Goal: Task Accomplishment & Management: Manage account settings

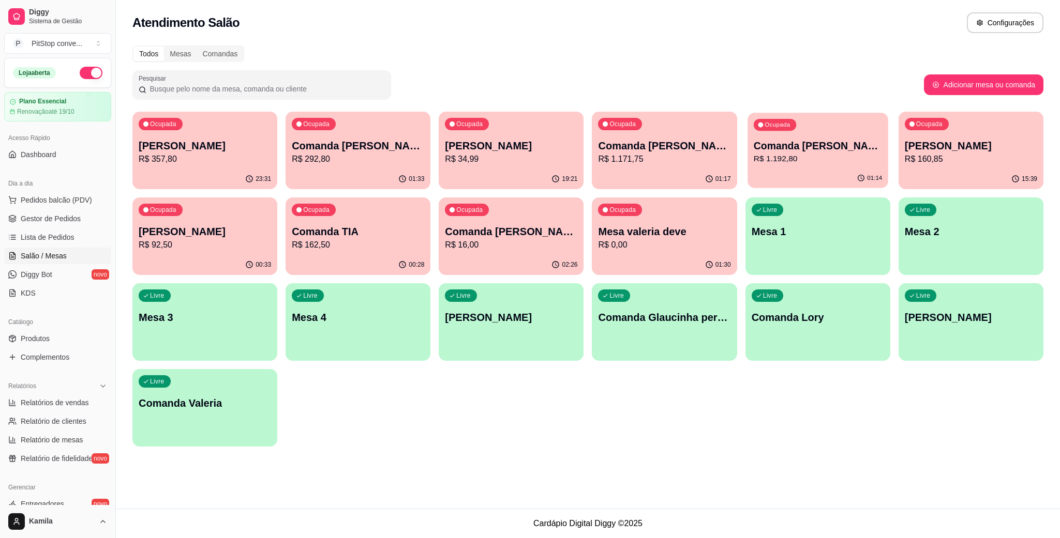
click at [835, 149] on p "Comanda [PERSON_NAME]" at bounding box center [817, 146] width 128 height 14
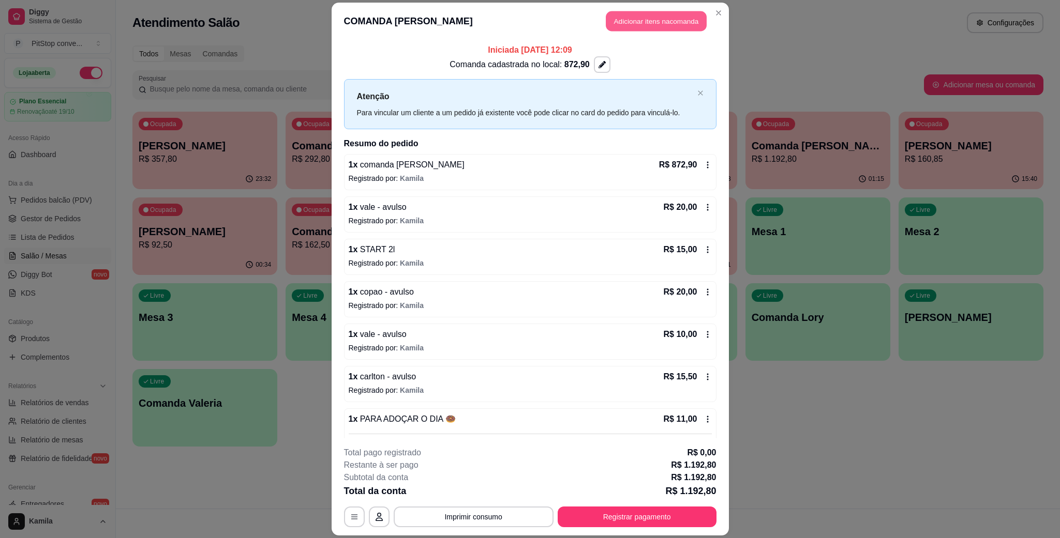
click at [671, 23] on button "Adicionar itens na comanda" at bounding box center [656, 21] width 101 height 20
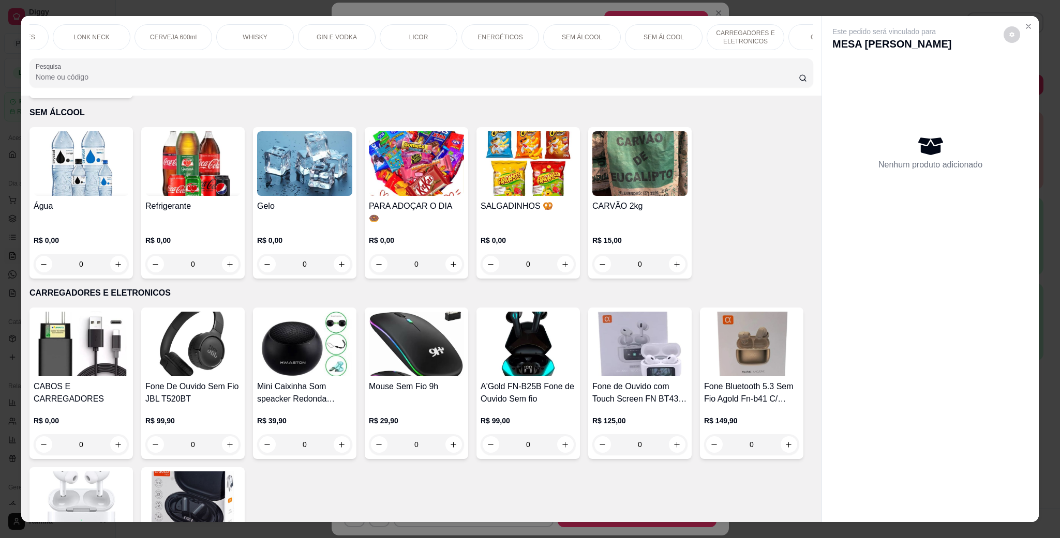
scroll to position [4888, 0]
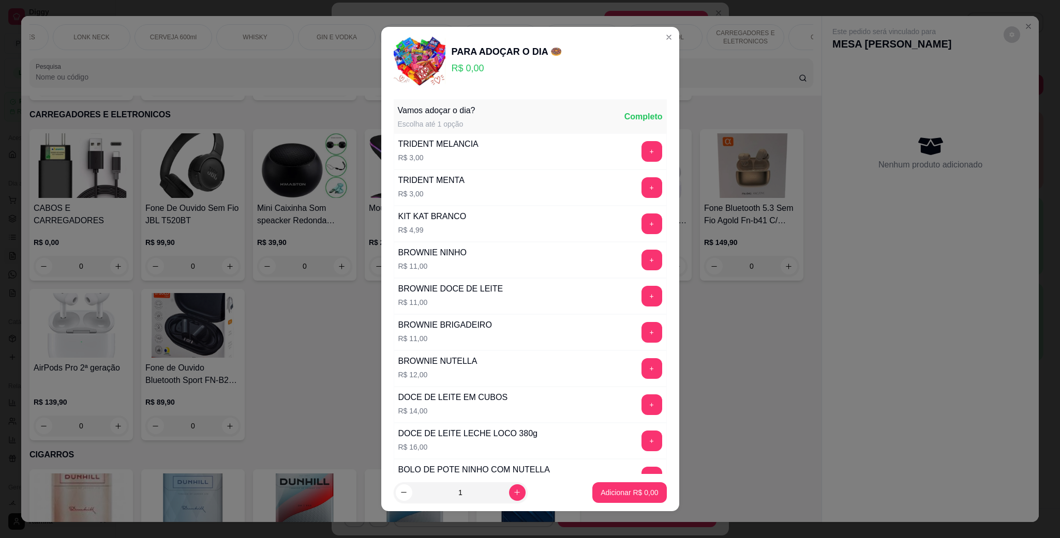
scroll to position [141, 0]
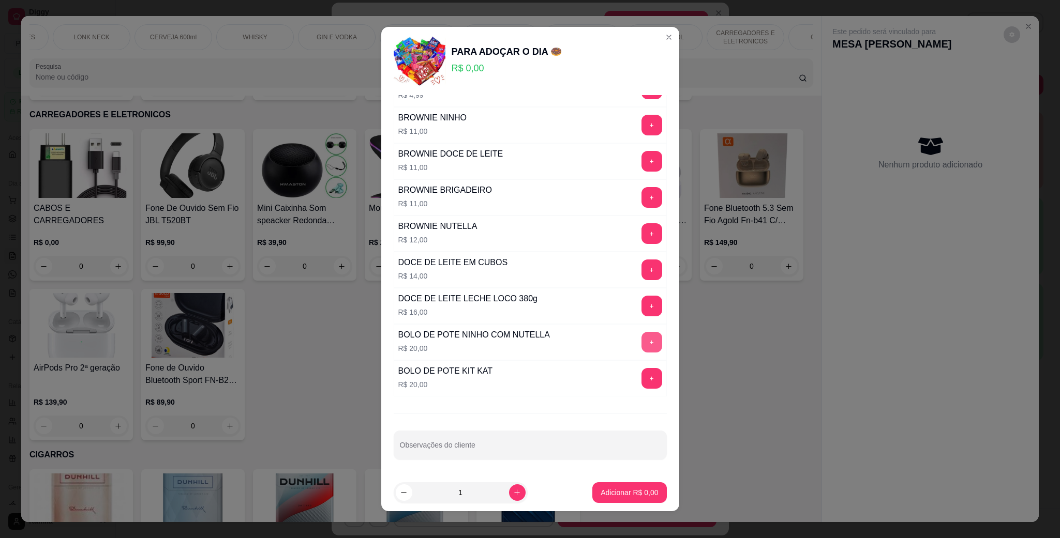
click at [641, 340] on button "+" at bounding box center [651, 342] width 21 height 21
click at [625, 488] on p "Adicionar R$ 20,00" at bounding box center [627, 493] width 62 height 10
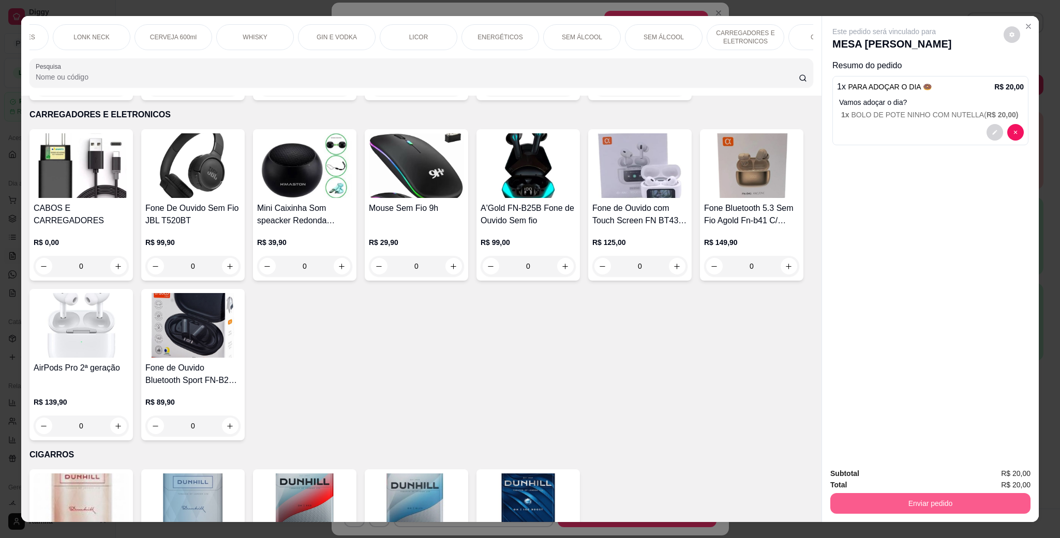
click at [920, 506] on button "Enviar pedido" at bounding box center [930, 503] width 200 height 21
click at [1019, 478] on button "Enviar pedido" at bounding box center [1001, 479] width 58 height 20
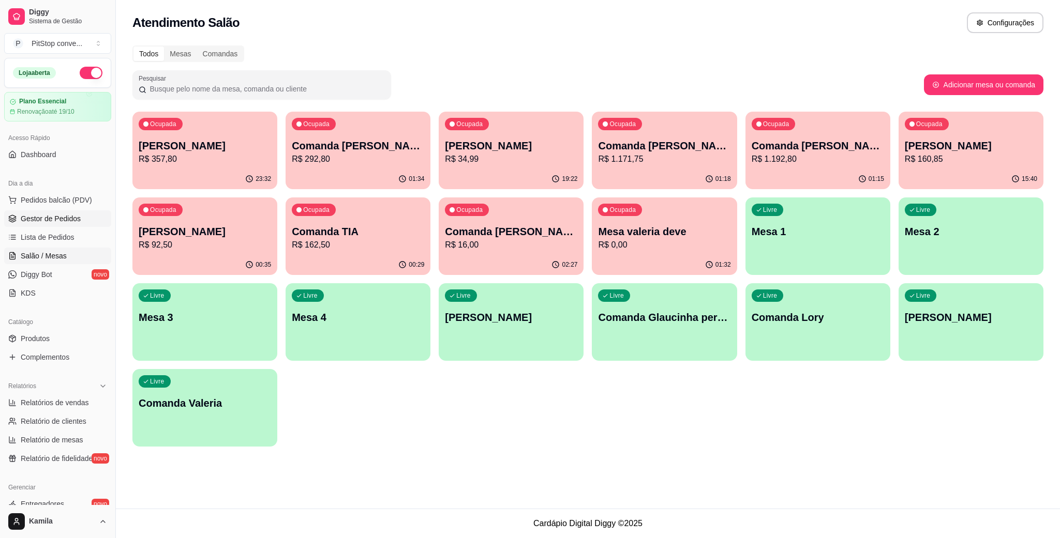
click at [55, 215] on span "Gestor de Pedidos" at bounding box center [51, 219] width 60 height 10
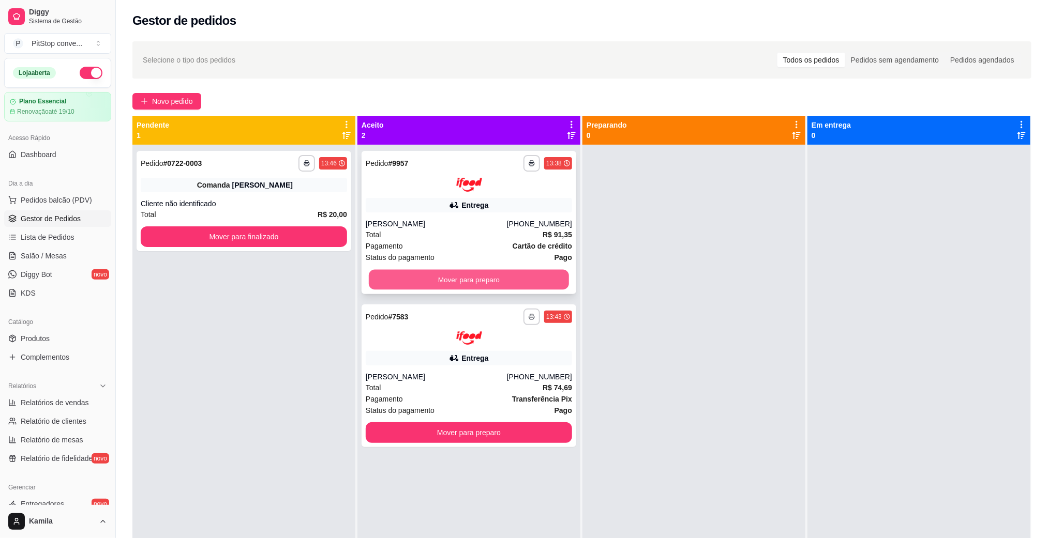
click at [485, 275] on button "Mover para preparo" at bounding box center [469, 279] width 200 height 20
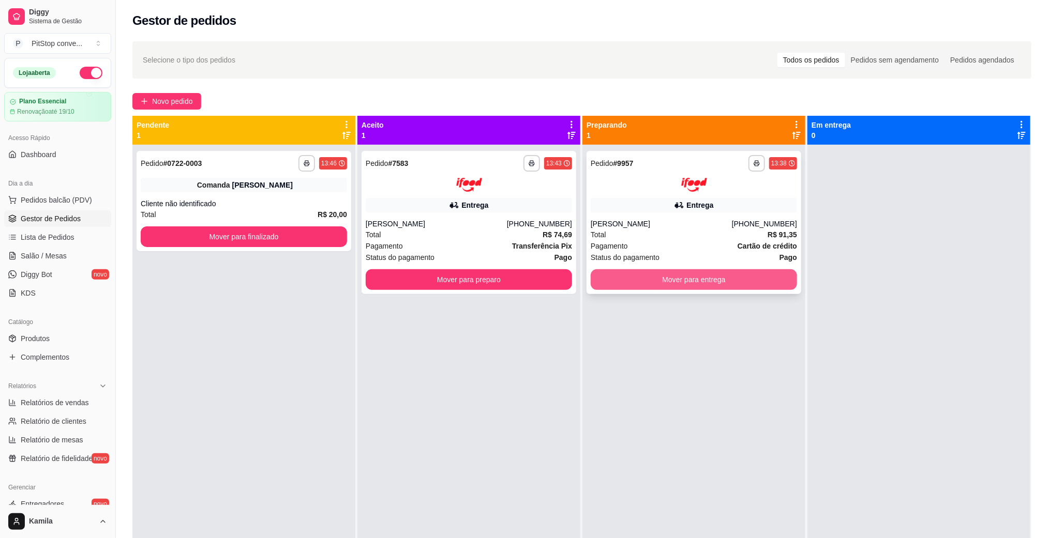
click at [725, 275] on button "Mover para entrega" at bounding box center [694, 279] width 206 height 21
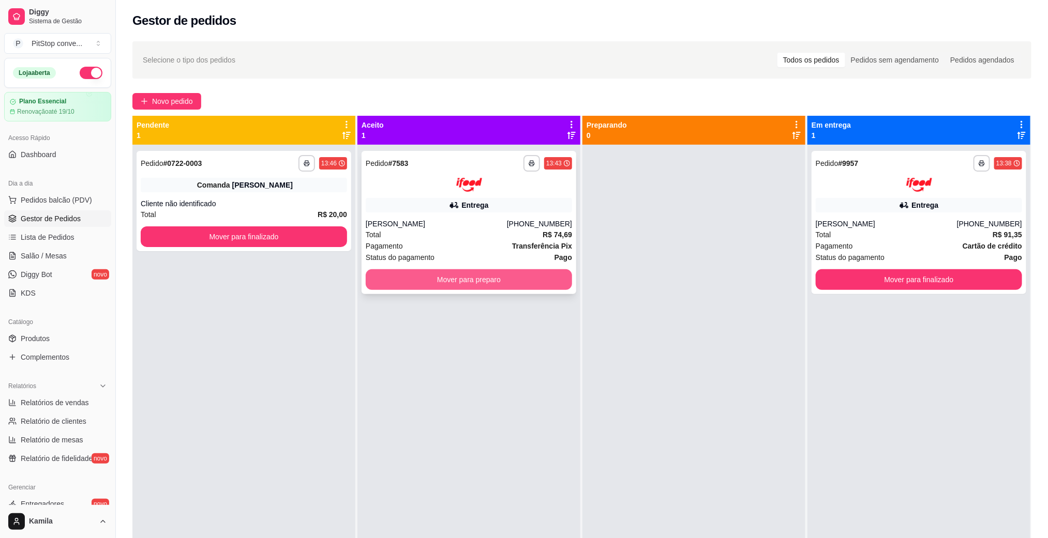
click at [546, 274] on button "Mover para preparo" at bounding box center [469, 279] width 206 height 21
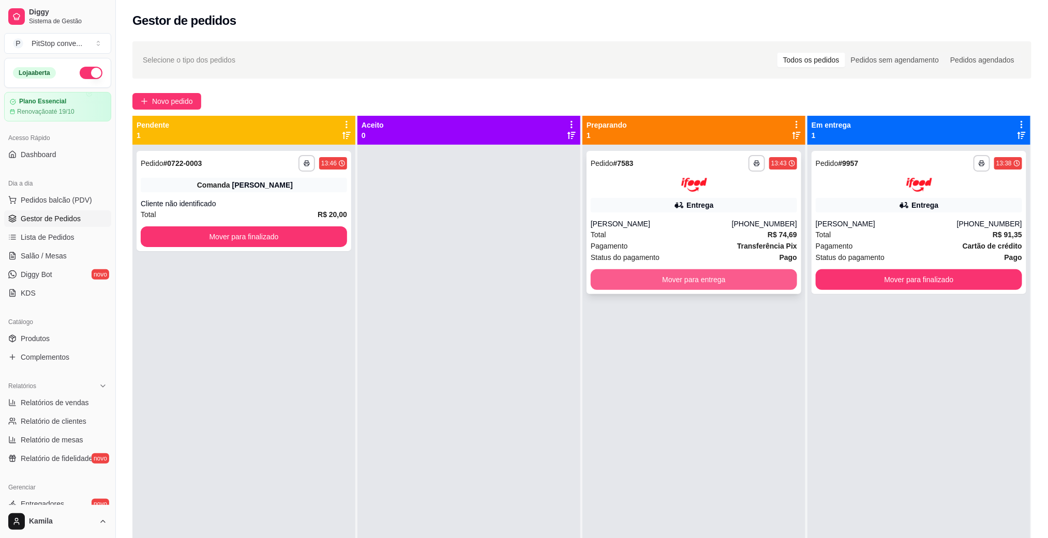
click at [680, 281] on button "Mover para entrega" at bounding box center [694, 279] width 206 height 21
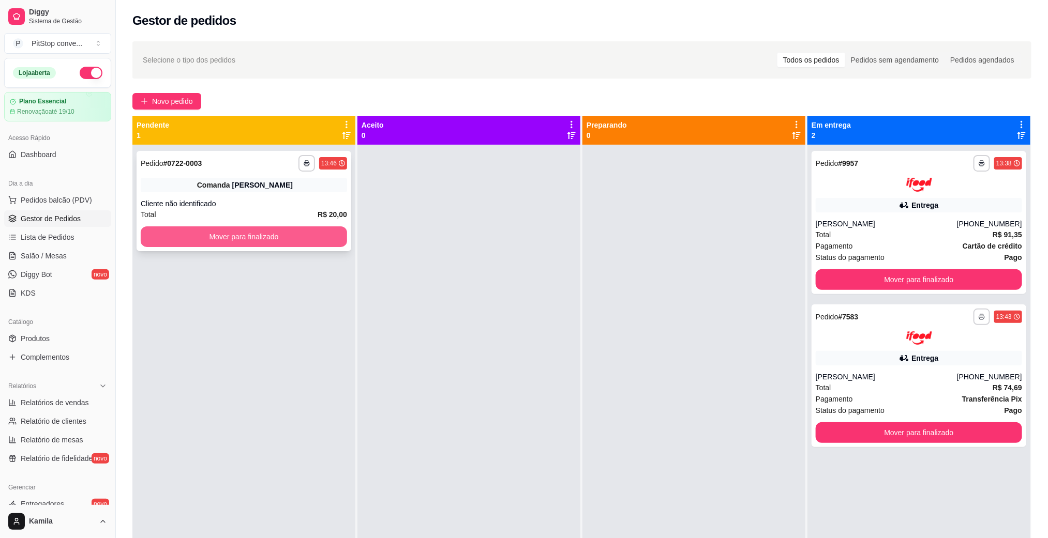
click at [320, 235] on button "Mover para finalizado" at bounding box center [244, 237] width 206 height 21
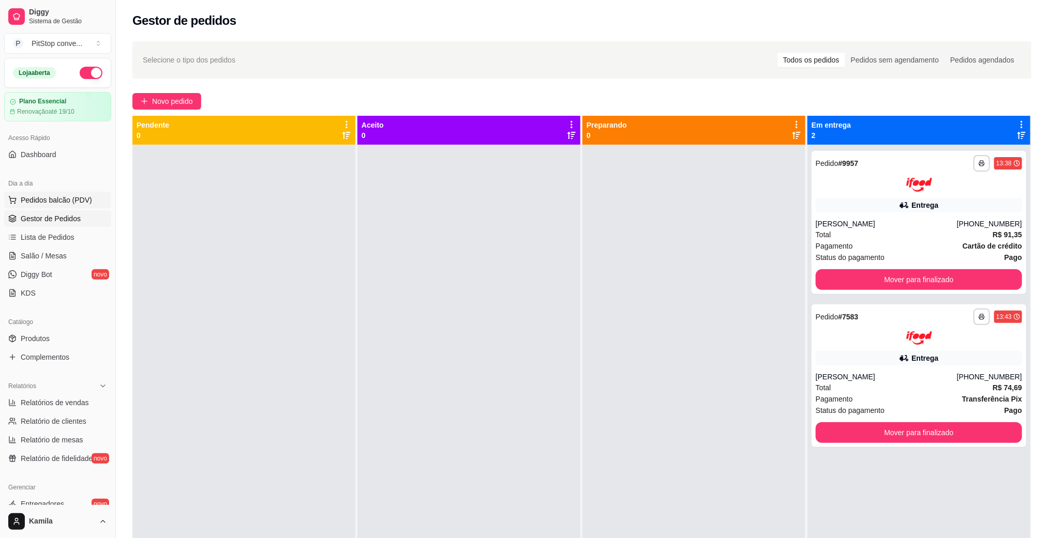
click at [56, 202] on span "Pedidos balcão (PDV)" at bounding box center [56, 200] width 71 height 10
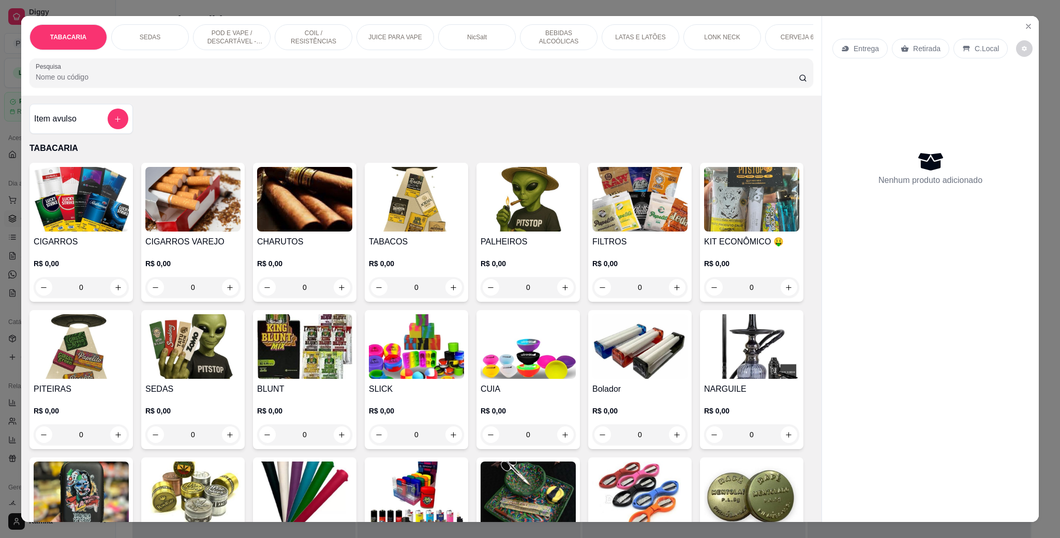
click at [216, 33] on p "POD E VAPE / DESCARTÁVEL - RECARREGAVEL" at bounding box center [232, 37] width 60 height 17
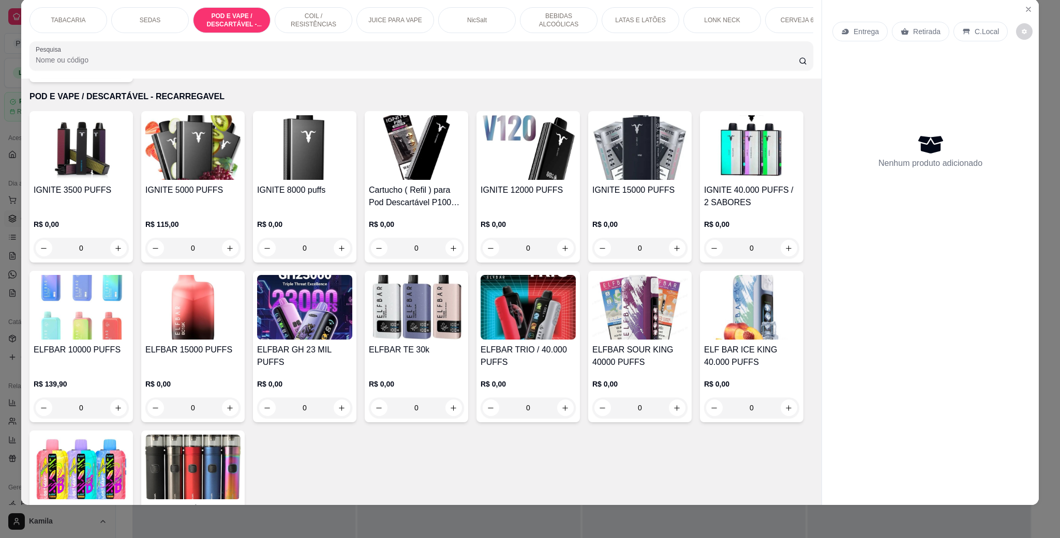
click at [464, 303] on img at bounding box center [416, 307] width 95 height 65
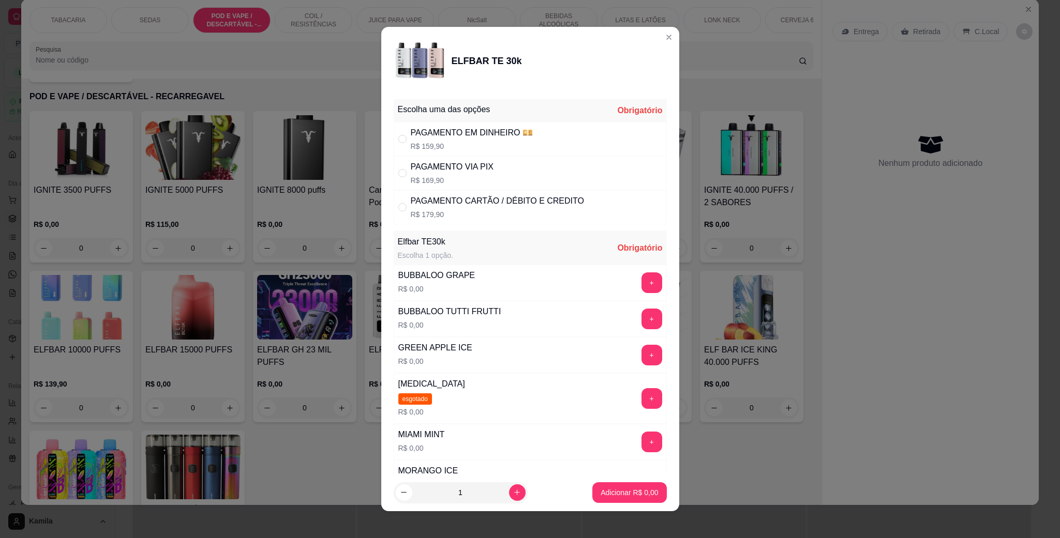
click at [452, 177] on p "R$ 169,90" at bounding box center [452, 180] width 83 height 10
radio input "true"
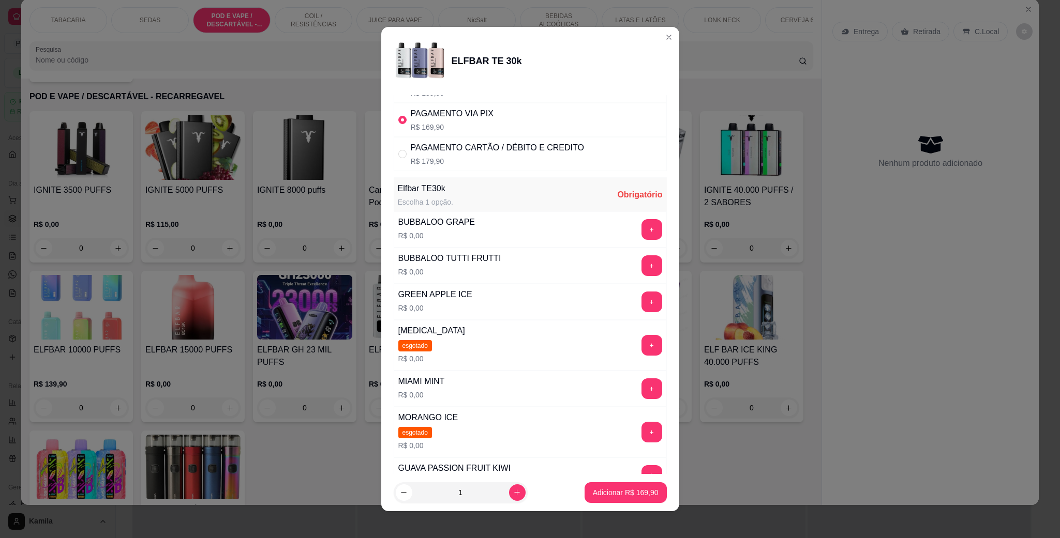
scroll to position [78, 0]
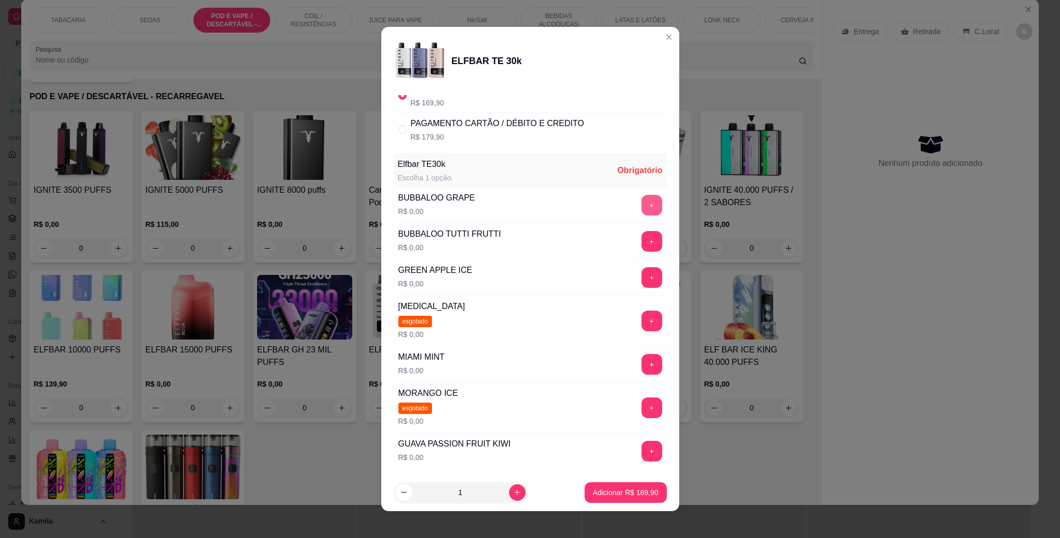
click at [641, 208] on button "+" at bounding box center [651, 205] width 21 height 21
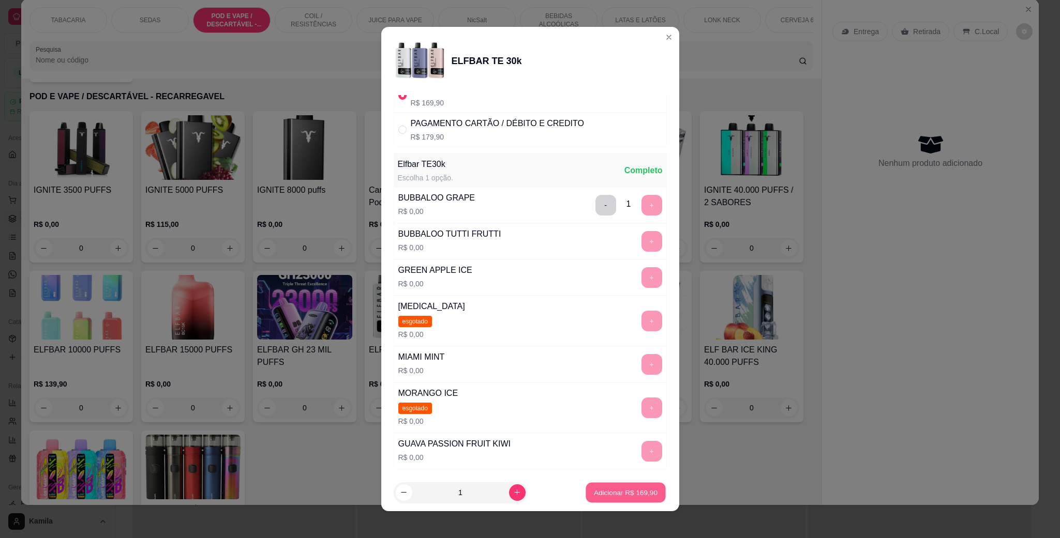
click at [611, 494] on p "Adicionar R$ 169,90" at bounding box center [626, 493] width 64 height 10
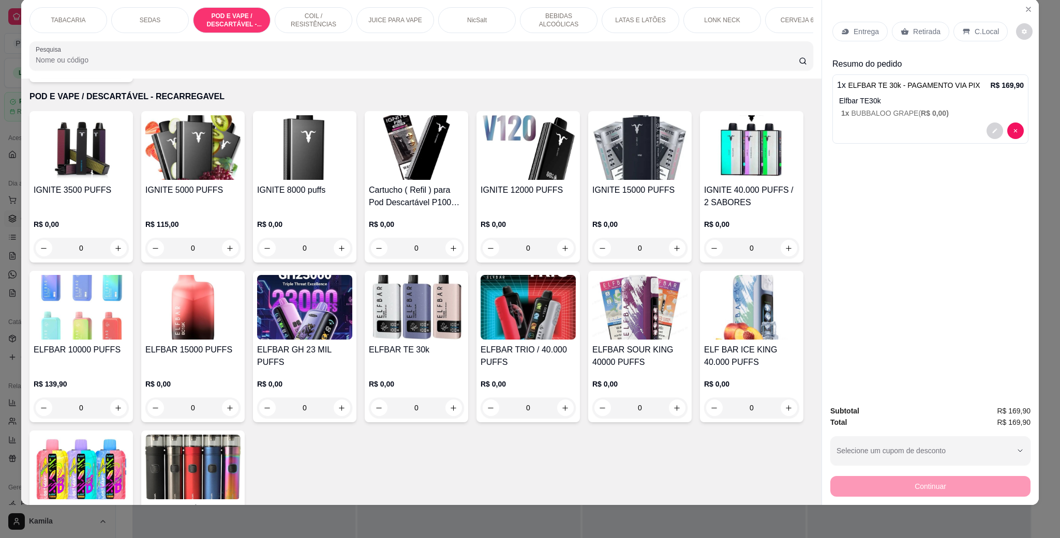
click at [963, 29] on icon at bounding box center [966, 32] width 7 height 6
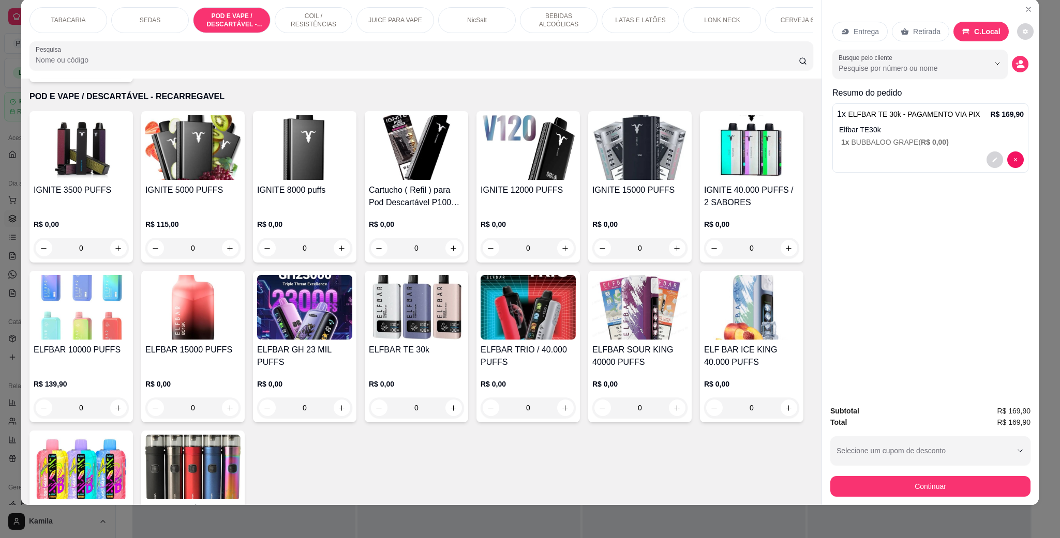
click at [942, 474] on div "Continuar" at bounding box center [930, 485] width 200 height 23
click at [944, 485] on button "Continuar" at bounding box center [930, 486] width 194 height 20
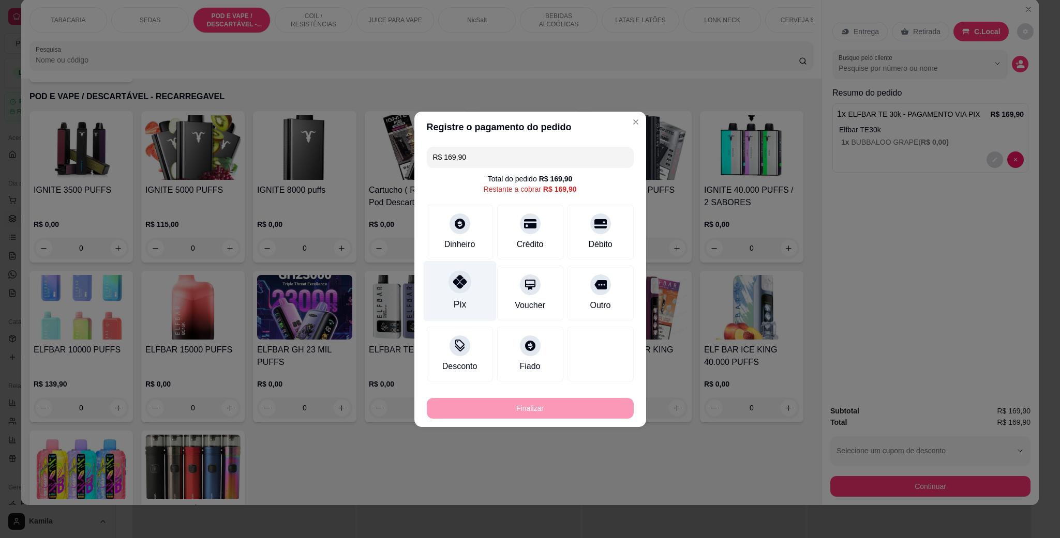
click at [458, 283] on icon at bounding box center [459, 281] width 13 height 13
type input "R$ 0,00"
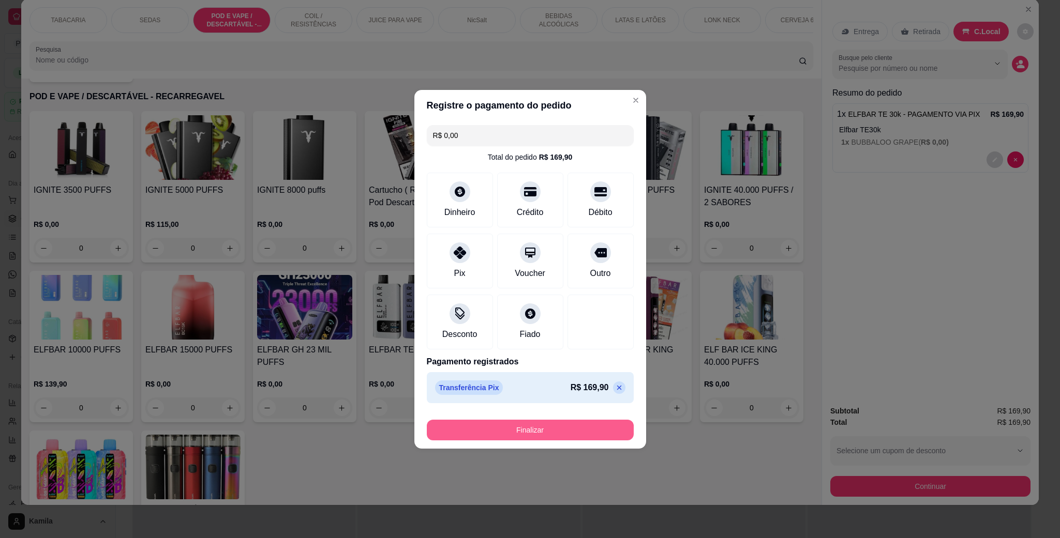
click at [530, 435] on button "Finalizar" at bounding box center [530, 430] width 207 height 21
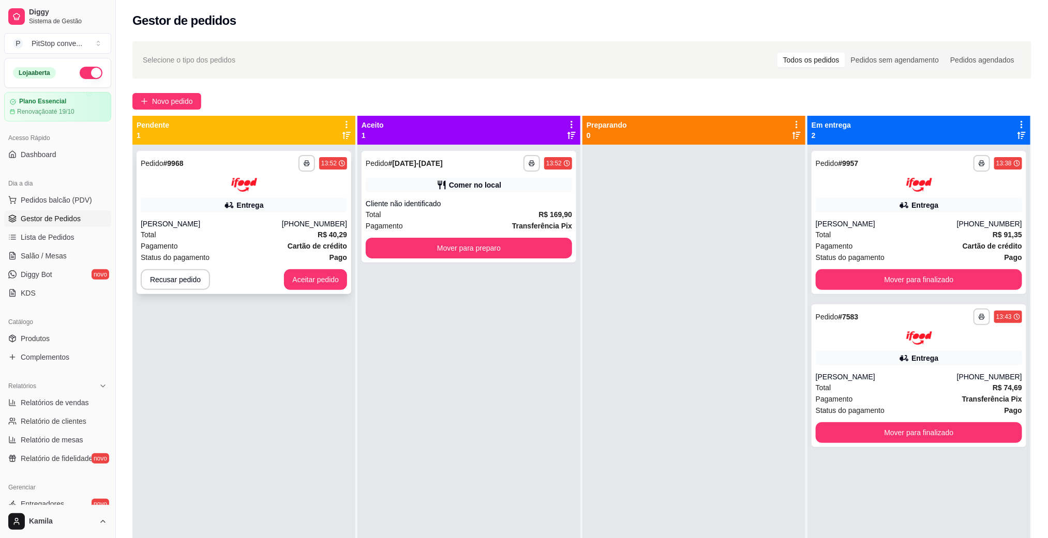
click at [298, 231] on div "Total R$ 40,29" at bounding box center [244, 234] width 206 height 11
click at [527, 211] on div "Total R$ 169,90" at bounding box center [469, 214] width 206 height 11
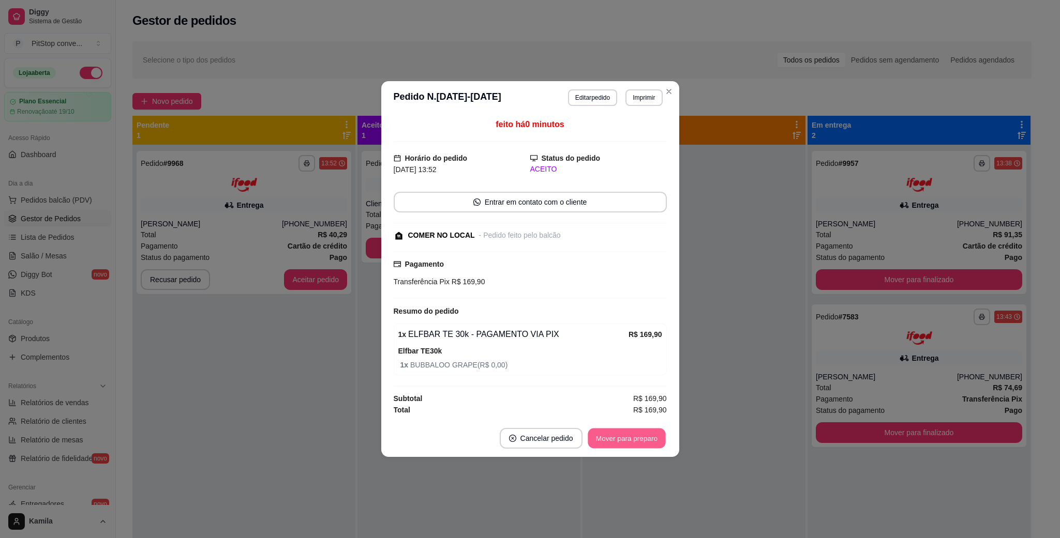
click at [627, 442] on button "Mover para preparo" at bounding box center [627, 439] width 78 height 20
click at [624, 445] on button "Mover para preparo" at bounding box center [627, 438] width 80 height 21
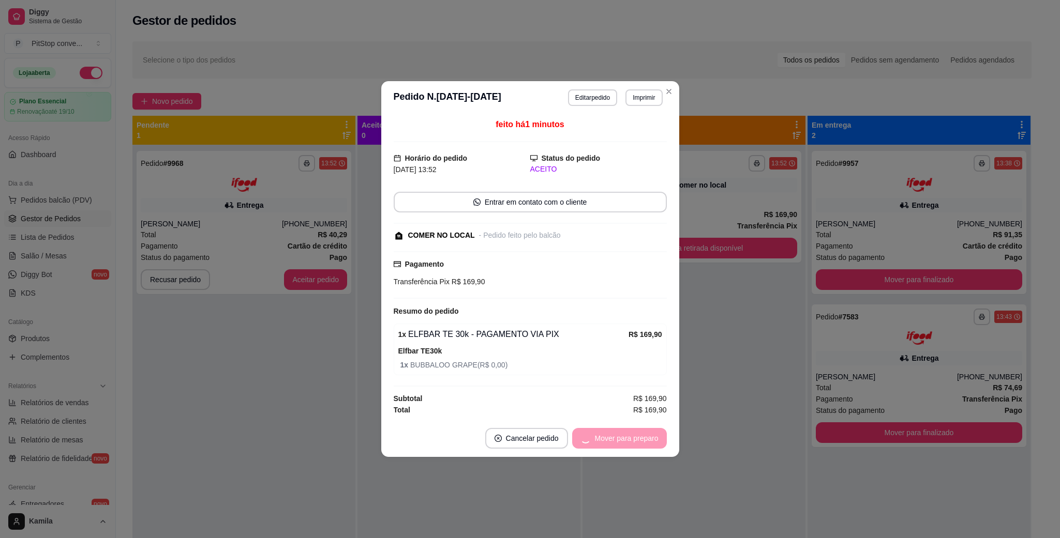
click at [623, 441] on div "Mover para preparo" at bounding box center [619, 438] width 95 height 21
click at [623, 441] on button "Mover para retirada disponível" at bounding box center [609, 438] width 114 height 21
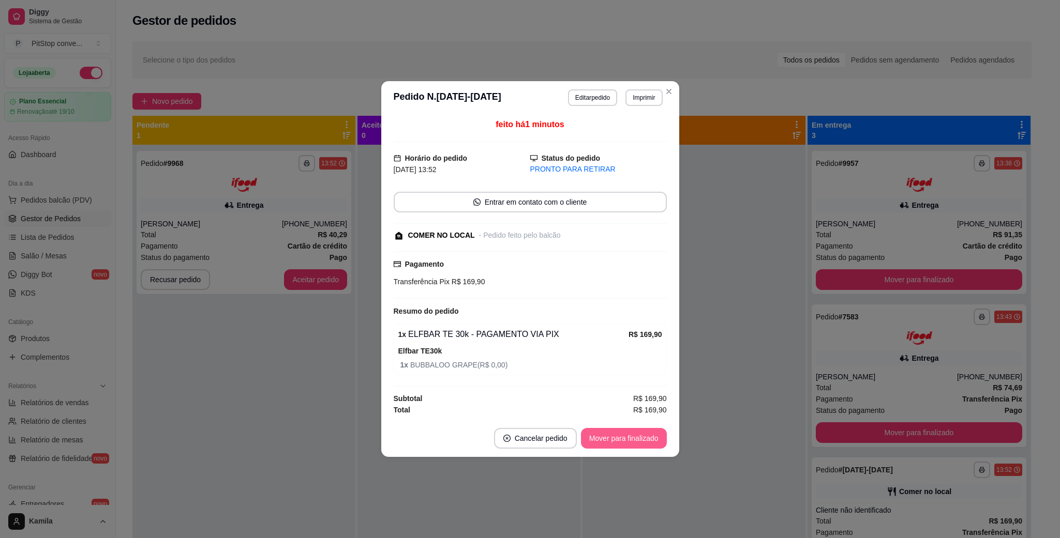
click at [623, 441] on button "Mover para finalizado" at bounding box center [624, 438] width 86 height 21
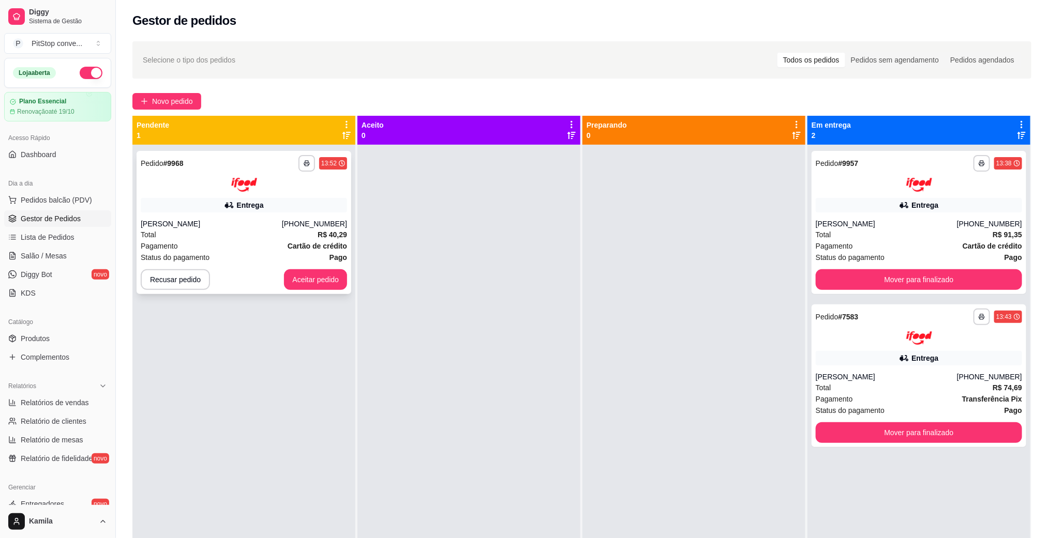
click at [310, 219] on div "[PHONE_NUMBER]" at bounding box center [314, 224] width 65 height 10
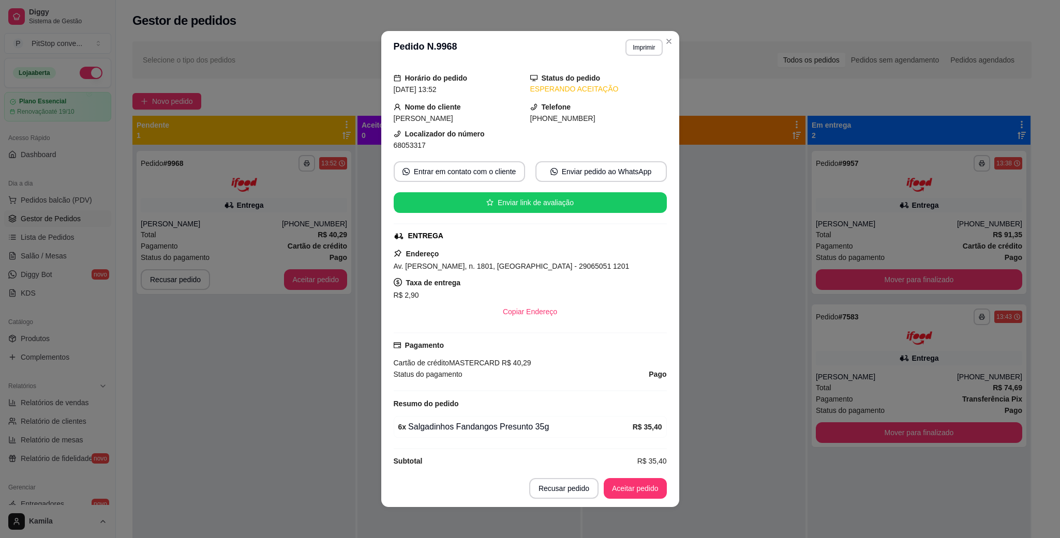
scroll to position [47, 0]
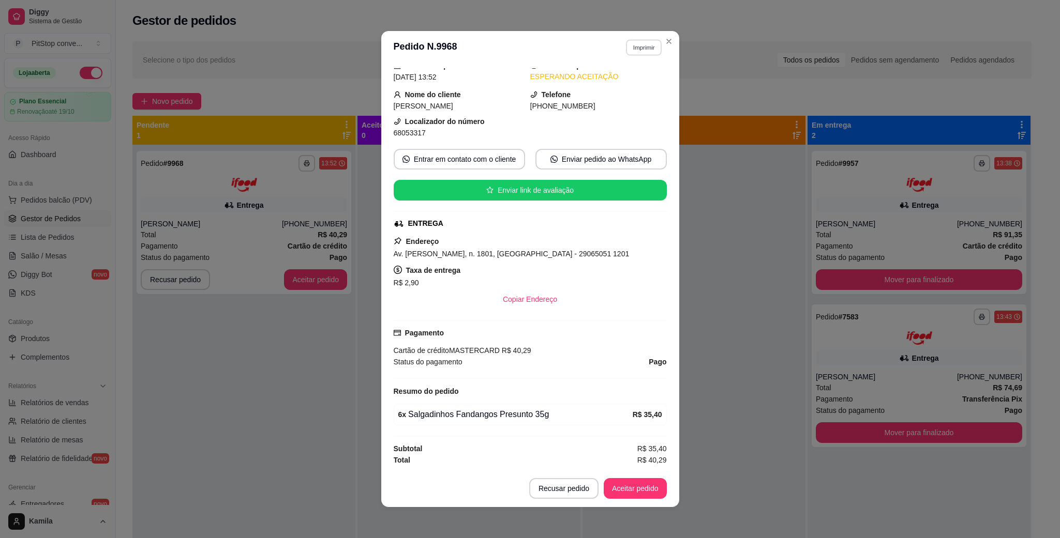
click at [635, 50] on button "Imprimir" at bounding box center [644, 47] width 36 height 16
click at [621, 80] on button "IMPRESSORA" at bounding box center [620, 84] width 72 height 16
click at [633, 42] on button "Imprimir" at bounding box center [644, 47] width 36 height 16
click at [631, 85] on button "IMPRESSORA" at bounding box center [620, 84] width 75 height 17
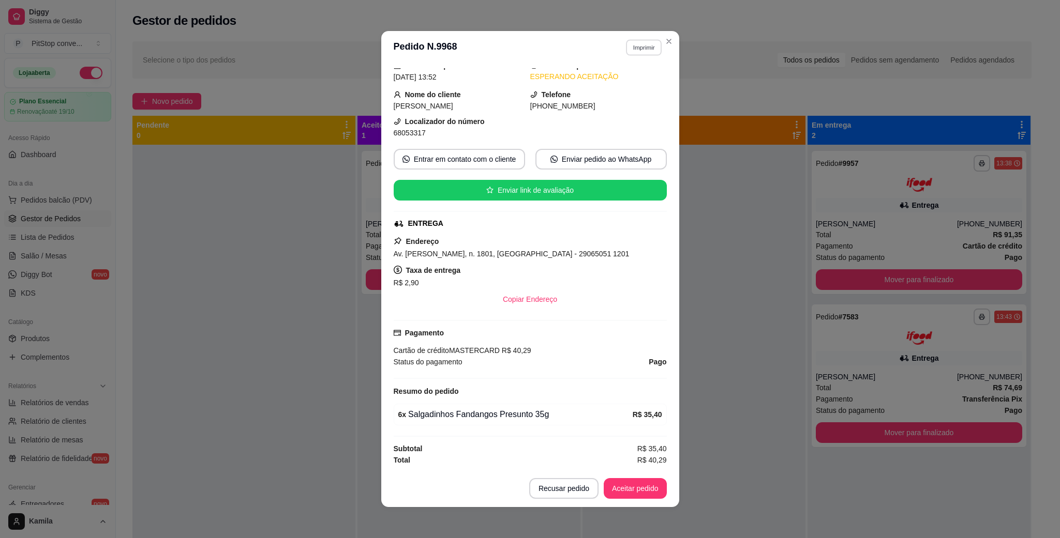
click at [649, 54] on button "Imprimir" at bounding box center [644, 47] width 36 height 16
click at [638, 83] on button "IMPRESSORA" at bounding box center [619, 84] width 75 height 17
click at [549, 253] on span "Av. [PERSON_NAME], n. 1801, [GEOGRAPHIC_DATA] - 29065051 1201" at bounding box center [512, 254] width 236 height 8
click at [549, 255] on span "Av. [PERSON_NAME], n. 1801, [GEOGRAPHIC_DATA] - 29065051 1201" at bounding box center [512, 254] width 236 height 8
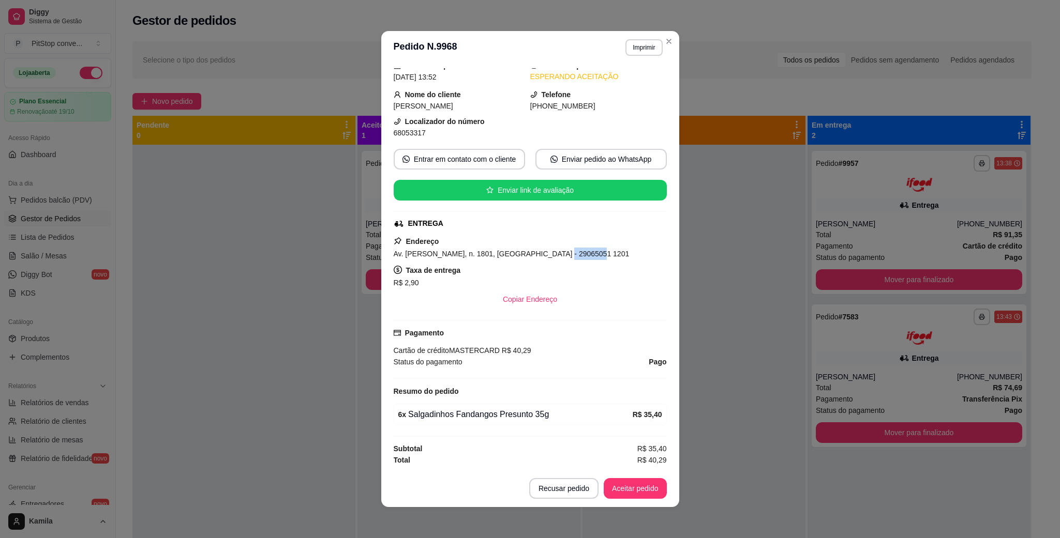
click at [549, 255] on span "Av. [PERSON_NAME], n. 1801, [GEOGRAPHIC_DATA] - 29065051 1201" at bounding box center [512, 254] width 236 height 8
click at [407, 123] on div "Localizador do número 68053317" at bounding box center [462, 127] width 137 height 23
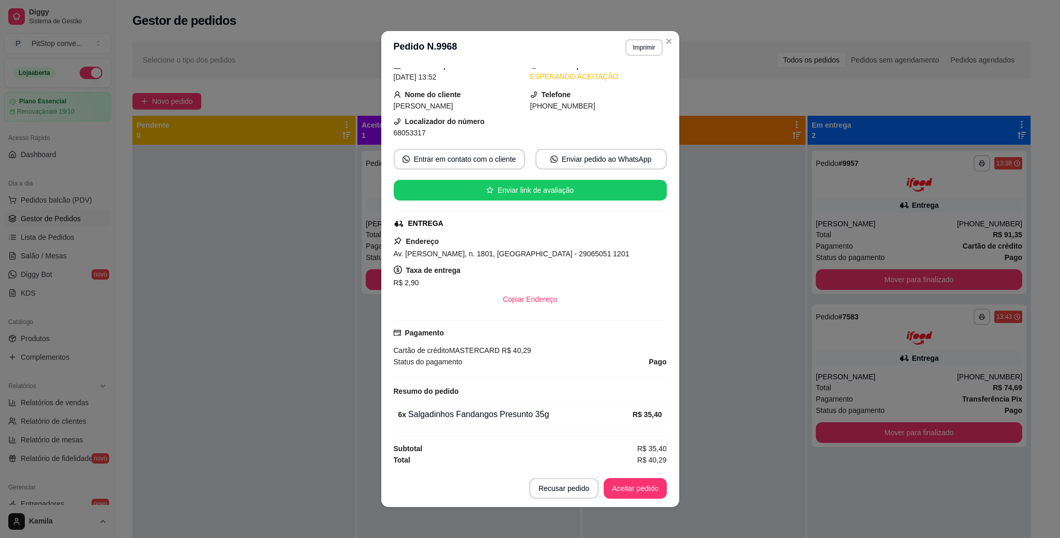
click at [407, 129] on span "68053317" at bounding box center [410, 133] width 32 height 8
copy div "68053317 Entrar em contato com o cliente Enviar pedido ao WhatsApp Enviar link …"
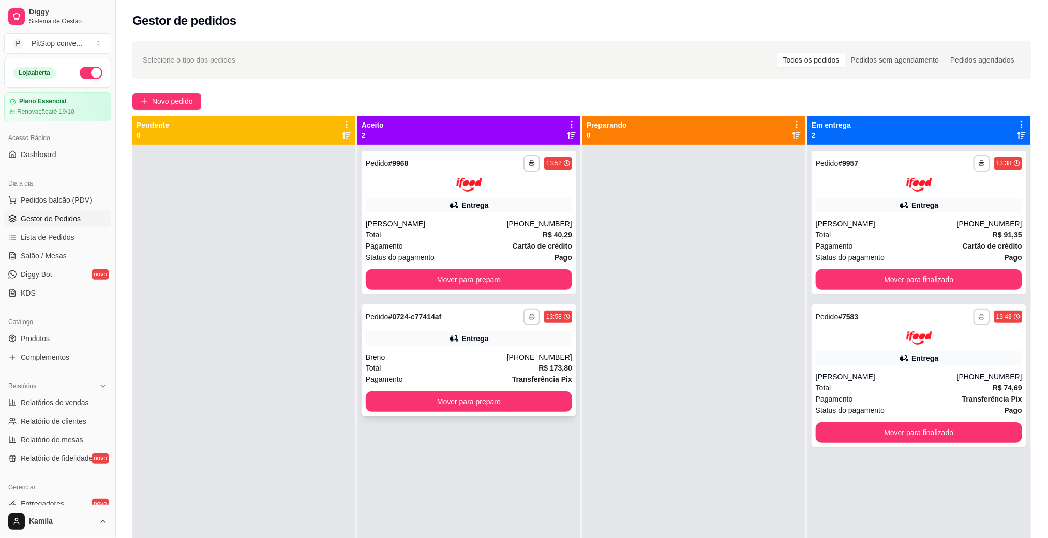
click at [489, 350] on div "**********" at bounding box center [469, 361] width 215 height 112
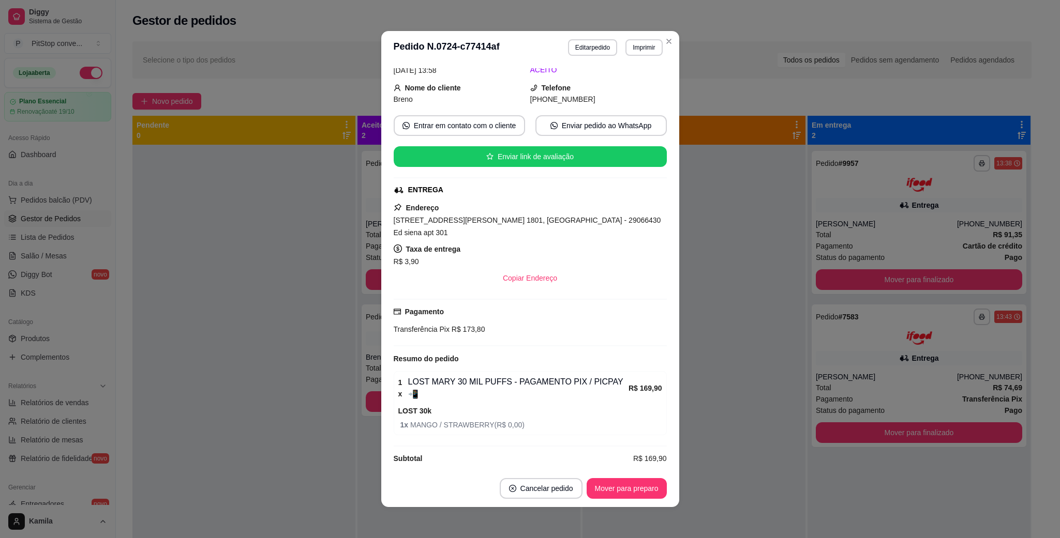
scroll to position [102, 0]
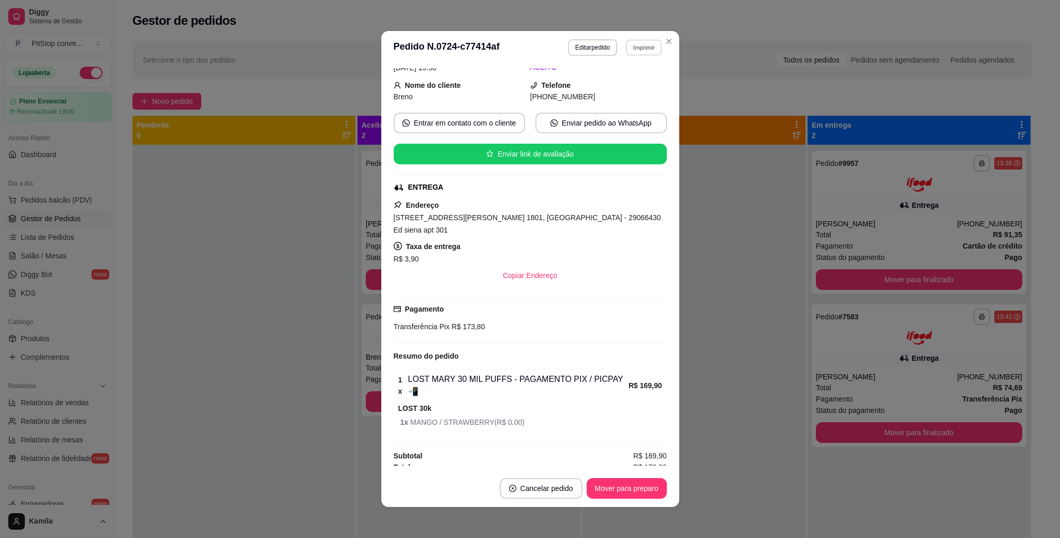
click at [639, 47] on button "Imprimir" at bounding box center [644, 47] width 36 height 16
click at [627, 89] on button "IMPRESSORA" at bounding box center [620, 84] width 75 height 17
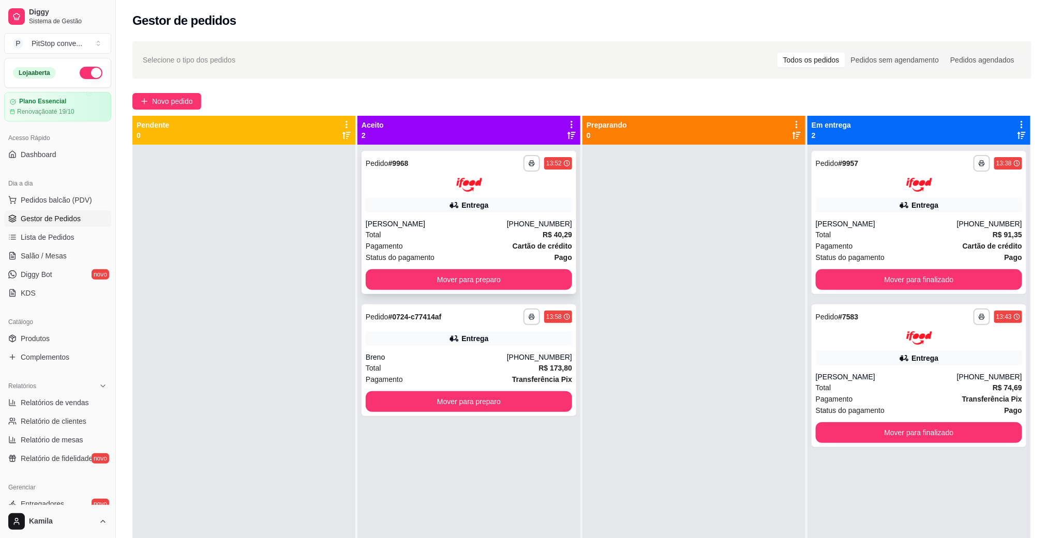
click at [404, 246] on div "Pagamento Cartão de crédito" at bounding box center [469, 246] width 206 height 11
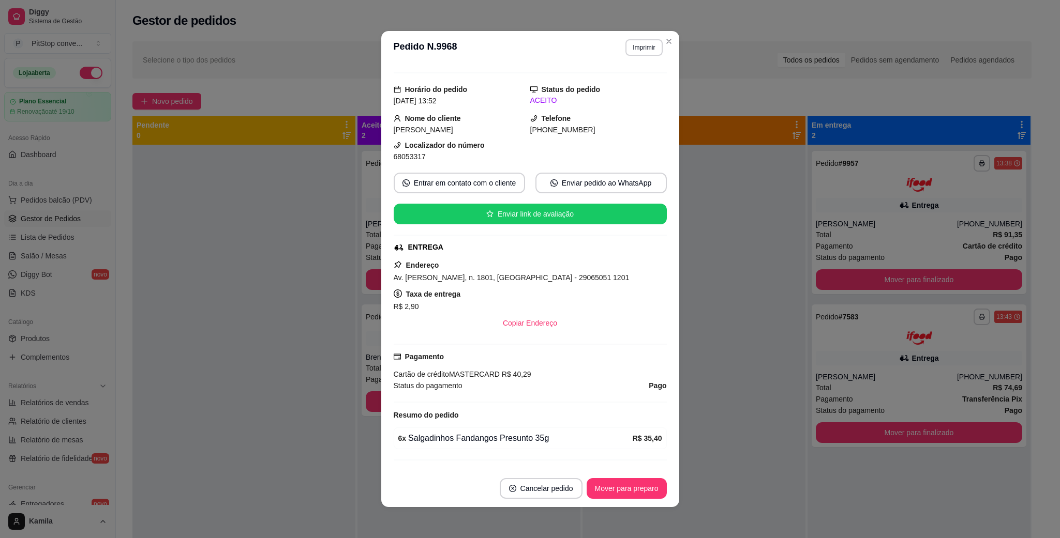
scroll to position [47, 0]
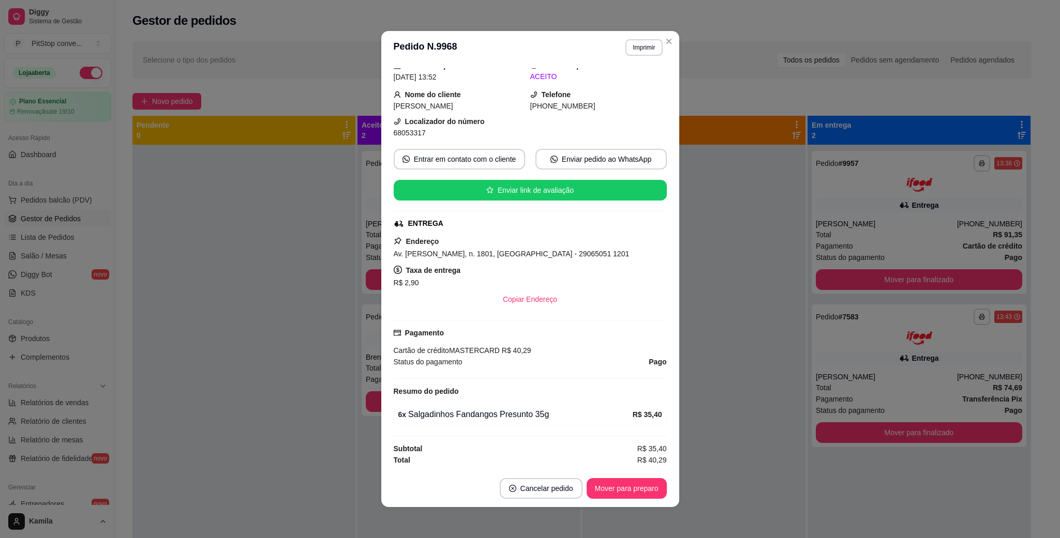
click at [472, 253] on span "Av. [PERSON_NAME], n. 1801, [GEOGRAPHIC_DATA] - 29065051 1201" at bounding box center [512, 254] width 236 height 8
click at [665, 238] on div "feito há 7 minutos Horário do pedido [DATE] 13:52 Status do pedido ACEITO Nome …" at bounding box center [530, 267] width 298 height 406
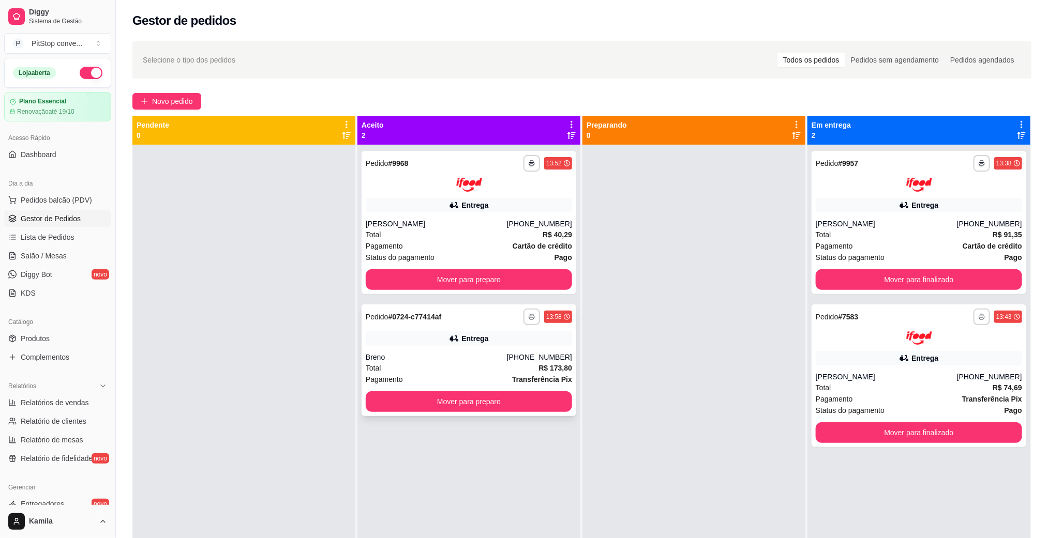
click at [424, 348] on div "**********" at bounding box center [469, 361] width 215 height 112
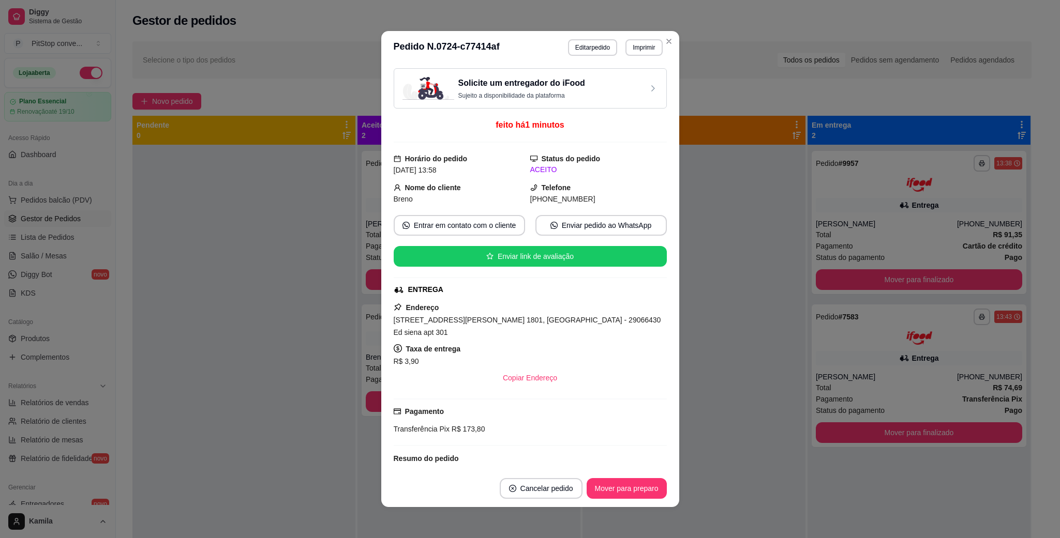
click at [528, 323] on span "[STREET_ADDRESS][PERSON_NAME] 1801, [GEOGRAPHIC_DATA] - 29066430 Ed siena apt 3…" at bounding box center [527, 326] width 267 height 21
copy span "[STREET_ADDRESS][PERSON_NAME] 1801, [GEOGRAPHIC_DATA] - 29066430 Ed siena apt 3…"
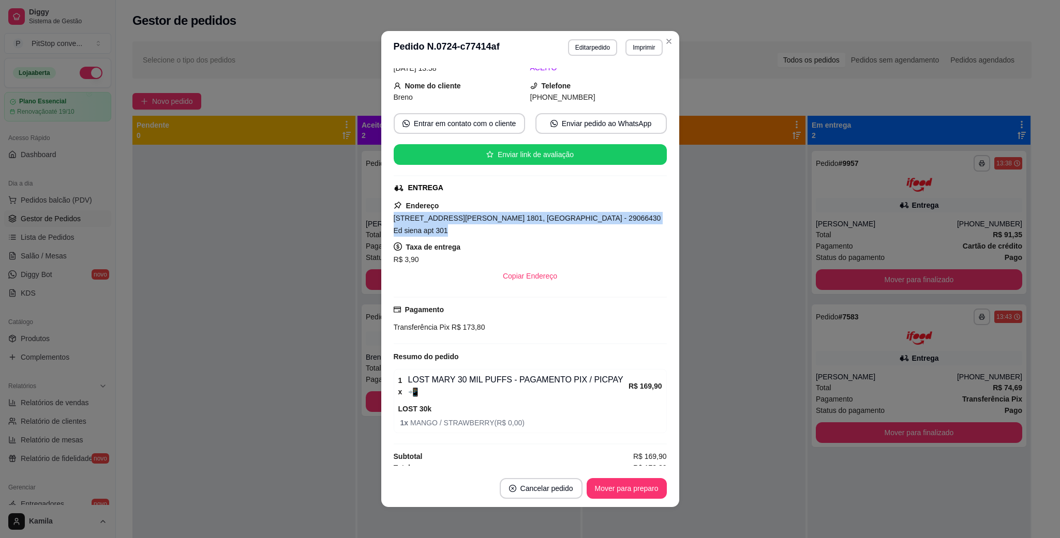
scroll to position [2, 0]
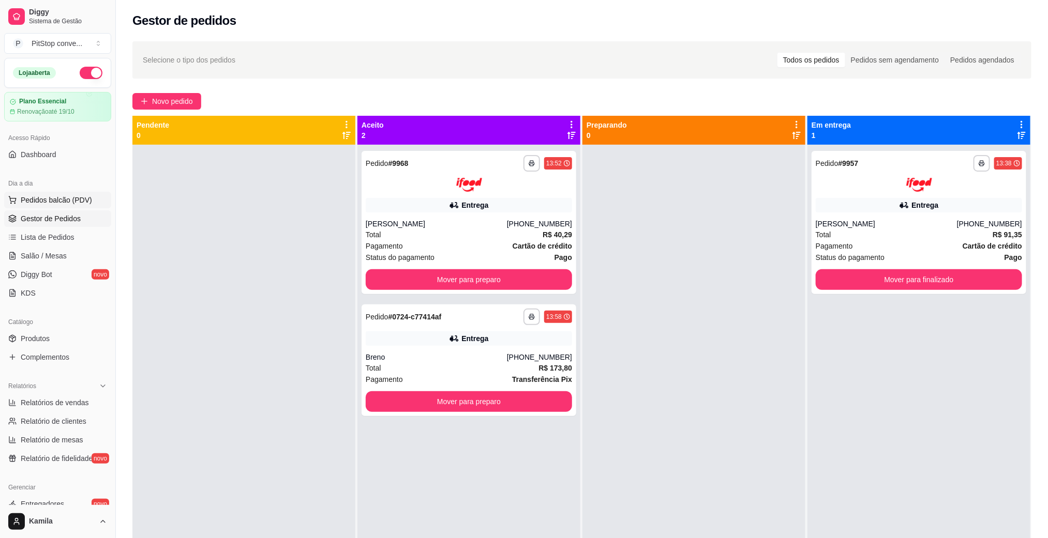
click at [36, 196] on span "Pedidos balcão (PDV)" at bounding box center [56, 200] width 71 height 10
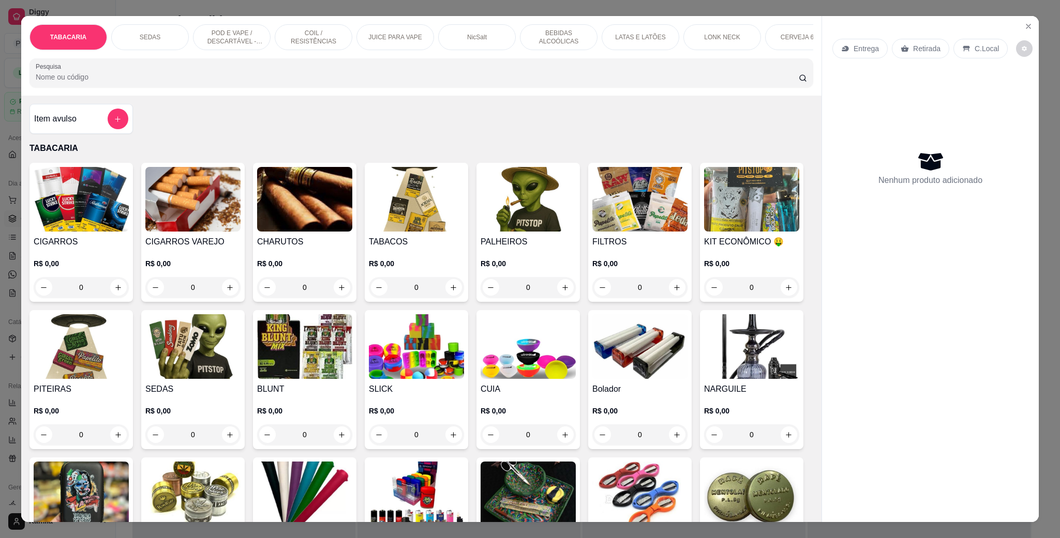
click at [213, 39] on p "POD E VAPE / DESCARTÁVEL - RECARREGAVEL" at bounding box center [232, 37] width 60 height 17
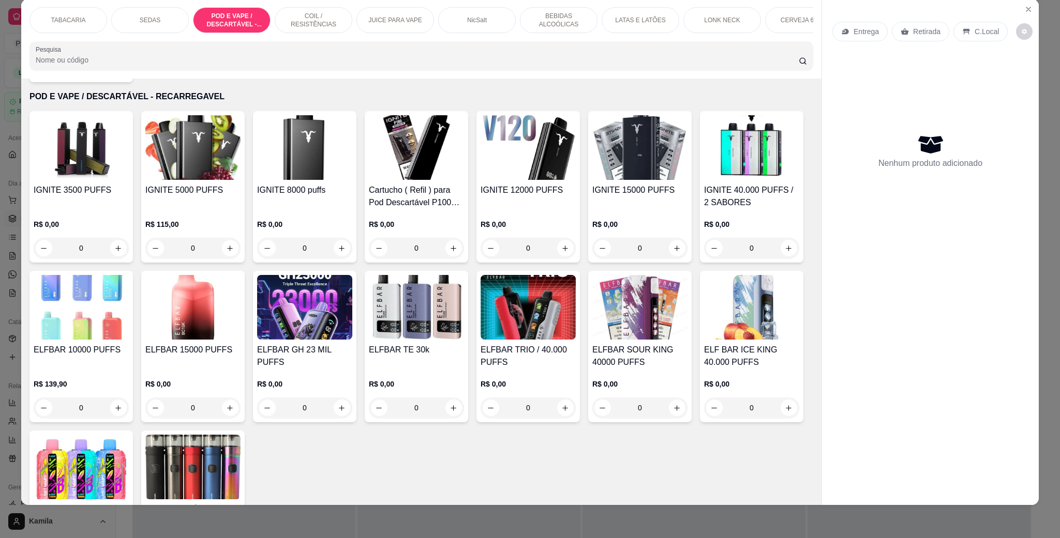
click at [520, 182] on div "IGNITE 12000 PUFFS R$ 0,00 0" at bounding box center [527, 187] width 103 height 152
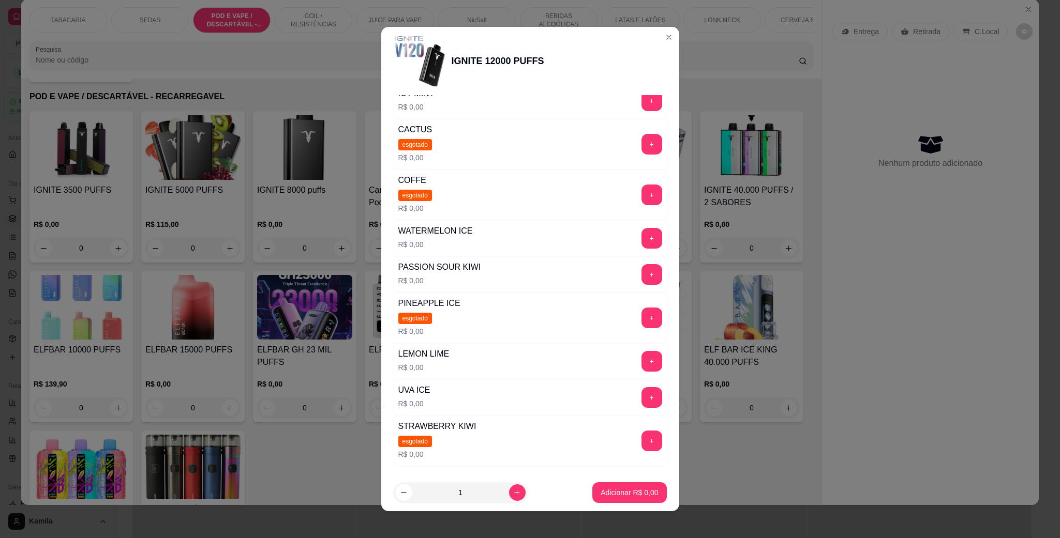
scroll to position [155, 0]
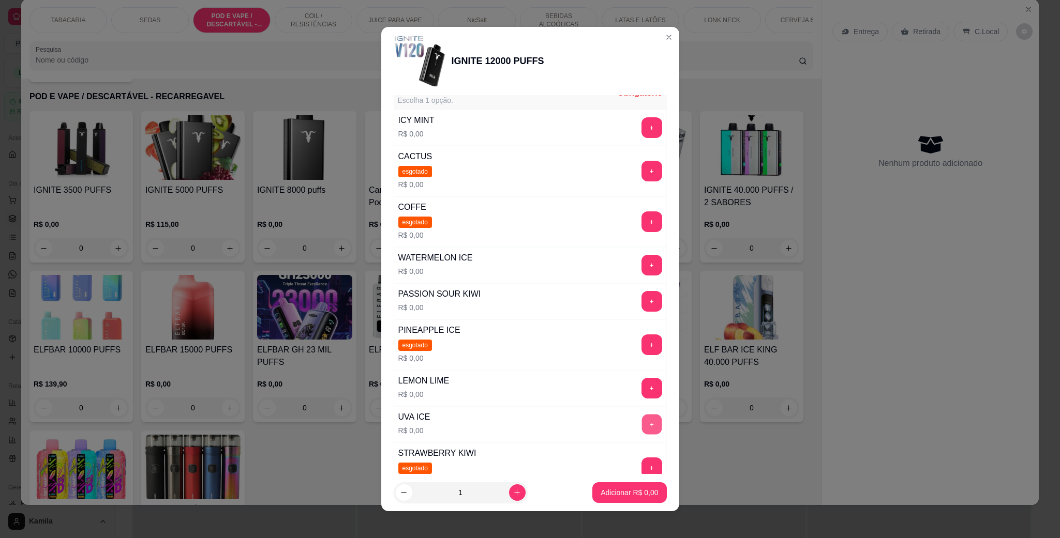
click at [641, 430] on button "+" at bounding box center [651, 425] width 20 height 20
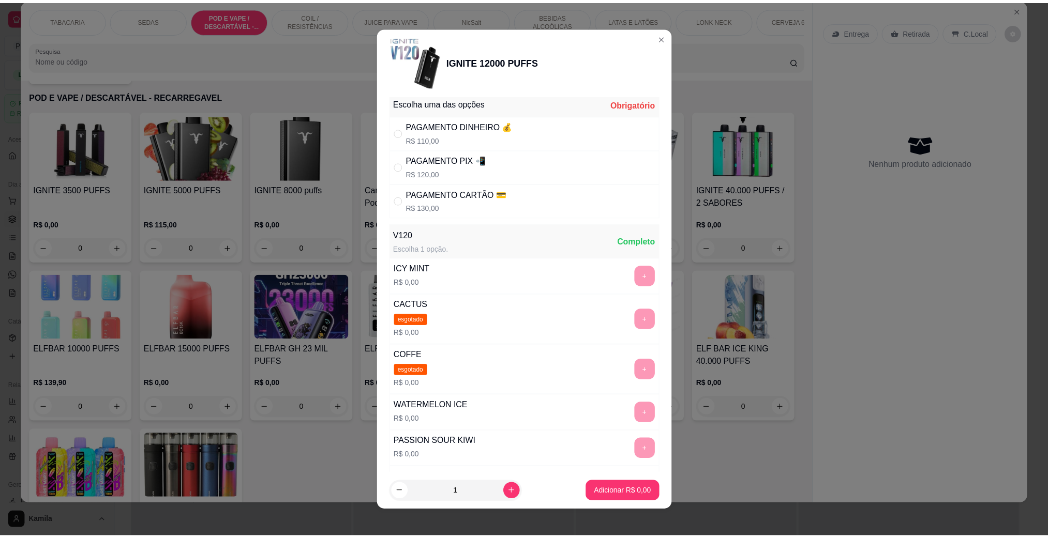
scroll to position [0, 0]
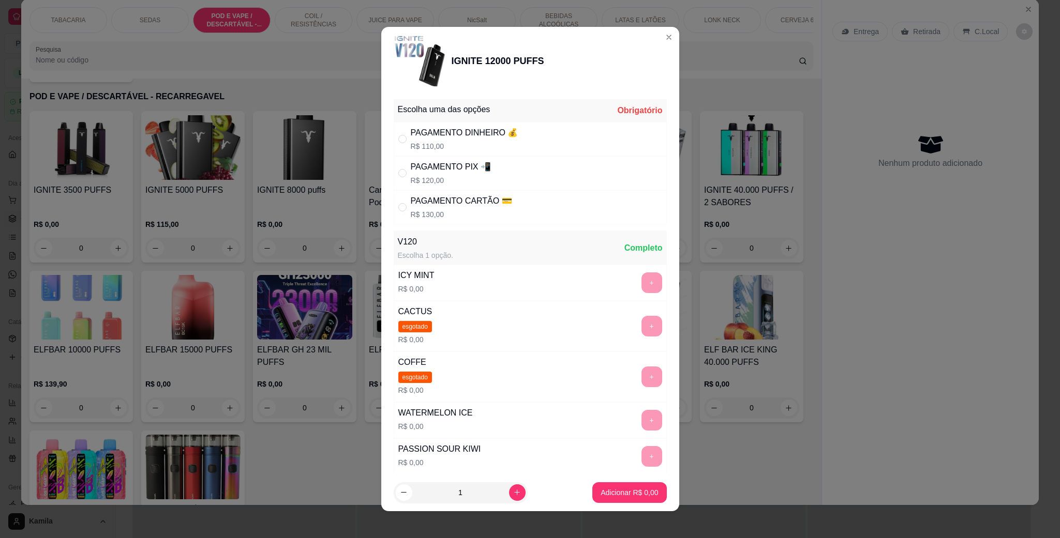
click at [476, 177] on p "R$ 120,00" at bounding box center [451, 180] width 80 height 10
radio input "true"
click at [634, 490] on p "Adicionar R$ 120,00" at bounding box center [626, 493] width 64 height 10
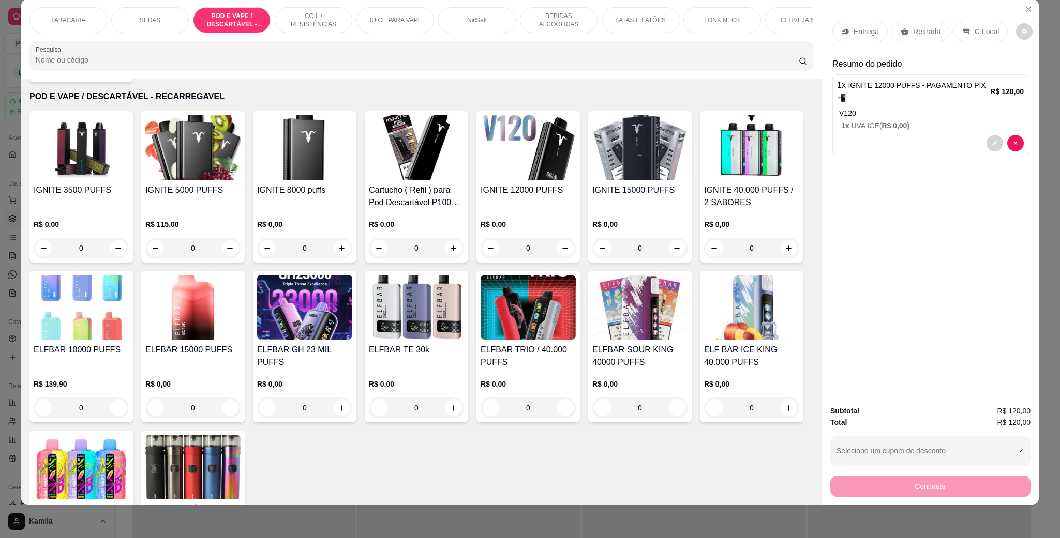
click at [977, 25] on div "C.Local" at bounding box center [980, 32] width 54 height 20
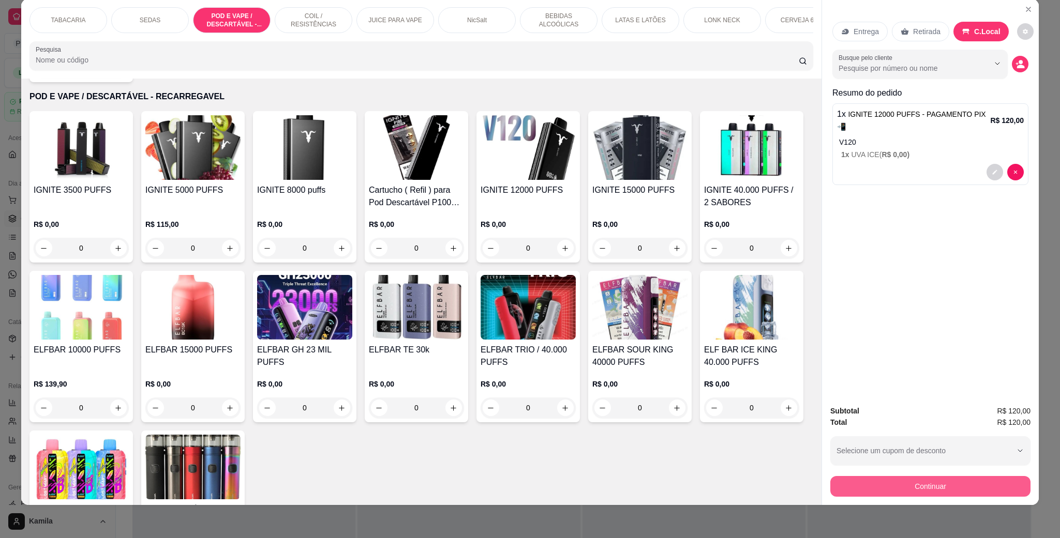
click at [899, 489] on button "Continuar" at bounding box center [930, 486] width 200 height 21
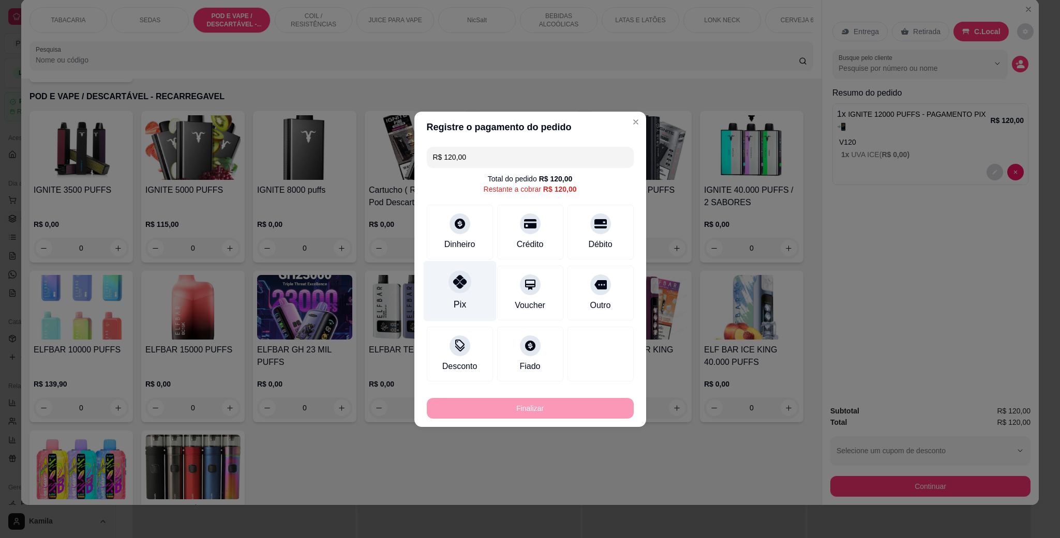
click at [472, 295] on div "Pix" at bounding box center [459, 291] width 73 height 61
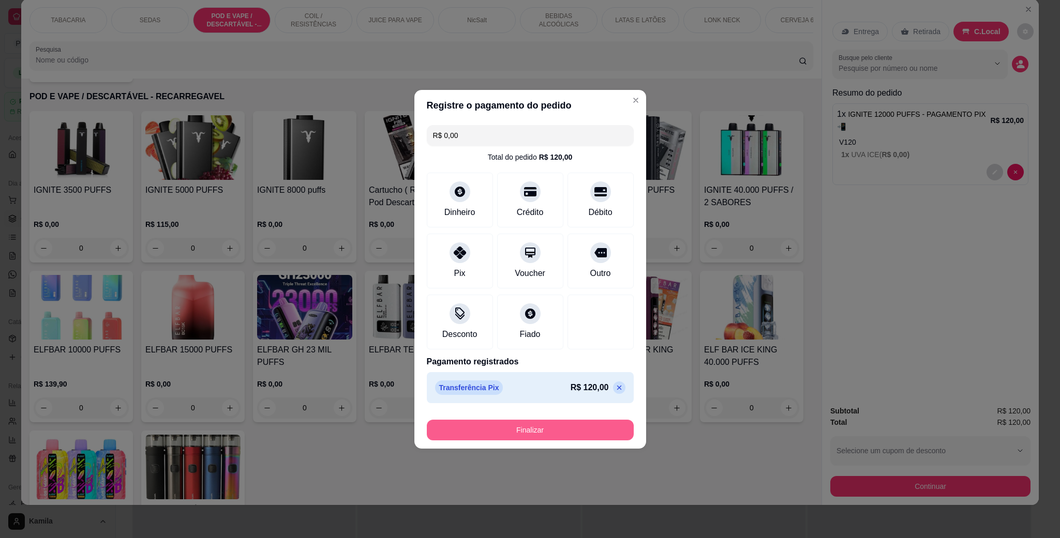
click at [537, 430] on button "Finalizar" at bounding box center [530, 430] width 207 height 21
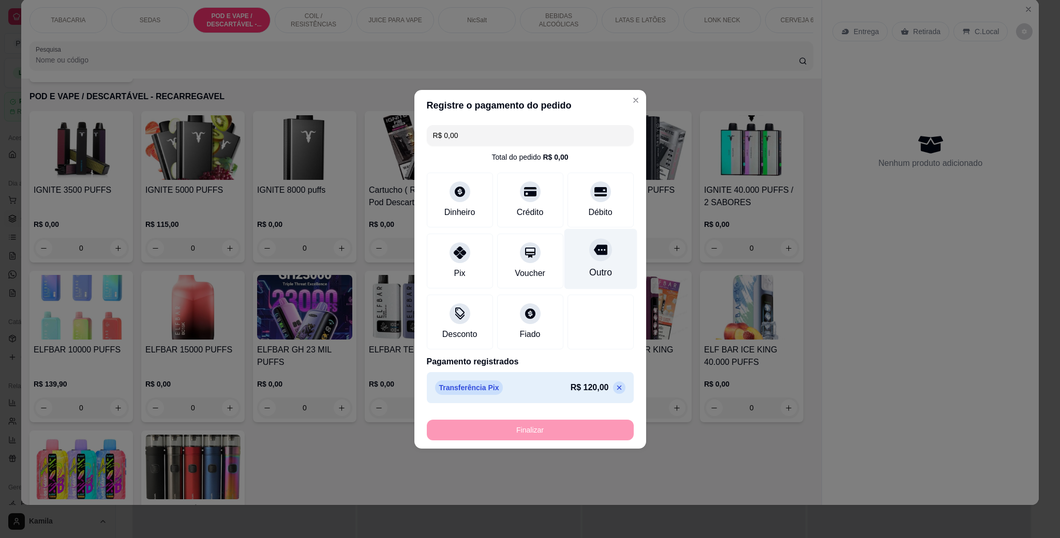
type input "-R$ 120,00"
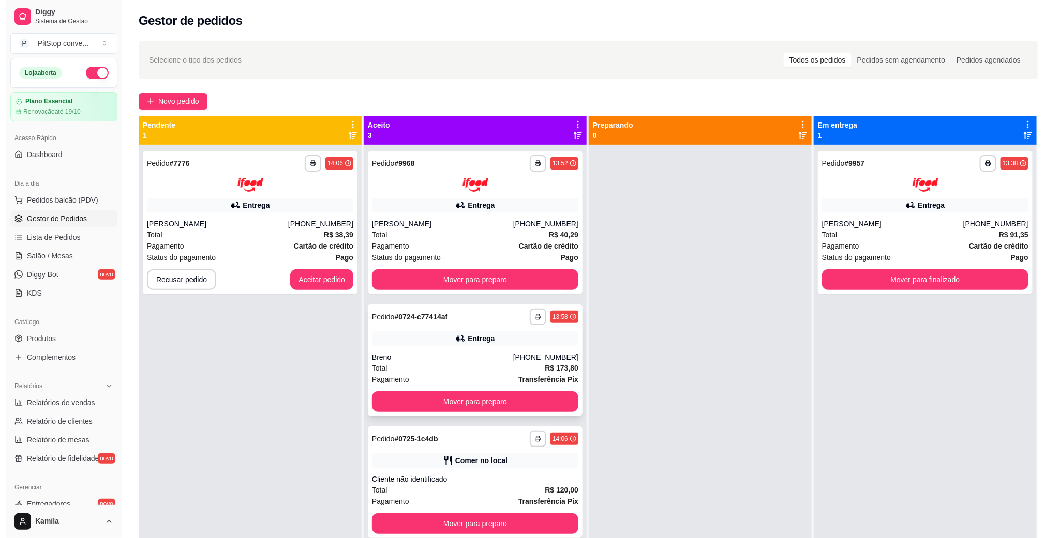
scroll to position [28, 0]
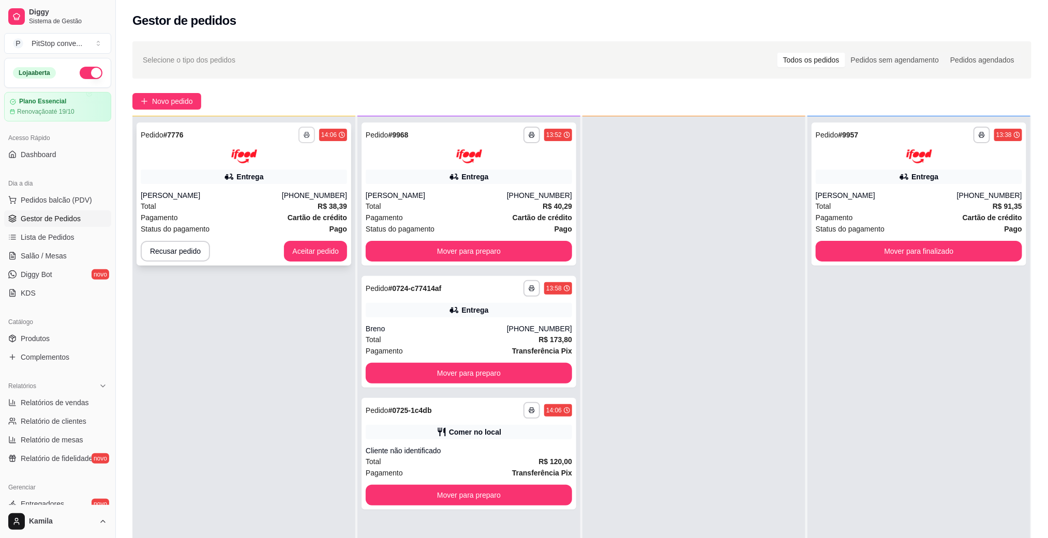
click at [312, 140] on button "button" at bounding box center [306, 135] width 17 height 17
click at [295, 164] on button "IMPRESSORA" at bounding box center [277, 171] width 72 height 16
click at [512, 498] on button "Mover para preparo" at bounding box center [469, 495] width 200 height 20
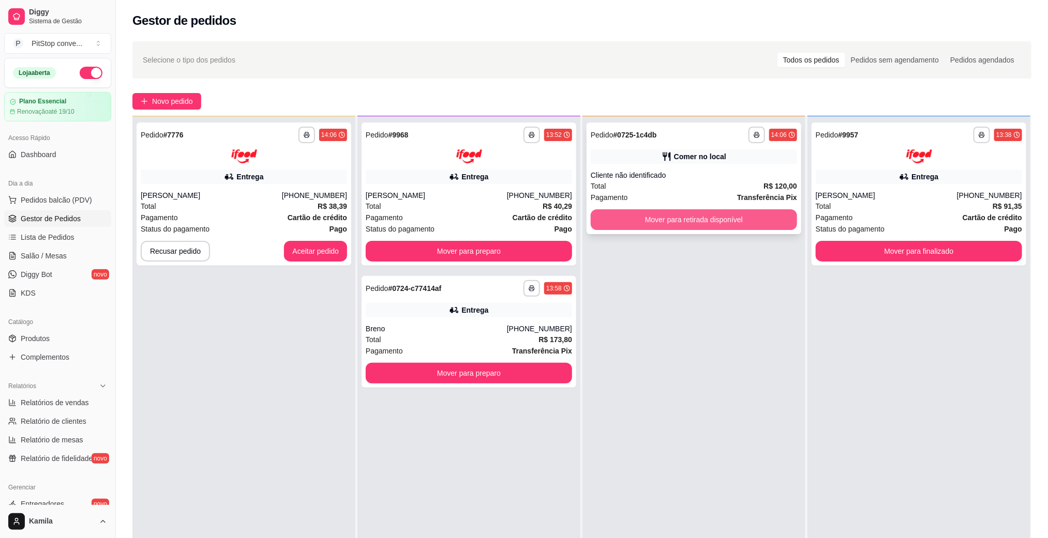
click at [724, 215] on button "Mover para retirada disponível" at bounding box center [694, 219] width 206 height 21
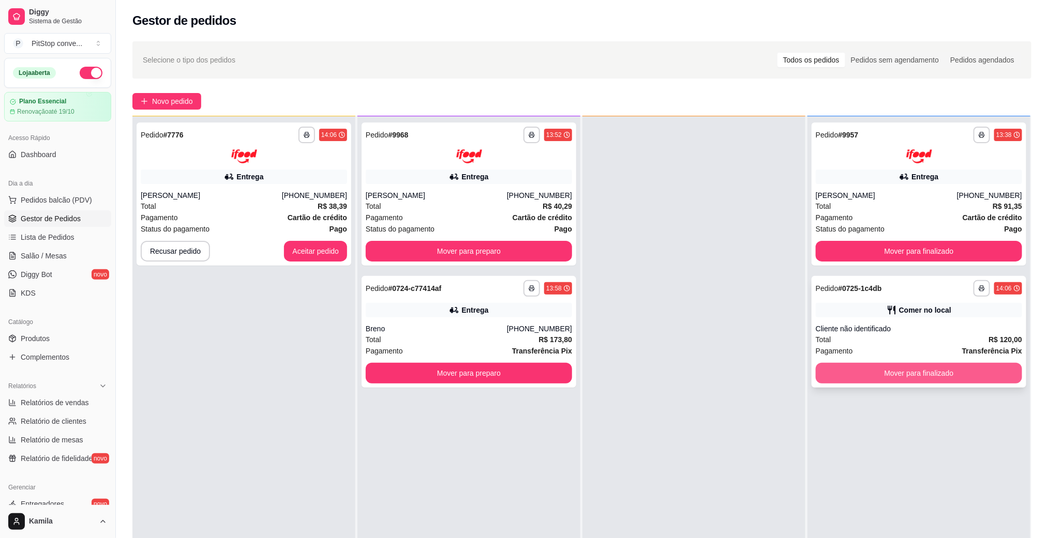
click at [940, 372] on button "Mover para finalizado" at bounding box center [919, 373] width 206 height 21
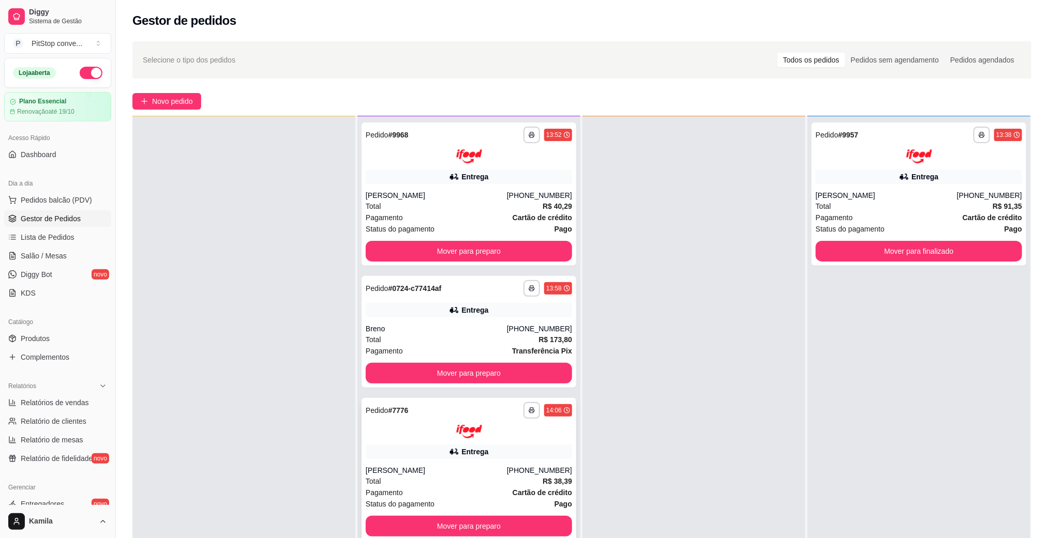
click at [523, 461] on div "**********" at bounding box center [469, 469] width 215 height 143
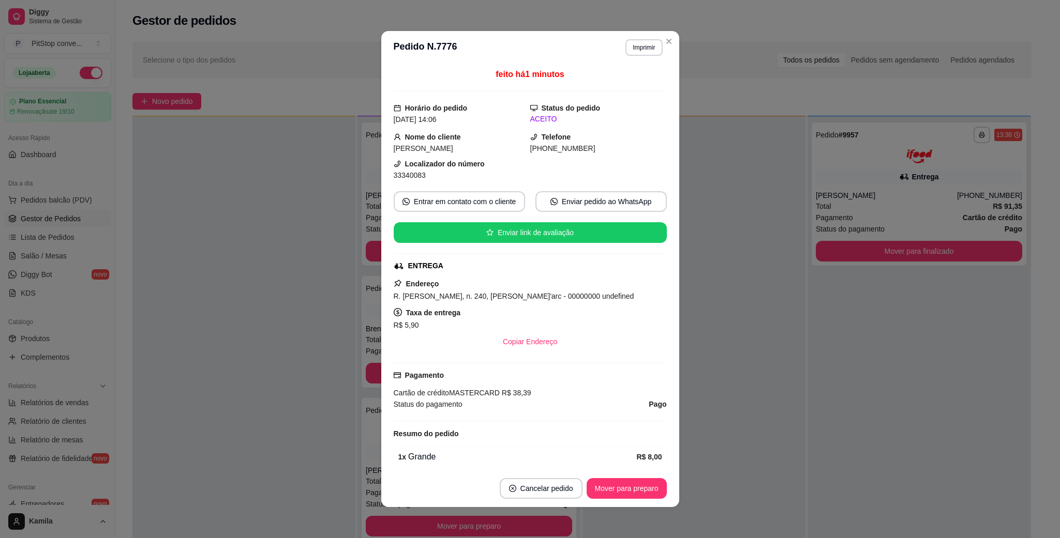
click at [517, 292] on div "R. [PERSON_NAME], n. 240, [PERSON_NAME]'arc - 00000000 undefined" at bounding box center [530, 296] width 273 height 12
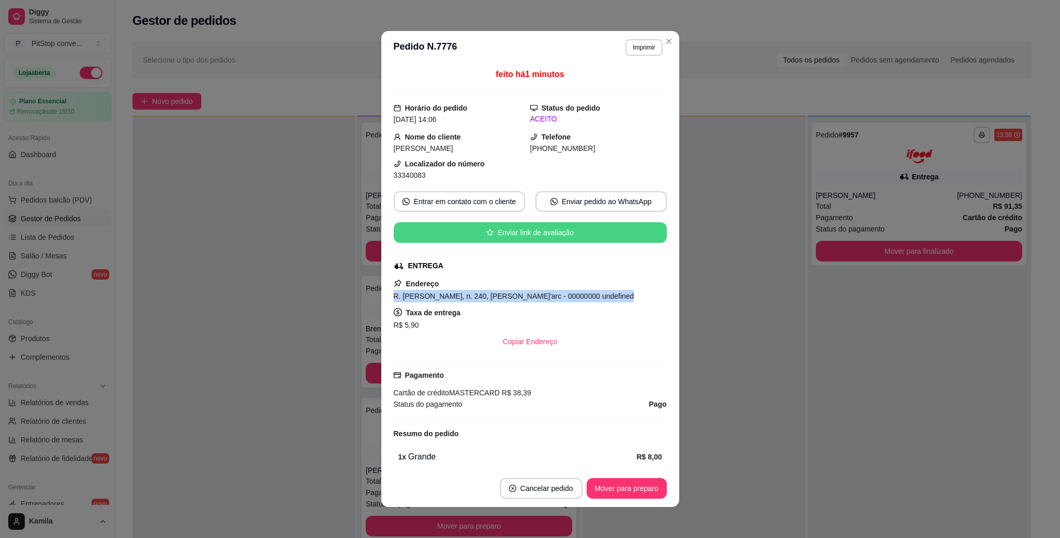
copy span "R. [PERSON_NAME], n. 240, [PERSON_NAME]'arc - 00000000 undefined"
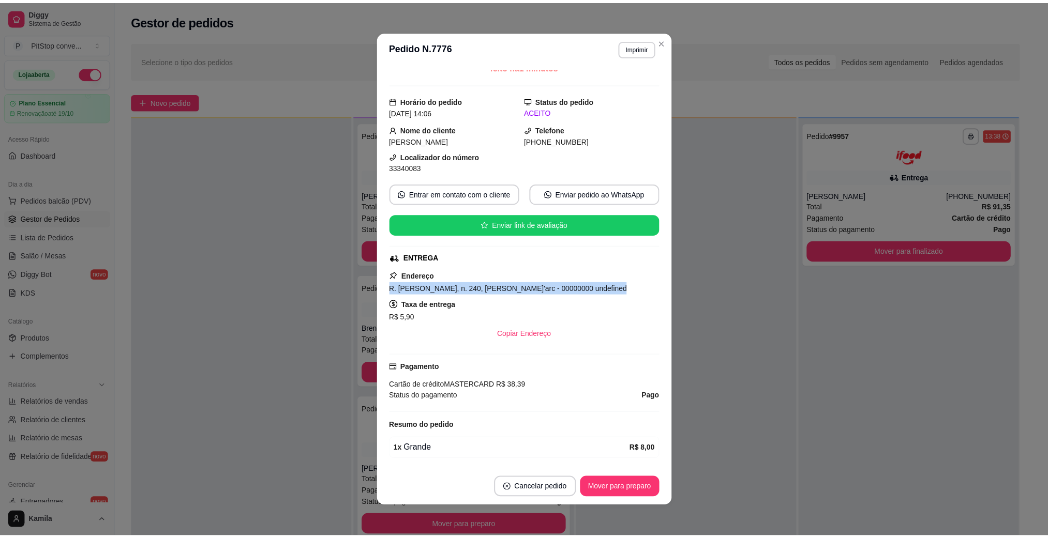
scroll to position [0, 0]
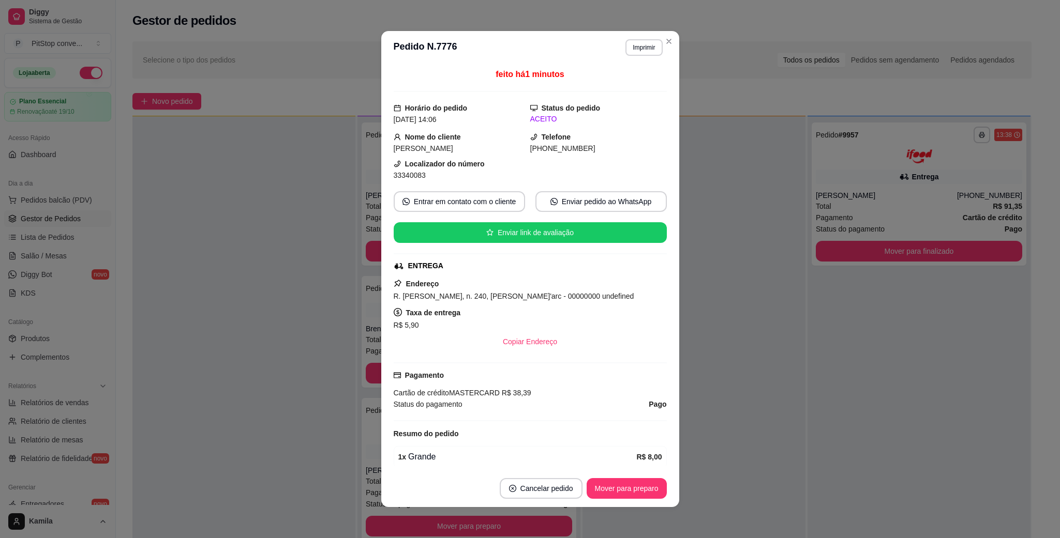
click at [408, 175] on span "33340083" at bounding box center [410, 175] width 32 height 8
copy div "33340083 Entrar em contato com o cliente Enviar pedido ao WhatsApp Enviar link …"
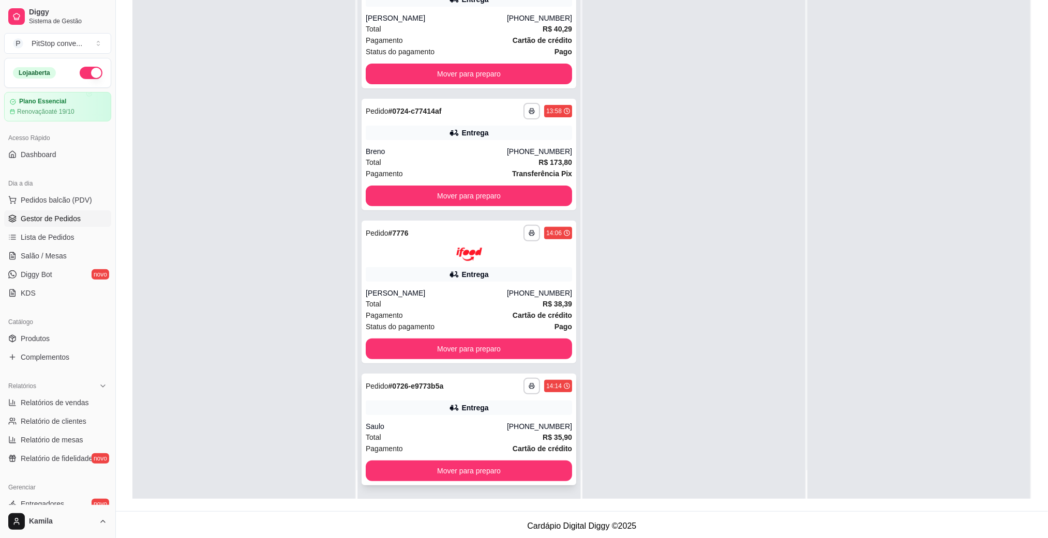
scroll to position [158, 0]
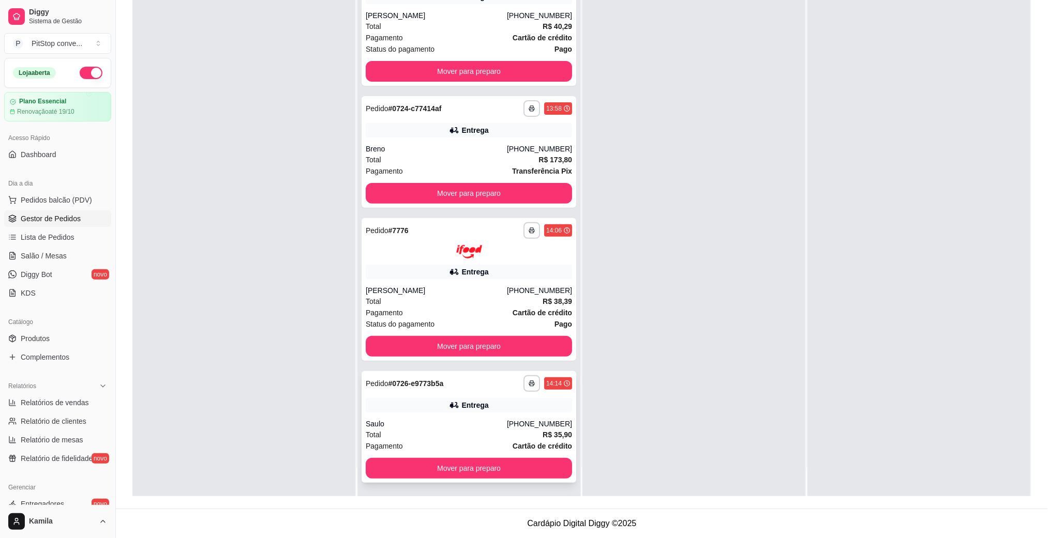
click at [472, 430] on div "Total R$ 35,90" at bounding box center [469, 434] width 206 height 11
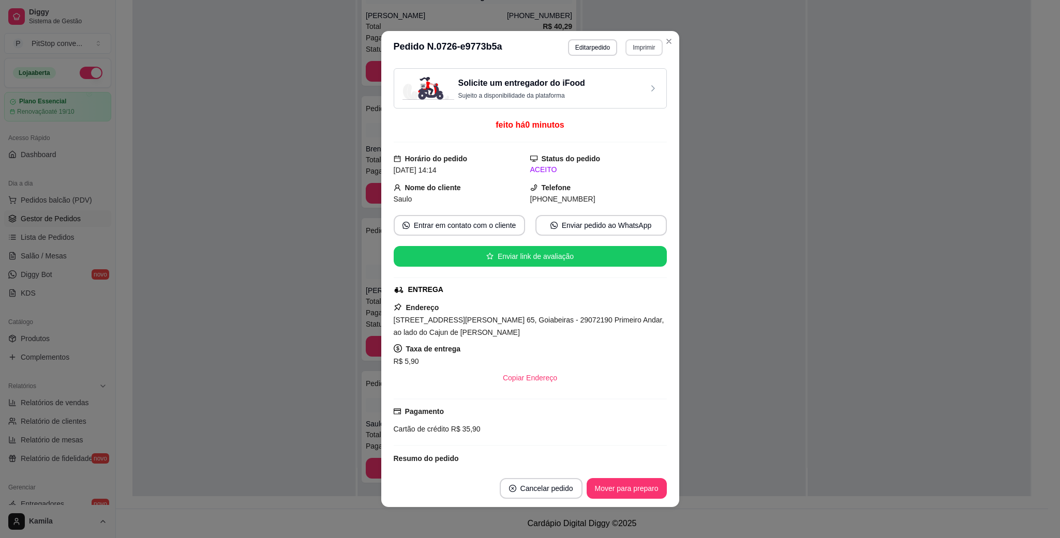
click at [637, 47] on button "Imprimir" at bounding box center [643, 47] width 37 height 17
click at [621, 84] on button "IMPRESSORA" at bounding box center [620, 85] width 72 height 16
click at [557, 329] on div "[STREET_ADDRESS][PERSON_NAME] 65, Goiabeiras - 29072190 Primeiro Andar, ao lado…" at bounding box center [530, 326] width 273 height 25
click at [557, 327] on span "[STREET_ADDRESS][PERSON_NAME] 65, Goiabeiras - 29072190 Primeiro Andar, ao lado…" at bounding box center [529, 326] width 271 height 21
click at [560, 321] on span "[STREET_ADDRESS][PERSON_NAME] 65, Goiabeiras - 29072190 Primeiro Andar, ao lado…" at bounding box center [529, 326] width 271 height 21
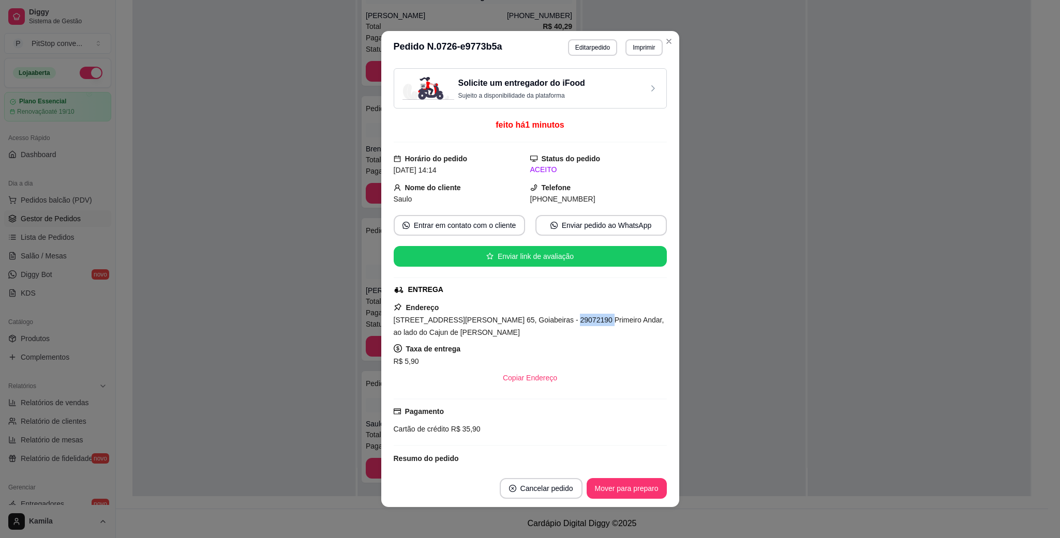
click at [560, 321] on span "[STREET_ADDRESS][PERSON_NAME] 65, Goiabeiras - 29072190 Primeiro Andar, ao lado…" at bounding box center [529, 326] width 271 height 21
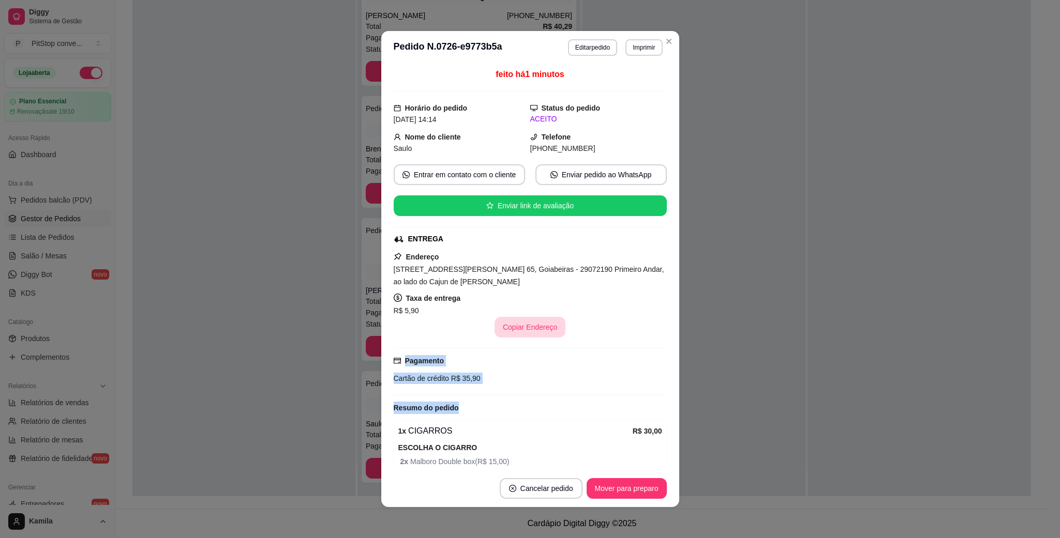
drag, startPoint x: 540, startPoint y: 335, endPoint x: 420, endPoint y: 351, distance: 121.6
click at [506, 338] on div "feito há 1 minutos Horário do pedido [DATE] 14:14 Status do pedido ACEITO Nome …" at bounding box center [530, 267] width 298 height 406
click at [441, 379] on span "Cartão de crédito" at bounding box center [421, 379] width 55 height 8
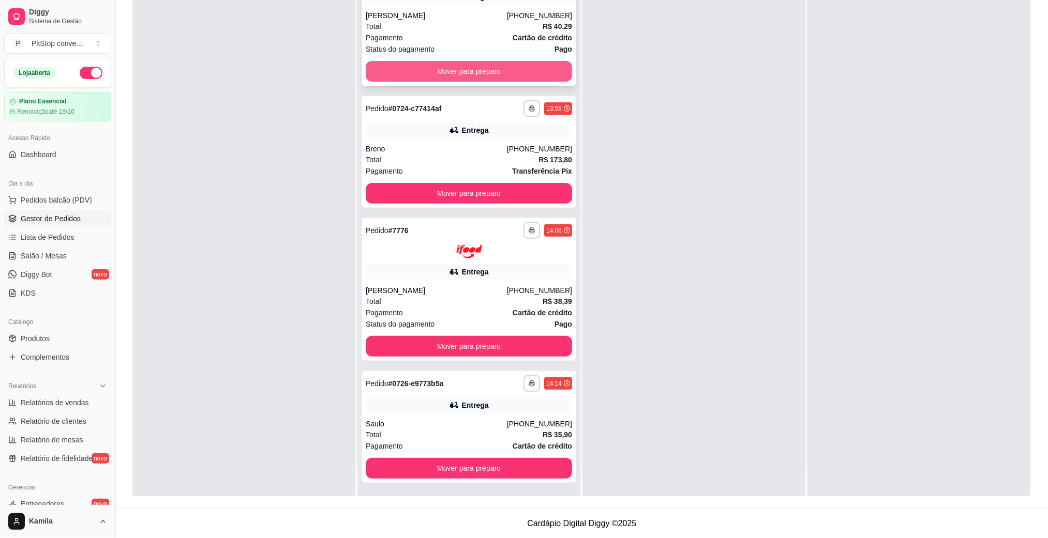
click at [472, 67] on button "Mover para preparo" at bounding box center [469, 71] width 206 height 21
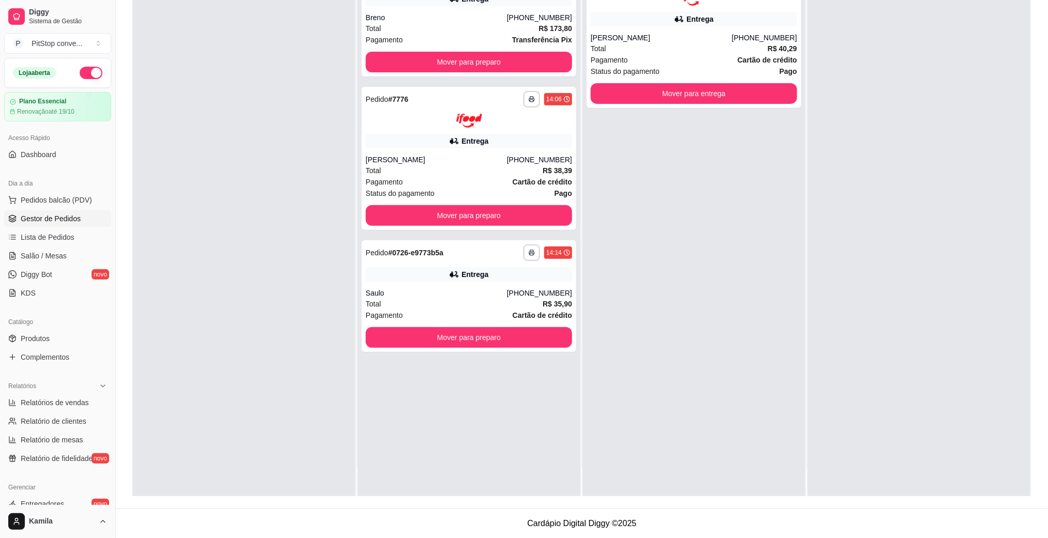
scroll to position [0, 0]
click at [649, 89] on button "Mover para entrega" at bounding box center [694, 93] width 200 height 20
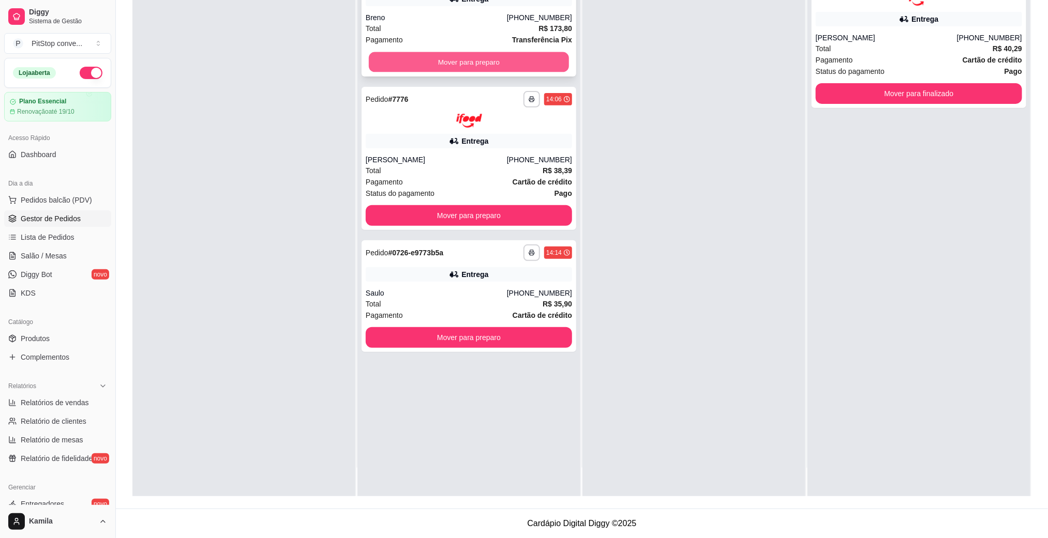
click at [545, 59] on button "Mover para preparo" at bounding box center [469, 62] width 200 height 20
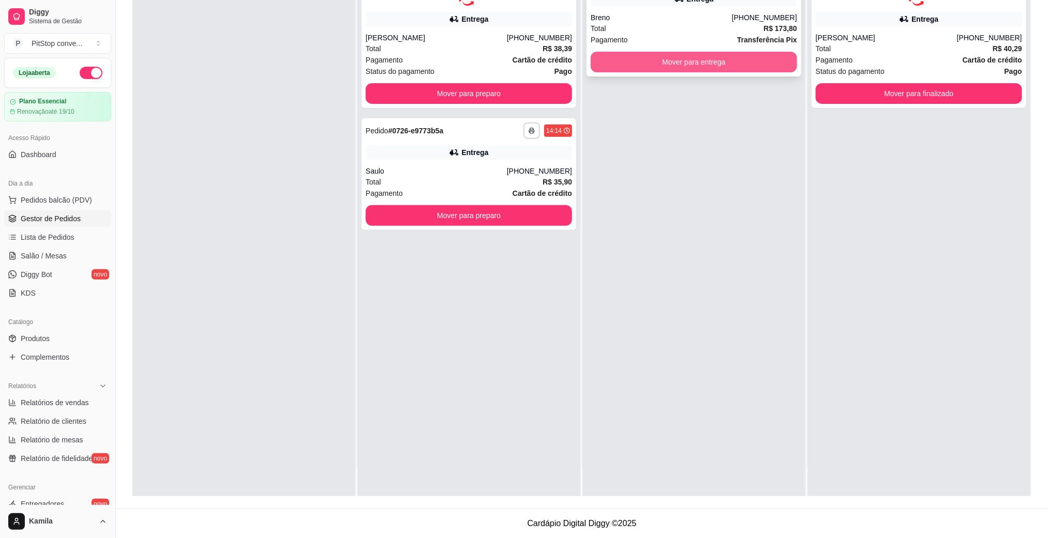
click at [649, 71] on button "Mover para entrega" at bounding box center [694, 62] width 206 height 21
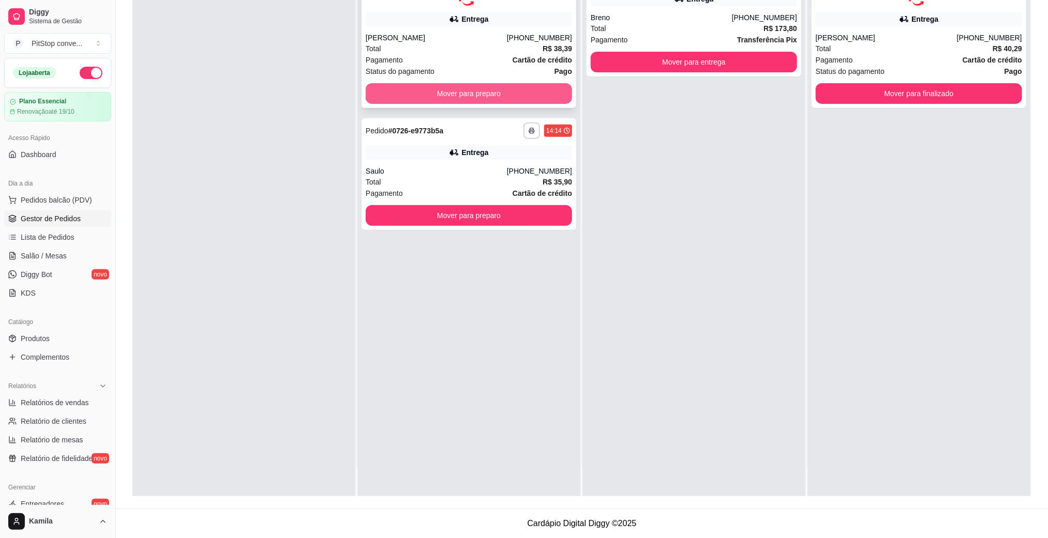
click at [542, 96] on button "Mover para preparo" at bounding box center [469, 93] width 206 height 21
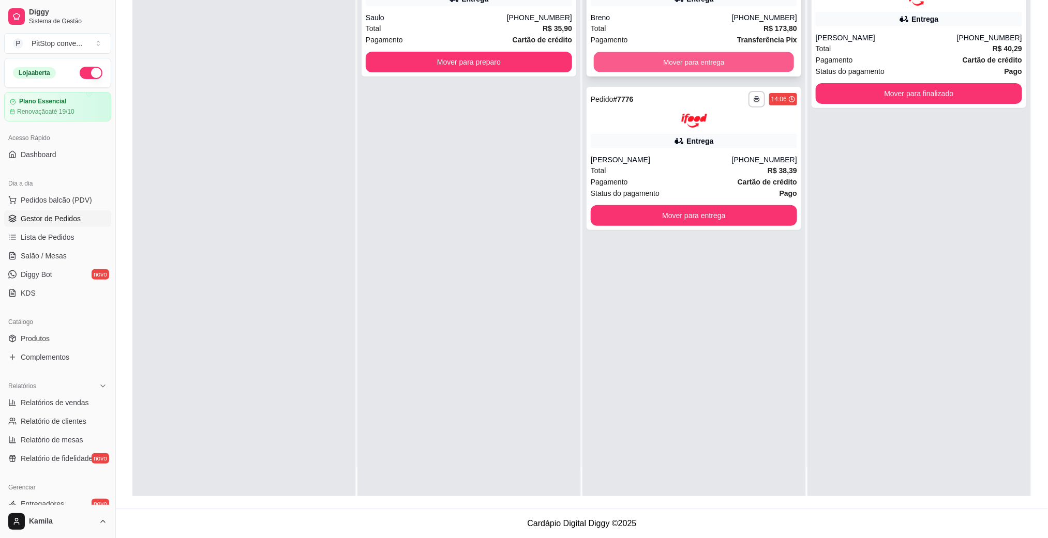
click at [686, 58] on button "Mover para entrega" at bounding box center [694, 62] width 200 height 20
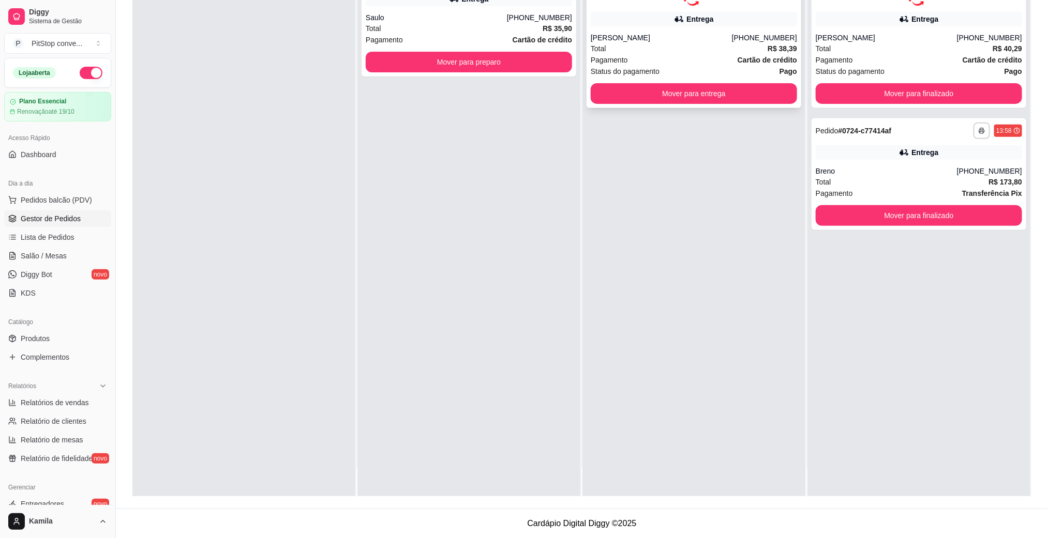
click at [699, 98] on button "Mover para entrega" at bounding box center [694, 93] width 206 height 21
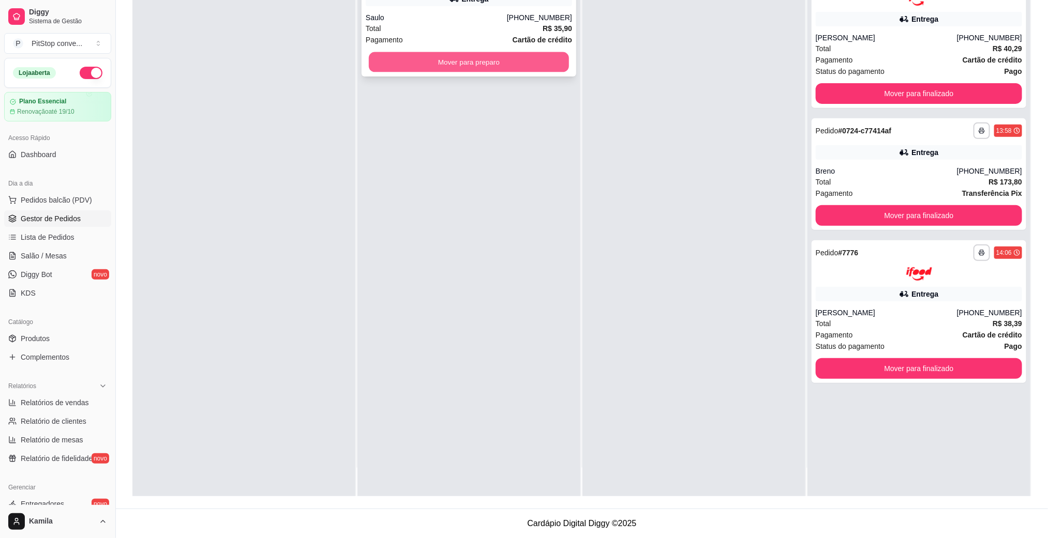
click at [546, 61] on button "Mover para preparo" at bounding box center [469, 62] width 200 height 20
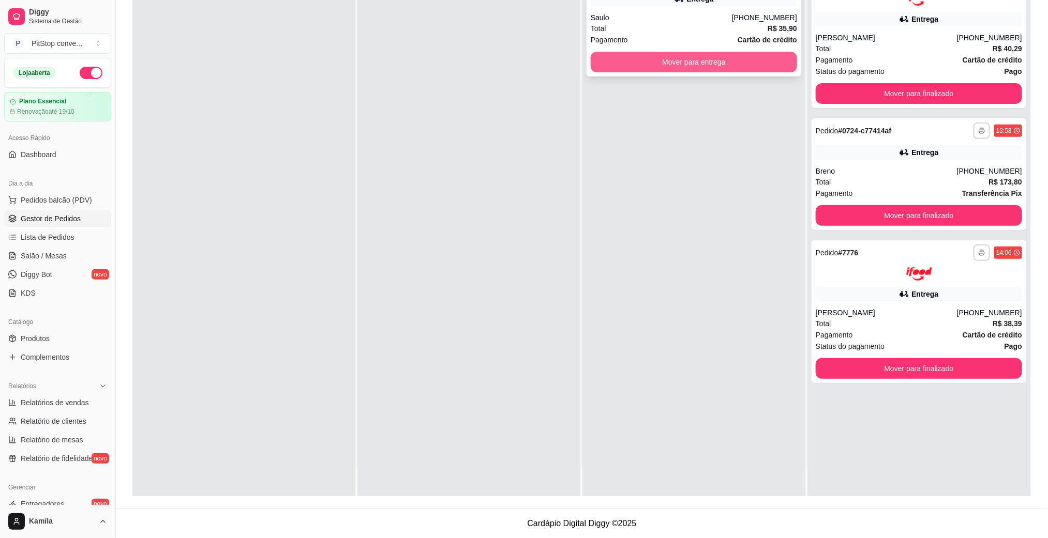
click at [671, 62] on button "Mover para entrega" at bounding box center [694, 62] width 206 height 21
click at [733, 69] on button "Mover para entrega" at bounding box center [694, 62] width 206 height 21
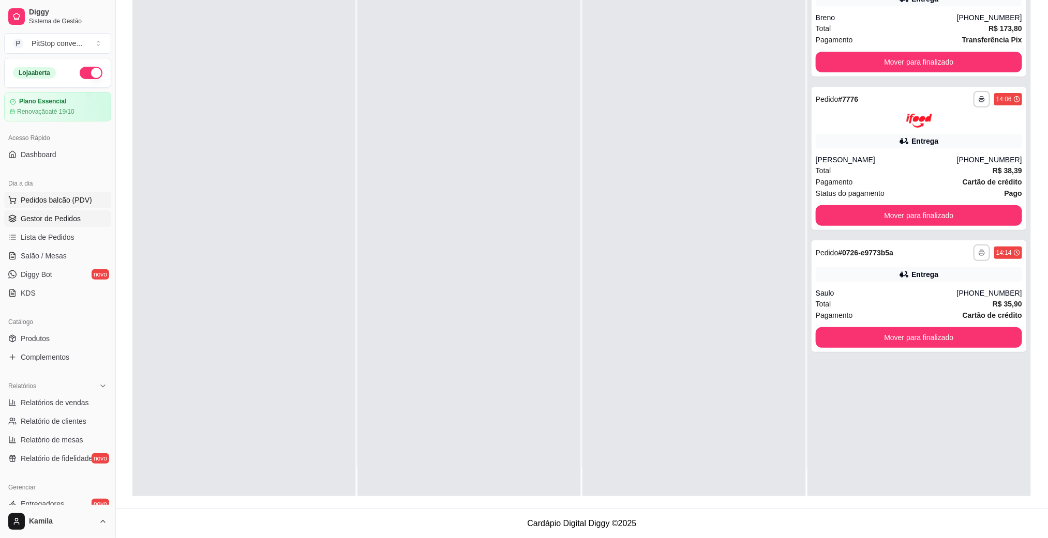
click at [73, 198] on span "Pedidos balcão (PDV)" at bounding box center [56, 200] width 71 height 10
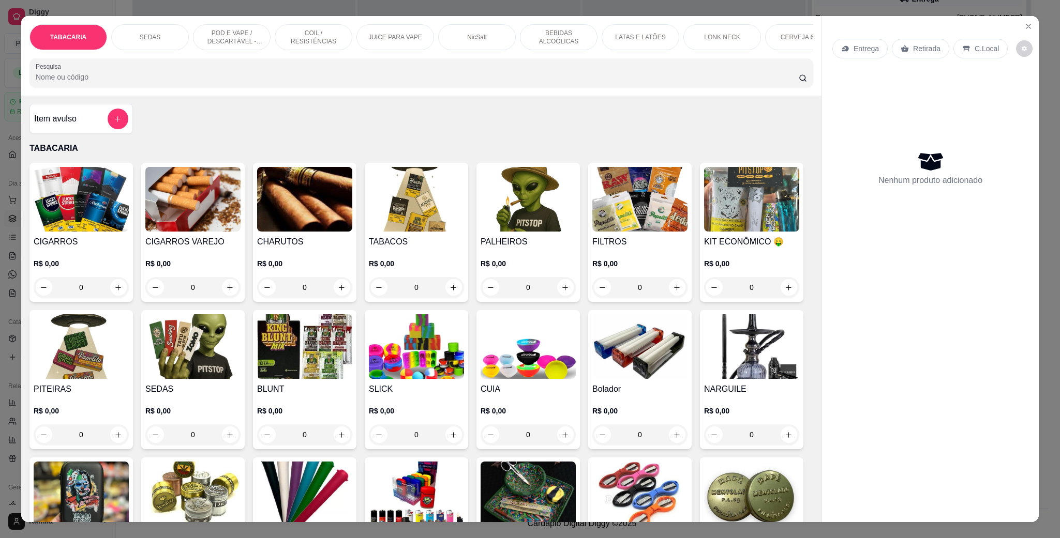
click at [209, 26] on div "POD E VAPE / DESCARTÁVEL - RECARREGAVEL" at bounding box center [232, 37] width 78 height 26
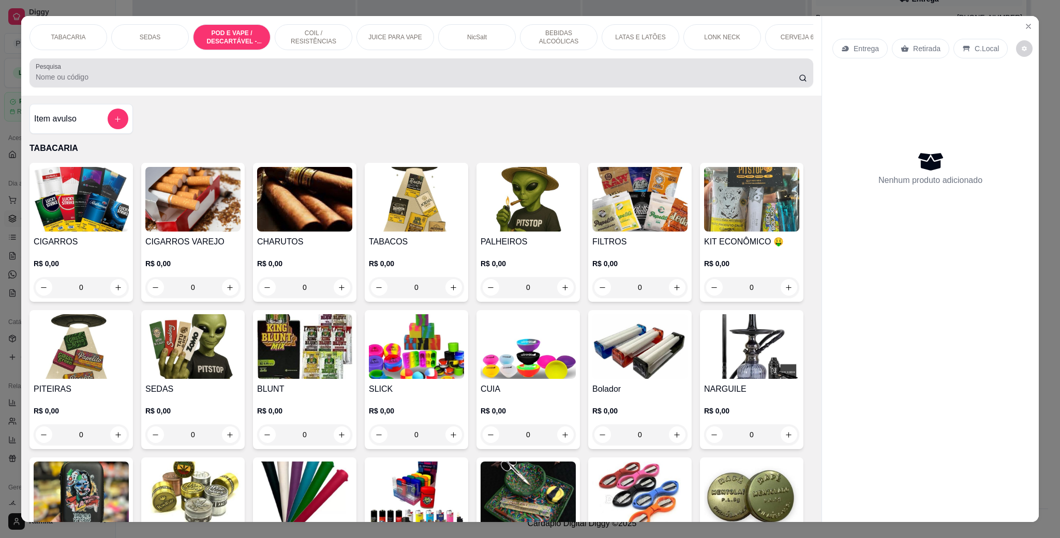
scroll to position [17, 0]
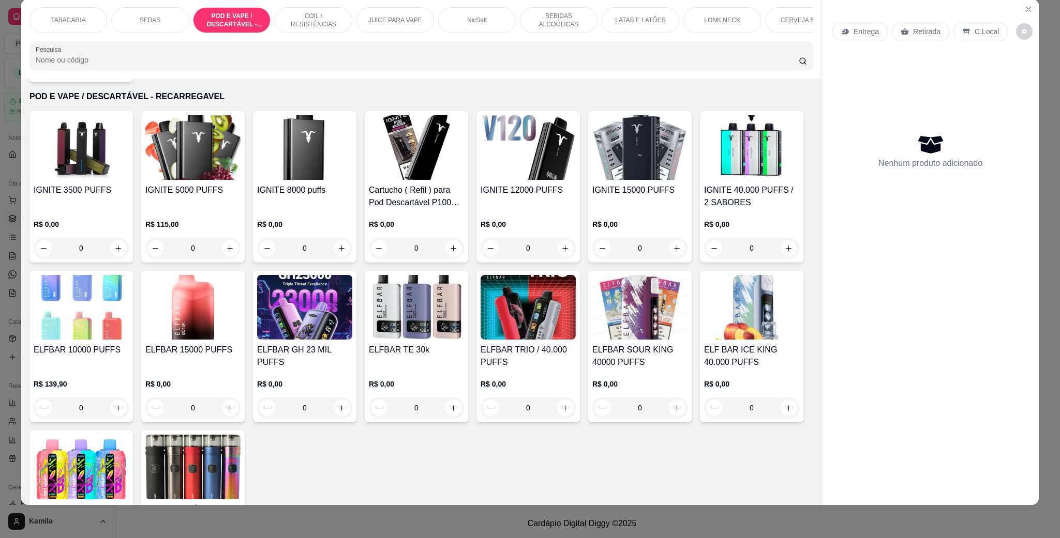
click at [322, 183] on div "IGNITE 8000 puffs R$ 0,00 0" at bounding box center [304, 187] width 103 height 152
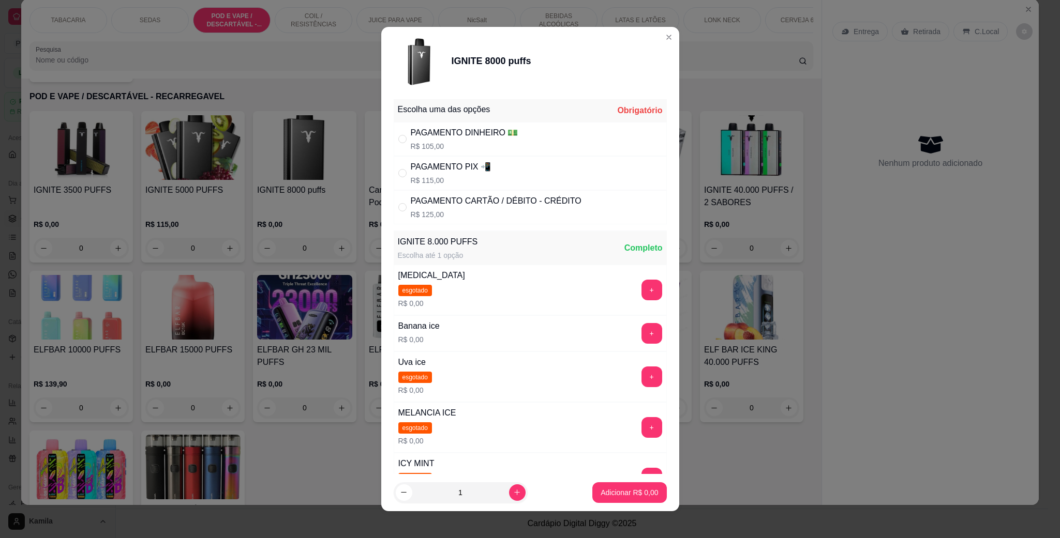
click at [453, 207] on div "PAGAMENTO CARTÃO / DÉBITO - CRÉDITO" at bounding box center [496, 201] width 171 height 12
radio input "true"
click at [641, 336] on button "+" at bounding box center [651, 333] width 21 height 21
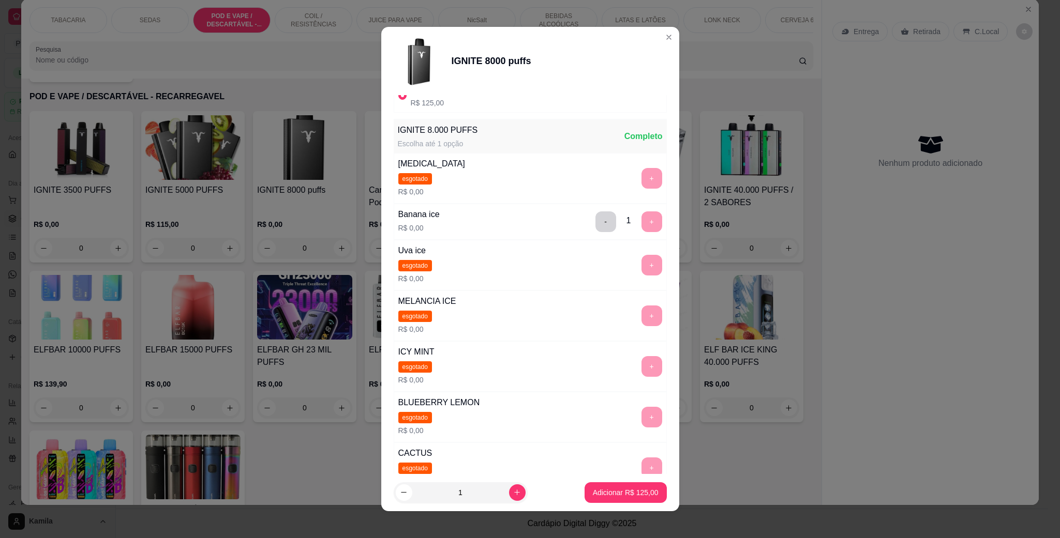
scroll to position [216, 0]
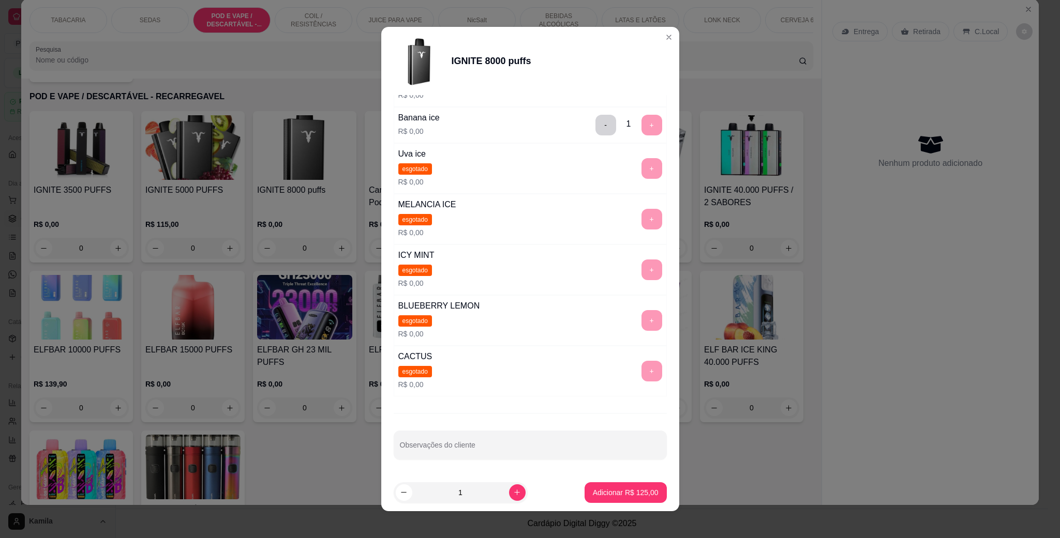
click at [620, 482] on footer "1 Adicionar R$ 125,00" at bounding box center [530, 492] width 298 height 37
click at [623, 483] on div "Adicionar R$ 125,00" at bounding box center [626, 493] width 82 height 21
click at [615, 489] on p "Adicionar R$ 125,00" at bounding box center [626, 493] width 66 height 10
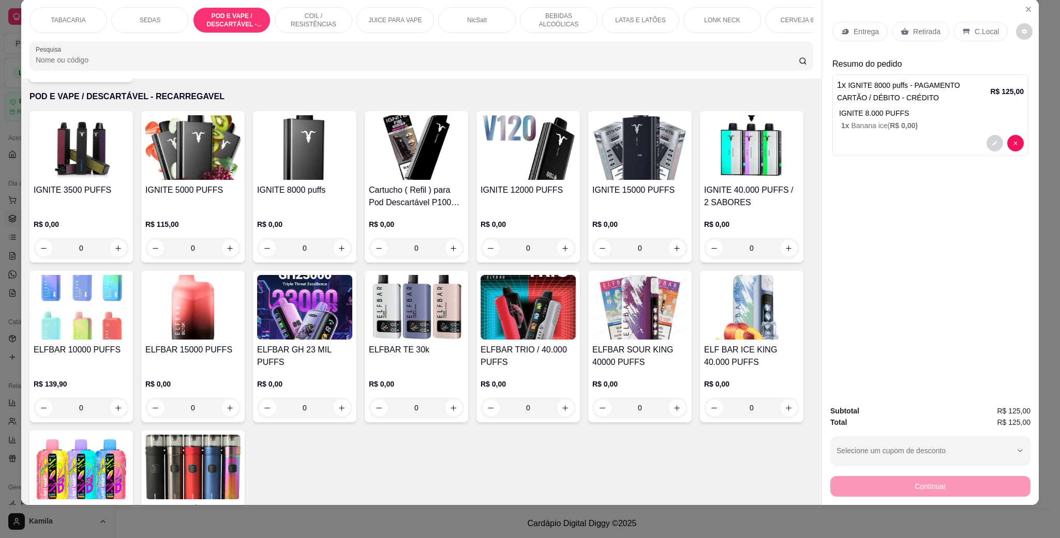
click at [970, 24] on div "C.Local" at bounding box center [980, 32] width 54 height 20
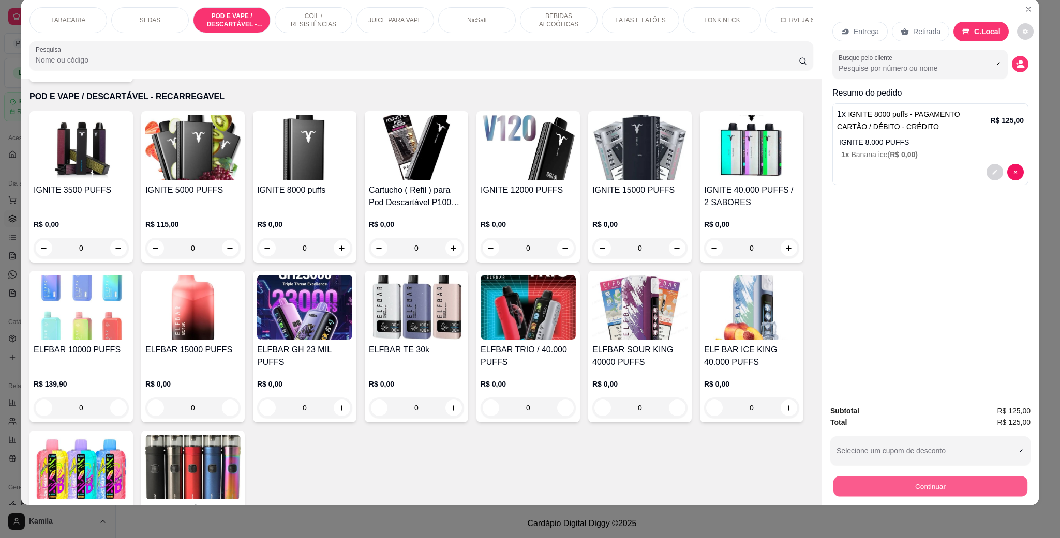
click at [919, 483] on button "Continuar" at bounding box center [930, 486] width 194 height 20
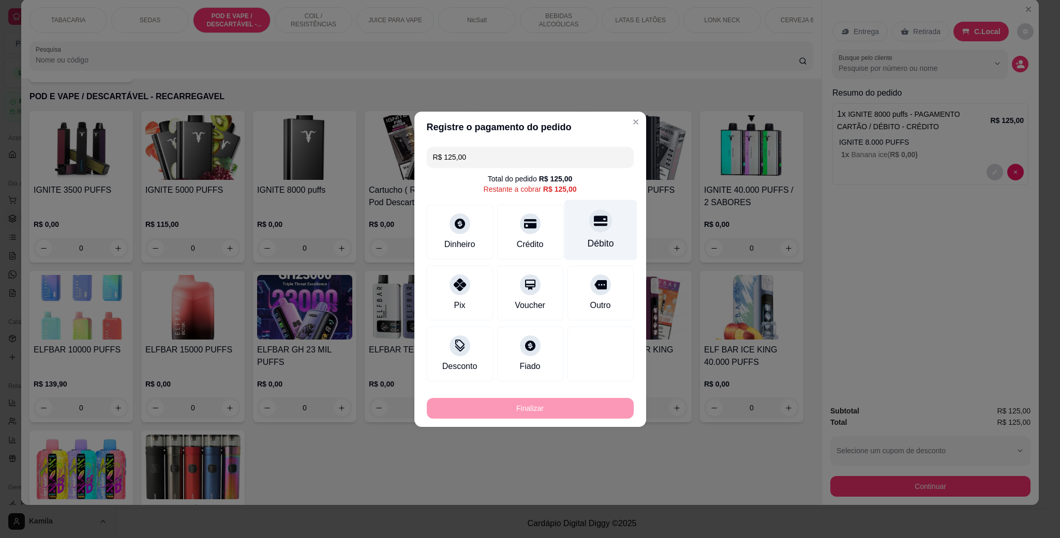
click at [593, 222] on icon at bounding box center [599, 221] width 13 height 10
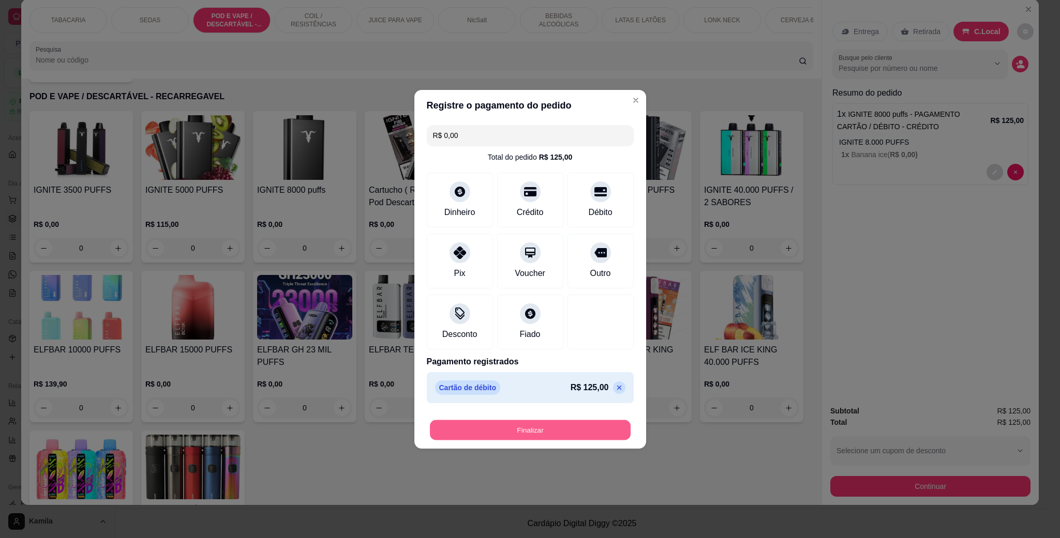
click at [554, 433] on button "Finalizar" at bounding box center [530, 430] width 201 height 20
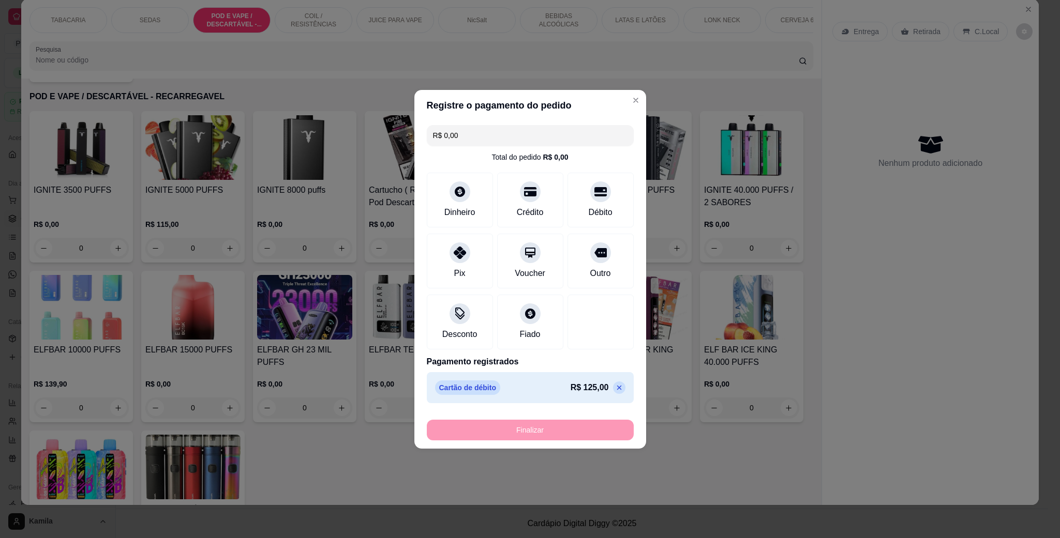
type input "-R$ 125,00"
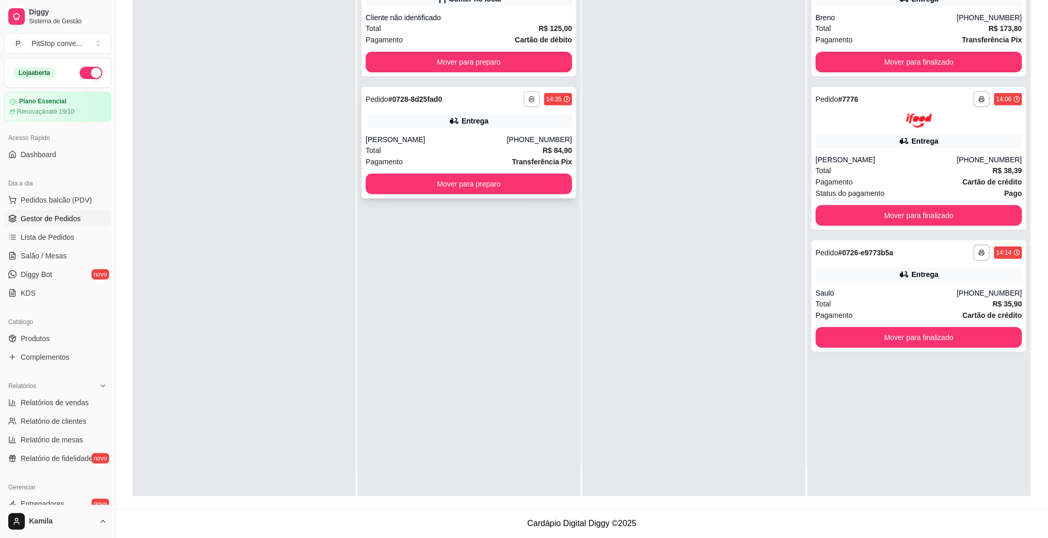
click at [529, 96] on icon "button" at bounding box center [532, 99] width 6 height 6
click at [511, 132] on button "IMPRESSORA" at bounding box center [499, 135] width 72 height 16
click at [421, 151] on div "Total R$ 84,90" at bounding box center [469, 150] width 206 height 11
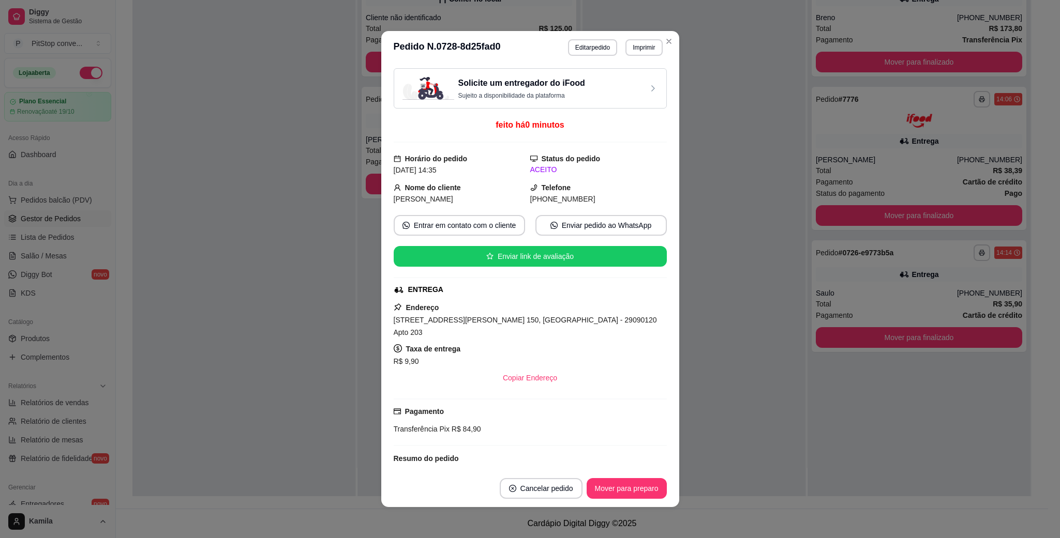
click at [508, 322] on span "[STREET_ADDRESS][PERSON_NAME] 150, [GEOGRAPHIC_DATA] - 29090120 Apto 203" at bounding box center [525, 326] width 263 height 21
copy span "[STREET_ADDRESS][PERSON_NAME] 150, [GEOGRAPHIC_DATA] - 29090120 Apto 203"
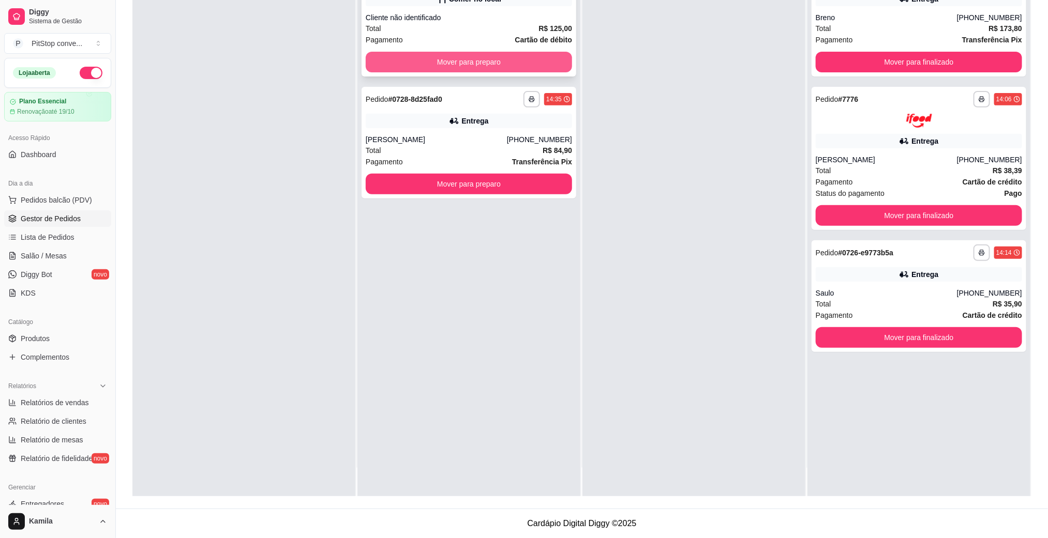
click at [529, 67] on button "Mover para preparo" at bounding box center [469, 62] width 206 height 21
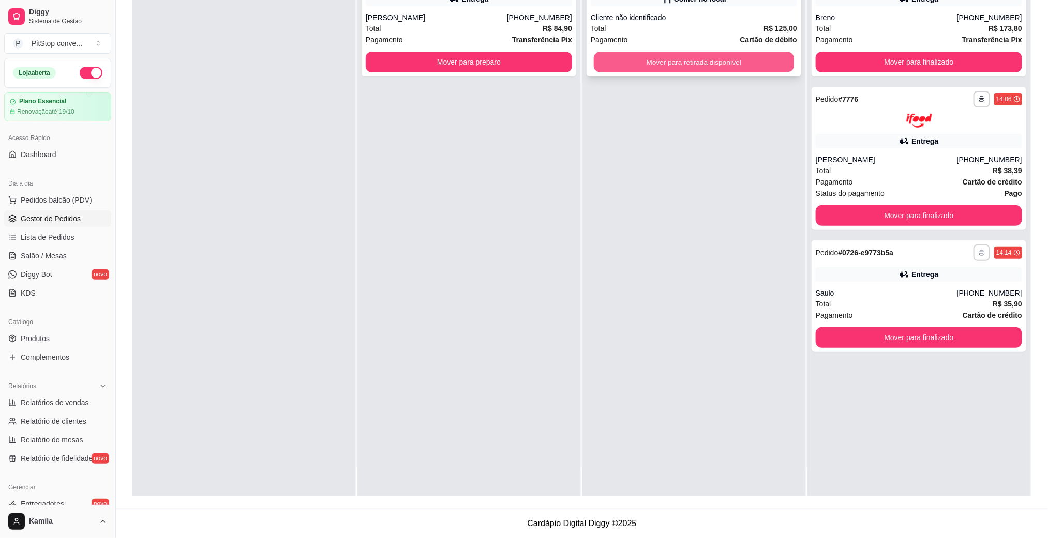
click at [656, 67] on button "Mover para retirada disponível" at bounding box center [694, 62] width 200 height 20
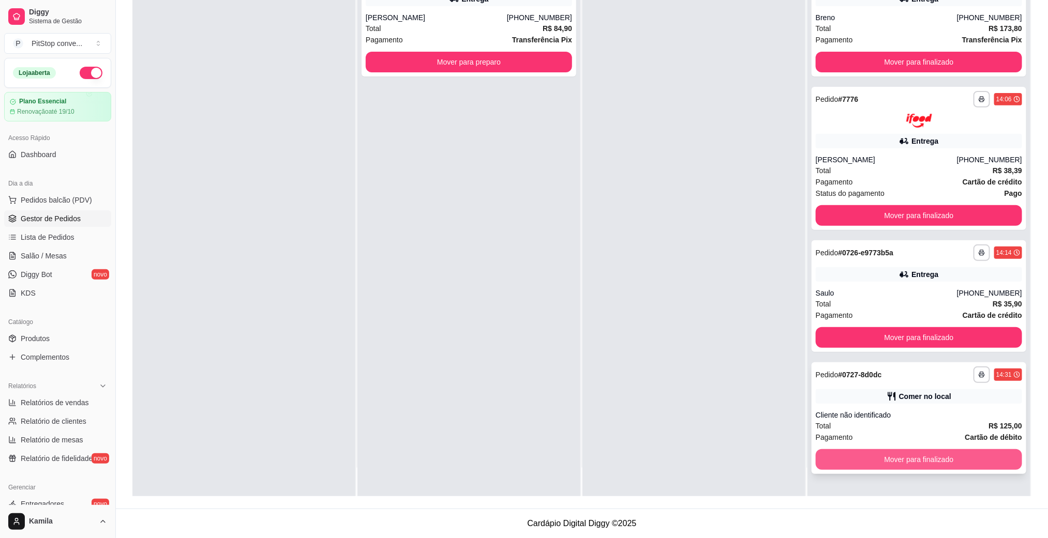
click at [901, 455] on button "Mover para finalizado" at bounding box center [919, 460] width 206 height 21
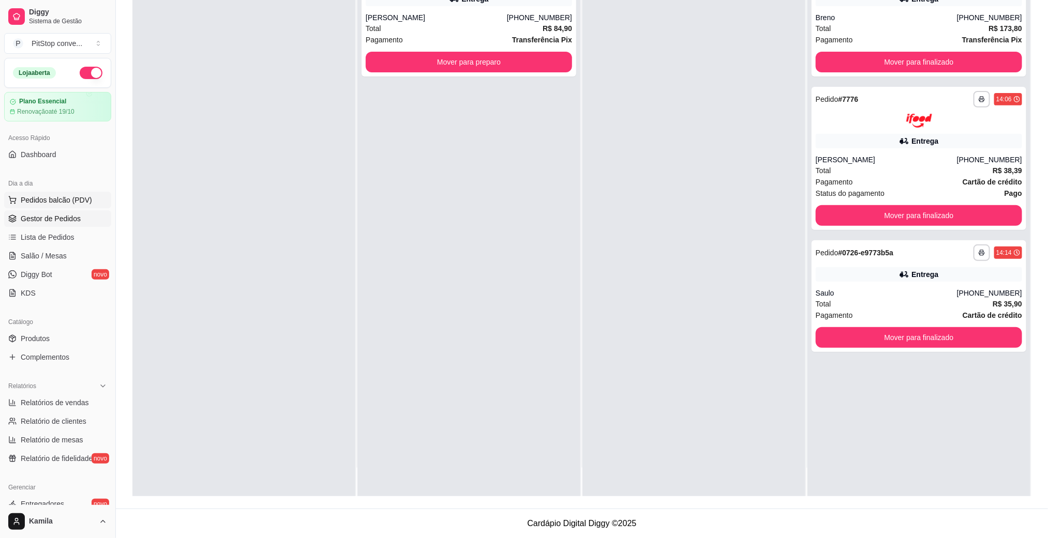
click at [72, 196] on span "Pedidos balcão (PDV)" at bounding box center [56, 200] width 71 height 10
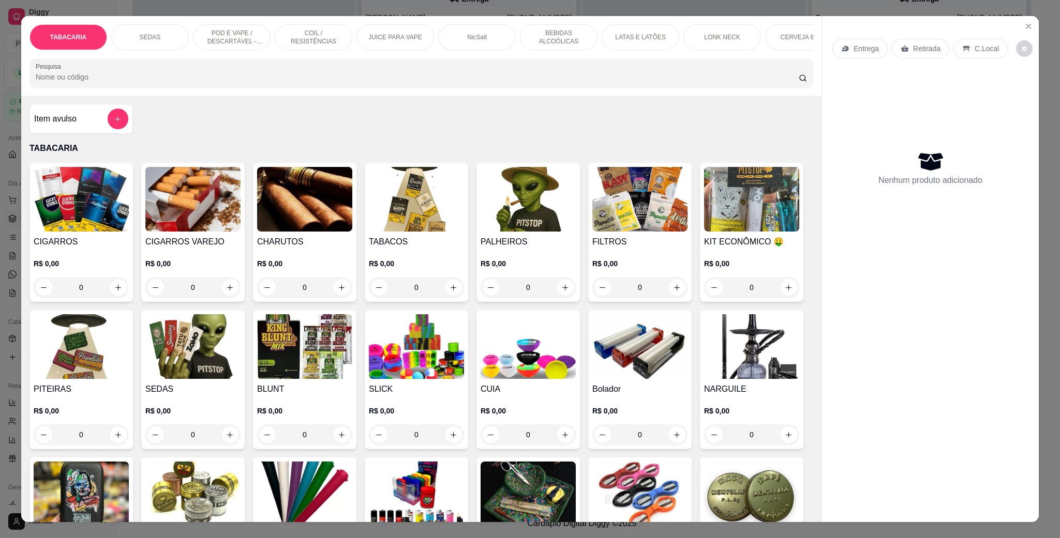
click at [172, 46] on div "SEDAS" at bounding box center [150, 37] width 78 height 26
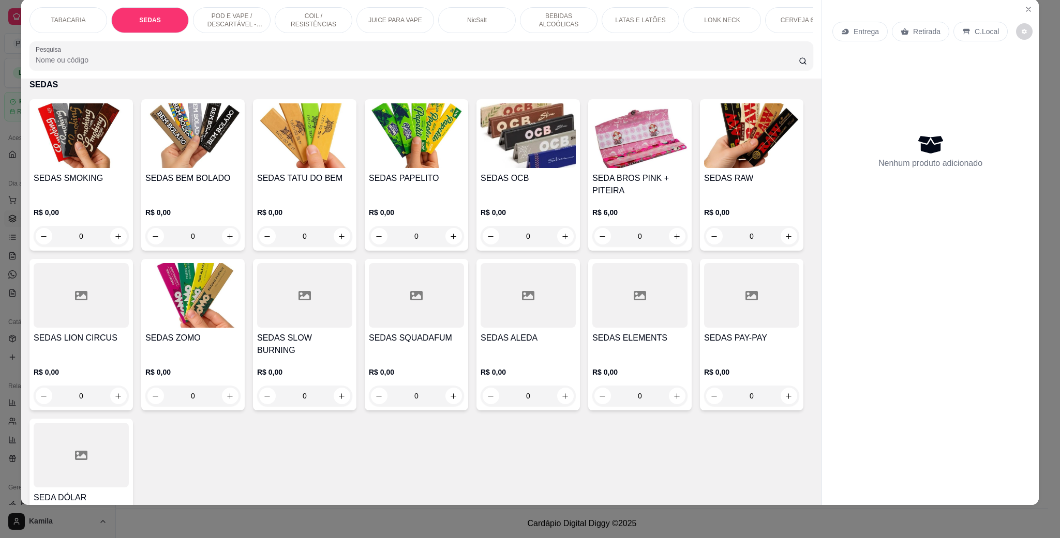
click at [222, 16] on p "POD E VAPE / DESCARTÁVEL - RECARREGAVEL" at bounding box center [232, 20] width 60 height 17
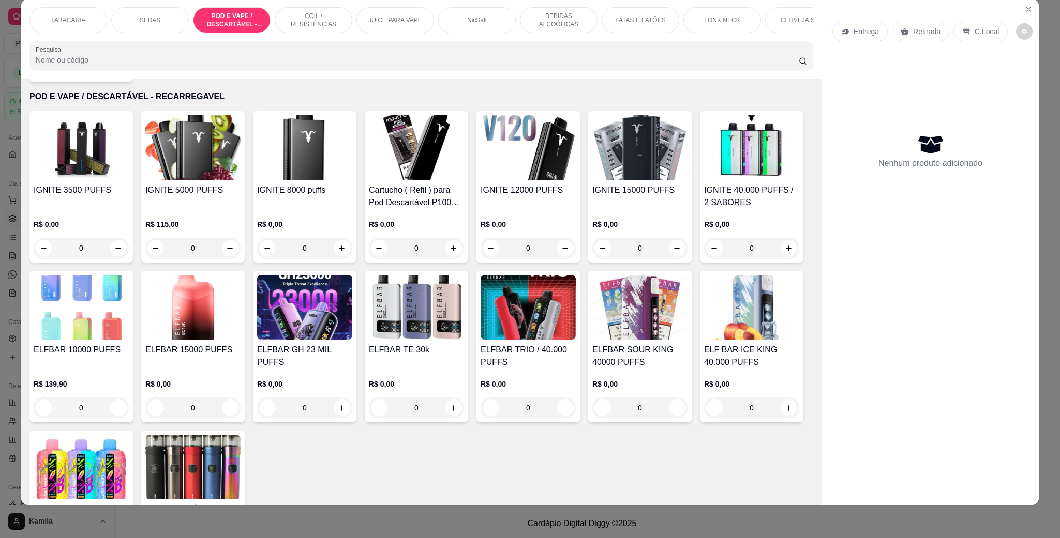
click at [129, 334] on img at bounding box center [81, 307] width 95 height 65
click at [517, 171] on div "PAGAMENTO PIX / PICPAY 📲" at bounding box center [469, 167] width 116 height 12
radio input "true"
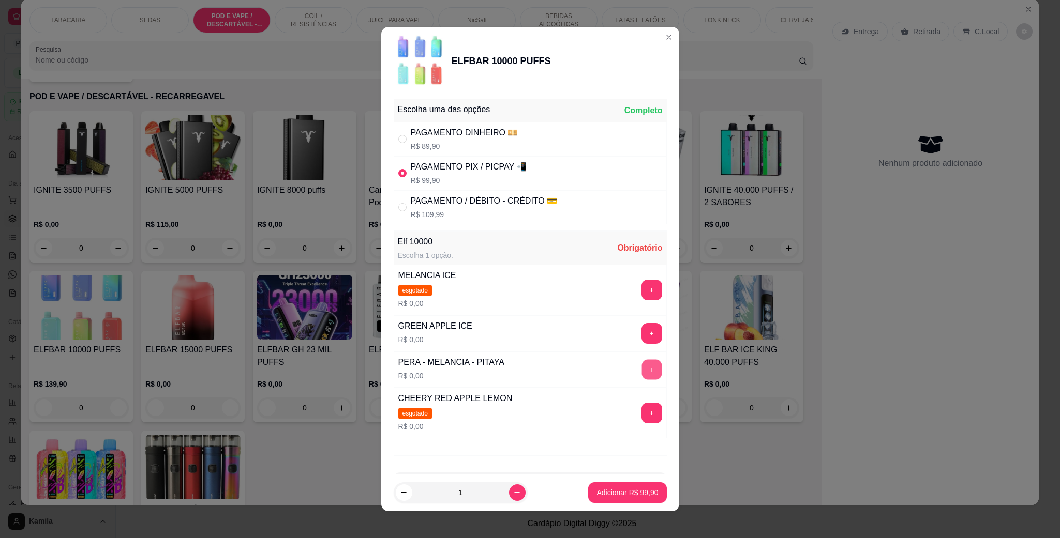
click at [641, 375] on button "+" at bounding box center [651, 370] width 20 height 20
click at [626, 492] on p "Adicionar R$ 99,90" at bounding box center [627, 493] width 62 height 10
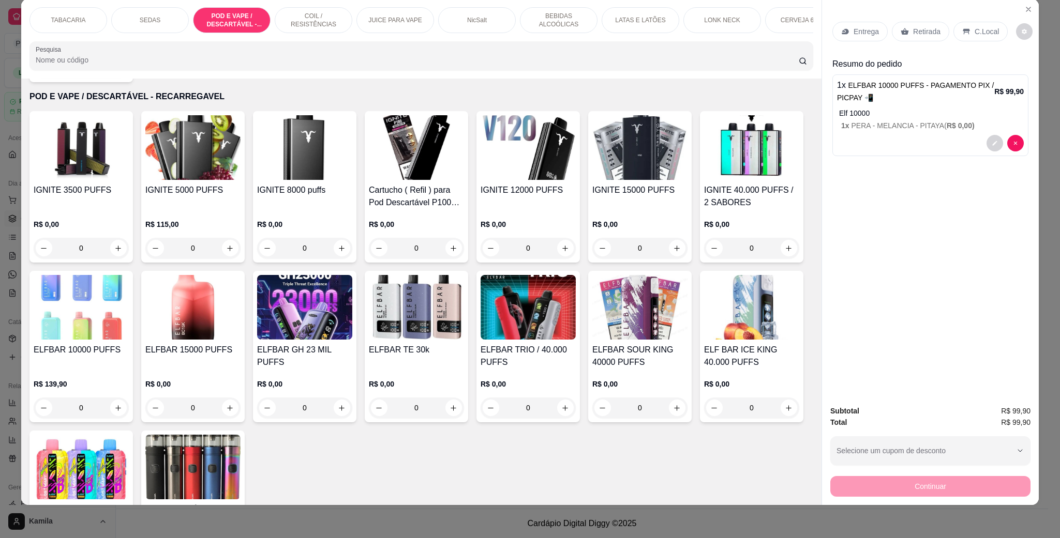
click at [953, 36] on div "C.Local" at bounding box center [980, 32] width 54 height 20
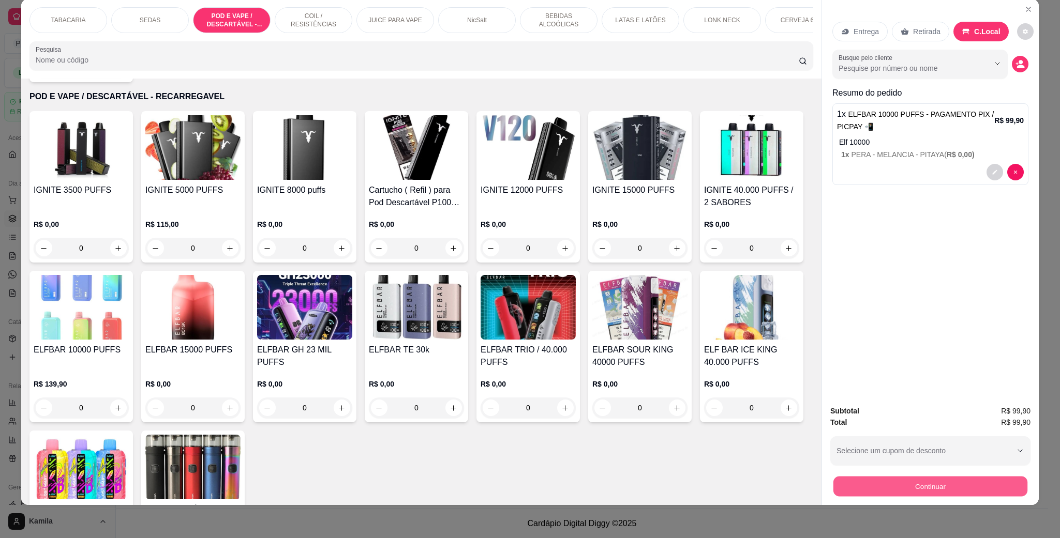
click at [941, 492] on button "Continuar" at bounding box center [930, 486] width 194 height 20
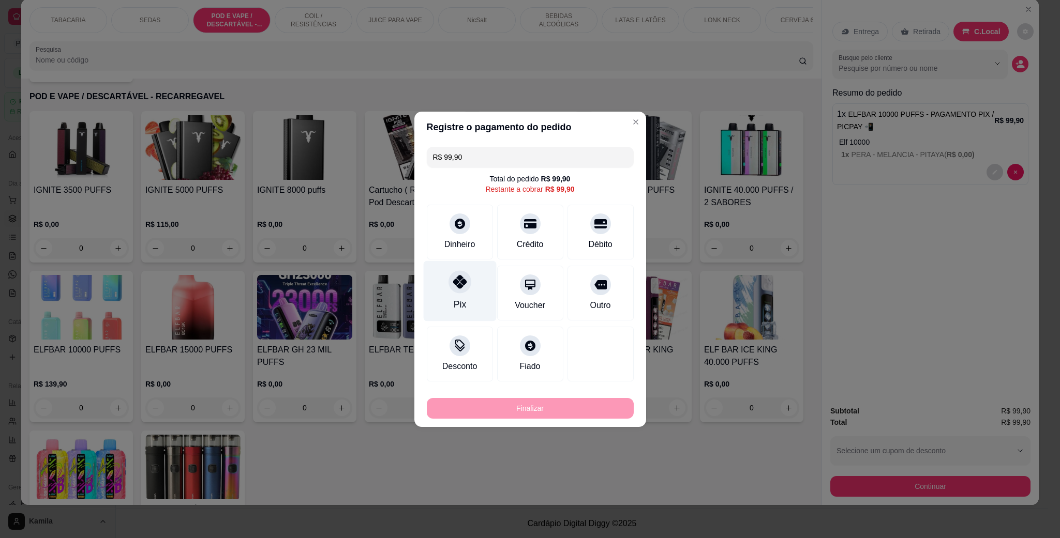
click at [469, 283] on div "Pix" at bounding box center [459, 291] width 73 height 61
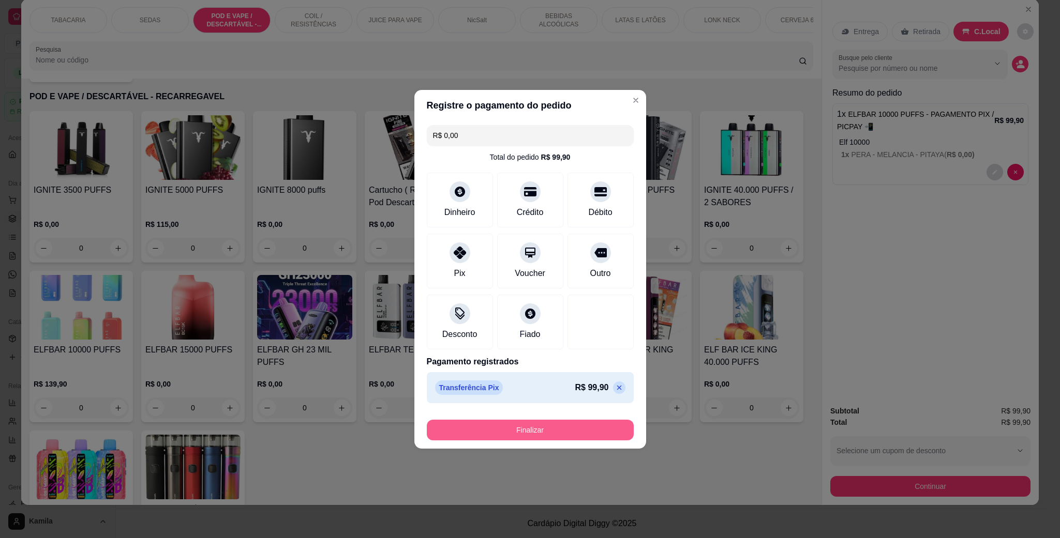
click at [555, 436] on button "Finalizar" at bounding box center [530, 430] width 207 height 21
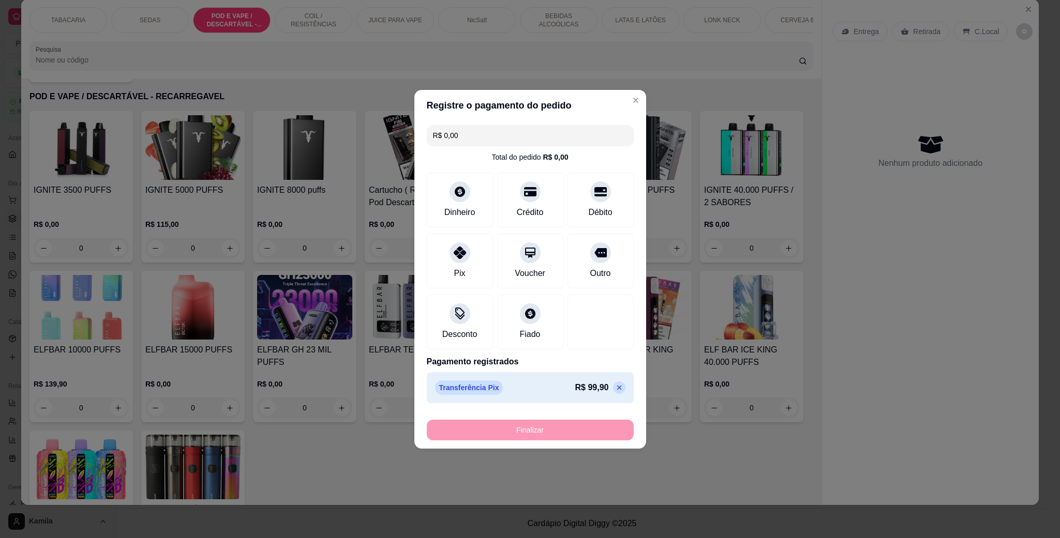
type input "-R$ 99,90"
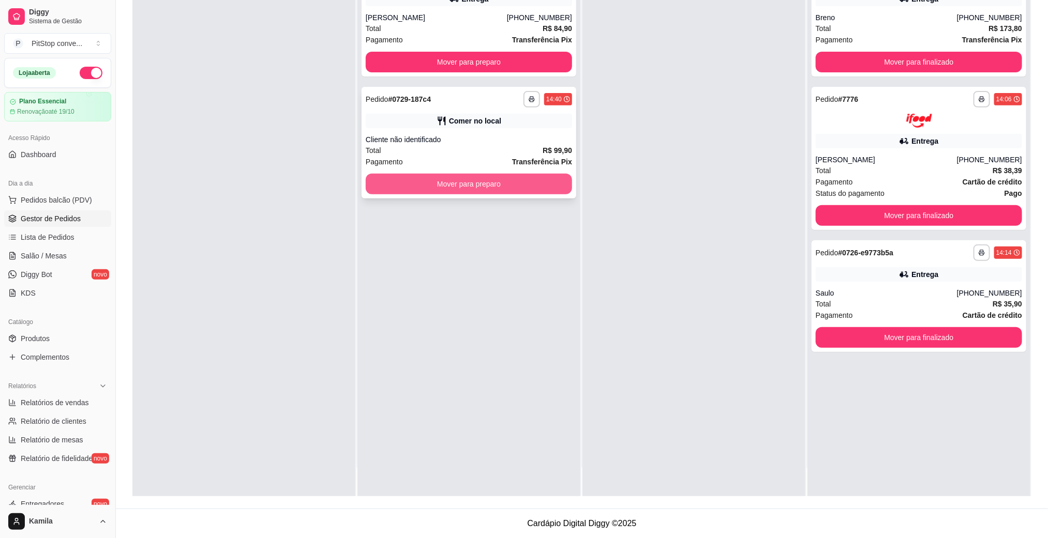
click at [525, 185] on button "Mover para preparo" at bounding box center [469, 184] width 206 height 21
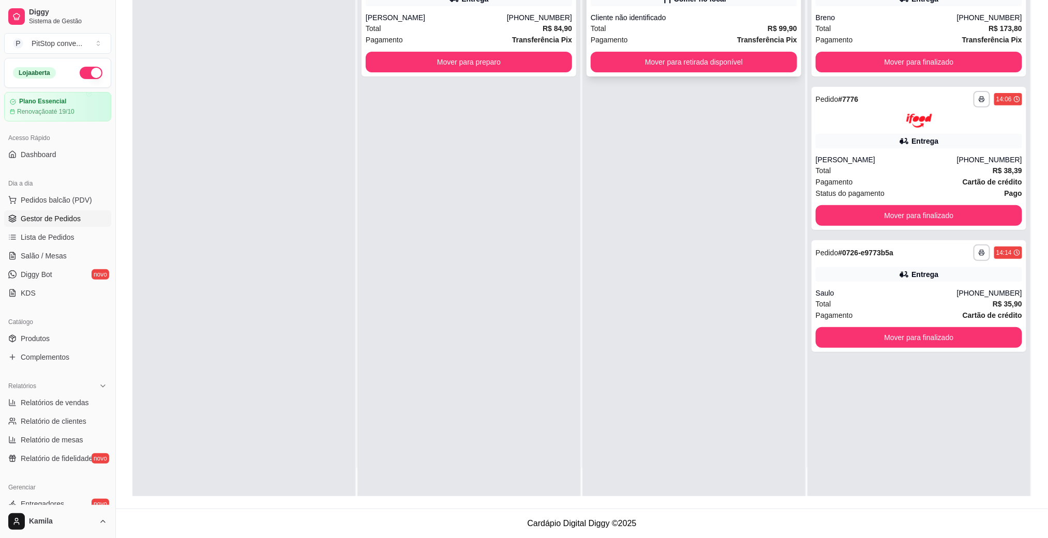
click at [654, 67] on button "Mover para retirada disponível" at bounding box center [694, 62] width 206 height 21
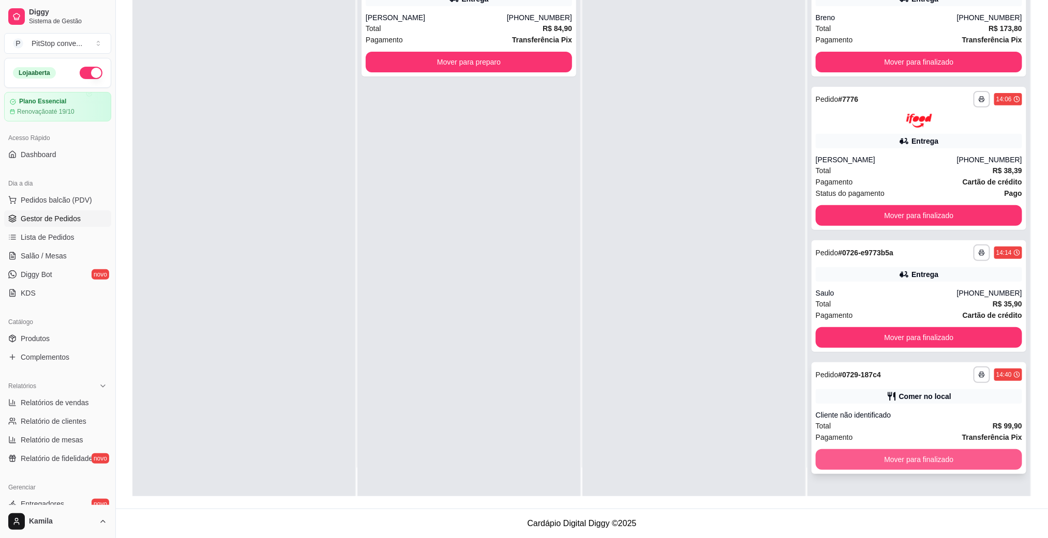
click at [940, 467] on button "Mover para finalizado" at bounding box center [919, 460] width 206 height 21
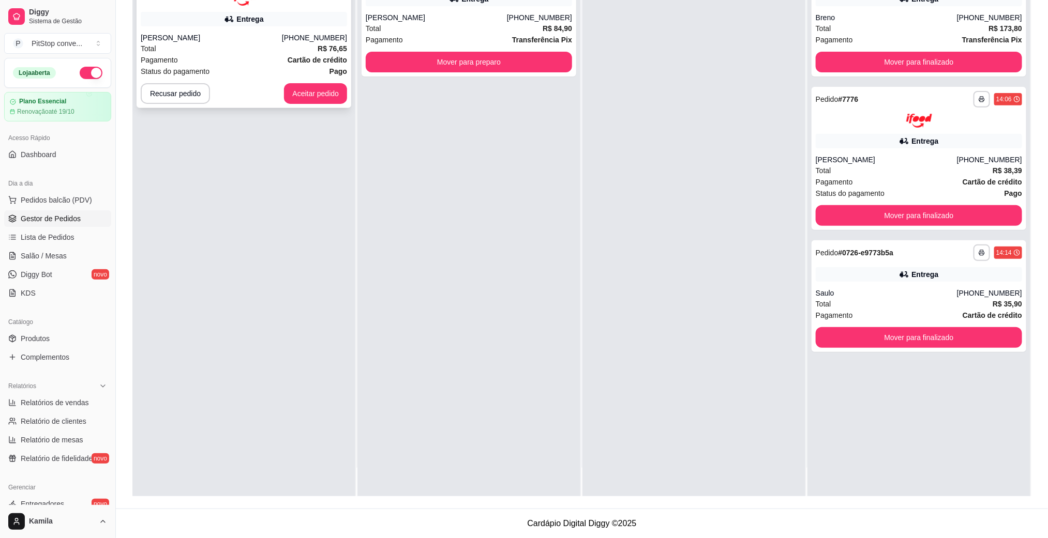
click at [275, 47] on div "Total R$ 76,65" at bounding box center [244, 48] width 206 height 11
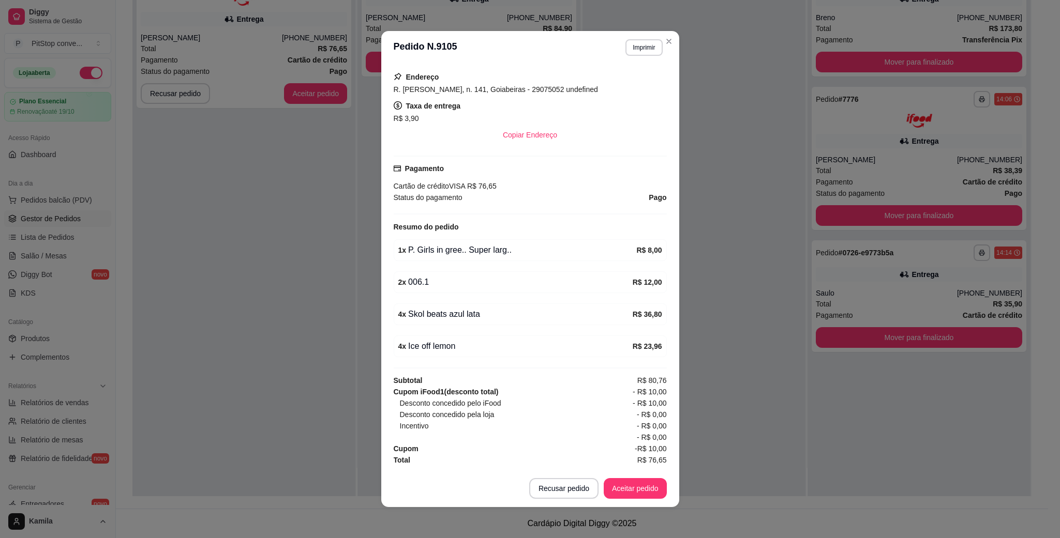
scroll to position [213, 0]
click at [641, 49] on button "Imprimir" at bounding box center [643, 47] width 37 height 17
click at [623, 84] on button "IMPRESSORA" at bounding box center [620, 85] width 72 height 16
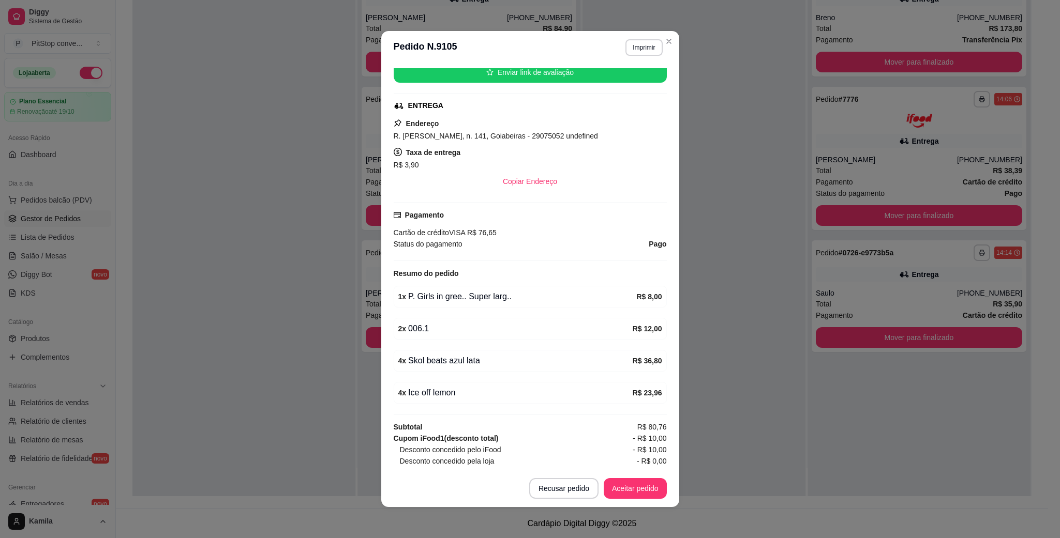
scroll to position [58, 0]
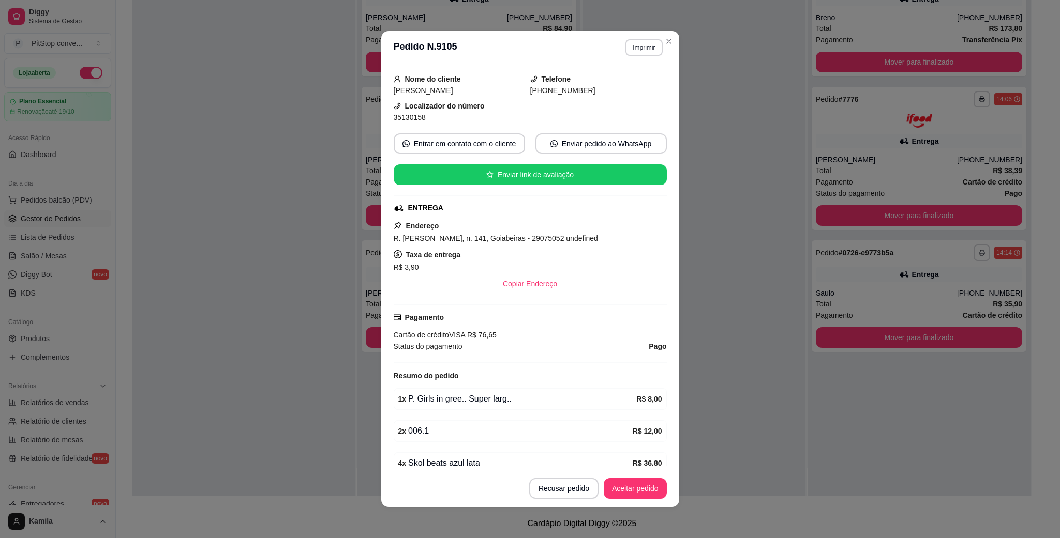
click at [419, 118] on div "35130158" at bounding box center [462, 117] width 137 height 11
click at [412, 117] on span "35130158" at bounding box center [410, 117] width 32 height 8
click at [412, 116] on span "35130158" at bounding box center [410, 117] width 32 height 8
copy div "35130158 Entrar em contato com o cliente Enviar pedido ao WhatsApp Enviar link …"
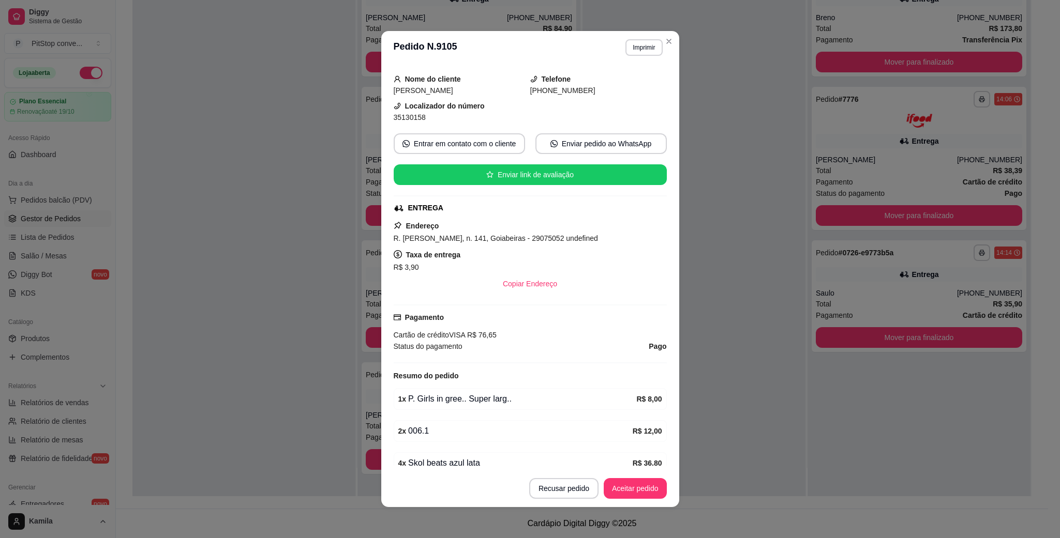
click at [672, 303] on div "feito há 1 minutos Horário do pedido [DATE] 14:45 Status do pedido ESPERANDO AC…" at bounding box center [530, 267] width 298 height 406
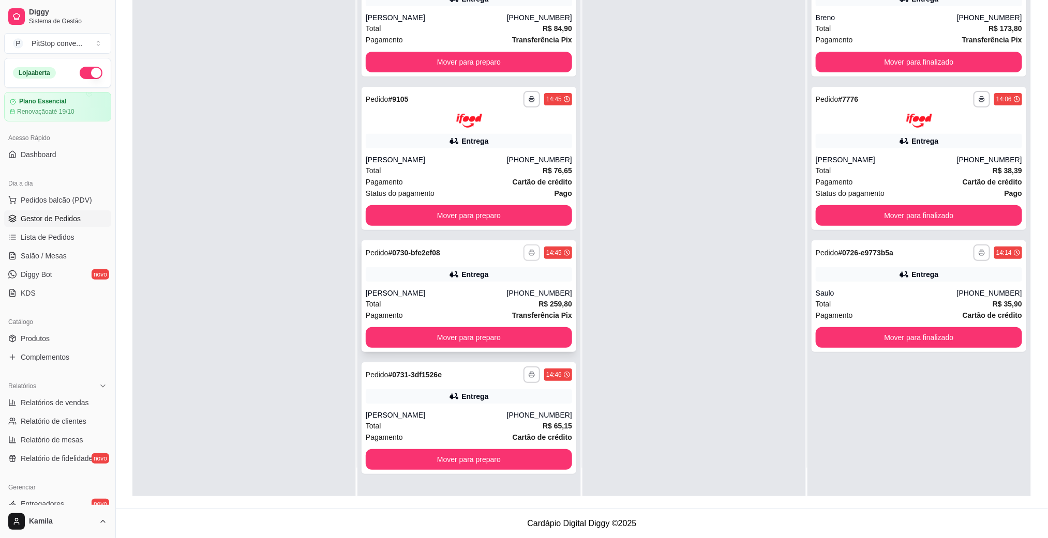
click at [534, 255] on button "button" at bounding box center [531, 253] width 17 height 17
click at [514, 279] on div "Escolha a impressora IMPRESSORA" at bounding box center [499, 281] width 85 height 35
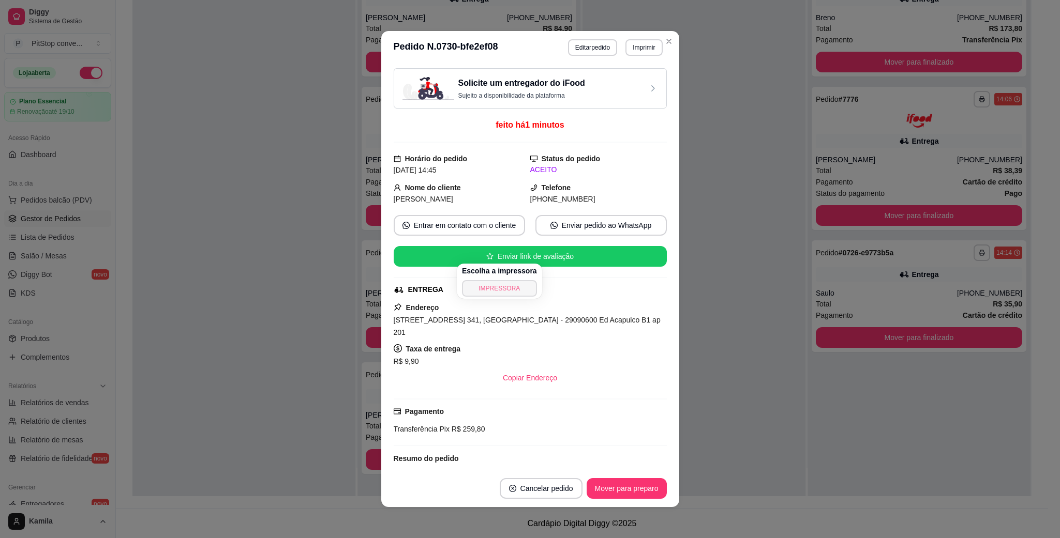
click at [506, 291] on button "IMPRESSORA" at bounding box center [499, 288] width 75 height 17
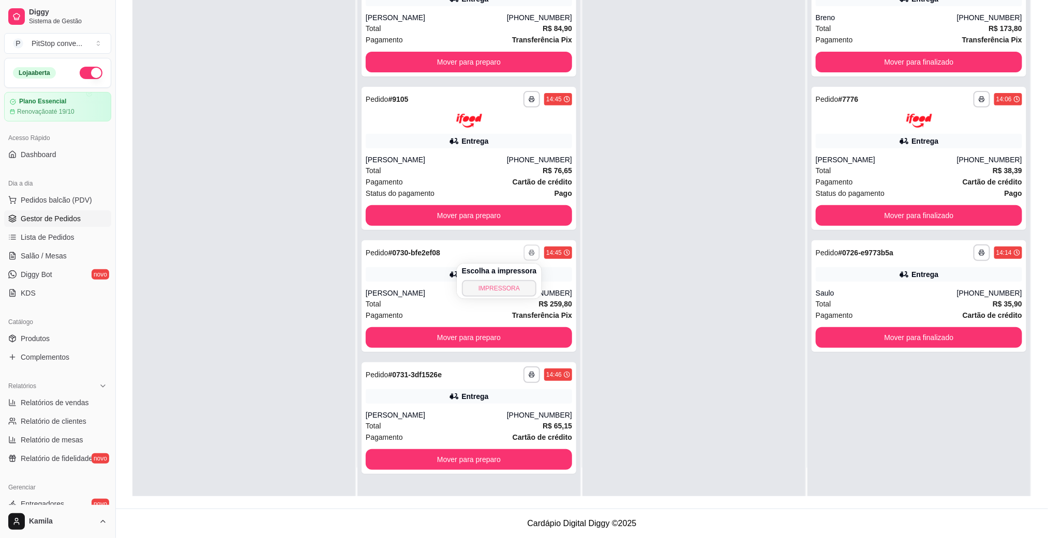
click at [507, 289] on button "IMPRESSORA" at bounding box center [499, 288] width 75 height 17
click at [529, 372] on icon "button" at bounding box center [532, 375] width 6 height 6
click at [503, 410] on button "IMPRESSORA" at bounding box center [499, 410] width 75 height 17
click at [499, 284] on div "**********" at bounding box center [469, 297] width 215 height 112
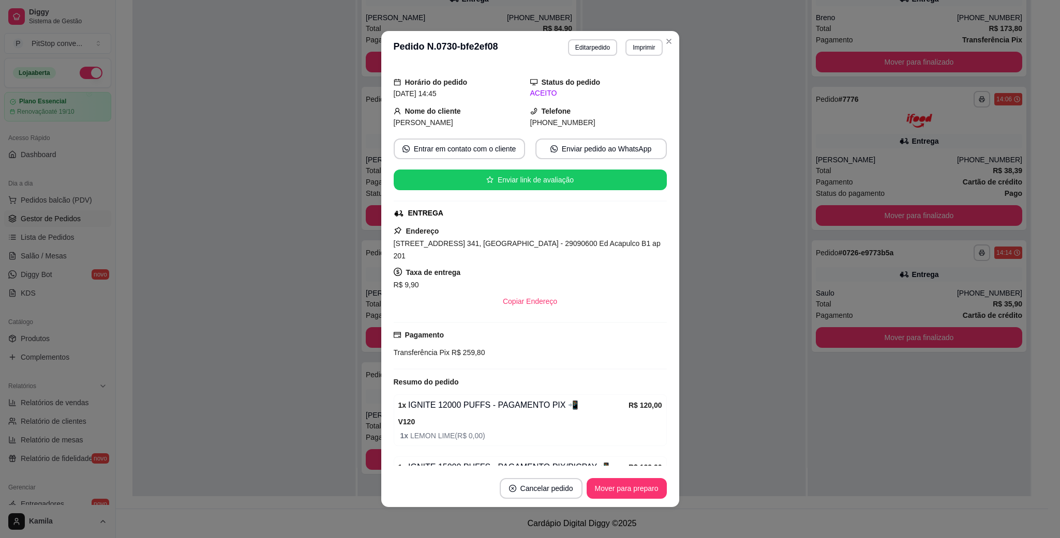
scroll to position [165, 0]
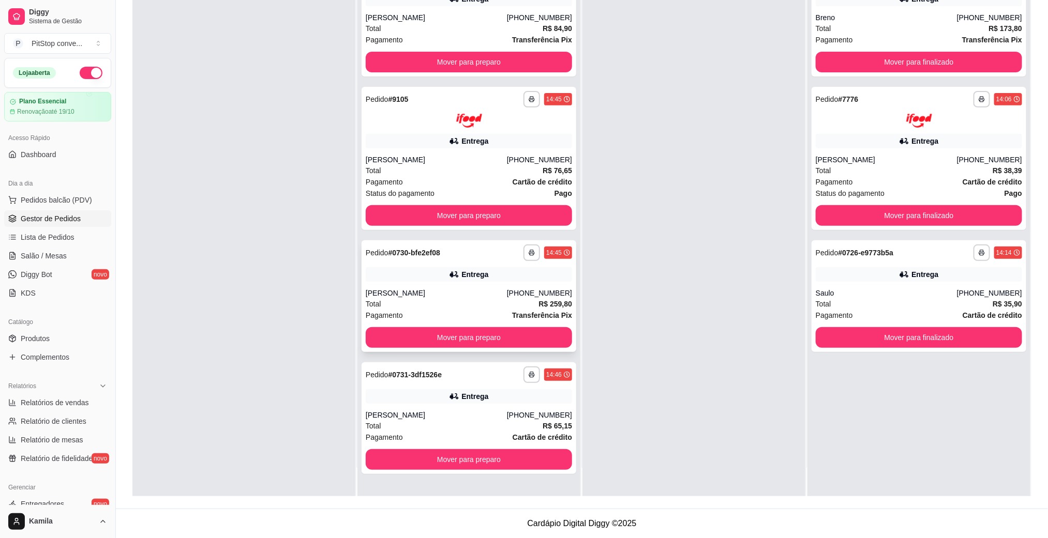
click at [470, 304] on div "Total R$ 259,80" at bounding box center [469, 303] width 206 height 11
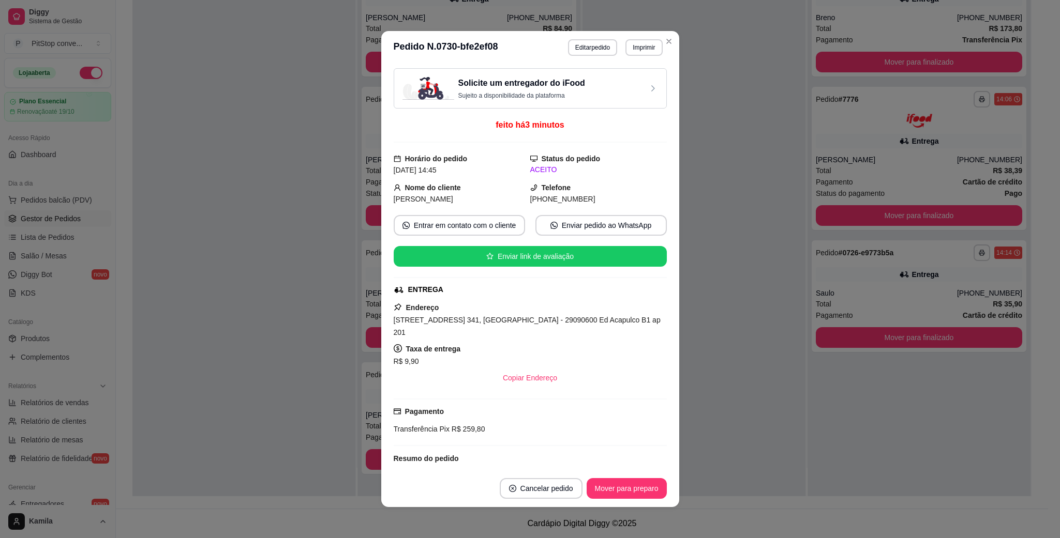
click at [556, 317] on div "[STREET_ADDRESS] 341, [GEOGRAPHIC_DATA] - 29090600 Ed Acapulco B1 ap 201" at bounding box center [530, 326] width 273 height 25
copy span "[STREET_ADDRESS] 341, [GEOGRAPHIC_DATA] - 29090600 Ed Acapulco B1 ap 201"
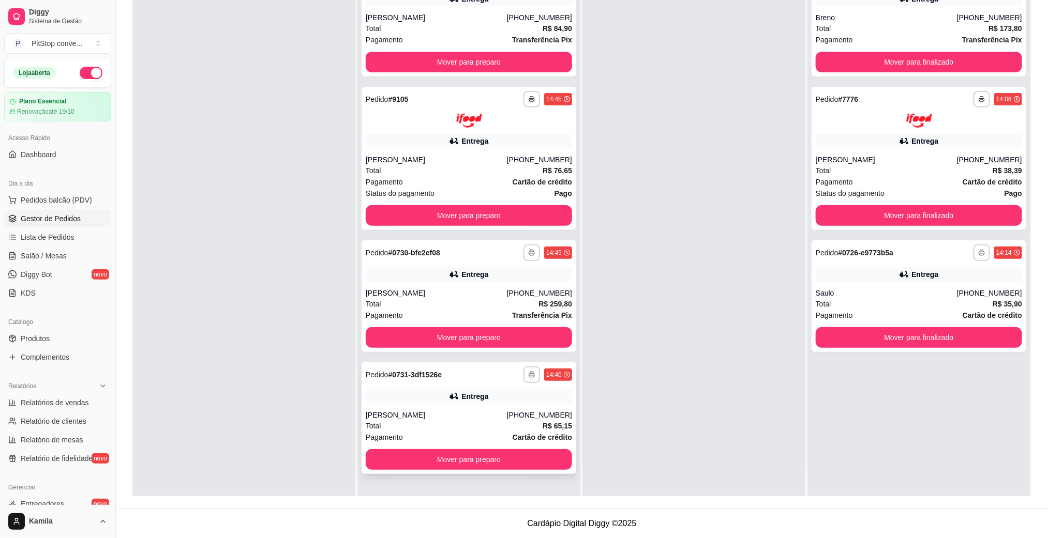
click at [519, 405] on div "**********" at bounding box center [469, 419] width 215 height 112
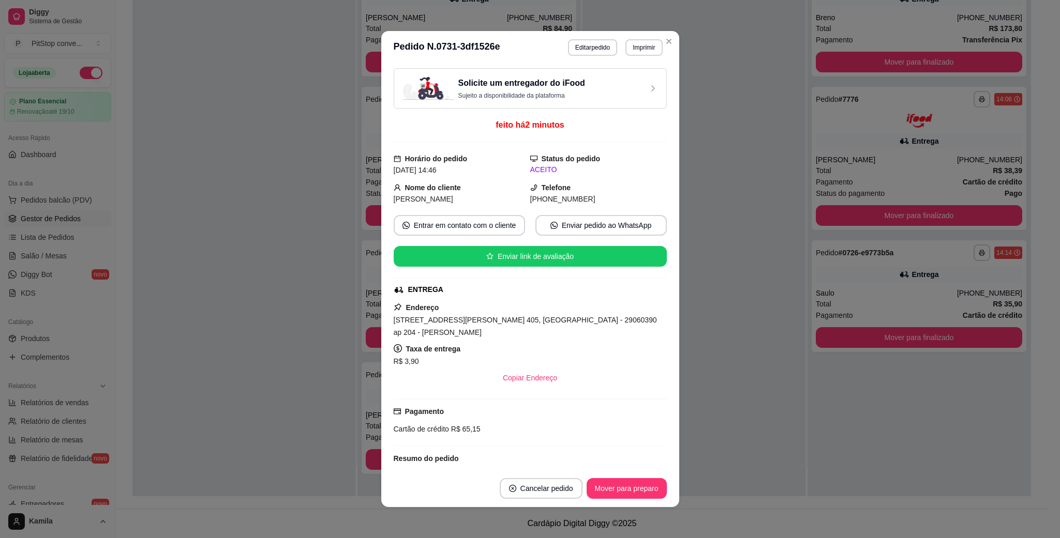
click at [567, 332] on div "[STREET_ADDRESS][PERSON_NAME] 405, [GEOGRAPHIC_DATA] - 29060390 ap 204 - [PERSO…" at bounding box center [530, 326] width 273 height 25
click at [567, 324] on span "[STREET_ADDRESS][PERSON_NAME] 405, [GEOGRAPHIC_DATA] - 29060390 ap 204 - [PERSO…" at bounding box center [525, 326] width 263 height 21
copy span "[STREET_ADDRESS][PERSON_NAME] 405, [GEOGRAPHIC_DATA] - 29060390 ap 204 - [PERSO…"
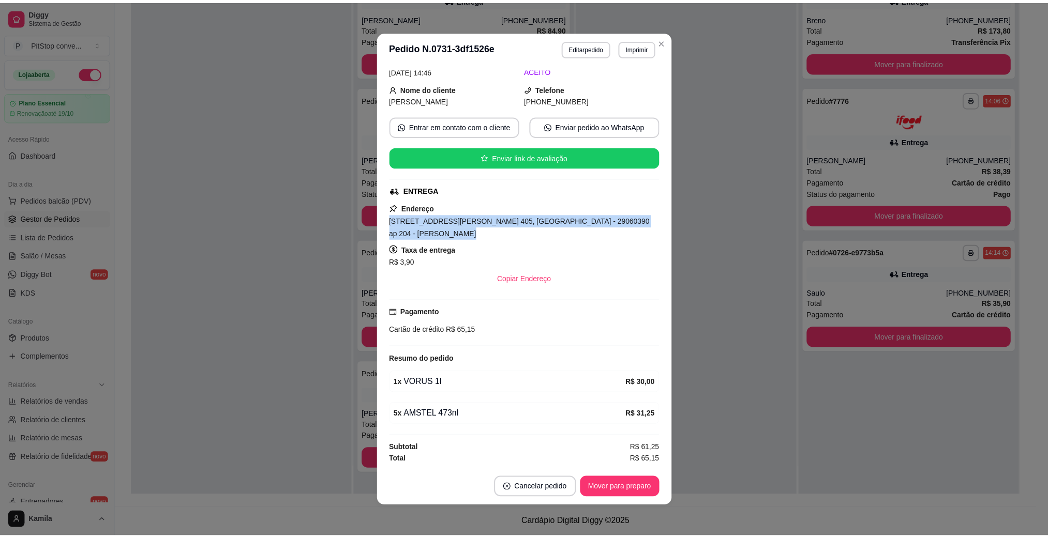
scroll to position [53, 0]
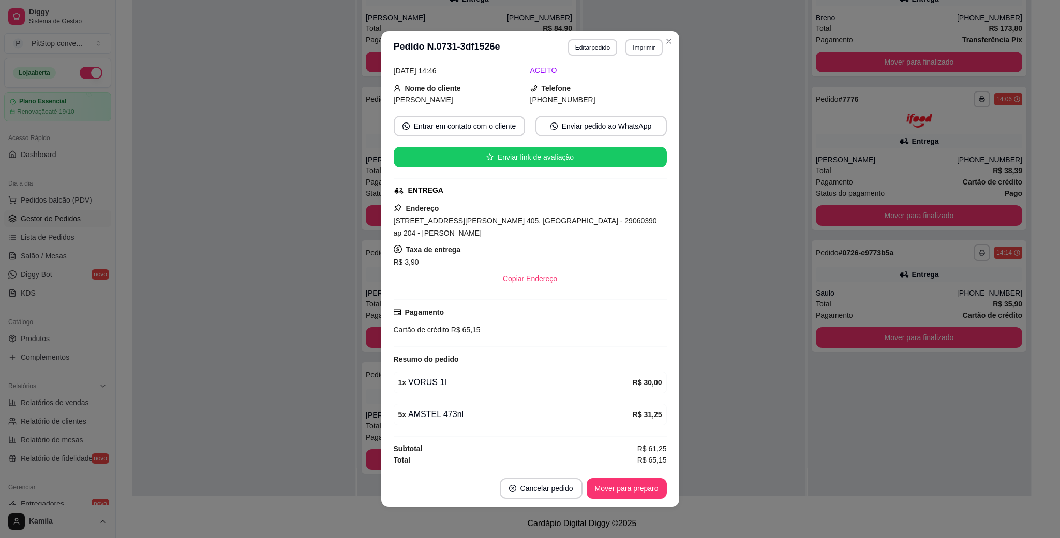
click at [456, 326] on span "R$ 65,15" at bounding box center [465, 330] width 32 height 8
copy div "Cartão de crédito R$ 65,15"
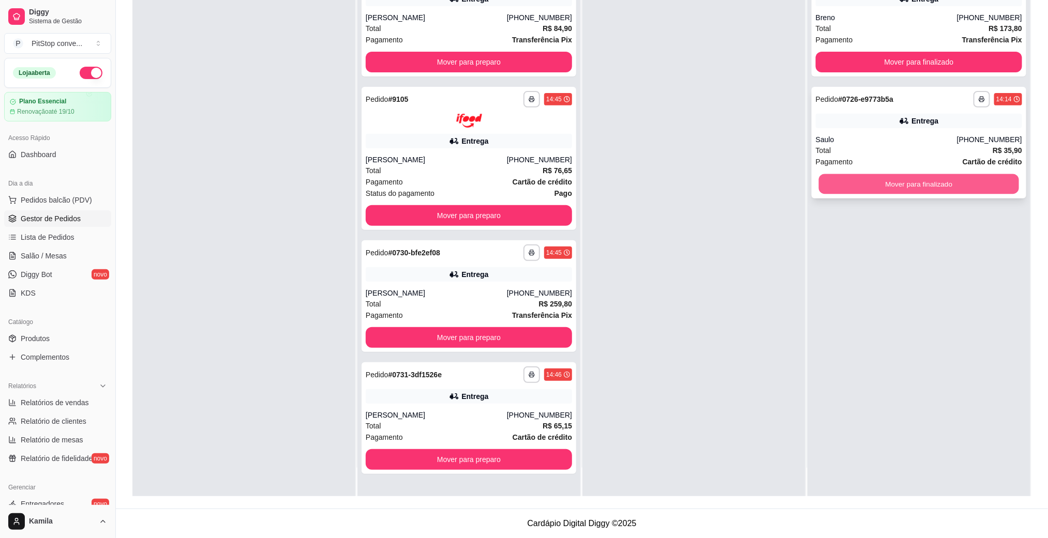
click at [936, 174] on button "Mover para finalizado" at bounding box center [919, 184] width 200 height 20
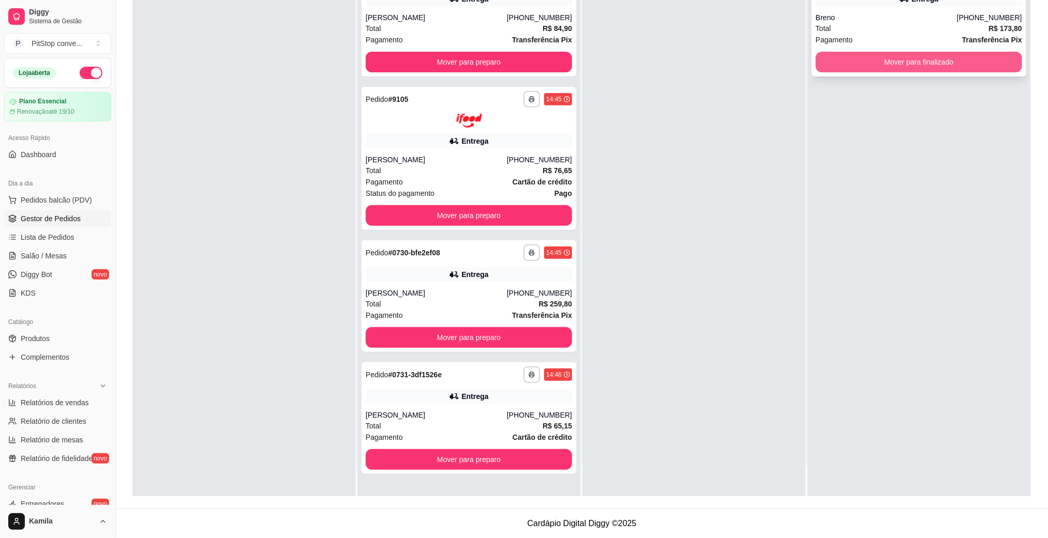
scroll to position [0, 0]
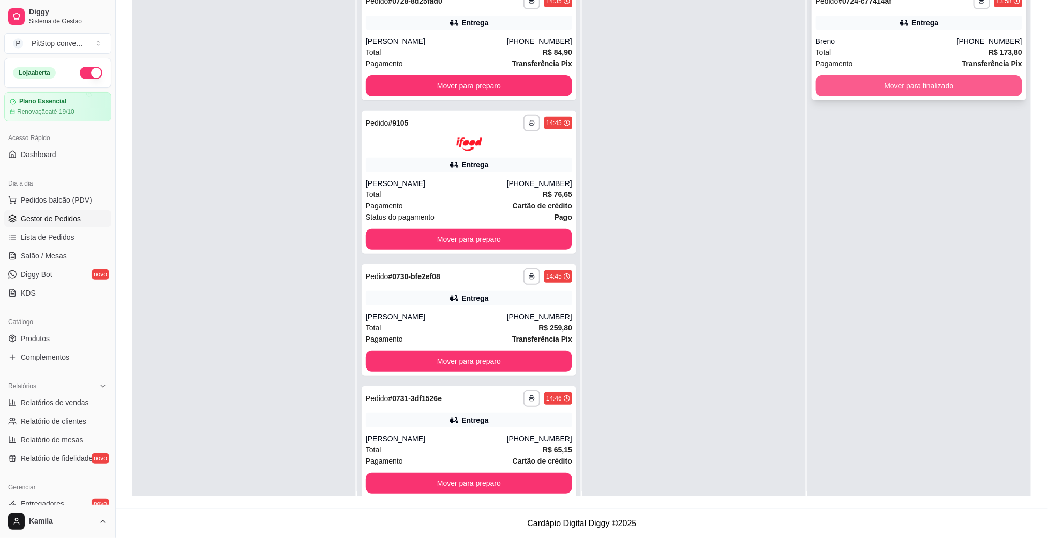
click at [933, 56] on div "Total R$ 173,80" at bounding box center [919, 52] width 206 height 11
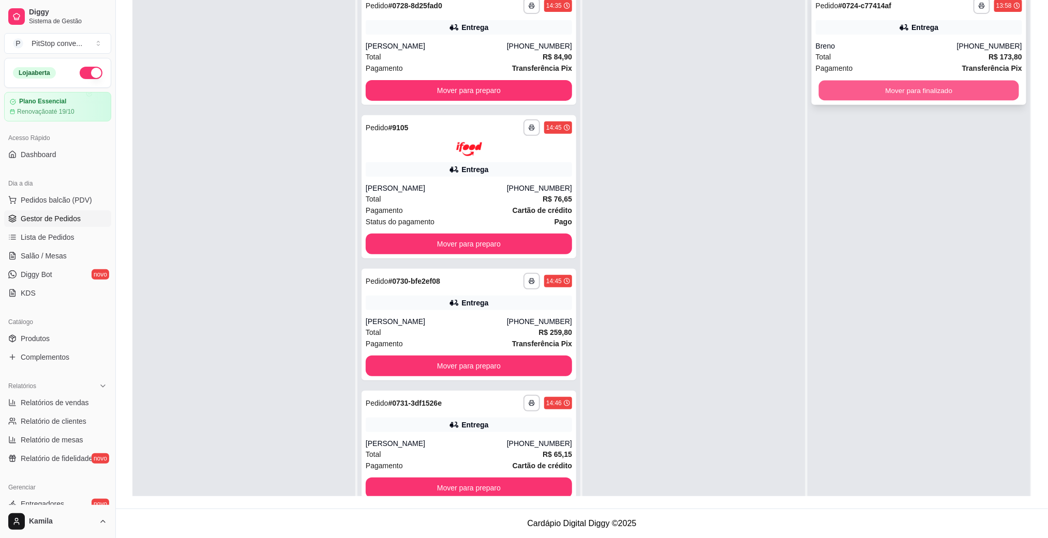
click at [926, 87] on button "Mover para finalizado" at bounding box center [919, 91] width 200 height 20
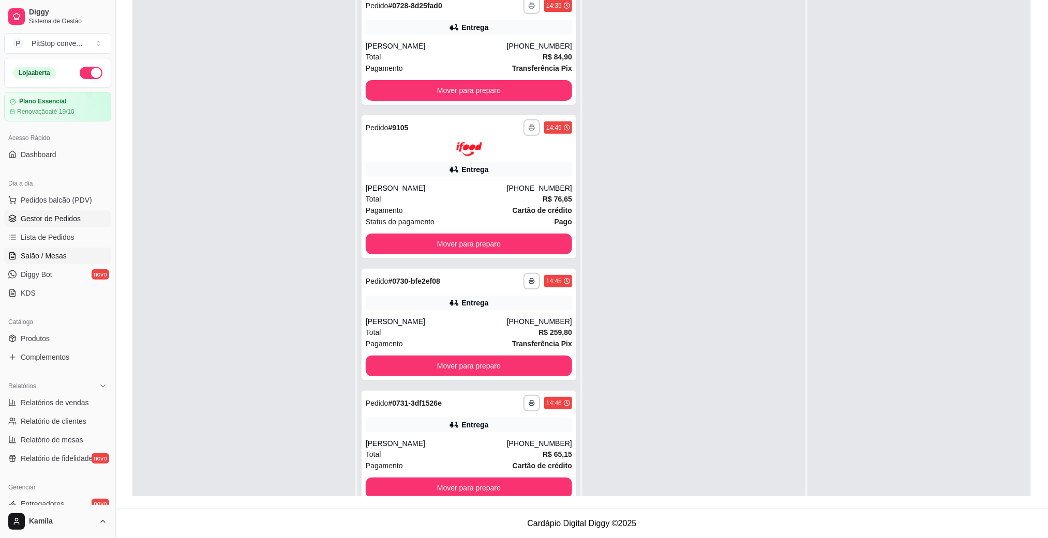
click at [64, 250] on link "Salão / Mesas" at bounding box center [57, 256] width 107 height 17
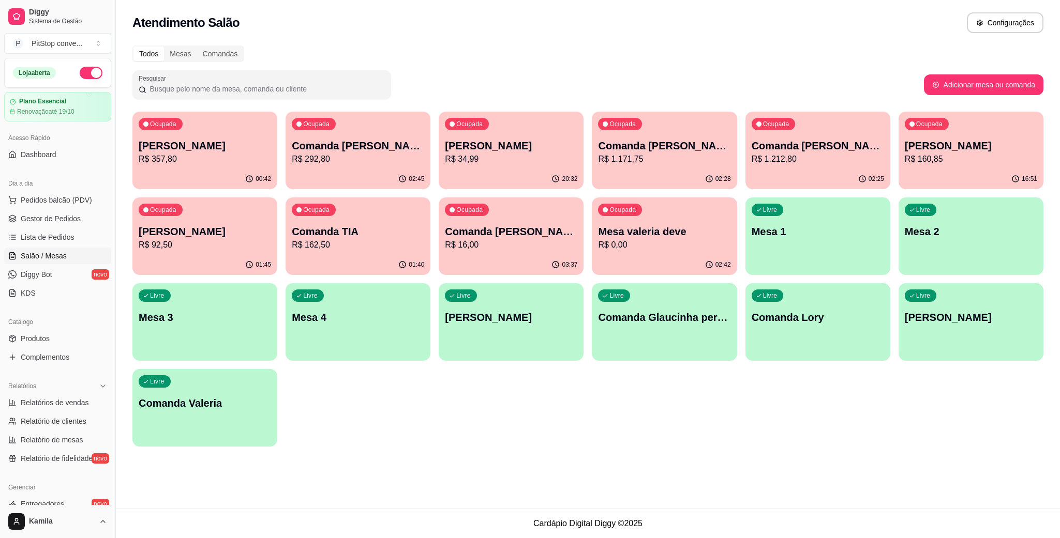
click at [856, 244] on div "Livre Mesa 1" at bounding box center [817, 230] width 145 height 65
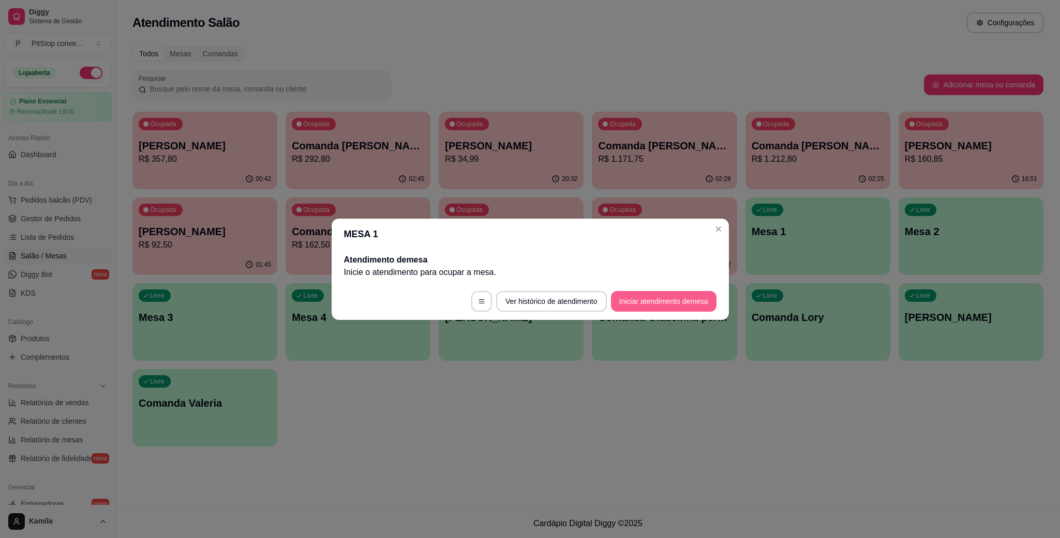
click at [632, 301] on button "Iniciar atendimento de mesa" at bounding box center [664, 301] width 106 height 21
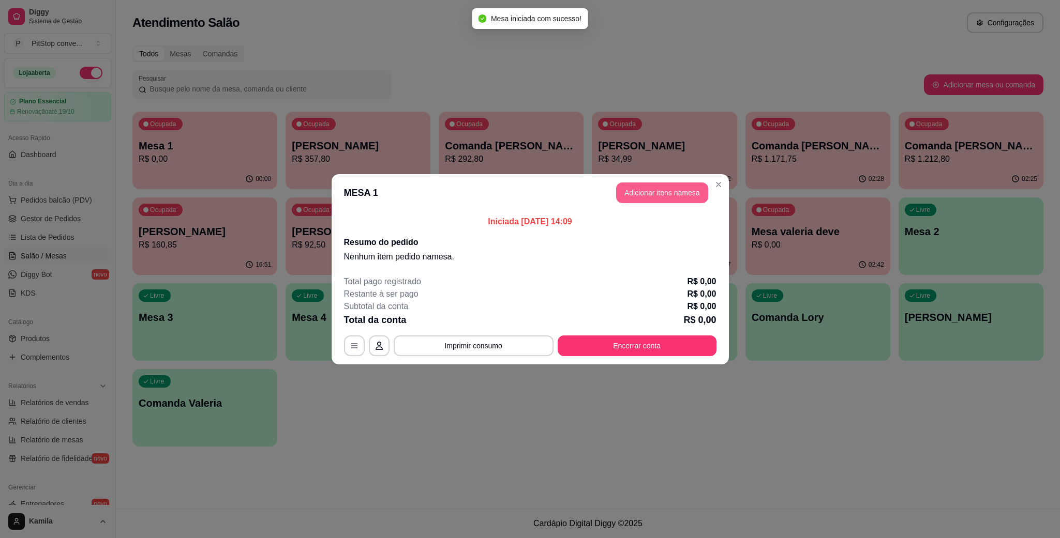
click at [683, 197] on button "Adicionar itens na mesa" at bounding box center [662, 193] width 92 height 21
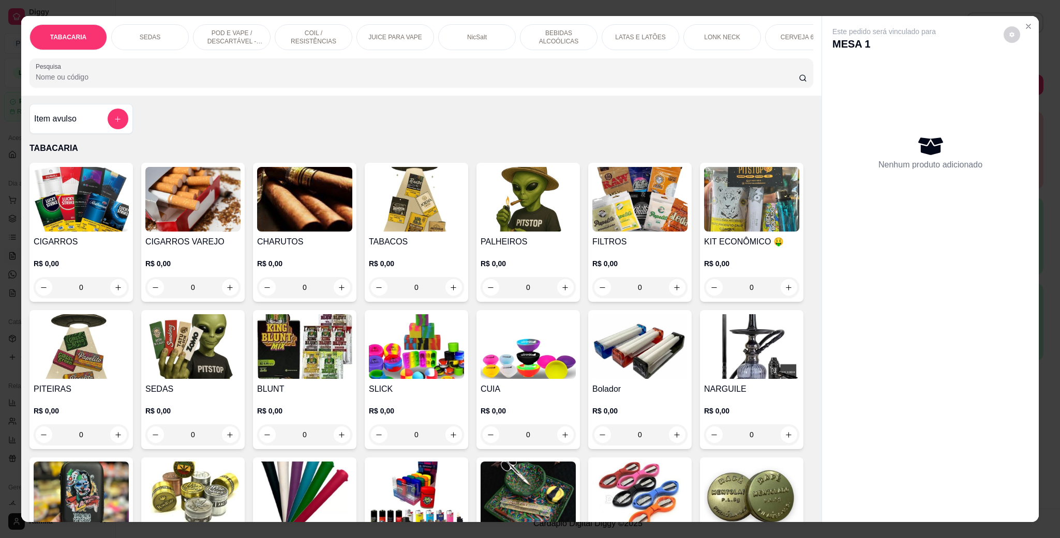
click at [638, 34] on p "LATAS E LATÕES" at bounding box center [640, 37] width 50 height 8
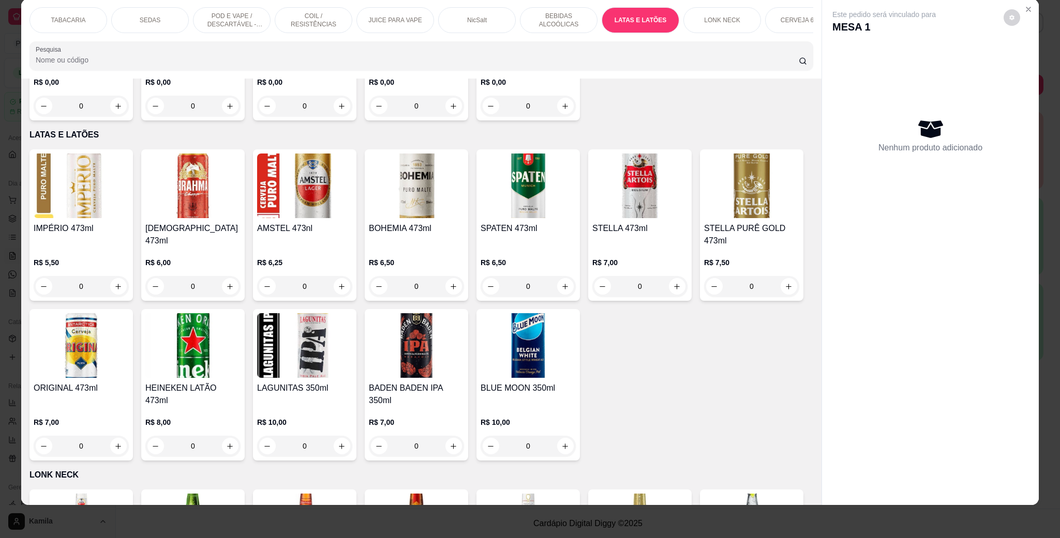
click at [129, 323] on img at bounding box center [81, 345] width 95 height 65
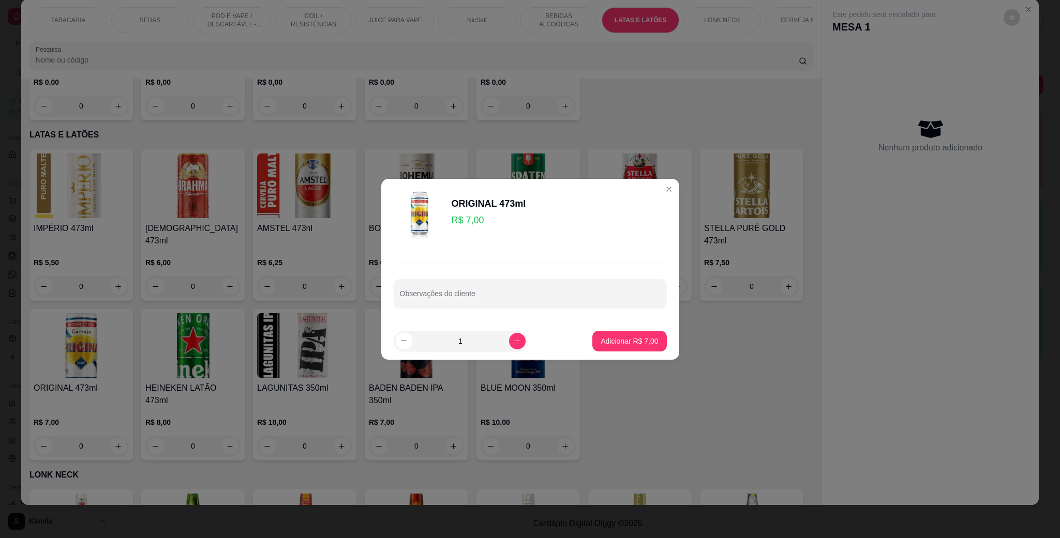
click at [610, 340] on p "Adicionar R$ 7,00" at bounding box center [629, 341] width 57 height 10
type input "1"
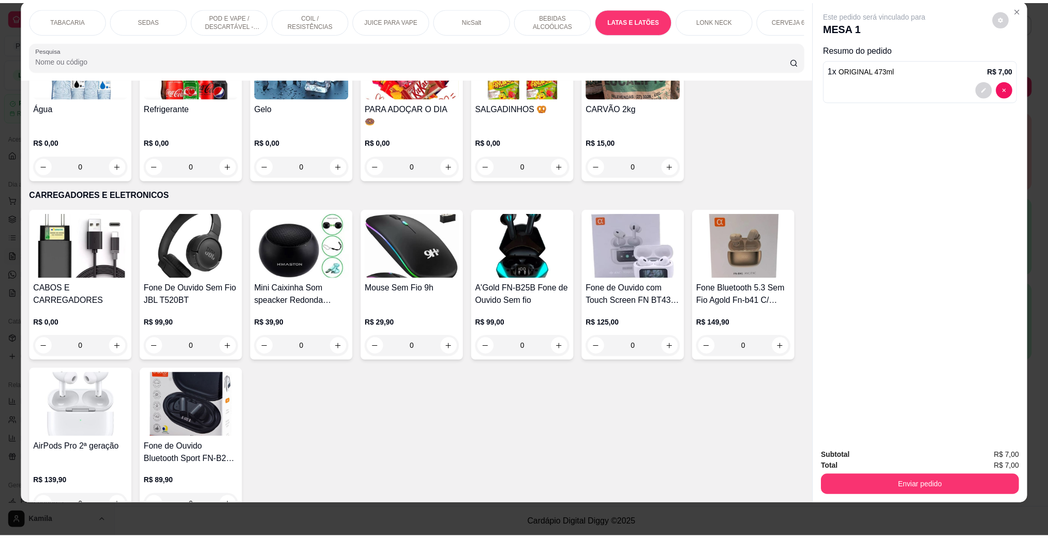
scroll to position [4972, 0]
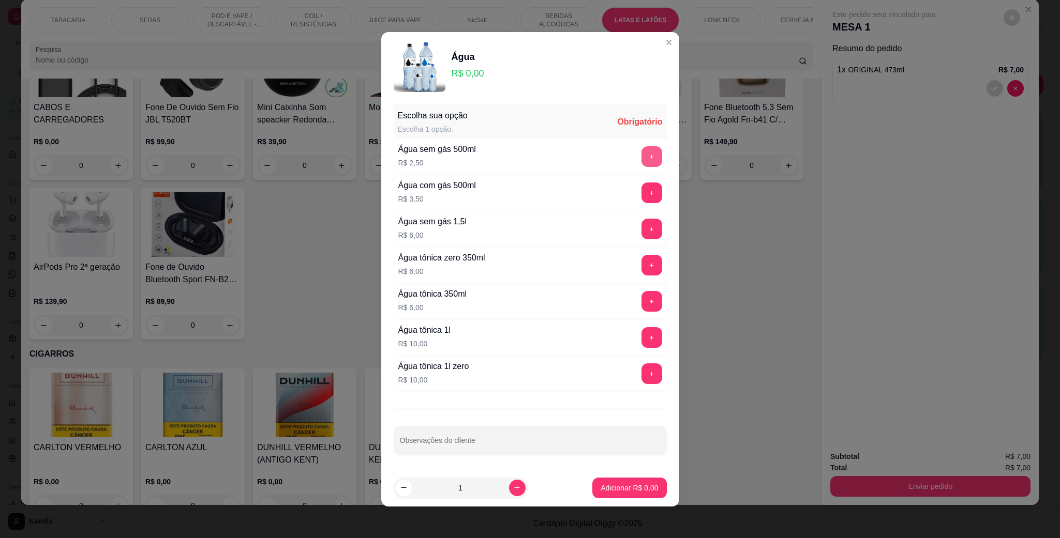
click at [641, 154] on button "+" at bounding box center [651, 156] width 21 height 21
click at [631, 496] on button "Adicionar R$ 2,50" at bounding box center [629, 488] width 72 height 20
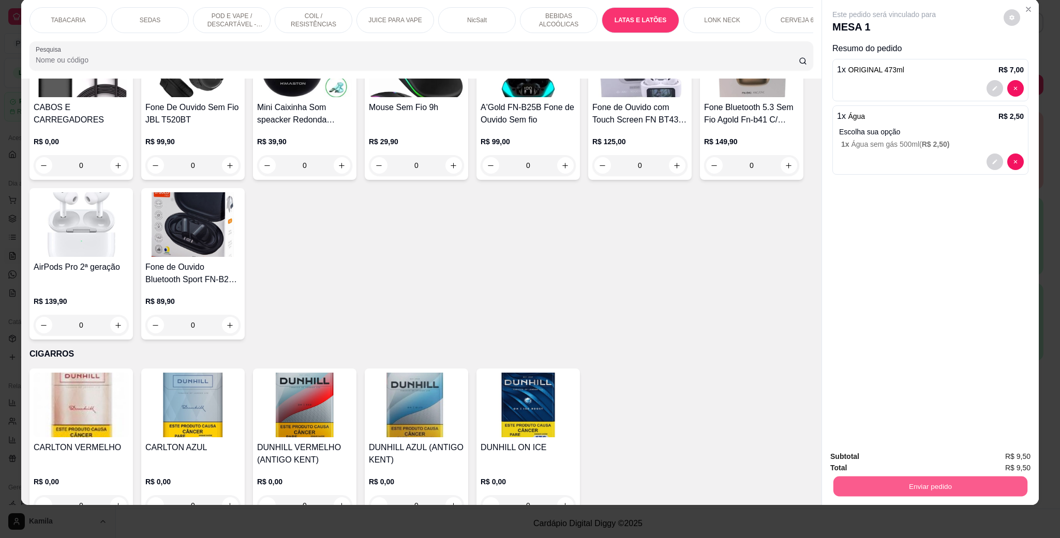
click at [954, 478] on button "Enviar pedido" at bounding box center [930, 486] width 194 height 20
click at [1013, 465] on button "Enviar pedido" at bounding box center [1001, 462] width 58 height 20
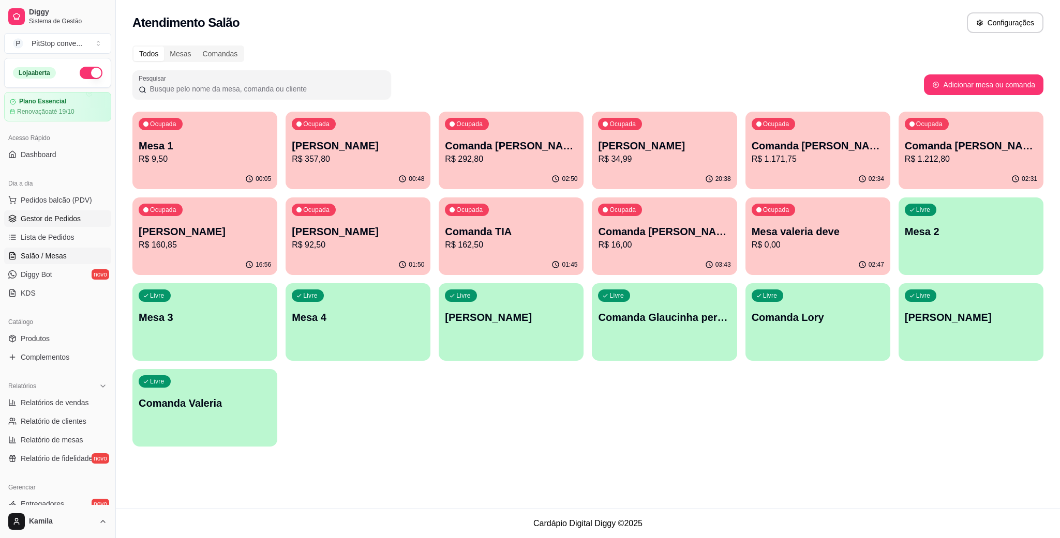
click at [51, 216] on span "Gestor de Pedidos" at bounding box center [51, 219] width 60 height 10
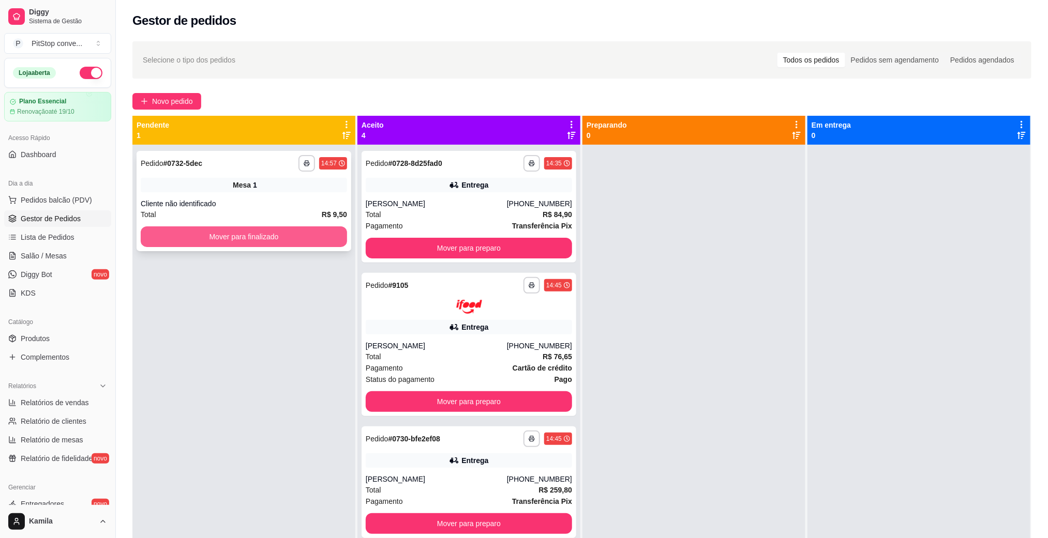
click at [303, 239] on button "Mover para finalizado" at bounding box center [244, 237] width 206 height 21
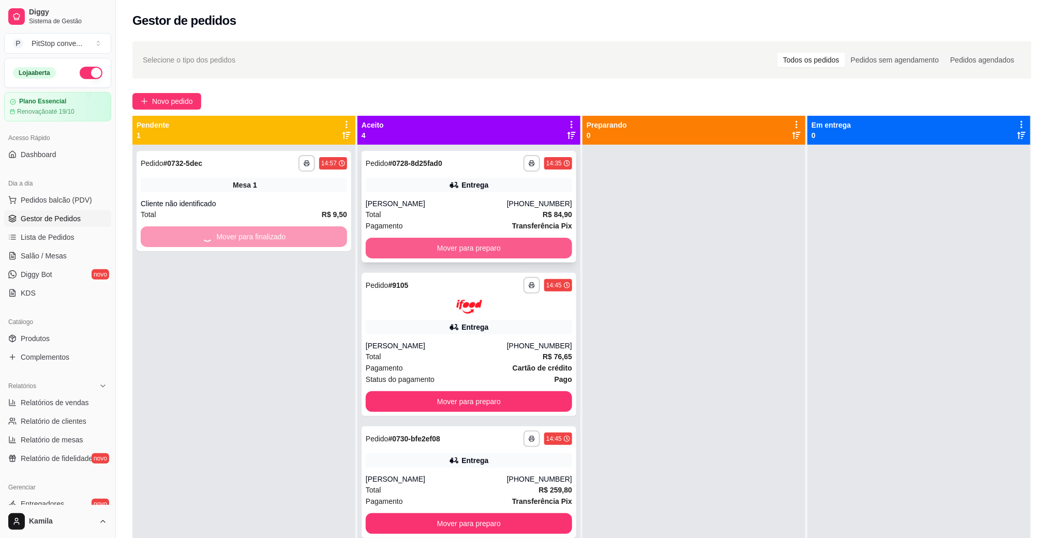
click at [500, 246] on button "Mover para preparo" at bounding box center [469, 248] width 206 height 21
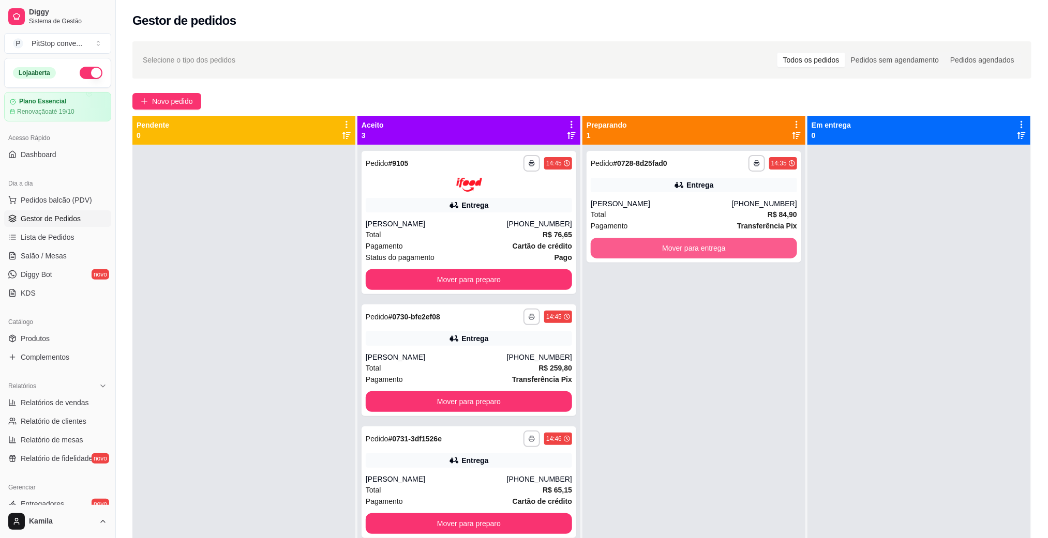
click at [674, 243] on button "Mover para entrega" at bounding box center [694, 248] width 206 height 21
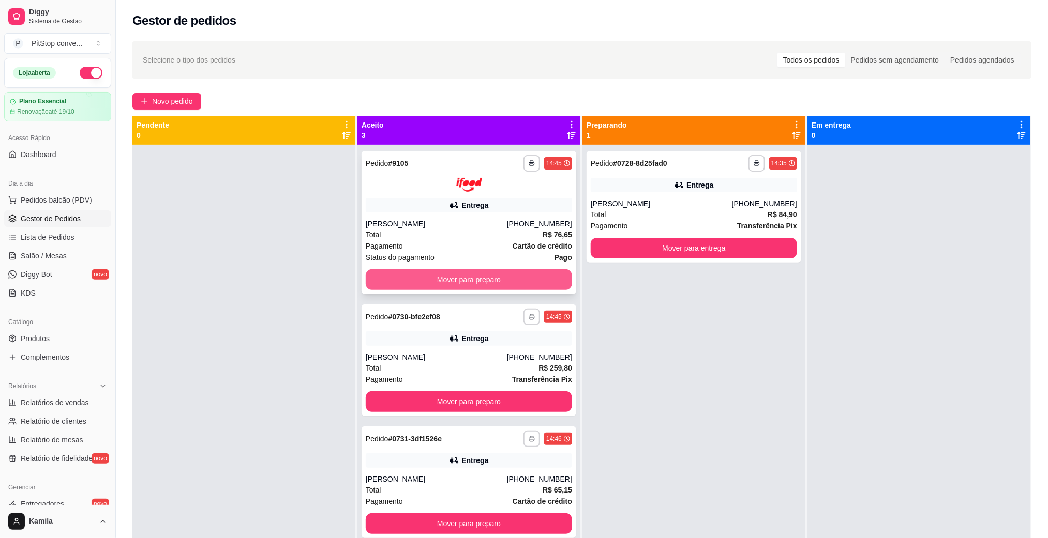
click at [534, 282] on button "Mover para preparo" at bounding box center [469, 279] width 206 height 21
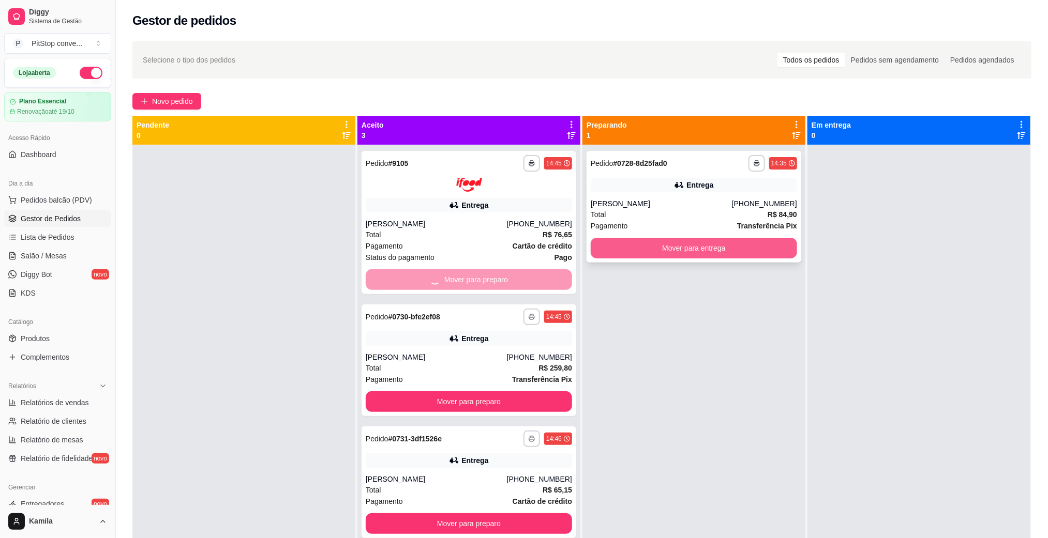
click at [682, 252] on button "Mover para entrega" at bounding box center [694, 248] width 206 height 21
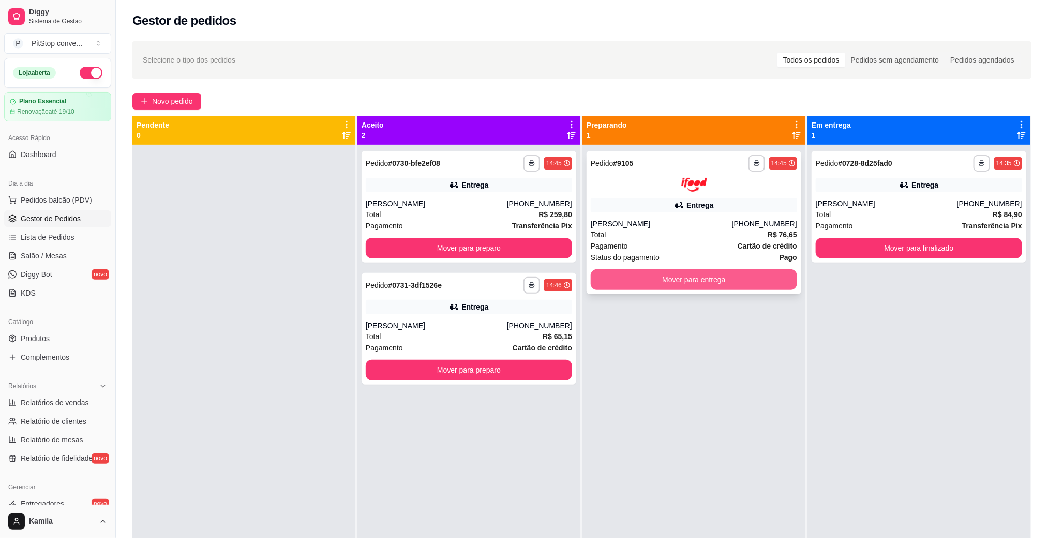
click at [686, 283] on button "Mover para entrega" at bounding box center [694, 279] width 206 height 21
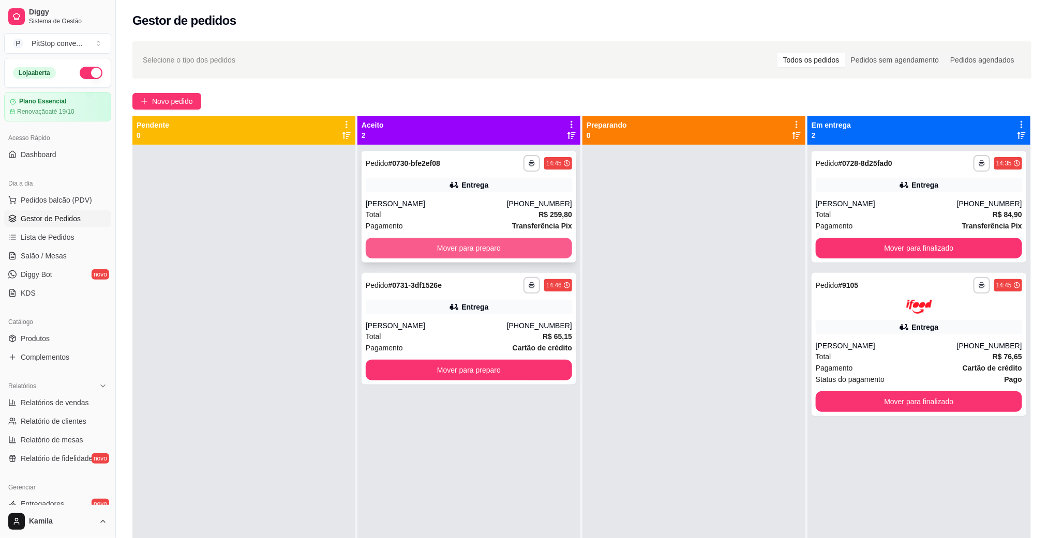
click at [513, 247] on button "Mover para preparo" at bounding box center [469, 248] width 206 height 21
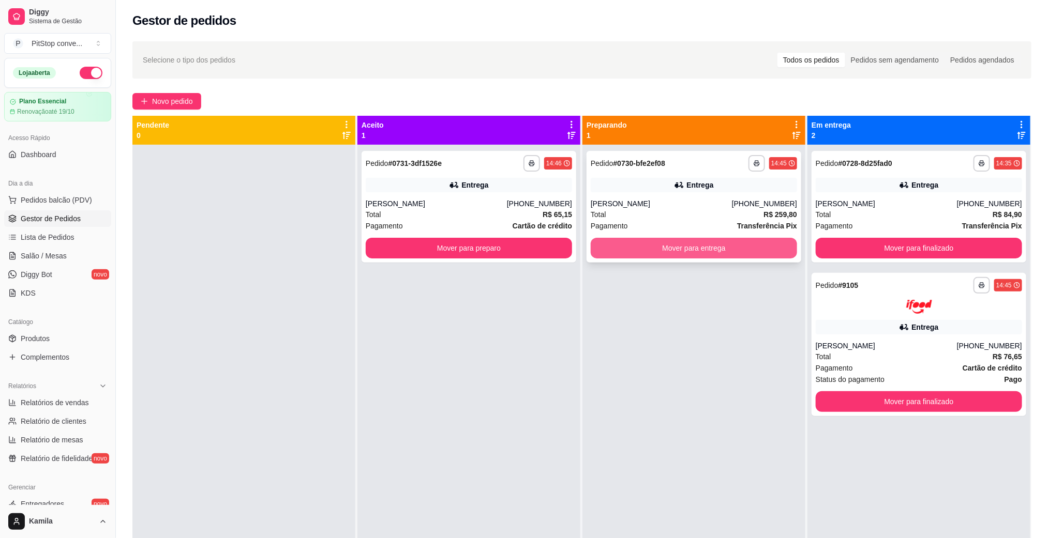
click at [660, 245] on button "Mover para entrega" at bounding box center [694, 248] width 206 height 21
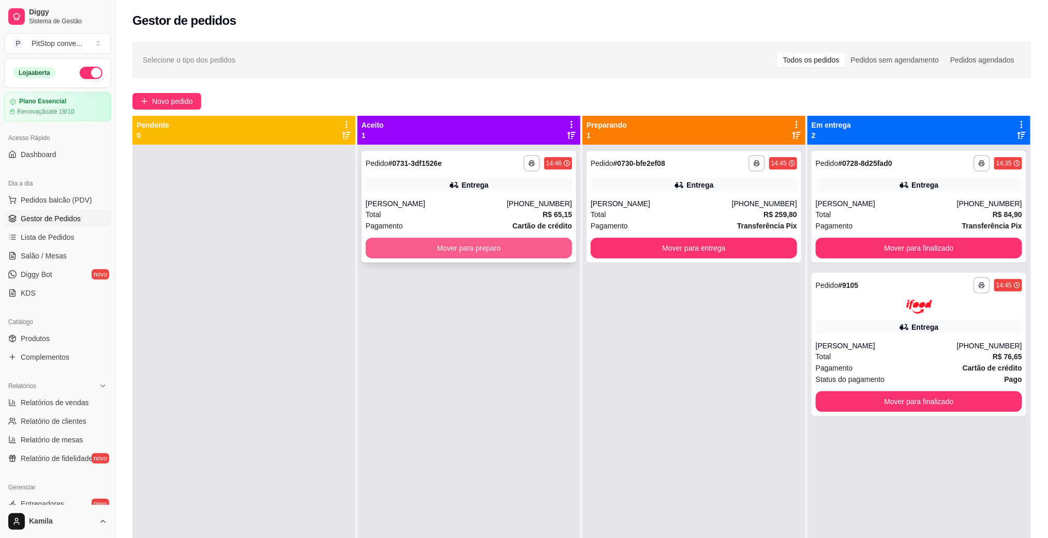
click at [515, 249] on button "Mover para preparo" at bounding box center [469, 248] width 206 height 21
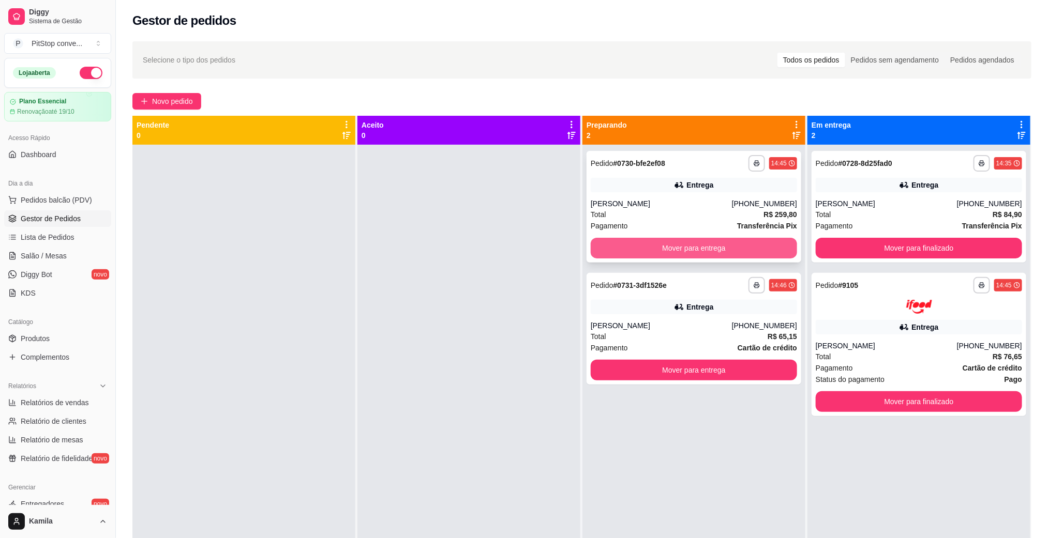
click at [650, 253] on button "Mover para entrega" at bounding box center [694, 248] width 206 height 21
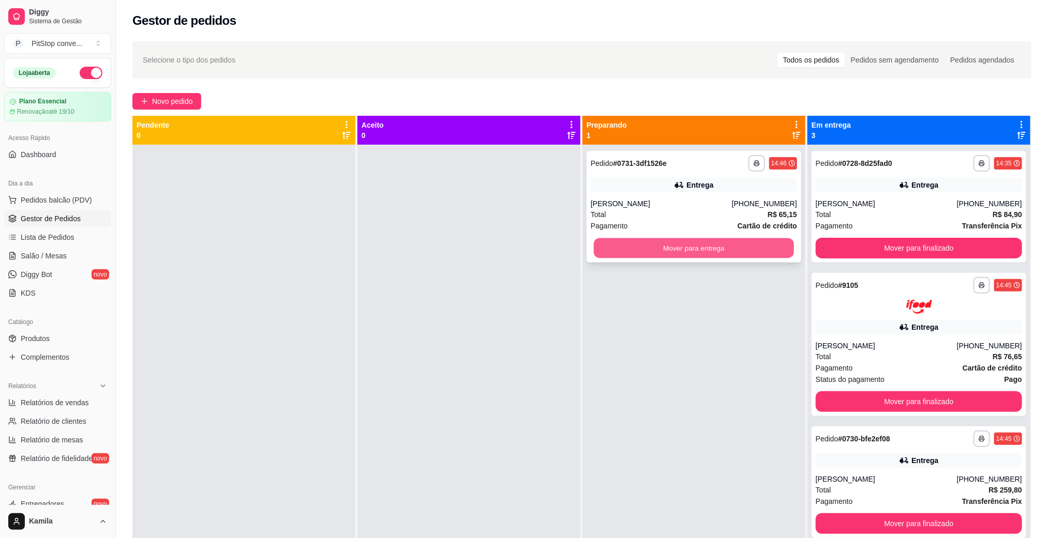
click at [653, 250] on button "Mover para entrega" at bounding box center [694, 248] width 200 height 20
click at [653, 250] on button "Mover para entrega" at bounding box center [694, 248] width 206 height 21
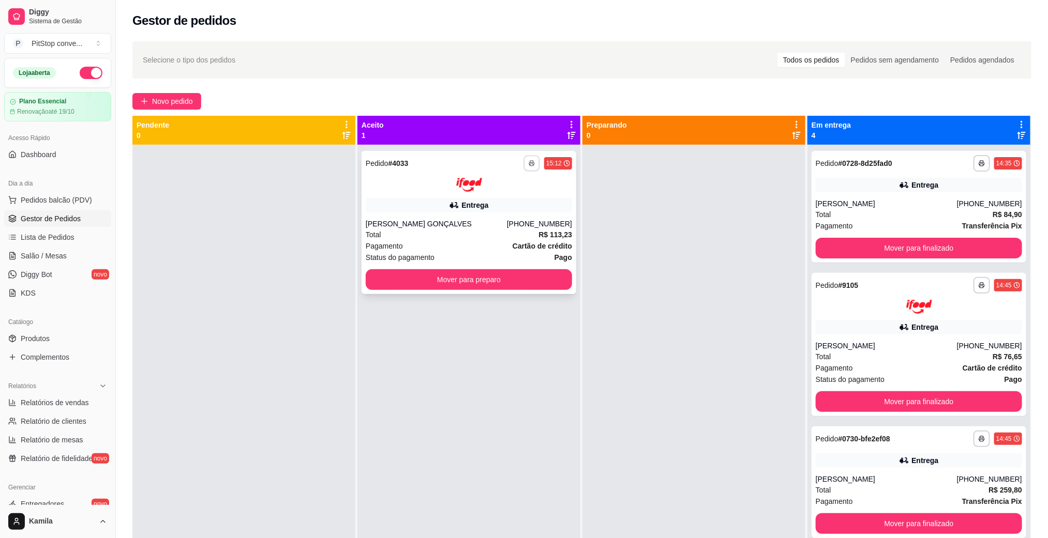
click at [531, 160] on button "button" at bounding box center [531, 163] width 16 height 16
click at [513, 197] on button "IMPRESSORA" at bounding box center [499, 199] width 75 height 17
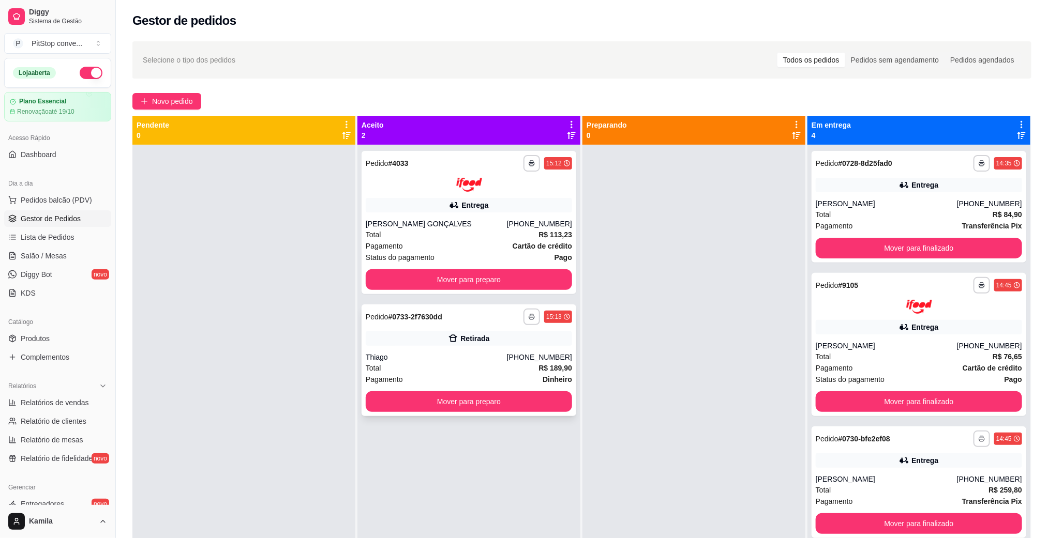
click at [501, 348] on div "**********" at bounding box center [469, 361] width 215 height 112
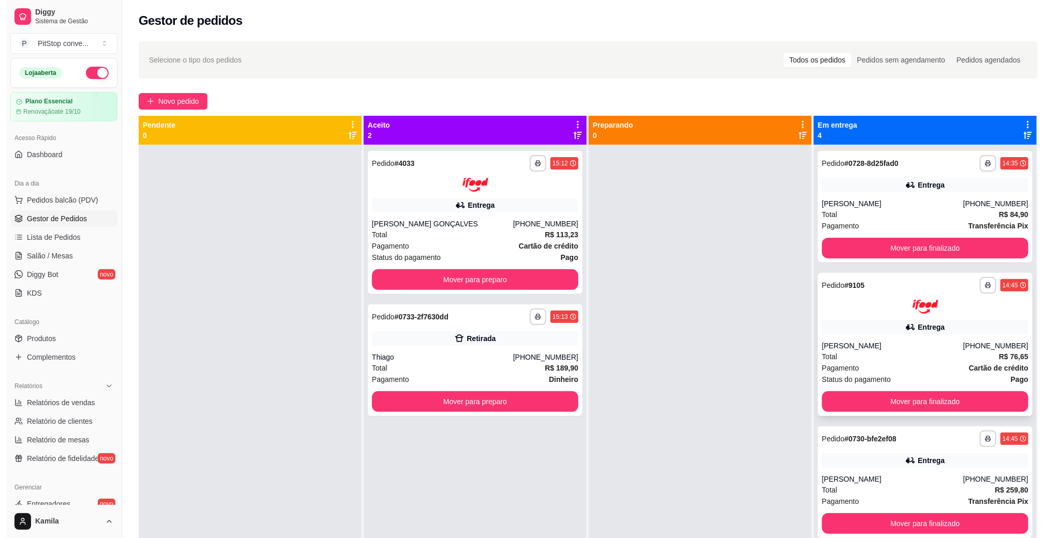
scroll to position [28, 0]
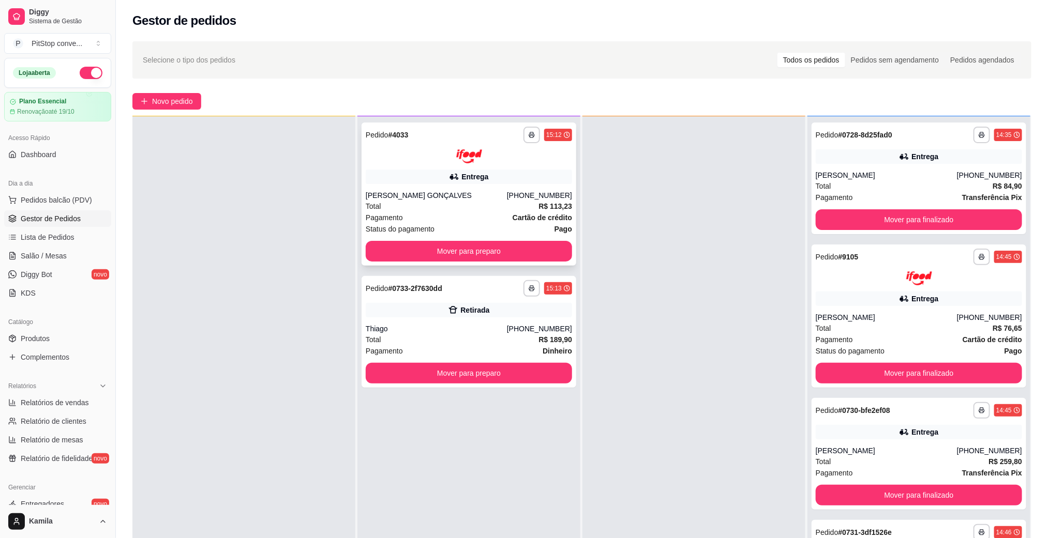
click at [492, 212] on div "Pagamento Cartão de crédito" at bounding box center [469, 217] width 206 height 11
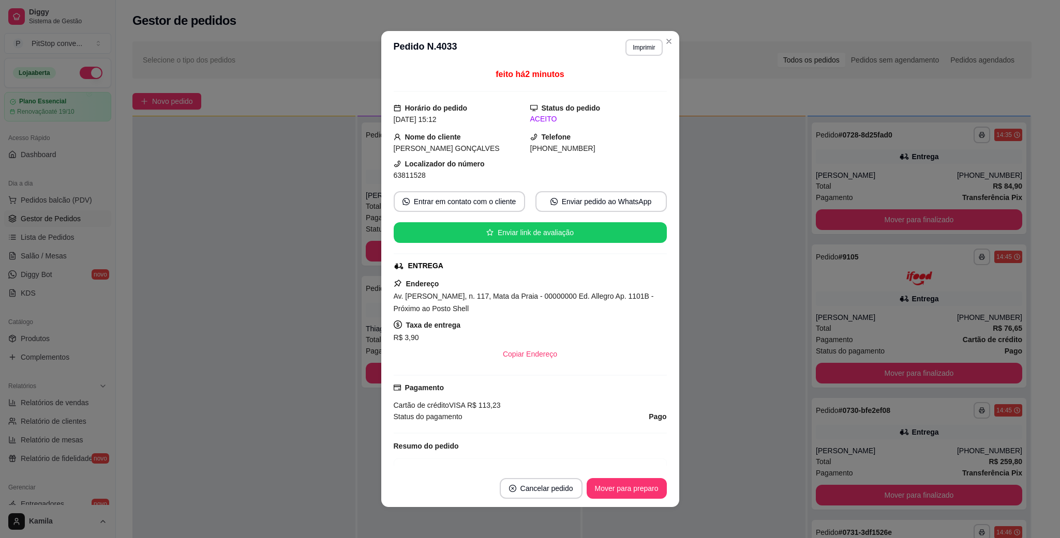
click at [531, 295] on span "Av. [PERSON_NAME], n. 117, Mata da Praia - 00000000 Ed. Allegro Ap. 1101B - Pró…" at bounding box center [524, 302] width 260 height 21
click at [531, 298] on span "Av. [PERSON_NAME], n. 117, Mata da Praia - 00000000 Ed. Allegro Ap. 1101B - Pró…" at bounding box center [524, 302] width 260 height 21
copy span "Av. [PERSON_NAME], n. 117, Mata da Praia - 00000000 Ed. Allegro Ap. 1101B - Pró…"
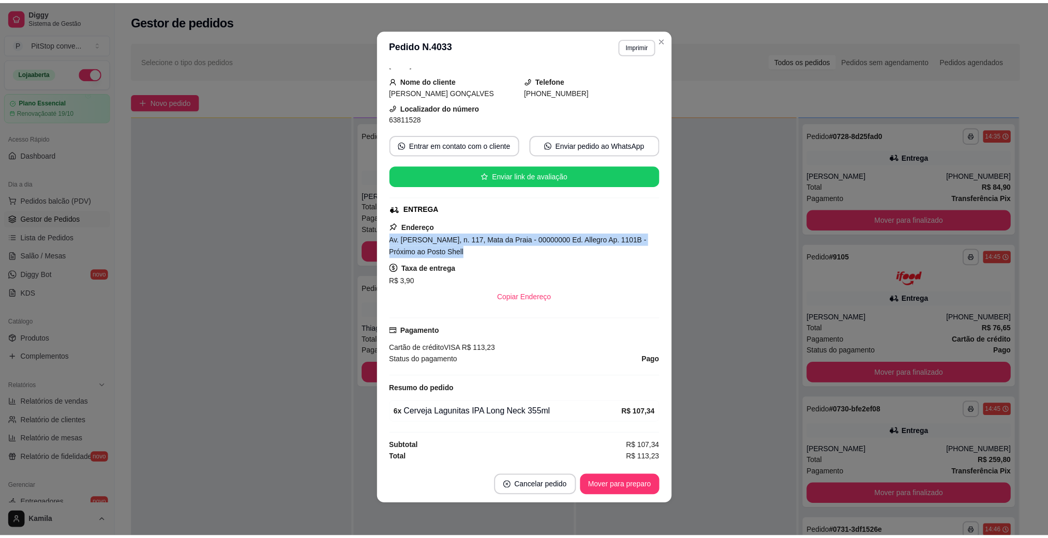
scroll to position [0, 0]
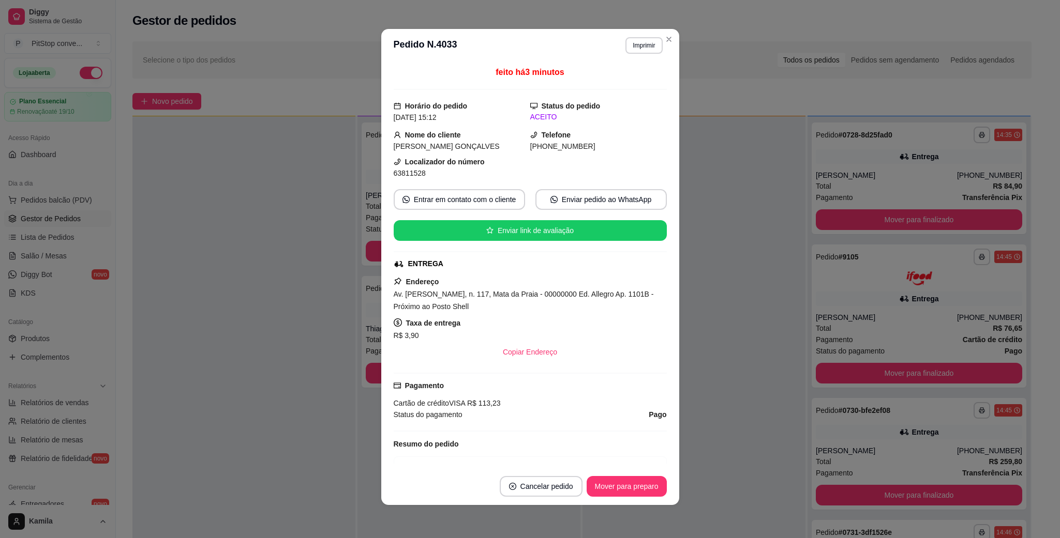
click at [410, 175] on span "63811528" at bounding box center [410, 173] width 32 height 8
click at [686, 538] on html "**********" at bounding box center [530, 269] width 1060 height 538
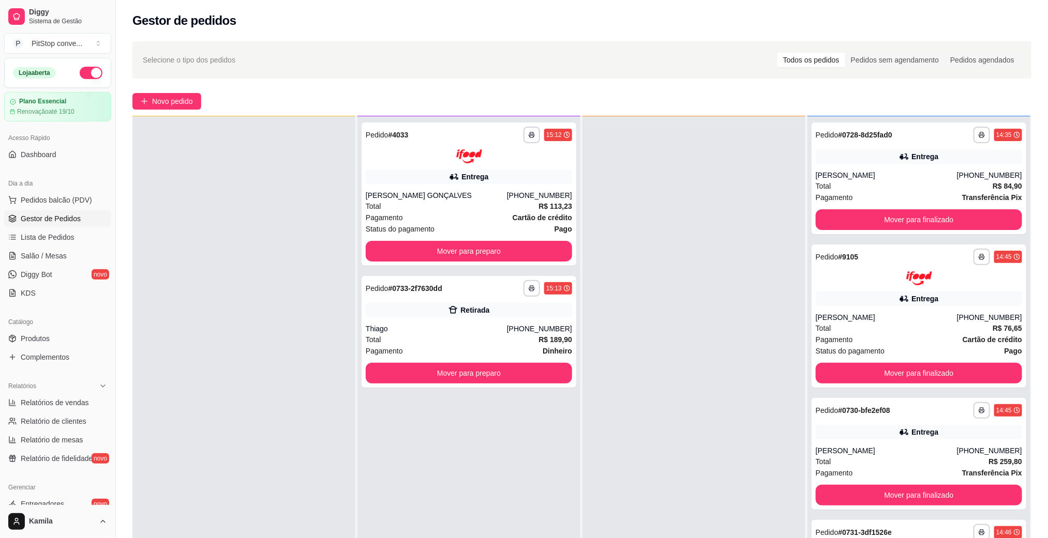
click at [732, 537] on div at bounding box center [693, 385] width 223 height 538
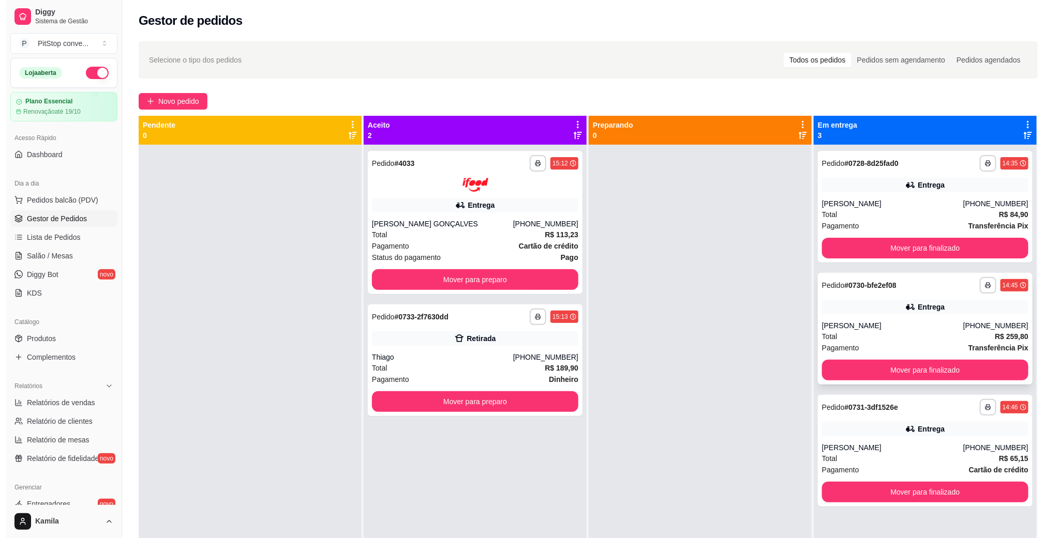
scroll to position [28, 0]
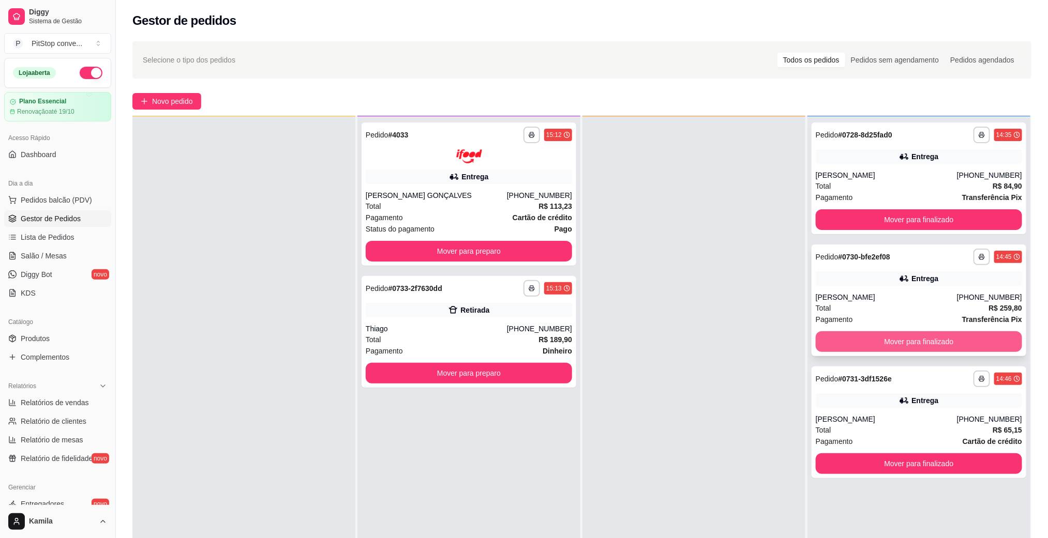
click at [919, 342] on button "Mover para finalizado" at bounding box center [919, 342] width 206 height 21
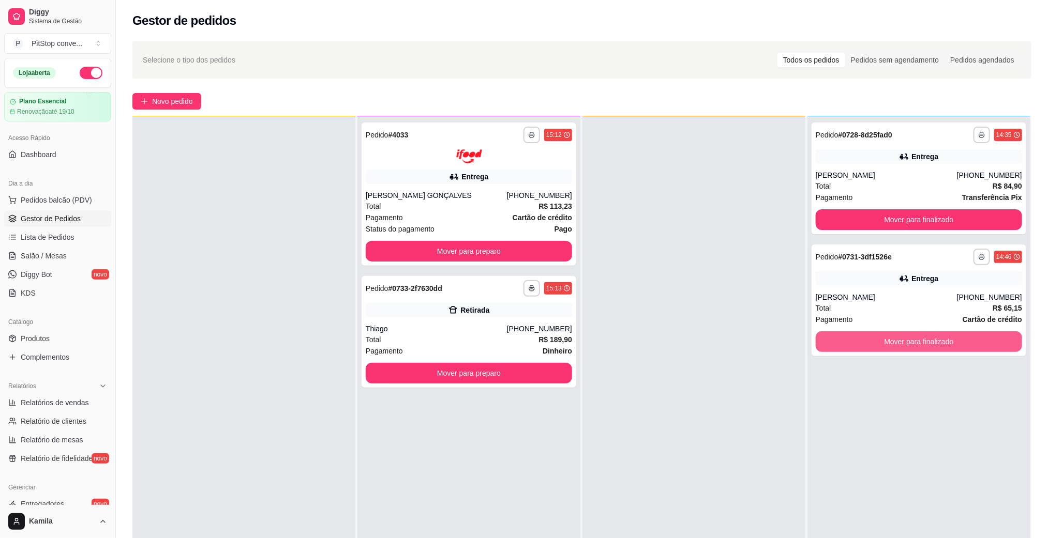
click at [919, 342] on button "Mover para finalizado" at bounding box center [919, 342] width 206 height 21
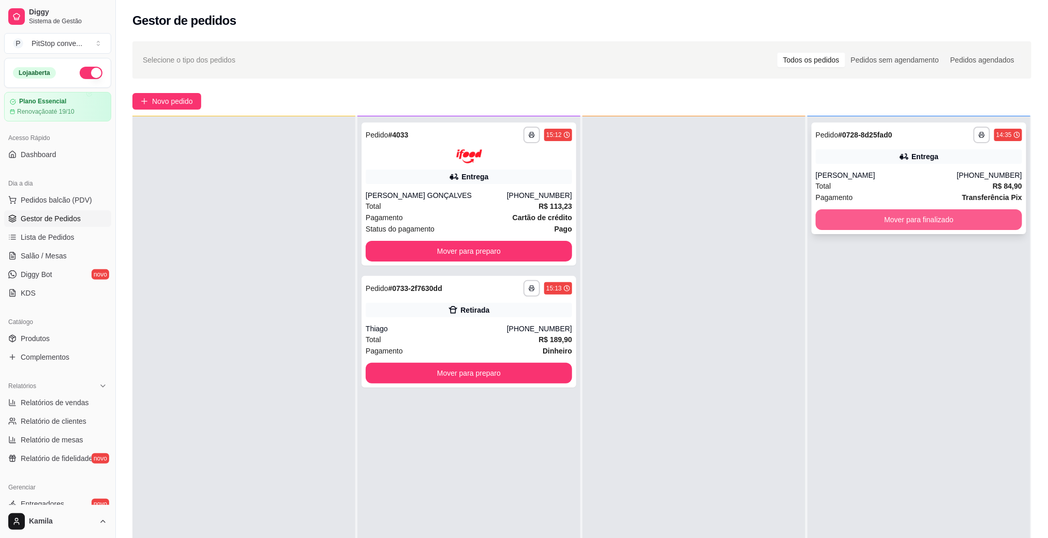
click at [908, 220] on button "Mover para finalizado" at bounding box center [919, 219] width 206 height 21
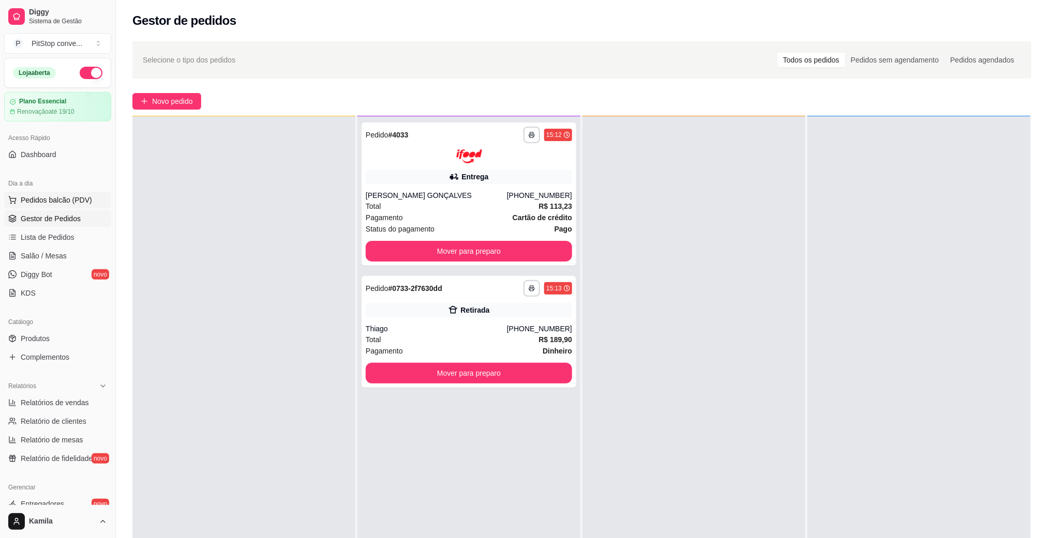
click at [63, 201] on span "Pedidos balcão (PDV)" at bounding box center [56, 200] width 71 height 10
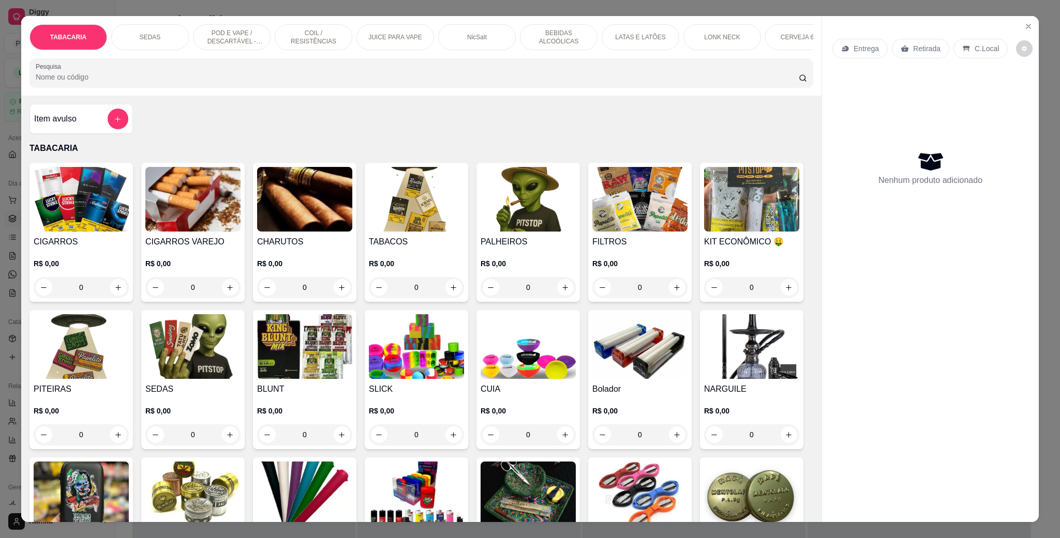
click at [122, 34] on div "SEDAS" at bounding box center [150, 37] width 78 height 26
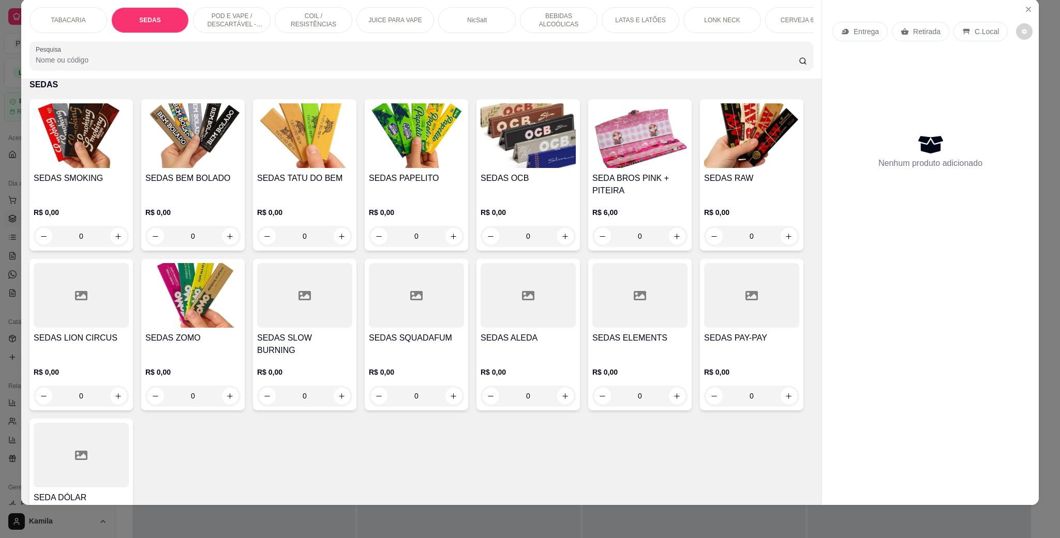
click at [241, 25] on p "POD E VAPE / DESCARTÁVEL - RECARREGAVEL" at bounding box center [232, 20] width 60 height 17
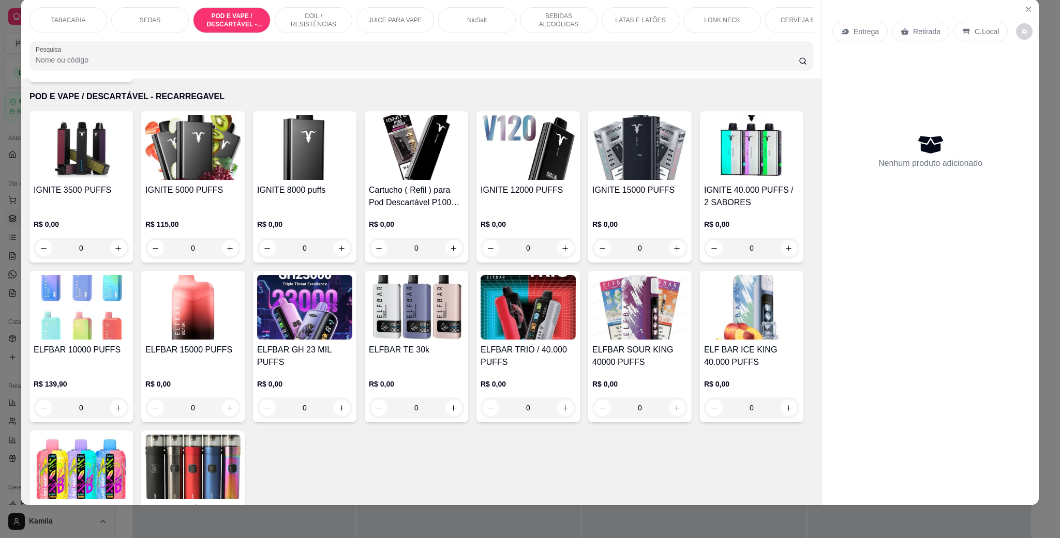
click at [541, 177] on img at bounding box center [528, 147] width 95 height 65
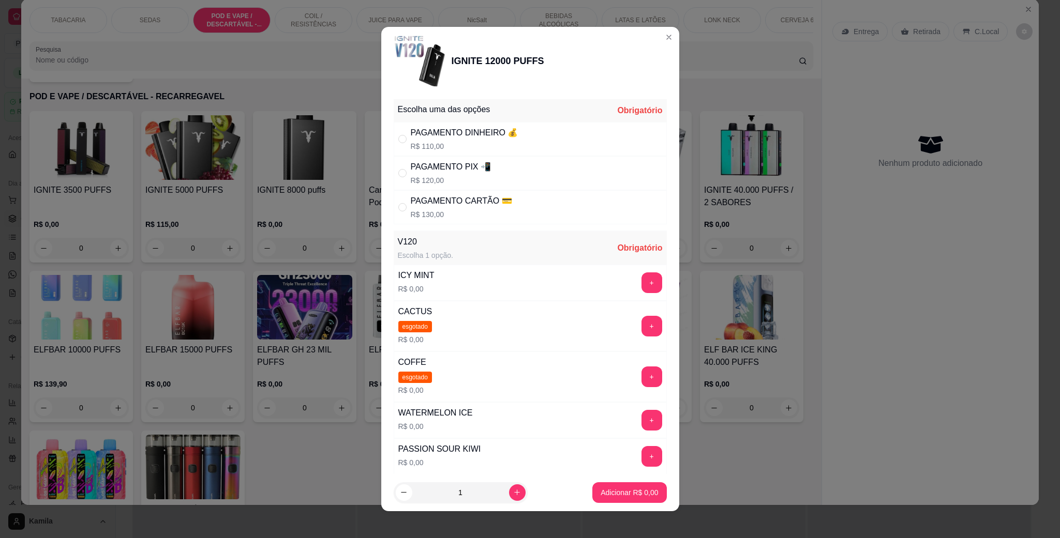
click at [466, 173] on div "PAGAMENTO PIX 📲" at bounding box center [451, 167] width 80 height 12
radio input "true"
click at [641, 421] on button "+" at bounding box center [651, 421] width 20 height 20
click at [628, 493] on p "Adicionar R$ 120,00" at bounding box center [626, 493] width 66 height 10
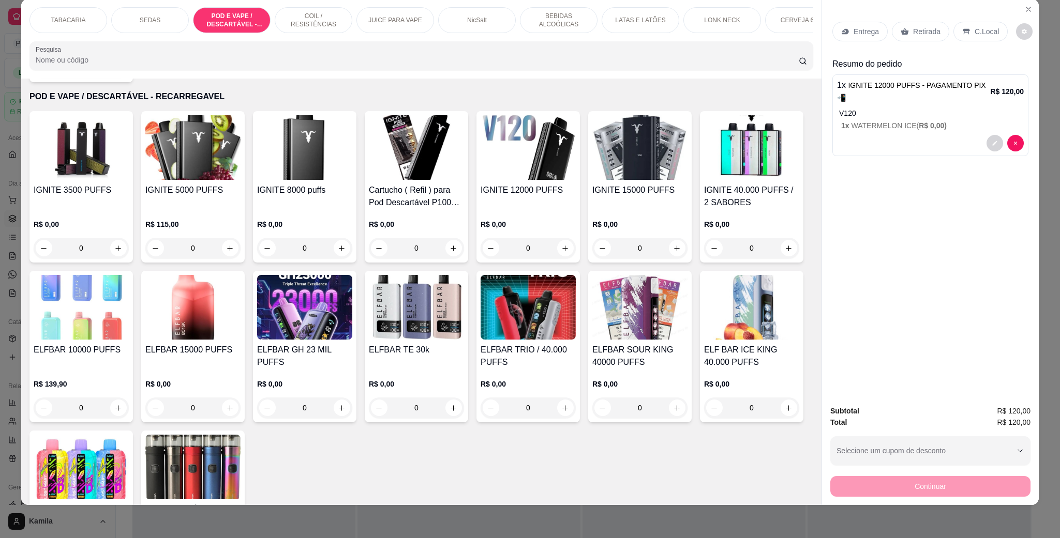
click at [975, 33] on p "C.Local" at bounding box center [987, 31] width 24 height 10
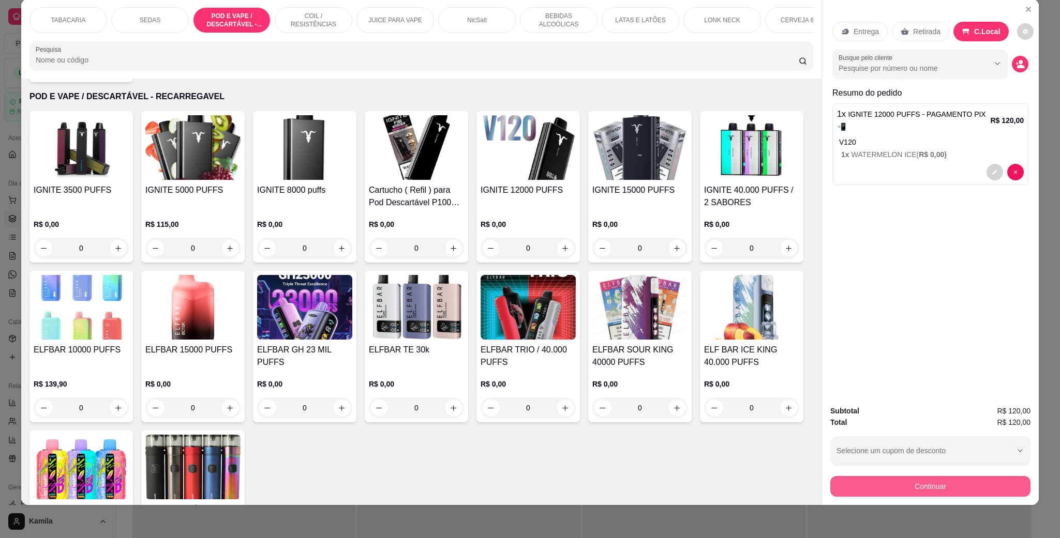
click at [906, 492] on button "Continuar" at bounding box center [930, 486] width 200 height 21
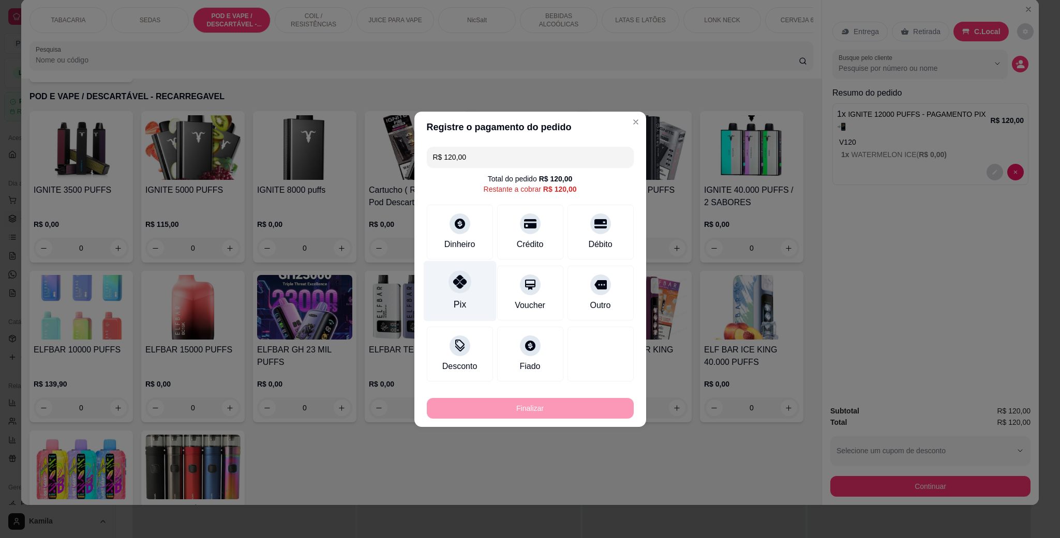
click at [442, 266] on div "Pix" at bounding box center [459, 291] width 73 height 61
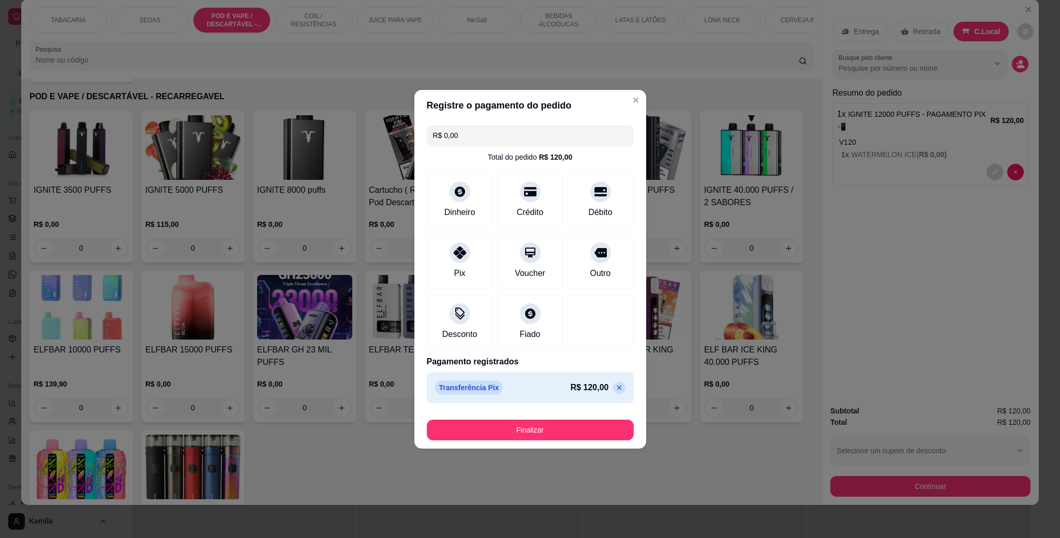
click at [558, 431] on button "Finalizar" at bounding box center [530, 430] width 207 height 21
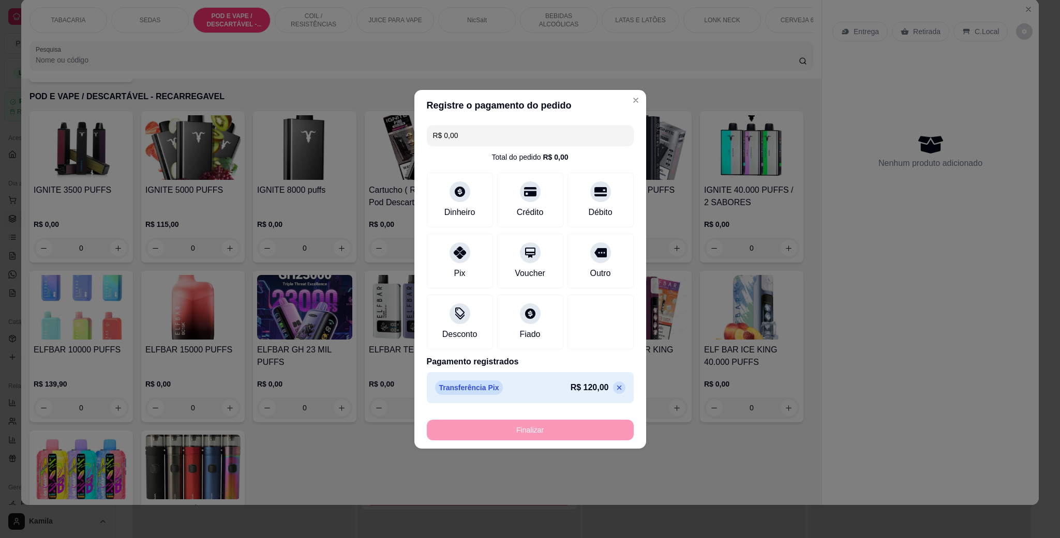
type input "-R$ 120,00"
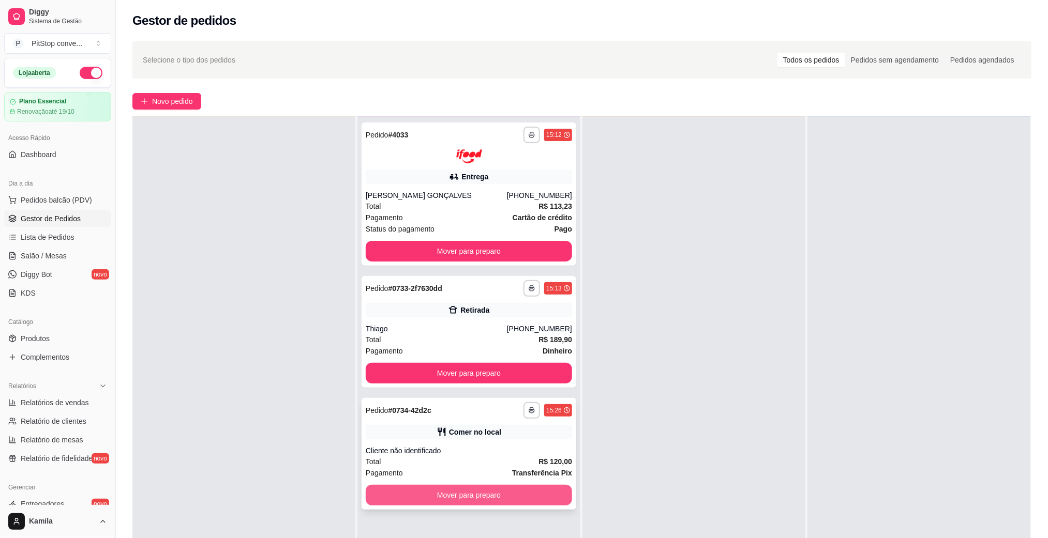
click at [498, 486] on button "Mover para preparo" at bounding box center [469, 495] width 206 height 21
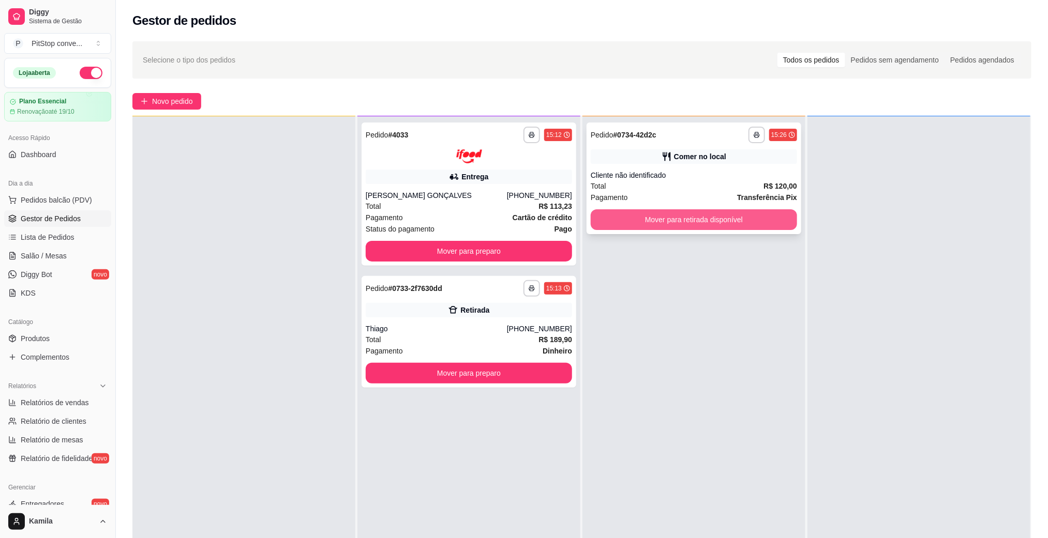
click at [679, 225] on button "Mover para retirada disponível" at bounding box center [694, 219] width 206 height 21
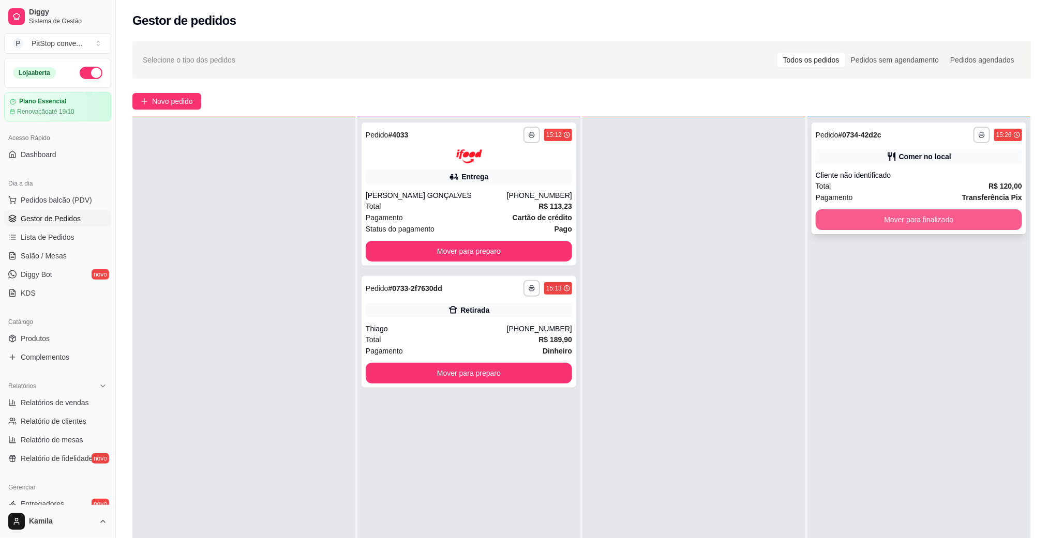
click at [888, 215] on button "Mover para finalizado" at bounding box center [919, 219] width 206 height 21
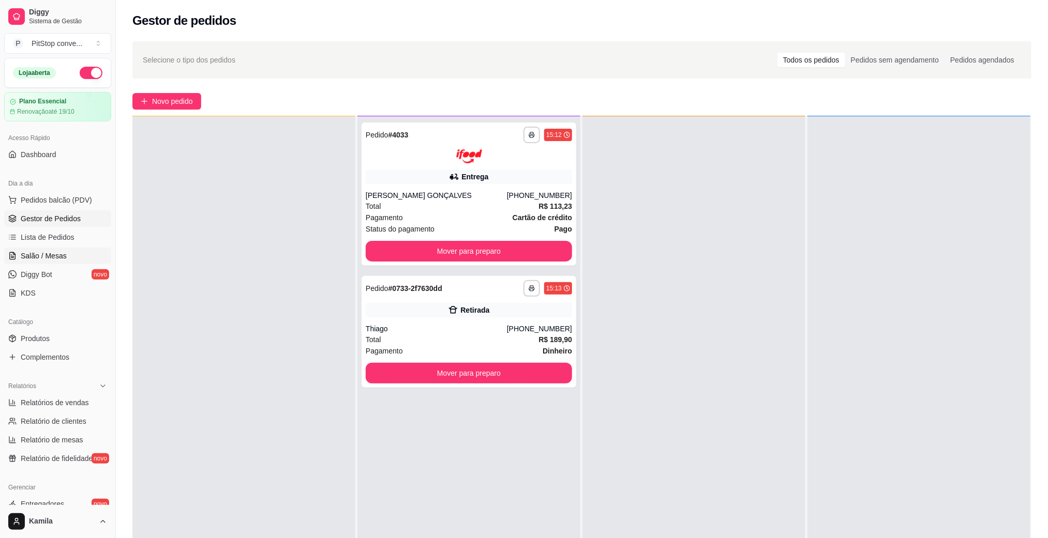
click at [47, 257] on span "Salão / Mesas" at bounding box center [44, 256] width 46 height 10
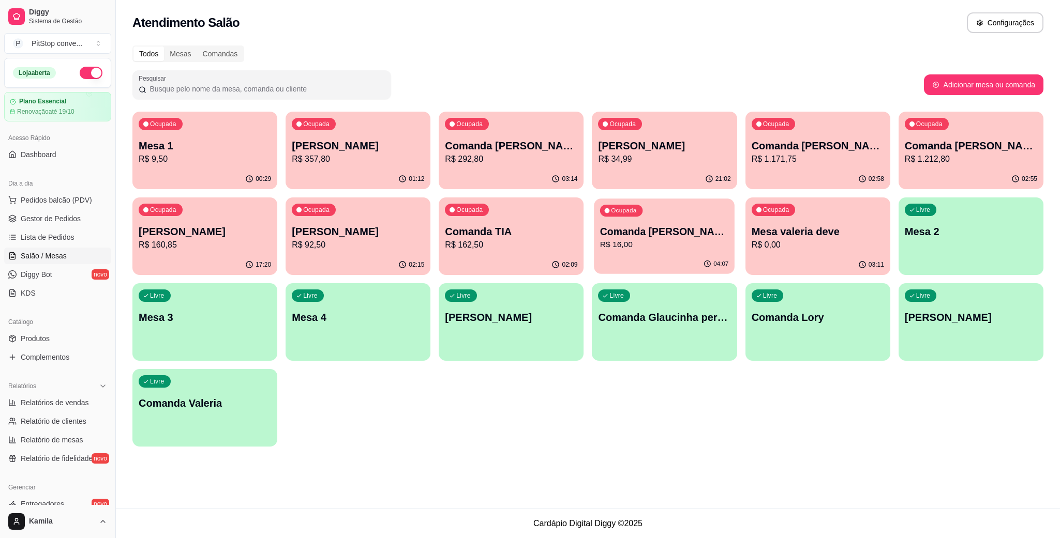
click at [672, 241] on p "R$ 16,00" at bounding box center [664, 245] width 128 height 12
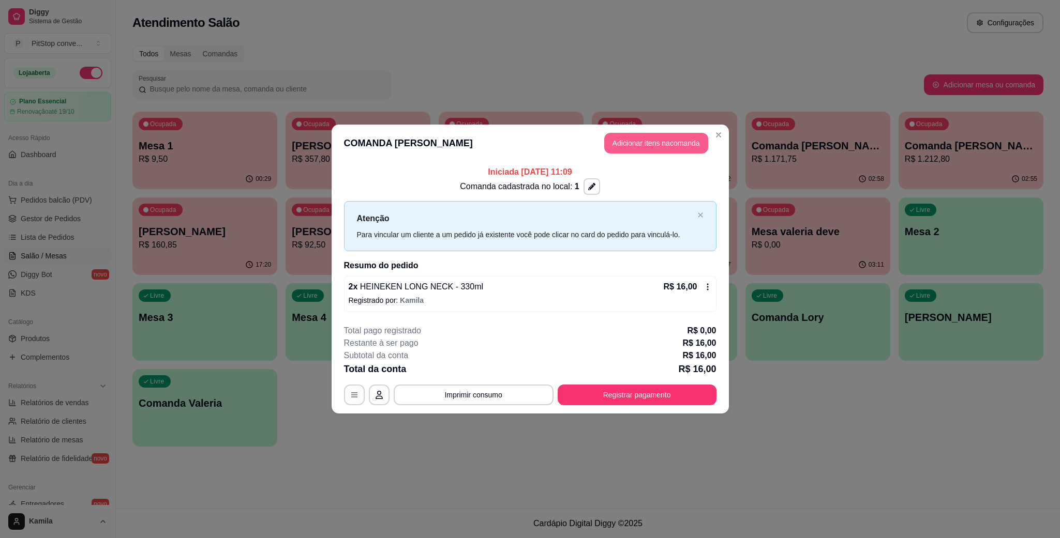
click at [669, 140] on button "Adicionar itens na comanda" at bounding box center [656, 143] width 104 height 21
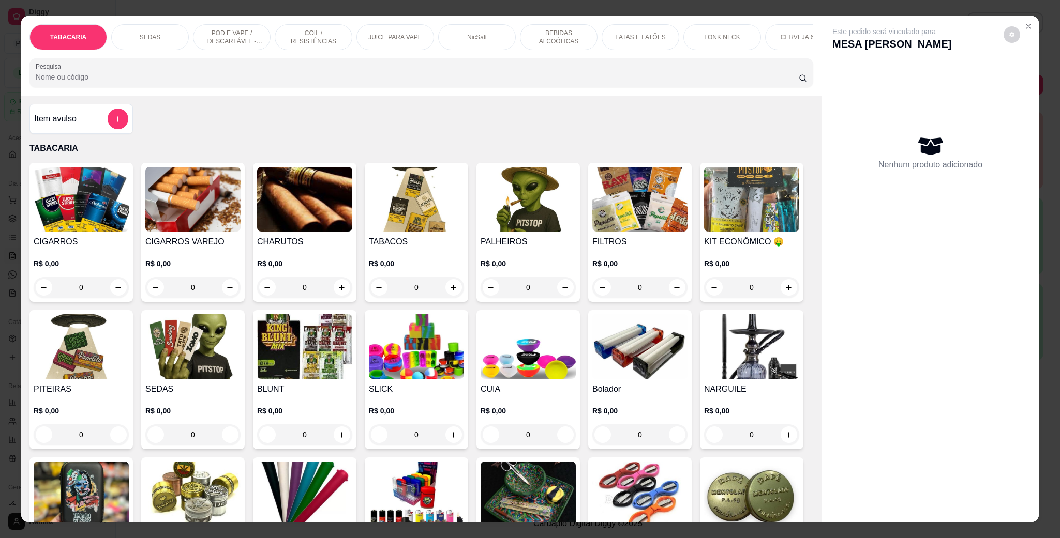
click at [618, 37] on p "LATAS E LATÕES" at bounding box center [640, 37] width 50 height 8
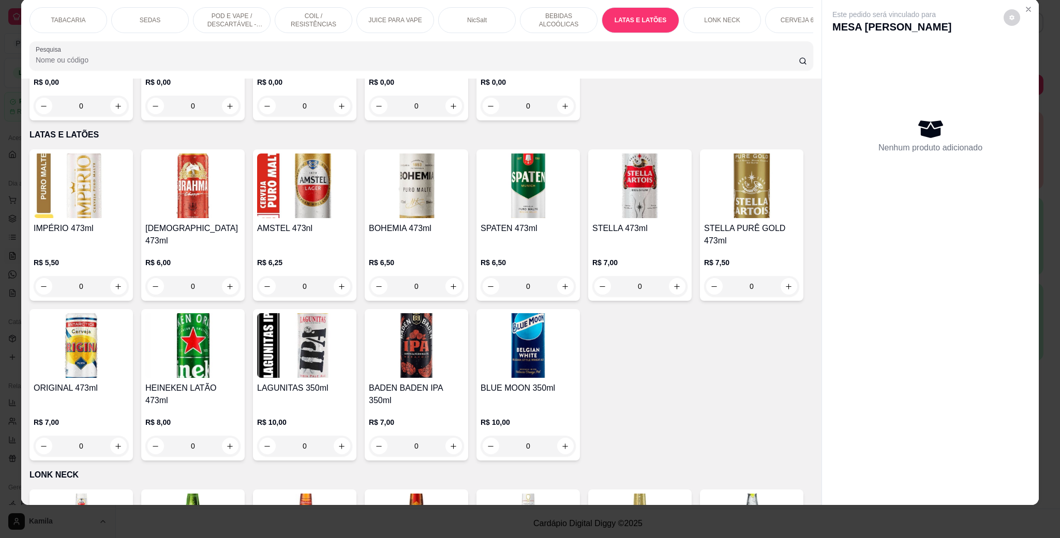
click at [717, 24] on p "LONK NECK" at bounding box center [722, 20] width 36 height 8
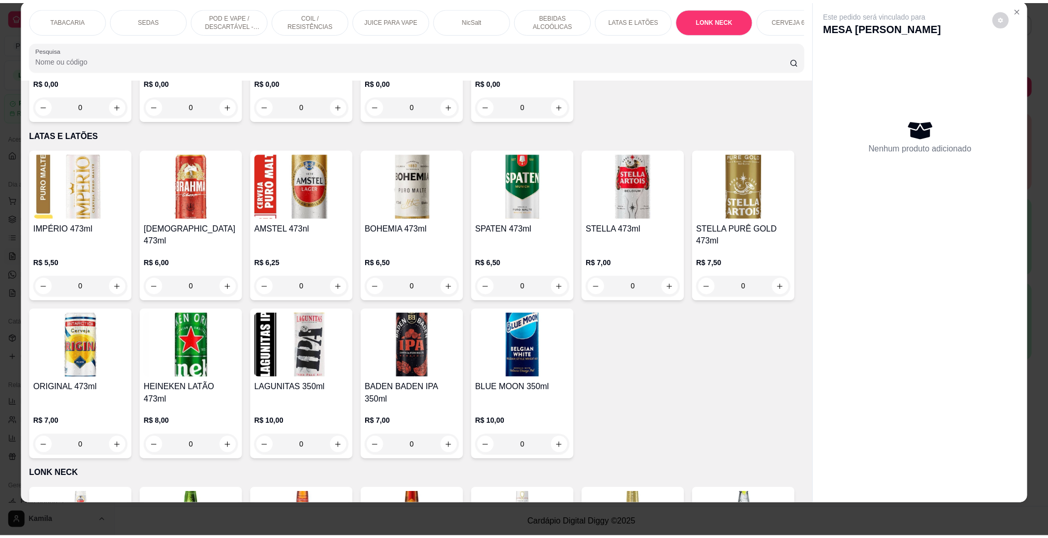
scroll to position [2817, 0]
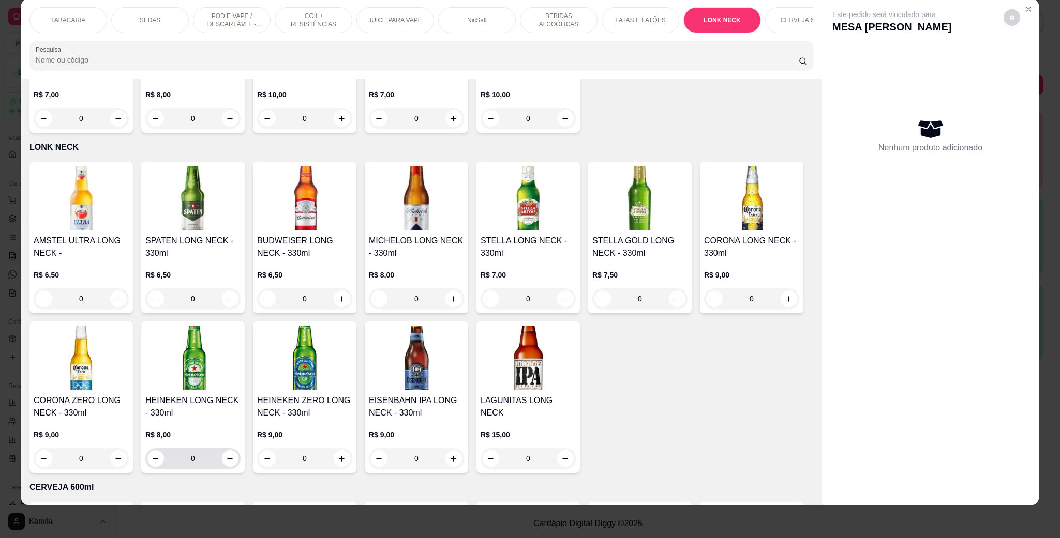
click at [241, 448] on div "0" at bounding box center [192, 458] width 95 height 21
click at [234, 455] on icon "increase-product-quantity" at bounding box center [230, 459] width 8 height 8
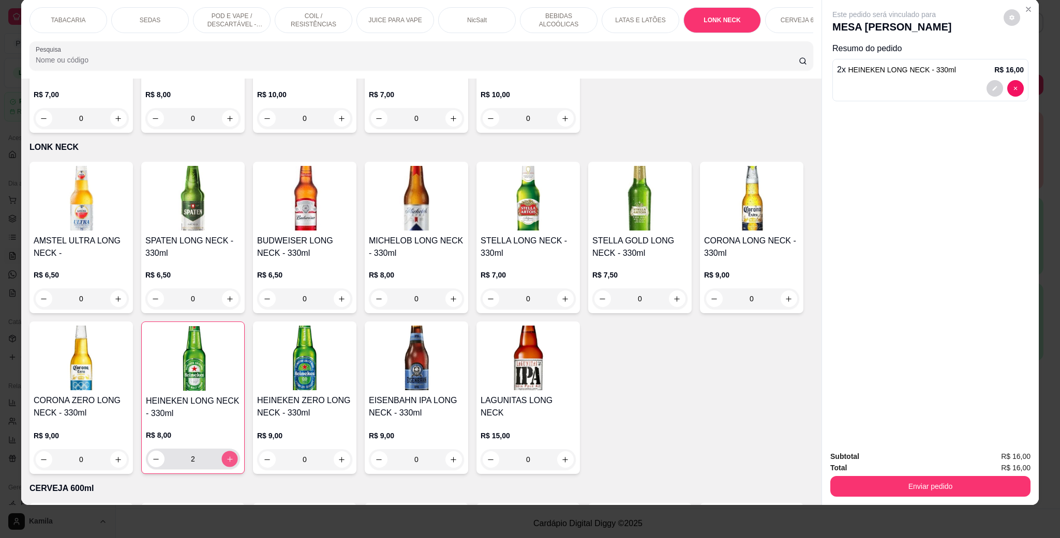
click at [234, 456] on icon "increase-product-quantity" at bounding box center [230, 460] width 8 height 8
click at [233, 456] on icon "increase-product-quantity" at bounding box center [230, 460] width 8 height 8
type input "4"
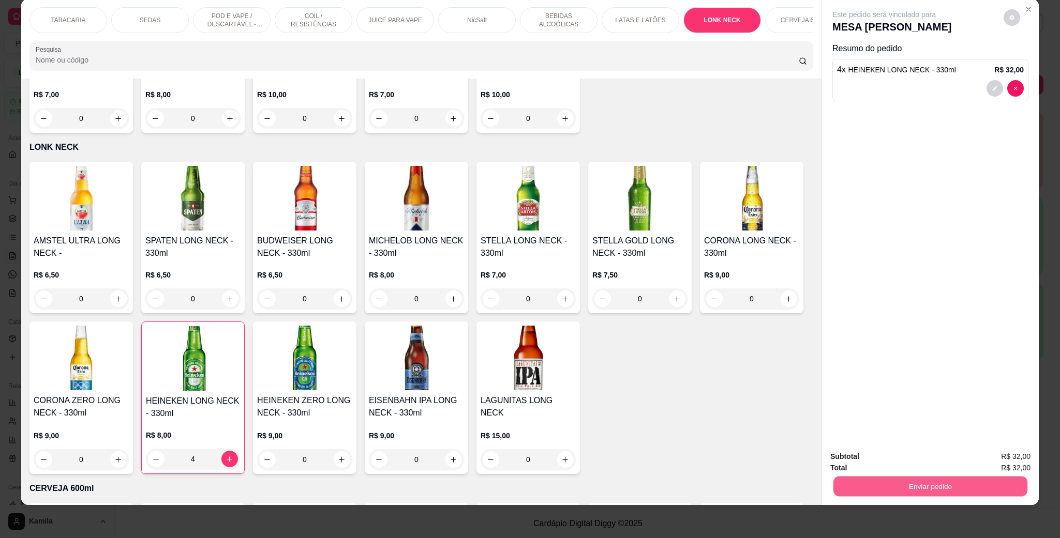
click at [901, 488] on button "Enviar pedido" at bounding box center [930, 486] width 194 height 20
click at [1009, 452] on button "Enviar pedido" at bounding box center [1001, 462] width 58 height 20
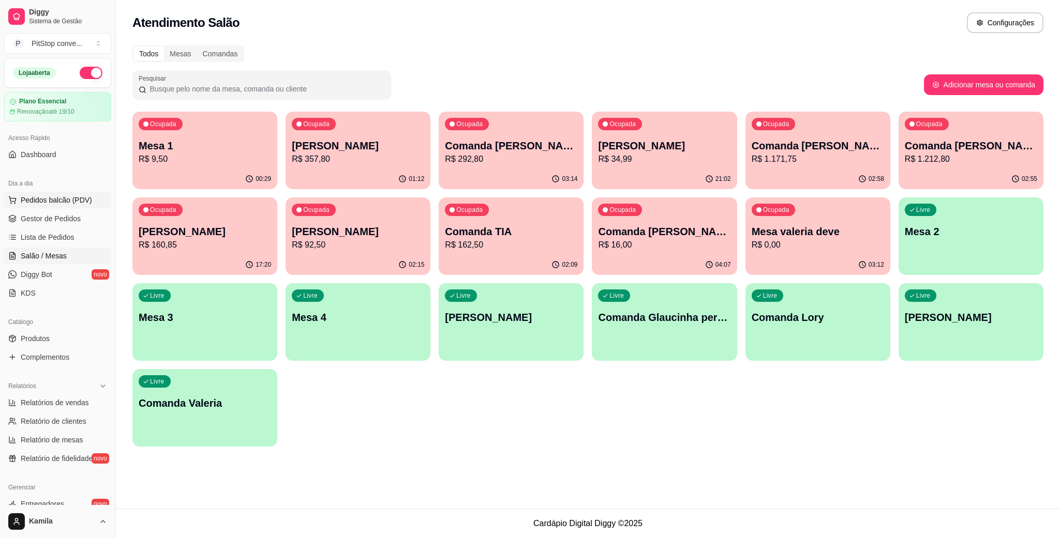
click at [36, 201] on span "Pedidos balcão (PDV)" at bounding box center [56, 200] width 71 height 10
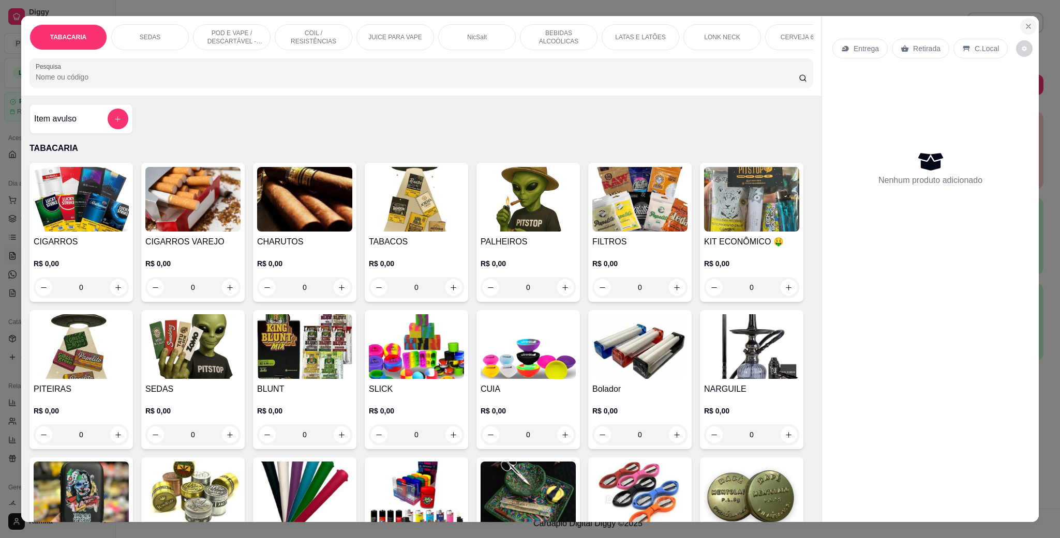
click at [1027, 22] on button "Close" at bounding box center [1028, 26] width 17 height 17
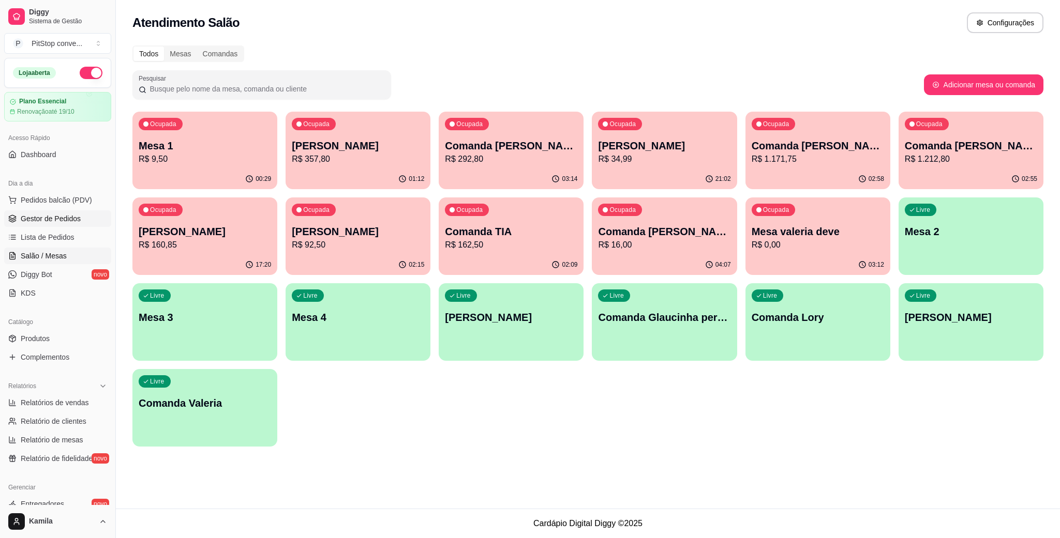
click at [72, 213] on link "Gestor de Pedidos" at bounding box center [57, 219] width 107 height 17
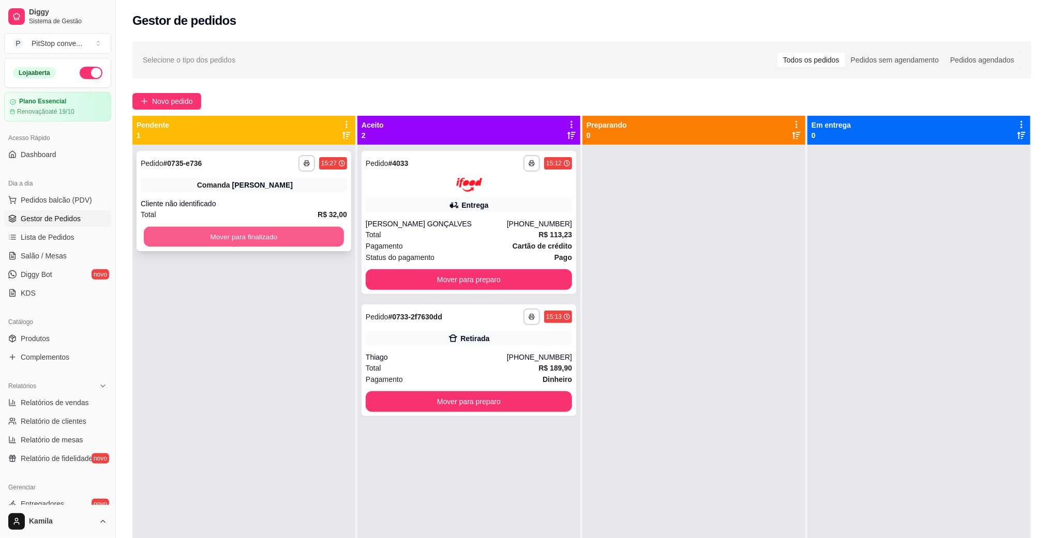
click at [293, 239] on button "Mover para finalizado" at bounding box center [244, 237] width 200 height 20
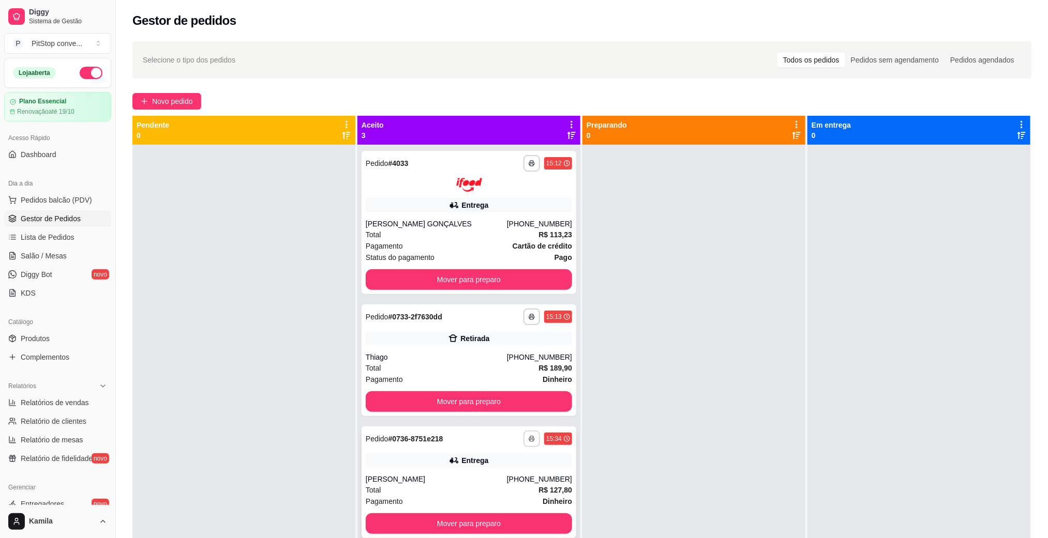
click at [523, 443] on button "button" at bounding box center [531, 439] width 17 height 17
click at [505, 477] on button "IMPRESSORA" at bounding box center [499, 475] width 75 height 17
click at [525, 230] on div "Total R$ 113,23" at bounding box center [469, 234] width 206 height 11
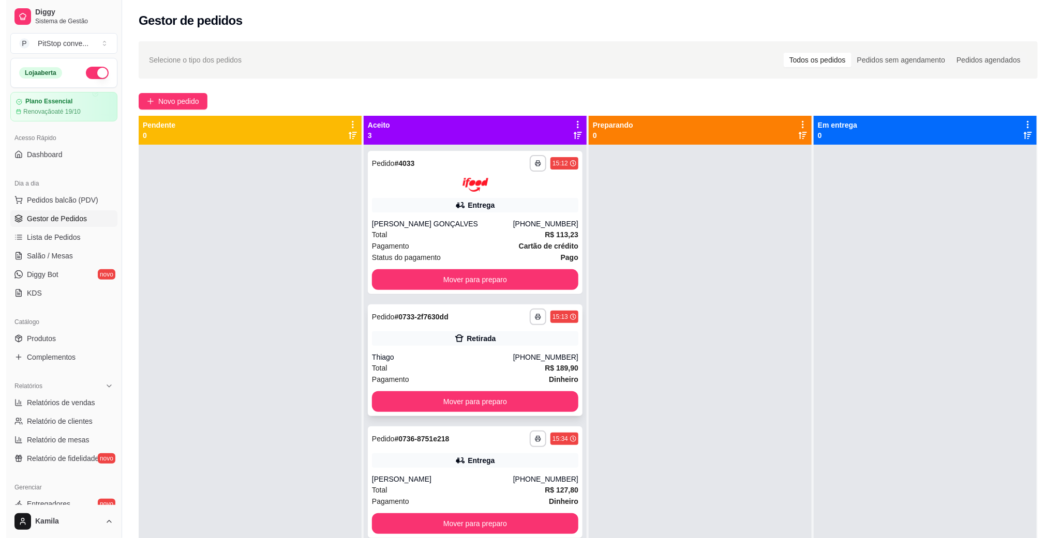
scroll to position [28, 0]
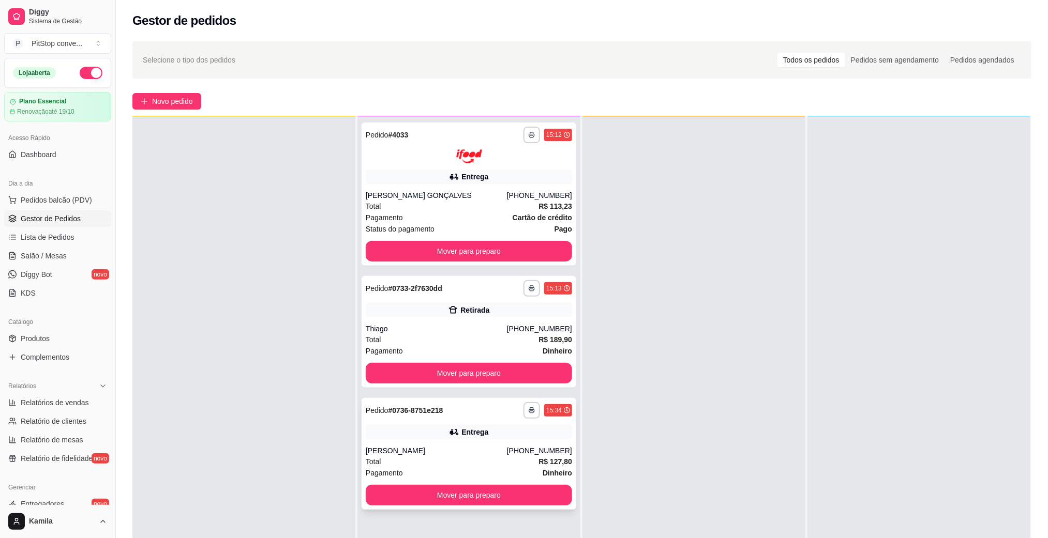
click at [518, 437] on div "Entrega" at bounding box center [469, 432] width 206 height 14
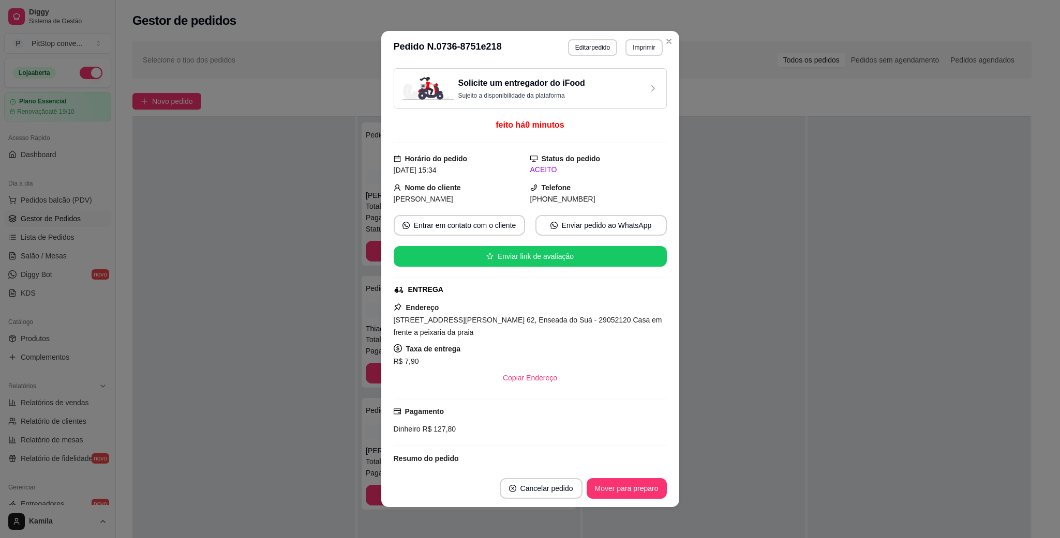
click at [525, 323] on span "[STREET_ADDRESS][PERSON_NAME] 62, Enseada do Suá - 29052120 Casa em frente a pe…" at bounding box center [528, 326] width 268 height 21
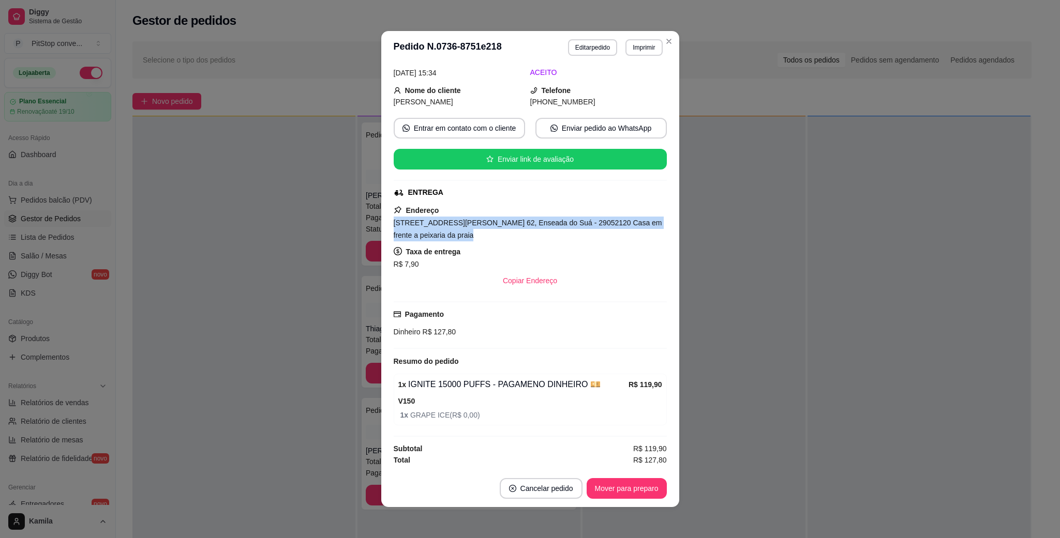
scroll to position [51, 0]
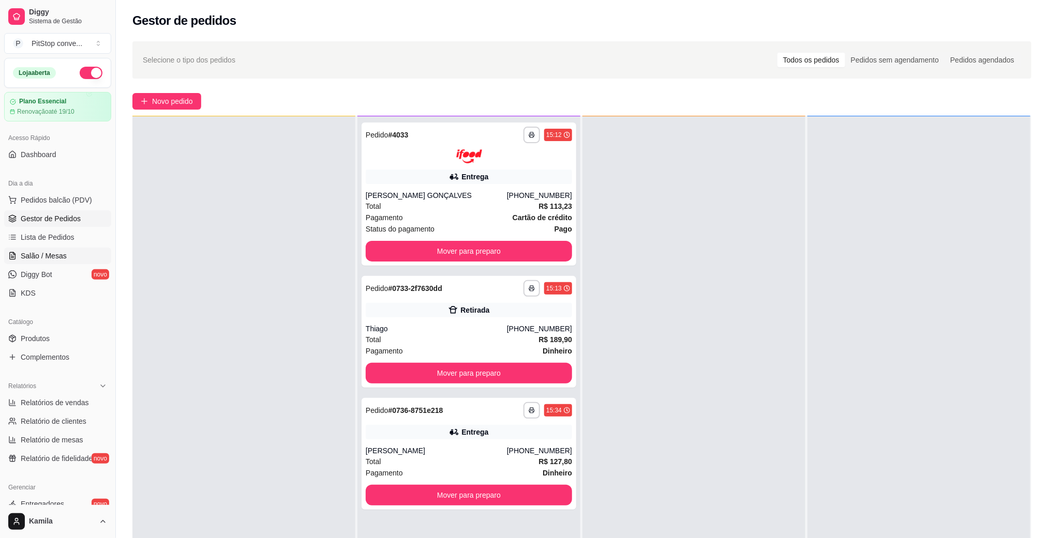
click at [51, 253] on span "Salão / Mesas" at bounding box center [44, 256] width 46 height 10
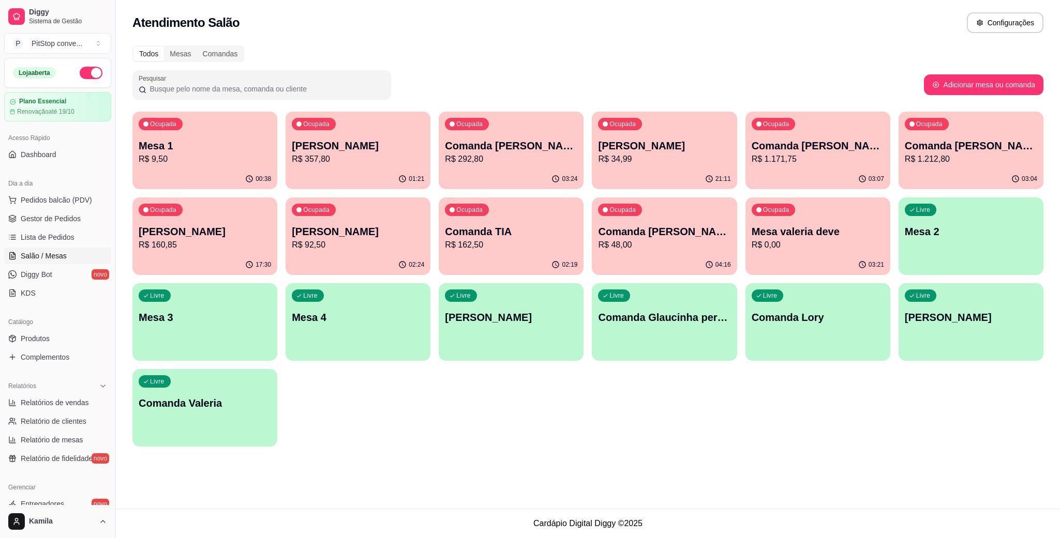
click at [250, 146] on p "Mesa 1" at bounding box center [205, 146] width 132 height 14
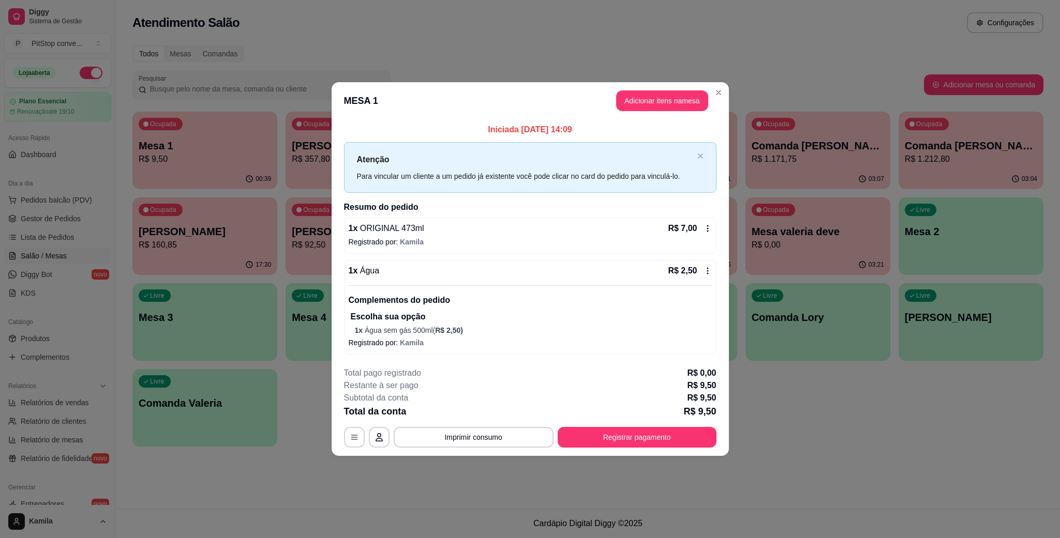
click at [689, 101] on button "Adicionar itens na mesa" at bounding box center [662, 101] width 92 height 21
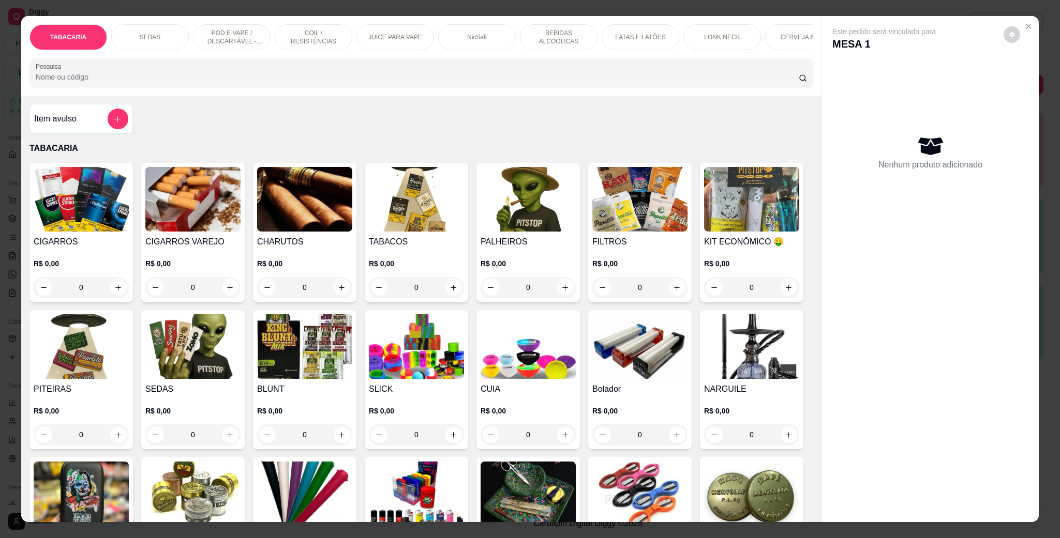
click at [656, 33] on div "LATAS E LATÕES" at bounding box center [641, 37] width 78 height 26
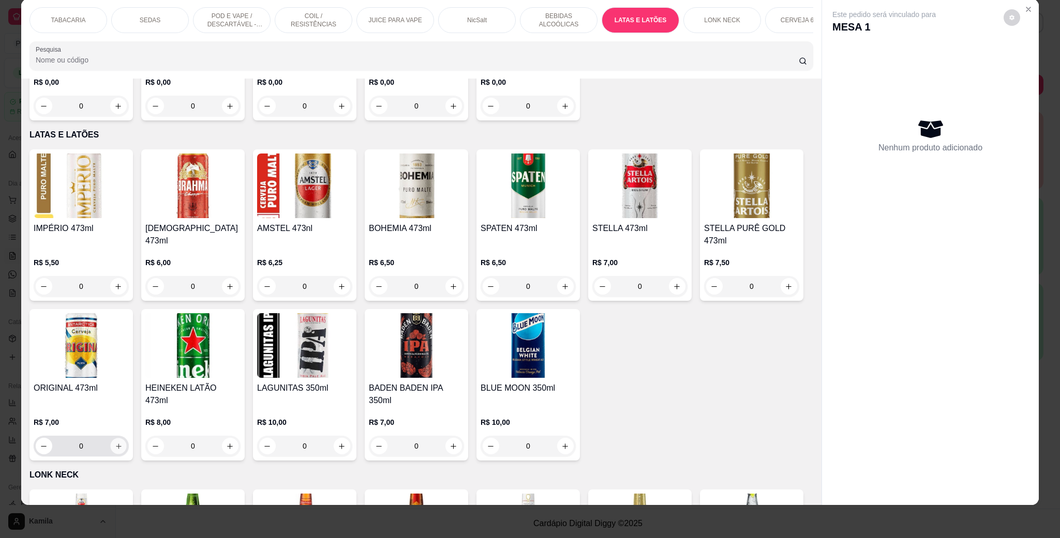
click at [123, 443] on icon "increase-product-quantity" at bounding box center [119, 447] width 8 height 8
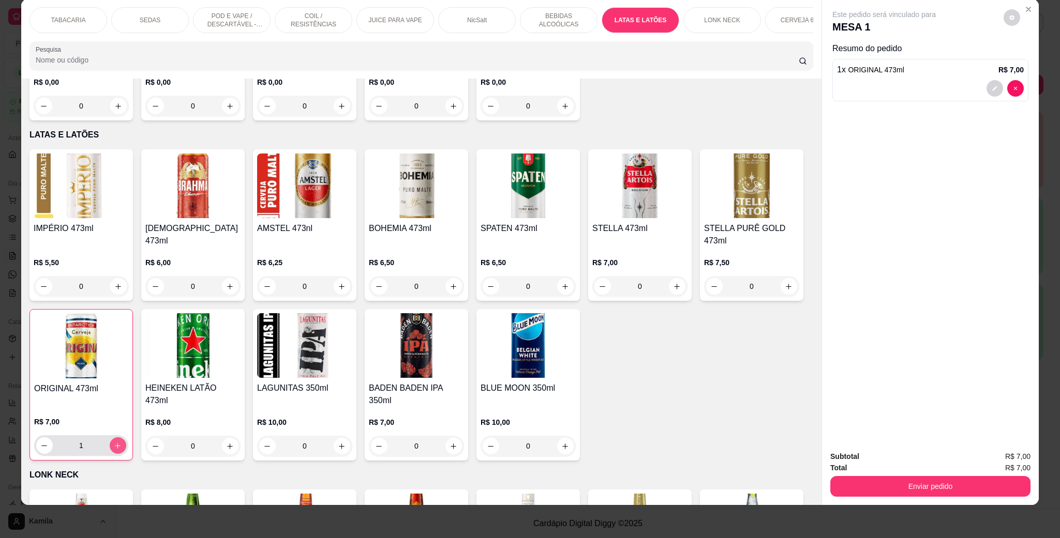
click at [126, 438] on button "increase-product-quantity" at bounding box center [118, 446] width 17 height 17
type input "2"
click at [945, 486] on button "Enviar pedido" at bounding box center [930, 486] width 194 height 20
click at [1009, 455] on button "Enviar pedido" at bounding box center [1002, 461] width 57 height 19
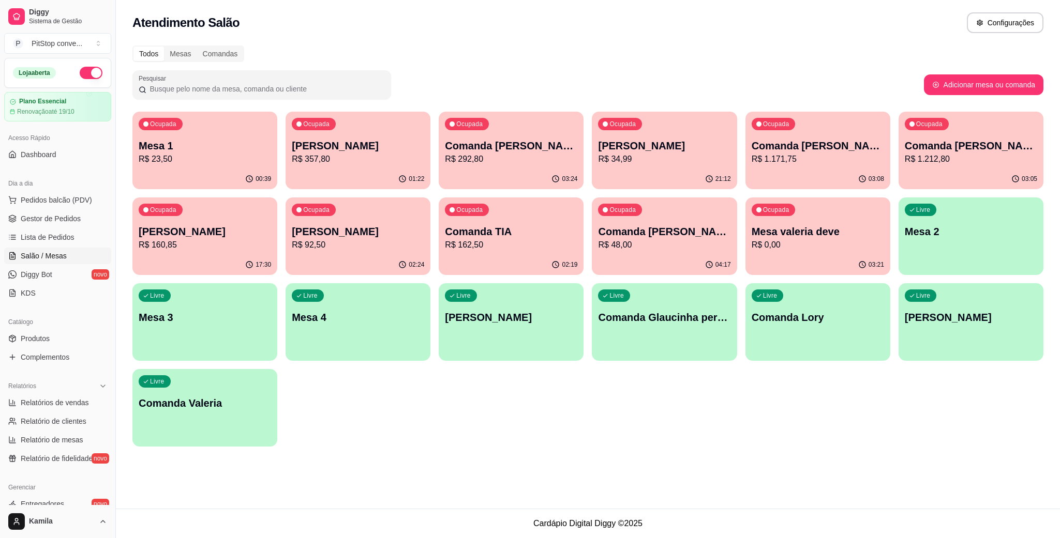
click at [202, 160] on p "R$ 23,50" at bounding box center [205, 159] width 132 height 12
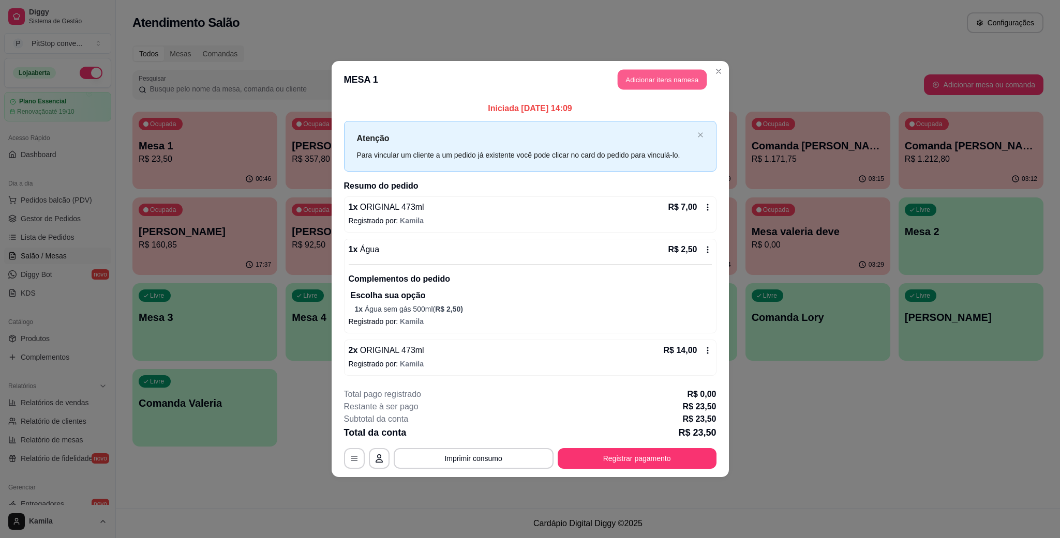
click at [665, 84] on button "Adicionar itens na mesa" at bounding box center [662, 80] width 89 height 20
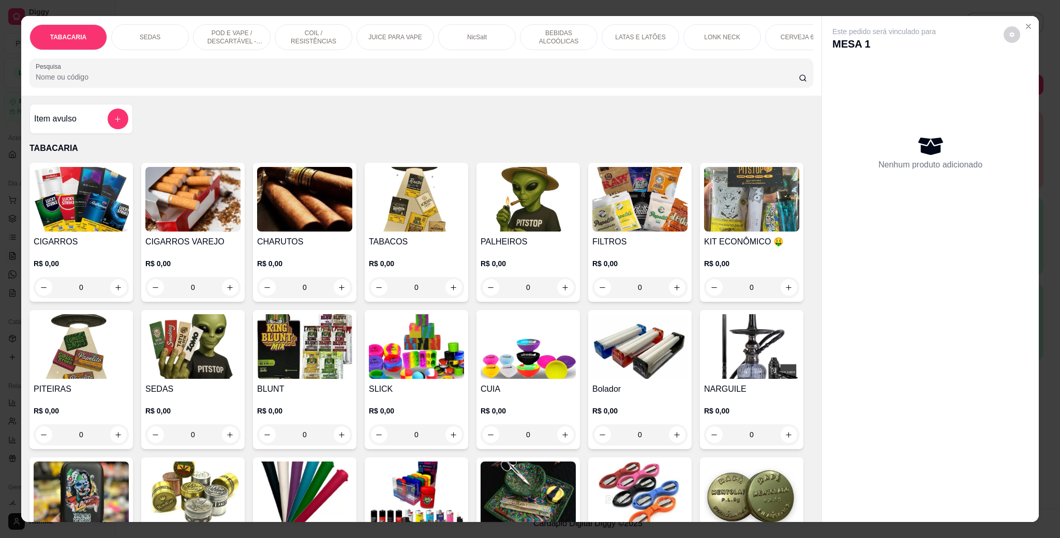
click at [568, 45] on p "BEBIDAS ALCOÓLICAS" at bounding box center [559, 37] width 60 height 17
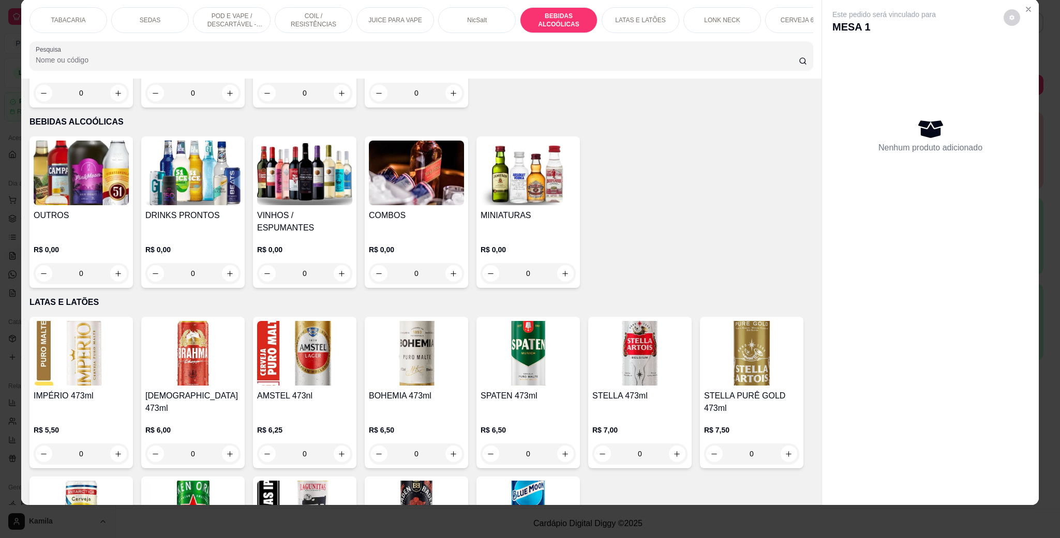
click at [728, 22] on p "LONK NECK" at bounding box center [722, 20] width 36 height 8
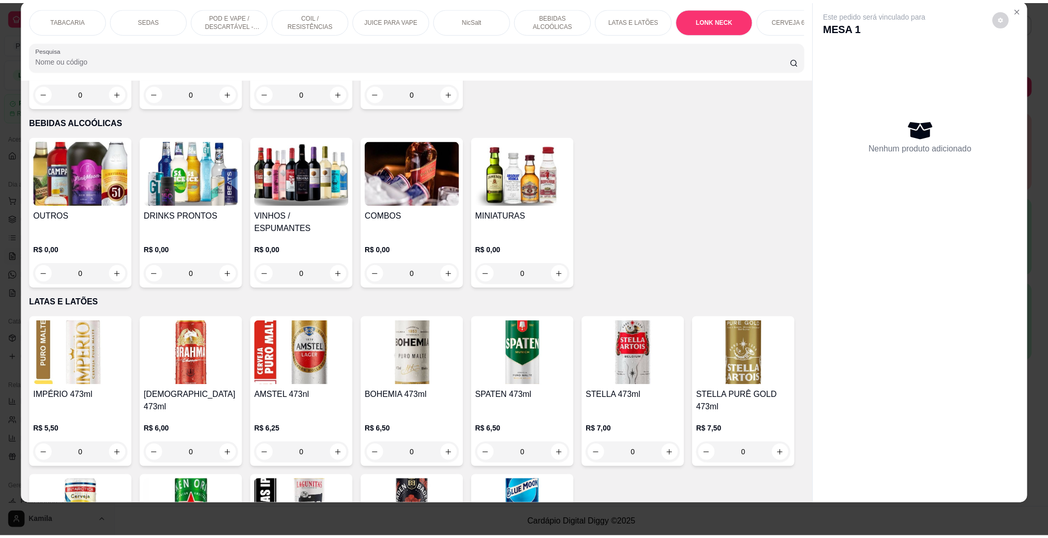
scroll to position [2817, 0]
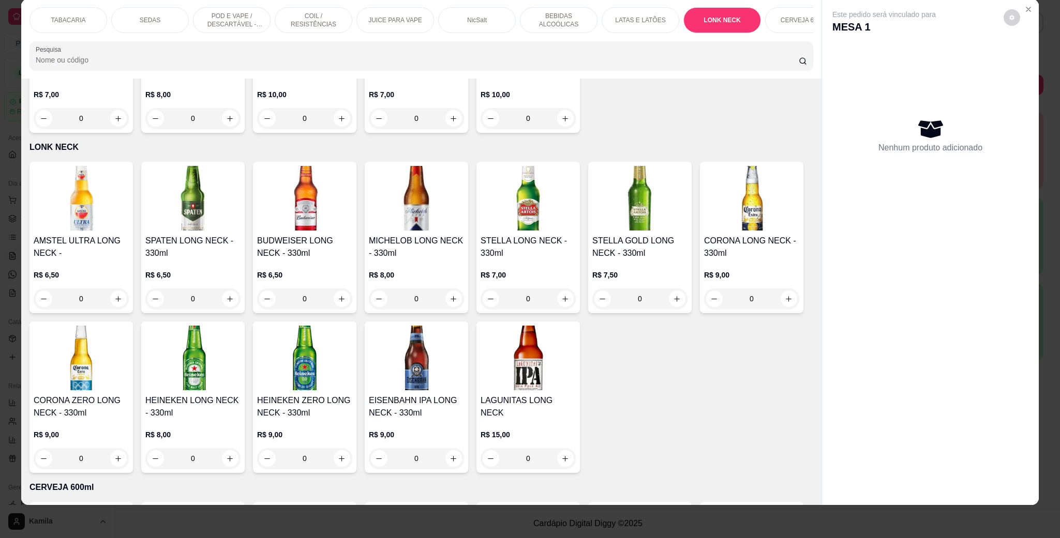
click at [241, 327] on img at bounding box center [192, 358] width 95 height 65
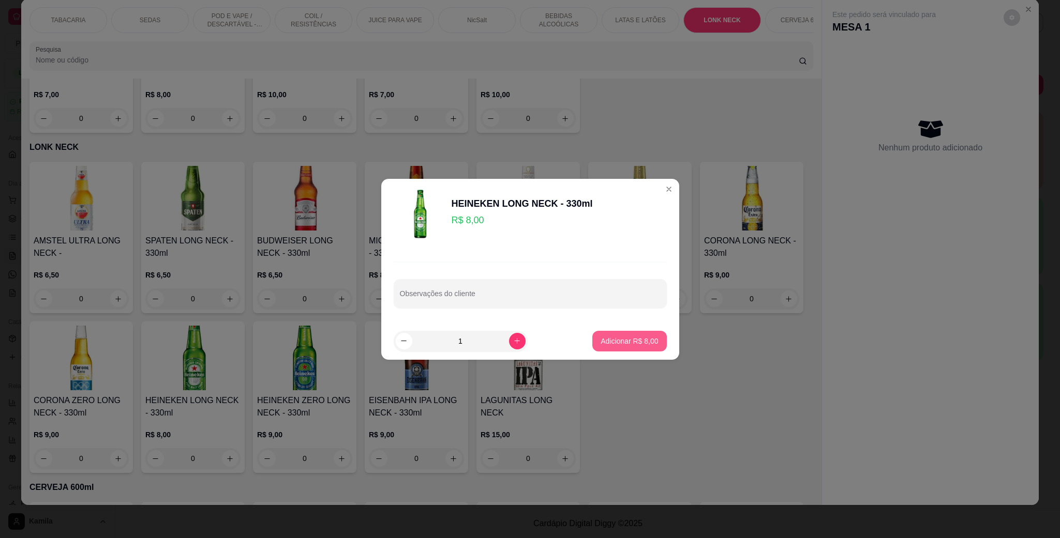
click at [634, 339] on p "Adicionar R$ 8,00" at bounding box center [629, 341] width 57 height 10
type input "1"
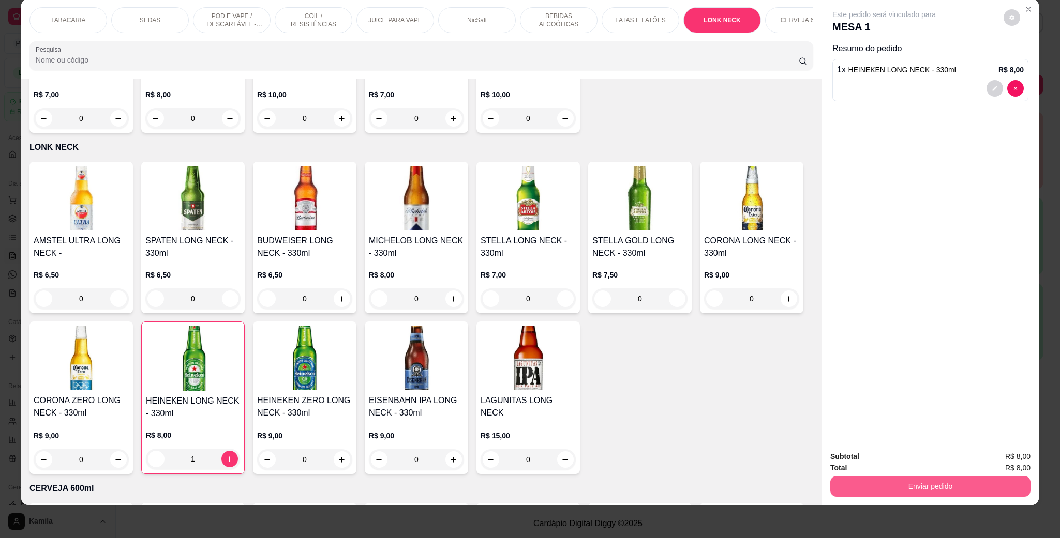
click at [983, 485] on button "Enviar pedido" at bounding box center [930, 486] width 200 height 21
click at [1013, 452] on button "Enviar pedido" at bounding box center [1001, 462] width 58 height 20
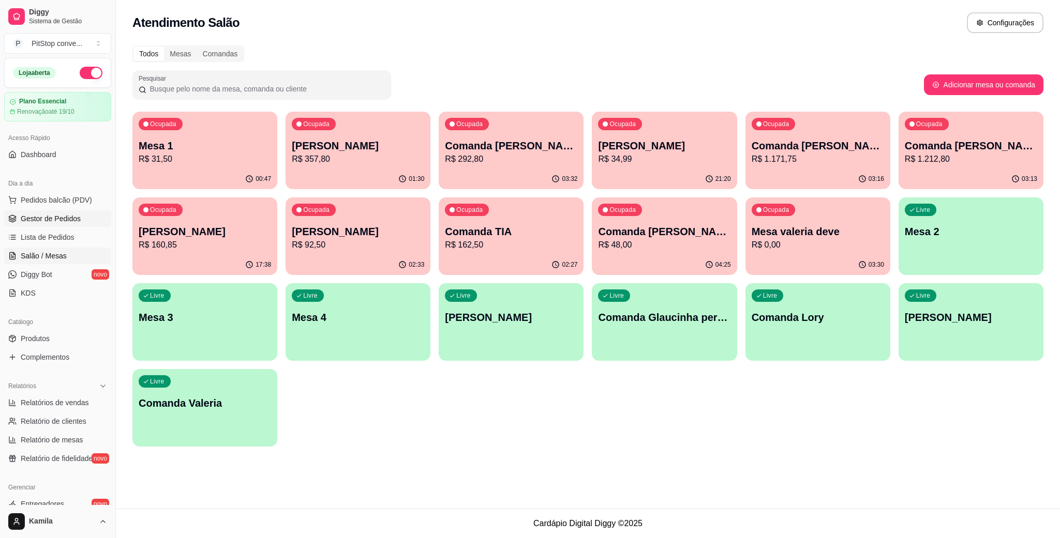
click at [65, 213] on link "Gestor de Pedidos" at bounding box center [57, 219] width 107 height 17
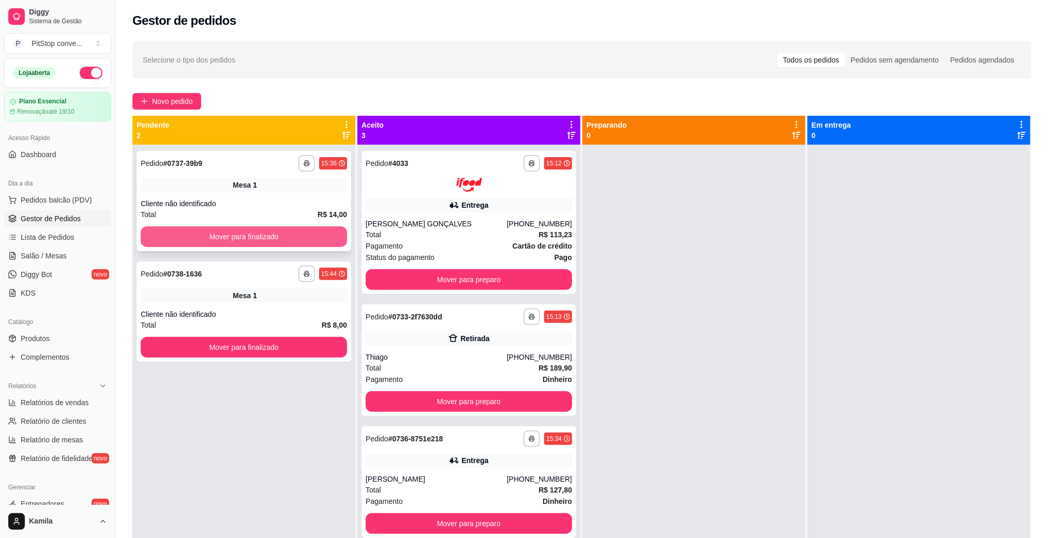
click at [245, 231] on button "Mover para finalizado" at bounding box center [244, 237] width 206 height 21
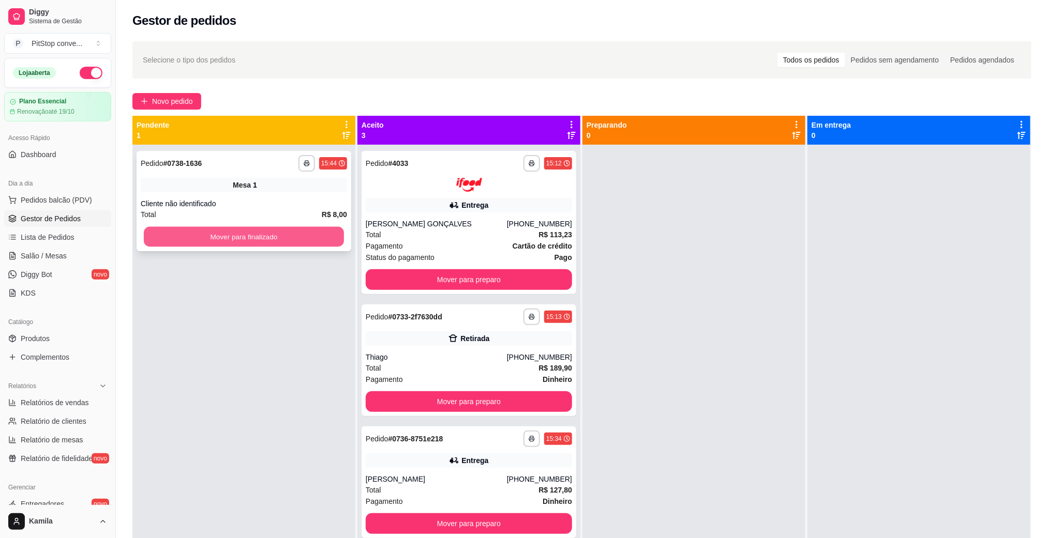
click at [260, 232] on button "Mover para finalizado" at bounding box center [244, 237] width 200 height 20
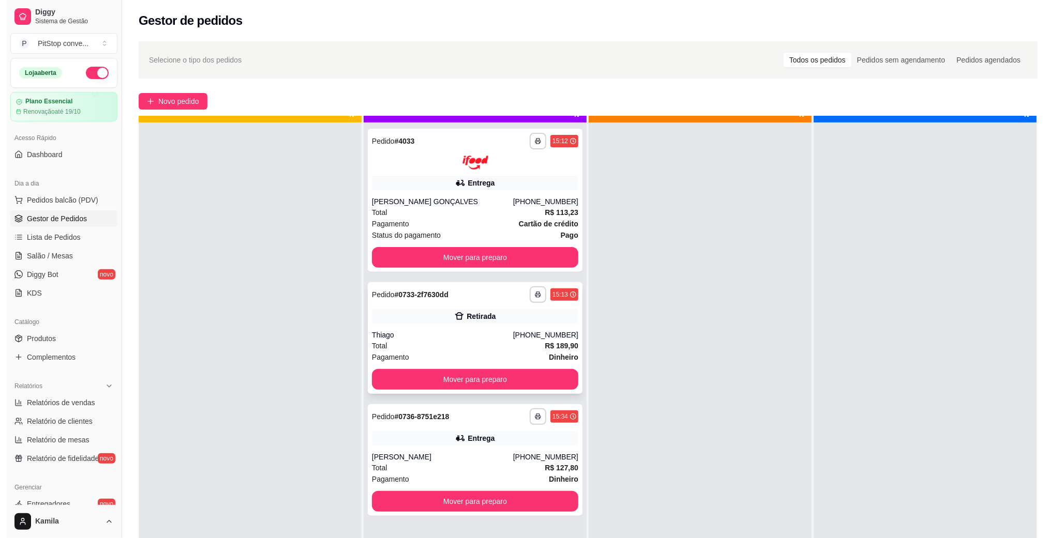
scroll to position [28, 0]
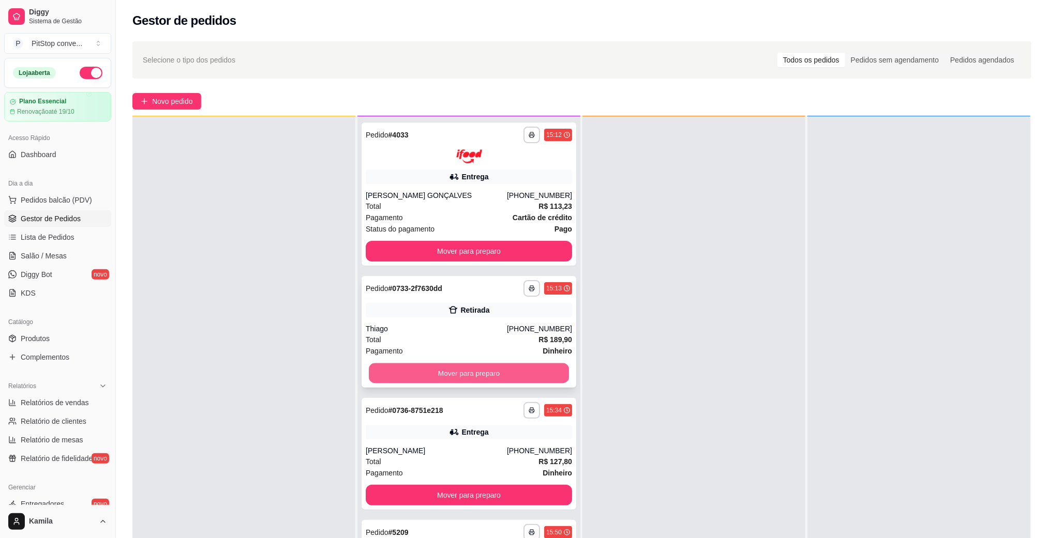
click at [481, 376] on button "Mover para preparo" at bounding box center [469, 373] width 200 height 20
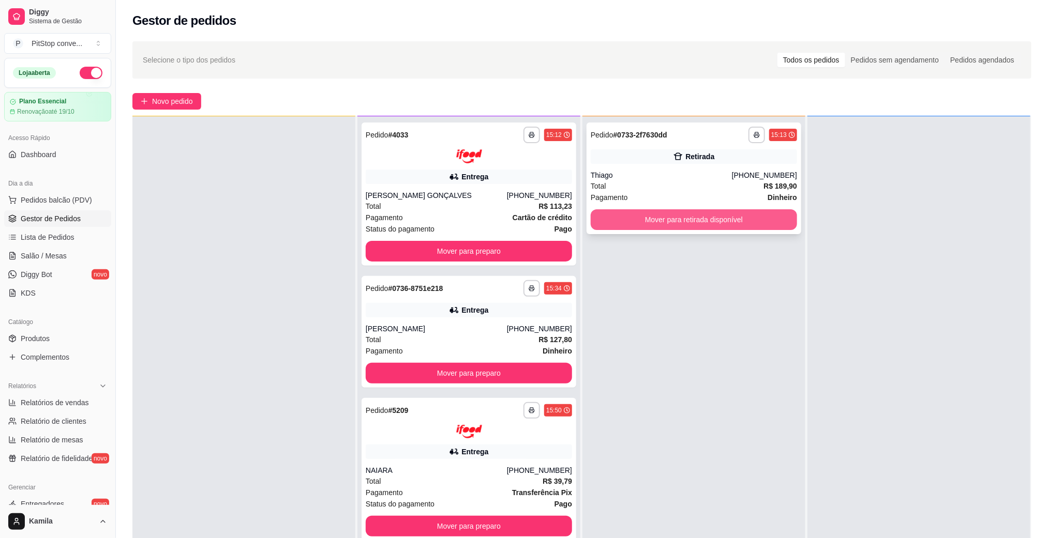
click at [708, 219] on button "Mover para retirada disponível" at bounding box center [694, 219] width 206 height 21
click at [782, 225] on button "Mover para retirada disponível" at bounding box center [694, 219] width 206 height 21
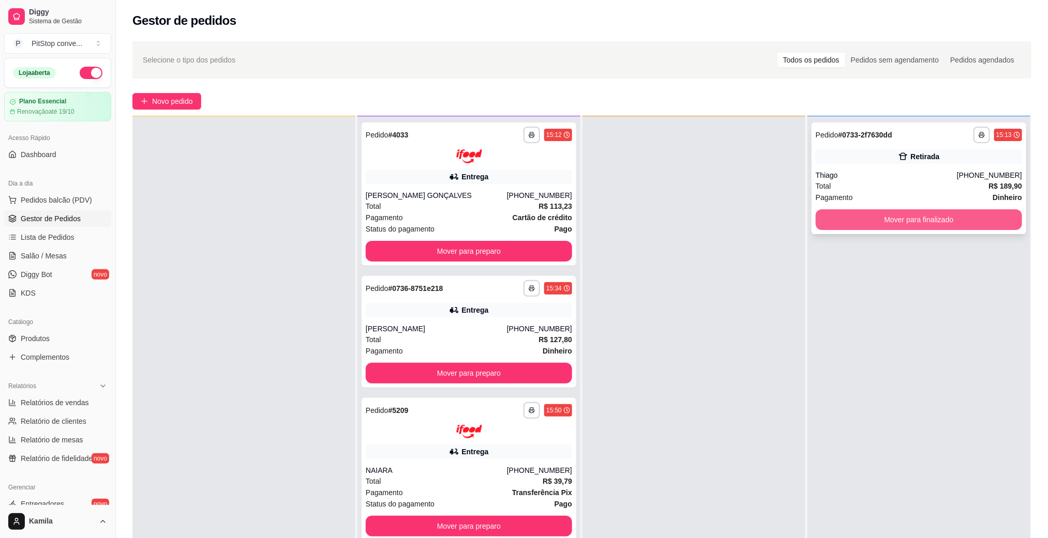
click at [883, 227] on button "Mover para finalizado" at bounding box center [919, 219] width 206 height 21
click at [896, 211] on button "Mover para finalizado" at bounding box center [919, 219] width 206 height 21
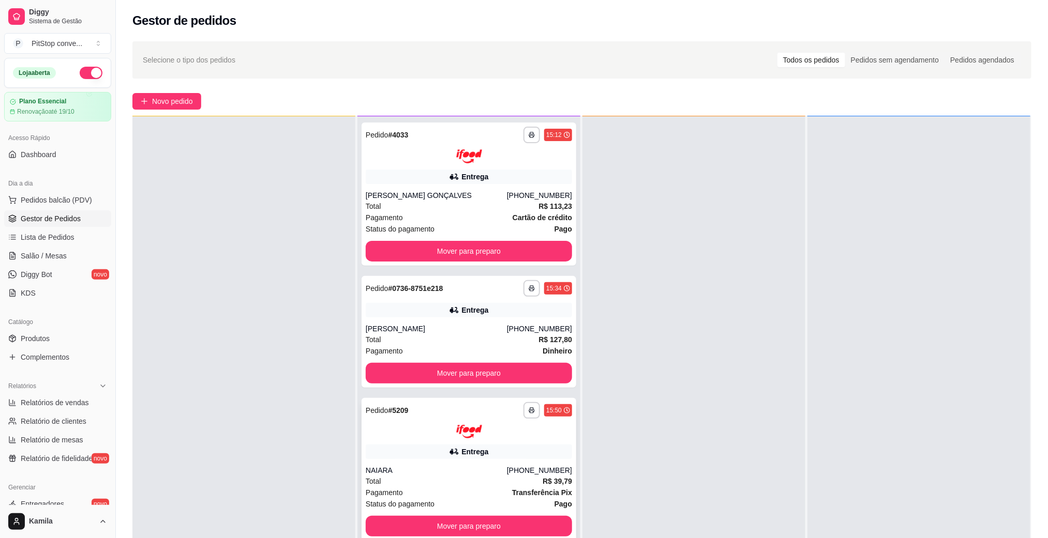
click at [515, 413] on div "**********" at bounding box center [469, 410] width 206 height 17
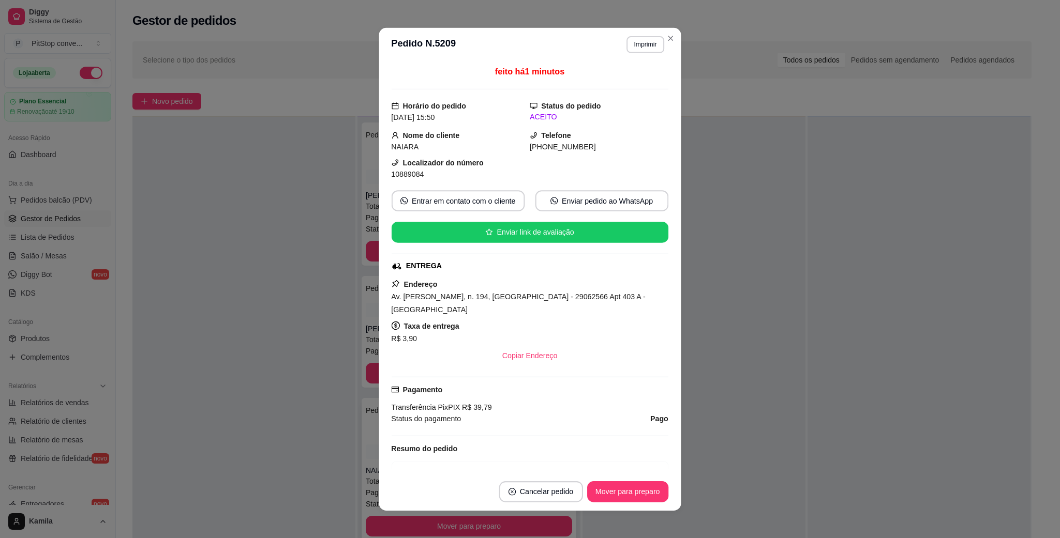
click at [523, 410] on div "Transferência Pix PIX R$ 39,79" at bounding box center [530, 407] width 277 height 11
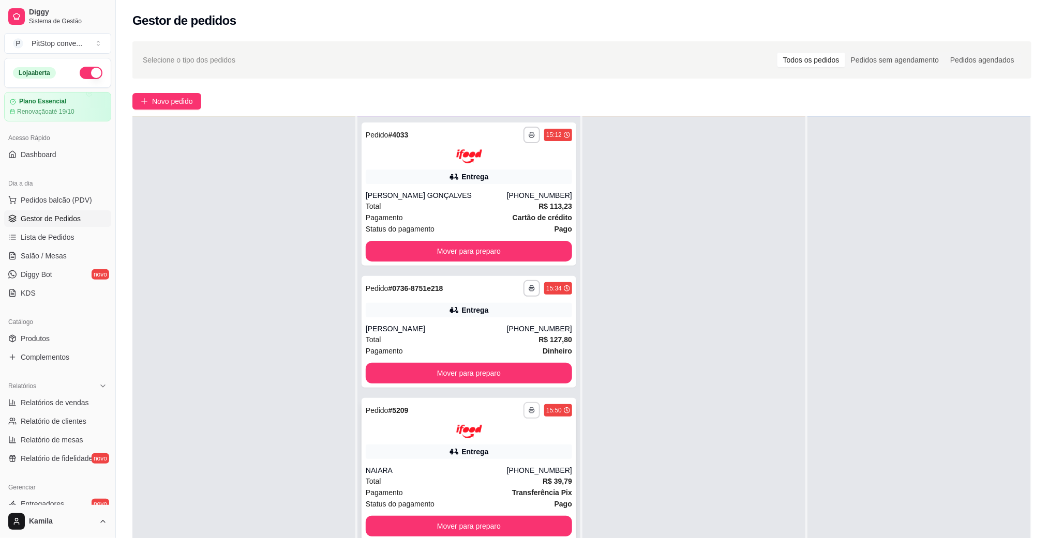
click at [523, 413] on button "button" at bounding box center [531, 410] width 17 height 17
click at [517, 443] on button "IMPRESSORA" at bounding box center [499, 446] width 75 height 17
click at [514, 476] on div "Total R$ 39,79" at bounding box center [469, 481] width 206 height 11
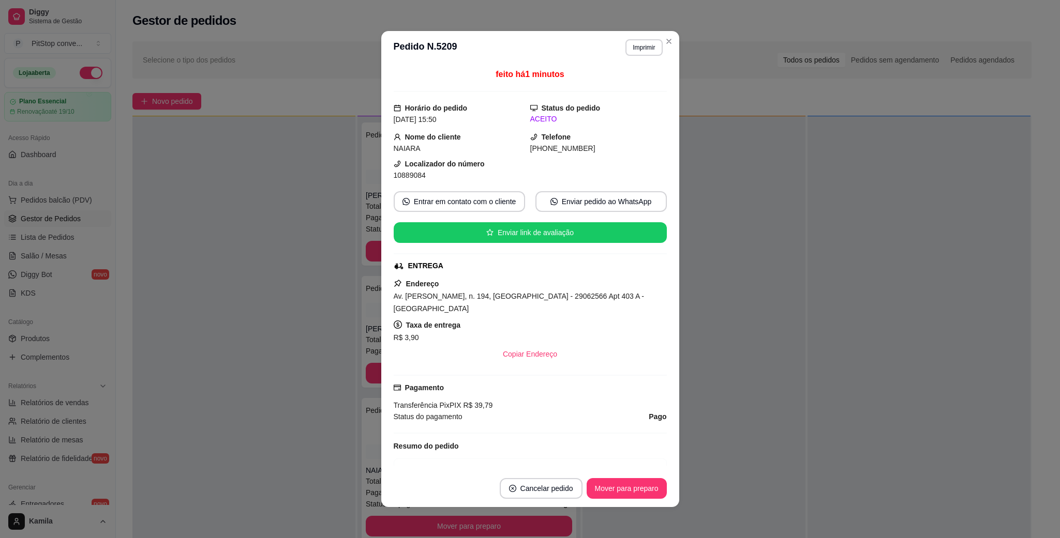
click at [535, 303] on span "Av. [PERSON_NAME], n. 194, [GEOGRAPHIC_DATA] - 29062566 Apt 403 A - [GEOGRAPHIC…" at bounding box center [519, 302] width 251 height 21
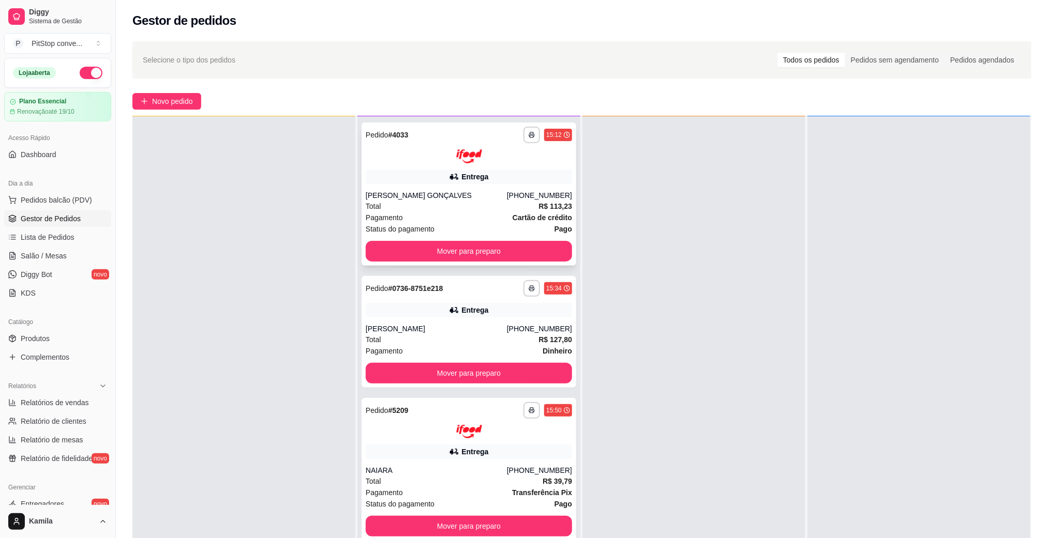
click at [468, 178] on div "Entrega" at bounding box center [474, 177] width 27 height 10
click at [466, 335] on div "Total R$ 127,80" at bounding box center [469, 339] width 206 height 11
click at [493, 445] on div "Entrega" at bounding box center [469, 452] width 206 height 14
click at [65, 255] on link "Salão / Mesas" at bounding box center [57, 256] width 107 height 17
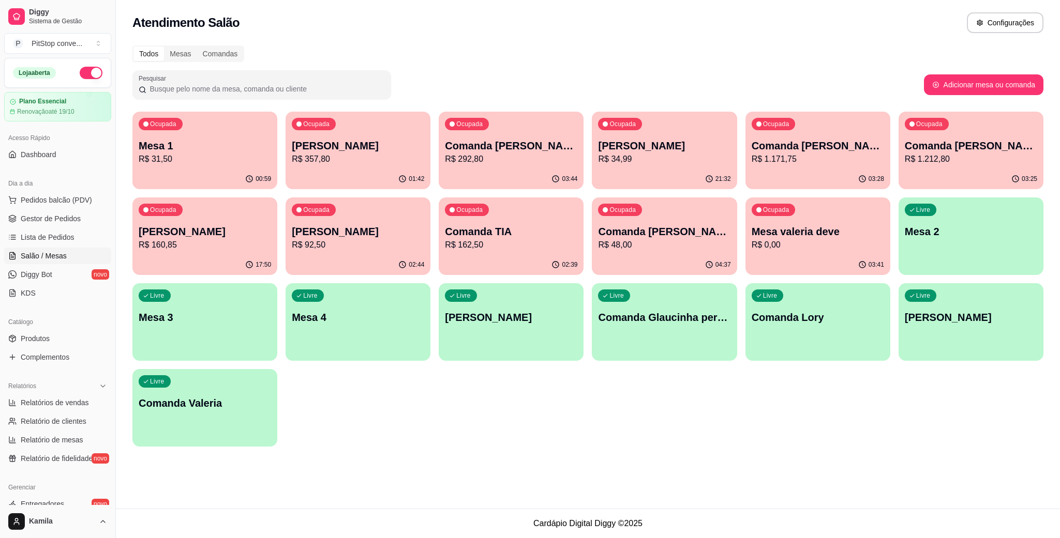
click at [247, 142] on p "Mesa 1" at bounding box center [205, 146] width 132 height 14
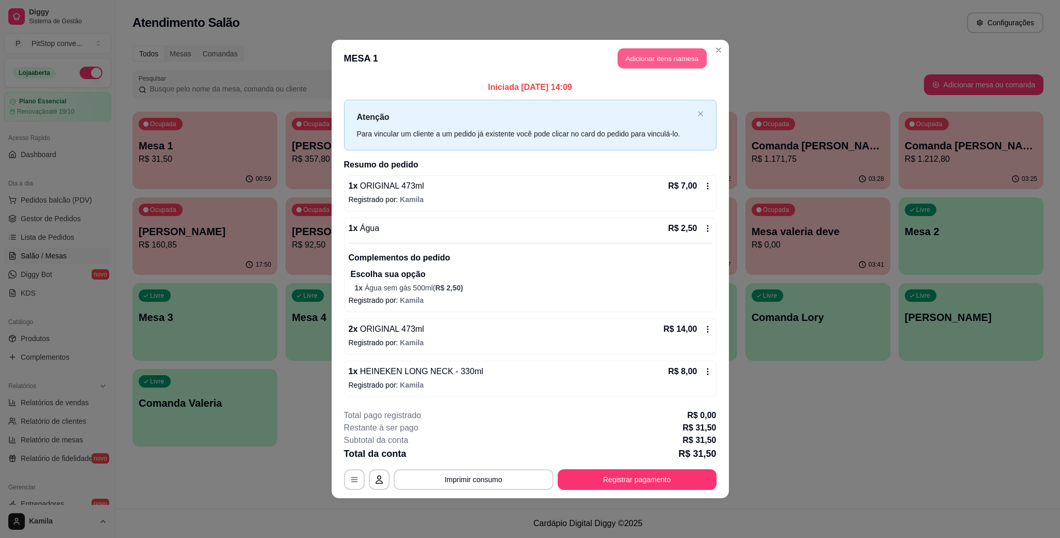
click at [649, 62] on button "Adicionar itens na mesa" at bounding box center [662, 59] width 89 height 20
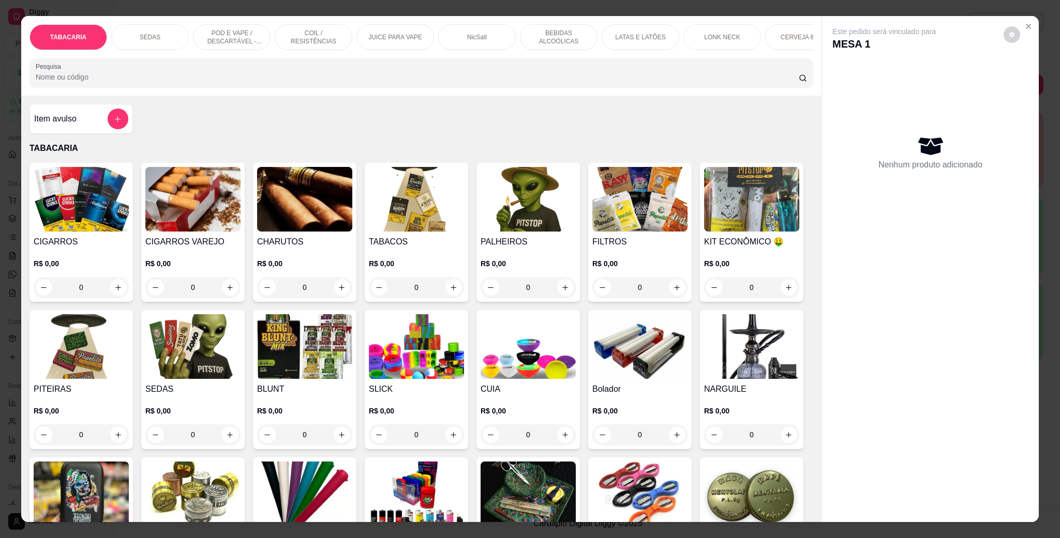
click at [632, 36] on p "LATAS E LATÕES" at bounding box center [640, 37] width 50 height 8
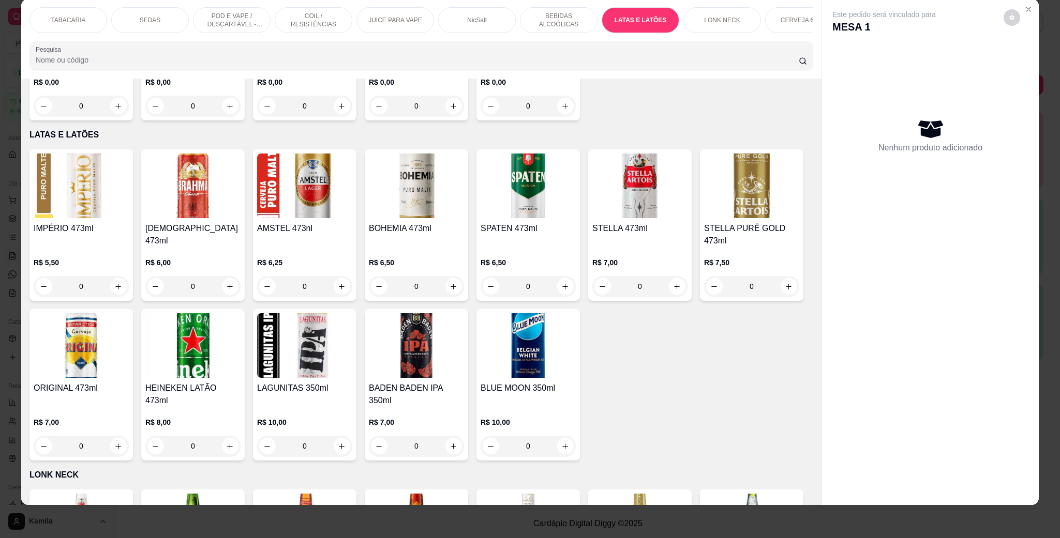
click at [129, 382] on h4 "ORIGINAL 473ml" at bounding box center [81, 388] width 95 height 12
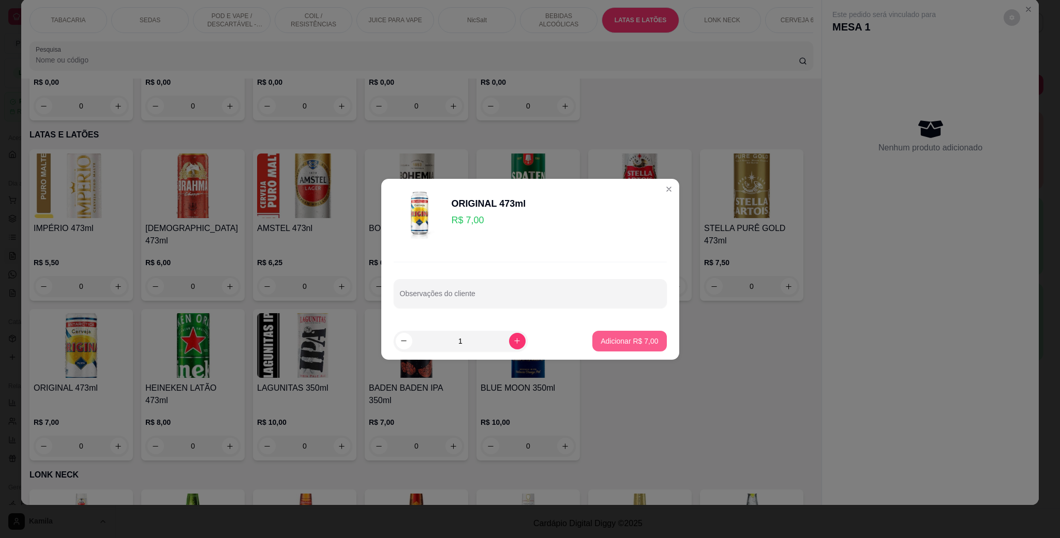
click at [638, 346] on p "Adicionar R$ 7,00" at bounding box center [629, 341] width 57 height 10
type input "1"
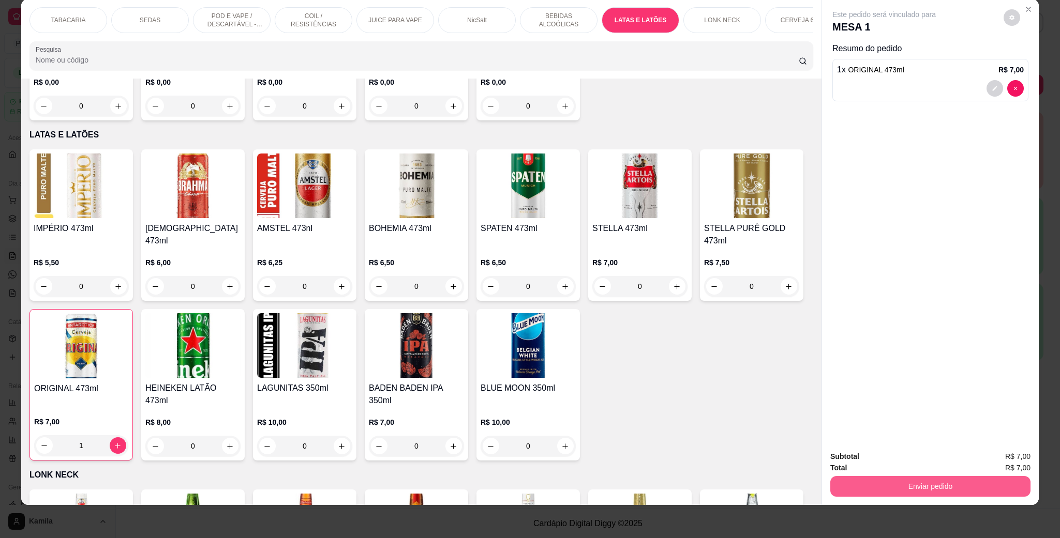
click at [934, 480] on button "Enviar pedido" at bounding box center [930, 486] width 200 height 21
click at [983, 452] on button "Enviar pedido" at bounding box center [1001, 462] width 58 height 20
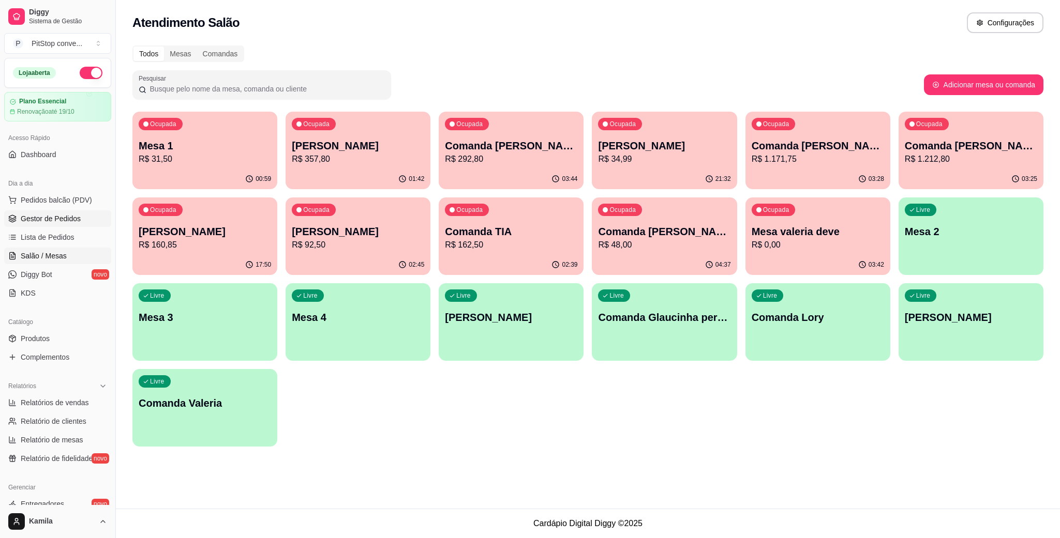
click at [67, 215] on span "Gestor de Pedidos" at bounding box center [51, 219] width 60 height 10
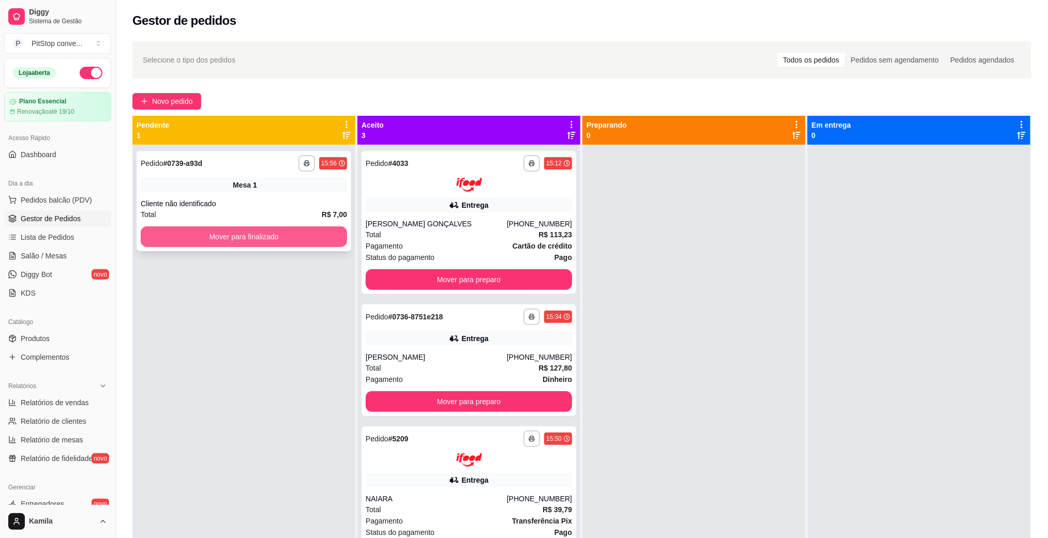
click at [292, 234] on button "Mover para finalizado" at bounding box center [244, 237] width 206 height 21
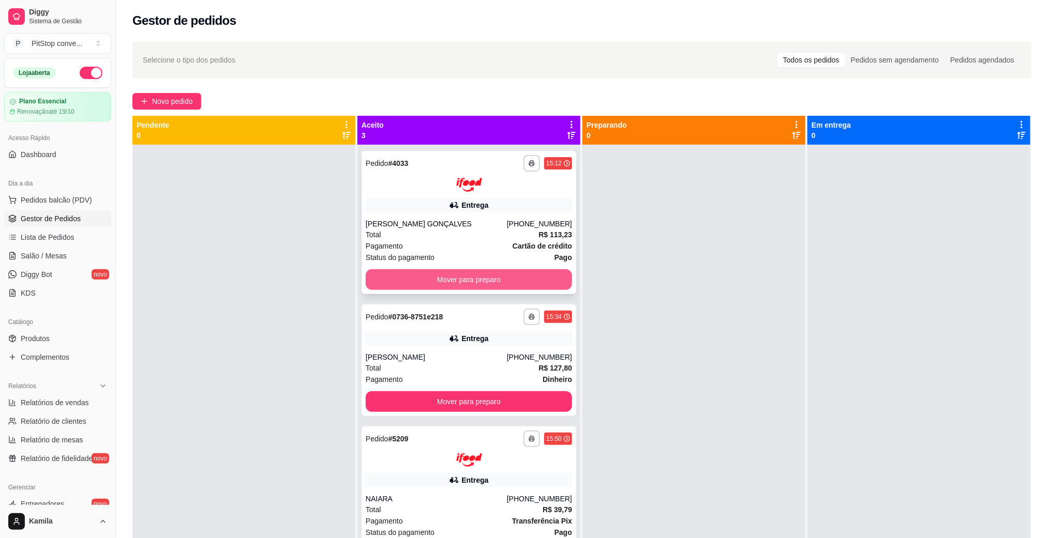
click at [514, 274] on button "Mover para preparo" at bounding box center [469, 279] width 206 height 21
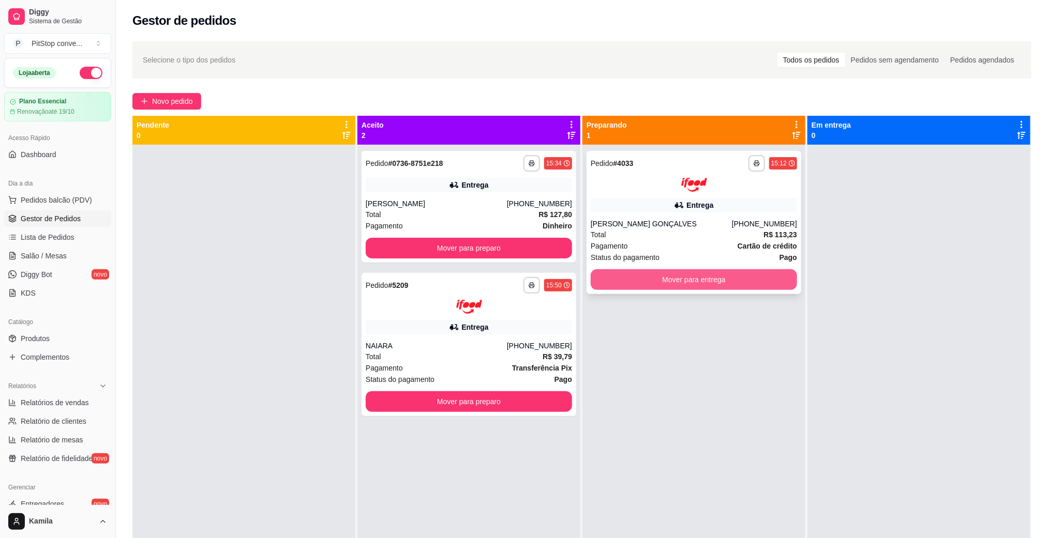
click at [688, 286] on button "Mover para entrega" at bounding box center [694, 279] width 206 height 21
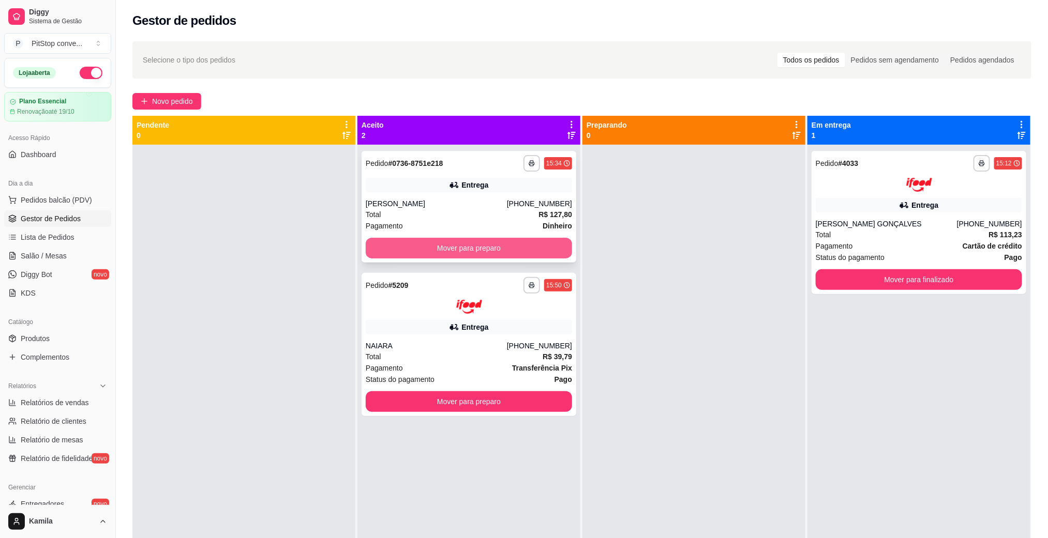
click at [543, 247] on button "Mover para preparo" at bounding box center [469, 248] width 206 height 21
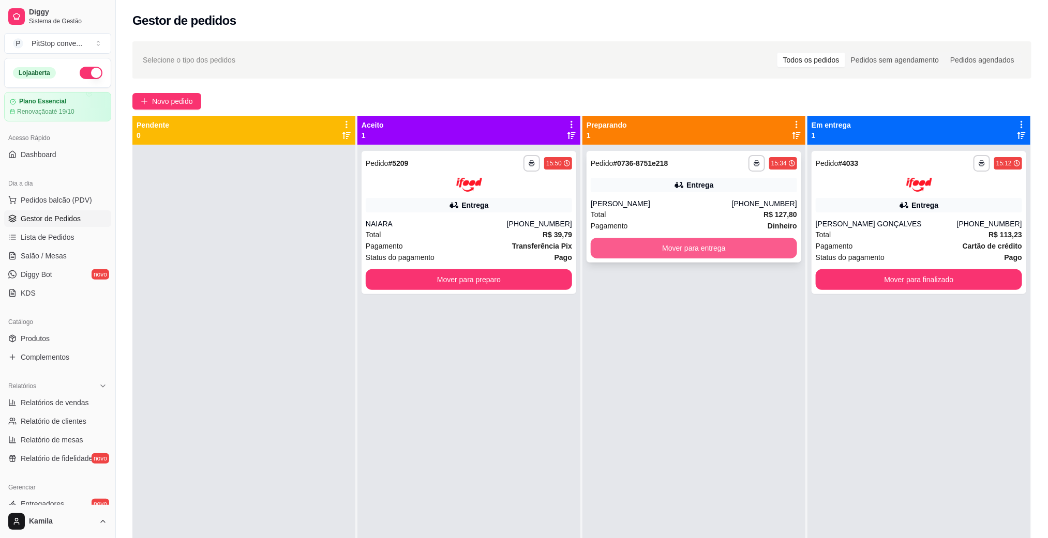
click at [666, 250] on button "Mover para entrega" at bounding box center [694, 248] width 206 height 21
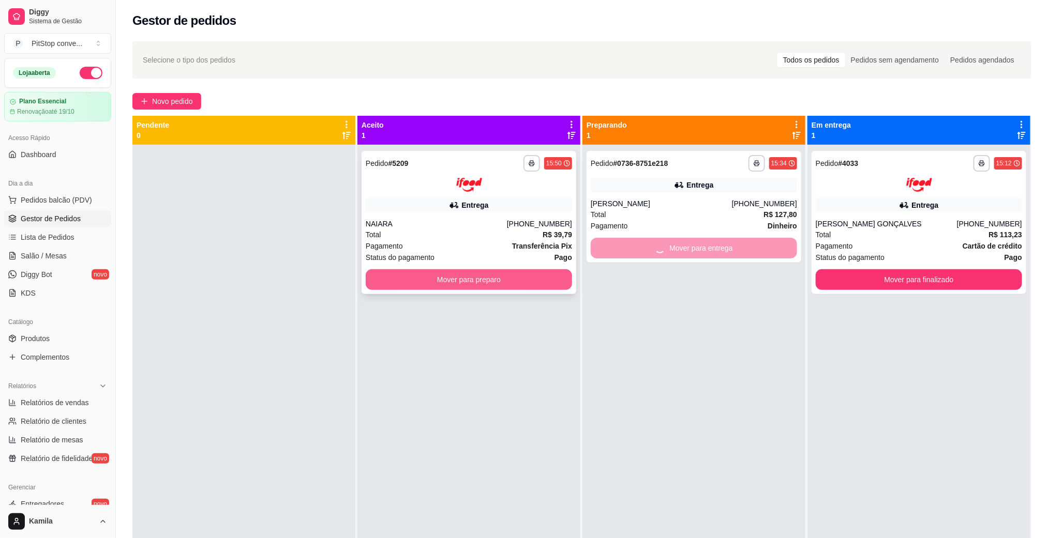
click at [535, 286] on button "Mover para preparo" at bounding box center [469, 279] width 206 height 21
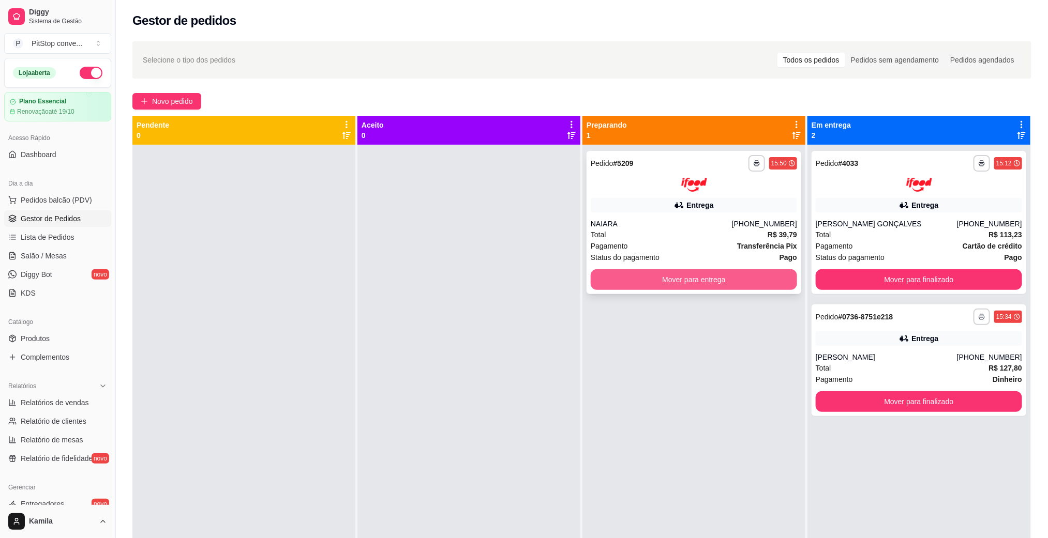
click at [678, 281] on button "Mover para entrega" at bounding box center [694, 279] width 206 height 21
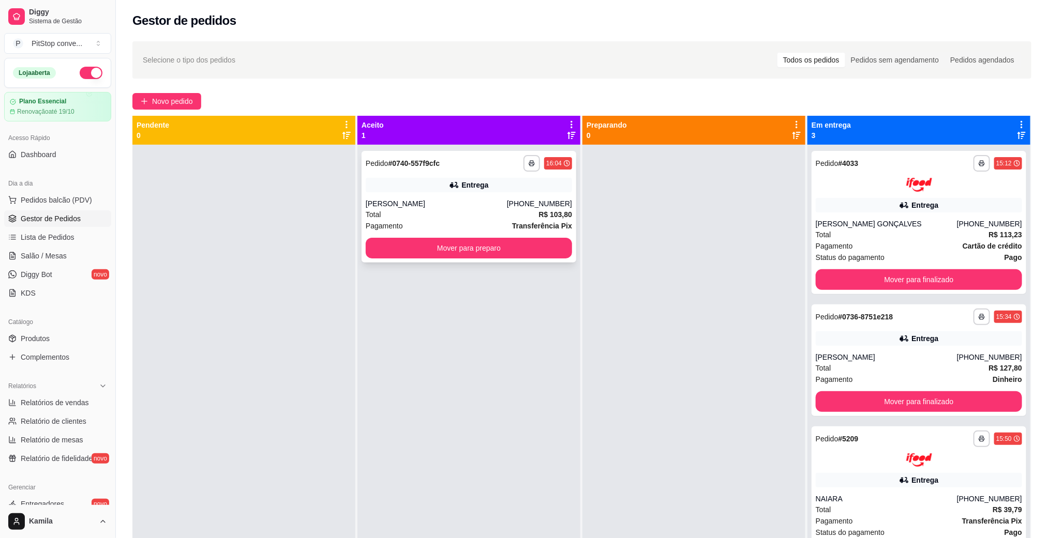
click at [500, 188] on div "Entrega" at bounding box center [469, 185] width 206 height 14
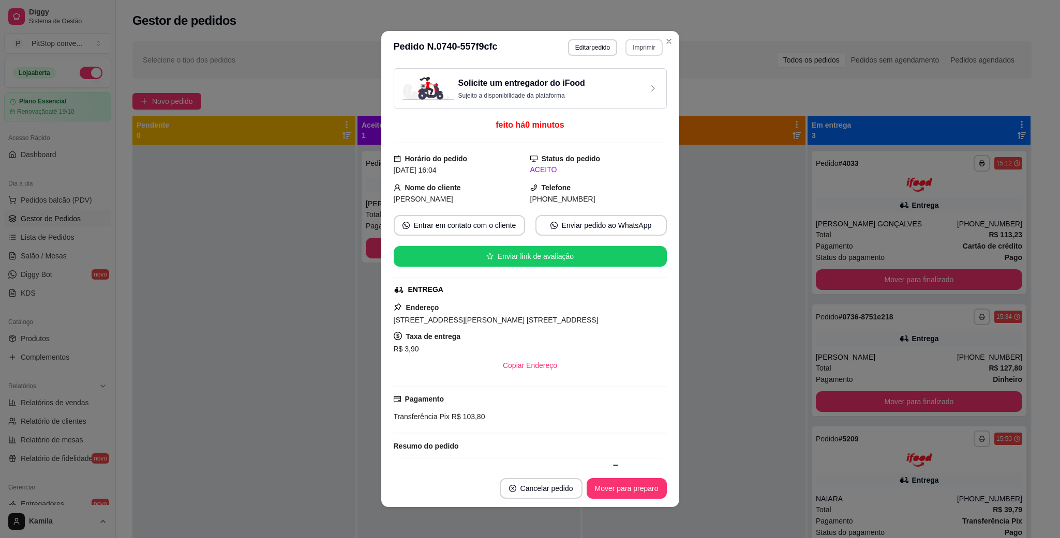
click at [636, 52] on button "Imprimir" at bounding box center [643, 47] width 37 height 17
click at [613, 85] on button "IMPRESSORA" at bounding box center [620, 84] width 75 height 17
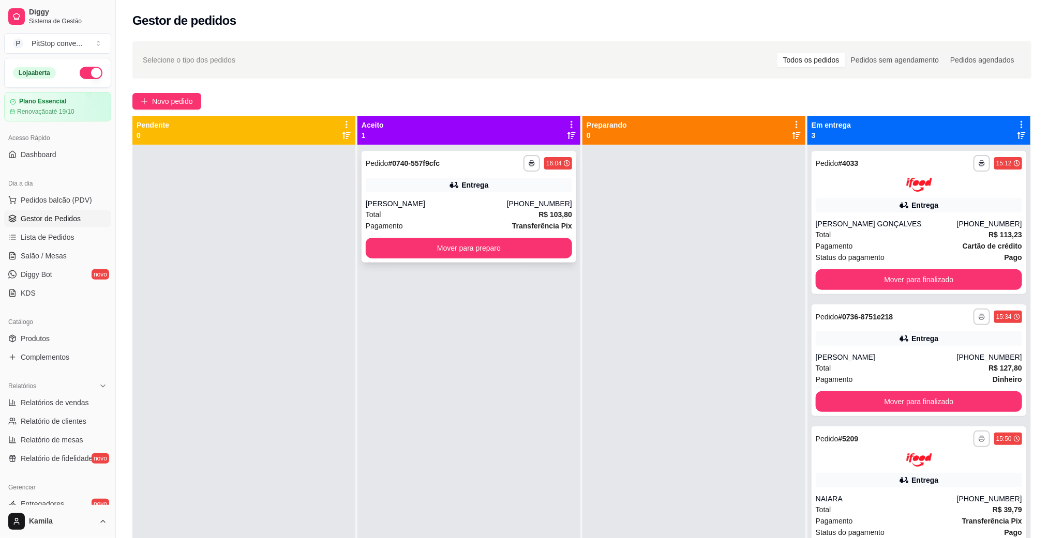
click at [489, 201] on div "[PERSON_NAME]" at bounding box center [436, 204] width 141 height 10
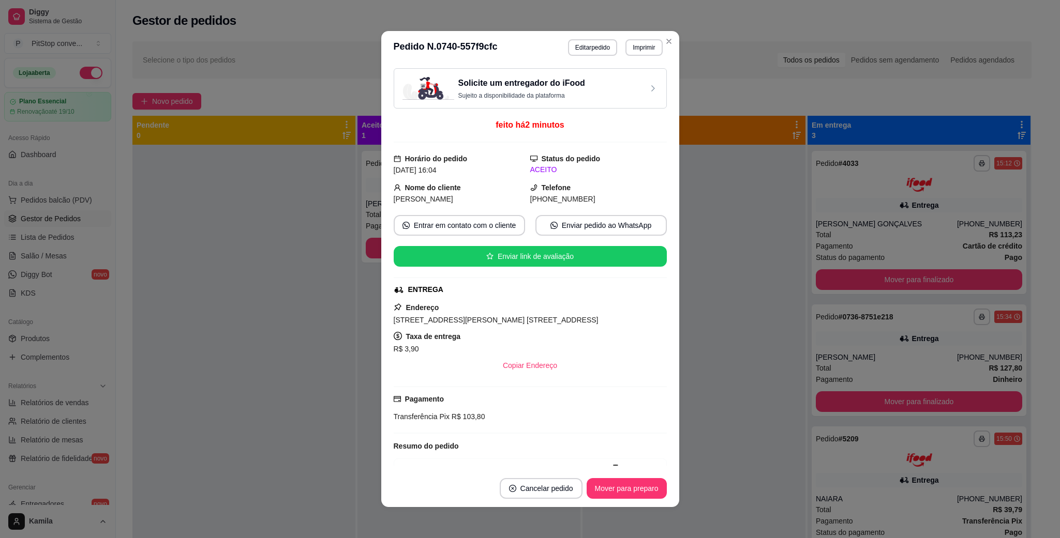
click at [533, 321] on span "[STREET_ADDRESS][PERSON_NAME] [STREET_ADDRESS]" at bounding box center [496, 320] width 205 height 8
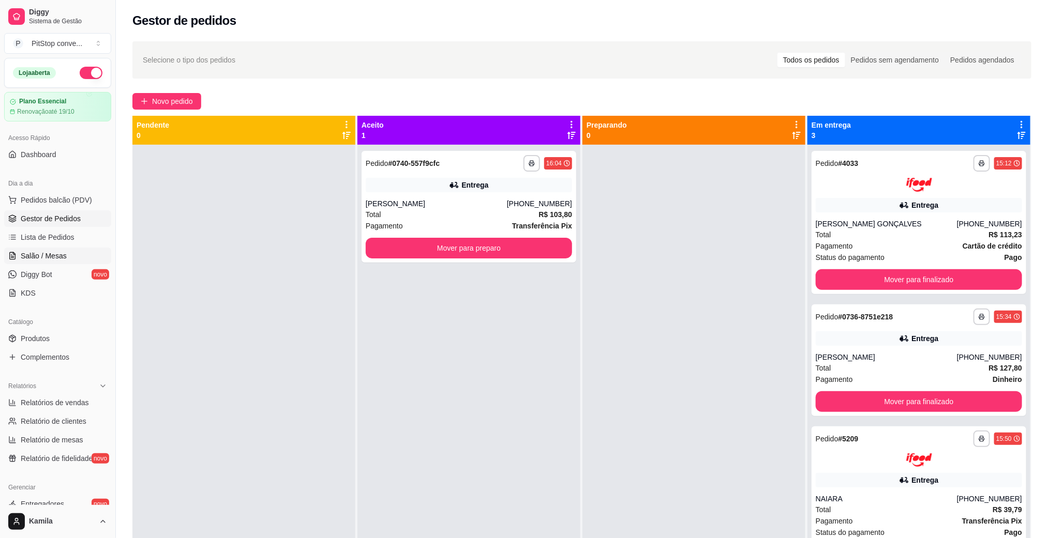
click at [52, 258] on span "Salão / Mesas" at bounding box center [44, 256] width 46 height 10
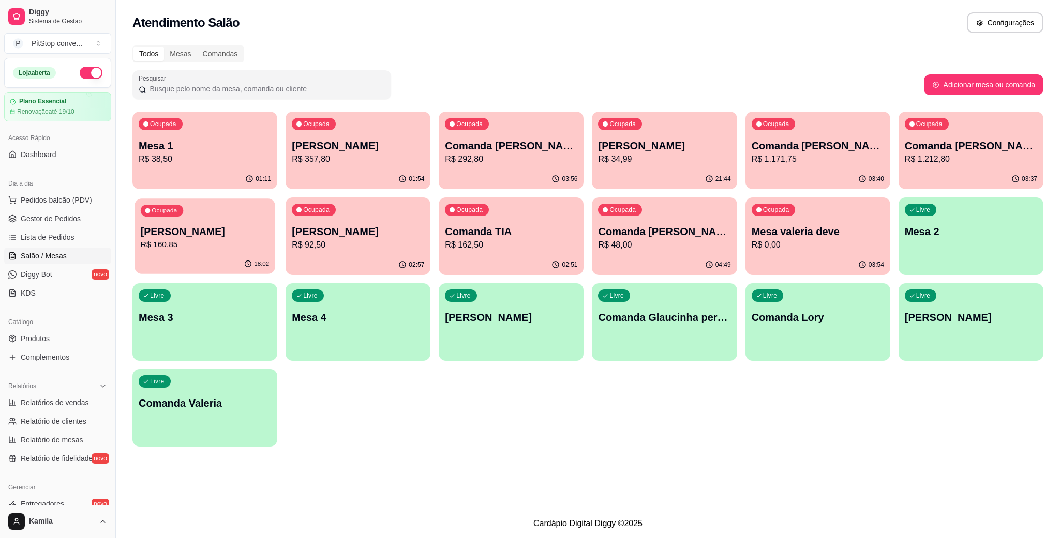
click at [186, 235] on p "[PERSON_NAME]" at bounding box center [205, 232] width 128 height 14
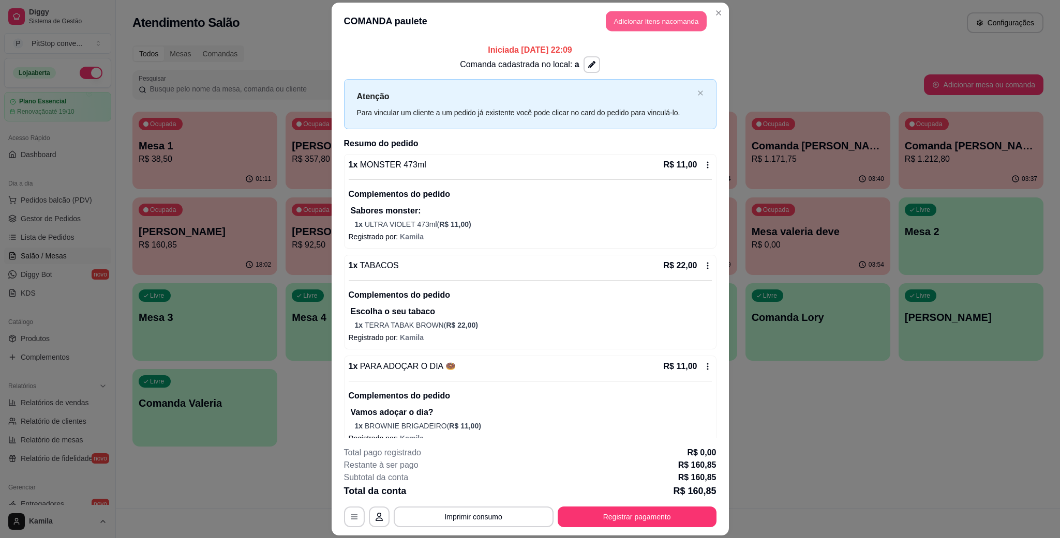
click at [655, 14] on button "Adicionar itens na comanda" at bounding box center [656, 21] width 101 height 20
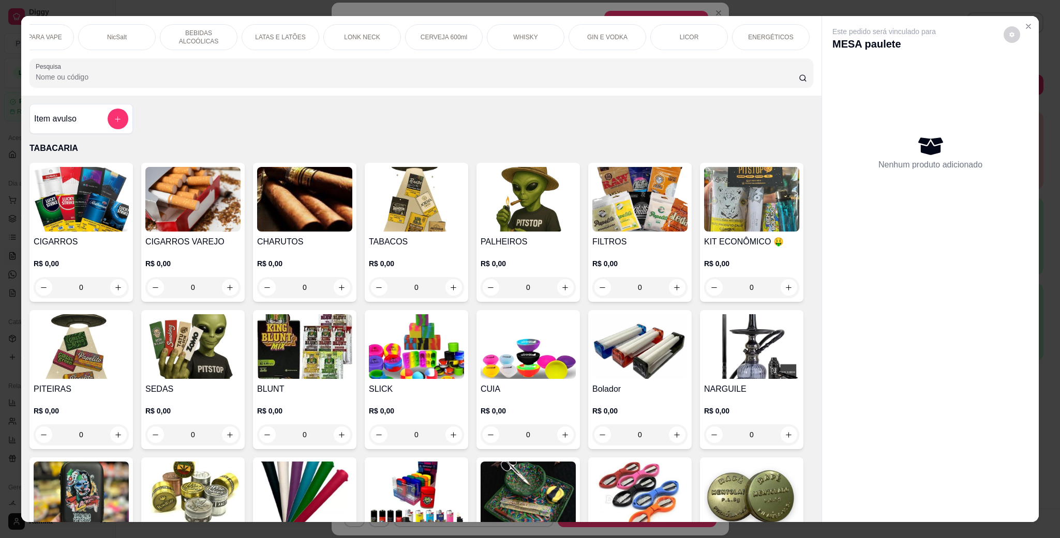
scroll to position [0, 413]
click at [98, 129] on div "Item avulso" at bounding box center [81, 119] width 94 height 21
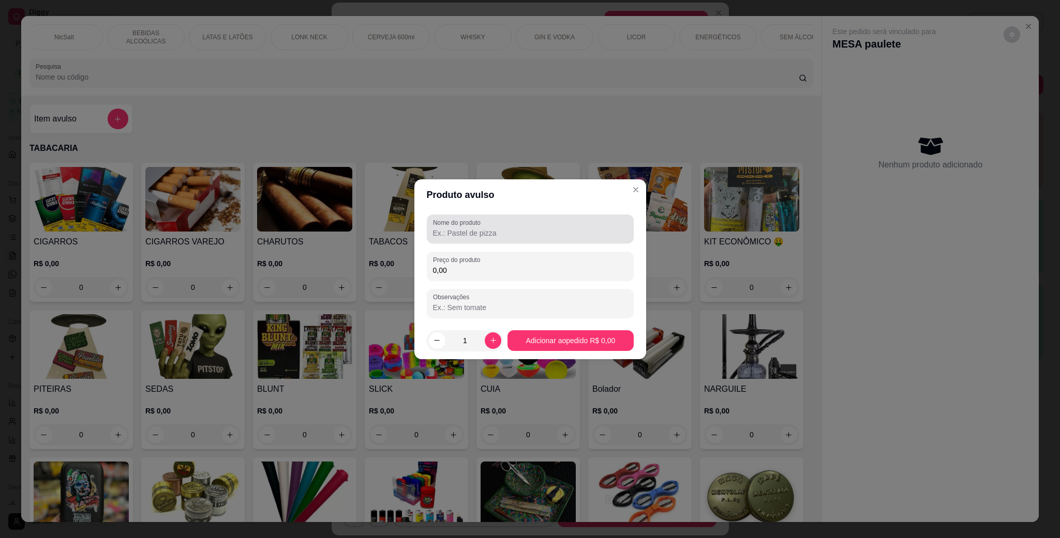
click at [502, 226] on div at bounding box center [530, 229] width 194 height 21
click at [502, 227] on div at bounding box center [530, 229] width 194 height 21
type input "i"
type input "pirulito"
click at [501, 266] on input "0,00" at bounding box center [530, 270] width 194 height 10
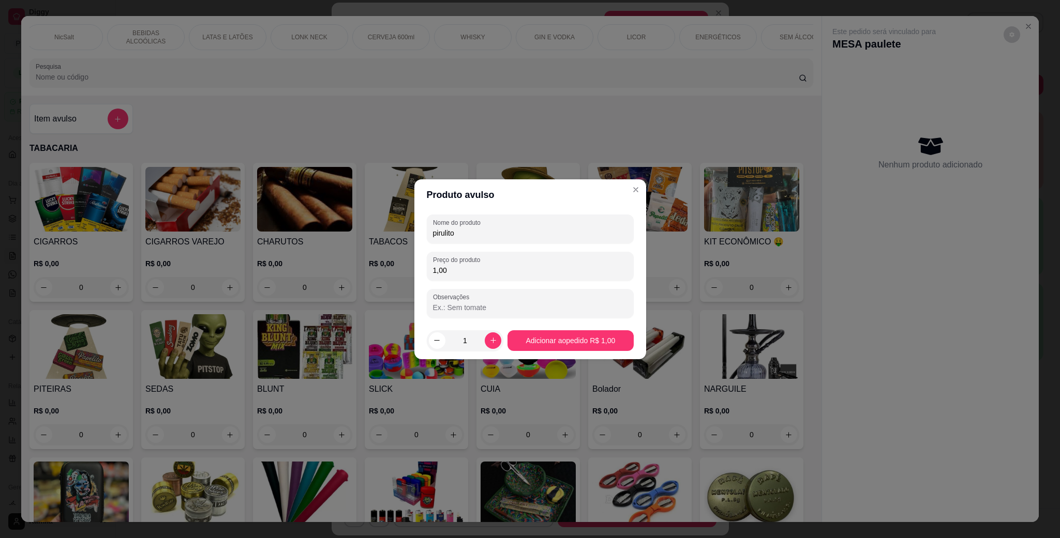
type input "1,00"
click at [485, 341] on button "increase-product-quantity" at bounding box center [493, 341] width 16 height 16
click at [485, 341] on button "increase-product-quantity" at bounding box center [493, 341] width 17 height 17
type input "4"
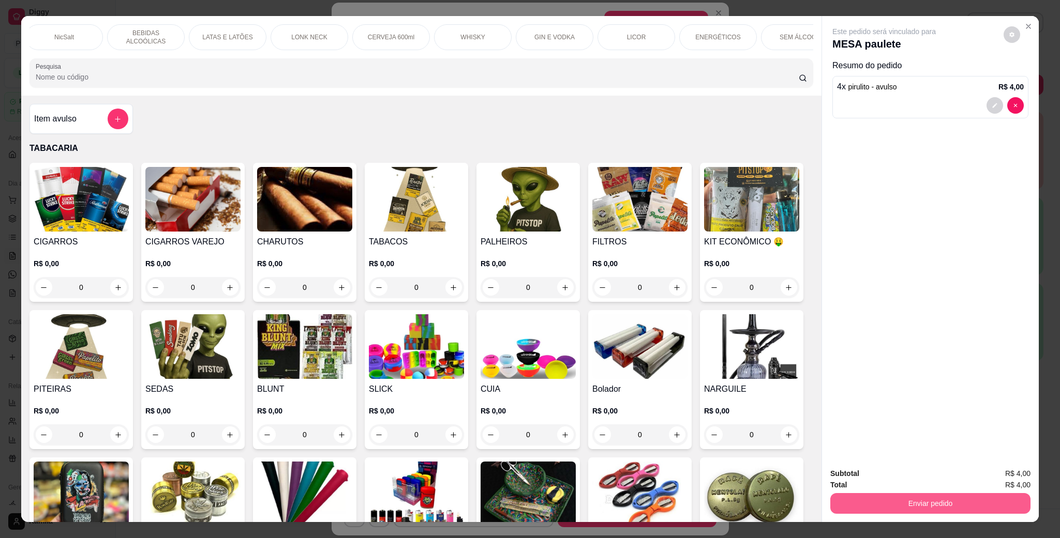
click at [925, 509] on button "Enviar pedido" at bounding box center [930, 503] width 200 height 21
click at [1009, 482] on button "Enviar pedido" at bounding box center [1001, 479] width 58 height 20
drag, startPoint x: 978, startPoint y: 428, endPoint x: 964, endPoint y: 433, distance: 14.9
click at [964, 433] on div "Este pedido será vinculado para MESA [PERSON_NAME] do pedido 4 x pirulito - avu…" at bounding box center [930, 238] width 217 height 444
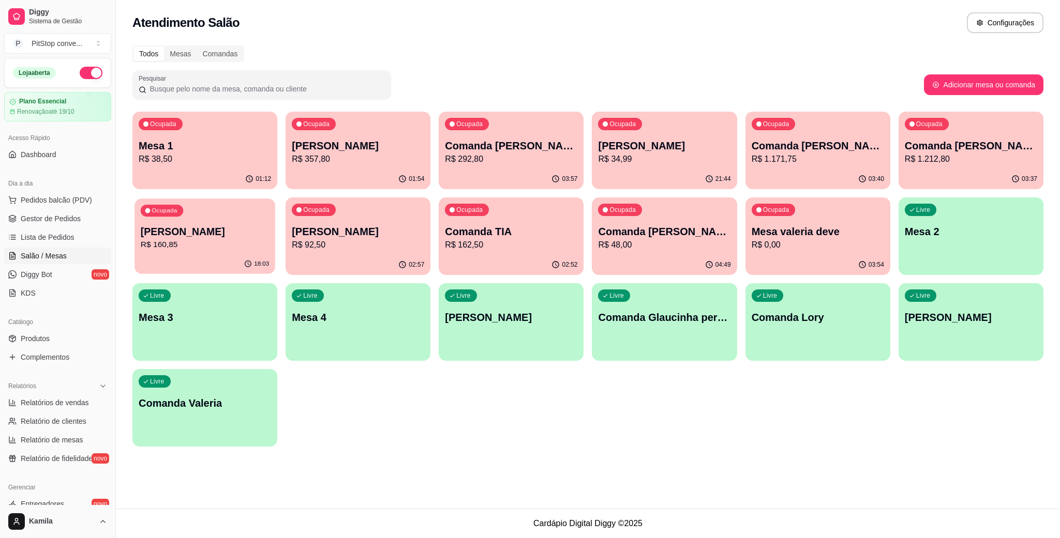
click at [186, 226] on p "[PERSON_NAME]" at bounding box center [205, 232] width 128 height 14
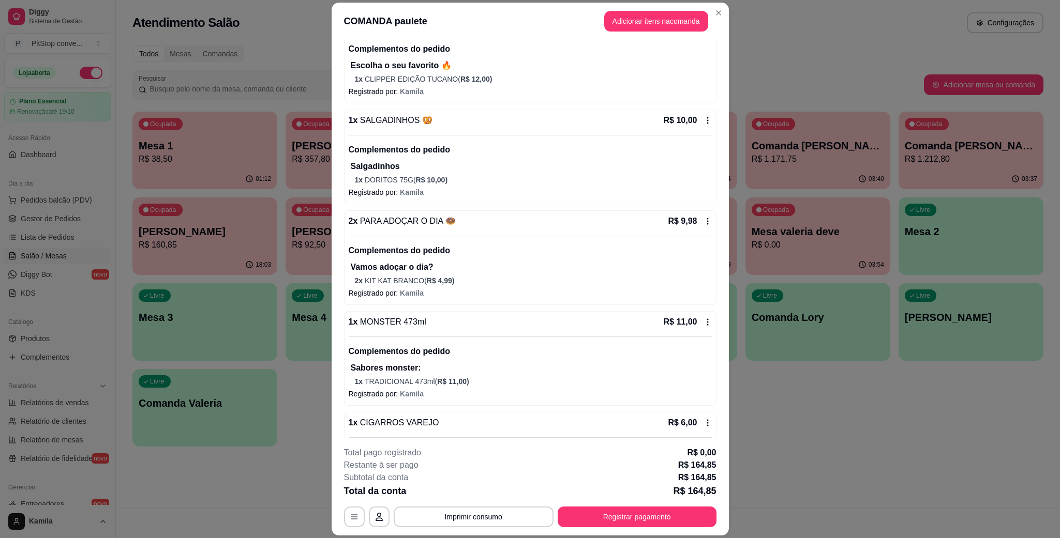
scroll to position [931, 0]
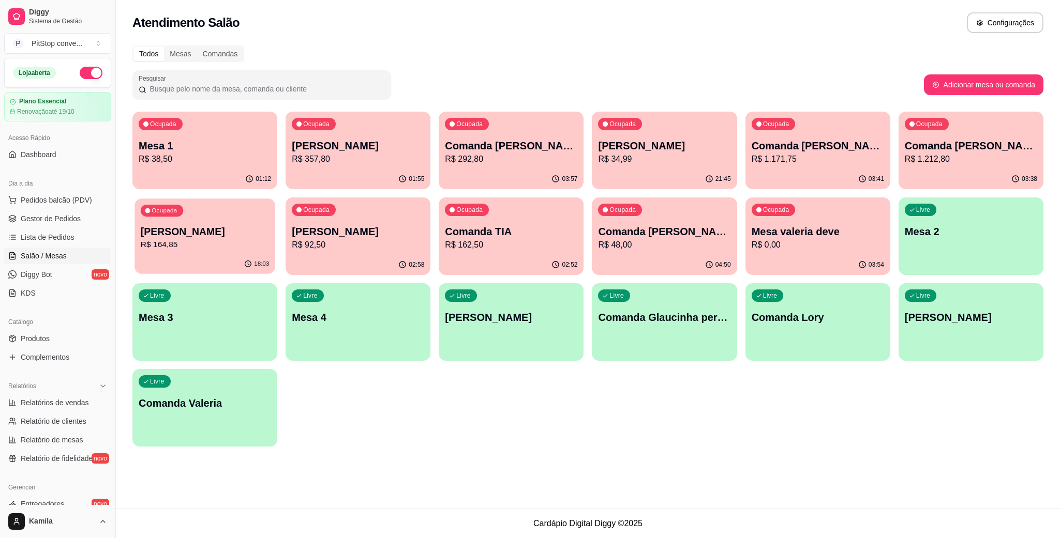
click at [264, 236] on p "[PERSON_NAME]" at bounding box center [205, 232] width 128 height 14
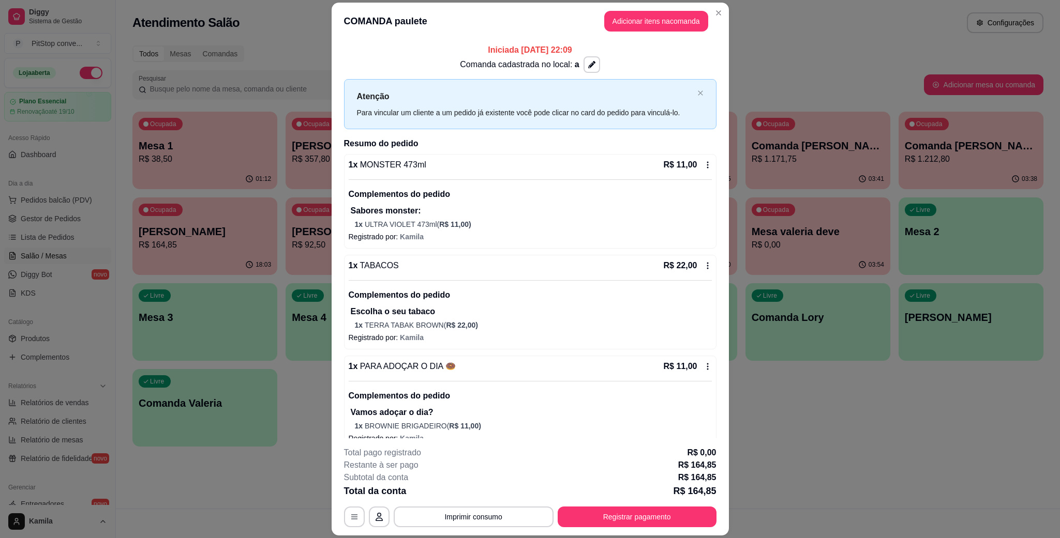
click at [658, 9] on header "COMANDA paulete Adicionar itens na comanda" at bounding box center [530, 21] width 397 height 37
click at [660, 17] on button "Adicionar itens na comanda" at bounding box center [656, 21] width 104 height 21
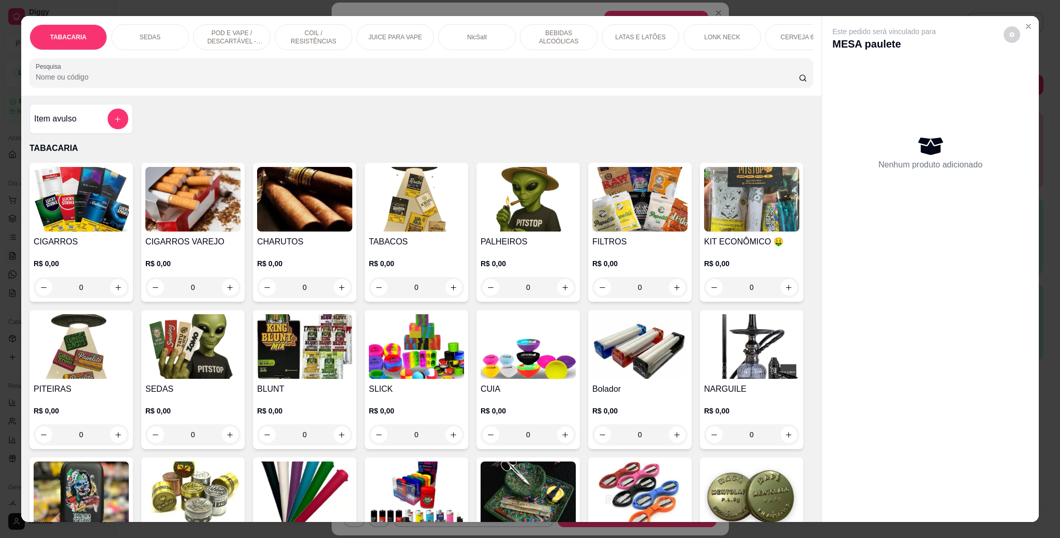
click at [125, 133] on div "Item avulso" at bounding box center [80, 119] width 103 height 30
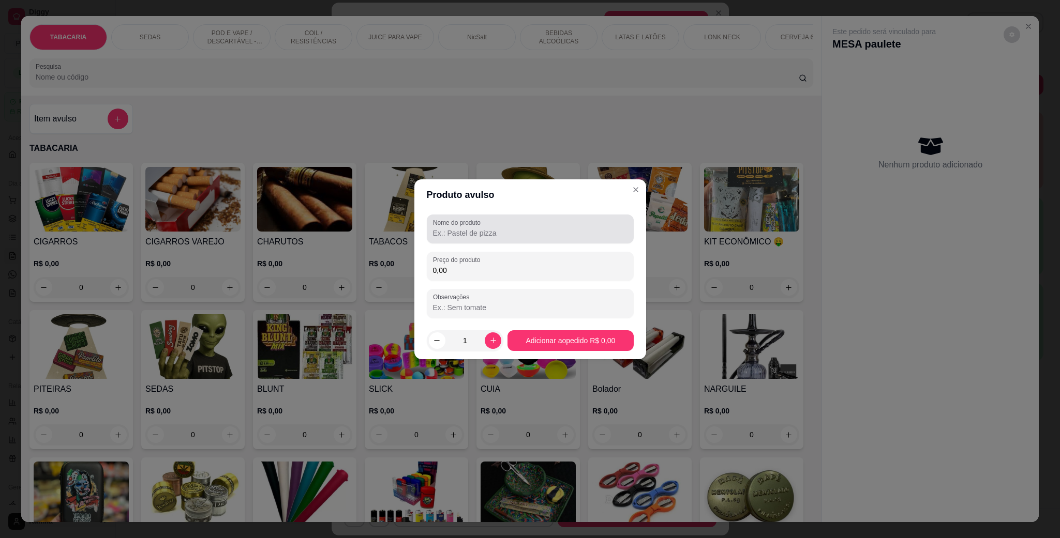
click at [446, 236] on input "Nome do produto" at bounding box center [530, 233] width 194 height 10
type input "malboro"
click at [475, 256] on label "Preço do produto" at bounding box center [458, 260] width 51 height 9
click at [475, 265] on input "0,00" at bounding box center [530, 270] width 194 height 10
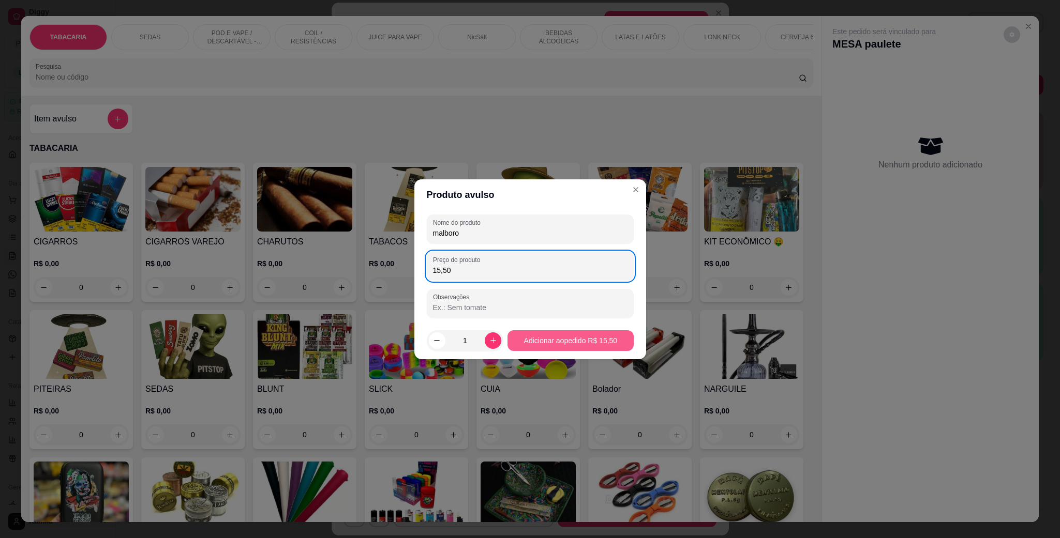
type input "15,50"
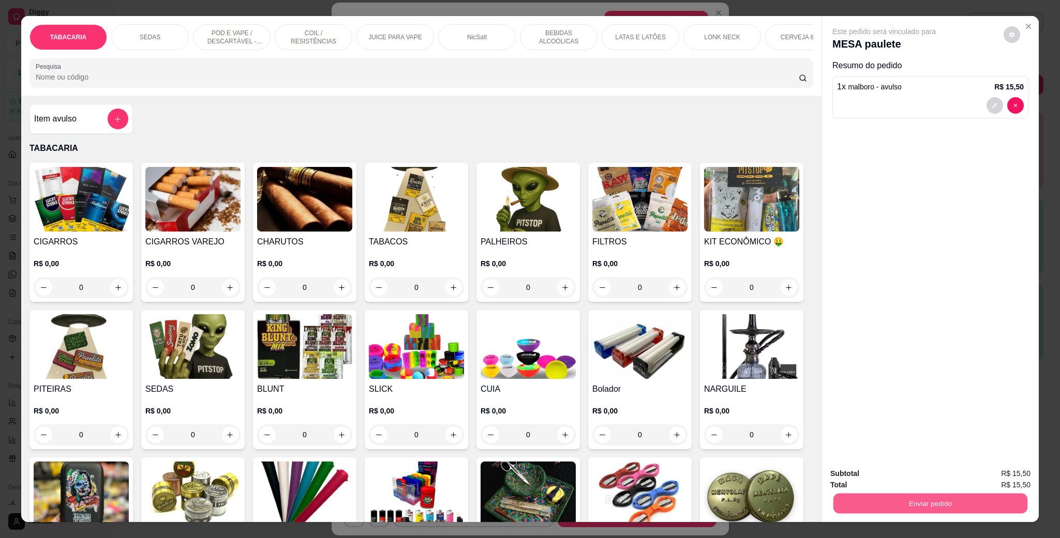
click at [961, 496] on button "Enviar pedido" at bounding box center [930, 503] width 194 height 20
click at [1002, 483] on button "Enviar pedido" at bounding box center [1001, 479] width 58 height 20
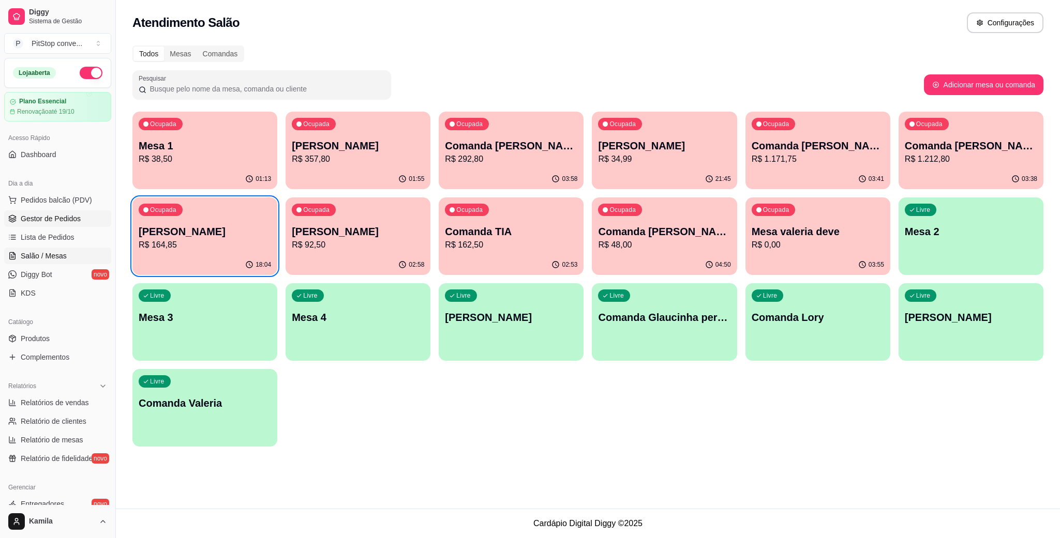
click at [59, 216] on span "Gestor de Pedidos" at bounding box center [51, 219] width 60 height 10
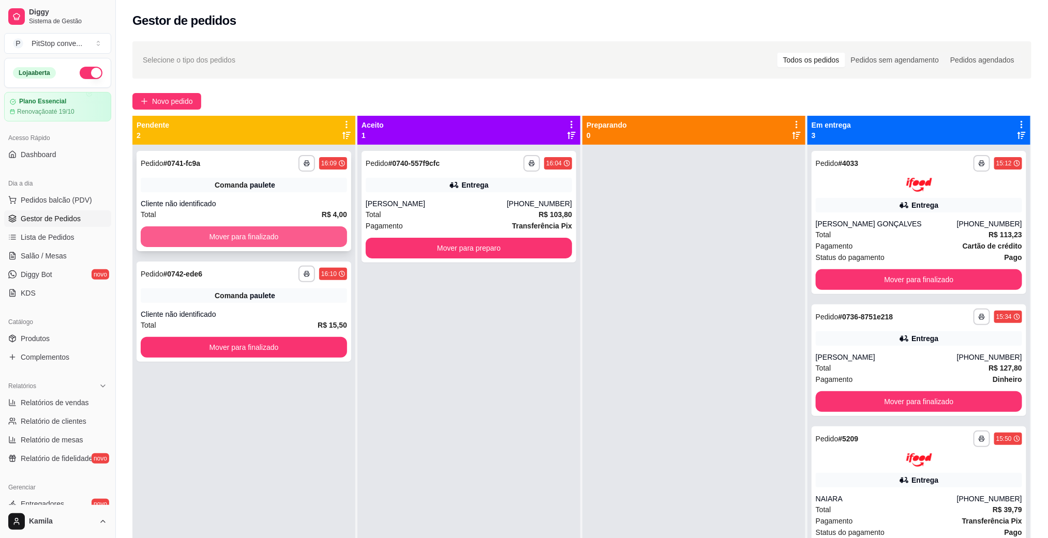
click at [275, 239] on button "Mover para finalizado" at bounding box center [244, 237] width 206 height 21
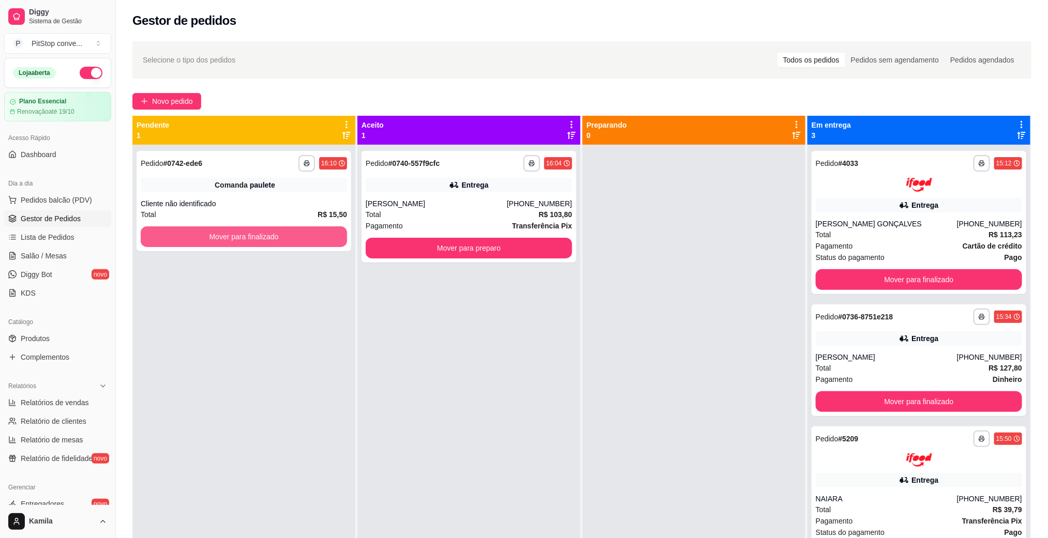
click at [273, 239] on button "Mover para finalizado" at bounding box center [244, 237] width 206 height 21
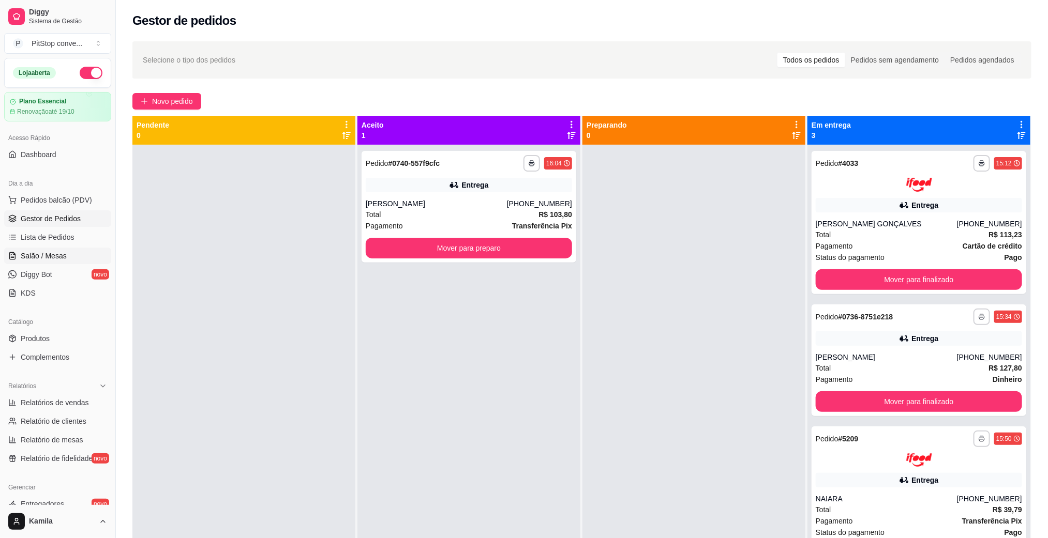
click at [73, 256] on link "Salão / Mesas" at bounding box center [57, 256] width 107 height 17
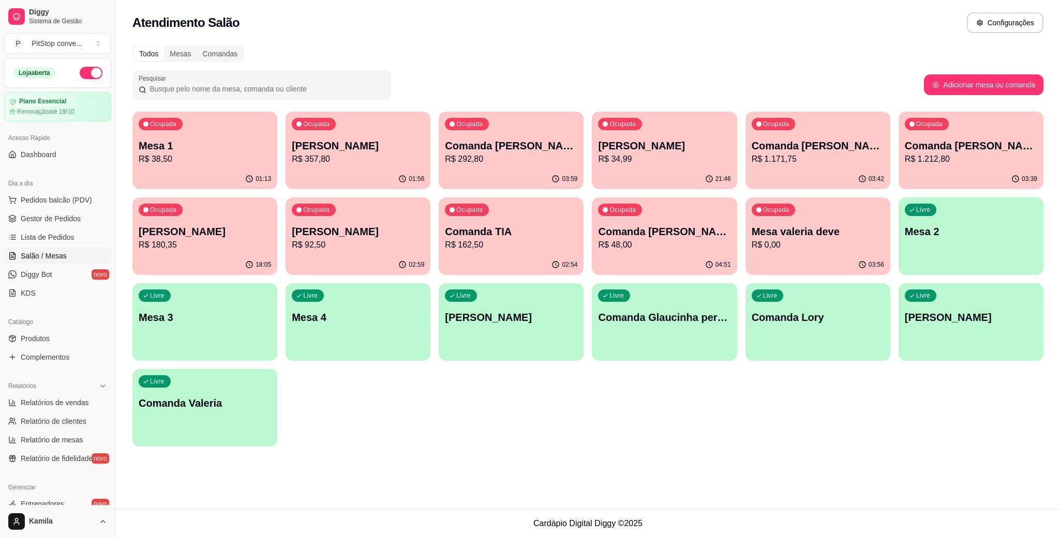
click at [223, 125] on div "Ocupada Mesa 1 R$ 38,50" at bounding box center [204, 140] width 145 height 57
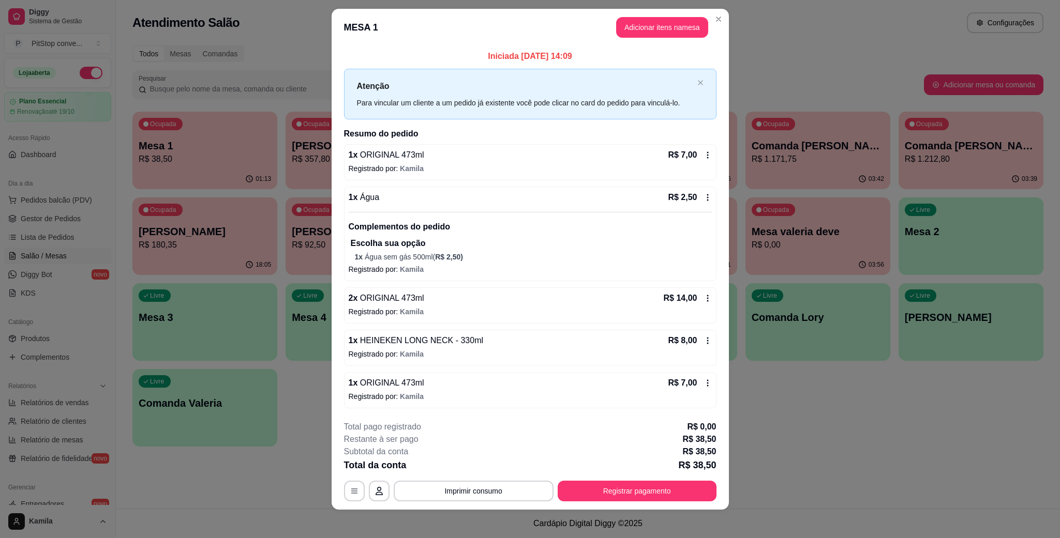
scroll to position [16, 0]
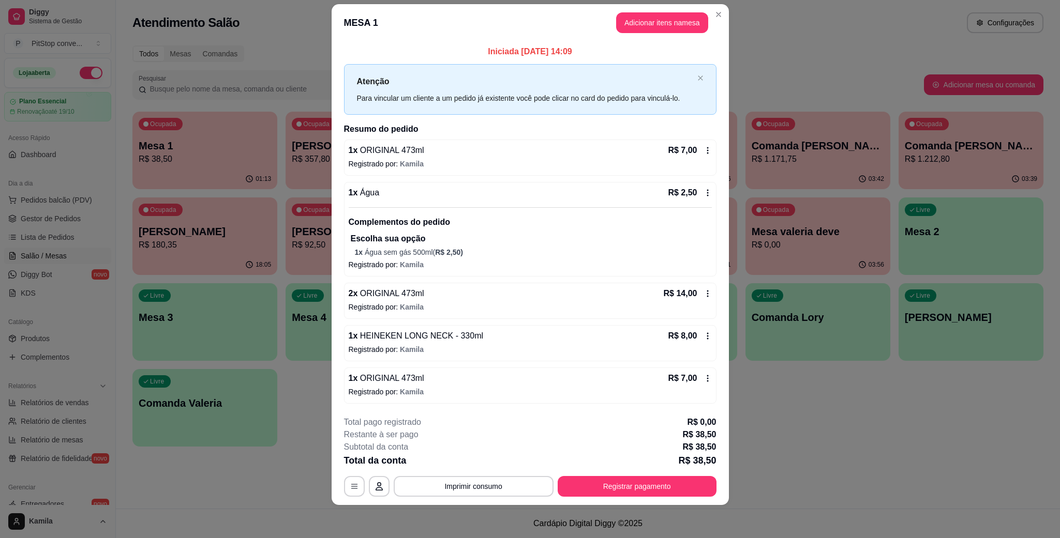
click at [684, 32] on header "MESA 1 Adicionar itens na mesa" at bounding box center [530, 22] width 397 height 37
click at [670, 16] on button "Adicionar itens na mesa" at bounding box center [662, 22] width 92 height 21
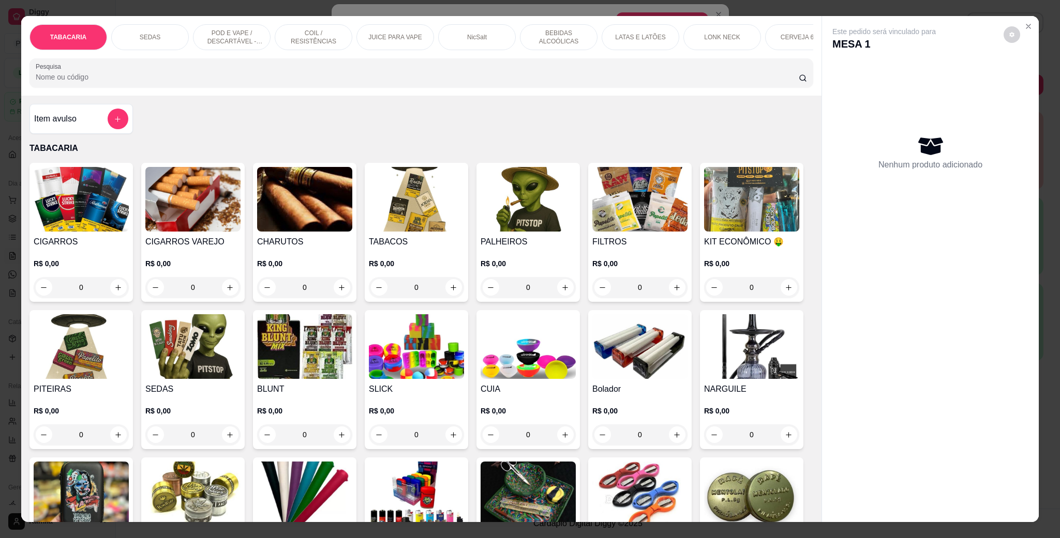
click at [695, 31] on div "LONK NECK" at bounding box center [722, 37] width 78 height 26
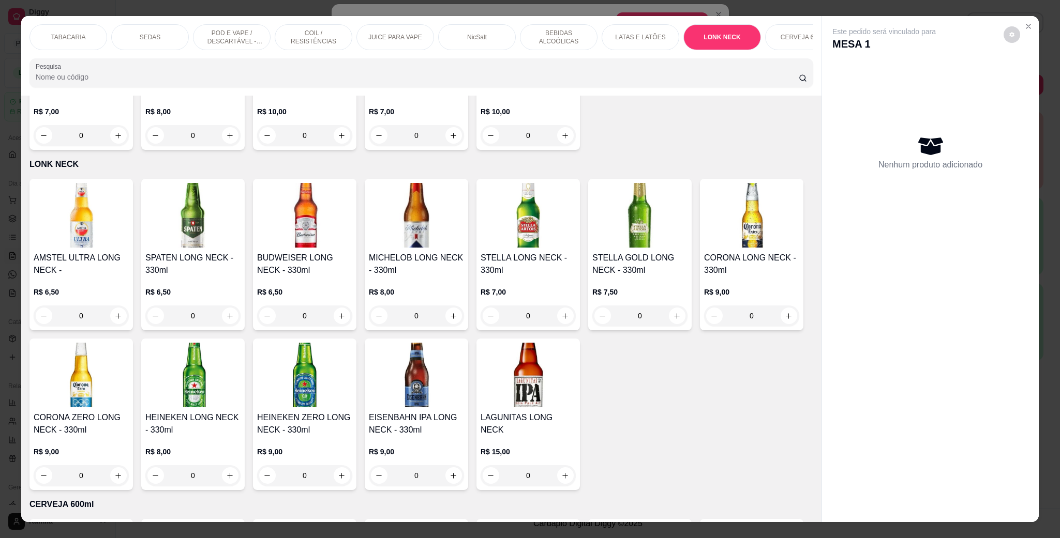
scroll to position [17, 0]
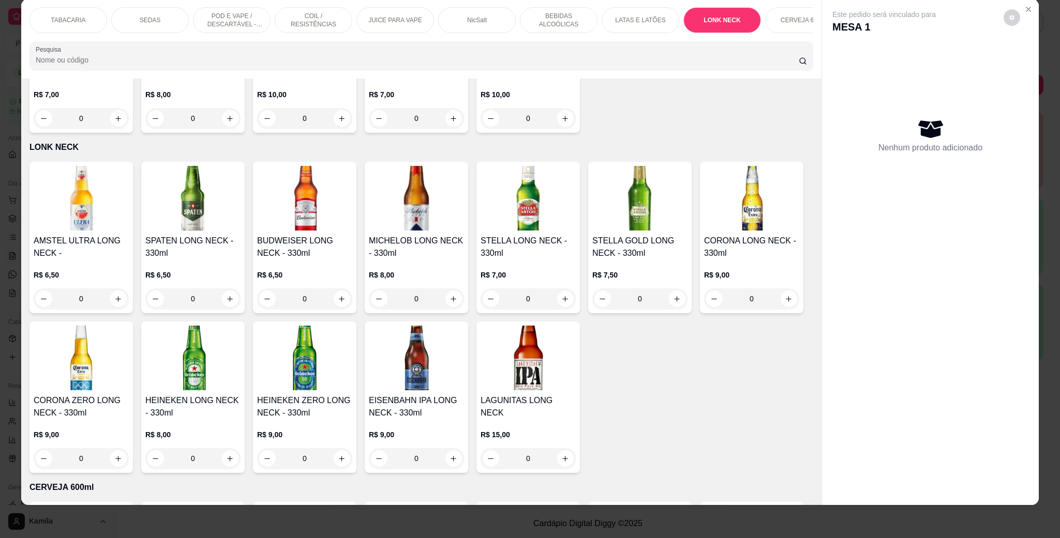
click at [245, 341] on div "HEINEKEN LONG NECK - 330ml R$ 8,00 0" at bounding box center [192, 398] width 103 height 152
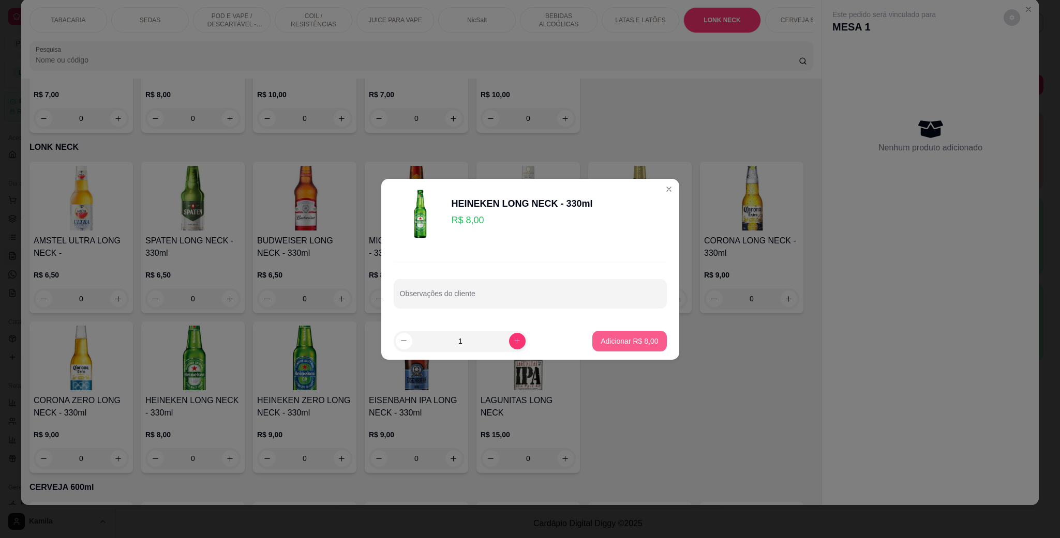
click at [637, 346] on p "Adicionar R$ 8,00" at bounding box center [629, 341] width 57 height 10
type input "1"
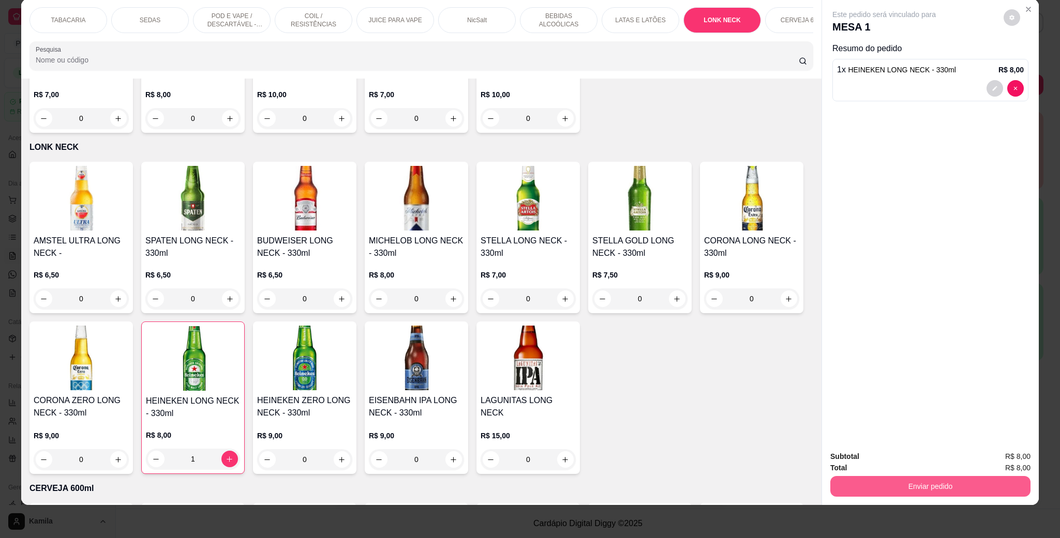
click at [947, 492] on button "Enviar pedido" at bounding box center [930, 486] width 200 height 21
click at [992, 459] on button "Enviar pedido" at bounding box center [1001, 461] width 58 height 20
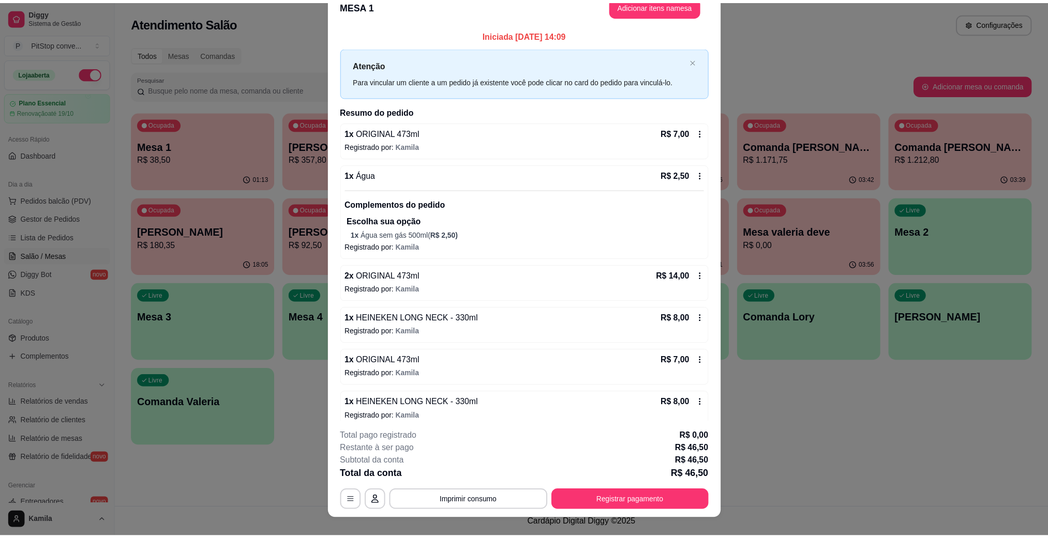
scroll to position [1, 0]
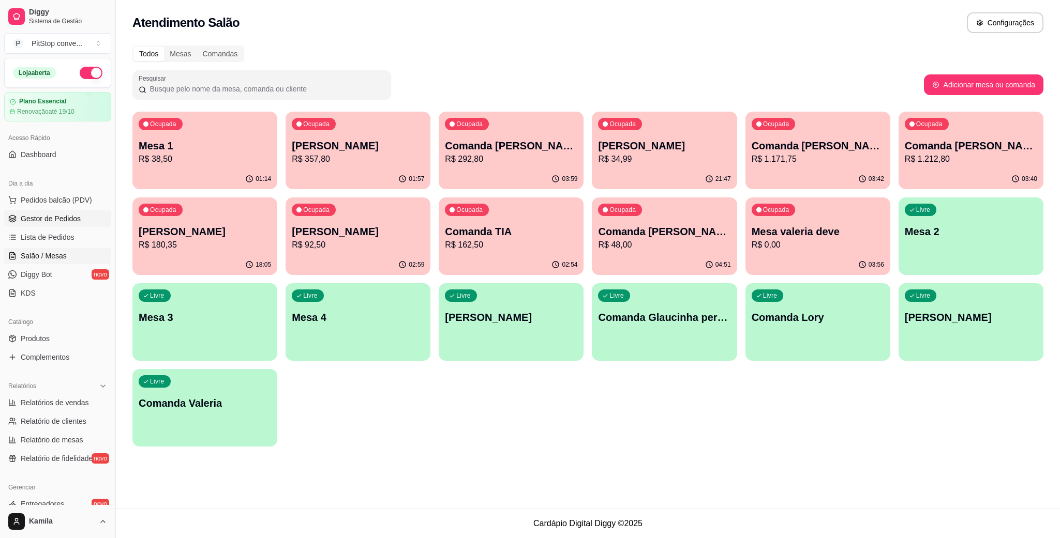
click at [24, 220] on span "Gestor de Pedidos" at bounding box center [51, 219] width 60 height 10
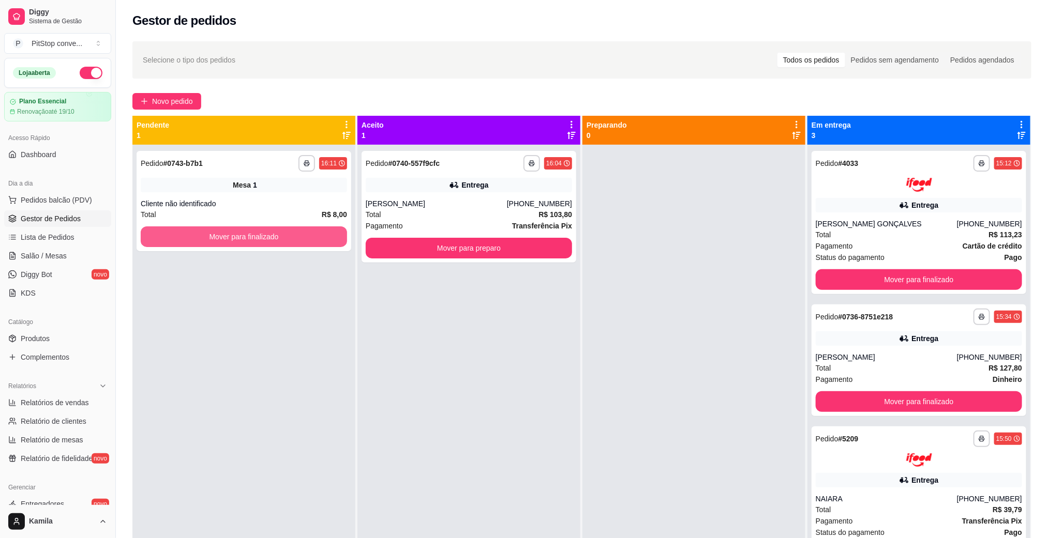
click at [284, 238] on button "Mover para finalizado" at bounding box center [244, 237] width 206 height 21
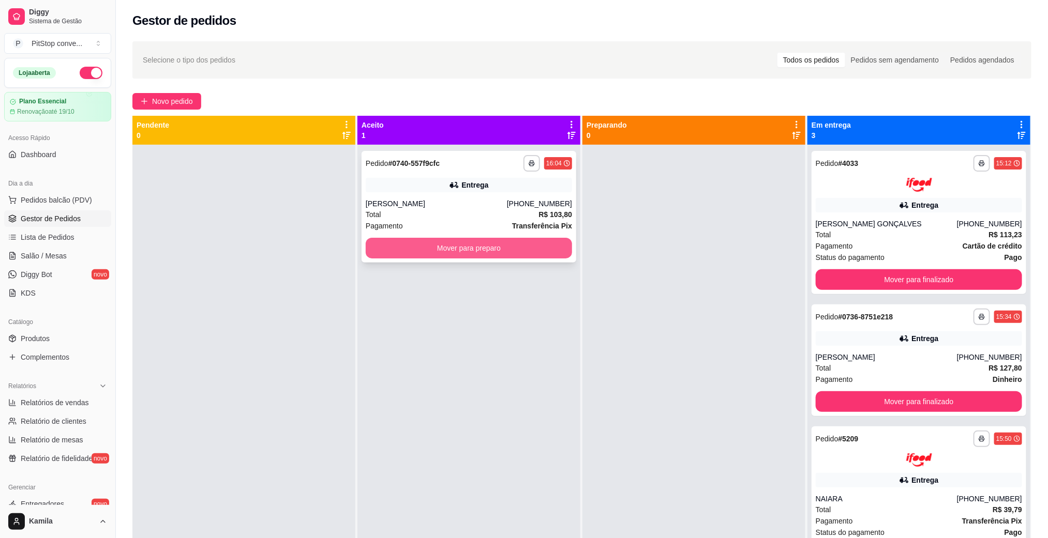
click at [438, 259] on div "**********" at bounding box center [469, 207] width 215 height 112
click at [542, 241] on button "Mover para preparo" at bounding box center [469, 248] width 206 height 21
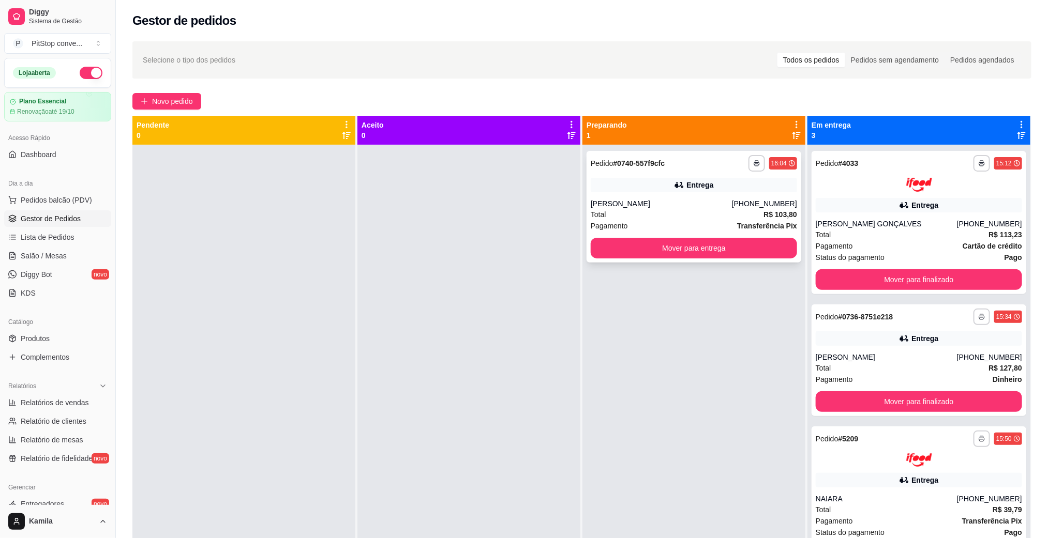
click at [690, 245] on button "Mover para entrega" at bounding box center [694, 248] width 206 height 21
click at [699, 249] on button "Mover para entrega" at bounding box center [694, 248] width 206 height 21
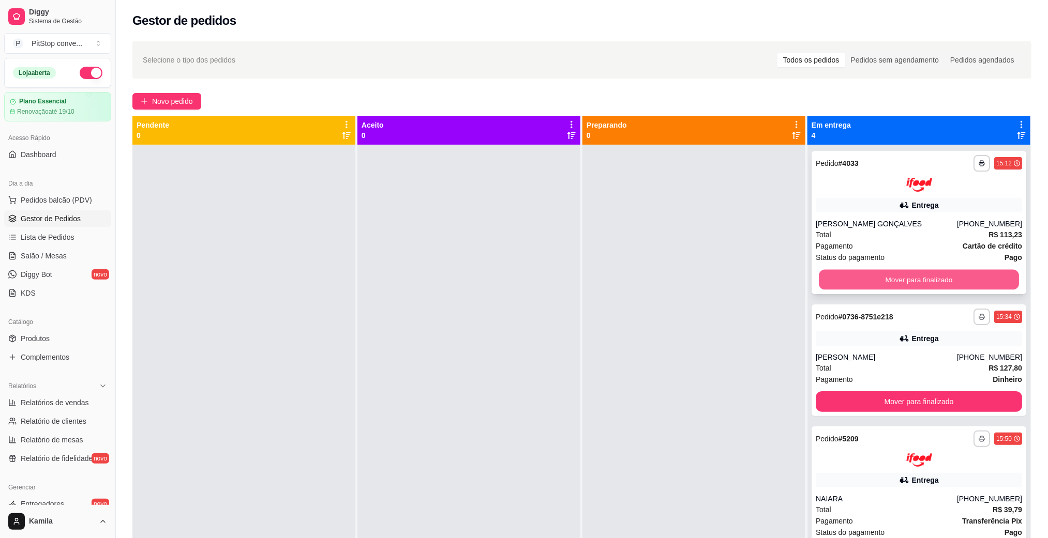
click at [925, 278] on button "Mover para finalizado" at bounding box center [919, 279] width 200 height 20
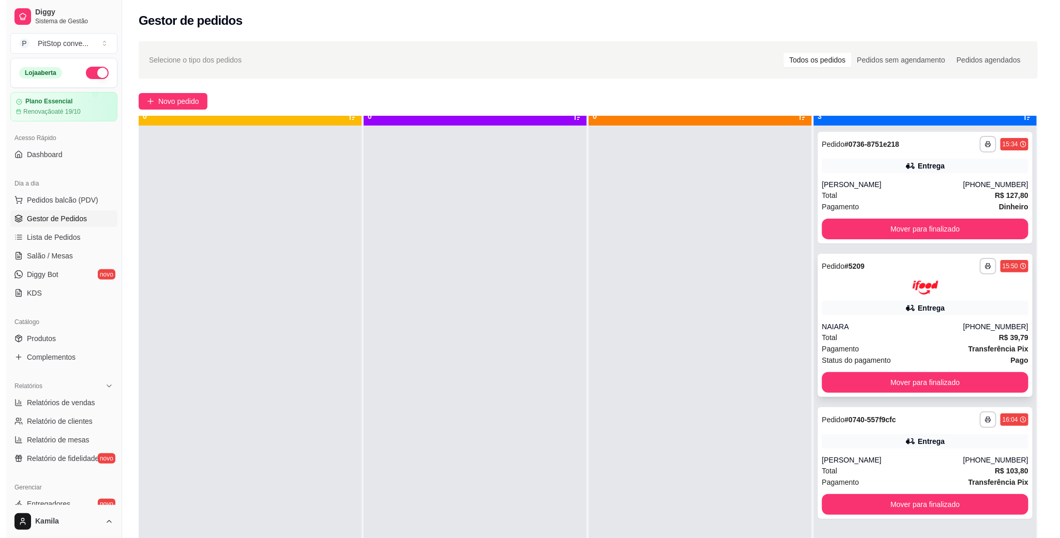
scroll to position [28, 0]
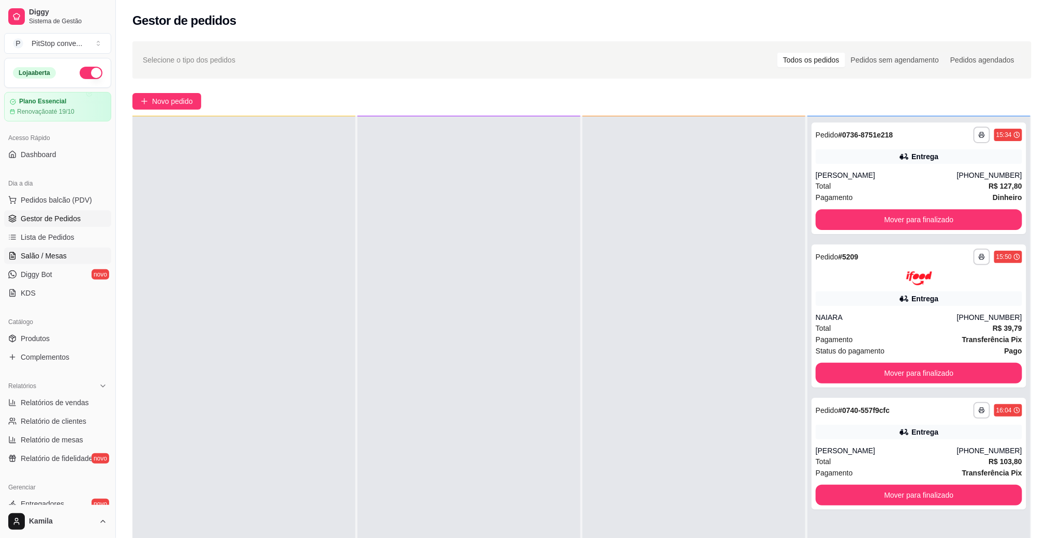
click at [55, 252] on span "Salão / Mesas" at bounding box center [44, 256] width 46 height 10
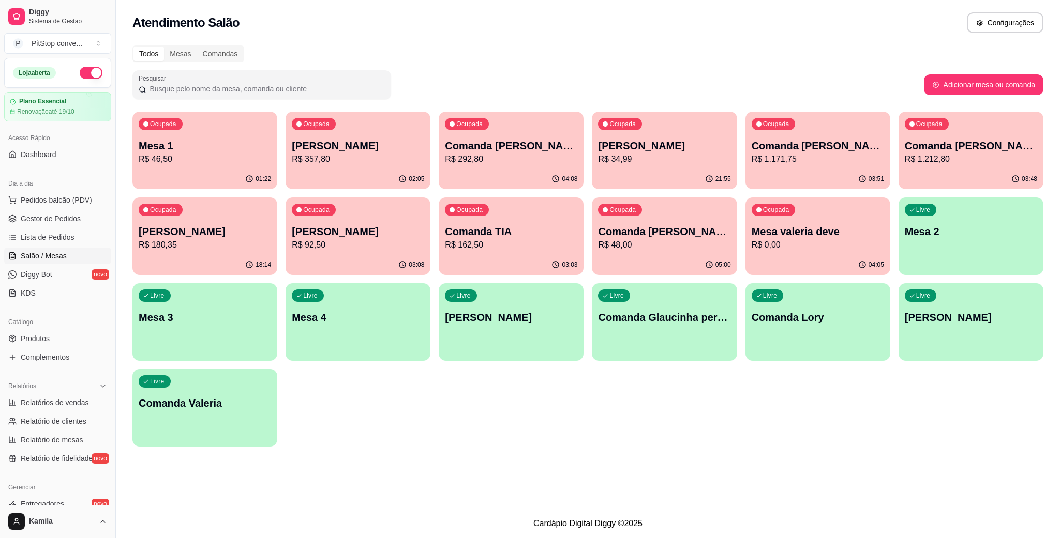
click at [177, 152] on p "Mesa 1" at bounding box center [205, 146] width 132 height 14
click at [664, 14] on div "Atendimento Salão Configurações" at bounding box center [587, 22] width 911 height 21
click at [219, 168] on div "Ocupada Mesa 1 R$ 46,50" at bounding box center [204, 141] width 141 height 56
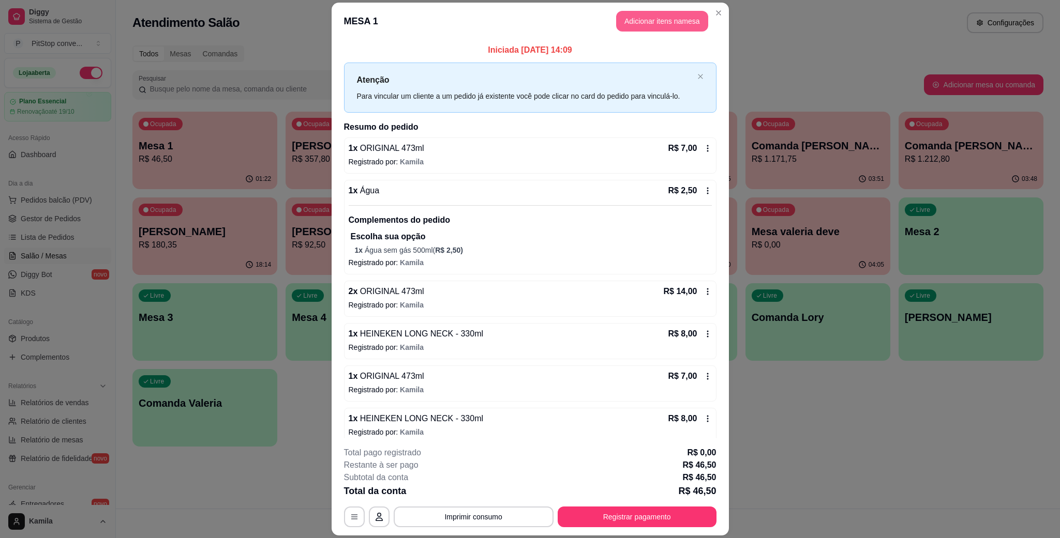
click at [626, 25] on button "Adicionar itens na mesa" at bounding box center [662, 21] width 92 height 21
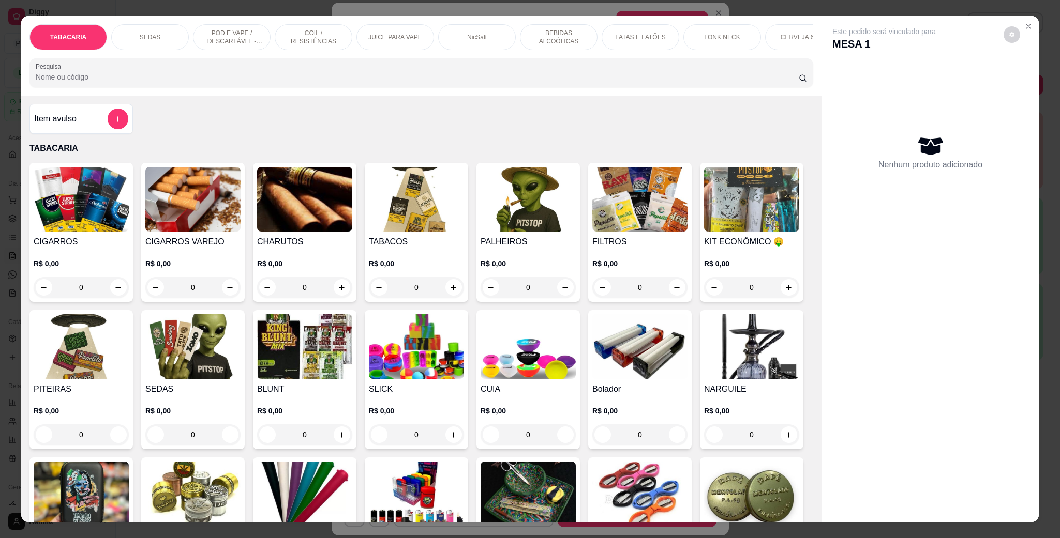
click at [652, 35] on p "LATAS E LATÕES" at bounding box center [640, 37] width 50 height 8
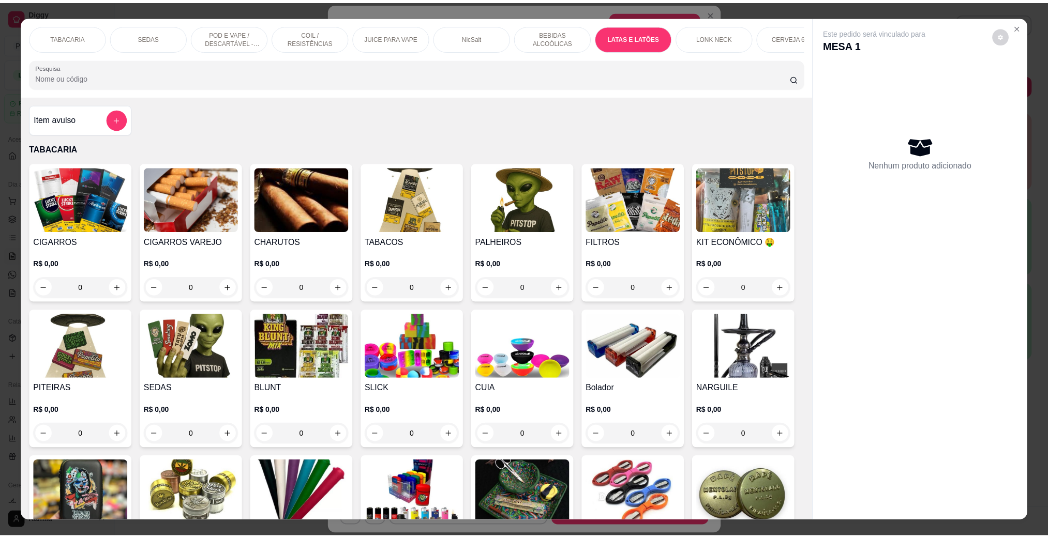
scroll to position [17, 0]
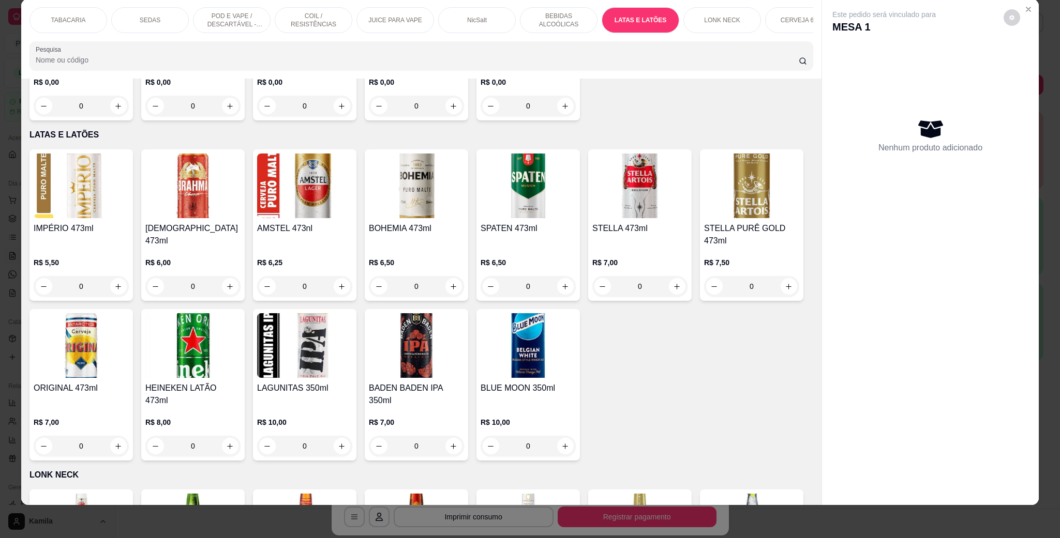
click at [133, 328] on div "ORIGINAL 473ml R$ 7,00 0" at bounding box center [80, 385] width 103 height 152
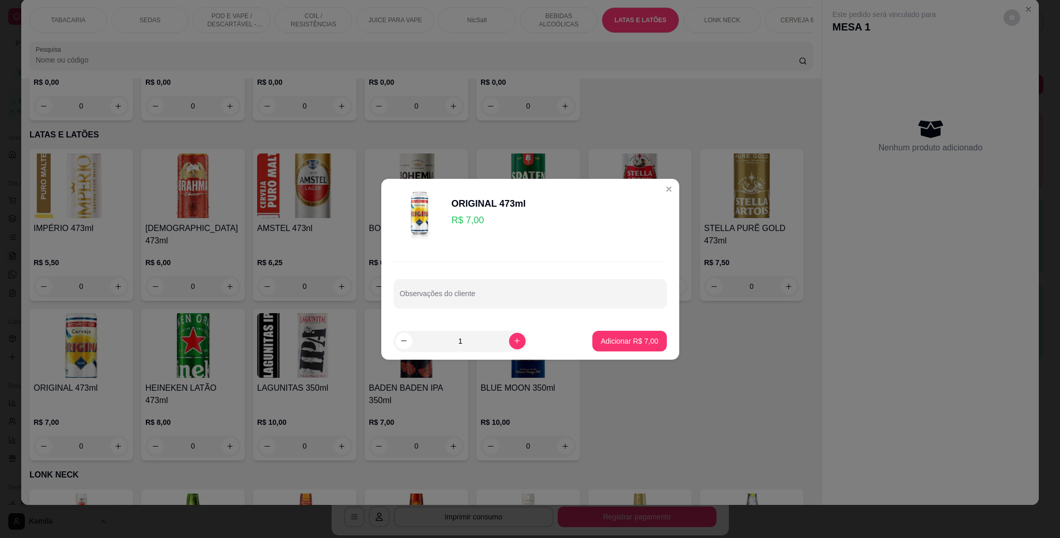
click at [623, 341] on p "Adicionar R$ 7,00" at bounding box center [629, 341] width 57 height 10
type input "1"
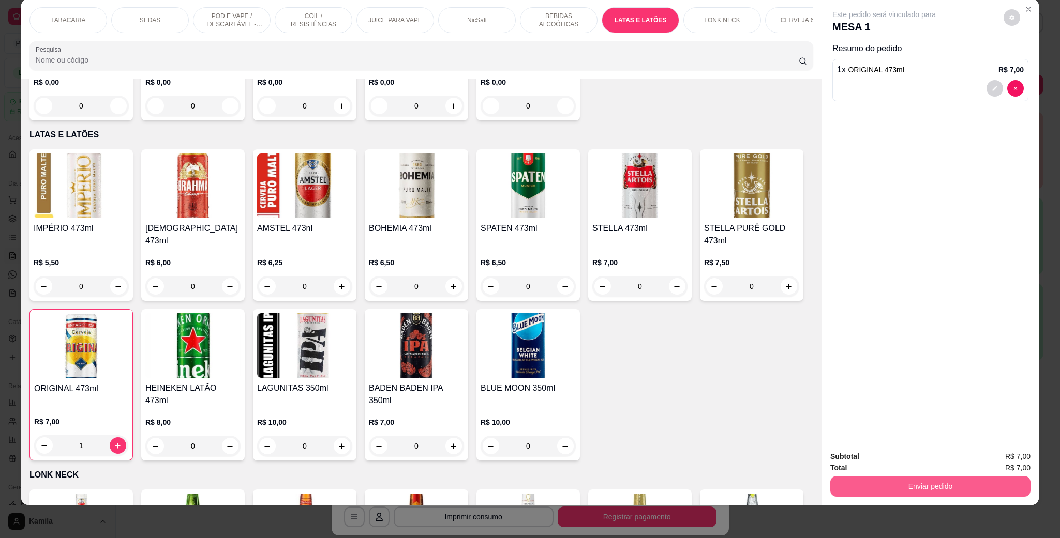
click at [924, 488] on button "Enviar pedido" at bounding box center [930, 486] width 200 height 21
click at [1020, 459] on button "Enviar pedido" at bounding box center [1001, 462] width 58 height 20
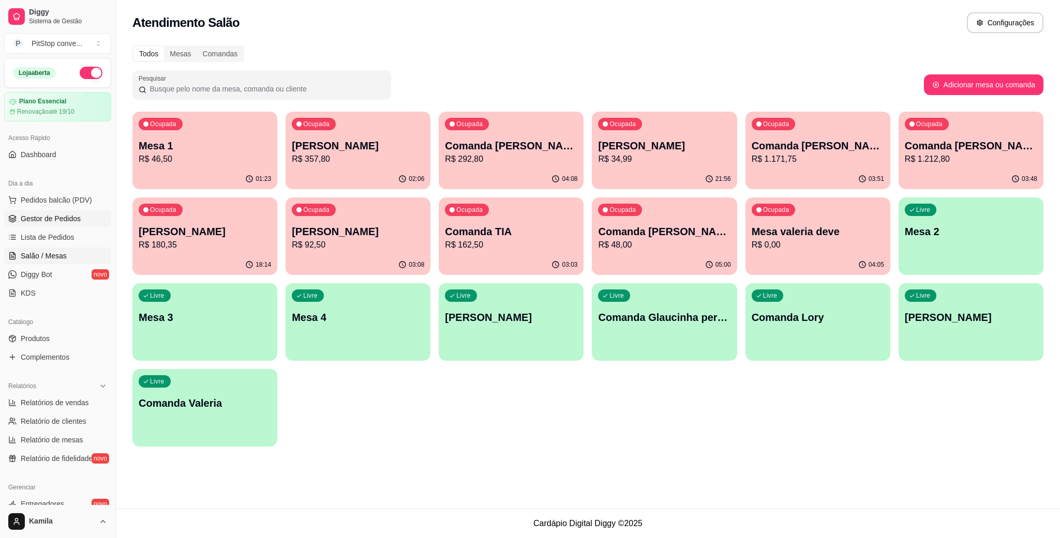
click at [59, 218] on span "Gestor de Pedidos" at bounding box center [51, 219] width 60 height 10
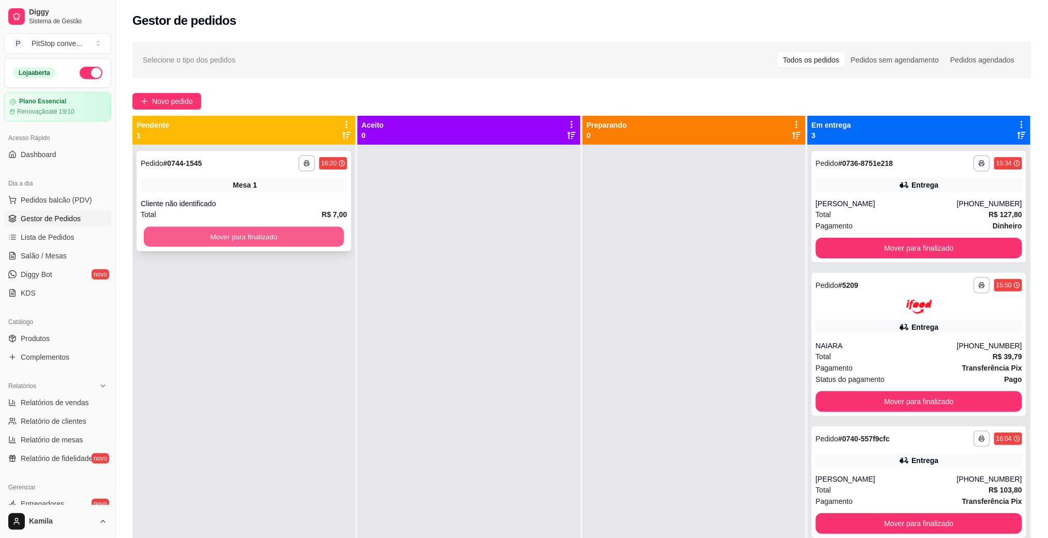
click at [286, 236] on button "Mover para finalizado" at bounding box center [244, 237] width 200 height 20
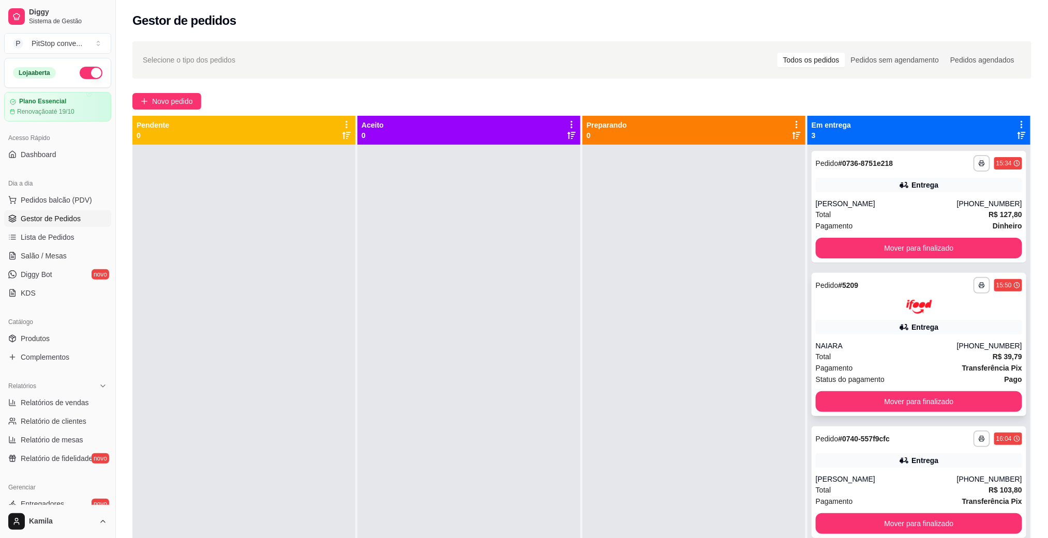
scroll to position [28, 0]
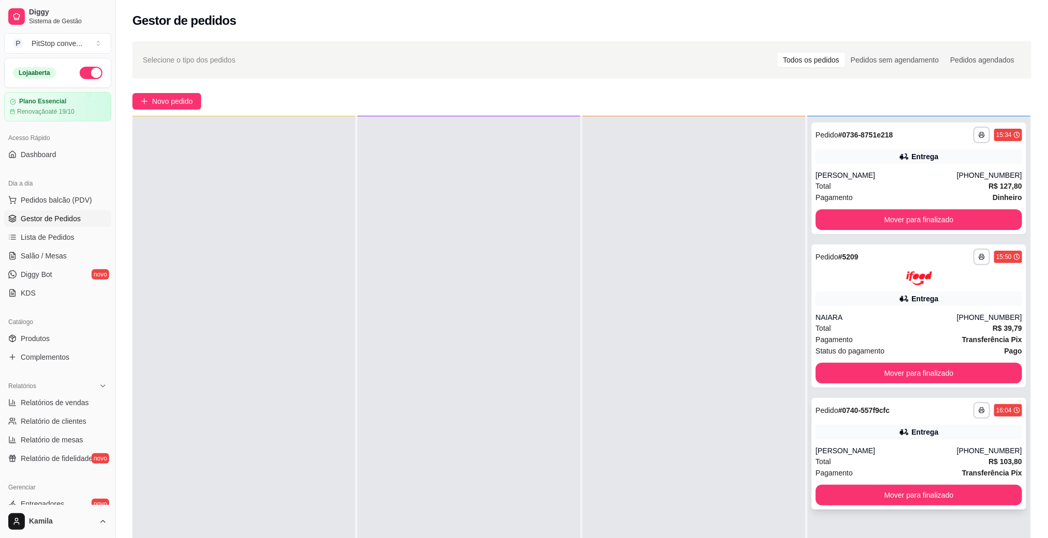
click at [905, 500] on button "Mover para finalizado" at bounding box center [919, 495] width 206 height 21
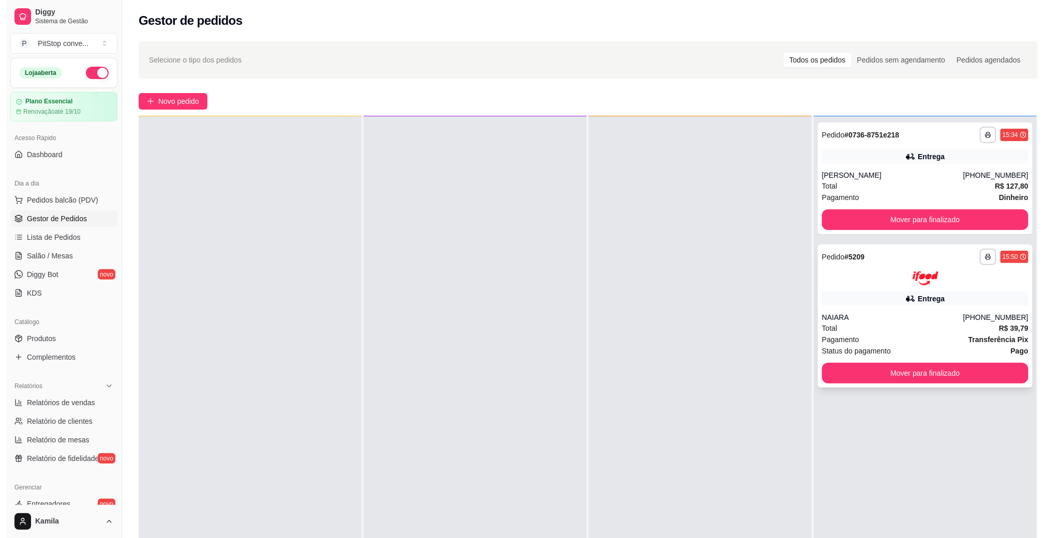
scroll to position [0, 0]
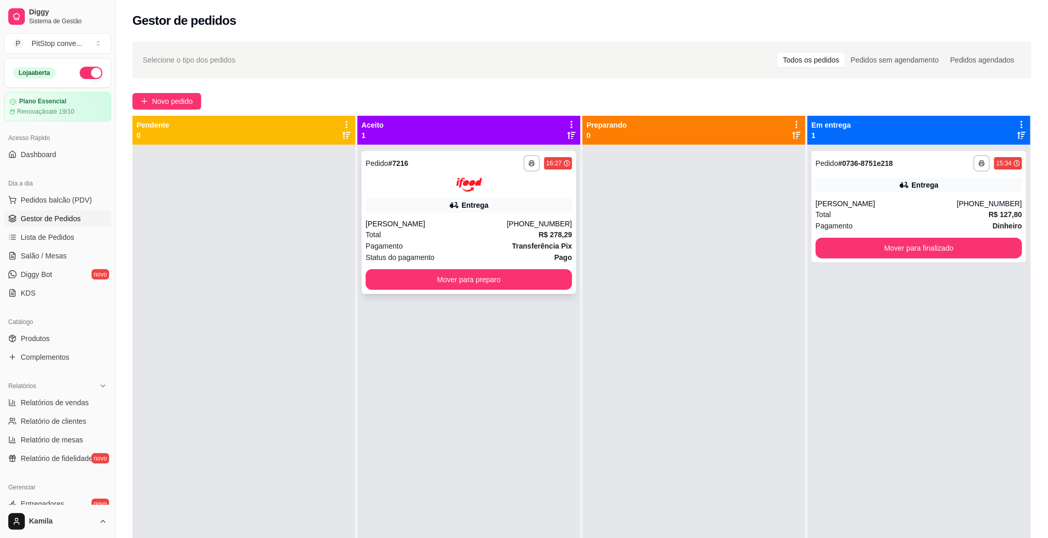
click at [517, 238] on div "Total R$ 278,29" at bounding box center [469, 234] width 206 height 11
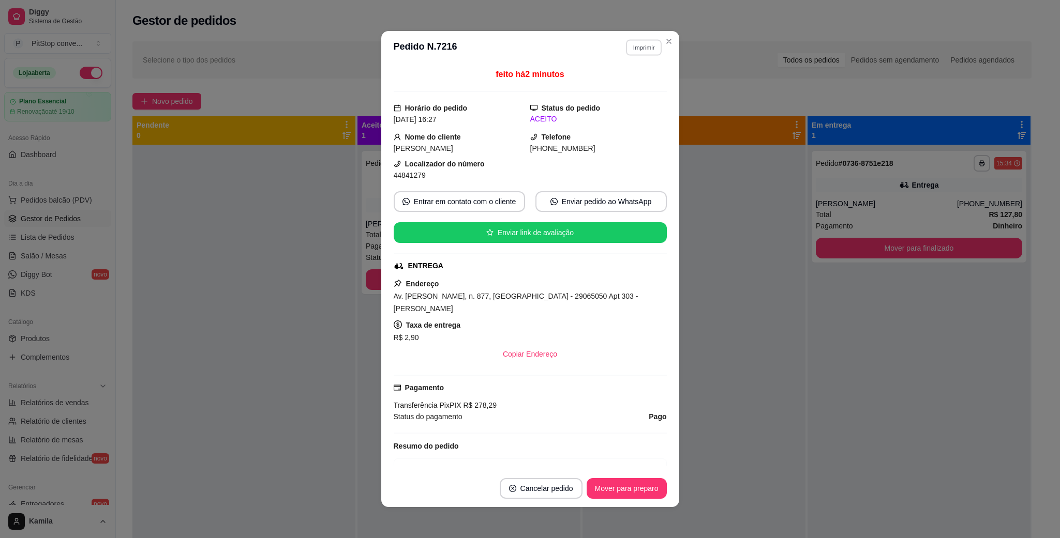
click at [639, 52] on button "Imprimir" at bounding box center [644, 47] width 36 height 16
click at [636, 81] on button "IMPRESSORA" at bounding box center [620, 84] width 72 height 16
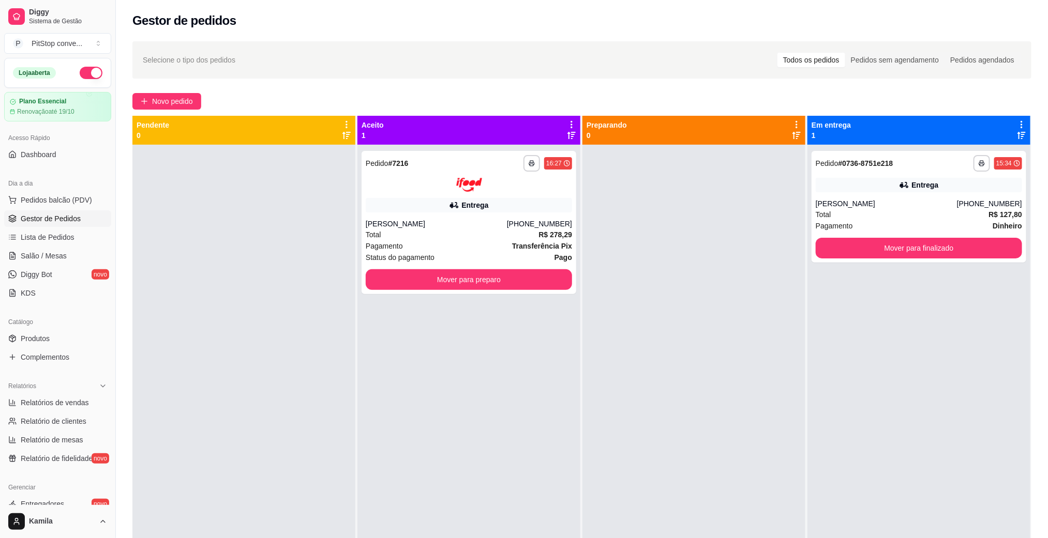
click at [582, 216] on div at bounding box center [693, 414] width 223 height 538
click at [526, 225] on div "[PHONE_NUMBER]" at bounding box center [539, 224] width 65 height 10
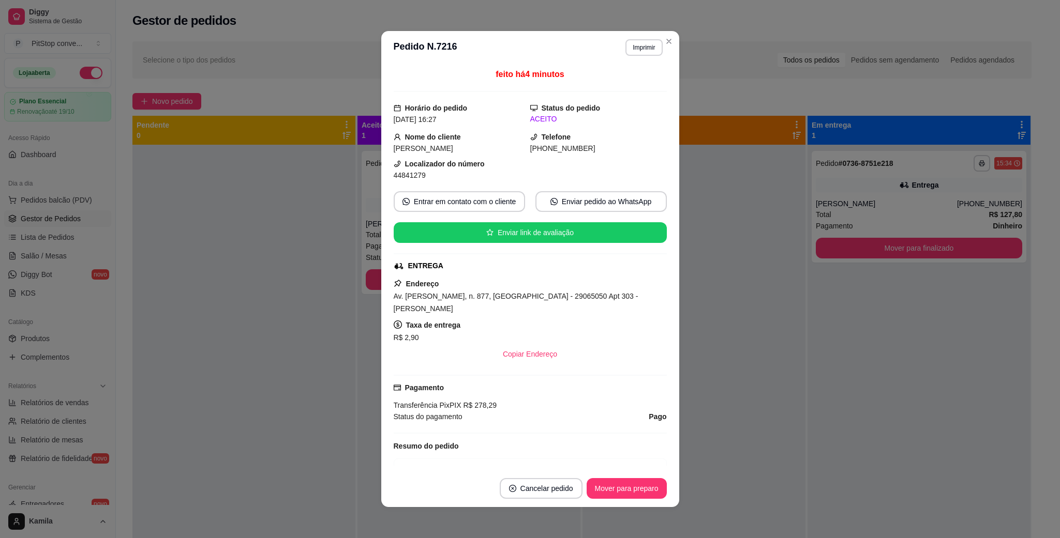
click at [550, 296] on span "Av. [PERSON_NAME], n. 877, [GEOGRAPHIC_DATA] - 29065050 Apt 303 - [PERSON_NAME]" at bounding box center [516, 302] width 245 height 21
click at [410, 177] on span "44841279" at bounding box center [410, 175] width 32 height 8
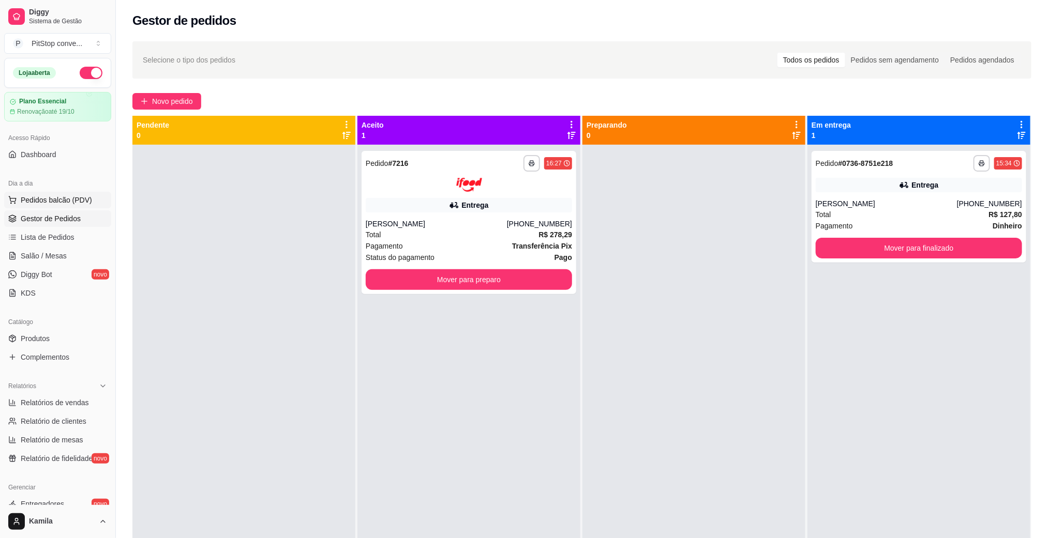
click at [75, 202] on span "Pedidos balcão (PDV)" at bounding box center [56, 200] width 71 height 10
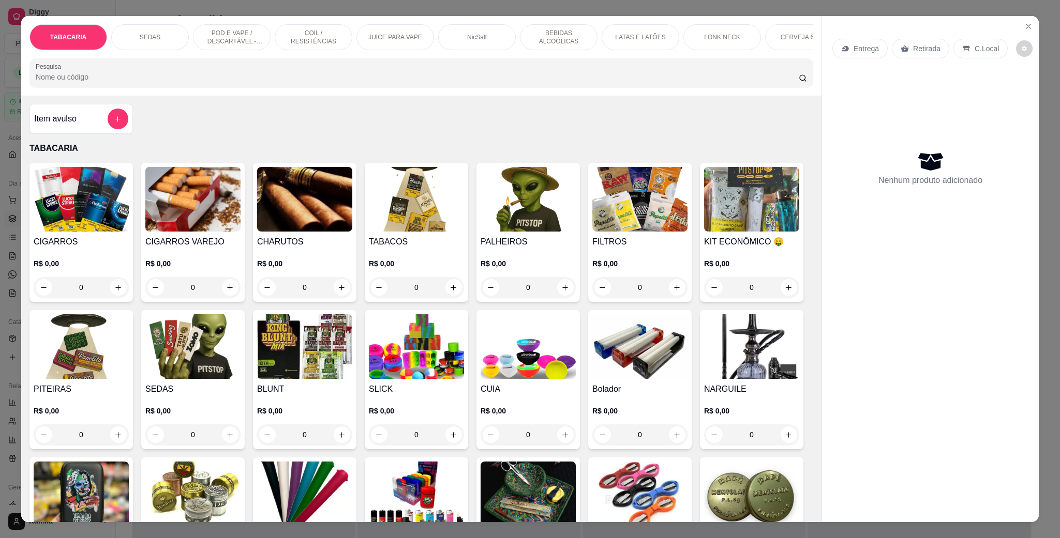
click at [235, 30] on p "POD E VAPE / DESCARTÁVEL - RECARREGAVEL" at bounding box center [232, 37] width 60 height 17
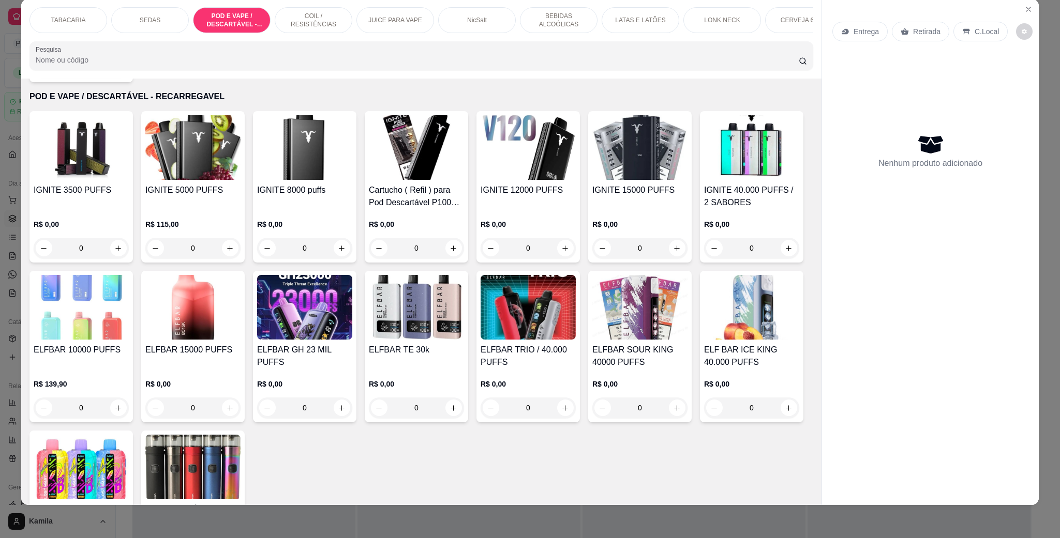
click at [241, 326] on img at bounding box center [192, 307] width 95 height 65
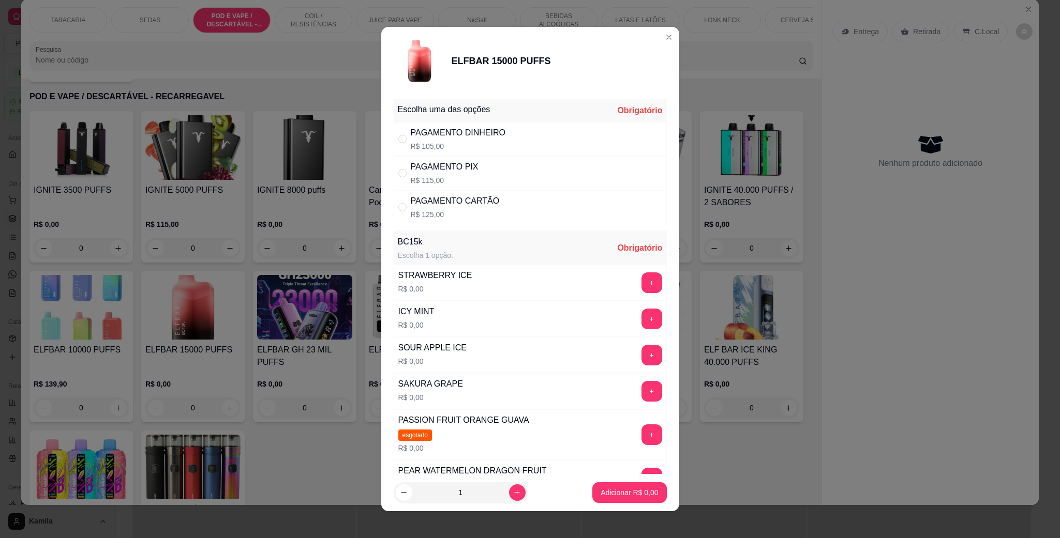
click at [467, 177] on p "R$ 115,00" at bounding box center [445, 180] width 68 height 10
radio input "true"
click at [641, 288] on button "+" at bounding box center [651, 283] width 20 height 20
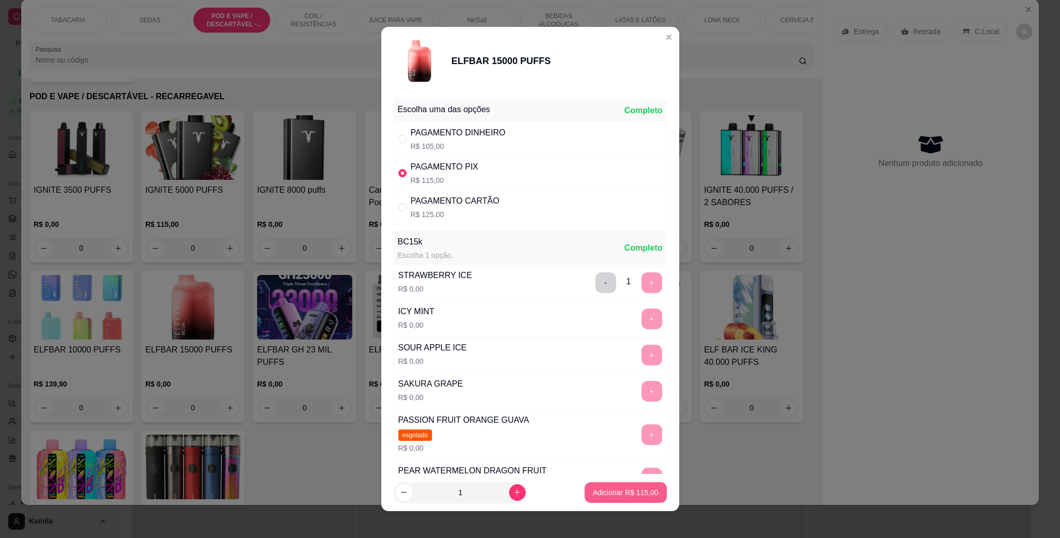
click at [633, 489] on p "Adicionar R$ 115,00" at bounding box center [626, 493] width 66 height 10
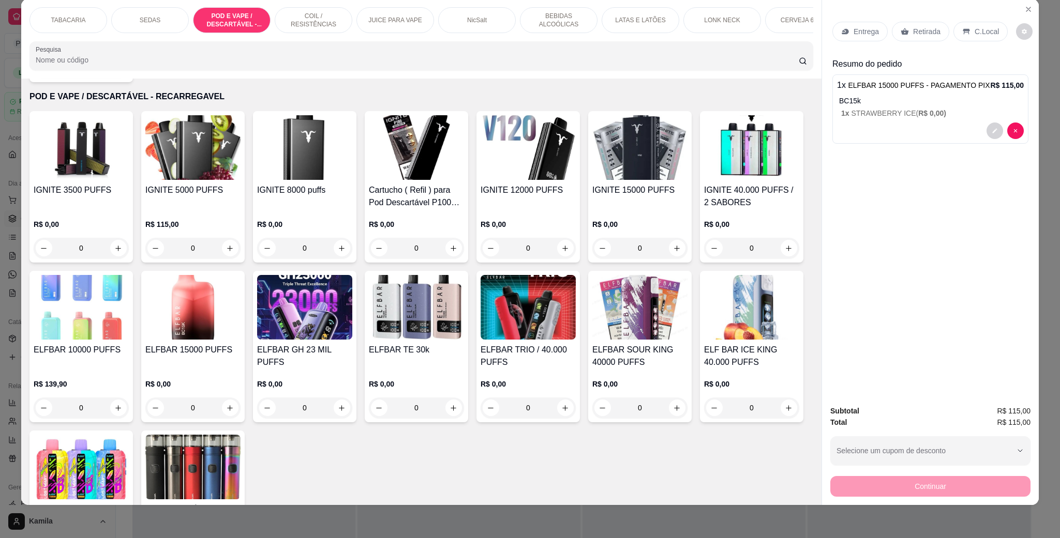
click at [977, 34] on p "C.Local" at bounding box center [987, 31] width 24 height 10
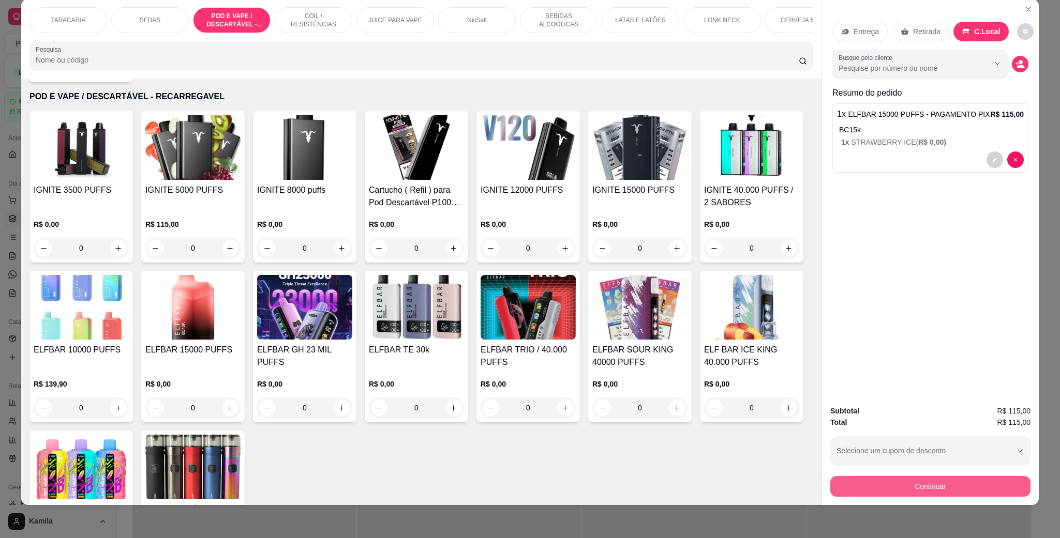
click at [880, 483] on button "Continuar" at bounding box center [930, 486] width 200 height 21
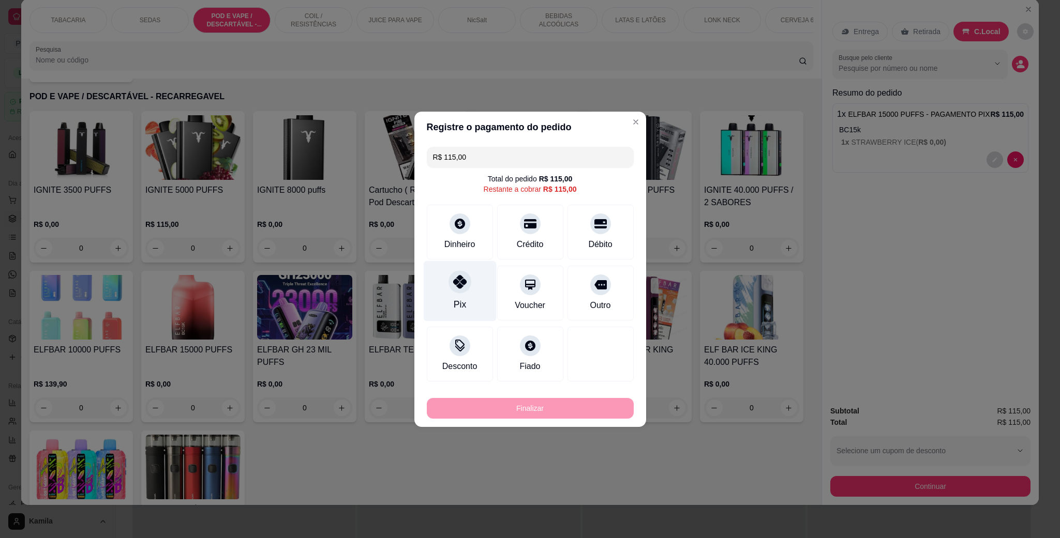
click at [468, 286] on div "Pix" at bounding box center [459, 291] width 73 height 61
type input "R$ 0,00"
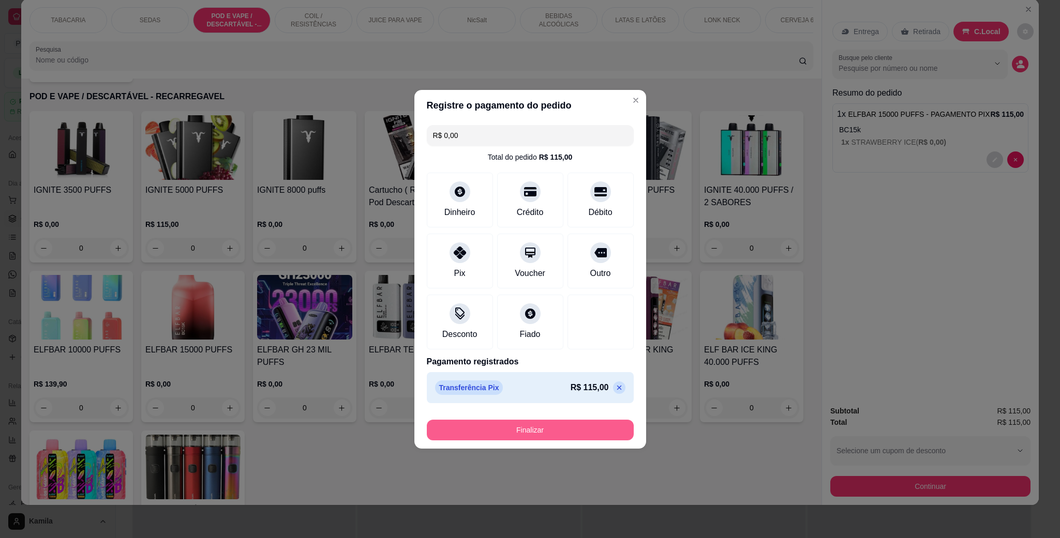
click at [577, 436] on button "Finalizar" at bounding box center [530, 430] width 207 height 21
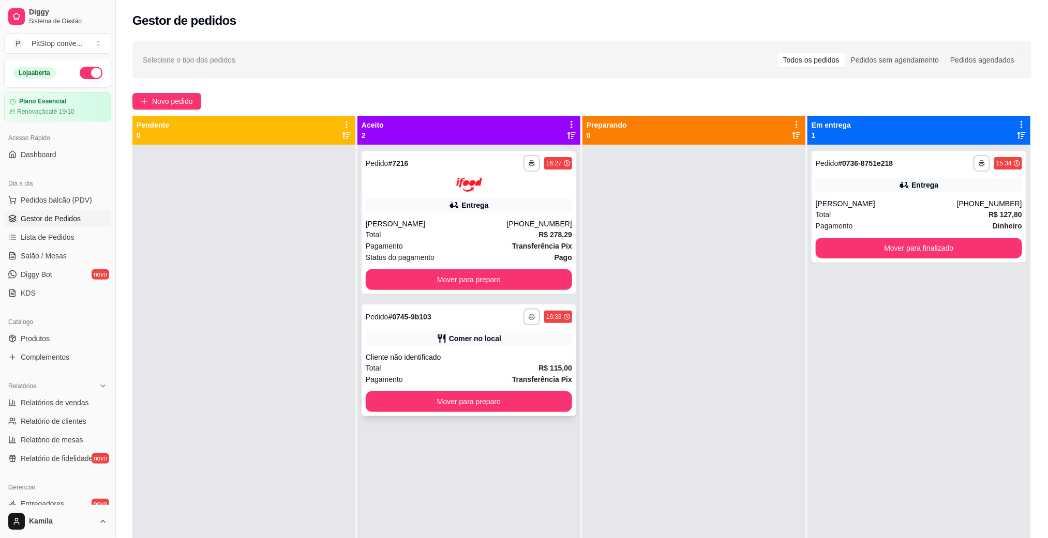
click at [534, 412] on div "**********" at bounding box center [469, 361] width 215 height 112
click at [546, 399] on button "Mover para preparo" at bounding box center [469, 402] width 206 height 21
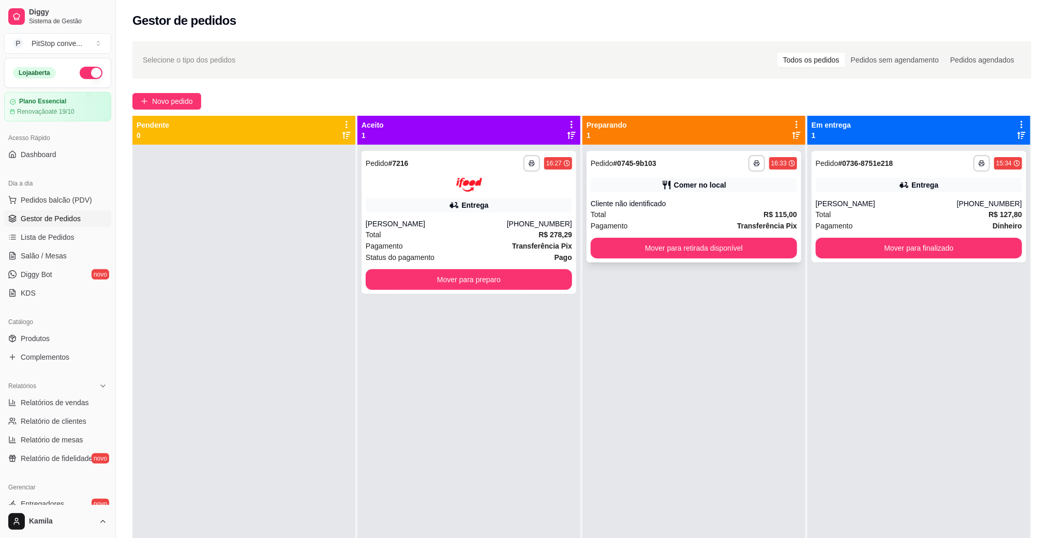
click at [695, 255] on button "Mover para retirada disponível" at bounding box center [694, 248] width 206 height 21
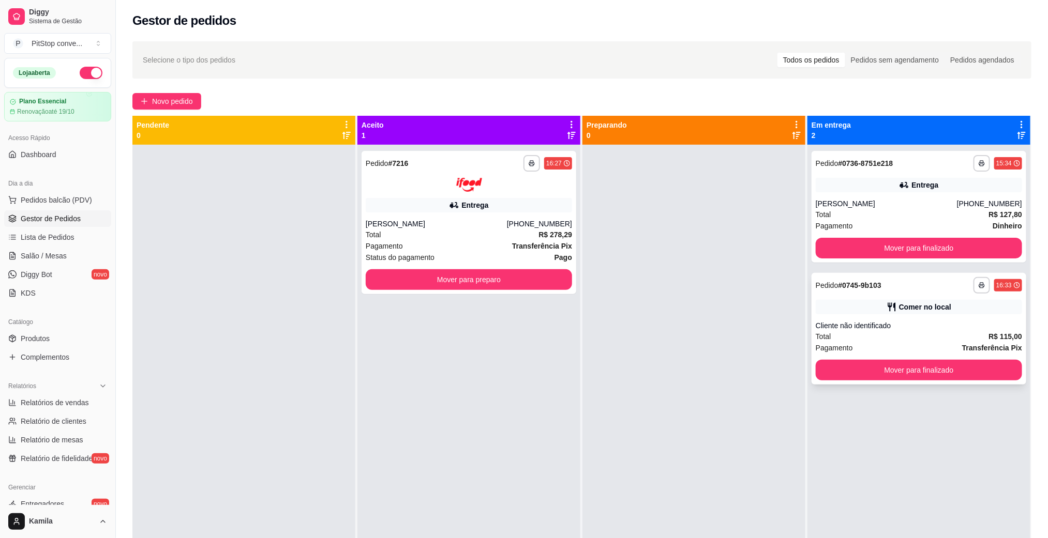
click at [879, 371] on button "Mover para finalizado" at bounding box center [919, 370] width 206 height 21
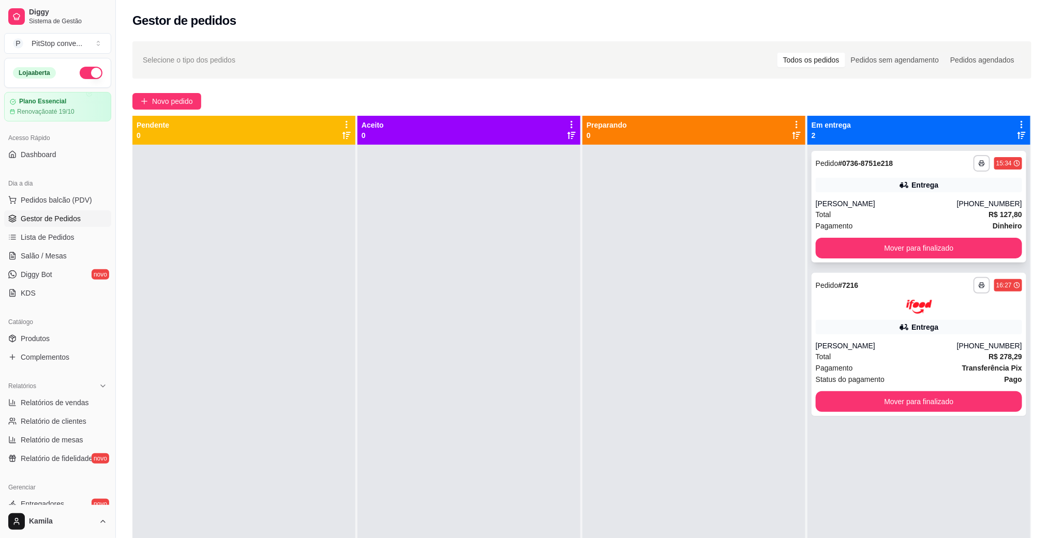
click at [949, 261] on div "**********" at bounding box center [919, 207] width 215 height 112
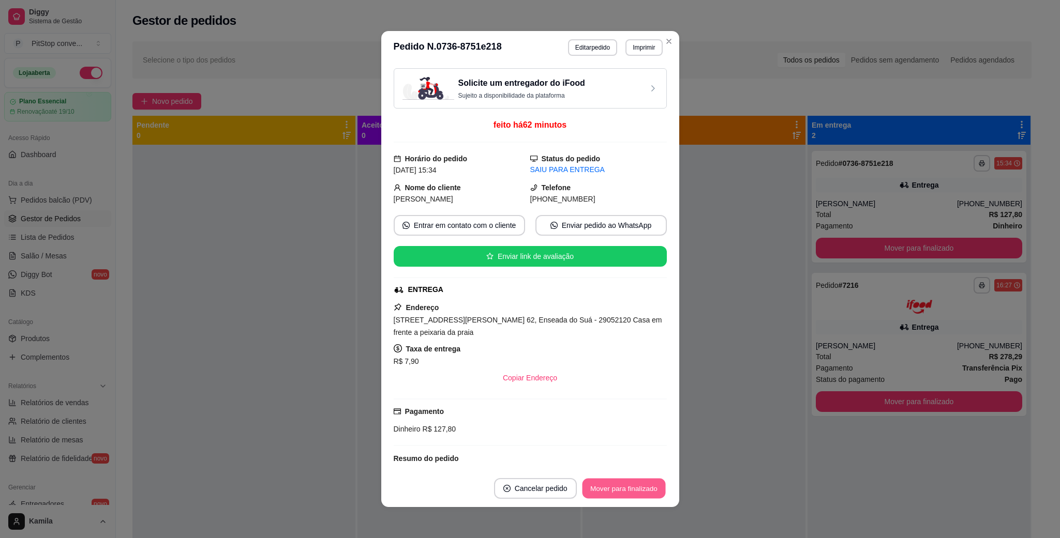
click at [640, 491] on button "Mover para finalizado" at bounding box center [623, 489] width 83 height 20
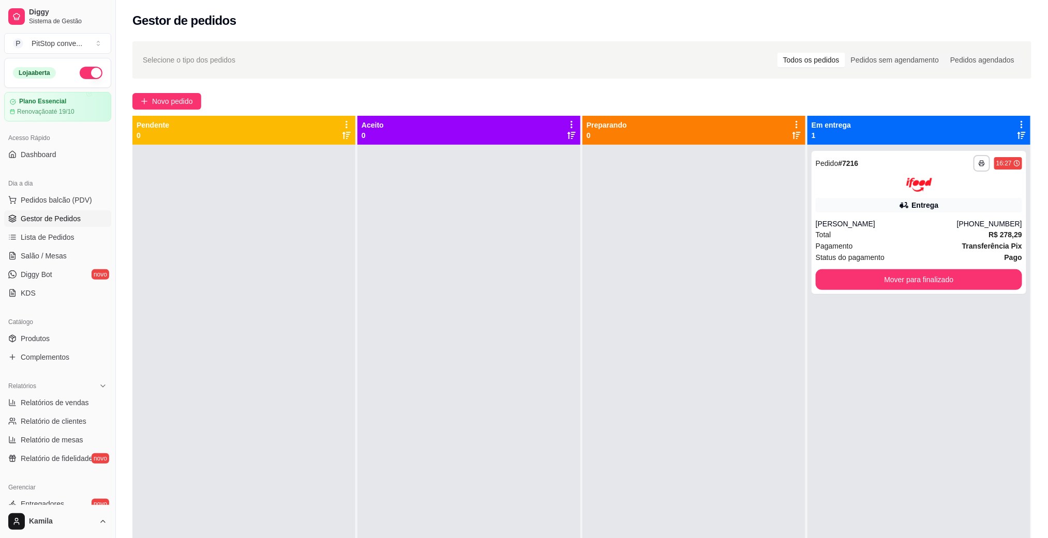
click at [36, 210] on ul "Pedidos balcão (PDV) Gestor de Pedidos Lista de Pedidos Salão / Mesas Diggy Bot…" at bounding box center [57, 247] width 107 height 110
click at [67, 197] on span "Pedidos balcão (PDV)" at bounding box center [56, 200] width 71 height 10
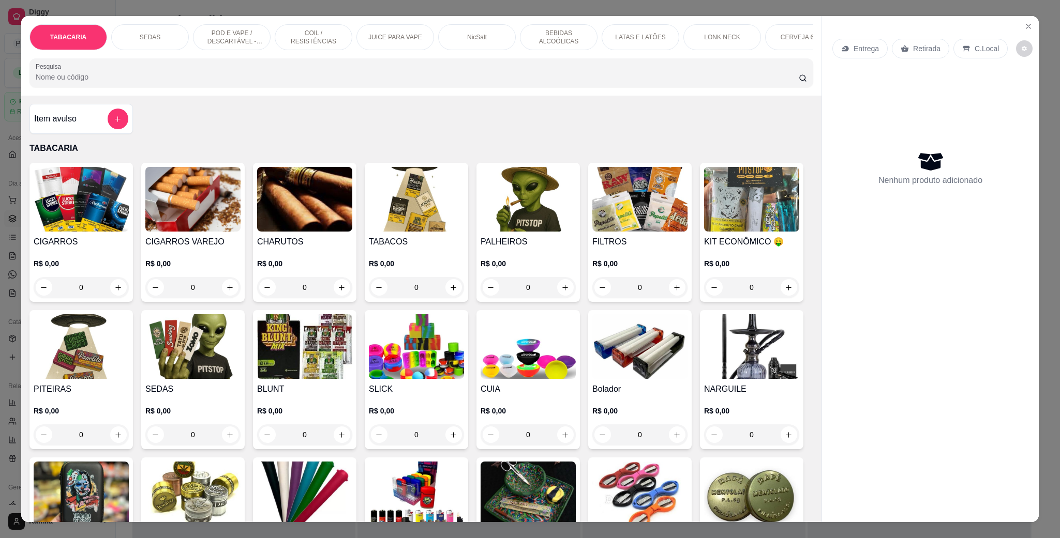
click at [224, 39] on p "POD E VAPE / DESCARTÁVEL - RECARREGAVEL" at bounding box center [232, 37] width 60 height 17
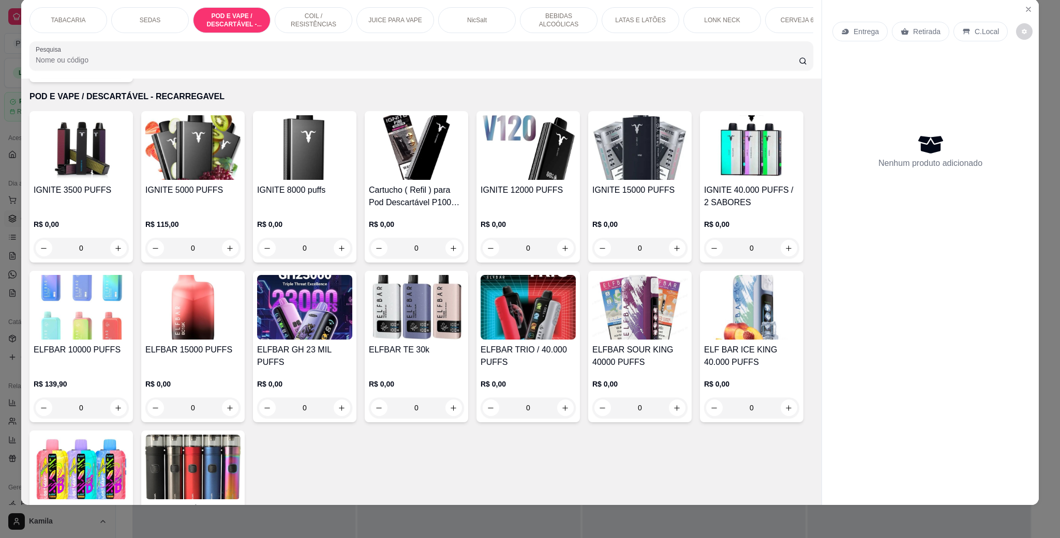
click at [241, 352] on h4 "ELFBAR 15000 PUFFS" at bounding box center [192, 350] width 95 height 12
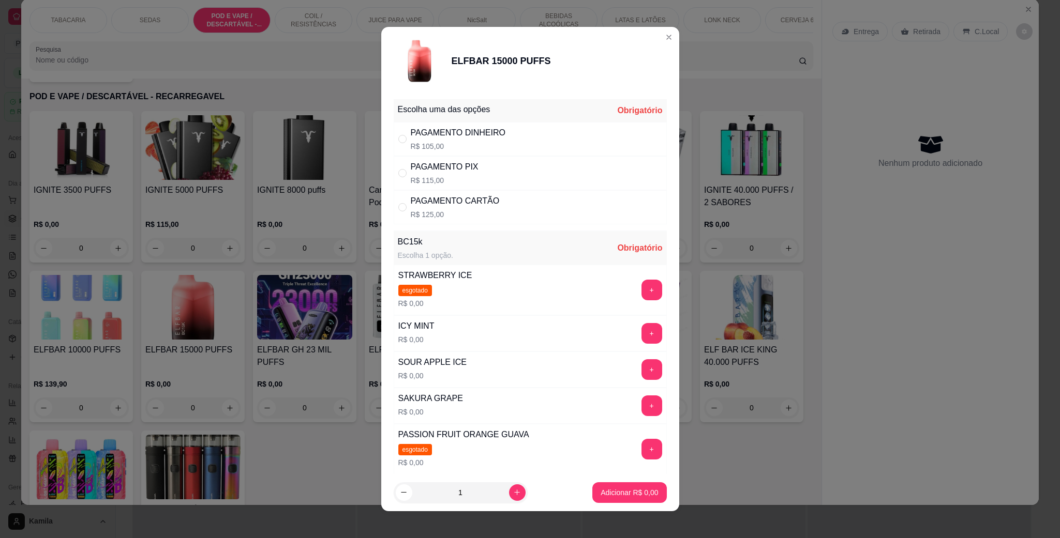
click at [449, 172] on div "PAGAMENTO PIX" at bounding box center [445, 167] width 68 height 12
radio input "true"
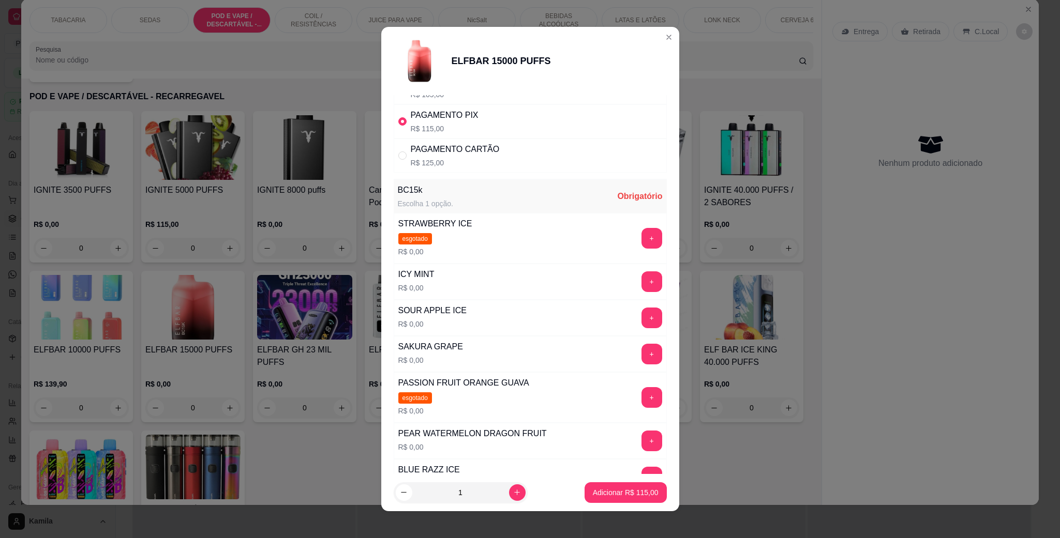
scroll to position [78, 0]
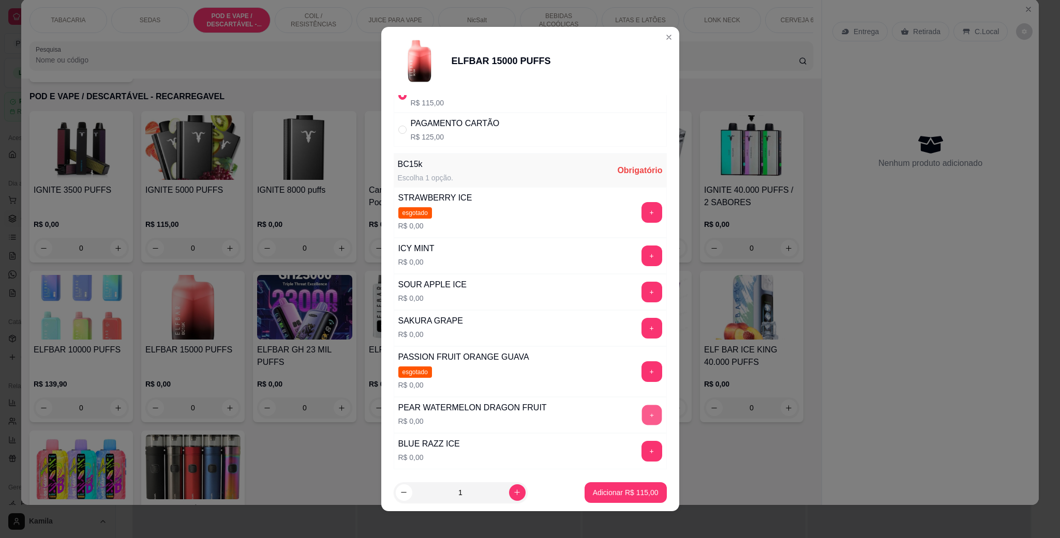
click at [641, 413] on button "+" at bounding box center [651, 416] width 20 height 20
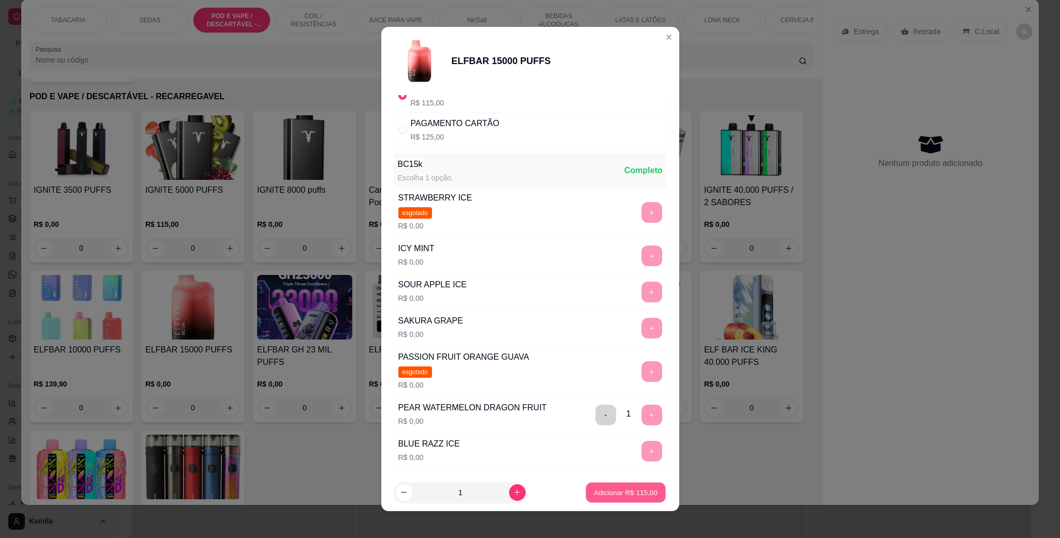
click at [624, 495] on p "Adicionar R$ 115,00" at bounding box center [626, 493] width 64 height 10
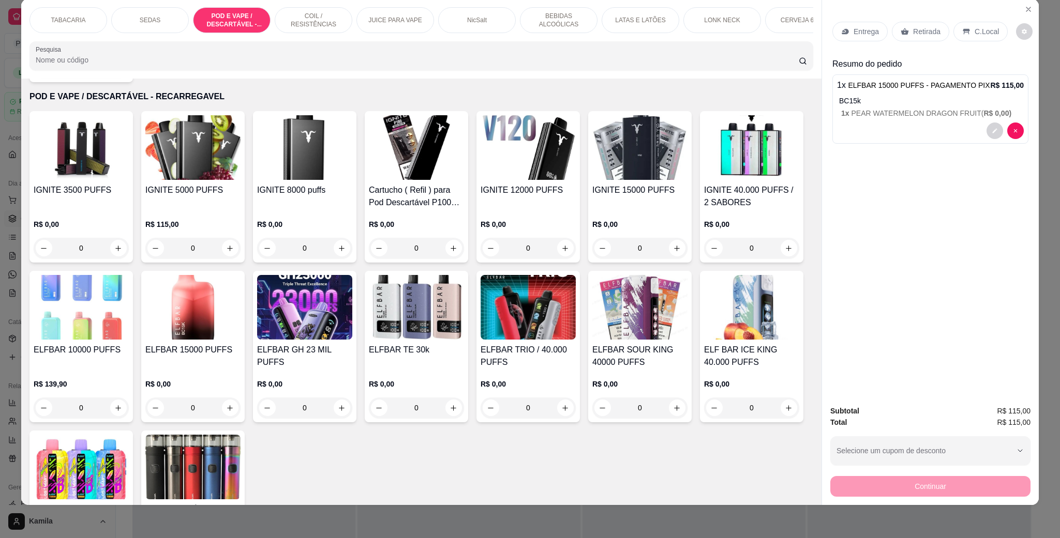
click at [975, 31] on p "C.Local" at bounding box center [987, 31] width 24 height 10
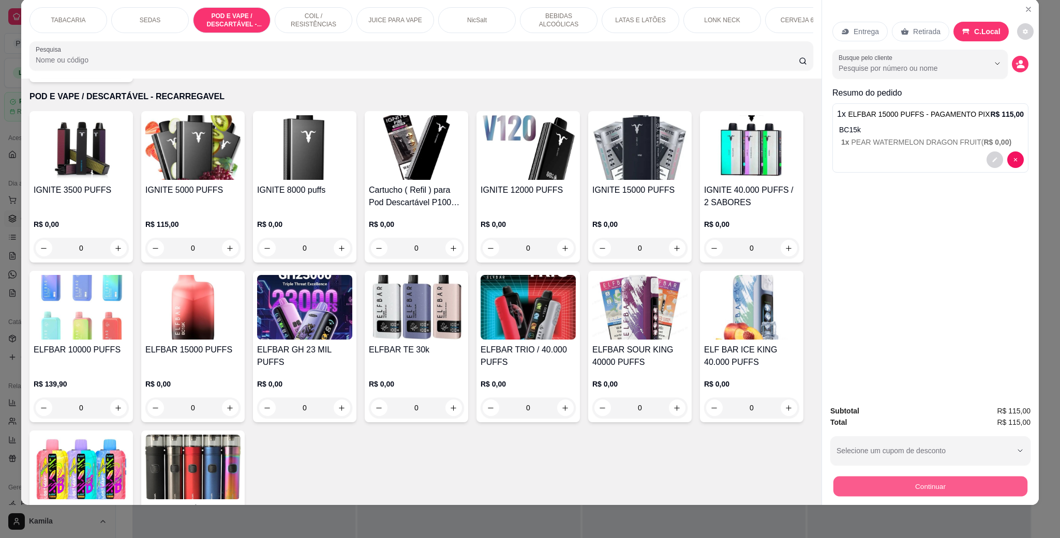
click at [900, 489] on button "Continuar" at bounding box center [930, 486] width 194 height 20
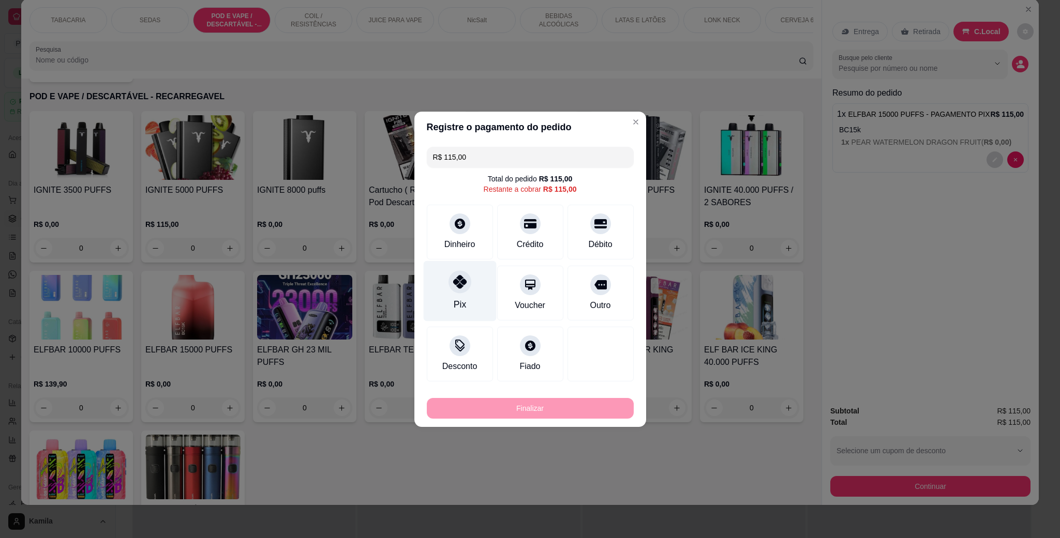
click at [455, 284] on icon at bounding box center [459, 281] width 13 height 13
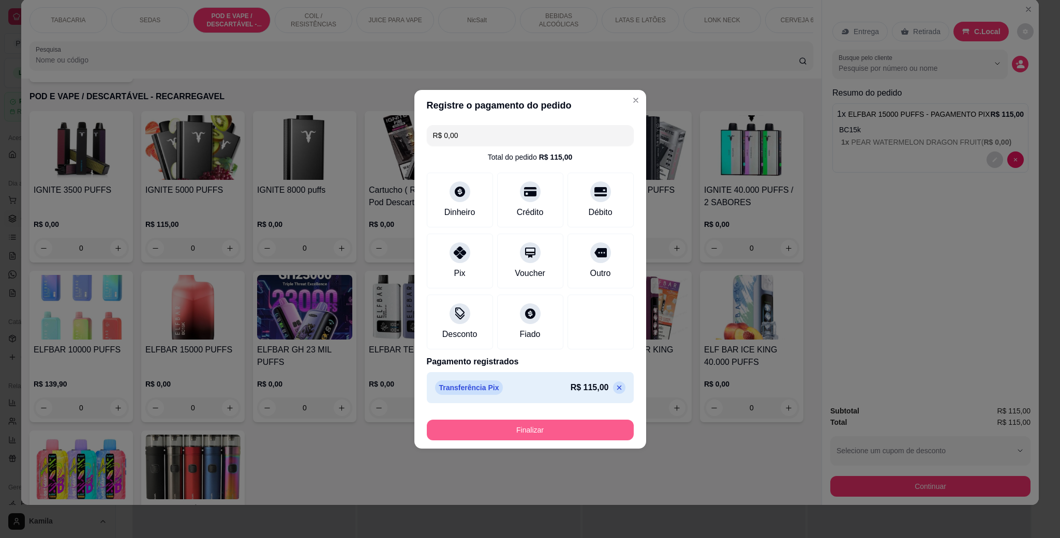
click at [565, 435] on button "Finalizar" at bounding box center [530, 430] width 207 height 21
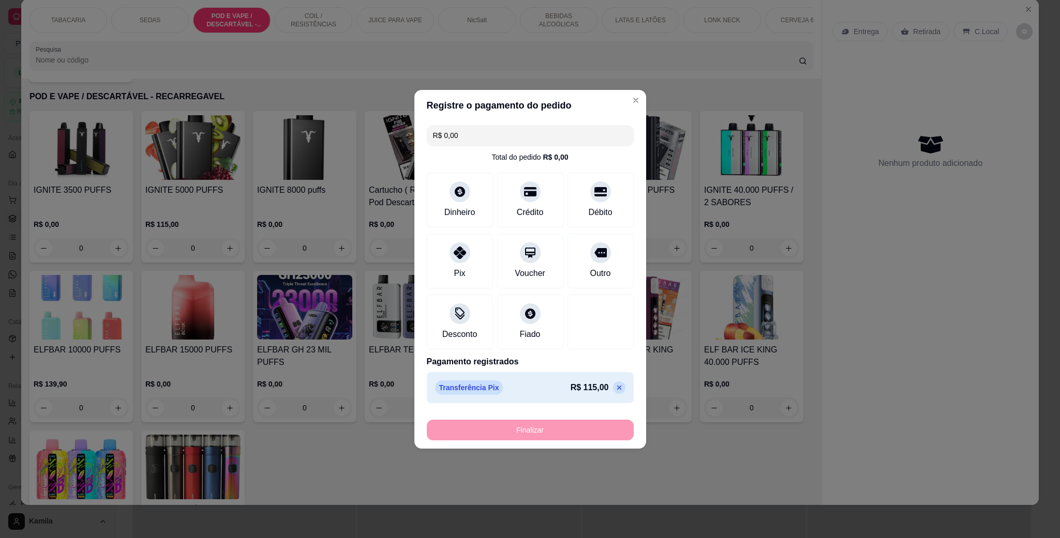
type input "-R$ 115,00"
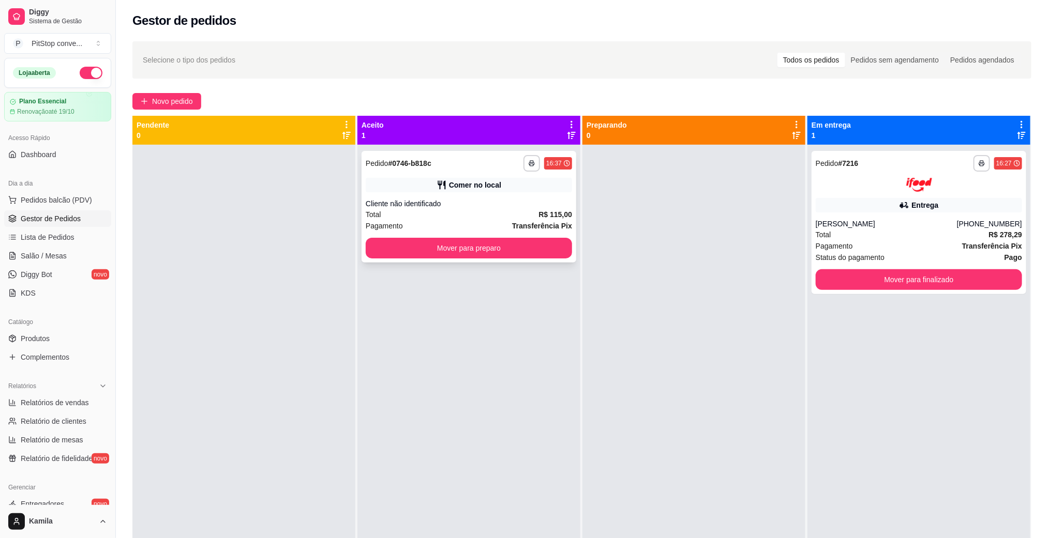
click at [519, 249] on button "Mover para preparo" at bounding box center [469, 248] width 206 height 21
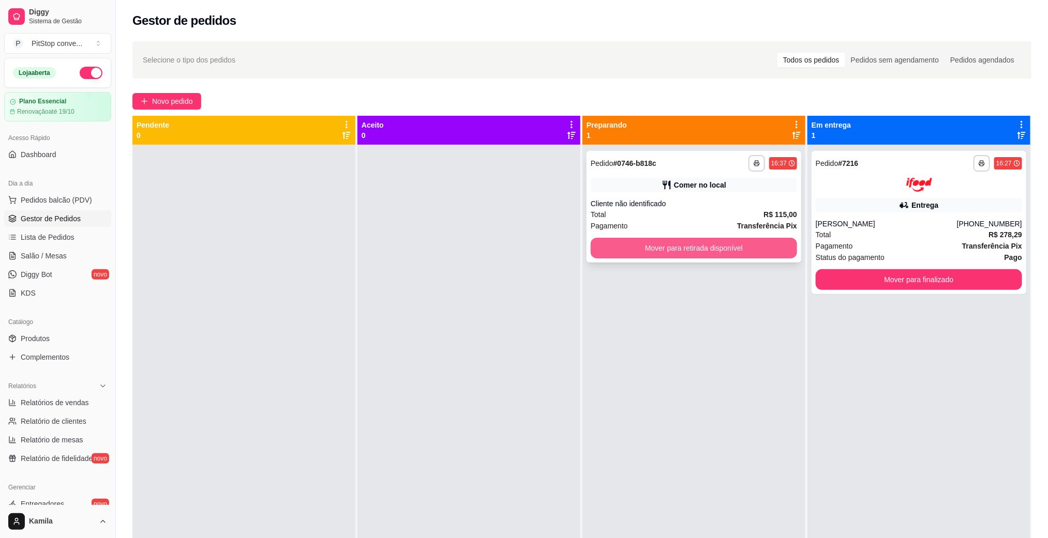
click at [715, 250] on button "Mover para retirada disponível" at bounding box center [694, 248] width 206 height 21
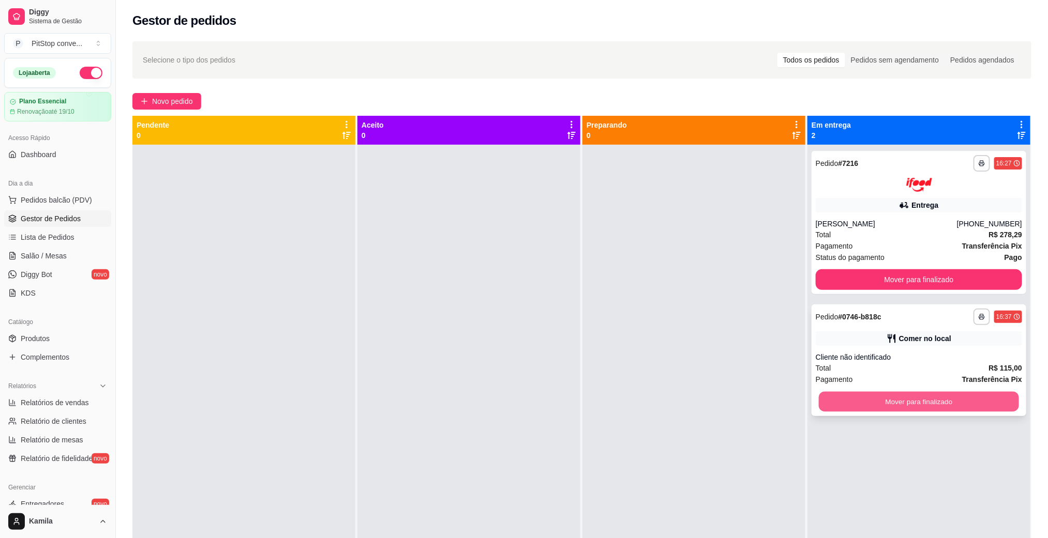
click at [937, 404] on button "Mover para finalizado" at bounding box center [919, 402] width 200 height 20
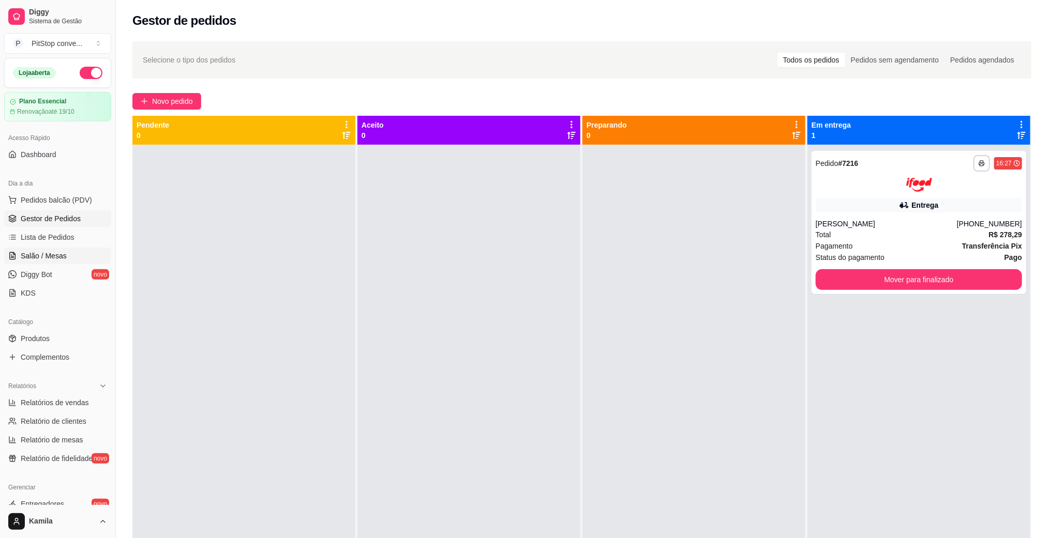
click at [55, 251] on span "Salão / Mesas" at bounding box center [44, 256] width 46 height 10
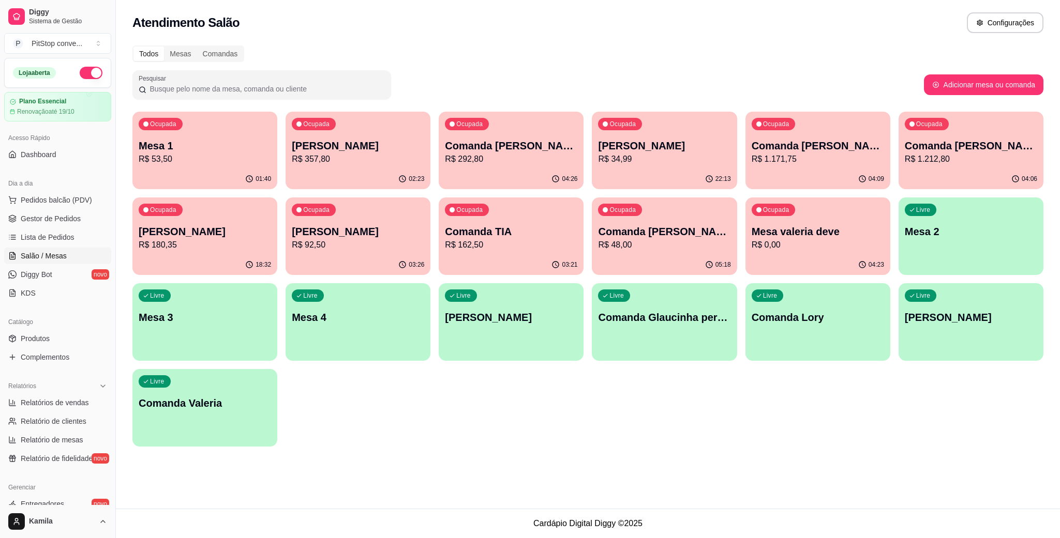
click at [214, 146] on p "Mesa 1" at bounding box center [205, 146] width 132 height 14
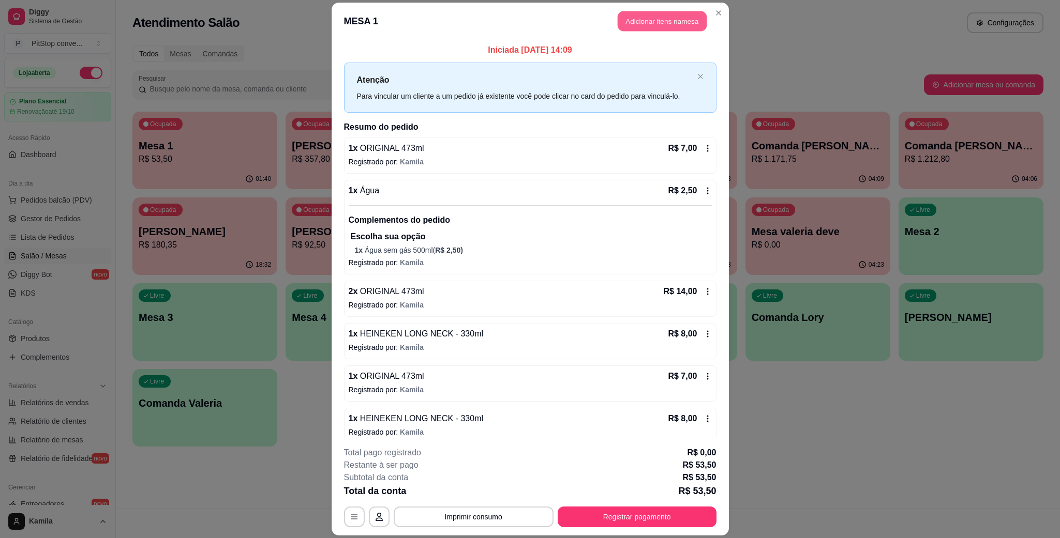
click at [680, 24] on button "Adicionar itens na mesa" at bounding box center [662, 21] width 89 height 20
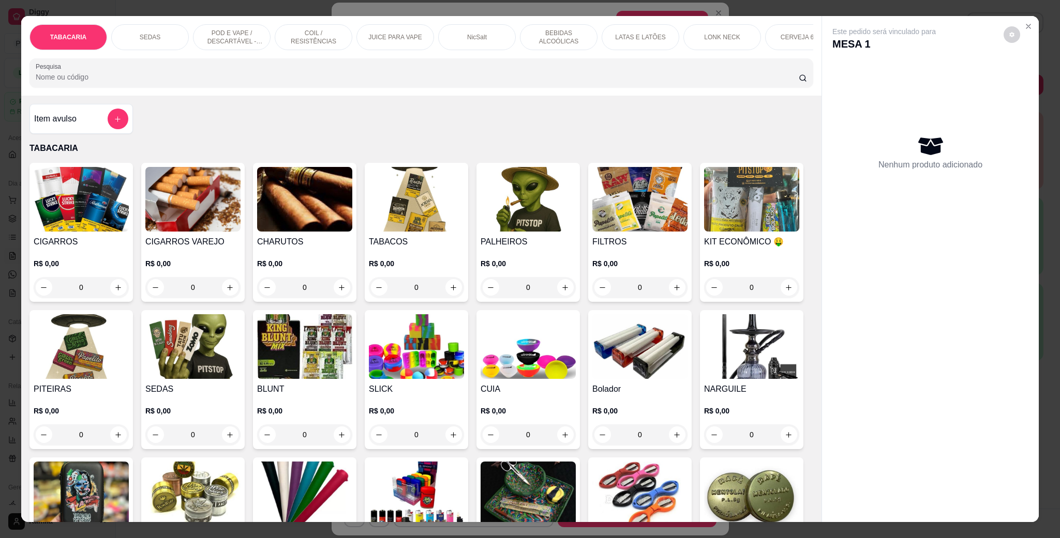
click at [630, 40] on p "LATAS E LATÕES" at bounding box center [640, 37] width 50 height 8
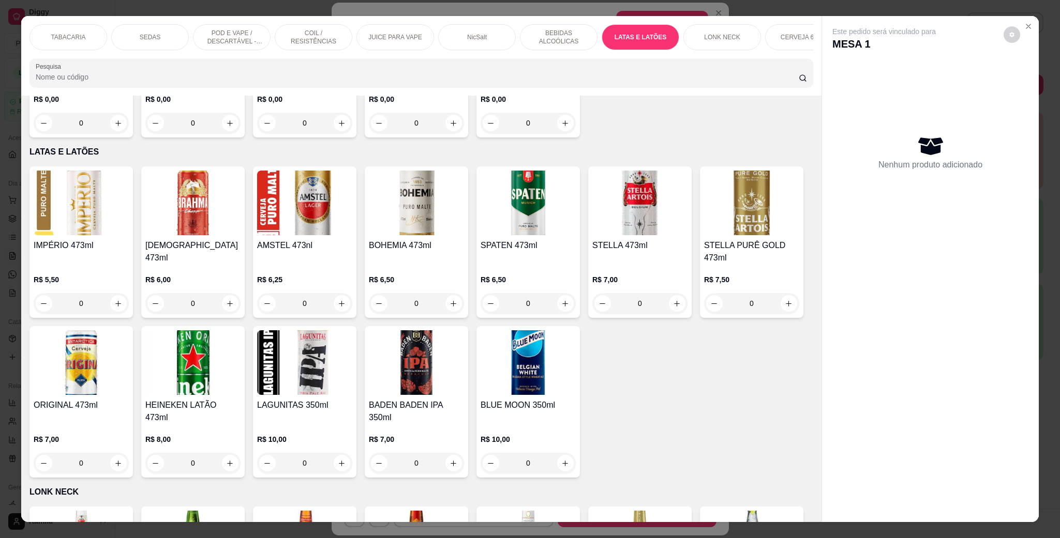
scroll to position [17, 0]
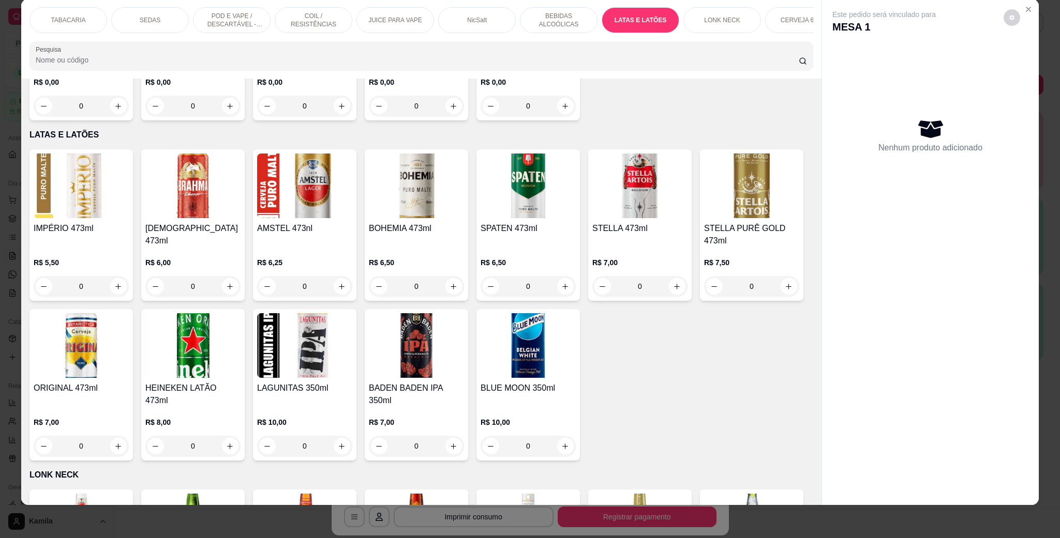
click at [129, 313] on img at bounding box center [81, 345] width 95 height 65
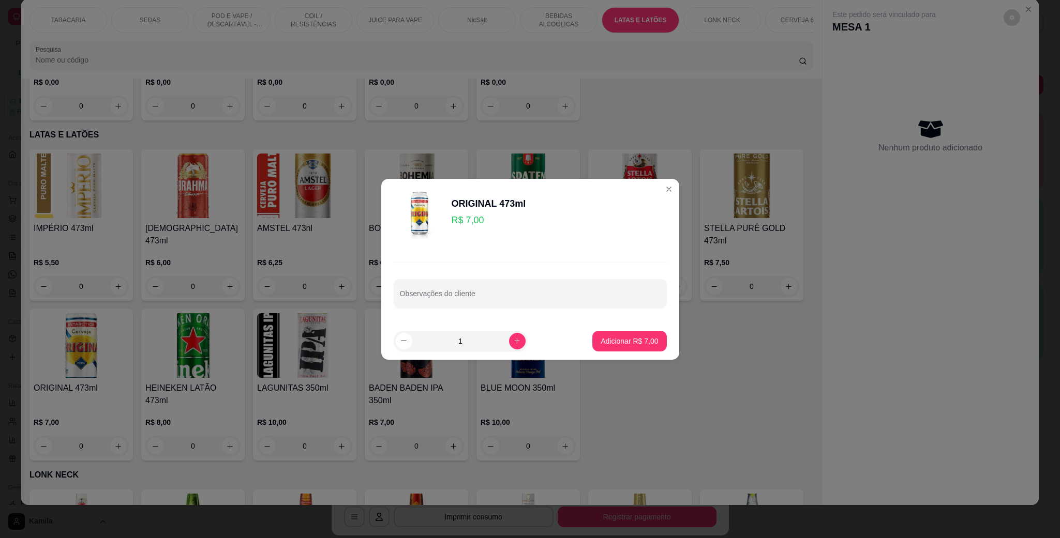
click at [646, 331] on div "Adicionar R$ 7,00" at bounding box center [629, 341] width 74 height 21
click at [627, 346] on p "Adicionar R$ 7,00" at bounding box center [629, 341] width 57 height 10
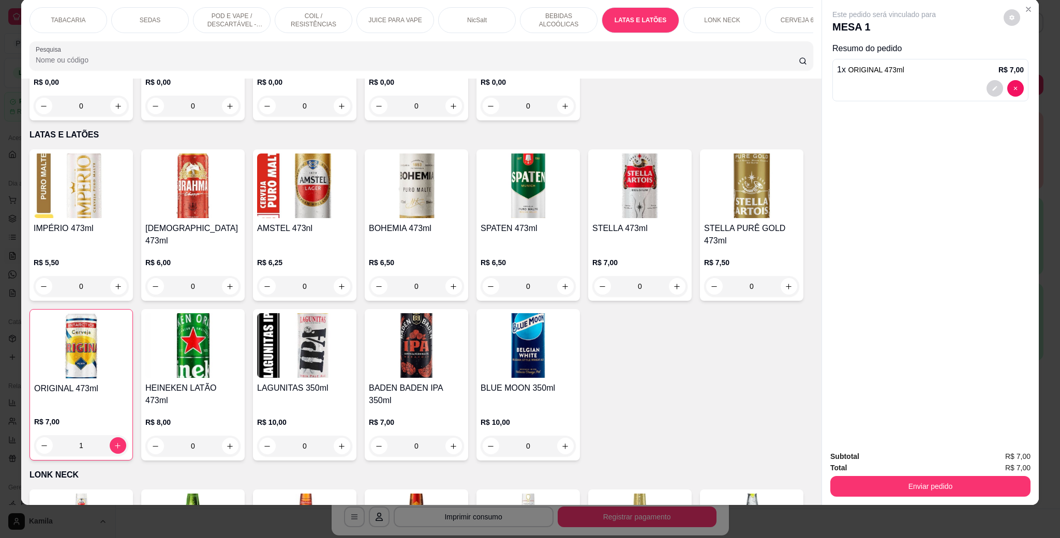
type input "1"
click at [937, 489] on button "Enviar pedido" at bounding box center [930, 486] width 200 height 21
click at [1019, 454] on button "Enviar pedido" at bounding box center [1001, 462] width 58 height 20
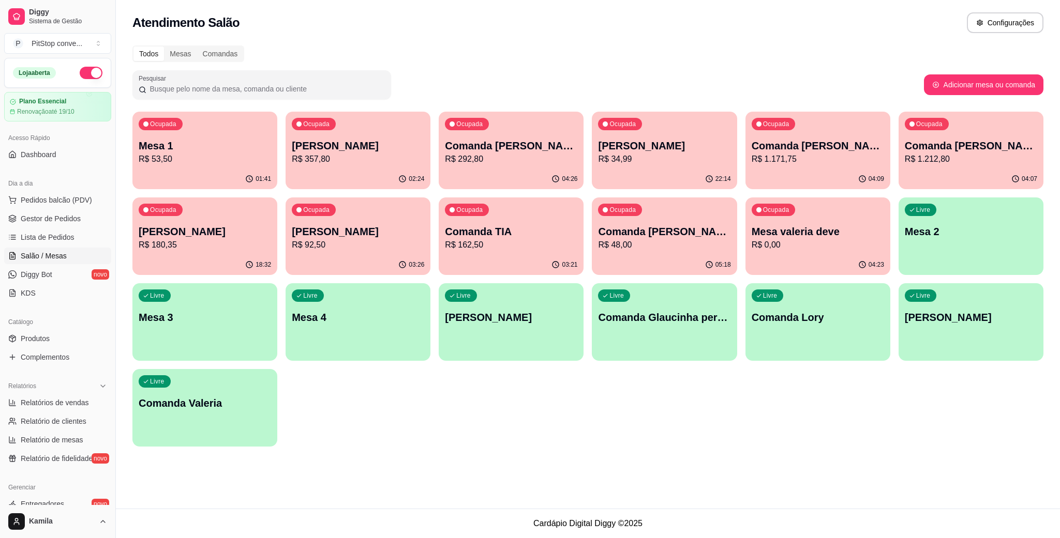
click at [64, 255] on span "Salão / Mesas" at bounding box center [44, 256] width 46 height 10
click at [222, 154] on p "R$ 60,50" at bounding box center [205, 159] width 132 height 12
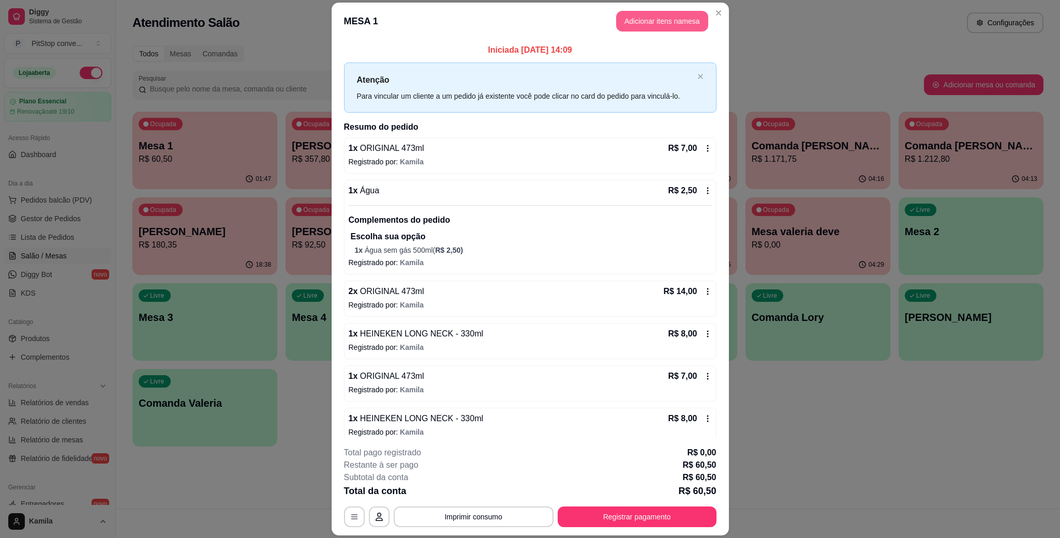
click at [637, 25] on button "Adicionar itens na mesa" at bounding box center [662, 21] width 92 height 21
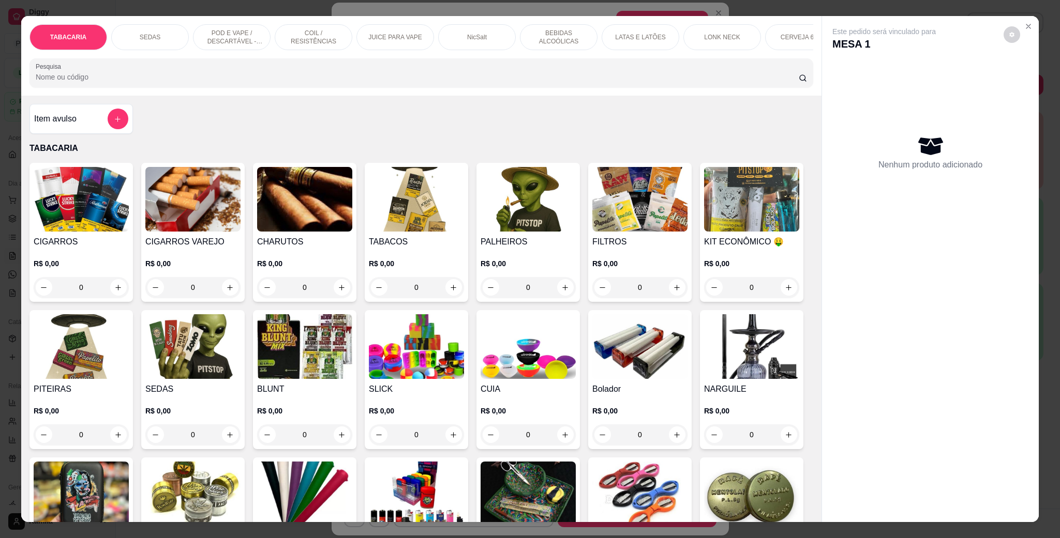
click at [634, 39] on p "LATAS E LATÕES" at bounding box center [640, 37] width 50 height 8
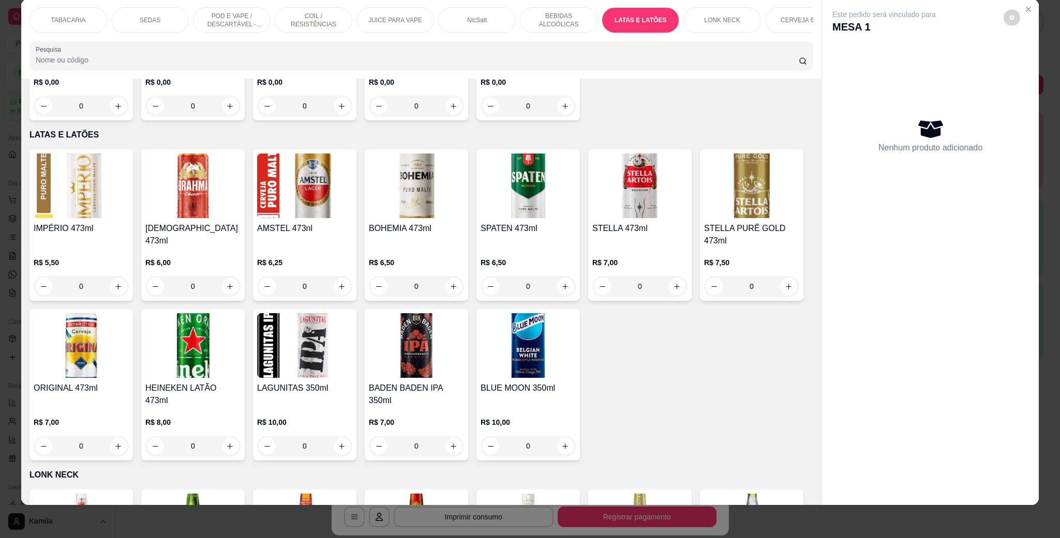
click at [733, 20] on div "LONK NECK" at bounding box center [722, 20] width 78 height 26
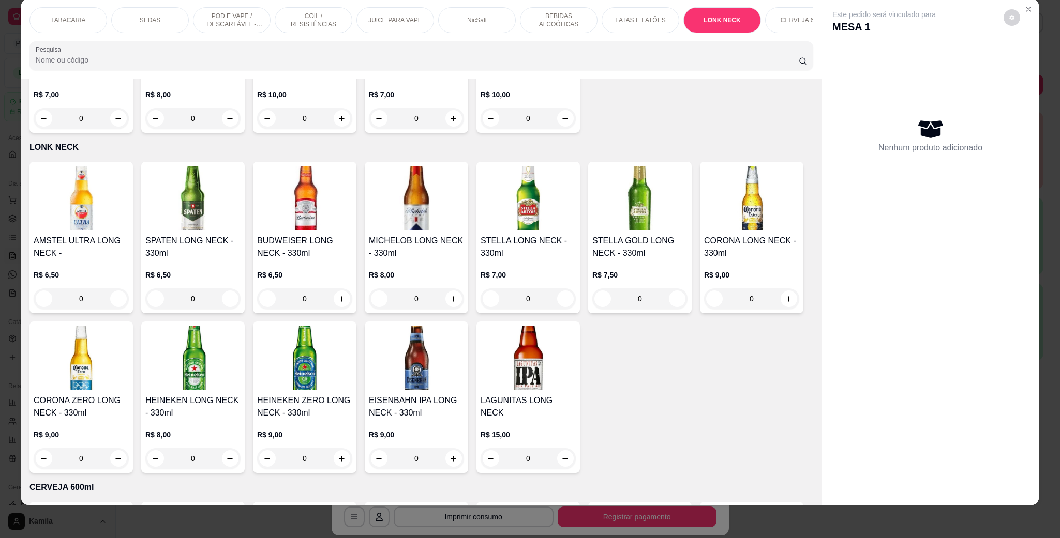
click at [241, 326] on img at bounding box center [192, 358] width 95 height 65
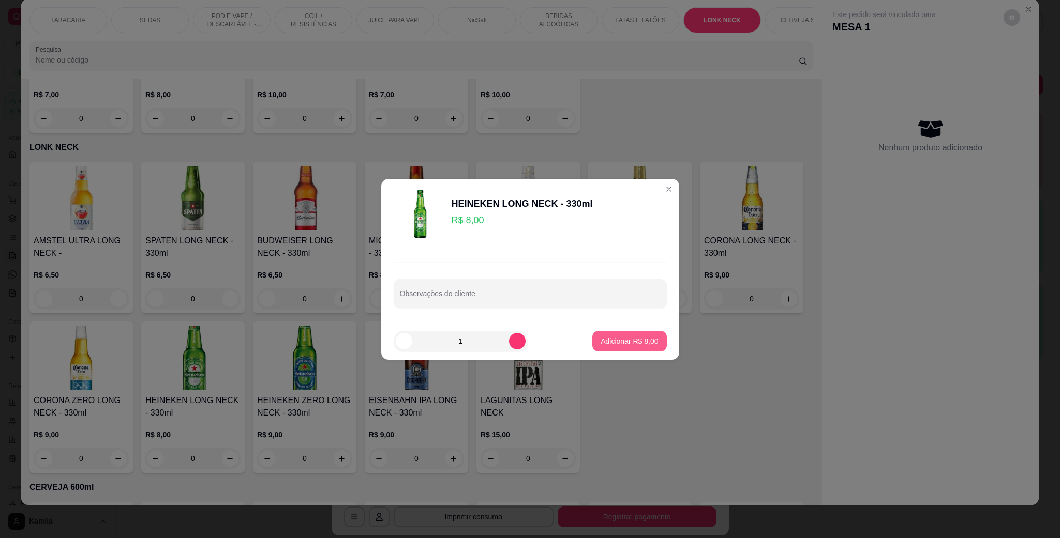
click at [616, 338] on p "Adicionar R$ 8,00" at bounding box center [629, 341] width 57 height 10
type input "1"
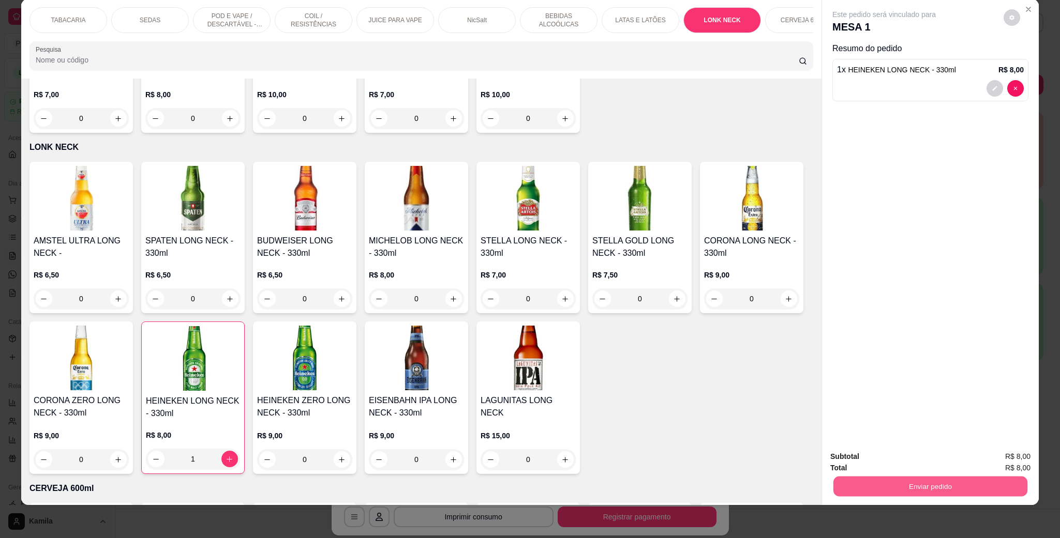
click at [942, 484] on button "Enviar pedido" at bounding box center [930, 486] width 194 height 20
click at [1001, 461] on button "Enviar pedido" at bounding box center [1001, 462] width 58 height 20
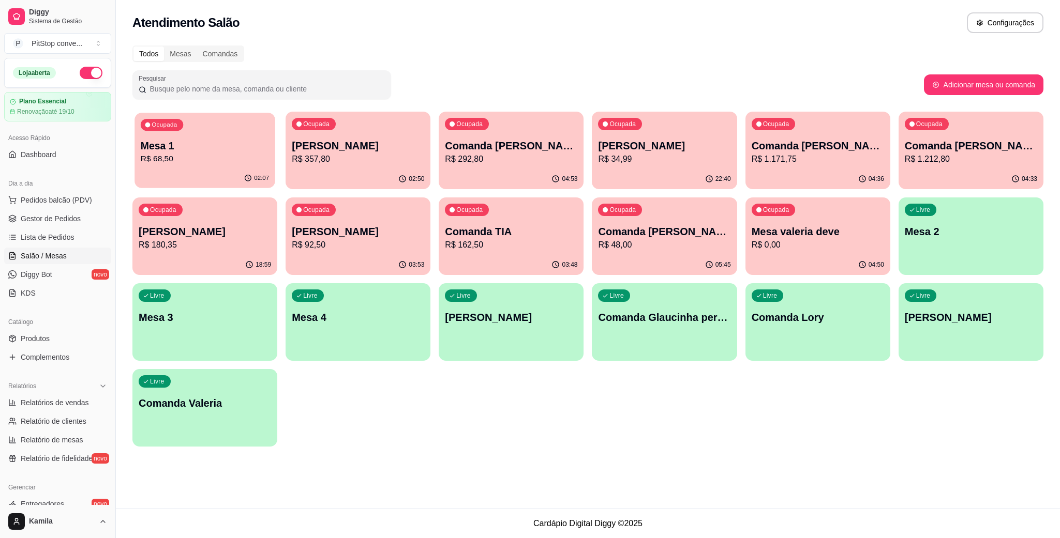
click at [218, 156] on p "R$ 68,50" at bounding box center [205, 159] width 128 height 12
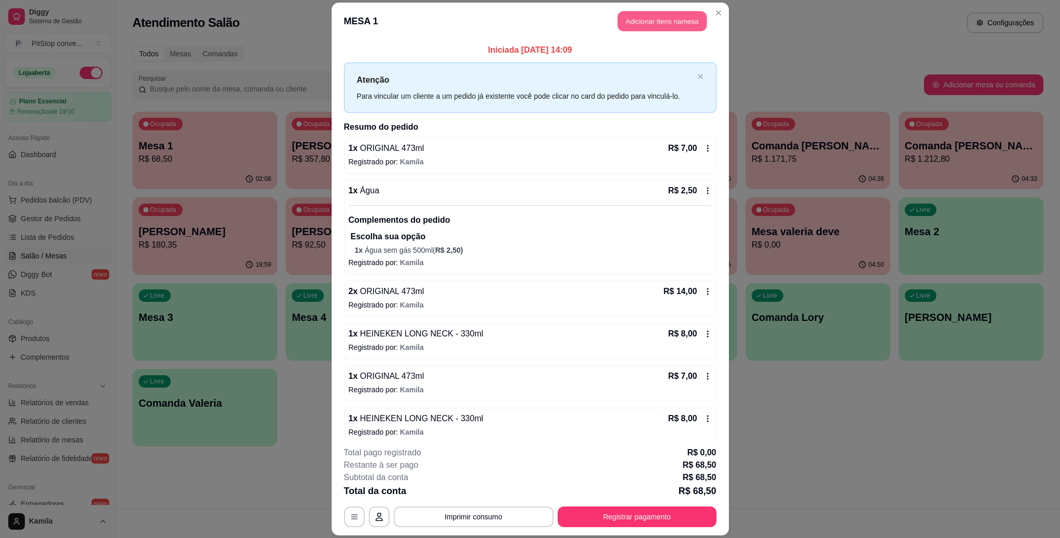
click at [673, 13] on button "Adicionar itens na mesa" at bounding box center [662, 21] width 89 height 20
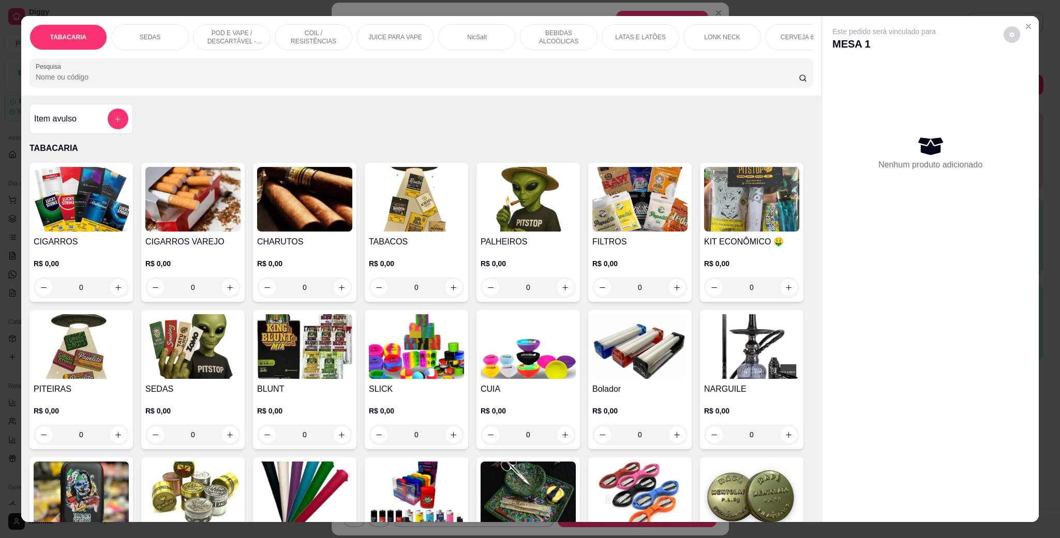
click at [642, 35] on p "LATAS E LATÕES" at bounding box center [640, 37] width 50 height 8
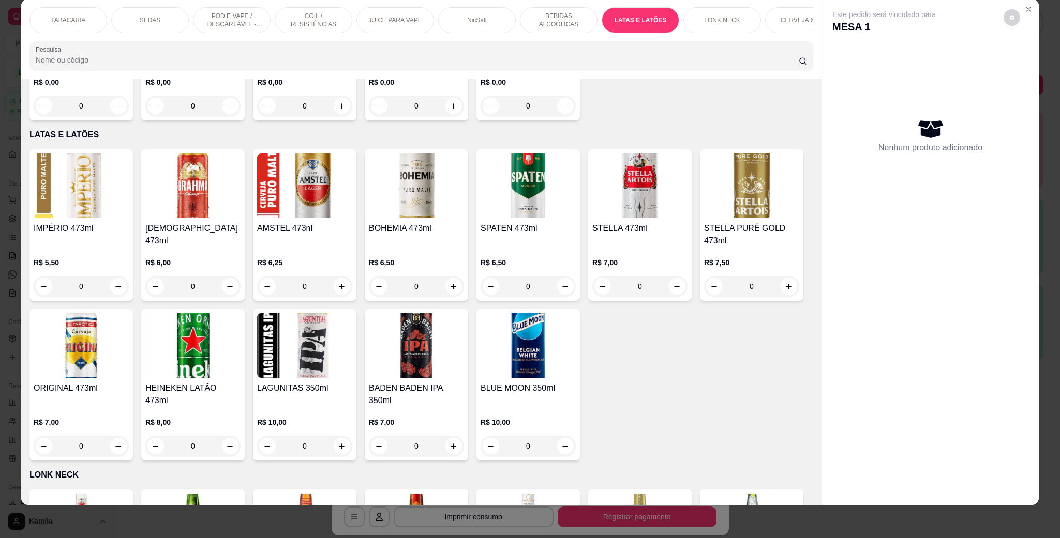
click at [129, 313] on img at bounding box center [81, 345] width 95 height 65
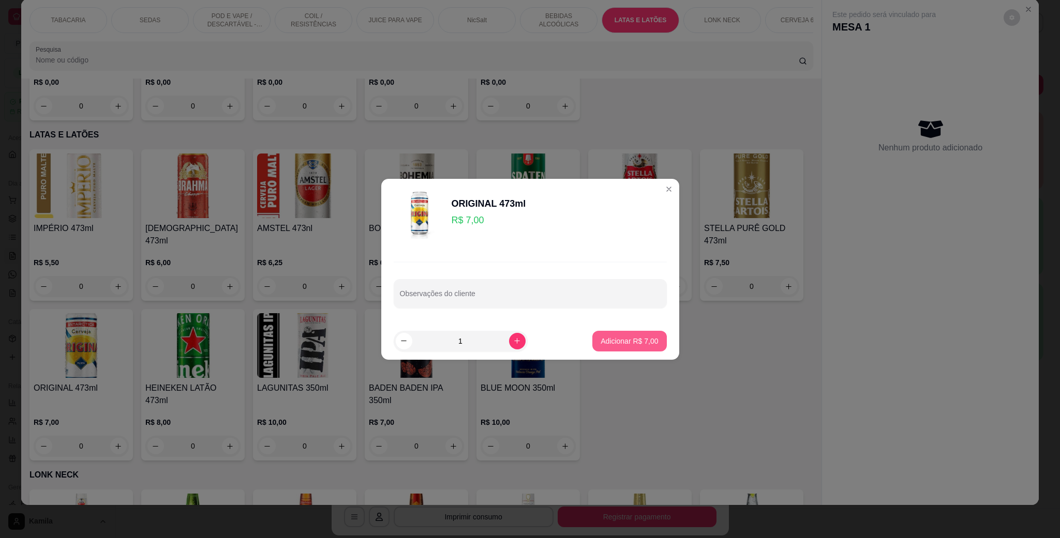
click at [607, 340] on p "Adicionar R$ 7,00" at bounding box center [629, 341] width 57 height 10
type input "1"
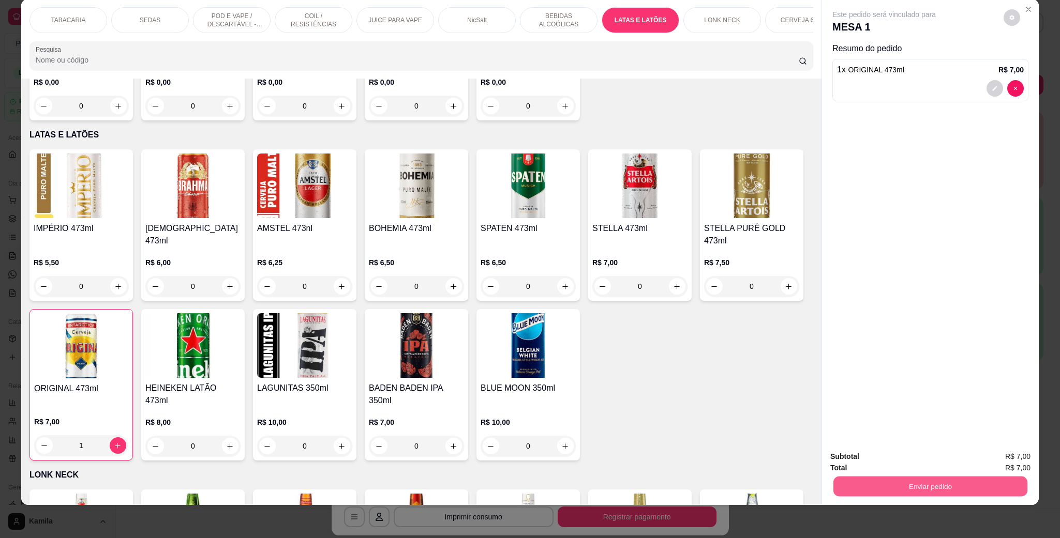
click at [964, 493] on button "Enviar pedido" at bounding box center [930, 486] width 194 height 20
click at [995, 457] on button "Enviar pedido" at bounding box center [1001, 462] width 58 height 20
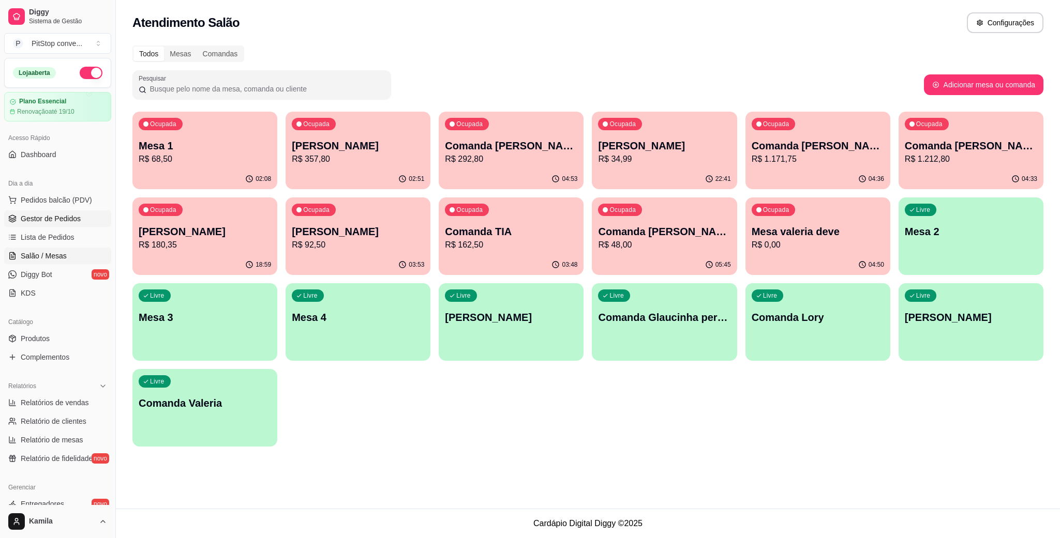
click at [68, 219] on span "Gestor de Pedidos" at bounding box center [51, 219] width 60 height 10
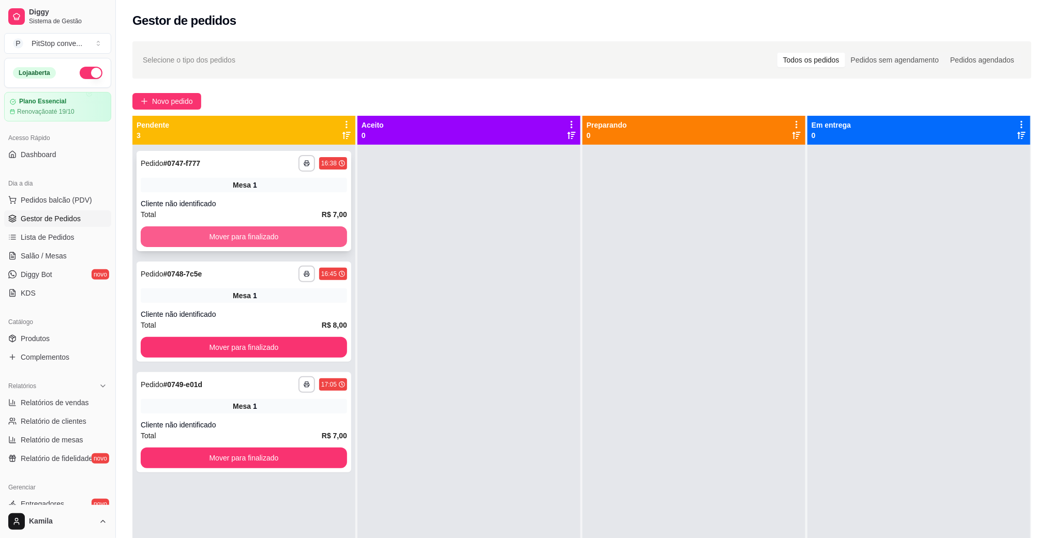
click at [222, 228] on button "Mover para finalizado" at bounding box center [244, 237] width 206 height 21
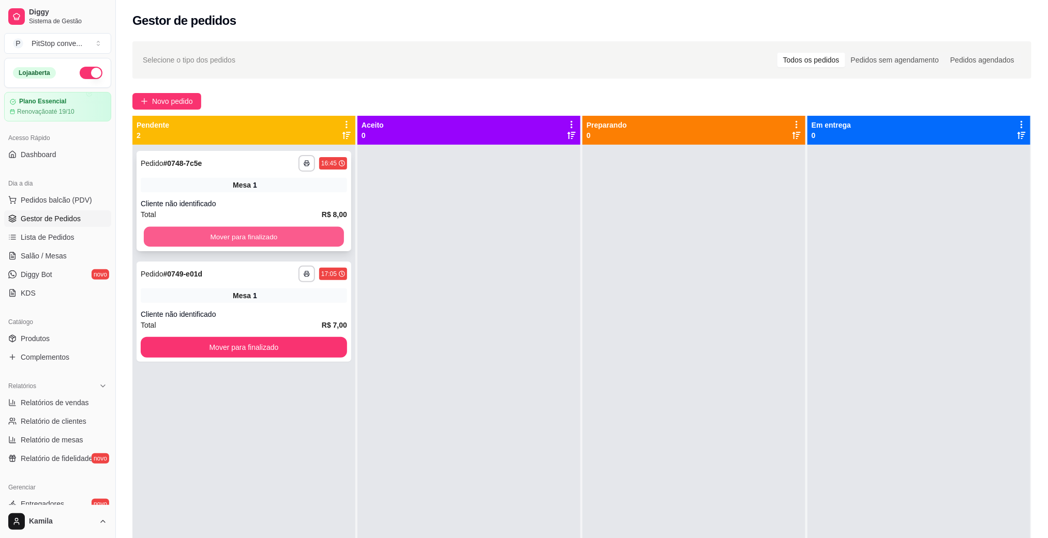
click at [233, 229] on button "Mover para finalizado" at bounding box center [244, 237] width 200 height 20
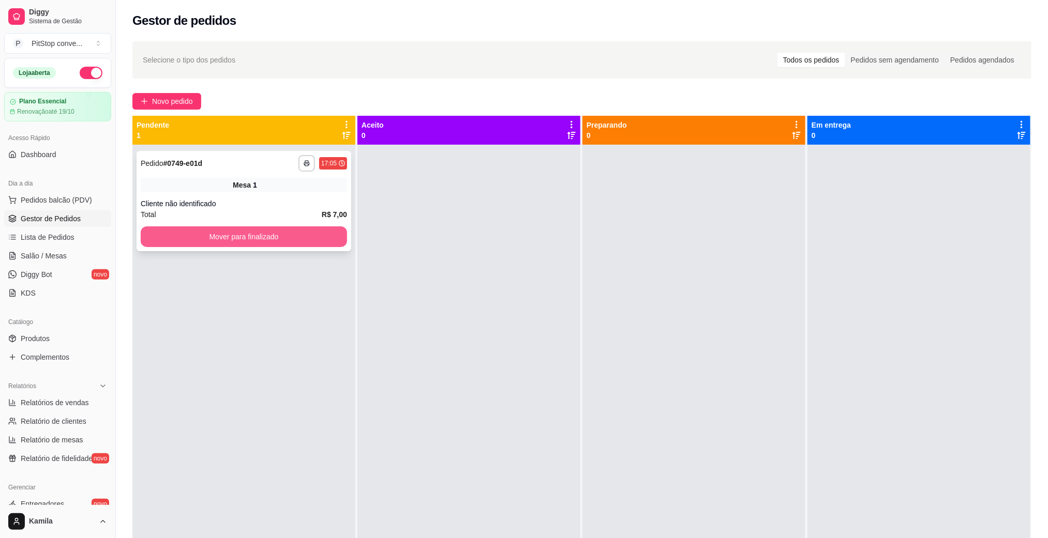
click at [233, 231] on button "Mover para finalizado" at bounding box center [244, 237] width 206 height 21
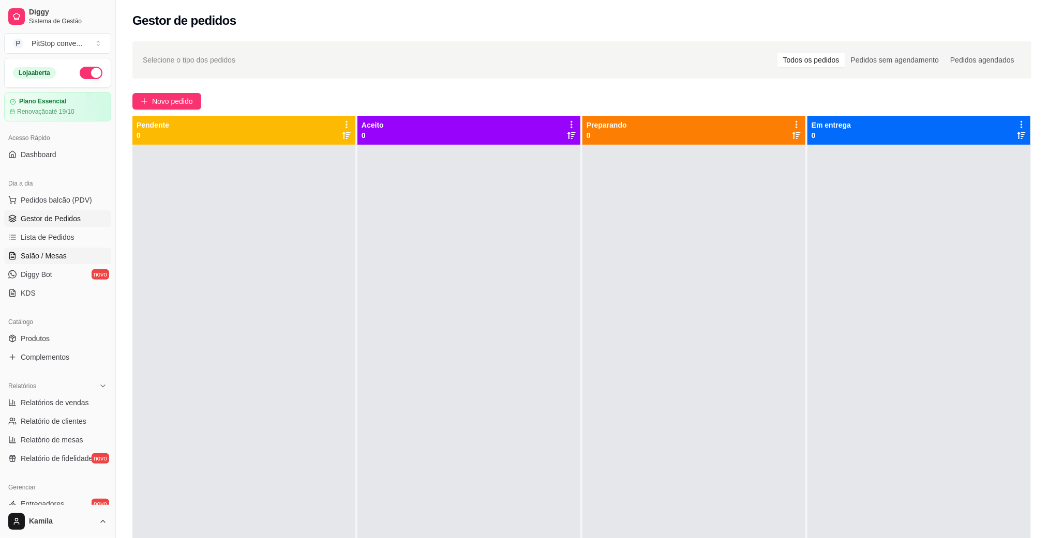
click at [58, 253] on span "Salão / Mesas" at bounding box center [44, 256] width 46 height 10
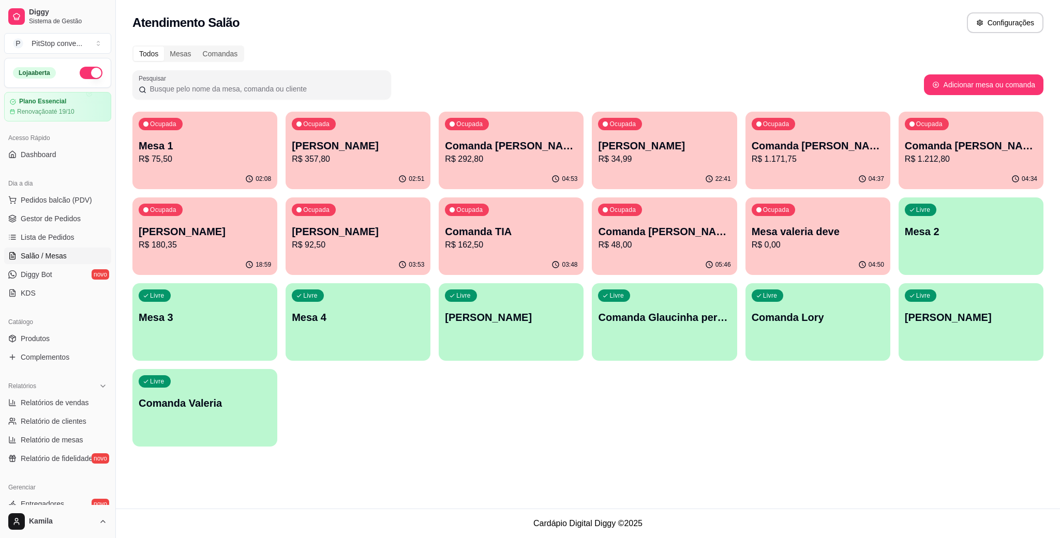
click at [234, 163] on p "R$ 75,50" at bounding box center [205, 159] width 132 height 12
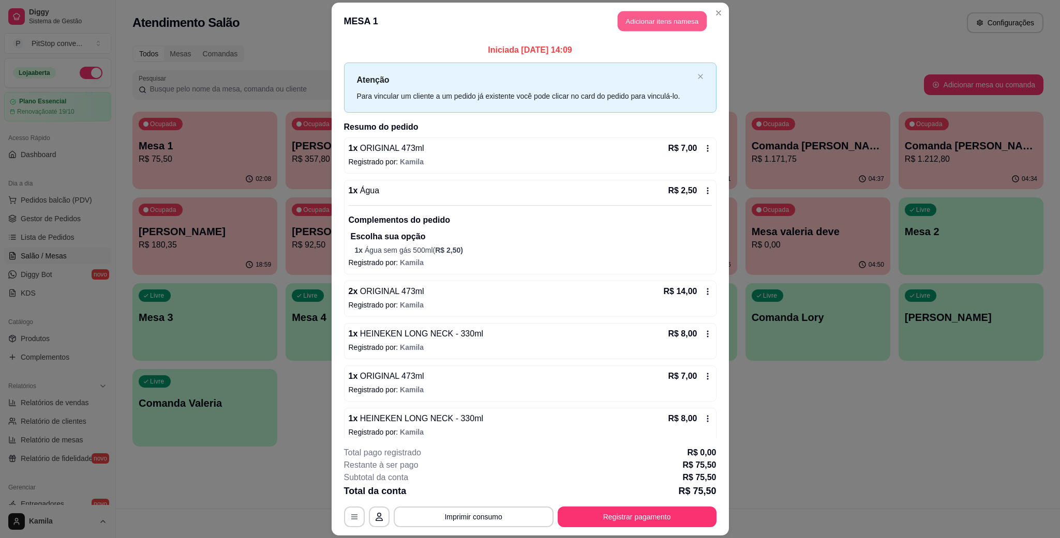
click at [648, 26] on button "Adicionar itens na mesa" at bounding box center [662, 21] width 89 height 20
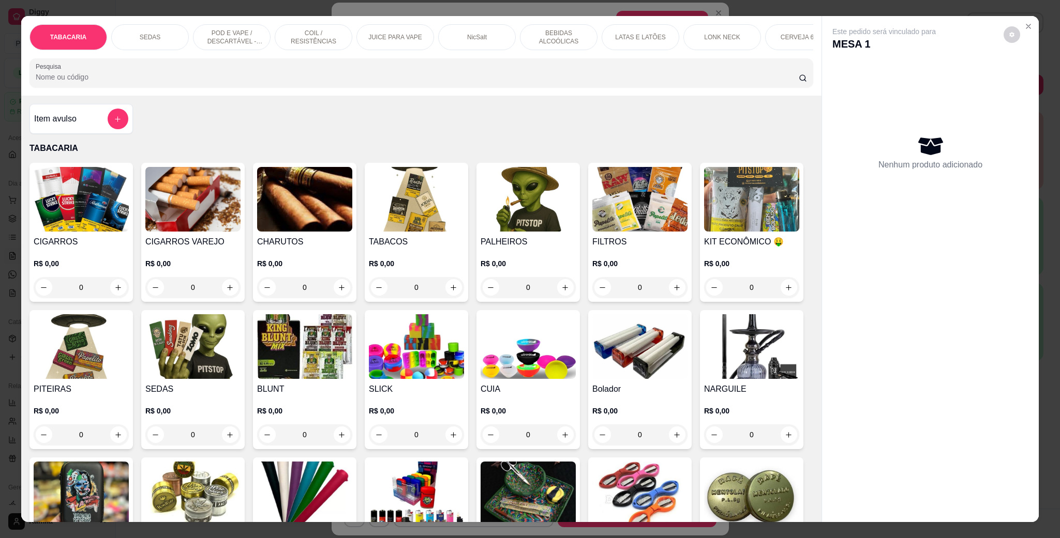
click at [712, 32] on div "LONK NECK" at bounding box center [722, 37] width 78 height 26
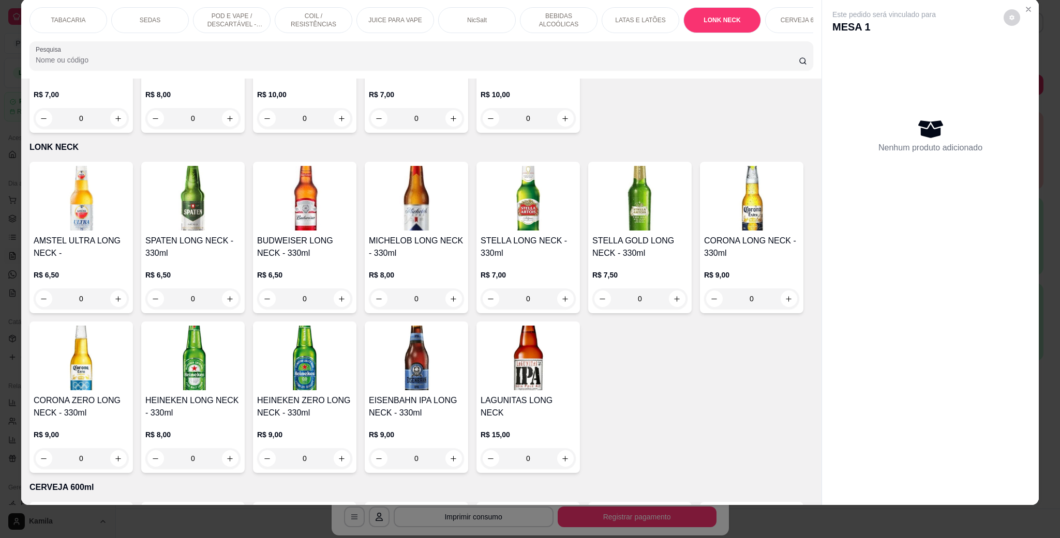
click at [241, 395] on h4 "HEINEKEN LONG NECK - 330ml" at bounding box center [192, 407] width 95 height 25
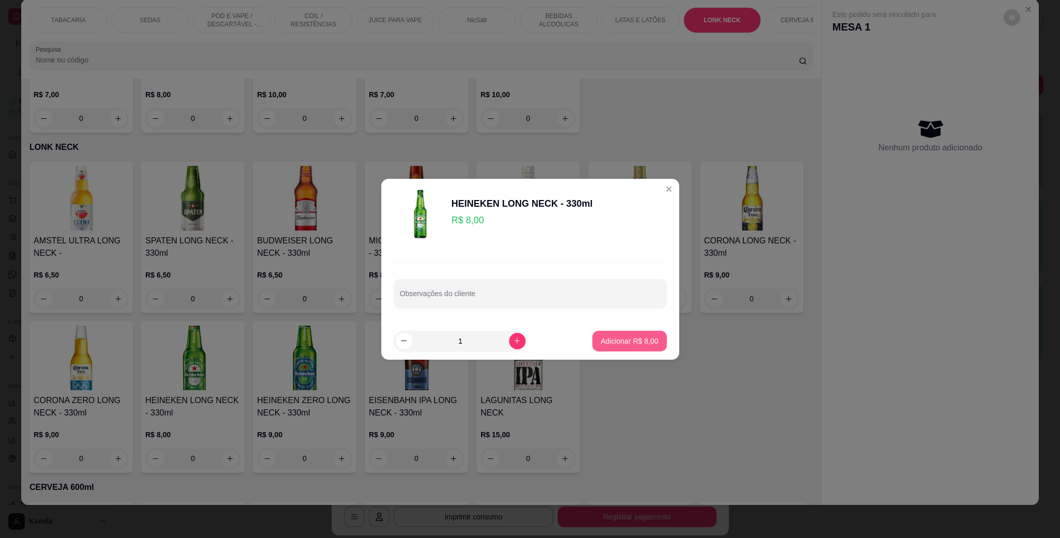
click at [622, 340] on p "Adicionar R$ 8,00" at bounding box center [629, 341] width 57 height 10
type input "1"
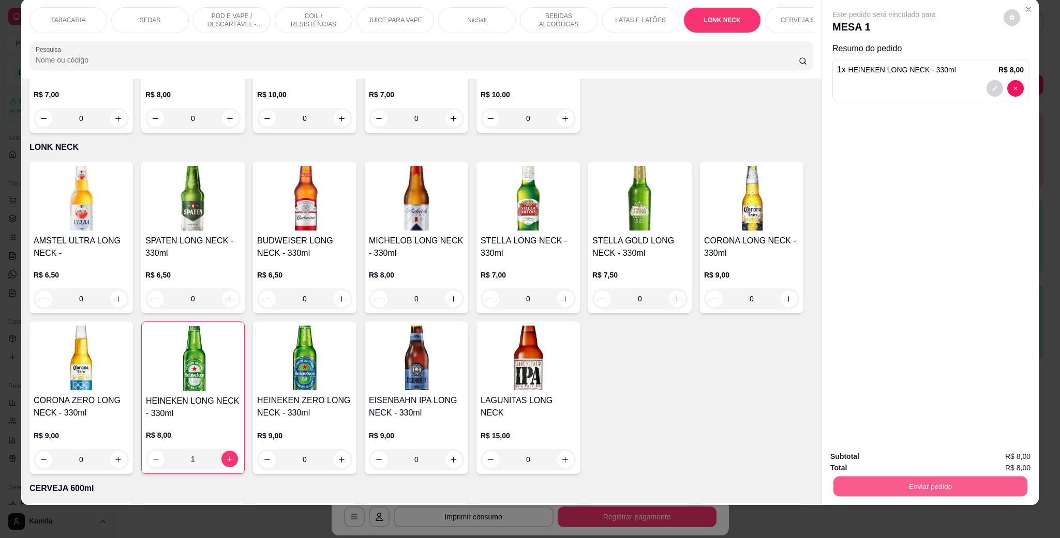
click at [928, 483] on button "Enviar pedido" at bounding box center [930, 486] width 194 height 20
click at [1007, 458] on button "Enviar pedido" at bounding box center [1002, 461] width 57 height 19
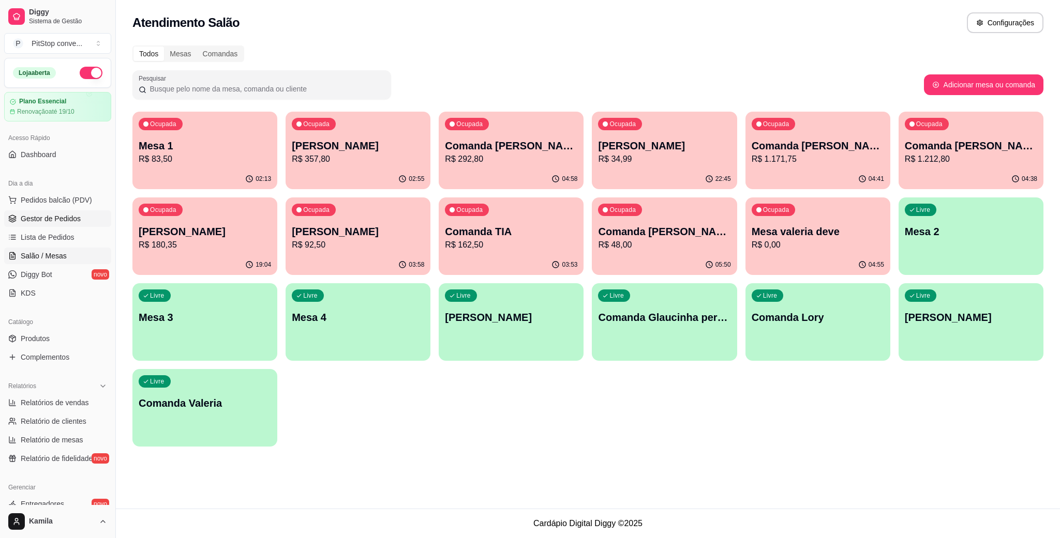
click at [56, 217] on span "Gestor de Pedidos" at bounding box center [51, 219] width 60 height 10
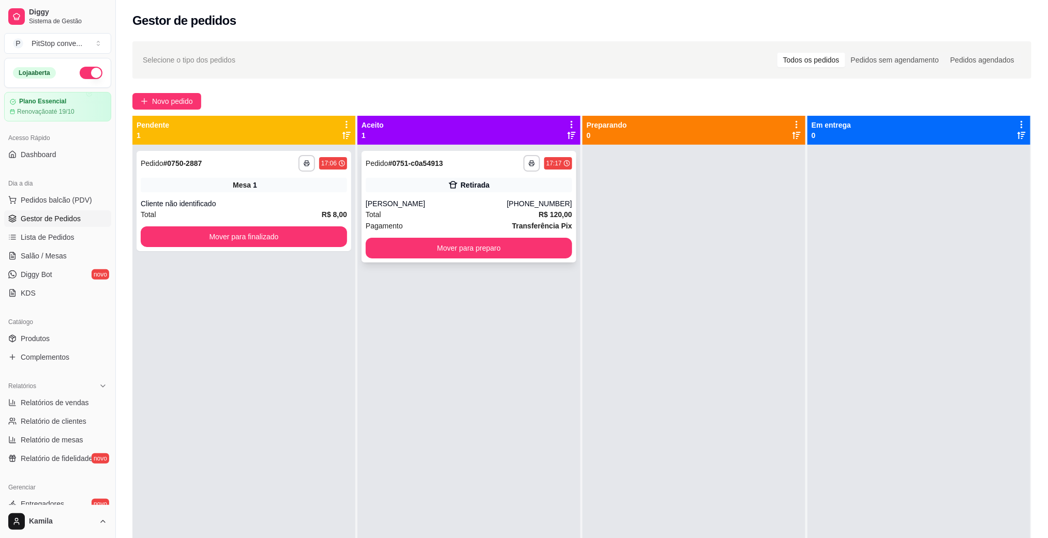
click at [473, 220] on div "Pagamento Transferência Pix" at bounding box center [469, 225] width 206 height 11
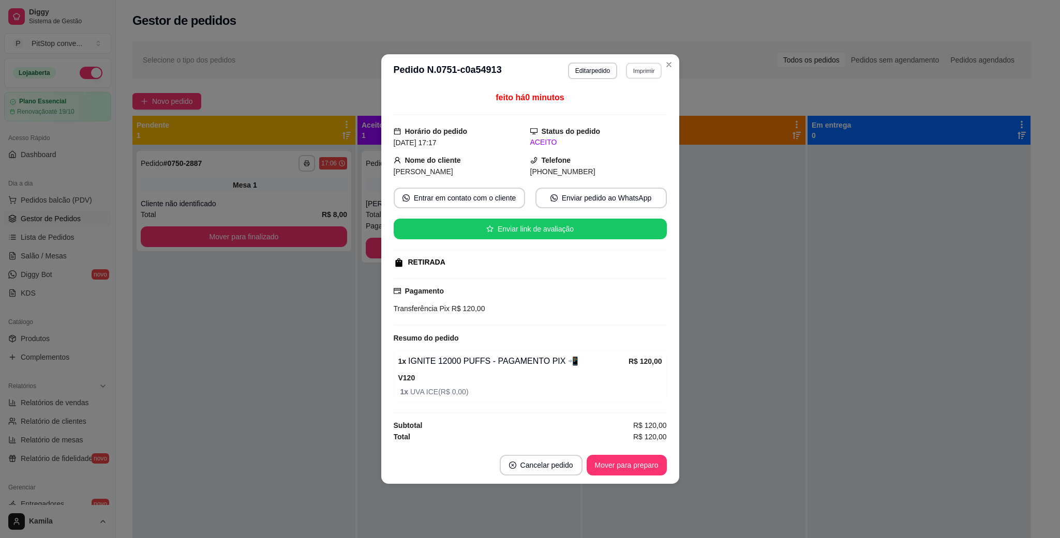
click at [644, 69] on button "Imprimir" at bounding box center [644, 71] width 36 height 16
click at [630, 103] on button "IMPRESSORA" at bounding box center [626, 105] width 75 height 17
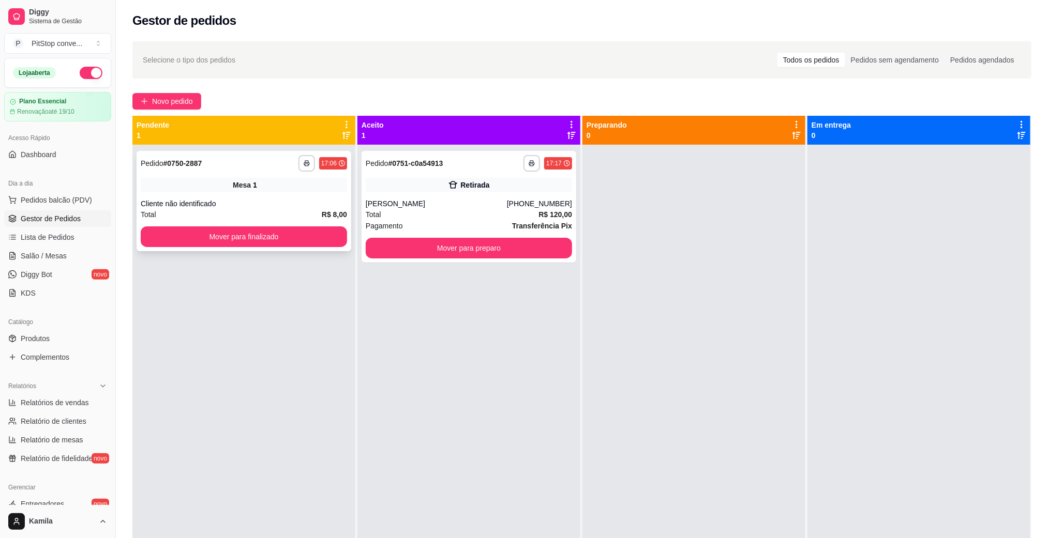
click at [242, 225] on div "**********" at bounding box center [244, 201] width 215 height 100
click at [264, 225] on div "**********" at bounding box center [244, 201] width 215 height 100
click at [279, 241] on button "Mover para finalizado" at bounding box center [244, 237] width 200 height 20
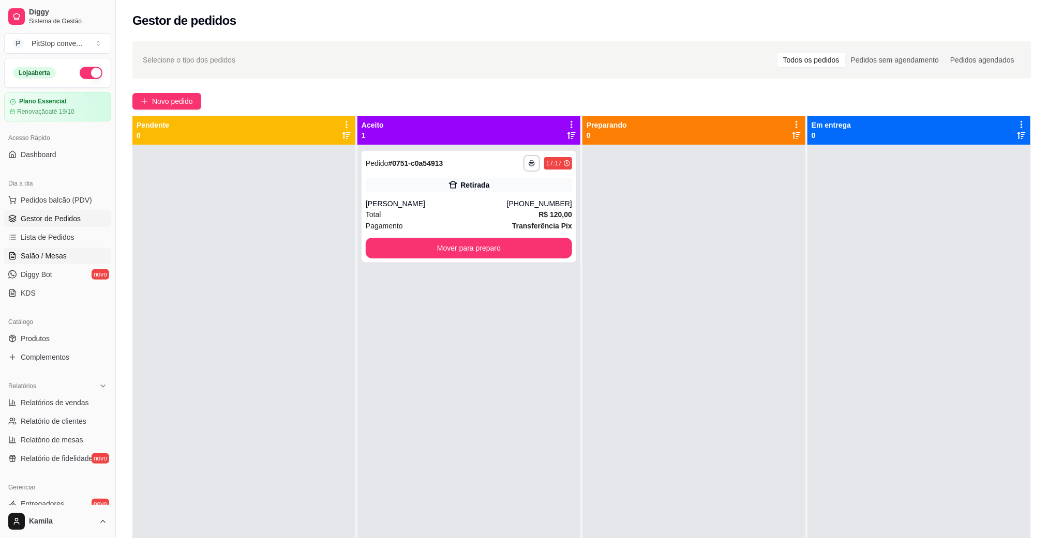
click at [56, 253] on span "Salão / Mesas" at bounding box center [44, 256] width 46 height 10
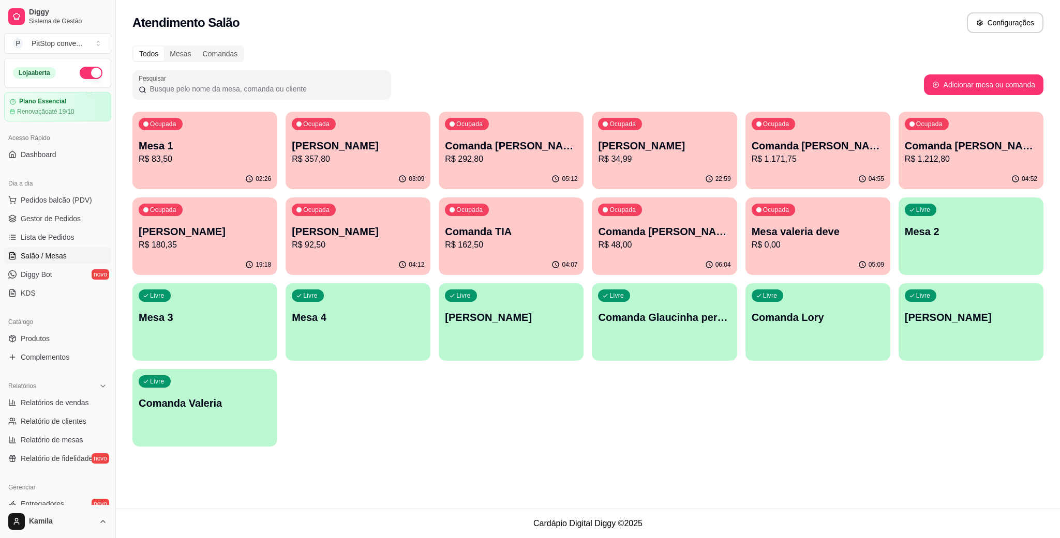
click at [222, 158] on p "R$ 83,50" at bounding box center [205, 159] width 132 height 12
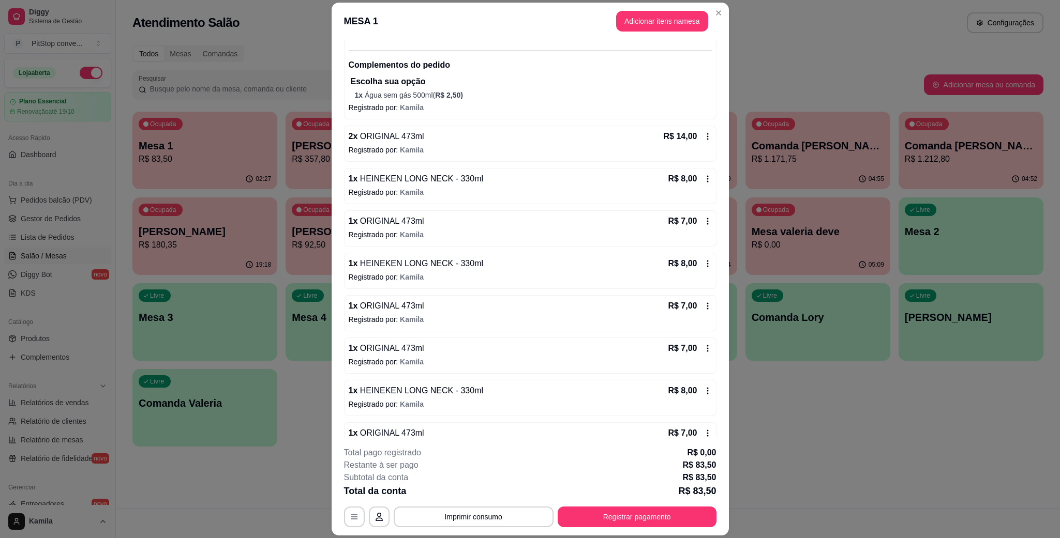
scroll to position [228, 0]
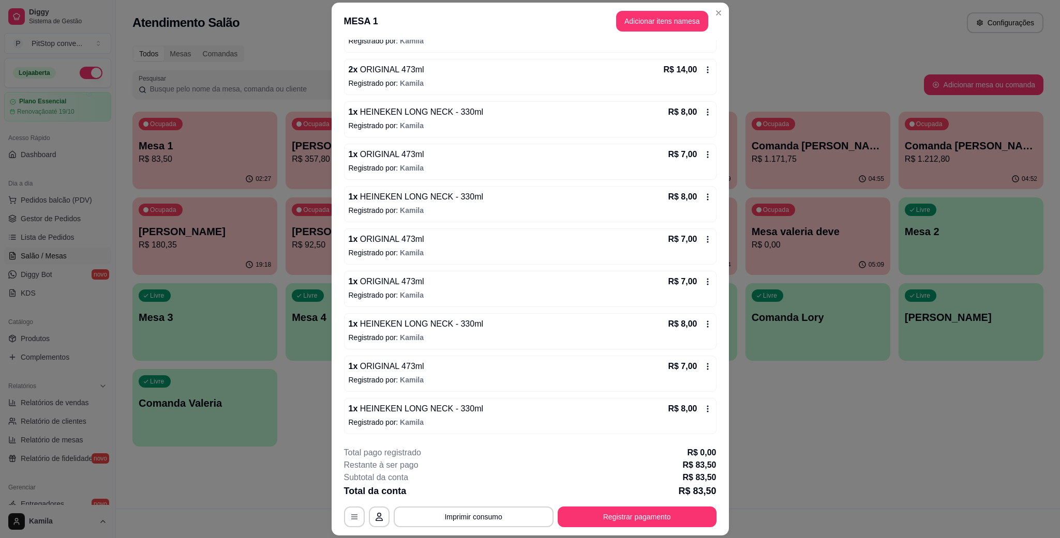
click at [688, 534] on footer "**********" at bounding box center [530, 487] width 397 height 97
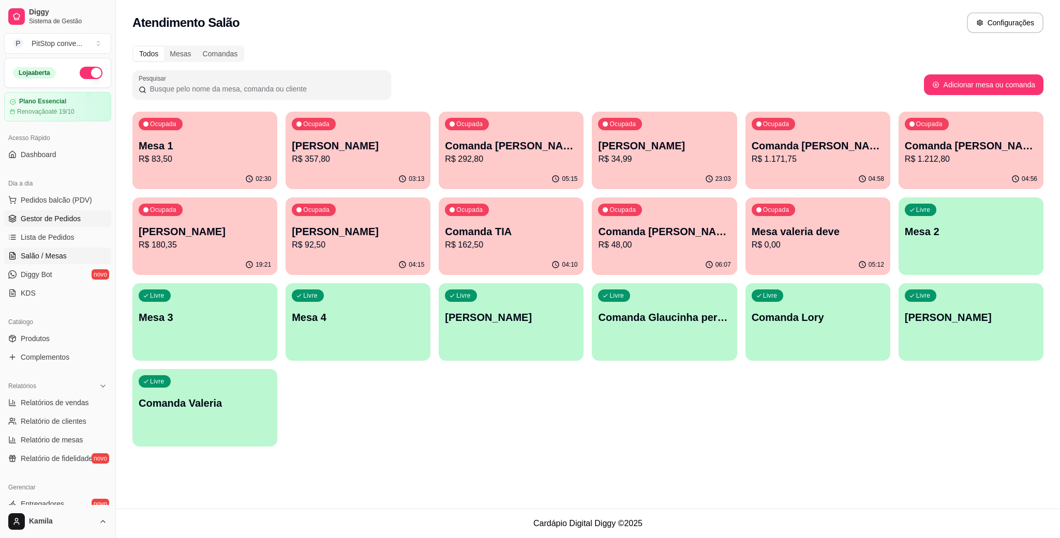
click at [56, 221] on span "Gestor de Pedidos" at bounding box center [51, 219] width 60 height 10
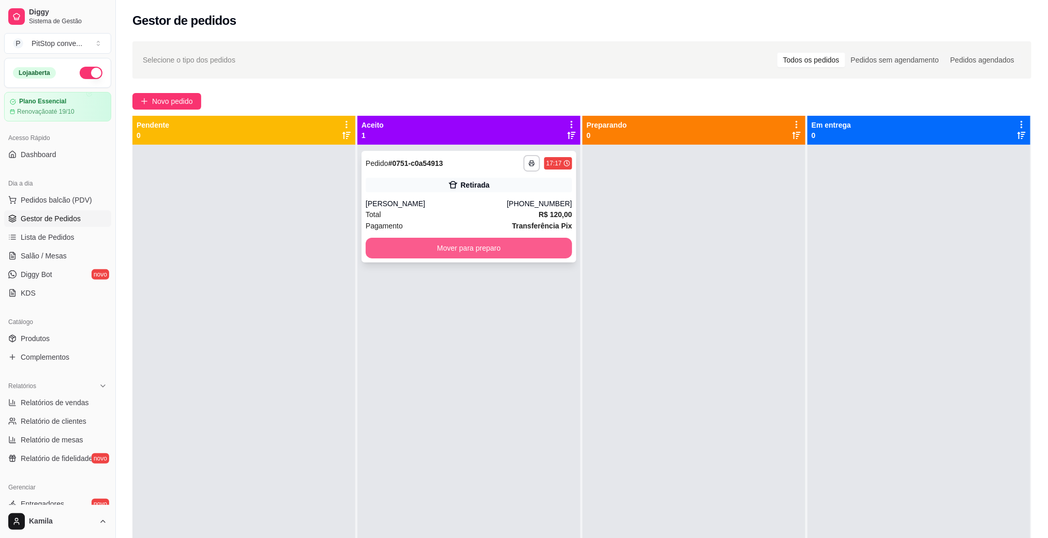
click at [503, 245] on button "Mover para preparo" at bounding box center [469, 248] width 206 height 21
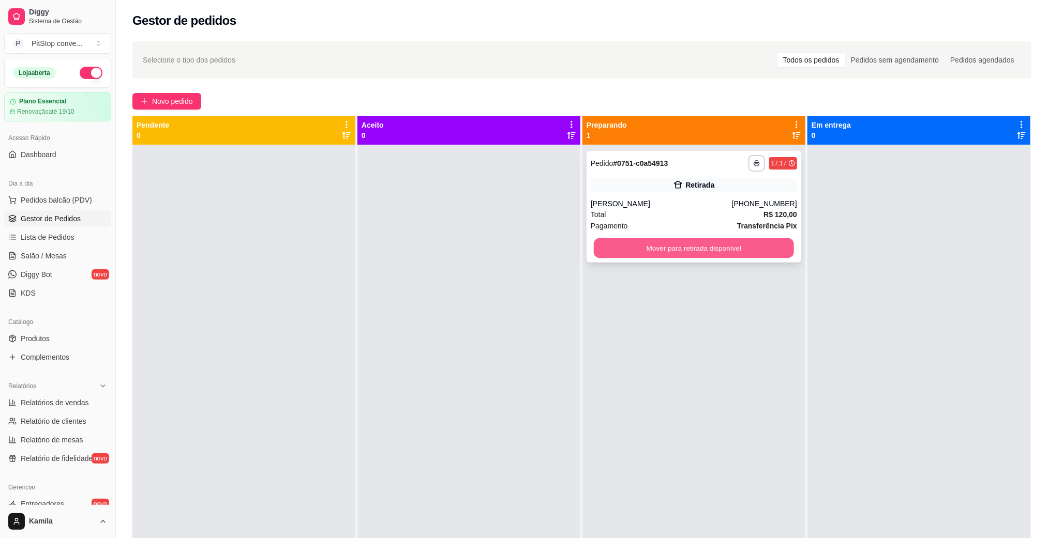
click at [730, 256] on button "Mover para retirada disponível" at bounding box center [694, 248] width 200 height 20
click at [717, 249] on button "Mover para retirada disponível" at bounding box center [694, 248] width 206 height 21
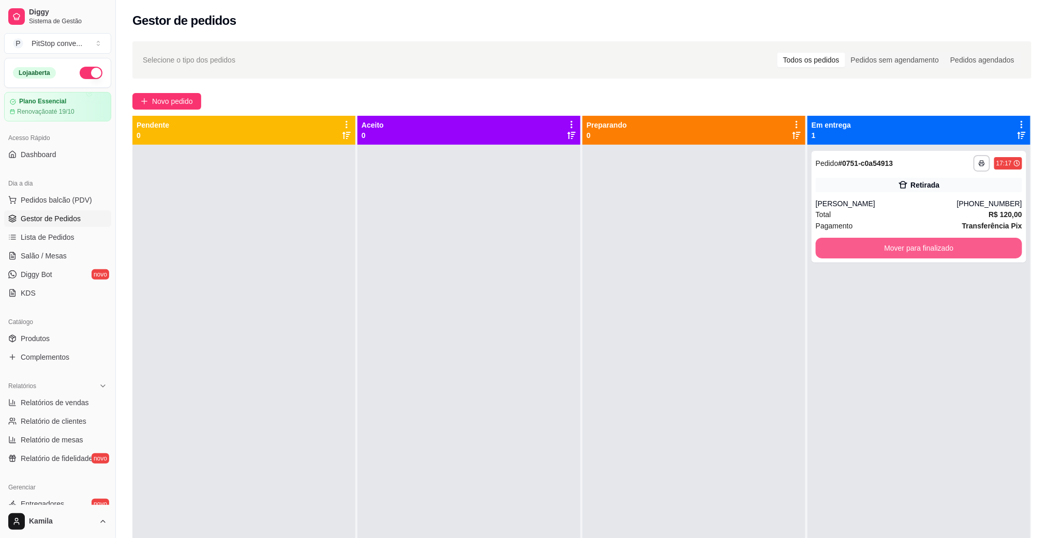
click at [900, 252] on button "Mover para finalizado" at bounding box center [919, 248] width 206 height 21
click at [878, 244] on button "Mover para finalizado" at bounding box center [919, 248] width 206 height 21
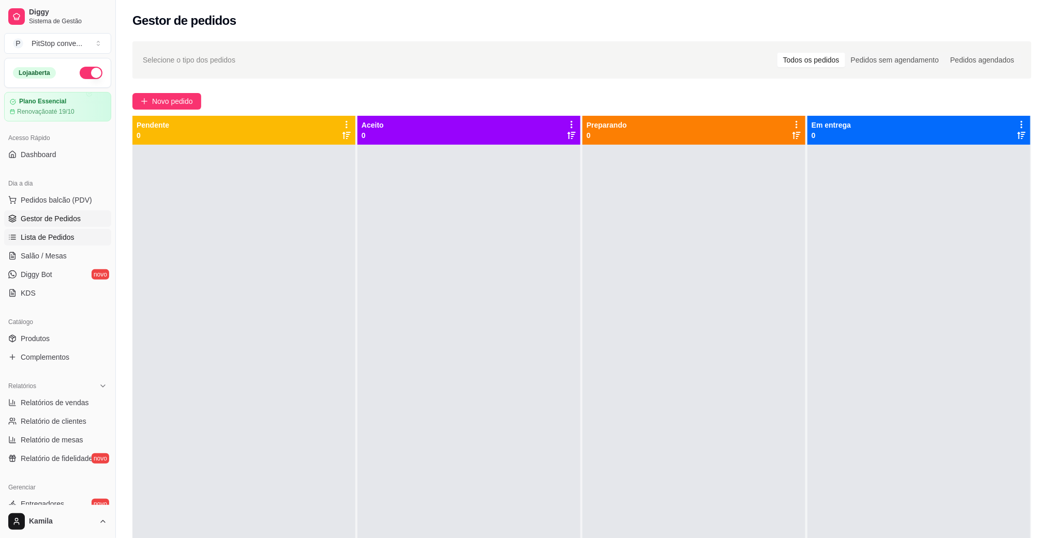
click at [66, 245] on link "Lista de Pedidos" at bounding box center [57, 237] width 107 height 17
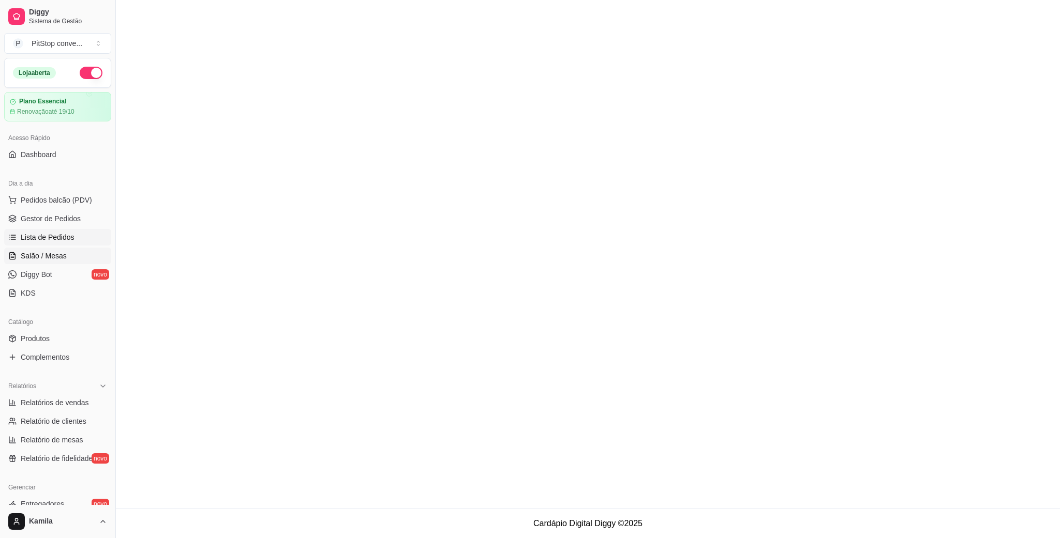
click at [66, 253] on link "Salão / Mesas" at bounding box center [57, 256] width 107 height 17
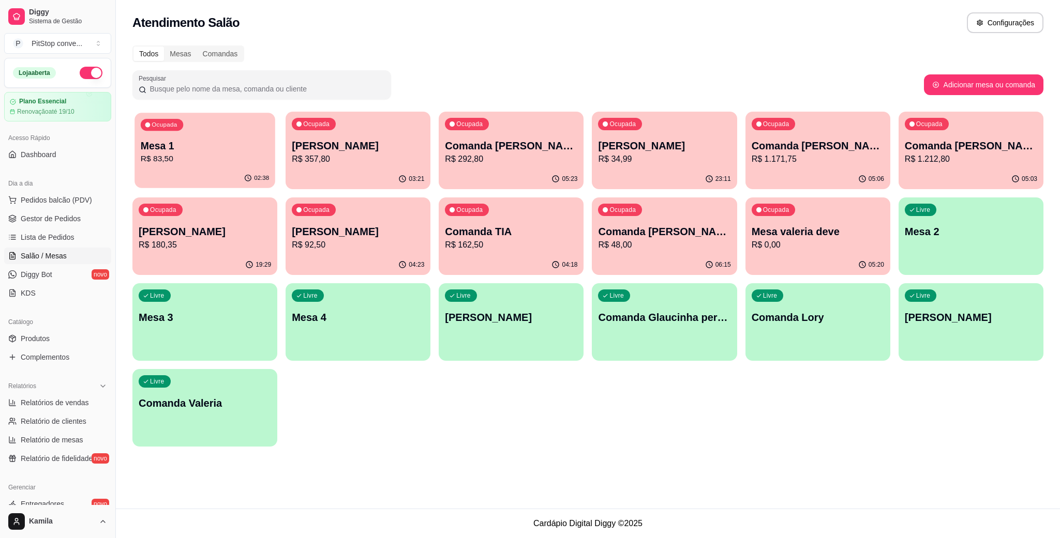
click at [222, 156] on p "R$ 83,50" at bounding box center [205, 159] width 128 height 12
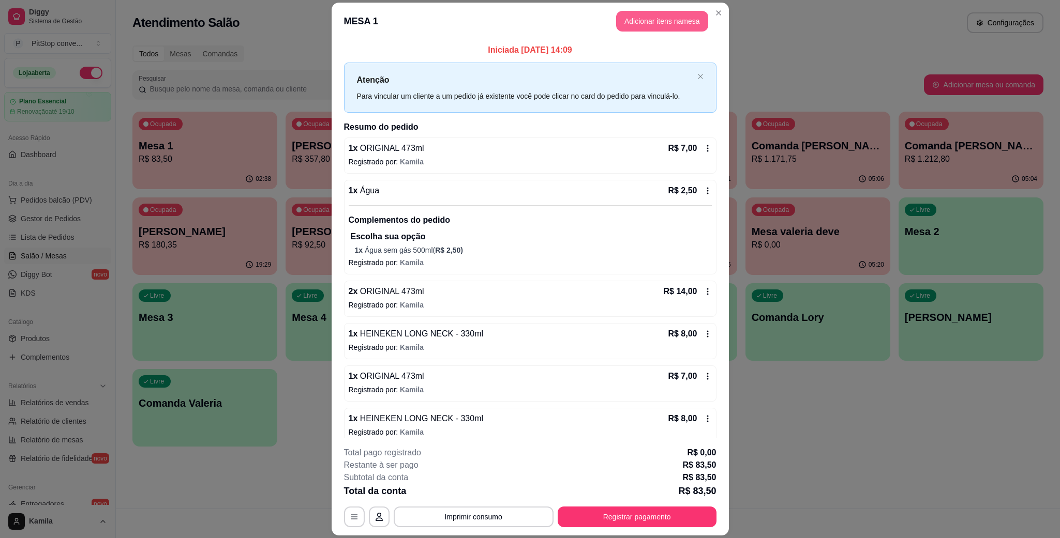
click at [672, 18] on button "Adicionar itens na mesa" at bounding box center [662, 21] width 92 height 21
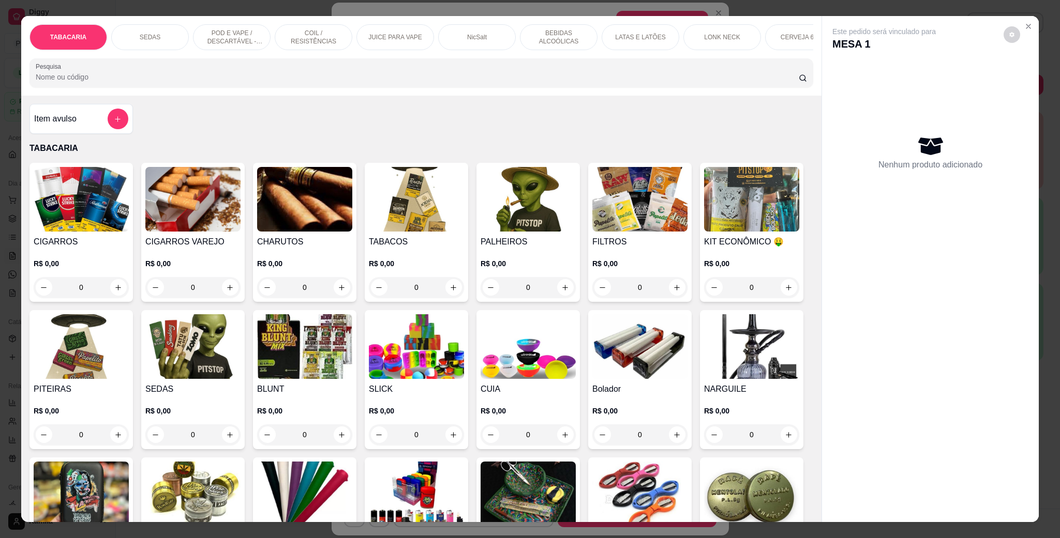
click at [1032, 24] on div "Este pedido será vinculado para MESA 1 Nenhum produto adicionado" at bounding box center [930, 261] width 217 height 490
click at [1024, 25] on icon "Close" at bounding box center [1028, 26] width 8 height 8
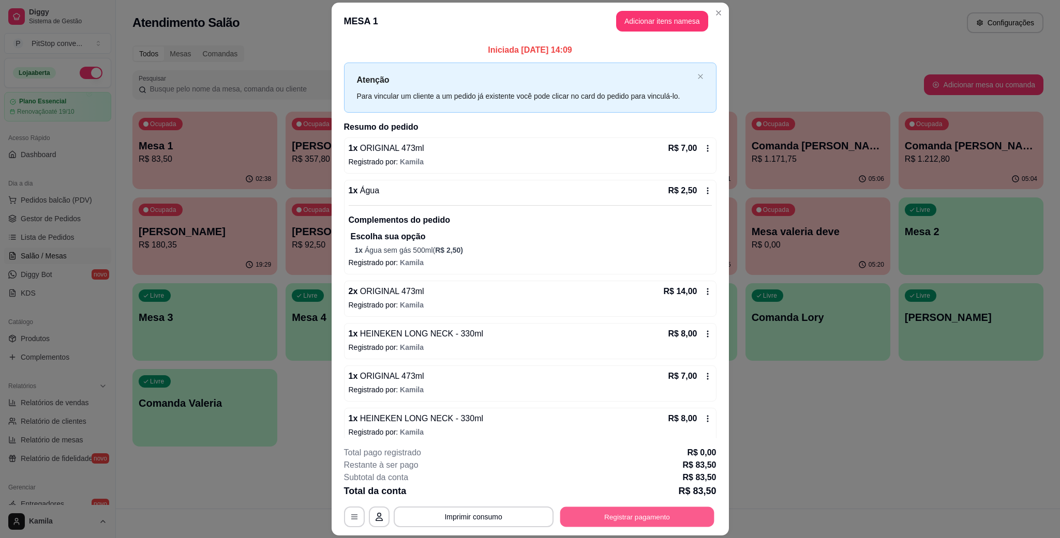
click at [627, 520] on button "Registrar pagamento" at bounding box center [637, 517] width 154 height 20
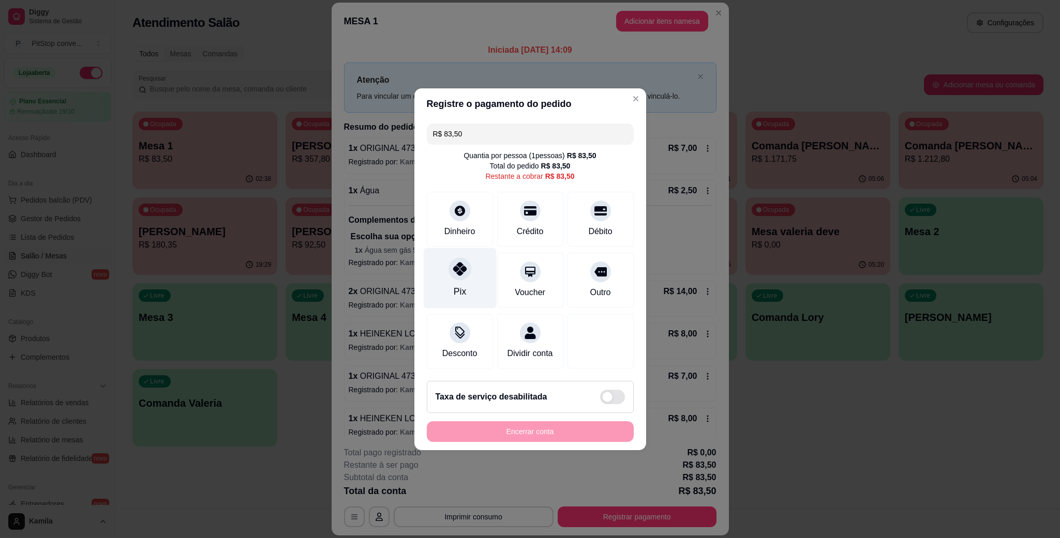
click at [448, 262] on div at bounding box center [459, 269] width 23 height 23
type input "R$ 0,00"
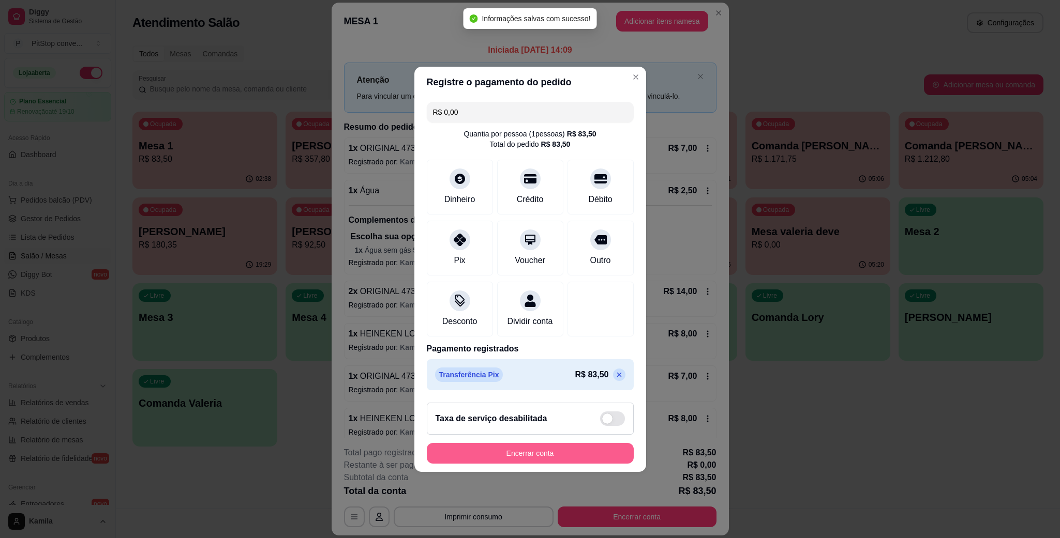
click at [537, 458] on button "Encerrar conta" at bounding box center [530, 453] width 207 height 21
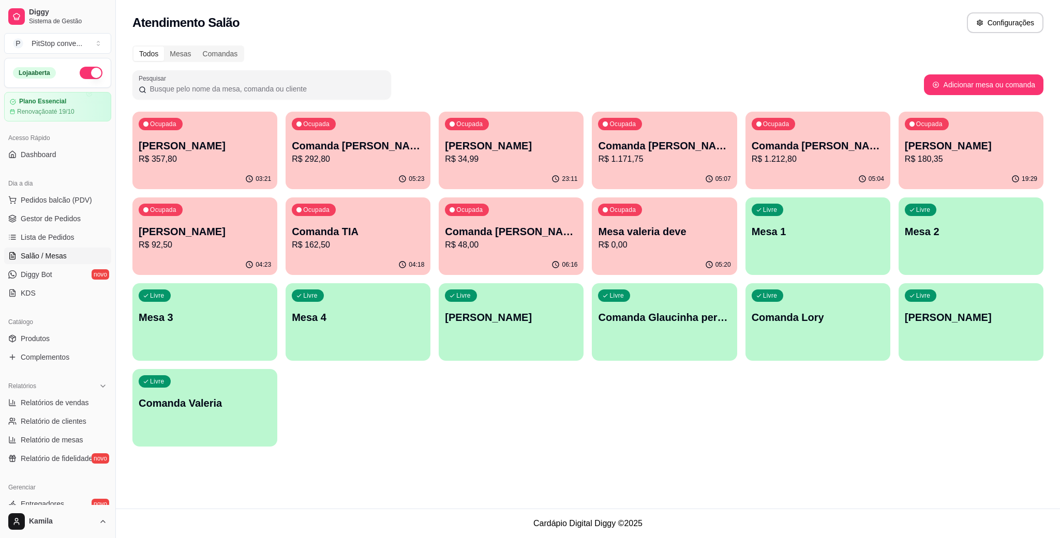
click at [832, 233] on p "Mesa 1" at bounding box center [818, 231] width 132 height 14
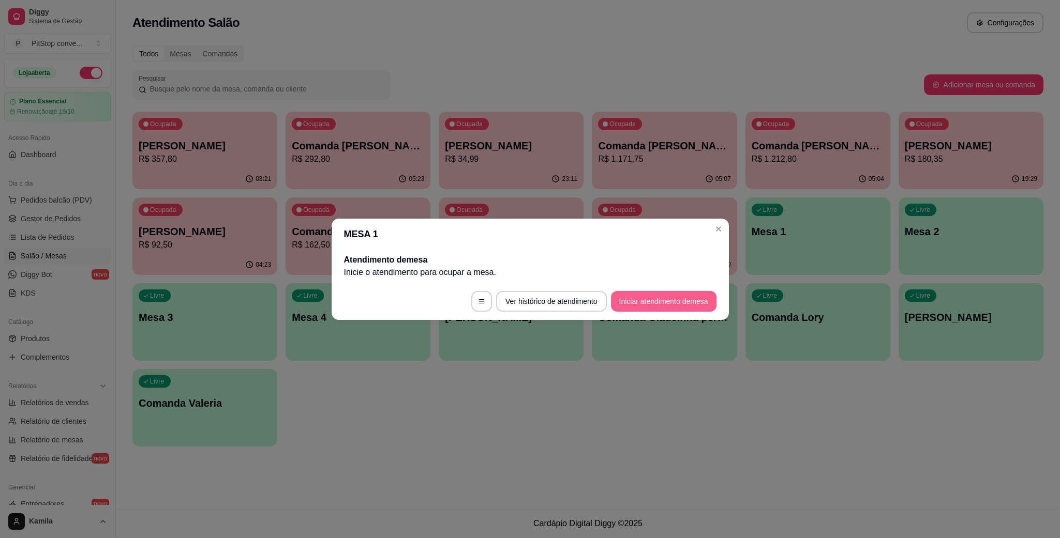
click at [693, 296] on button "Iniciar atendimento de mesa" at bounding box center [664, 301] width 106 height 21
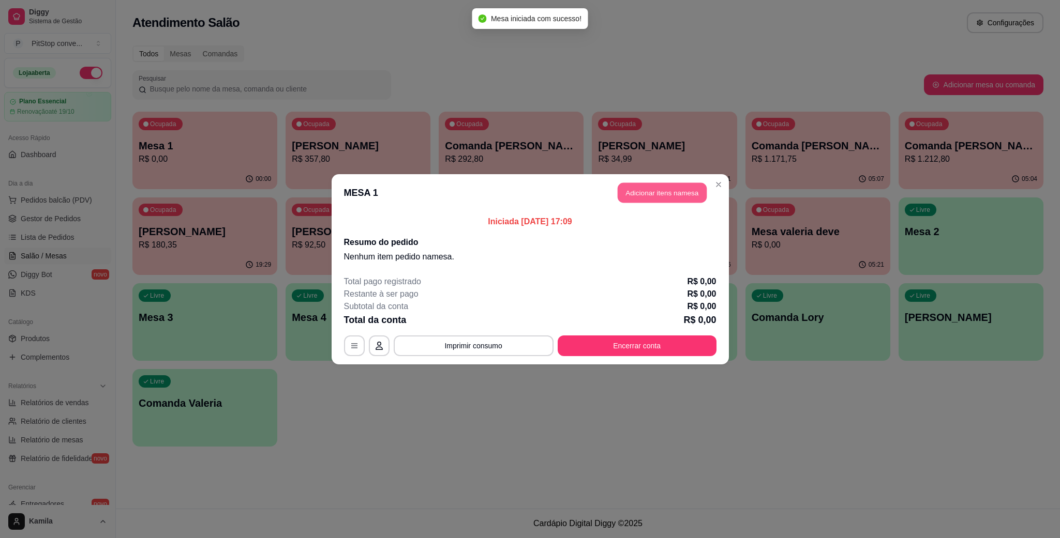
click at [674, 194] on button "Adicionar itens na mesa" at bounding box center [662, 193] width 89 height 20
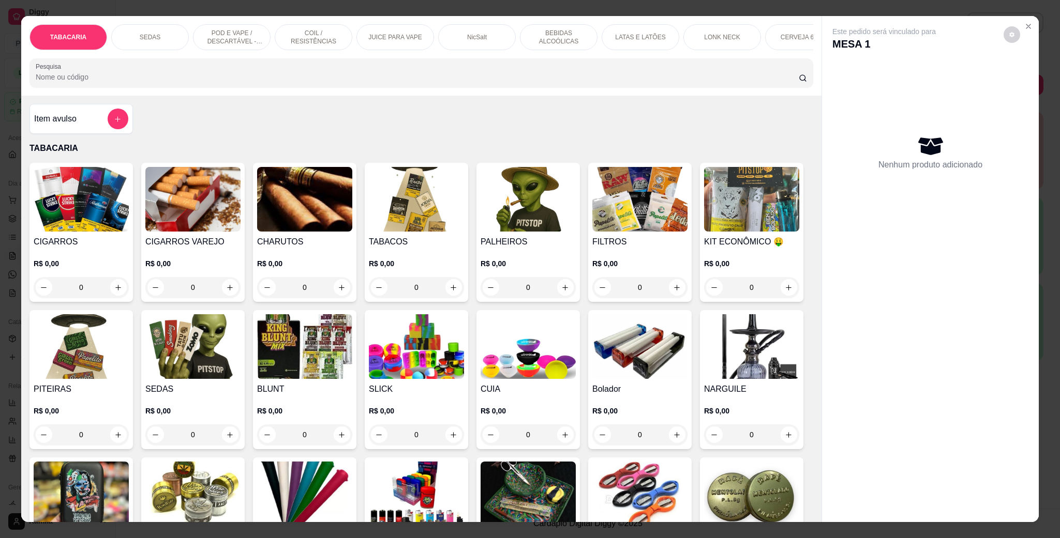
click at [638, 36] on p "LATAS E LATÕES" at bounding box center [640, 37] width 50 height 8
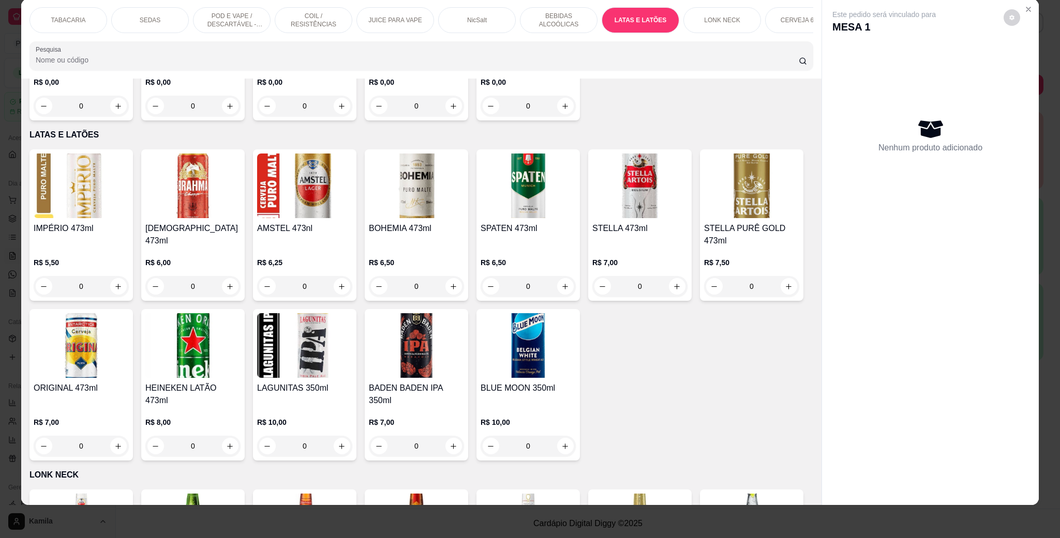
click at [129, 313] on img at bounding box center [81, 345] width 95 height 65
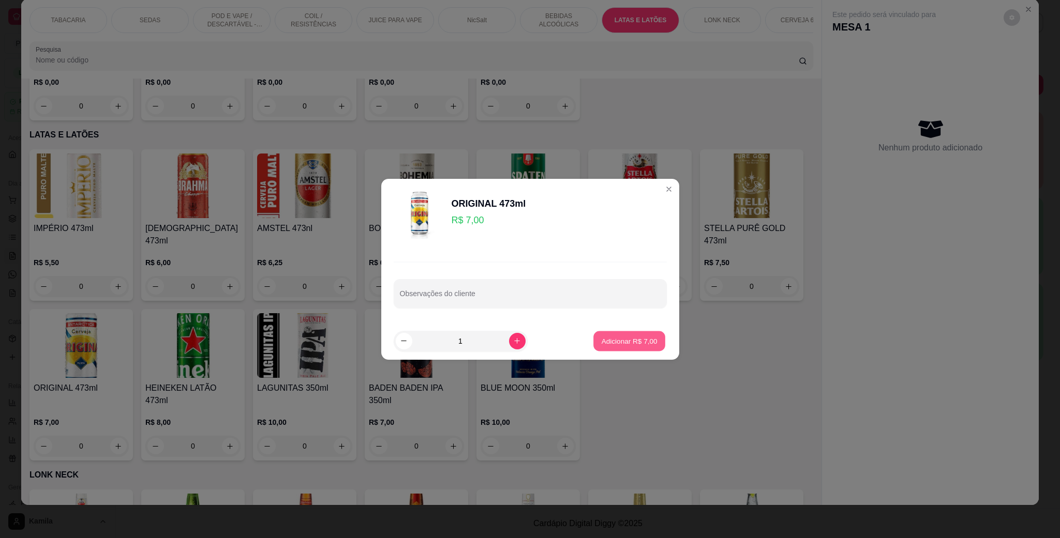
click at [606, 346] on p "Adicionar R$ 7,00" at bounding box center [630, 341] width 56 height 10
type input "1"
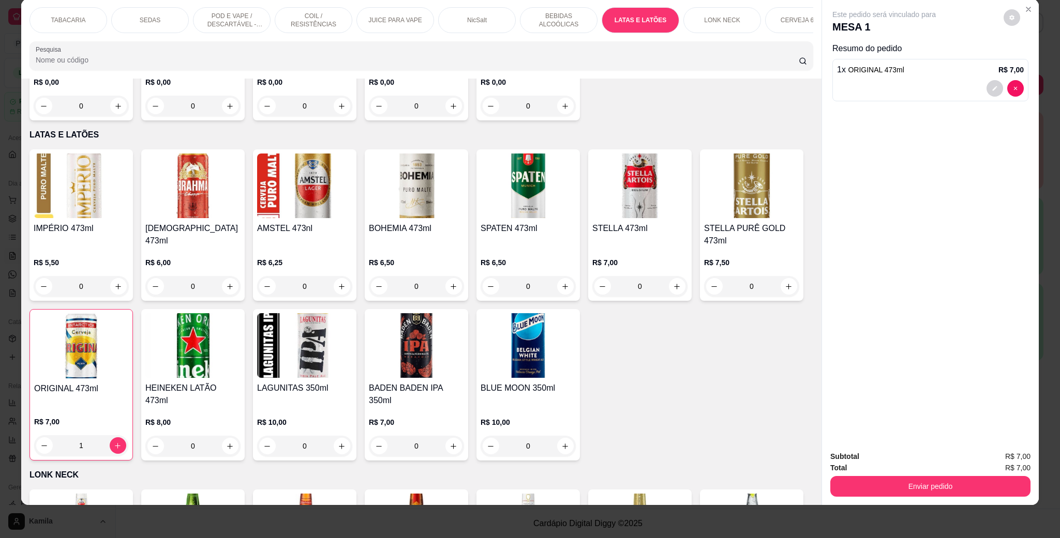
click at [576, 326] on img at bounding box center [528, 345] width 95 height 65
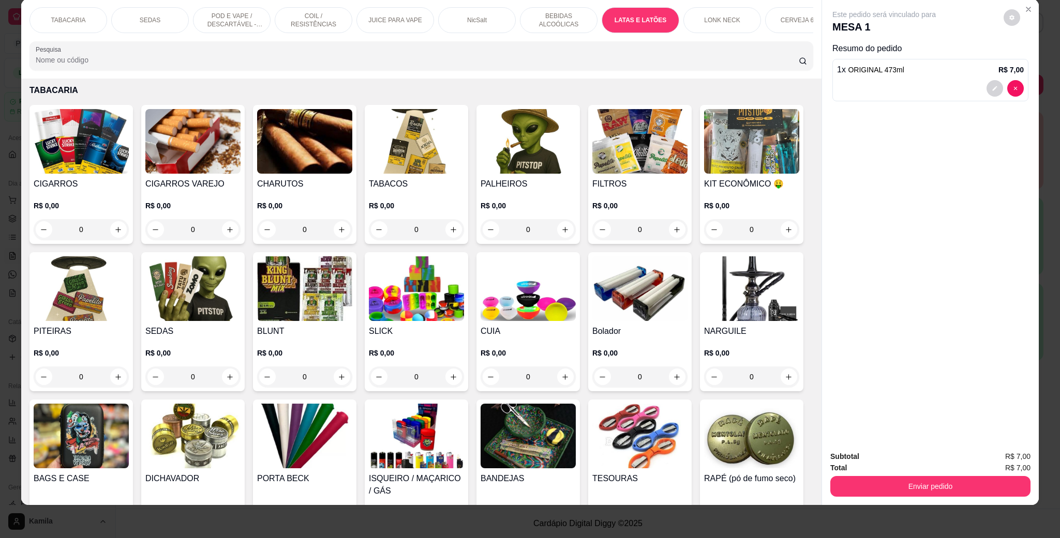
scroll to position [0, 0]
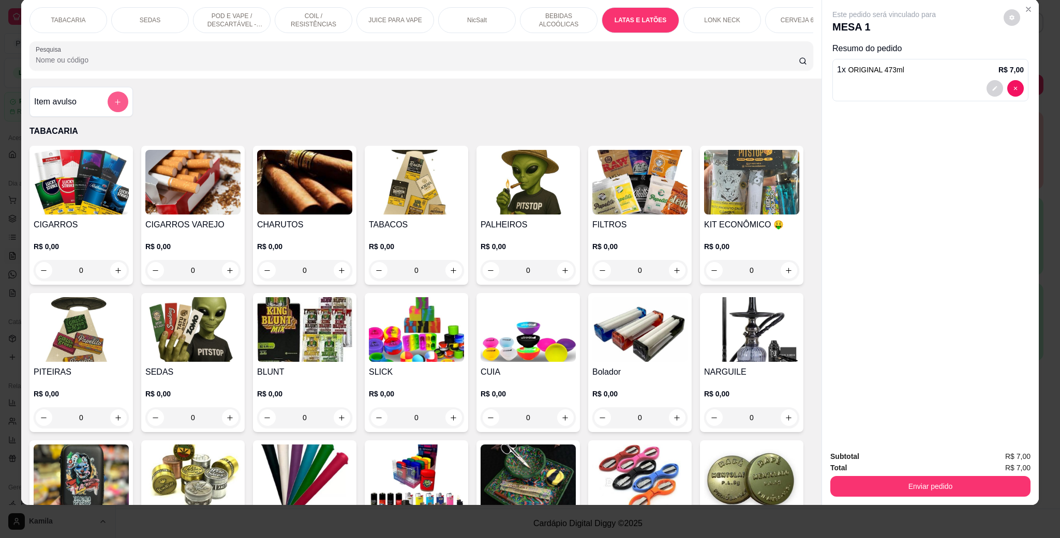
click at [108, 112] on button "add-separate-item" at bounding box center [118, 102] width 21 height 21
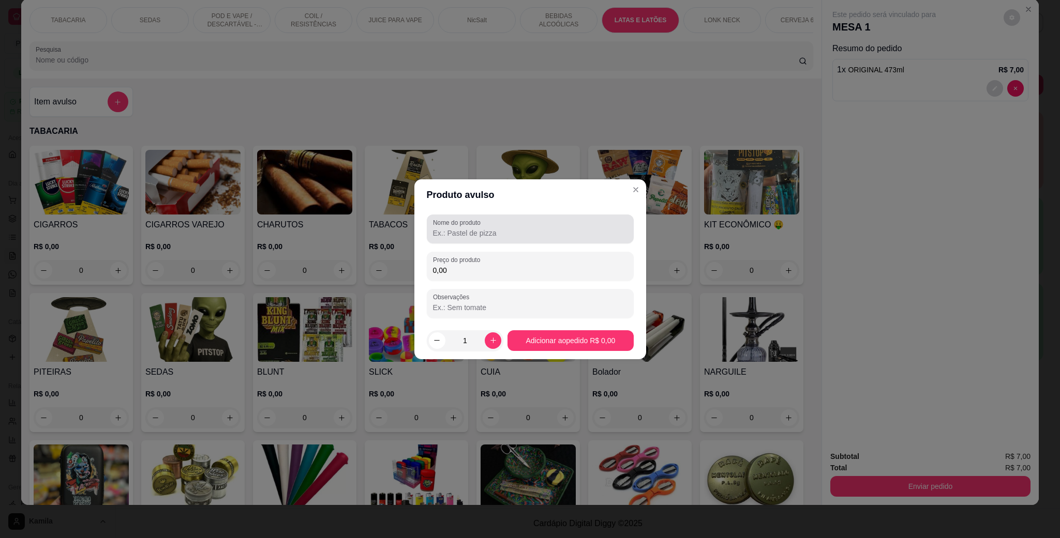
click at [495, 236] on input "Nome do produto" at bounding box center [530, 233] width 194 height 10
type input "carlton"
click at [482, 275] on input "0,00" at bounding box center [530, 270] width 194 height 10
type input "15,50"
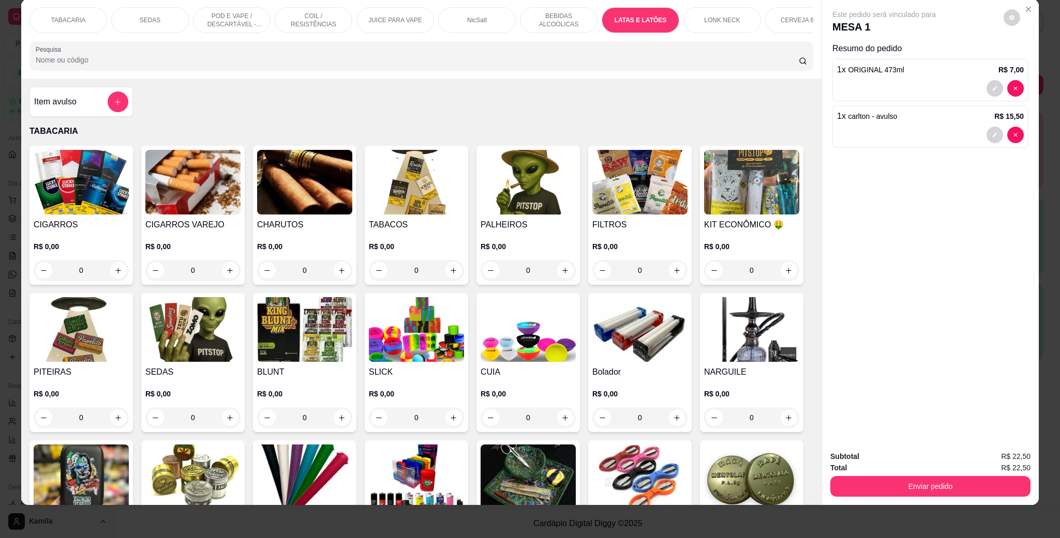
click at [911, 474] on div "Enviar pedido" at bounding box center [930, 485] width 200 height 23
click at [923, 483] on button "Enviar pedido" at bounding box center [930, 486] width 200 height 21
click at [998, 463] on button "Enviar pedido" at bounding box center [1002, 460] width 57 height 19
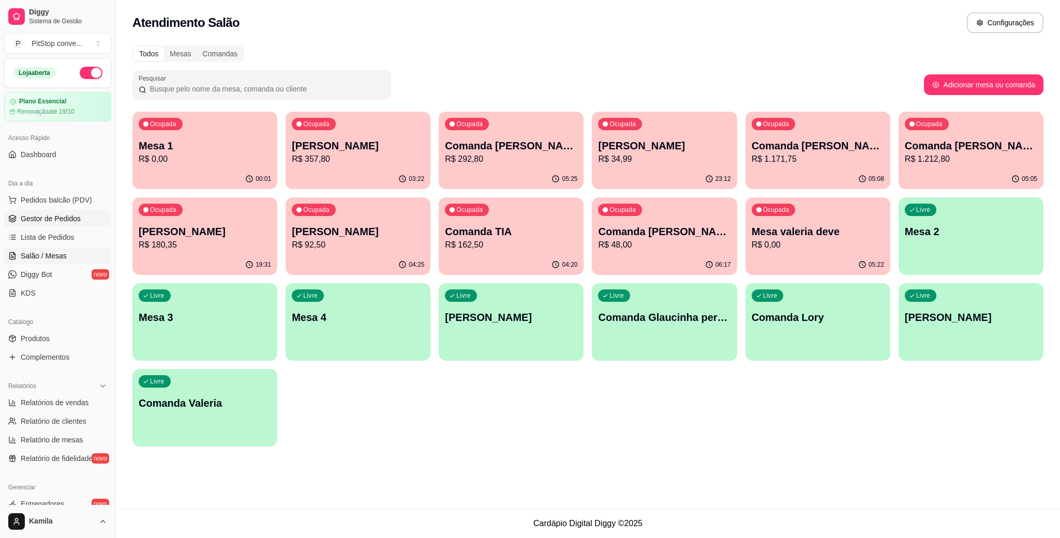
click at [49, 224] on span "Gestor de Pedidos" at bounding box center [51, 219] width 60 height 10
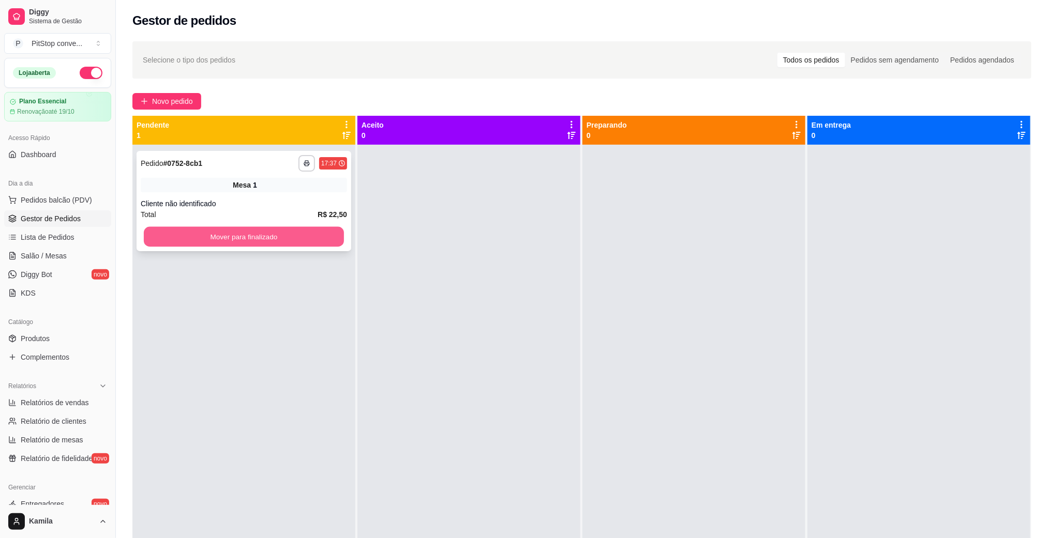
click at [312, 239] on button "Mover para finalizado" at bounding box center [244, 237] width 200 height 20
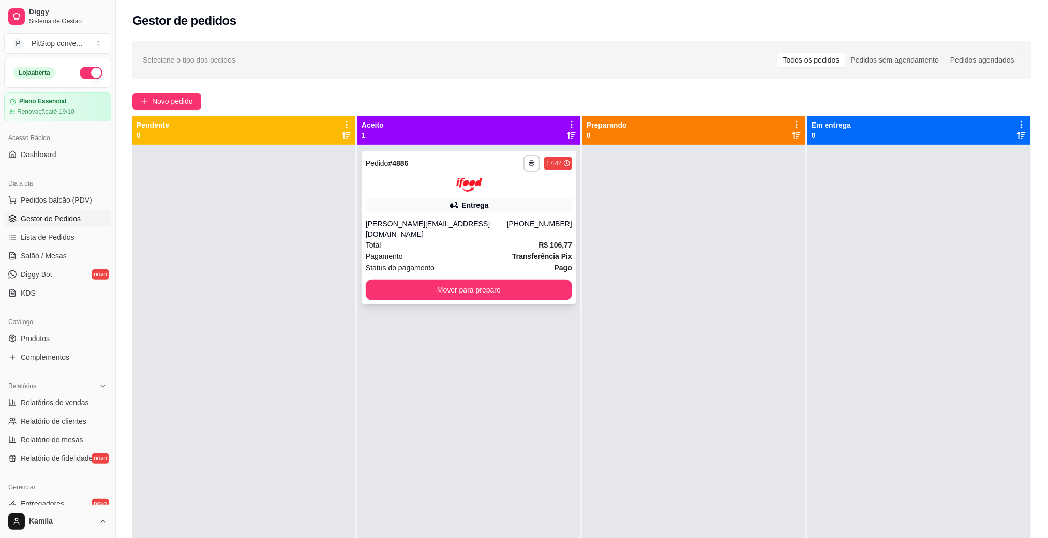
click at [501, 239] on div "Total R$ 106,77" at bounding box center [469, 244] width 206 height 11
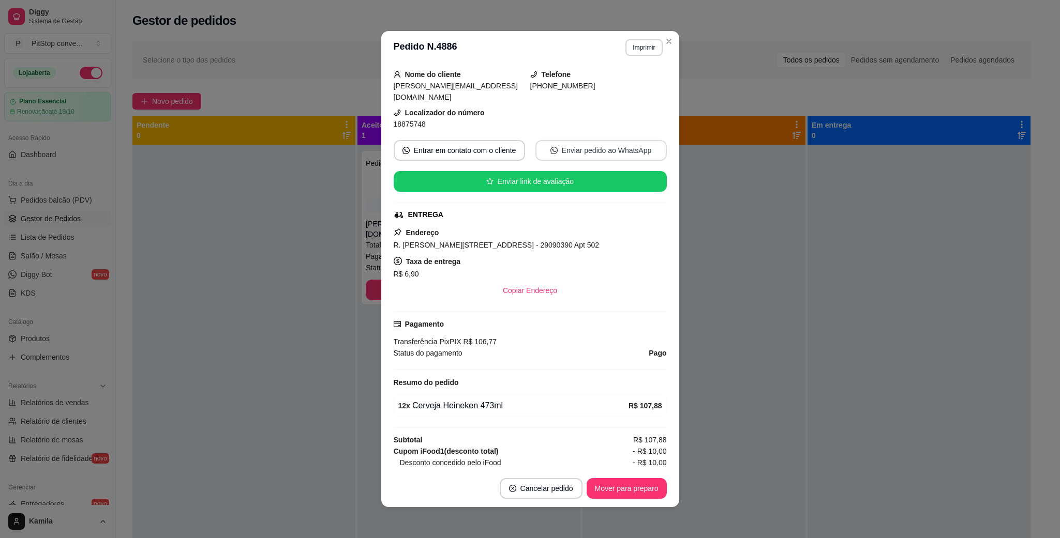
scroll to position [127, 0]
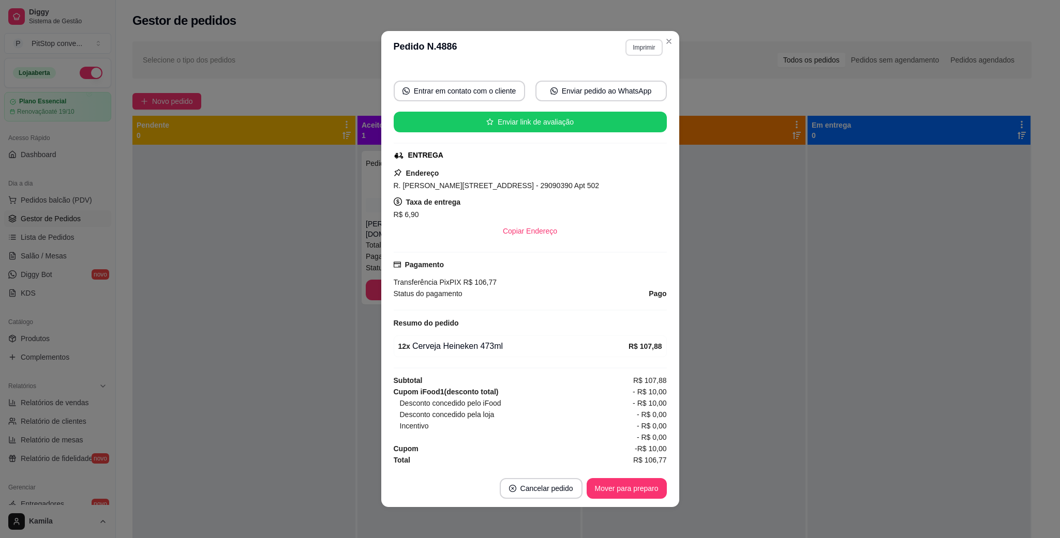
click at [644, 47] on button "Imprimir" at bounding box center [643, 47] width 37 height 17
click at [627, 87] on button "IMPRESSORA" at bounding box center [620, 84] width 72 height 16
click at [566, 184] on span "R. [PERSON_NAME][STREET_ADDRESS] - 29090390 Apt 502" at bounding box center [497, 186] width 206 height 8
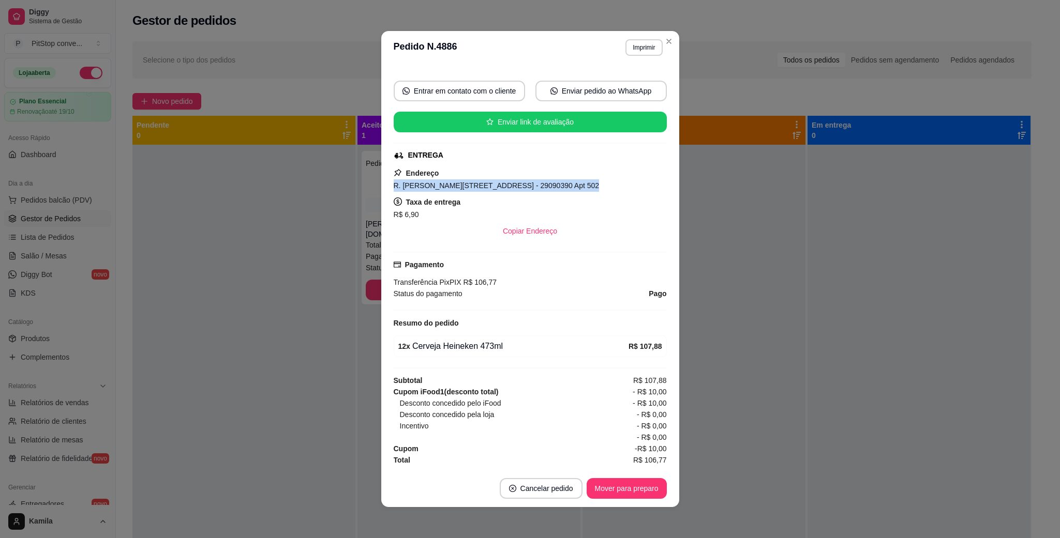
click at [566, 184] on span "R. [PERSON_NAME][STREET_ADDRESS] - 29090390 Apt 502" at bounding box center [497, 186] width 206 height 8
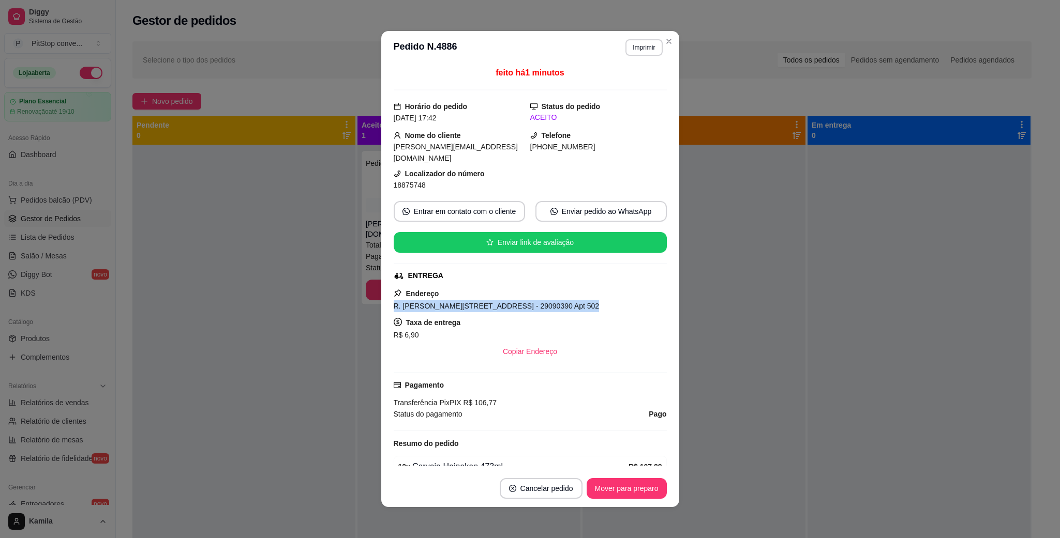
scroll to position [0, 0]
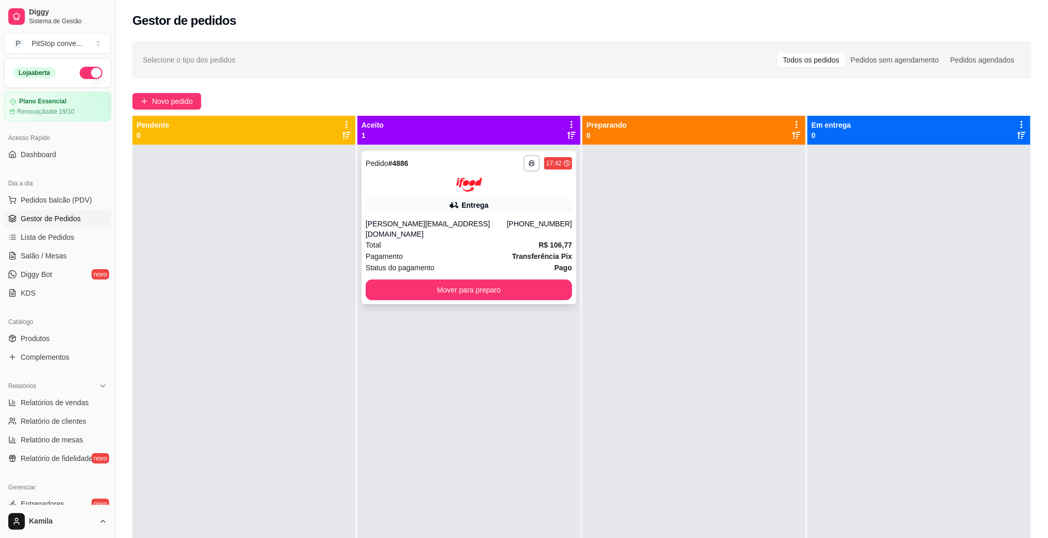
click at [423, 196] on div "**********" at bounding box center [469, 228] width 215 height 154
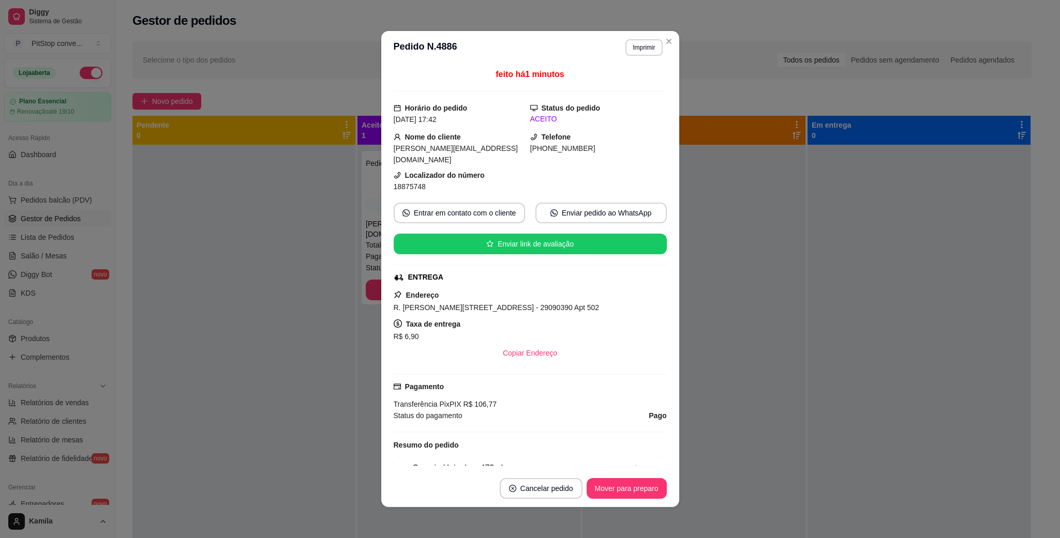
click at [401, 188] on span "18875748" at bounding box center [410, 187] width 32 height 8
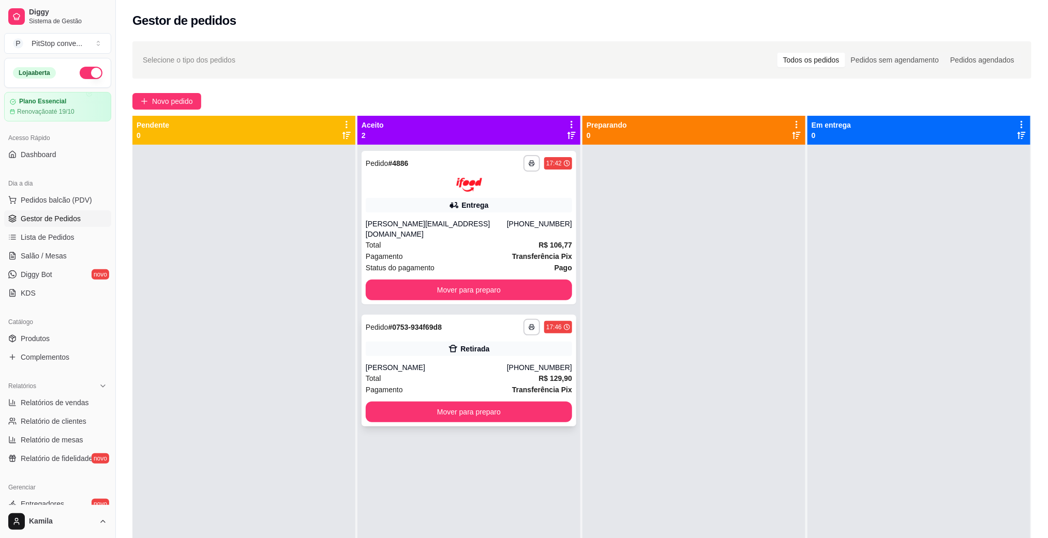
click at [417, 373] on div "Total R$ 129,90" at bounding box center [469, 378] width 206 height 11
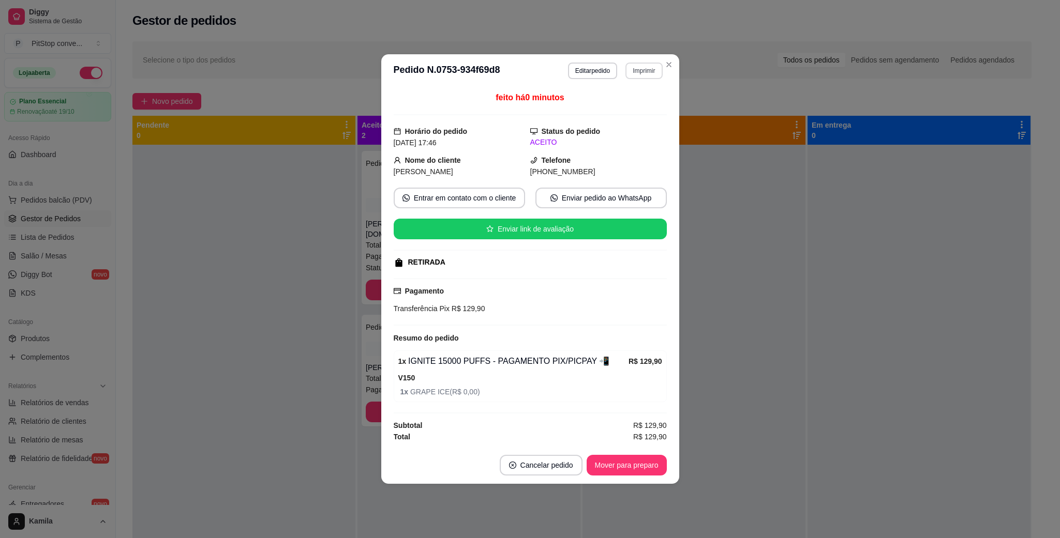
click at [641, 65] on button "Imprimir" at bounding box center [643, 71] width 37 height 17
click at [640, 106] on button "IMPRESSORA" at bounding box center [626, 105] width 75 height 17
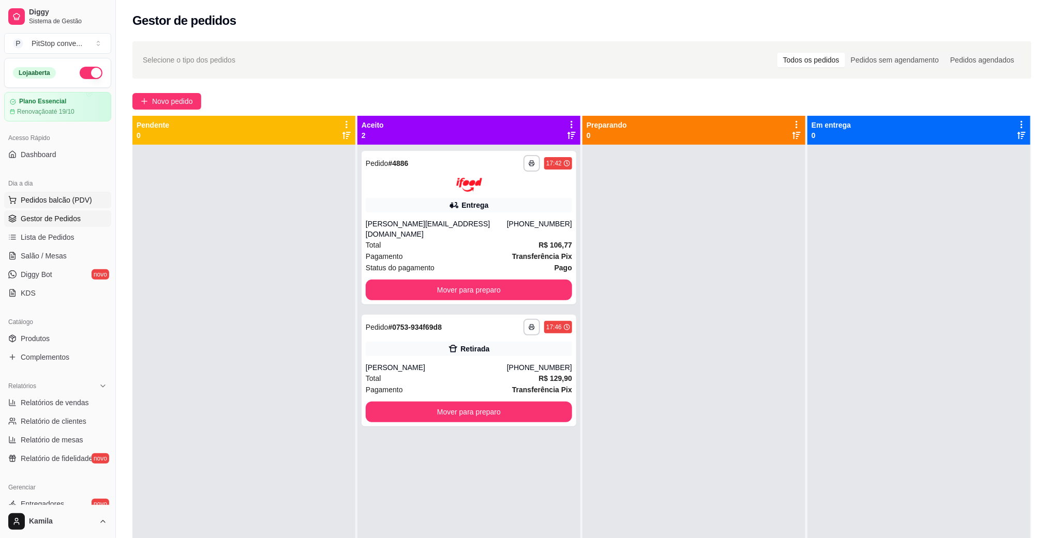
click at [78, 199] on span "Pedidos balcão (PDV)" at bounding box center [56, 200] width 71 height 10
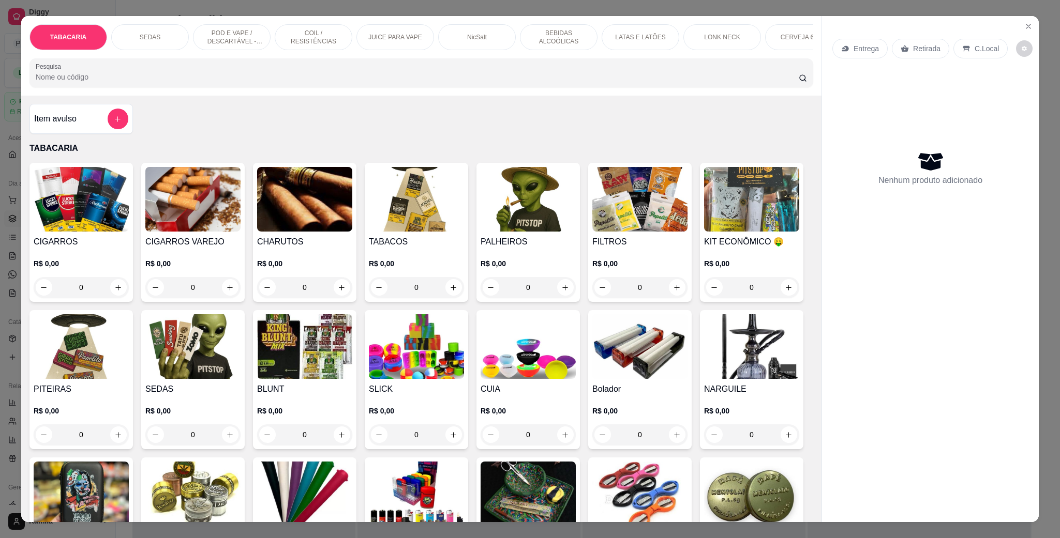
click at [209, 39] on p "POD E VAPE / DESCARTÁVEL - RECARREGAVEL" at bounding box center [232, 37] width 60 height 17
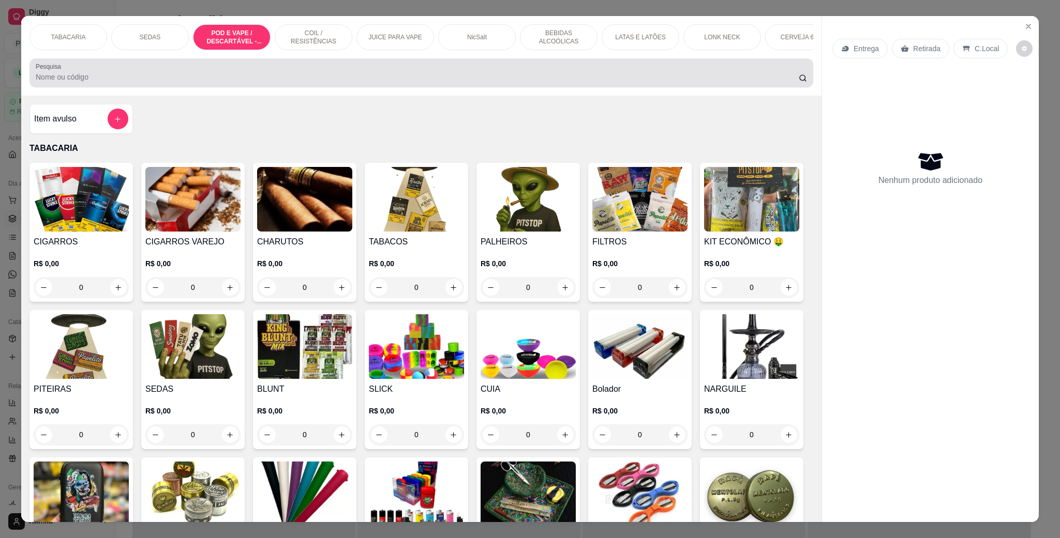
scroll to position [17, 0]
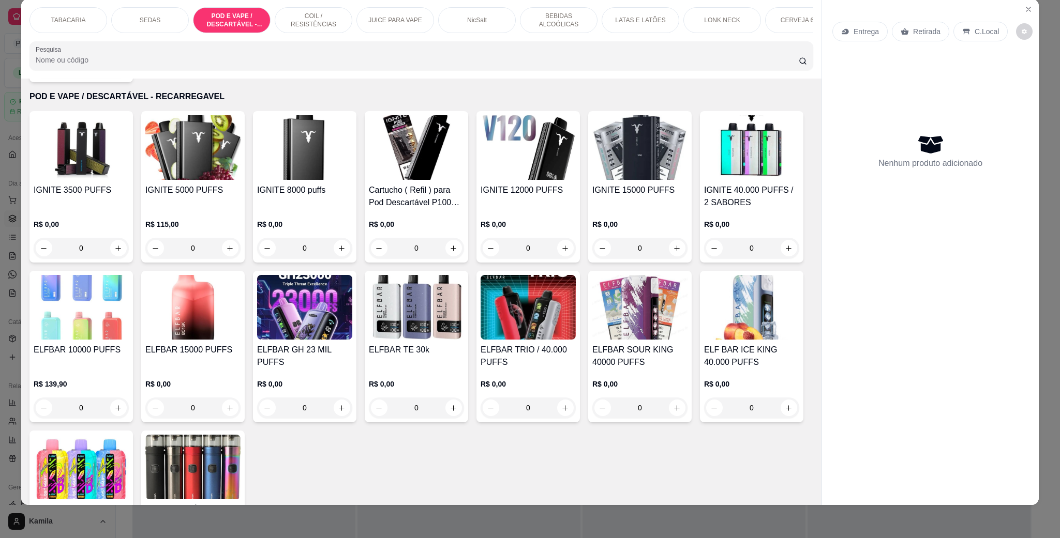
click at [618, 168] on img at bounding box center [639, 147] width 95 height 65
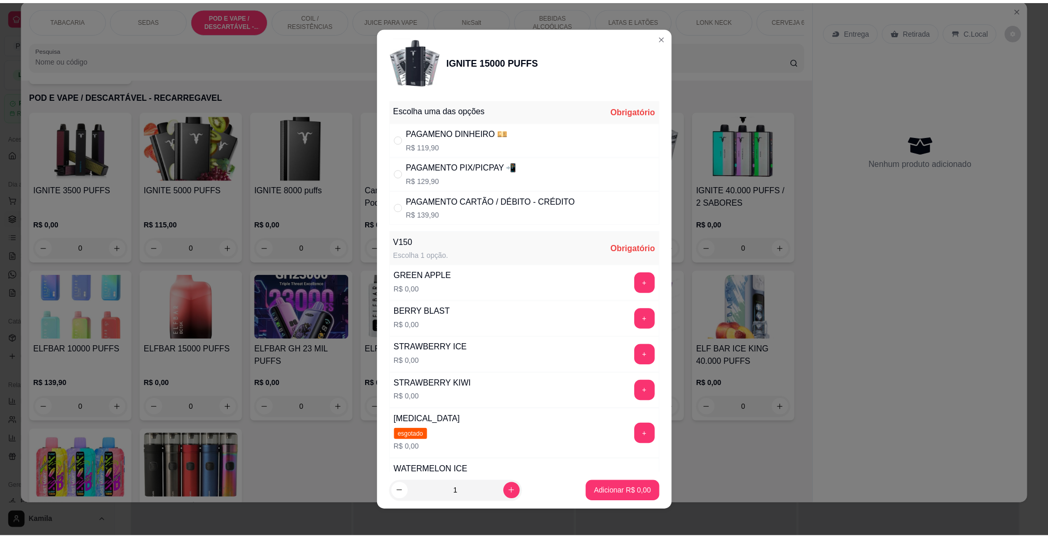
scroll to position [310, 0]
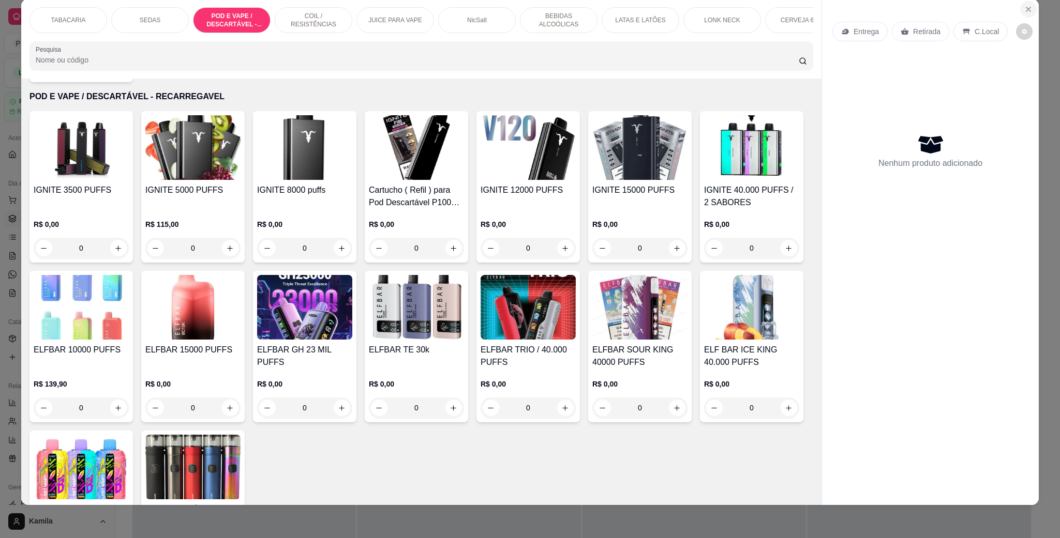
click at [1024, 11] on icon "Close" at bounding box center [1028, 9] width 8 height 8
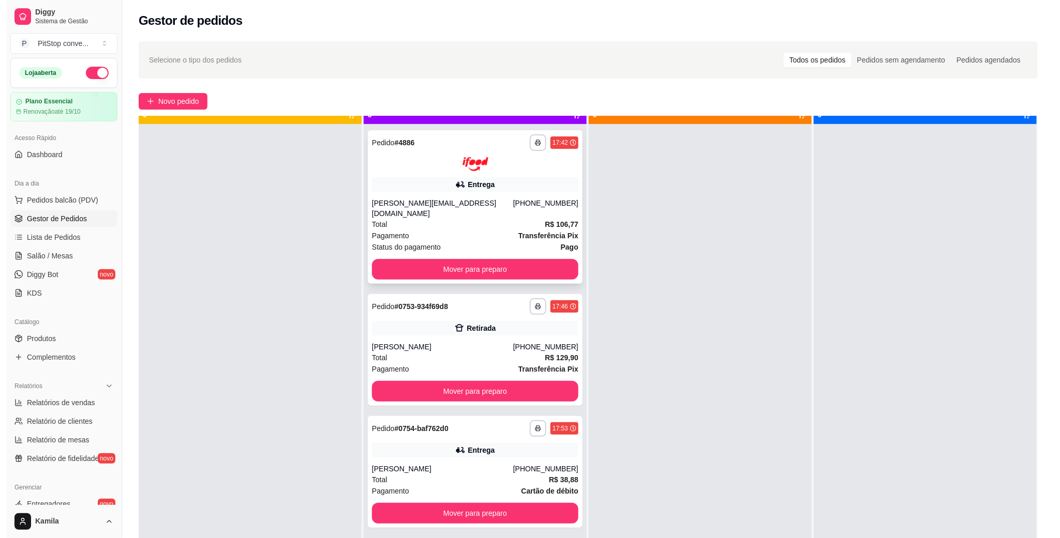
scroll to position [28, 0]
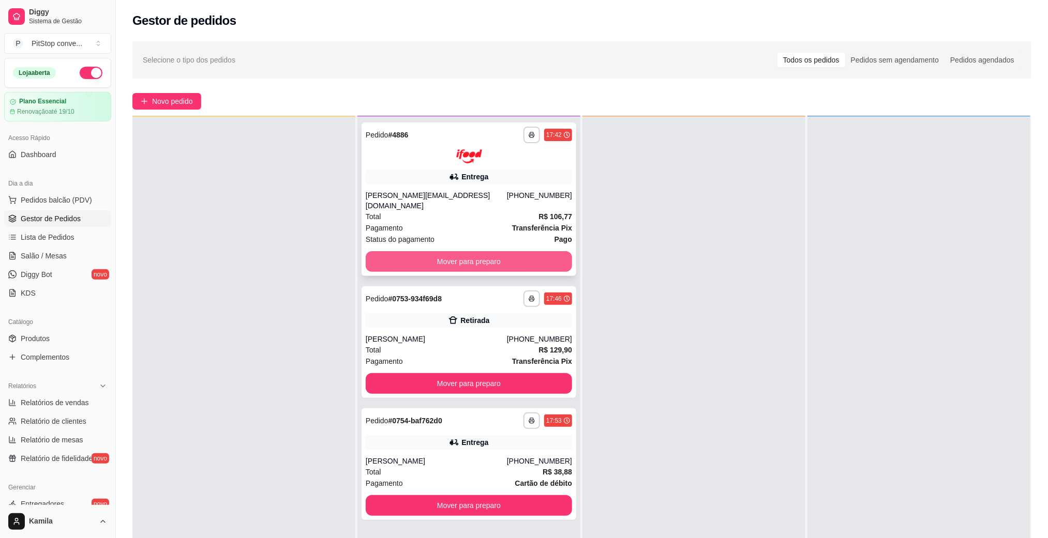
click at [500, 251] on button "Mover para preparo" at bounding box center [469, 261] width 206 height 21
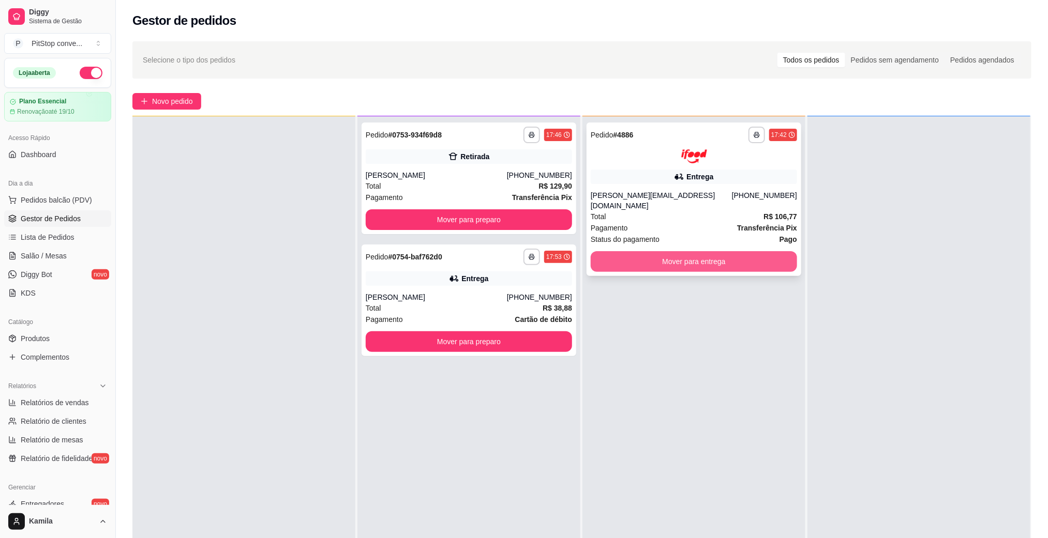
click at [700, 255] on button "Mover para entrega" at bounding box center [694, 261] width 206 height 21
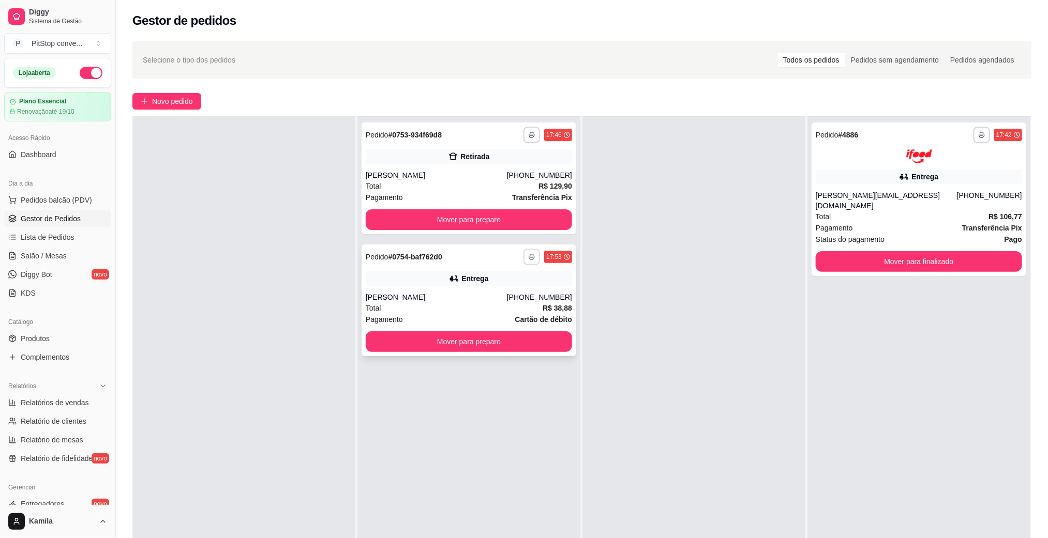
click at [528, 251] on button "button" at bounding box center [531, 257] width 17 height 17
click at [509, 302] on div "Escolha a impressora IMPRESSORA" at bounding box center [499, 285] width 85 height 35
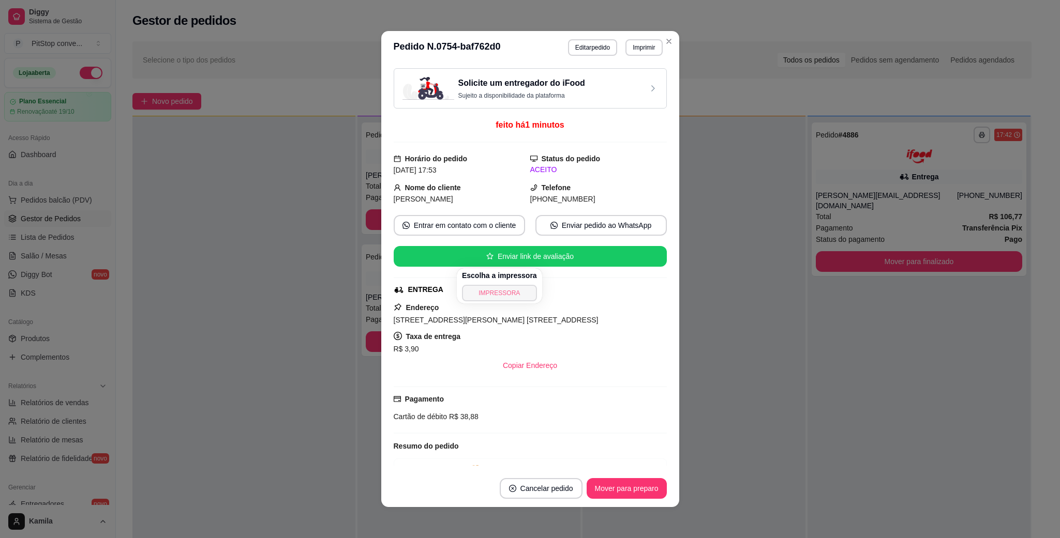
click at [509, 296] on button "IMPRESSORA" at bounding box center [499, 293] width 75 height 17
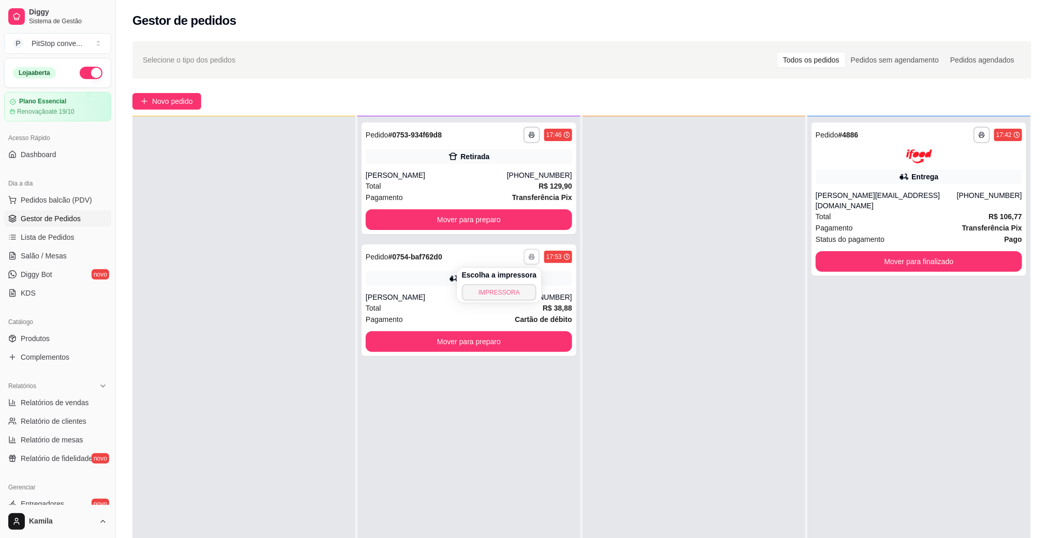
click at [500, 296] on button "IMPRESSORA" at bounding box center [499, 292] width 75 height 17
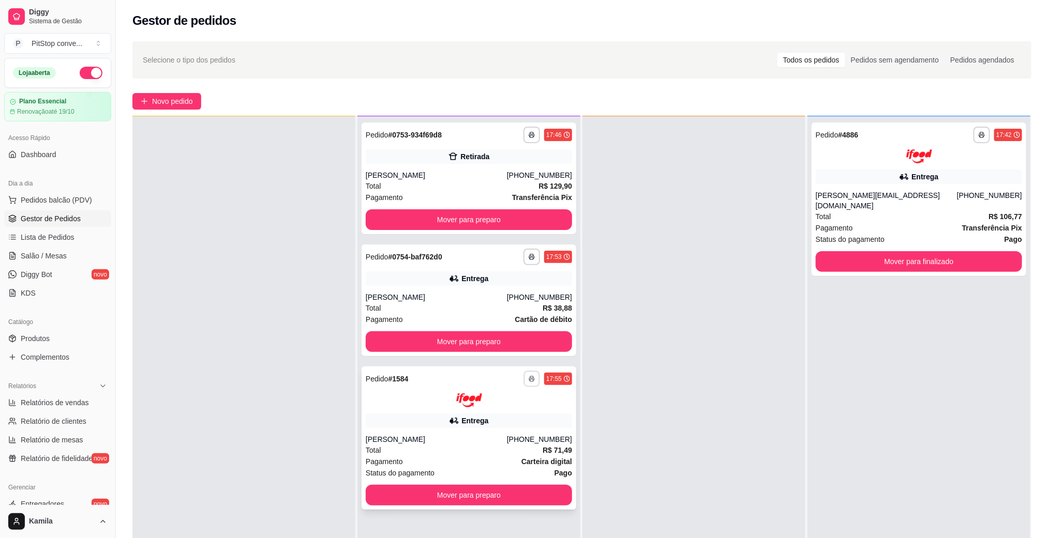
click at [531, 374] on button "button" at bounding box center [531, 379] width 16 height 16
click at [510, 413] on button "IMPRESSORA" at bounding box center [499, 415] width 75 height 17
click at [471, 430] on div "**********" at bounding box center [469, 438] width 215 height 143
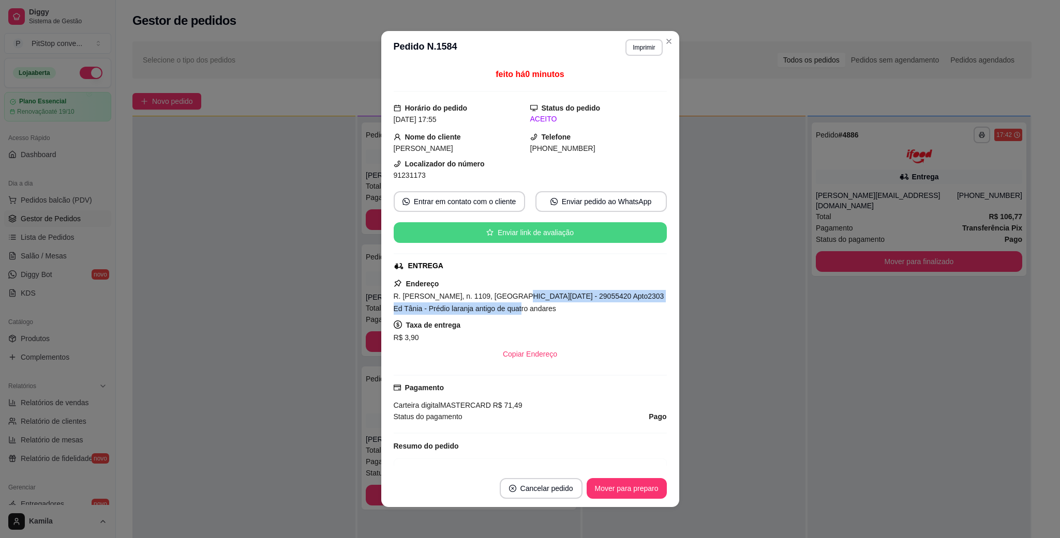
click at [497, 306] on div "R. [PERSON_NAME], n. 1109, [GEOGRAPHIC_DATA][DATE] - 29055420 Apto2303 Ed Tânia…" at bounding box center [530, 302] width 273 height 25
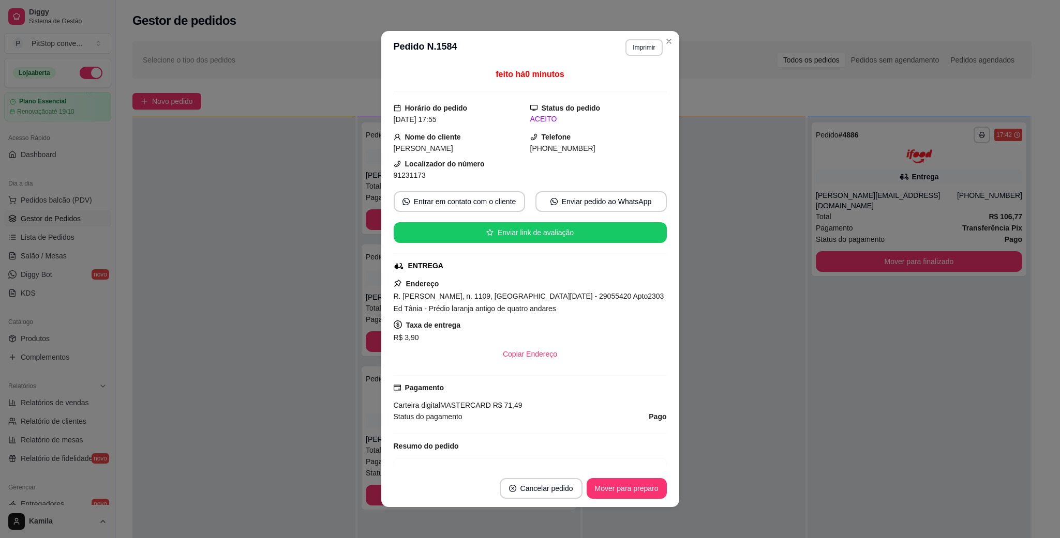
click at [501, 291] on div "Endereço R. [PERSON_NAME], n. 1109, [GEOGRAPHIC_DATA][DATE] - 29055420 Apto2303…" at bounding box center [530, 321] width 273 height 87
click at [503, 295] on span "R. [PERSON_NAME], n. 1109, [GEOGRAPHIC_DATA][DATE] - 29055420 Apto2303 Ed Tânia…" at bounding box center [529, 302] width 271 height 21
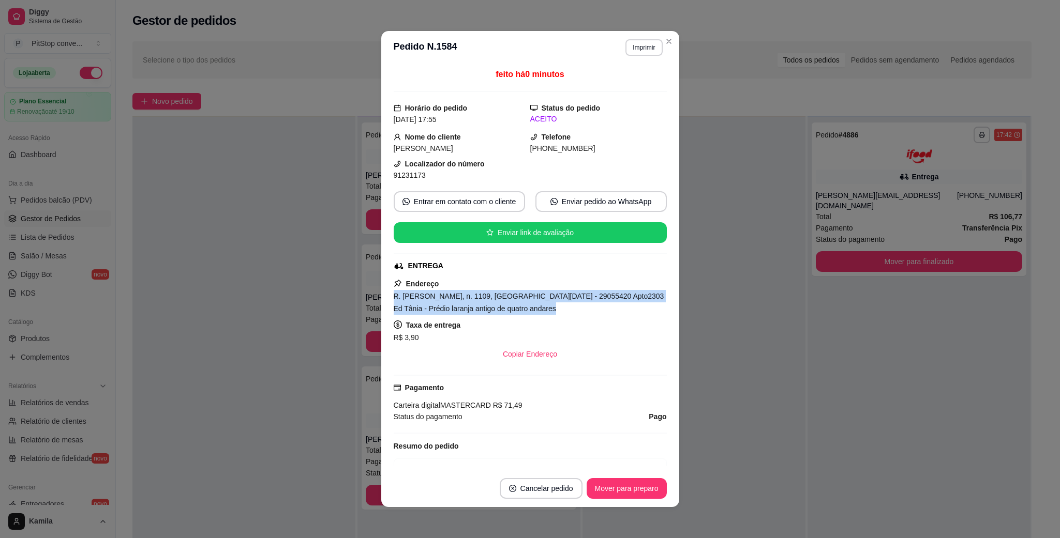
click at [503, 295] on span "R. [PERSON_NAME], n. 1109, [GEOGRAPHIC_DATA][DATE] - 29055420 Apto2303 Ed Tânia…" at bounding box center [529, 302] width 271 height 21
click at [413, 174] on span "91231173" at bounding box center [410, 175] width 32 height 8
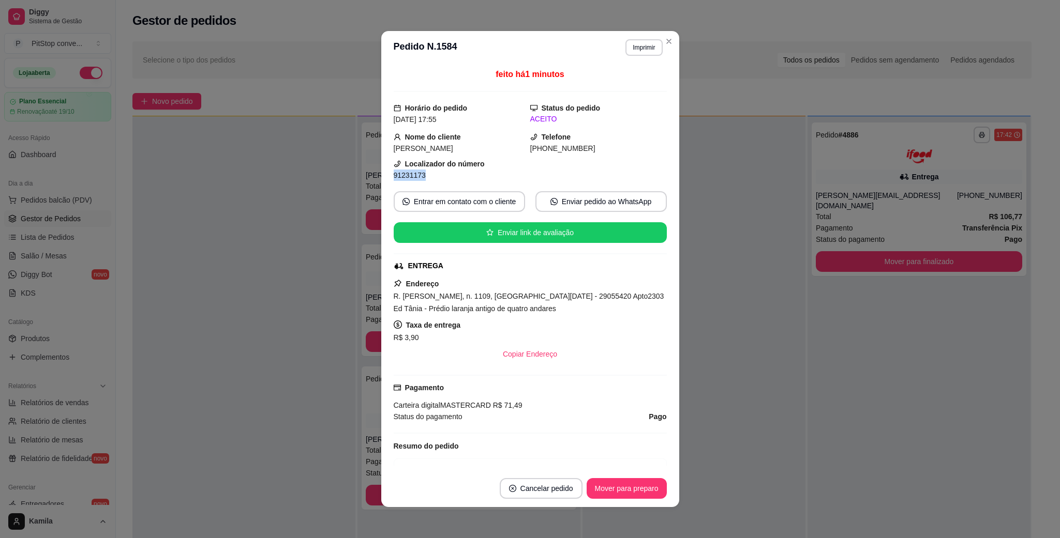
click at [413, 174] on span "91231173" at bounding box center [410, 175] width 32 height 8
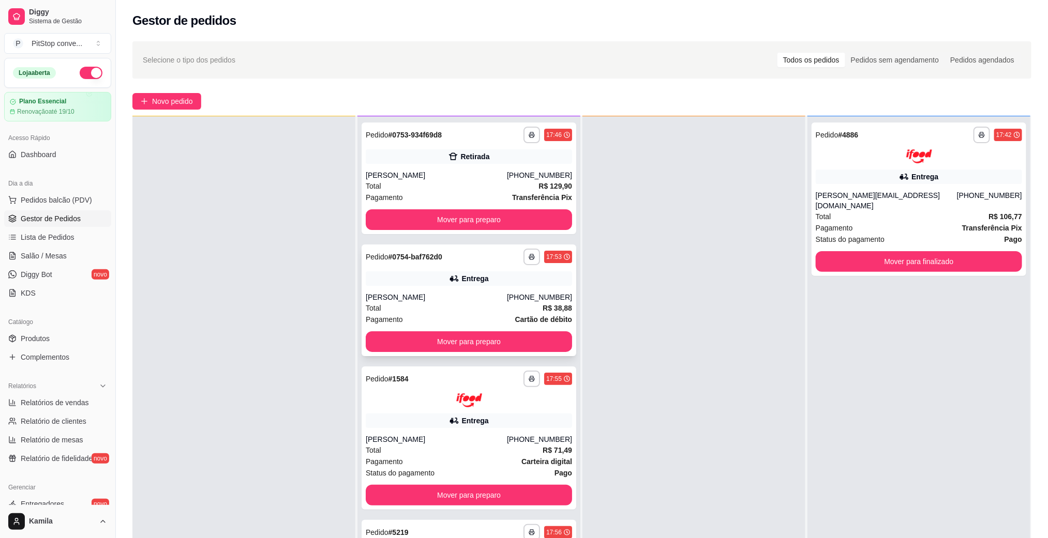
click at [444, 310] on div "Total R$ 38,88" at bounding box center [469, 308] width 206 height 11
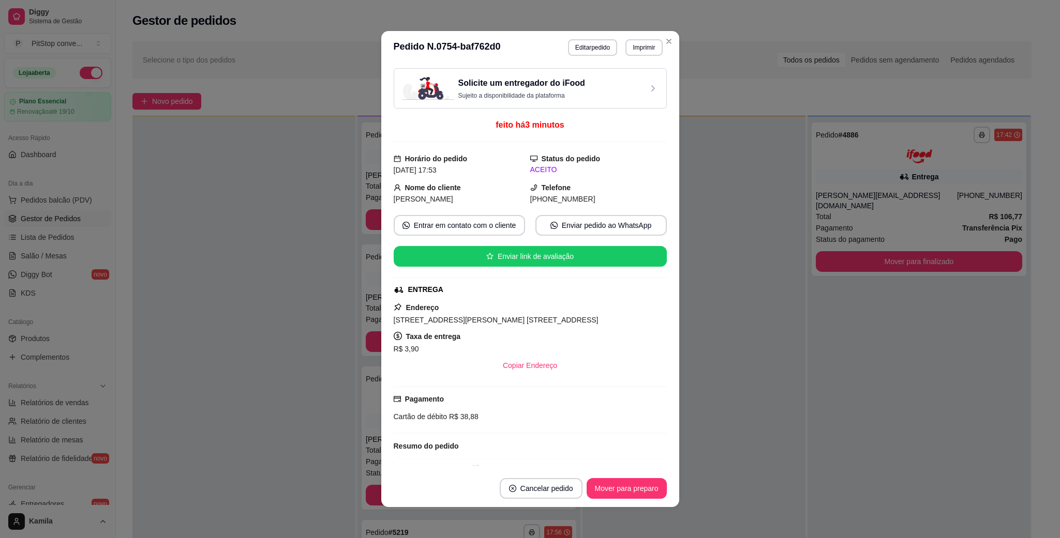
click at [514, 323] on span "[STREET_ADDRESS][PERSON_NAME] [STREET_ADDRESS]" at bounding box center [496, 320] width 205 height 8
click at [513, 323] on span "[STREET_ADDRESS][PERSON_NAME] [STREET_ADDRESS]" at bounding box center [496, 320] width 205 height 8
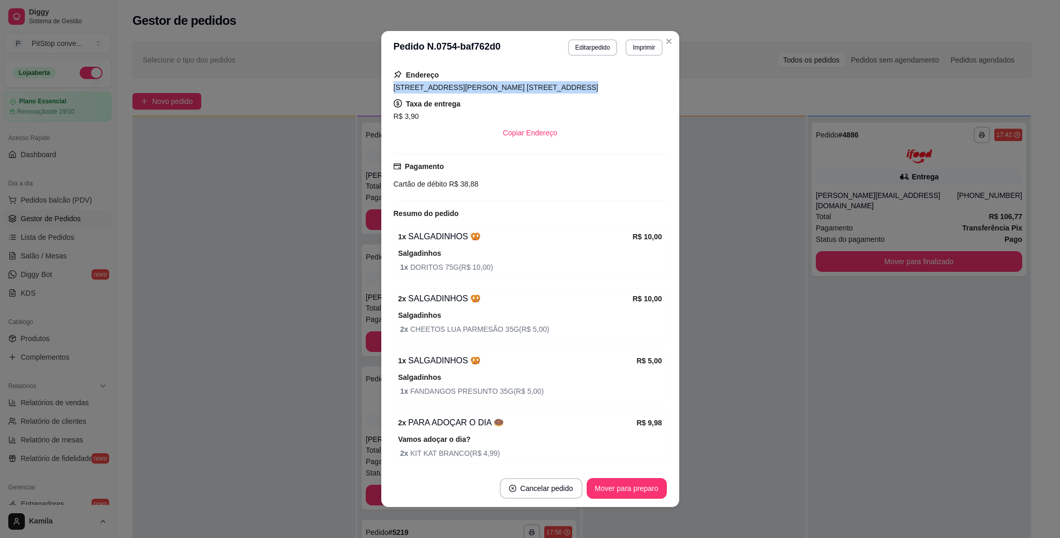
scroll to position [278, 0]
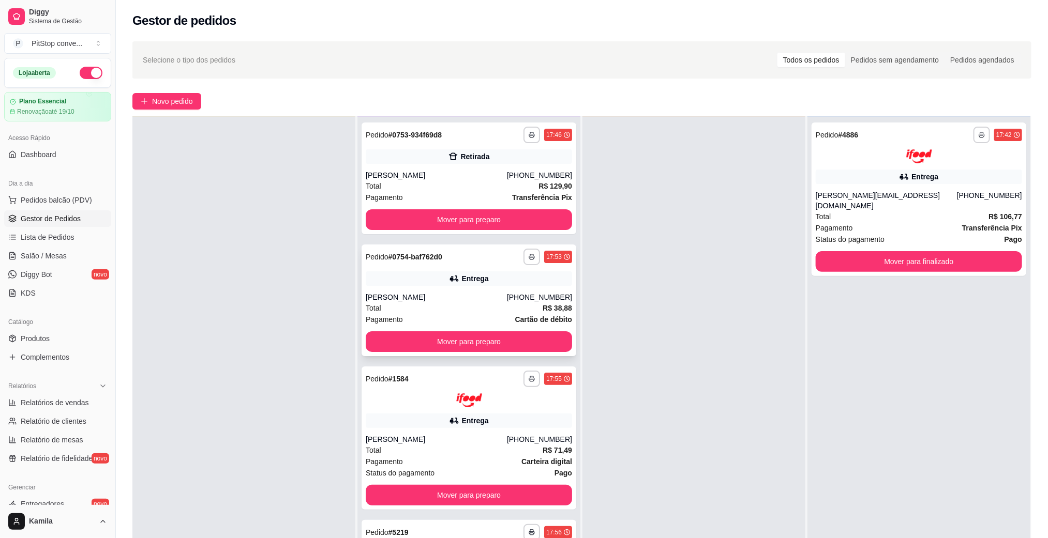
click at [519, 309] on div "Total R$ 38,88" at bounding box center [469, 308] width 206 height 11
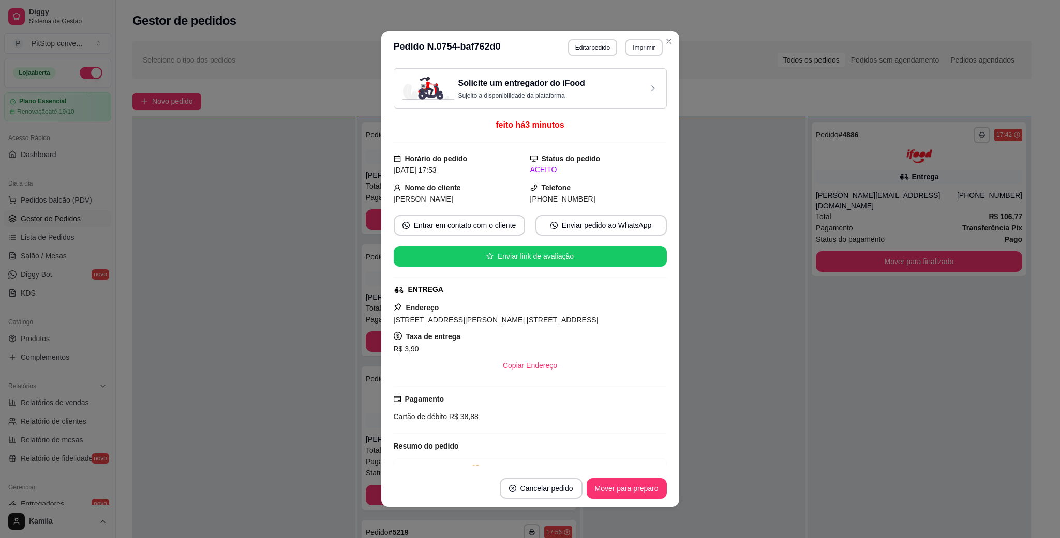
click at [458, 418] on span "R$ 38,88" at bounding box center [463, 417] width 32 height 8
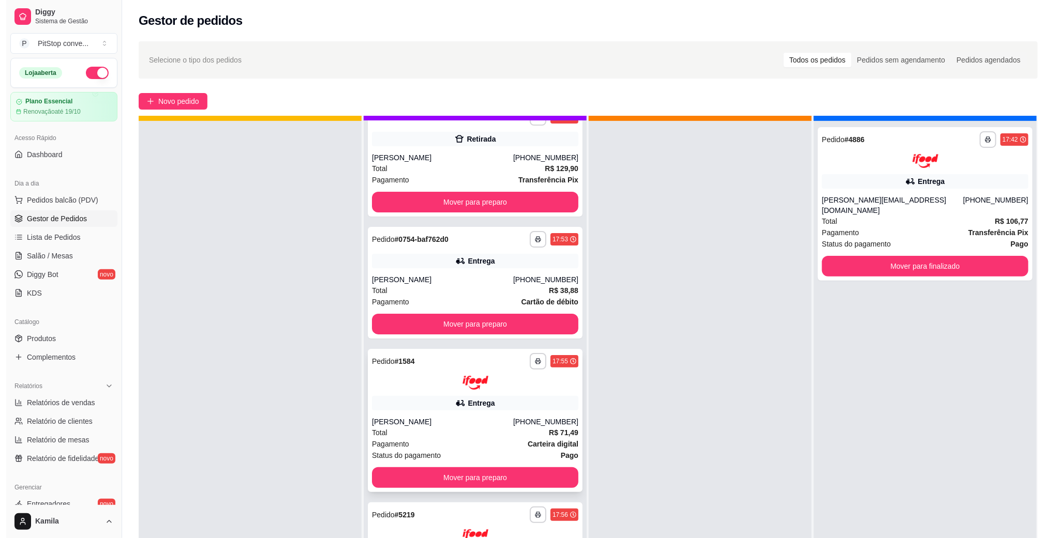
scroll to position [28, 0]
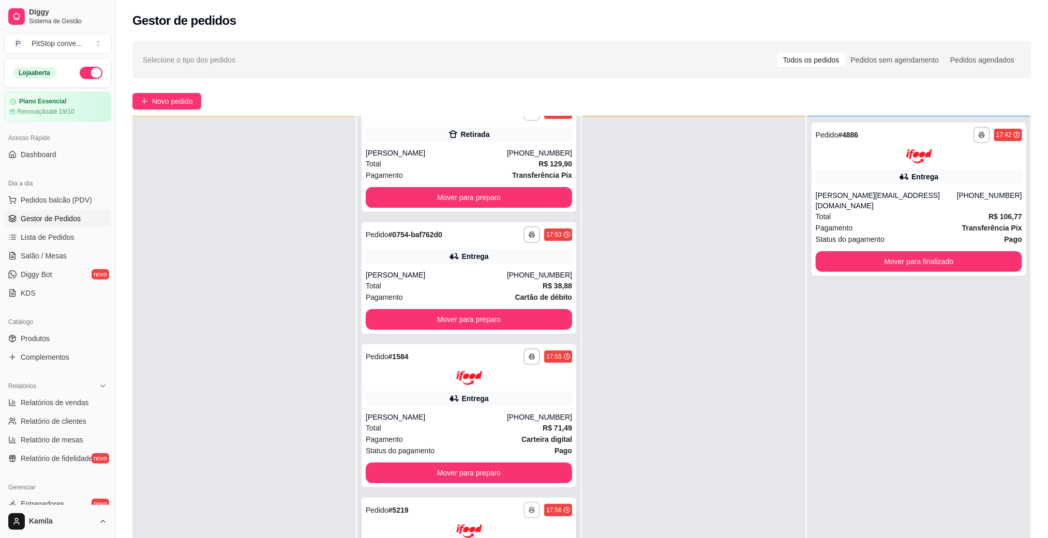
click at [523, 514] on button "button" at bounding box center [531, 510] width 17 height 17
click at [505, 491] on button "IMPRESSORA" at bounding box center [487, 488] width 72 height 16
click at [477, 512] on div "**********" at bounding box center [469, 510] width 206 height 17
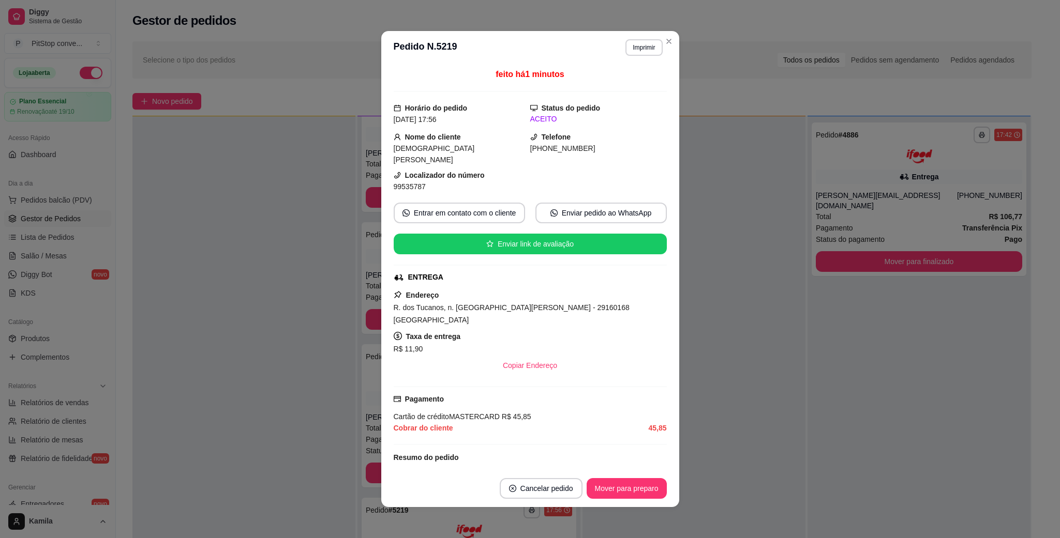
click at [528, 304] on span "R. dos Tucanos, n. [GEOGRAPHIC_DATA][PERSON_NAME] - 29160168 [GEOGRAPHIC_DATA]" at bounding box center [512, 314] width 236 height 21
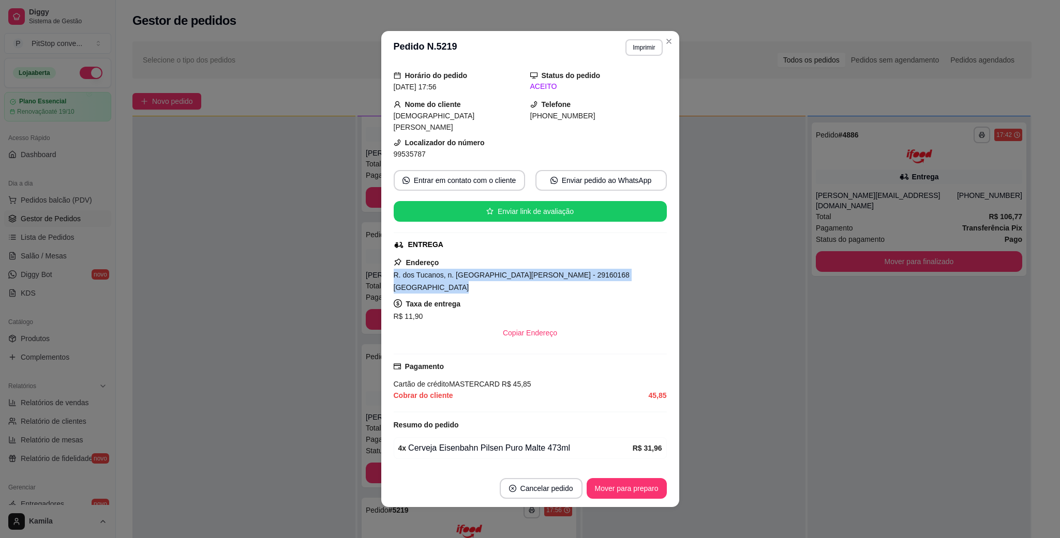
scroll to position [47, 0]
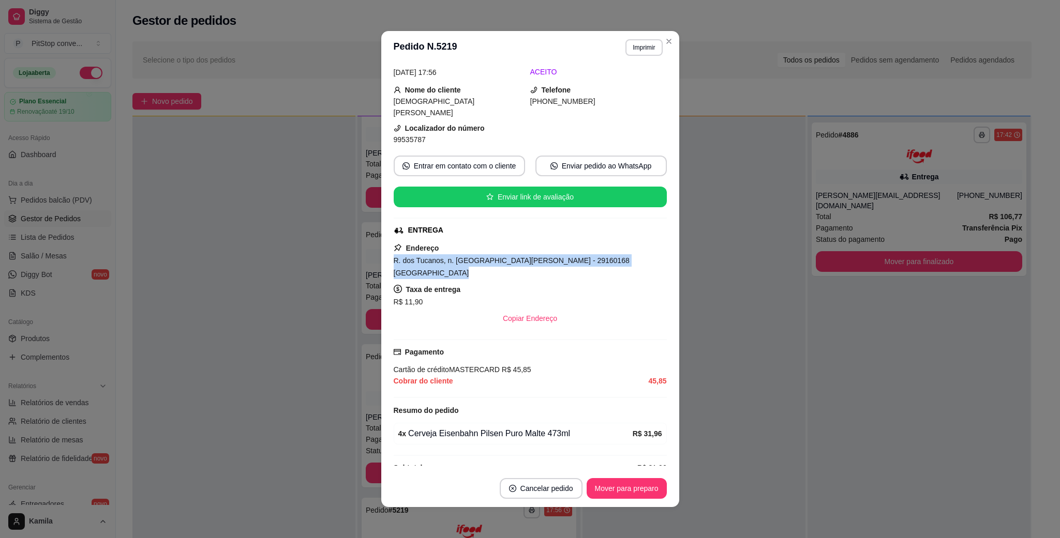
click at [606, 308] on div "feito há 3 minutos Horário do pedido [DATE] 17:56 Status do pedido ACEITO Nome …" at bounding box center [530, 267] width 273 height 398
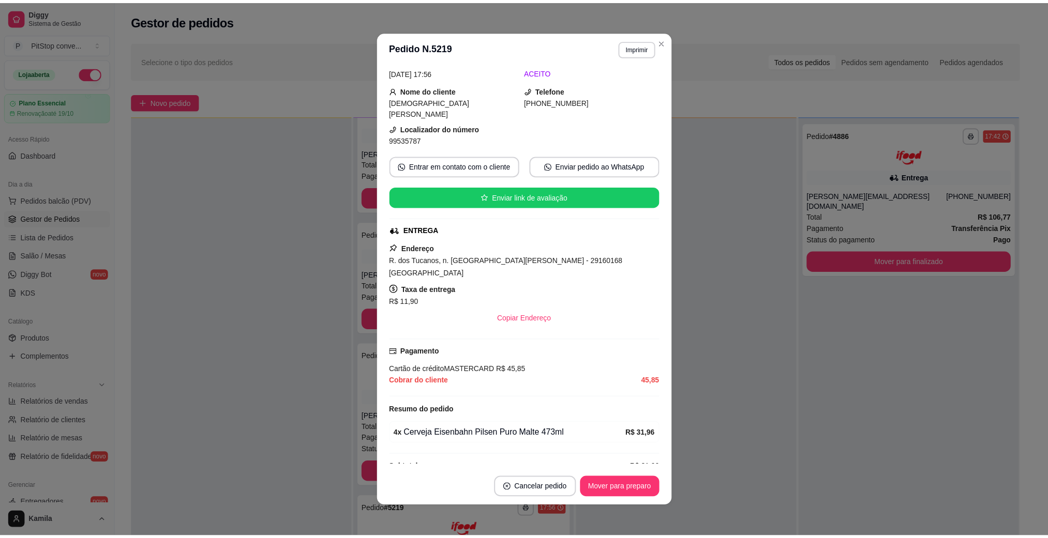
scroll to position [2, 0]
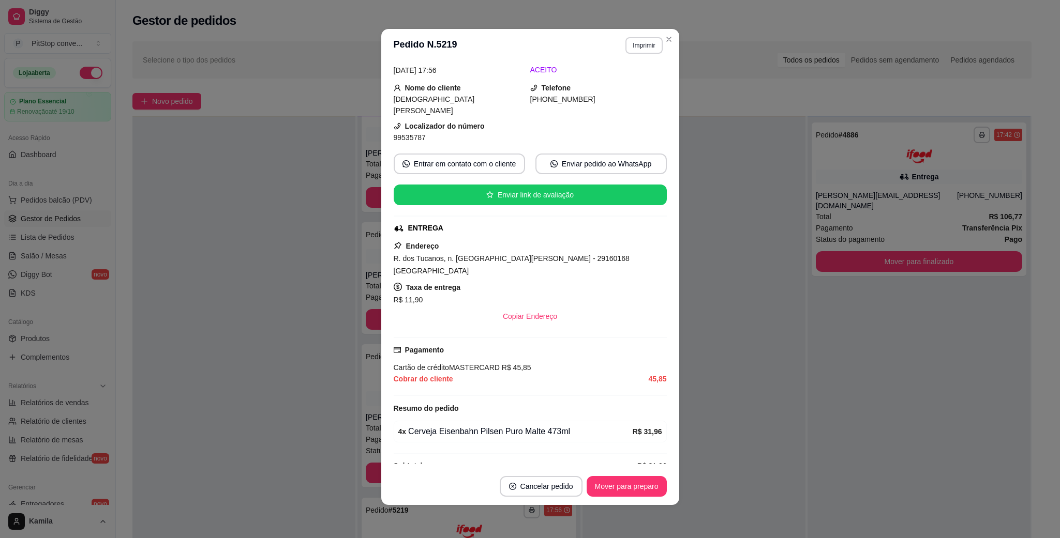
click at [468, 362] on div "Cartão de crédito MASTERCARD R$ 45,85" at bounding box center [530, 367] width 273 height 11
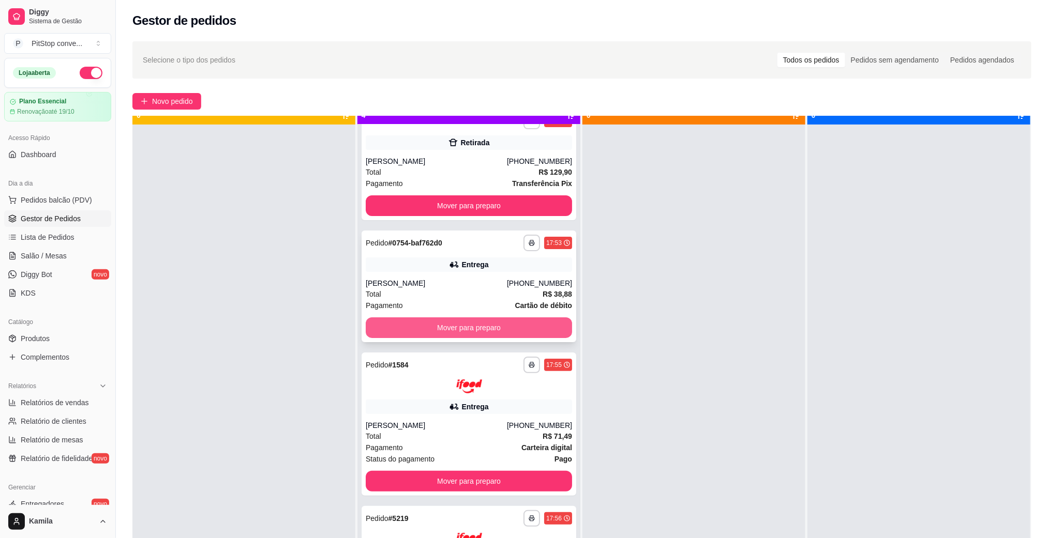
scroll to position [28, 0]
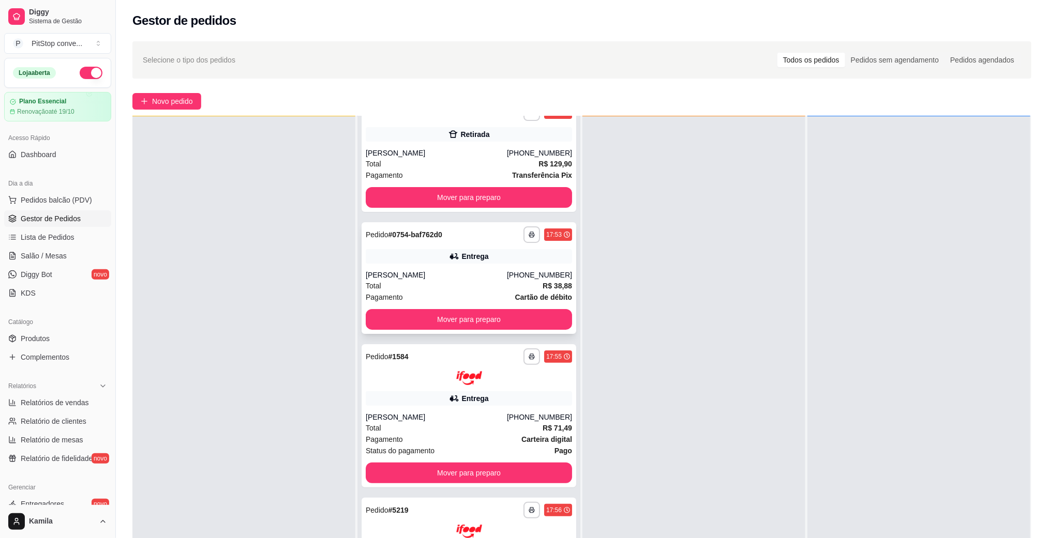
click at [462, 296] on div "Pagamento Cartão de débito" at bounding box center [469, 297] width 206 height 11
click at [466, 166] on div "Total R$ 129,90" at bounding box center [469, 163] width 206 height 11
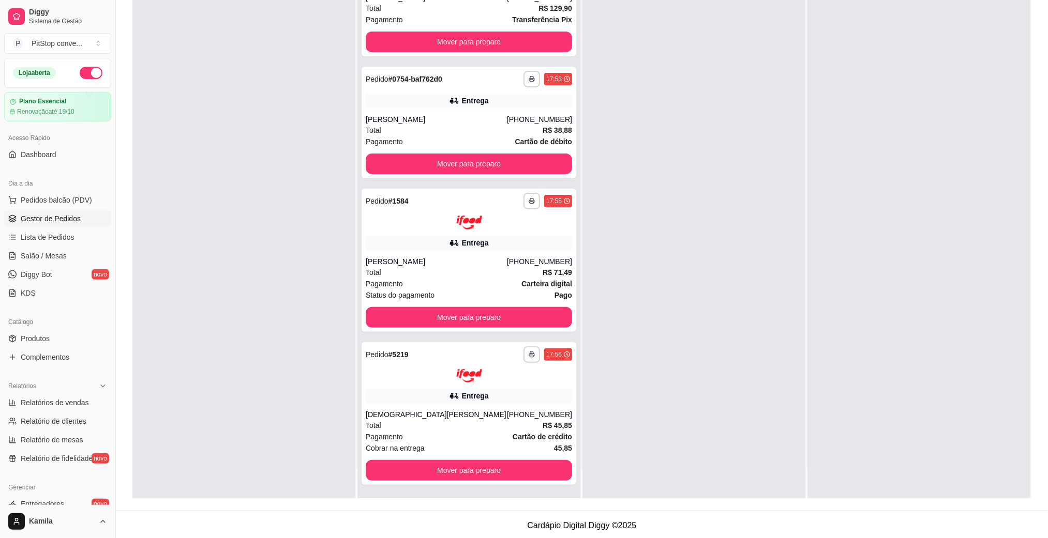
scroll to position [158, 0]
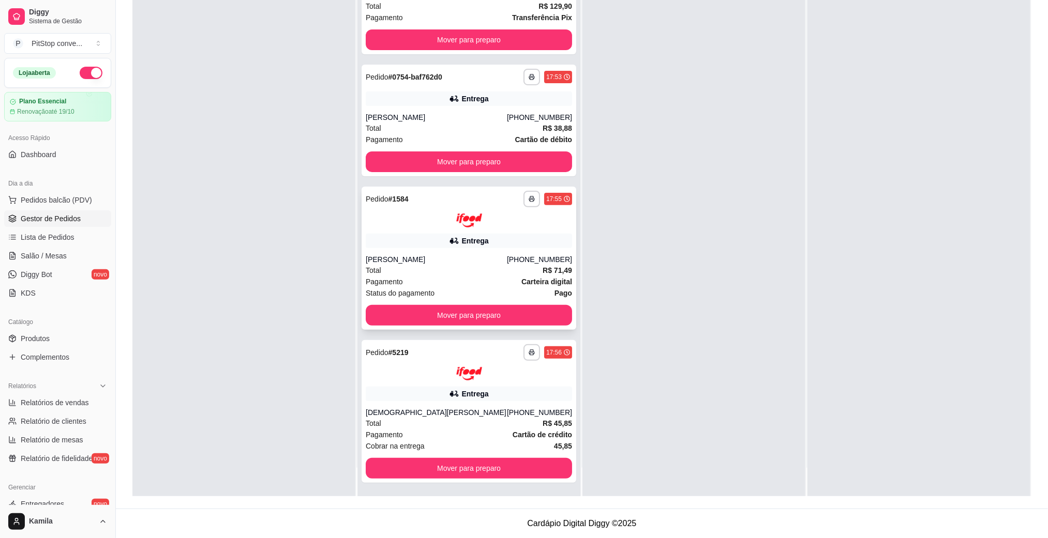
click at [465, 278] on div "Pagamento Carteira digital" at bounding box center [469, 281] width 206 height 11
click at [483, 33] on button "Mover para preparo" at bounding box center [469, 39] width 206 height 21
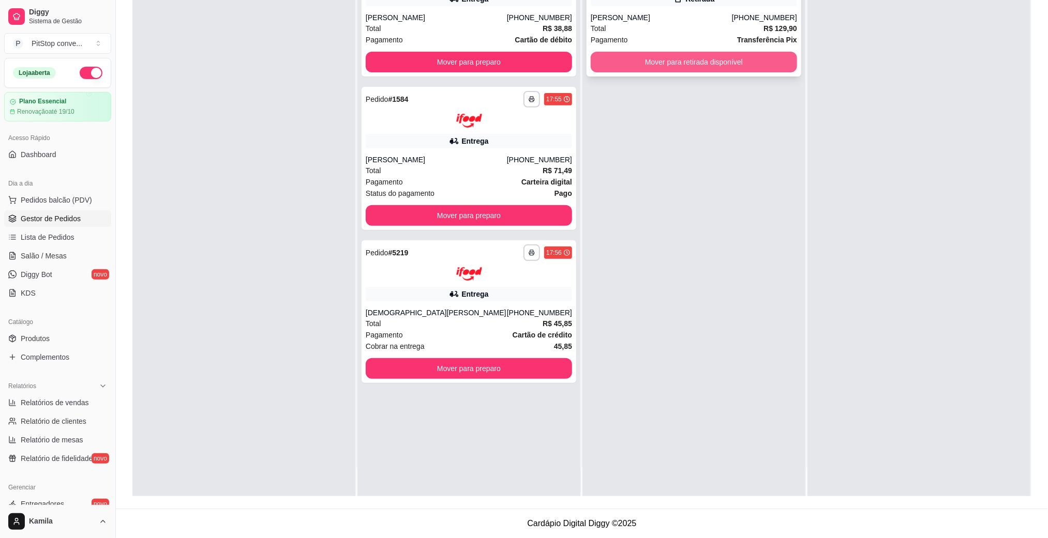
scroll to position [0, 0]
click at [740, 57] on button "Mover para retirada disponível" at bounding box center [694, 62] width 200 height 20
click at [778, 71] on button "Mover para retirada disponível" at bounding box center [694, 62] width 200 height 20
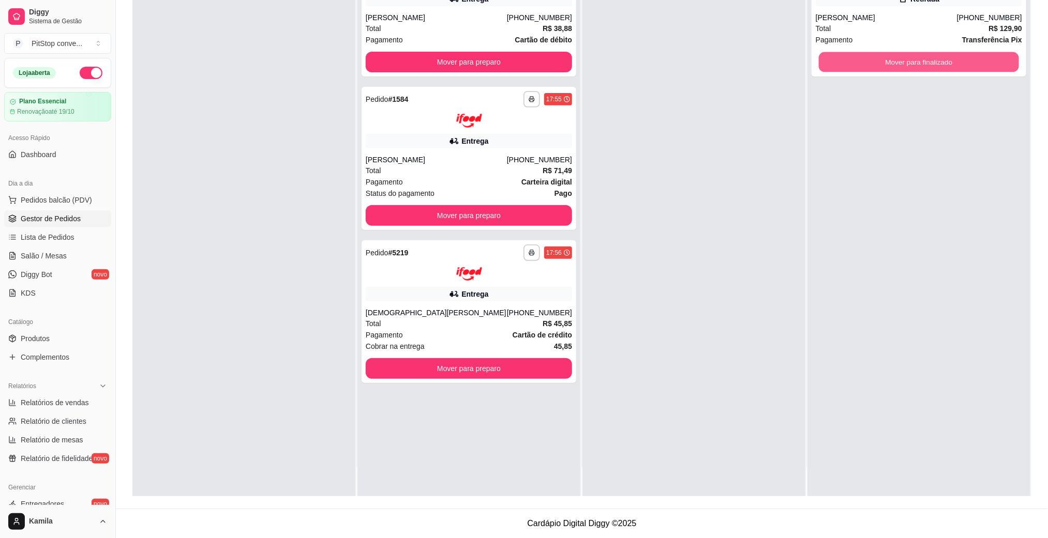
click at [891, 71] on button "Mover para finalizado" at bounding box center [919, 62] width 200 height 20
click at [936, 64] on button "Mover para finalizado" at bounding box center [919, 62] width 206 height 21
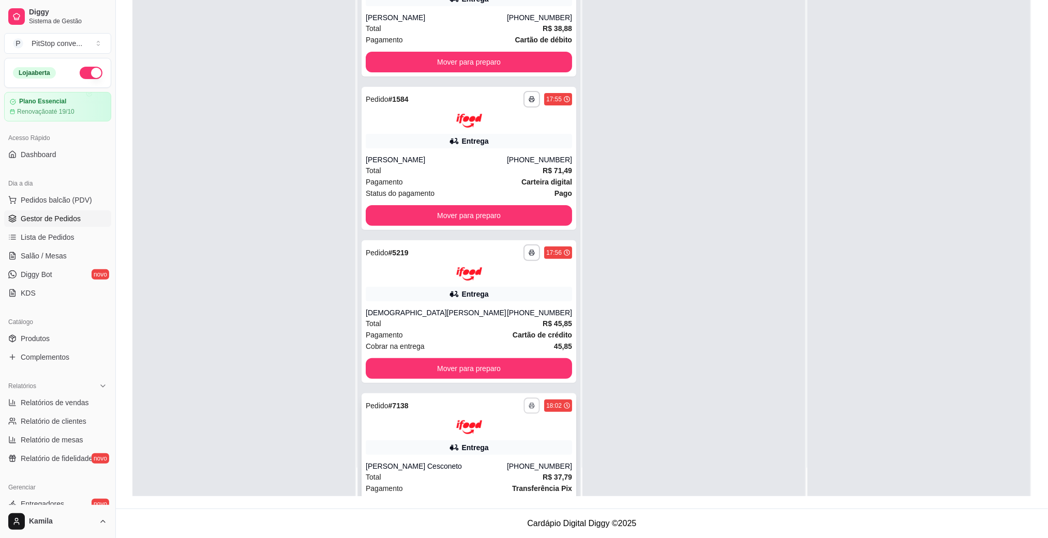
click at [529, 404] on icon "button" at bounding box center [532, 406] width 6 height 6
click at [497, 445] on button "IMPRESSORA" at bounding box center [487, 441] width 75 height 17
click at [430, 446] on div "Entrega" at bounding box center [469, 448] width 206 height 14
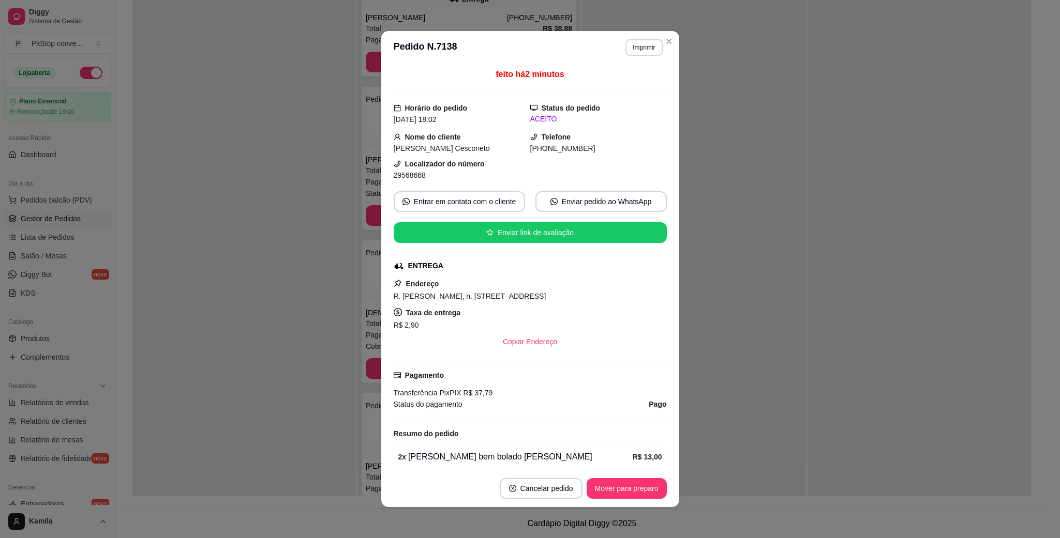
click at [546, 300] on span "R. [PERSON_NAME], n. [STREET_ADDRESS]" at bounding box center [470, 296] width 153 height 8
click at [403, 177] on span "29568668" at bounding box center [410, 175] width 32 height 8
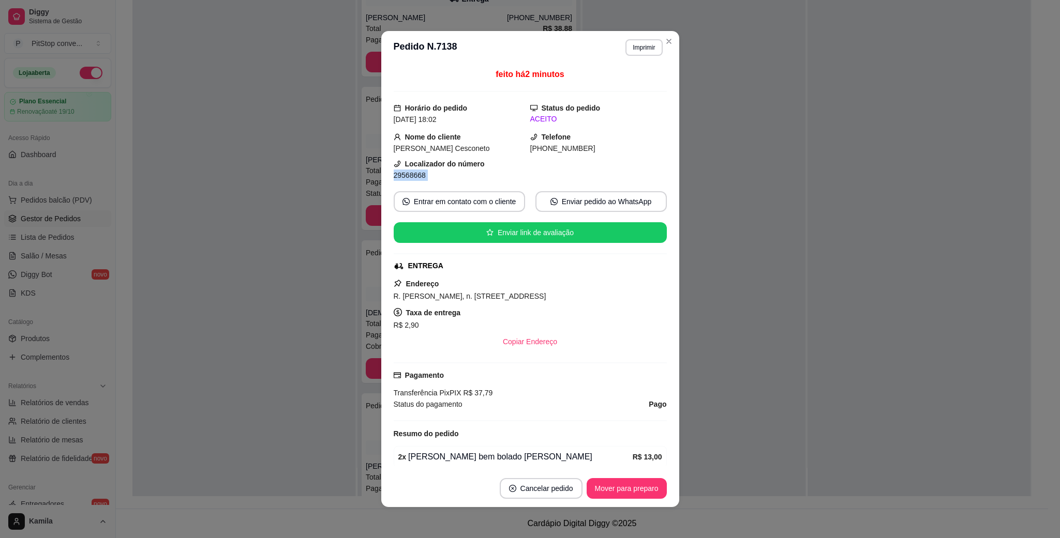
click at [403, 177] on span "29568668" at bounding box center [410, 175] width 32 height 8
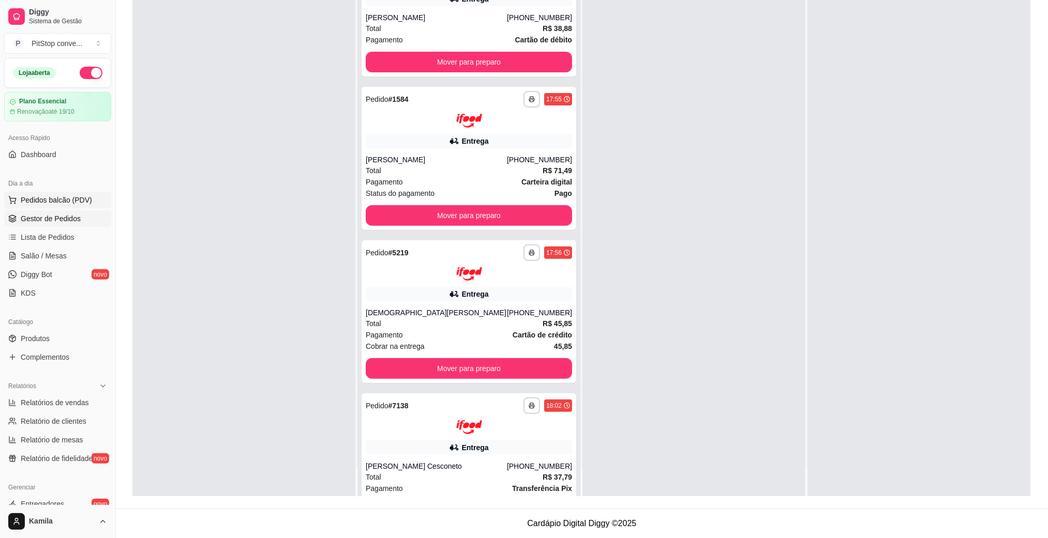
click at [33, 205] on span "Pedidos balcão (PDV)" at bounding box center [56, 200] width 71 height 10
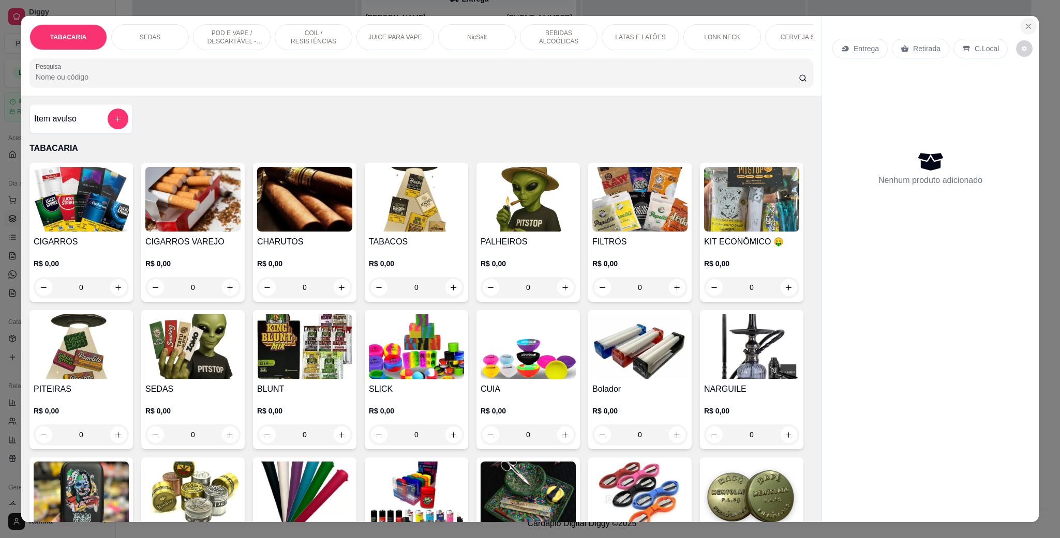
click at [1026, 24] on icon "Close" at bounding box center [1028, 26] width 8 height 8
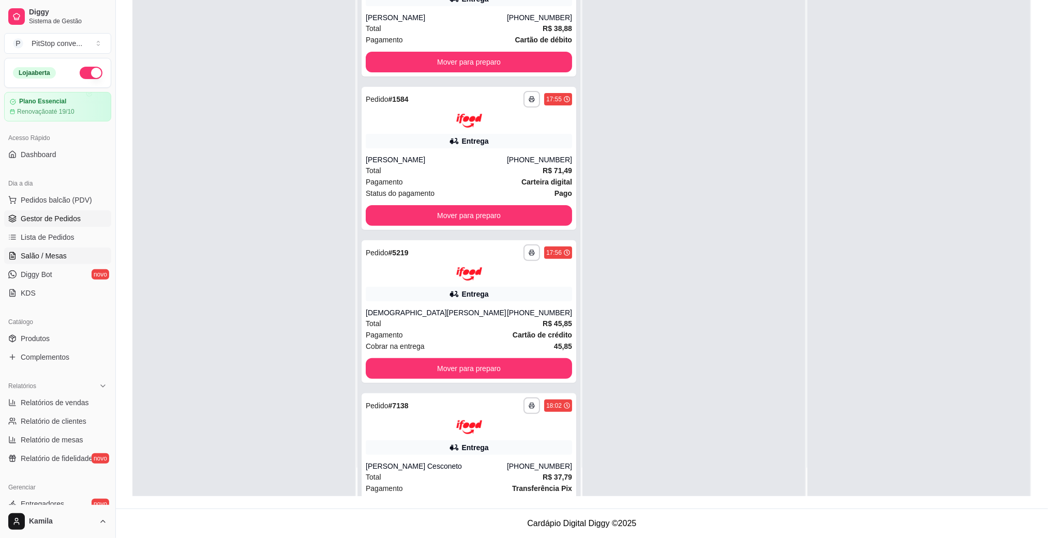
click at [68, 249] on link "Salão / Mesas" at bounding box center [57, 256] width 107 height 17
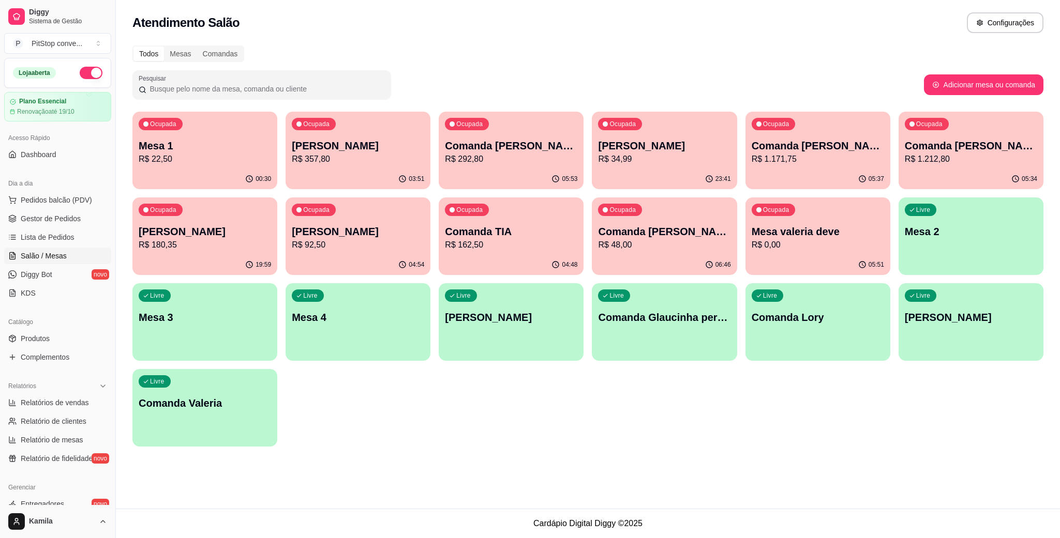
click at [941, 152] on p "Comanda [PERSON_NAME]" at bounding box center [971, 146] width 132 height 14
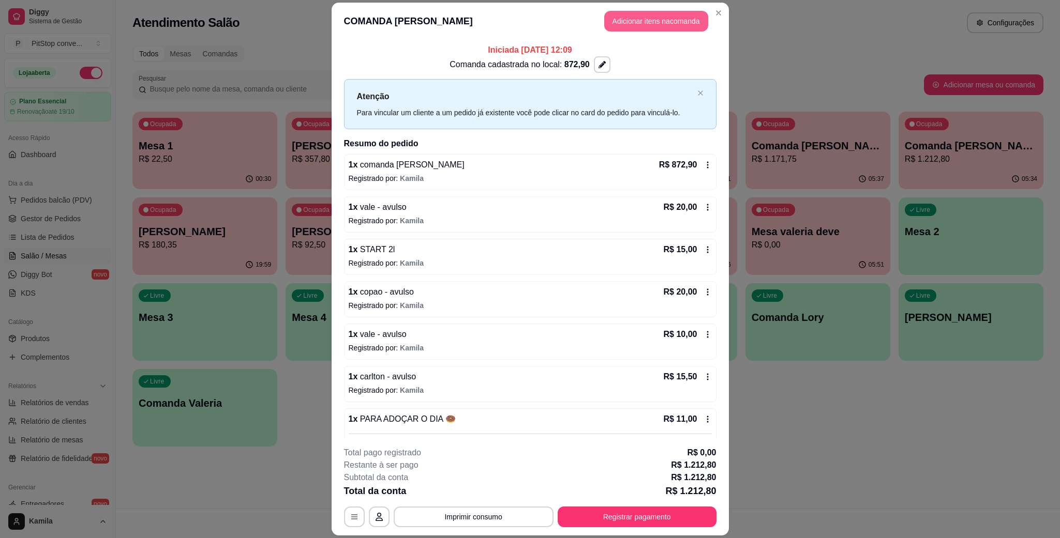
click at [651, 22] on button "Adicionar itens na comanda" at bounding box center [656, 21] width 104 height 21
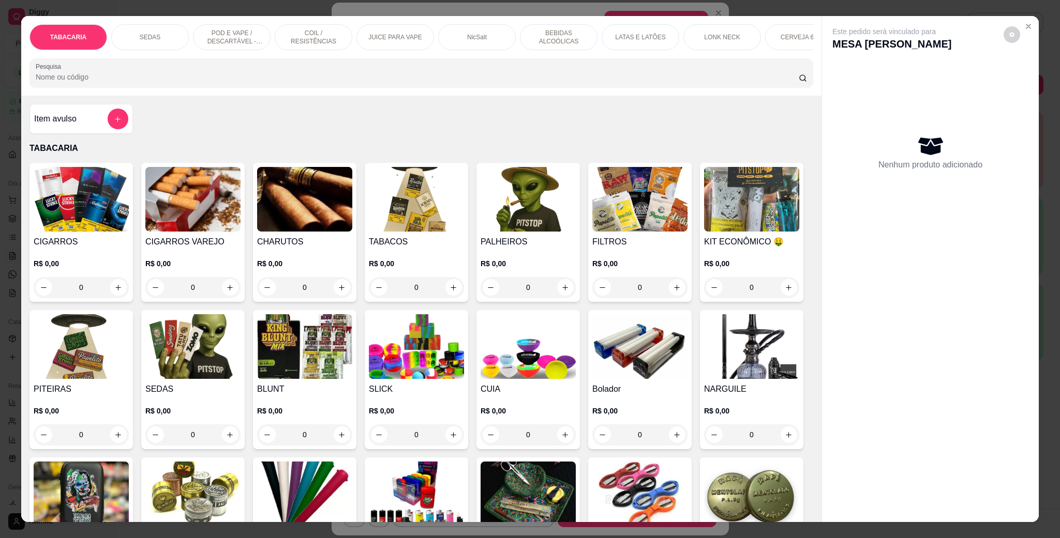
click at [75, 129] on div "Item avulso" at bounding box center [81, 119] width 94 height 21
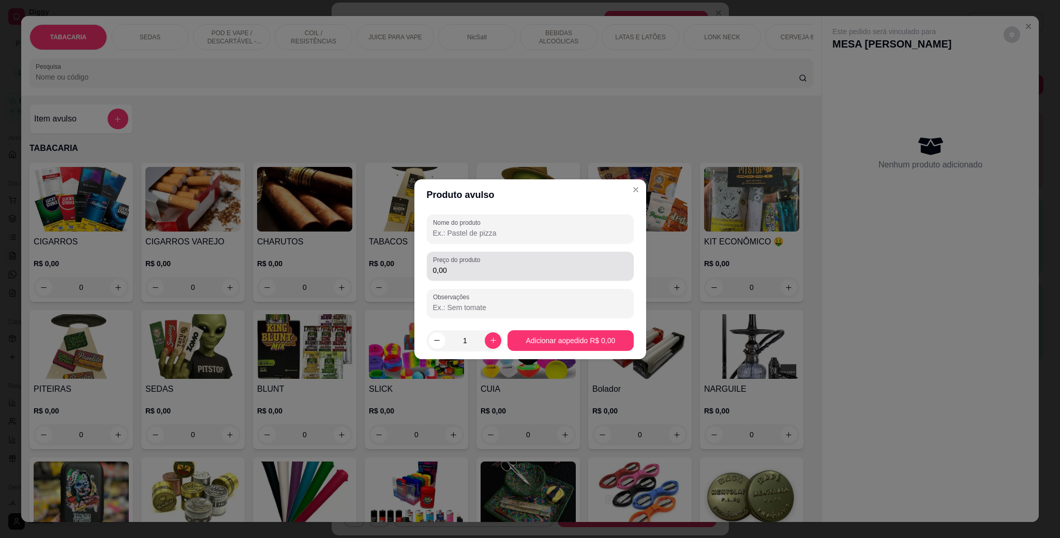
click at [506, 239] on div "Nome do produto" at bounding box center [530, 229] width 207 height 29
type input "vale"
click at [528, 267] on input "0,00" at bounding box center [530, 270] width 194 height 10
type input "50,00"
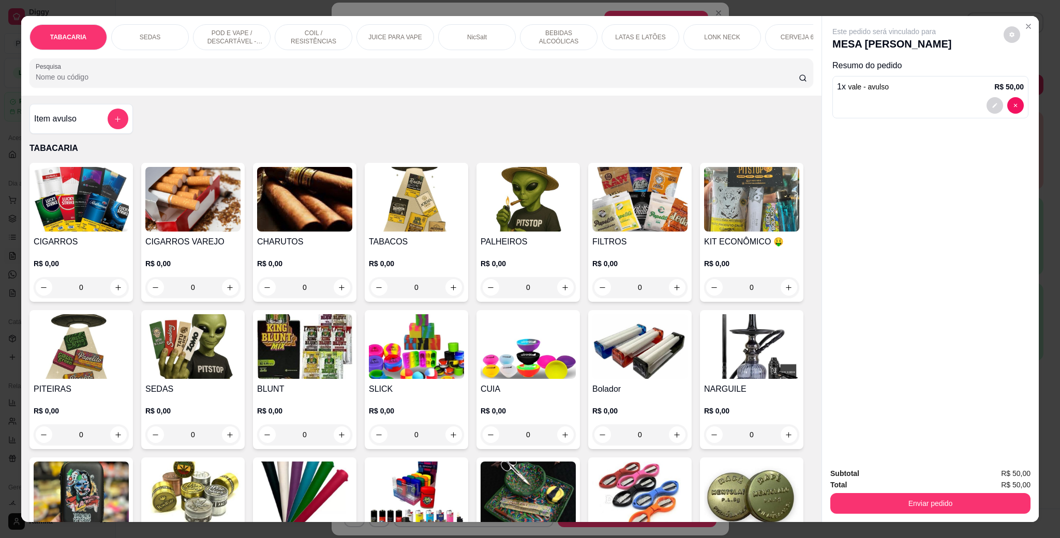
click at [931, 506] on button "Enviar pedido" at bounding box center [930, 503] width 200 height 21
click at [998, 484] on button "Enviar pedido" at bounding box center [1001, 478] width 58 height 20
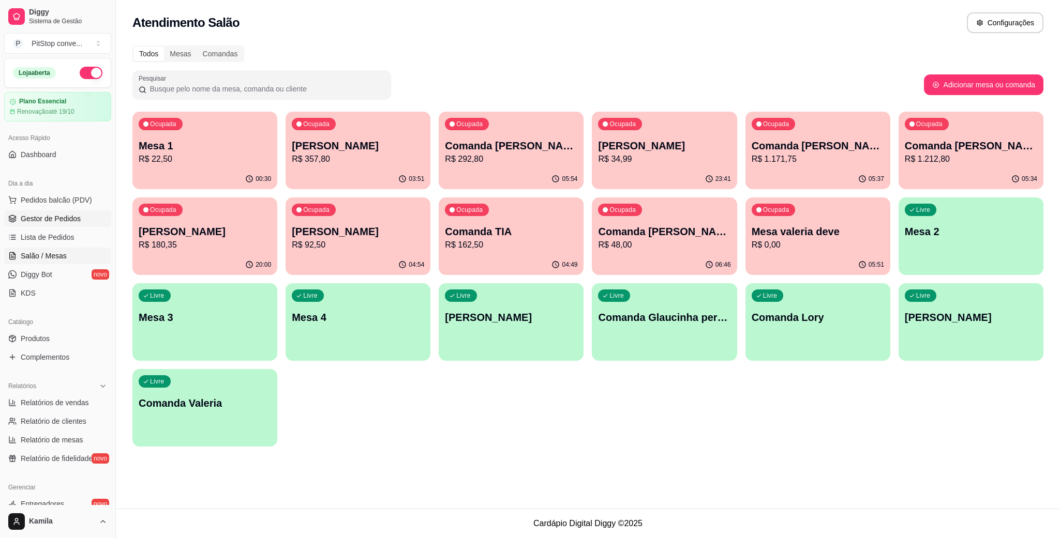
click at [65, 224] on span "Gestor de Pedidos" at bounding box center [51, 219] width 60 height 10
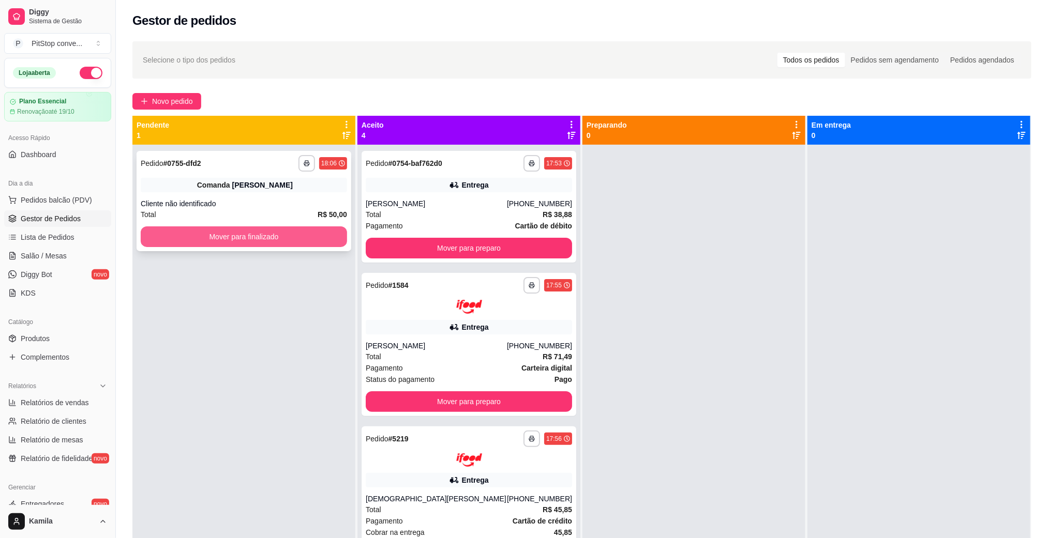
click at [261, 239] on button "Mover para finalizado" at bounding box center [244, 237] width 206 height 21
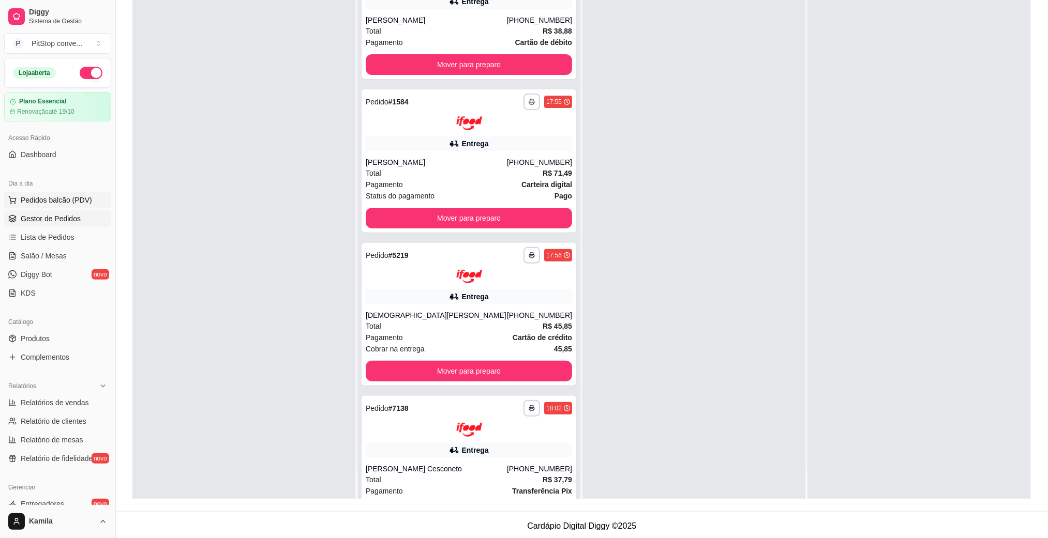
click at [49, 205] on span "Pedidos balcão (PDV)" at bounding box center [56, 200] width 71 height 10
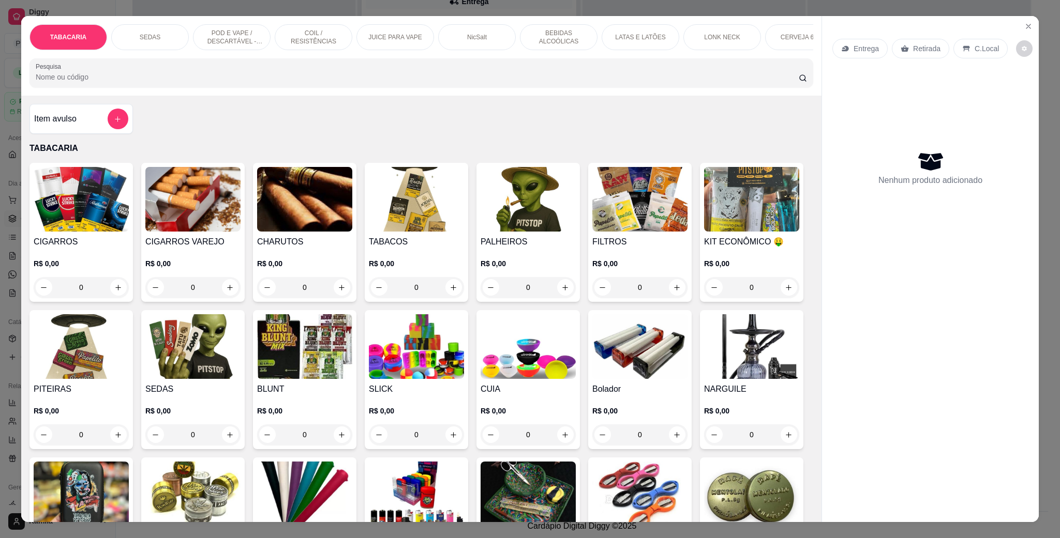
click at [216, 30] on p "POD E VAPE / DESCARTÁVEL - RECARREGAVEL" at bounding box center [232, 37] width 60 height 17
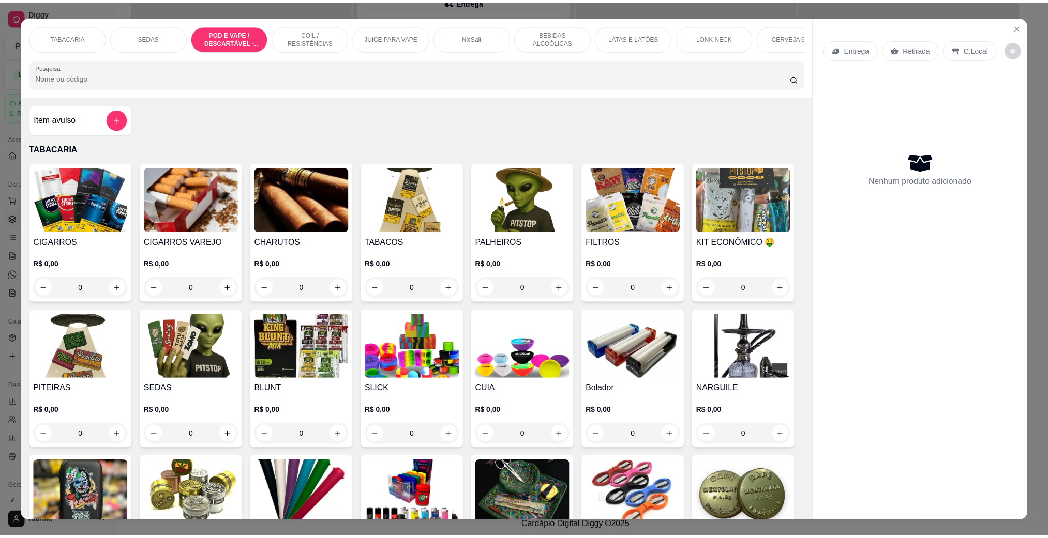
scroll to position [17, 0]
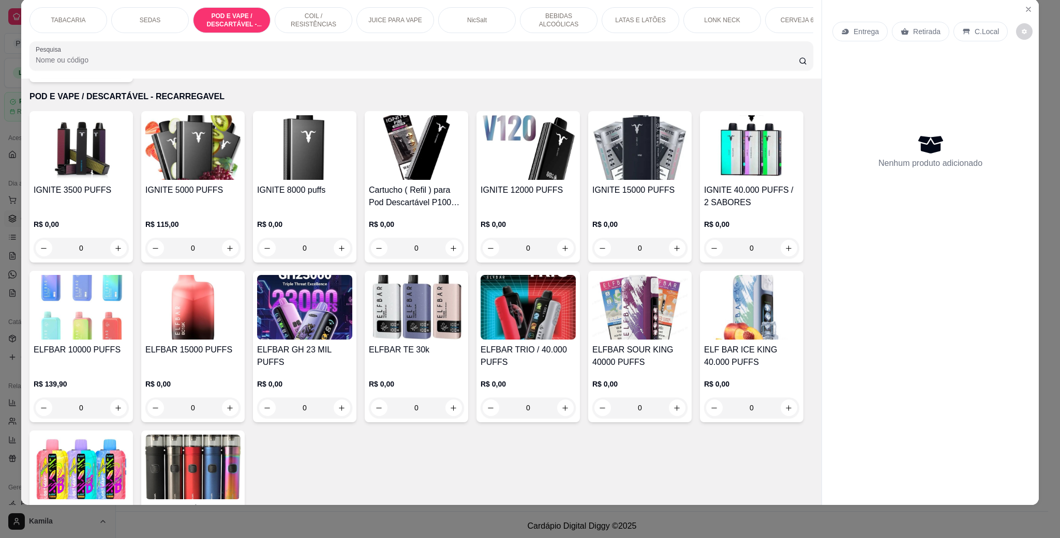
click at [129, 314] on img at bounding box center [81, 307] width 95 height 65
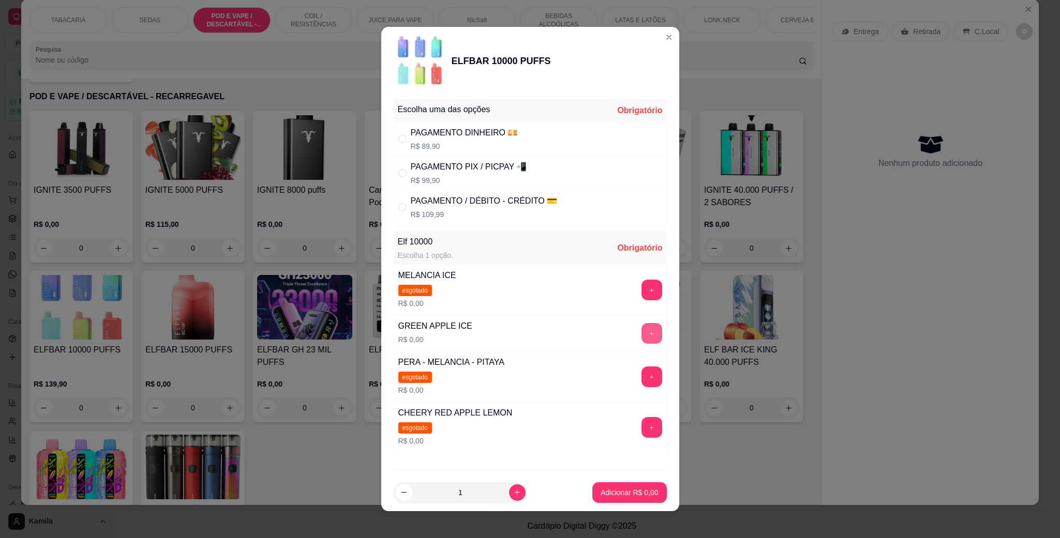
click at [641, 334] on button "+" at bounding box center [651, 333] width 21 height 21
click at [496, 181] on p "R$ 99,90" at bounding box center [469, 180] width 116 height 10
radio input "true"
click at [636, 489] on p "Adicionar R$ 99,90" at bounding box center [627, 493] width 62 height 10
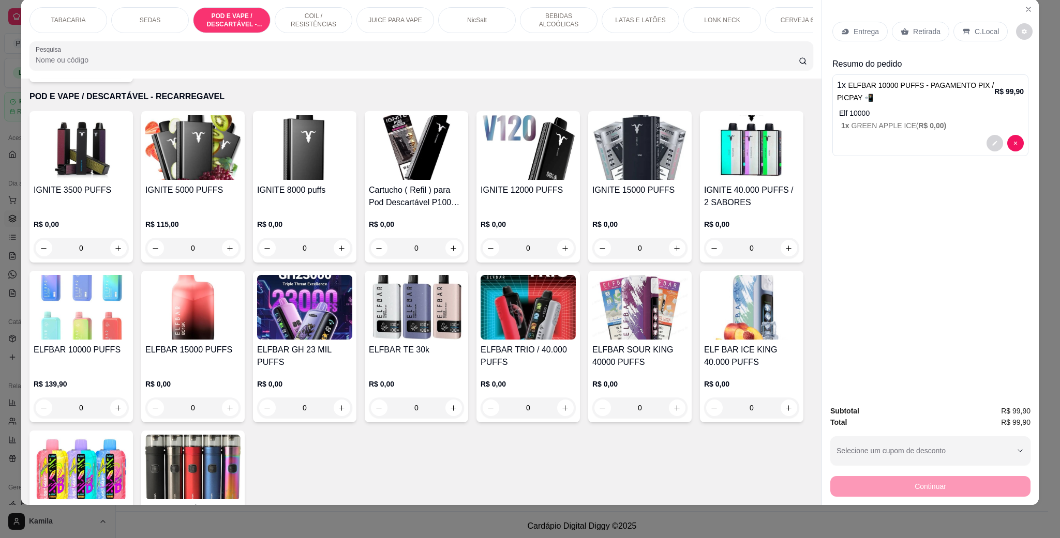
click at [984, 29] on p "C.Local" at bounding box center [987, 31] width 24 height 10
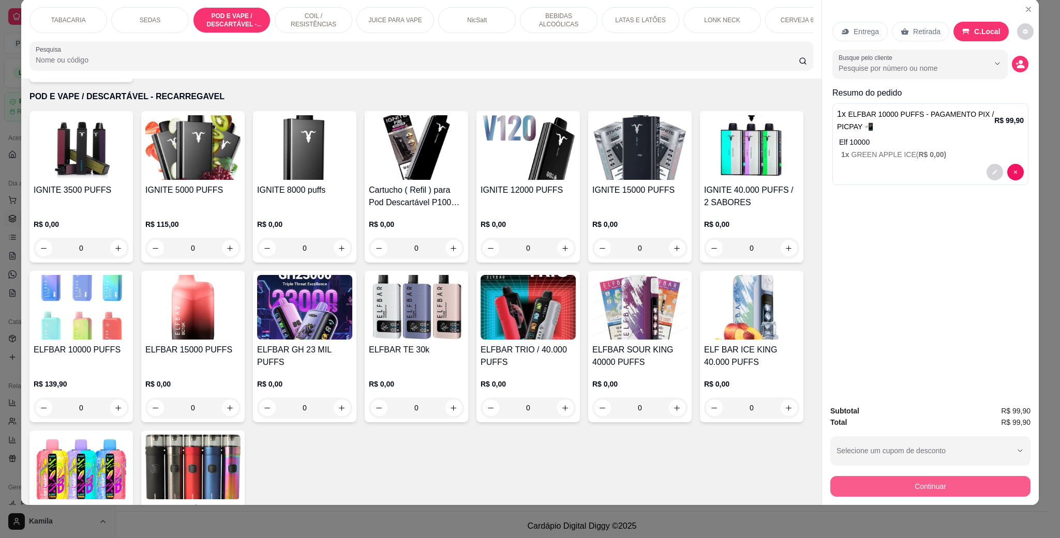
click at [890, 478] on button "Continuar" at bounding box center [930, 486] width 200 height 21
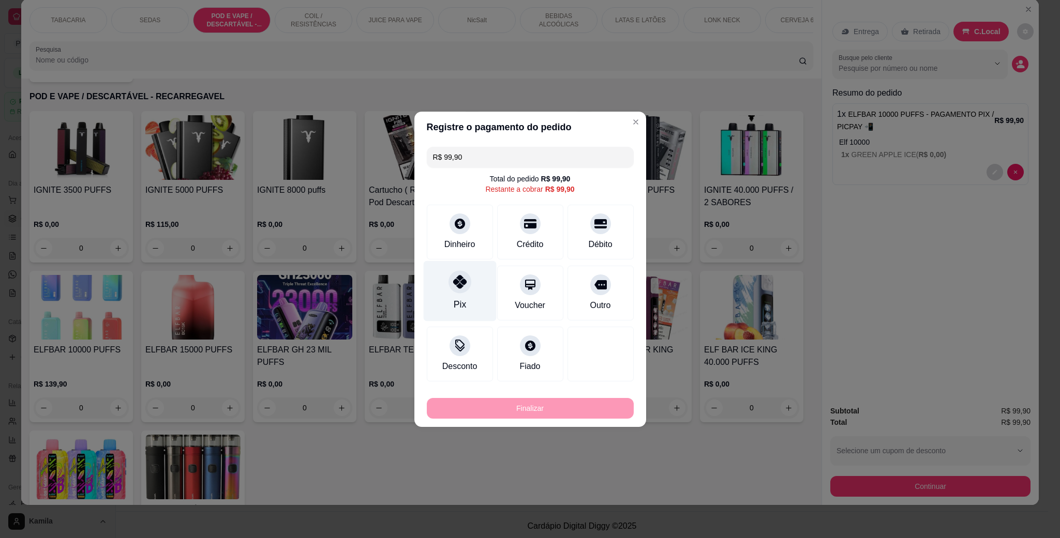
click at [478, 265] on div "Pix" at bounding box center [459, 291] width 73 height 61
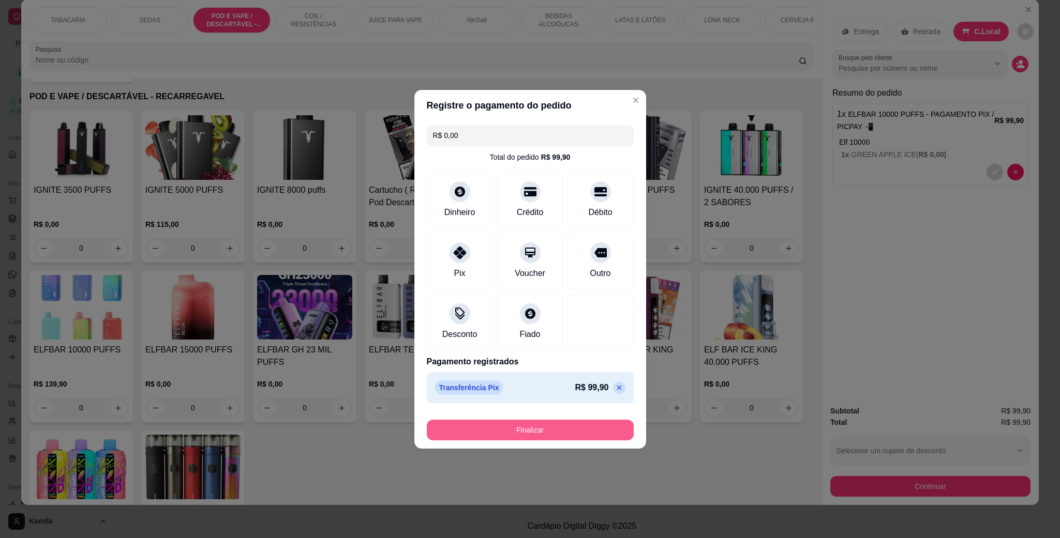
click at [574, 430] on button "Finalizar" at bounding box center [530, 430] width 207 height 21
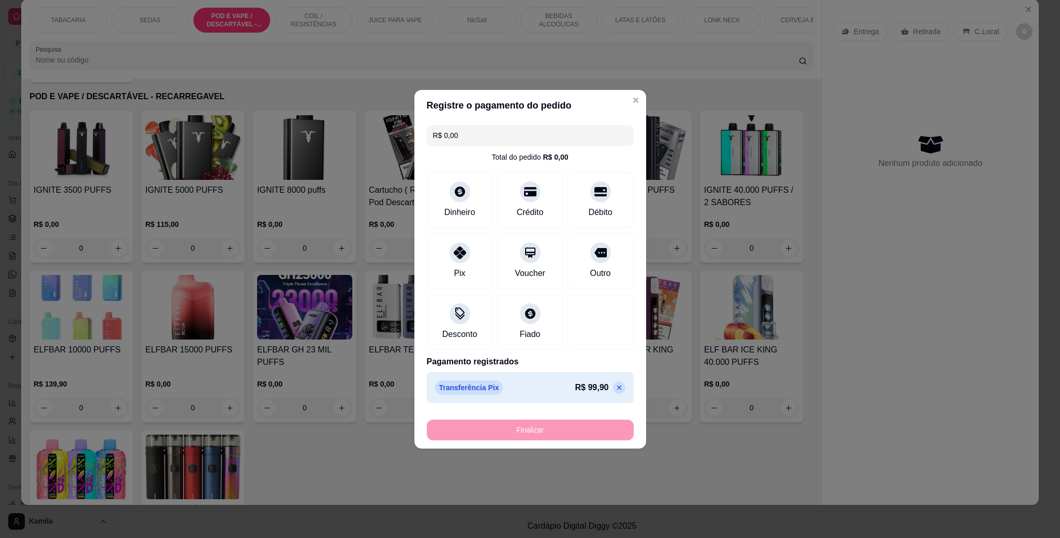
type input "-R$ 99,90"
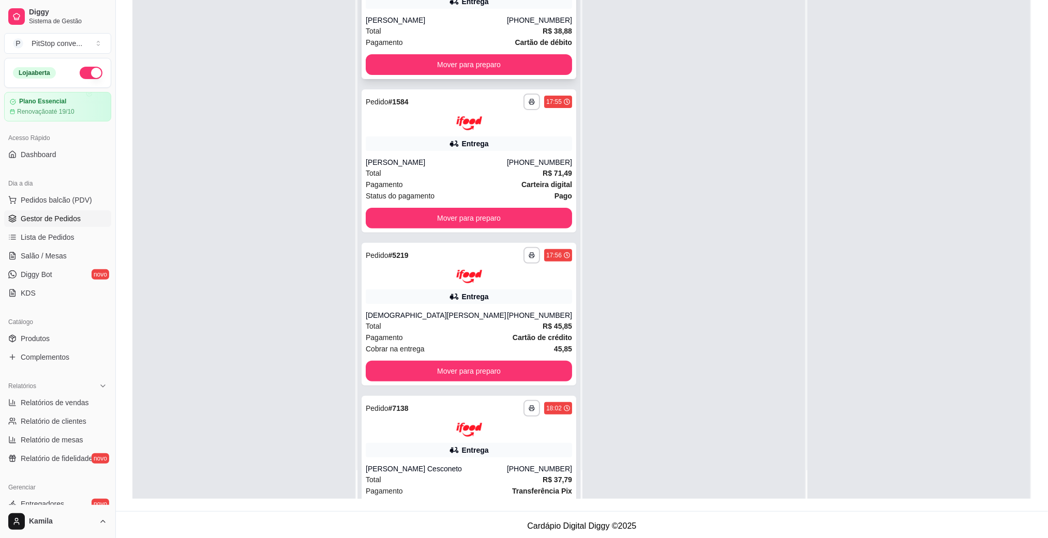
click at [500, 53] on div "**********" at bounding box center [469, 23] width 215 height 112
click at [516, 56] on button "Mover para preparo" at bounding box center [469, 65] width 200 height 20
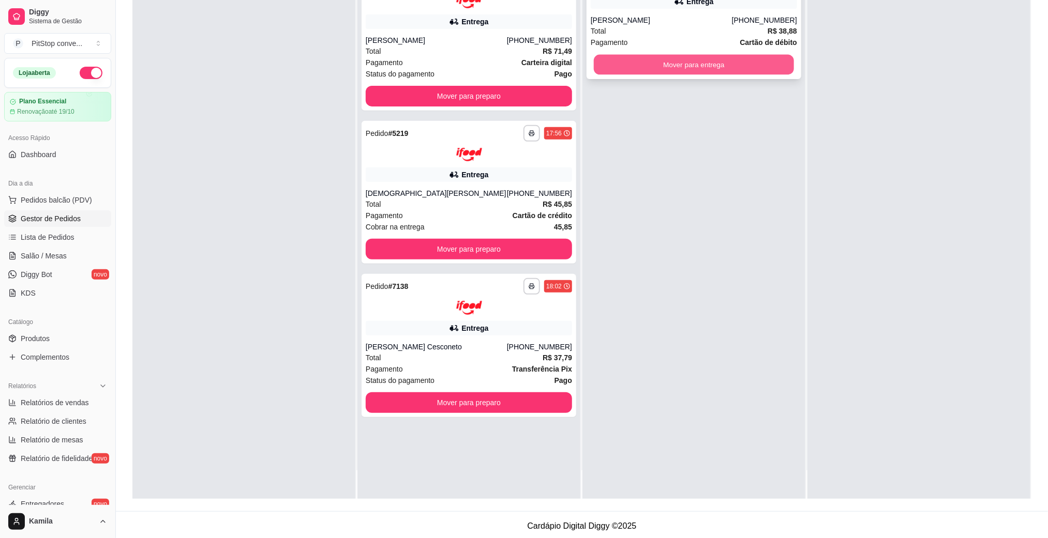
click at [691, 68] on button "Mover para entrega" at bounding box center [694, 65] width 200 height 20
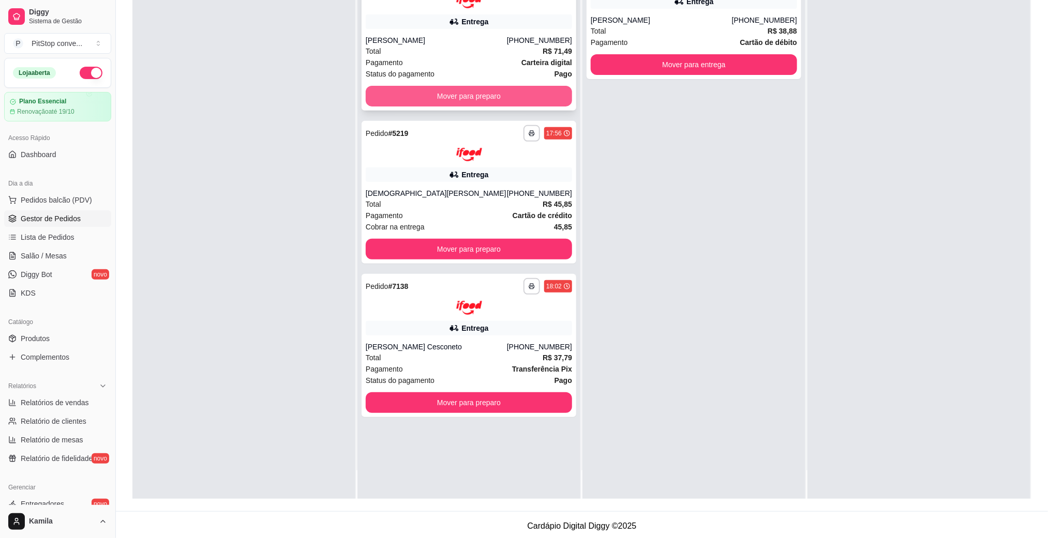
click at [514, 97] on button "Mover para preparo" at bounding box center [469, 96] width 206 height 21
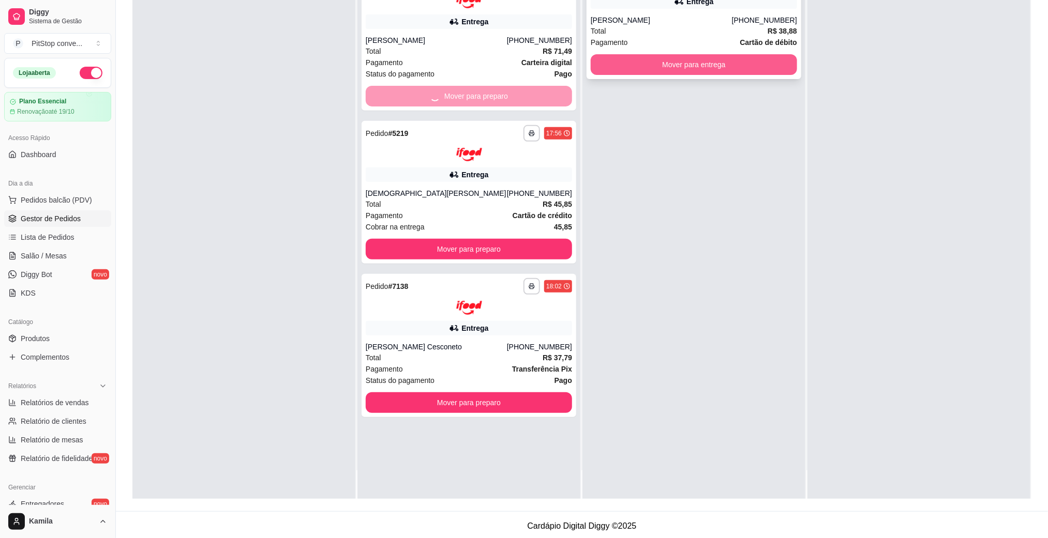
click at [683, 71] on button "Mover para entrega" at bounding box center [694, 64] width 206 height 21
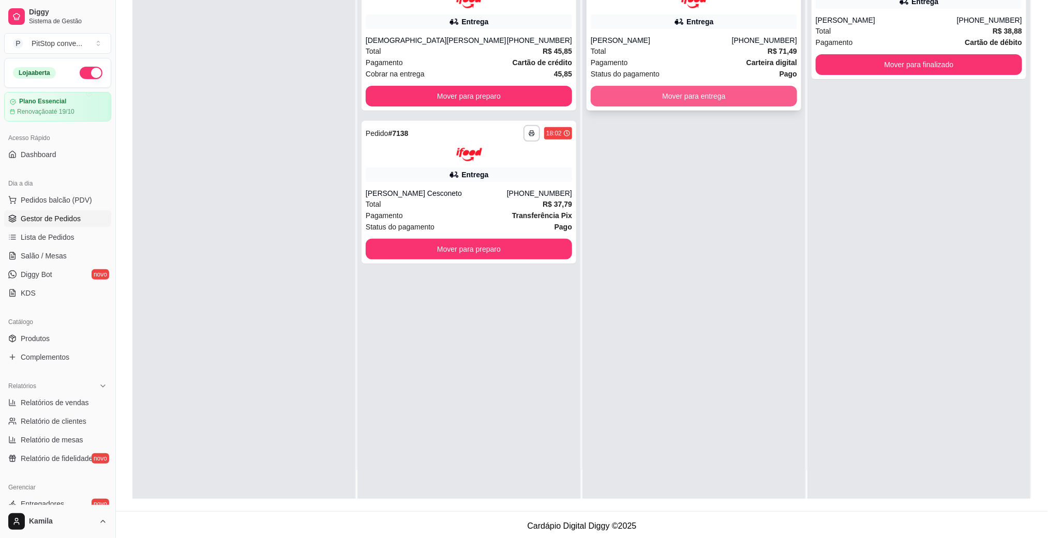
click at [691, 99] on button "Mover para entrega" at bounding box center [694, 96] width 206 height 21
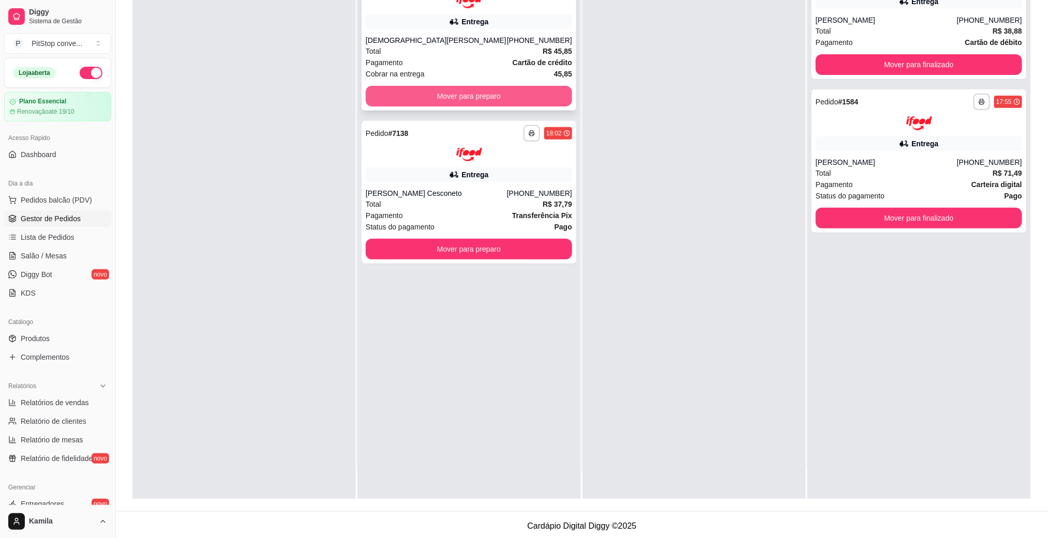
click at [522, 97] on button "Mover para preparo" at bounding box center [469, 96] width 206 height 21
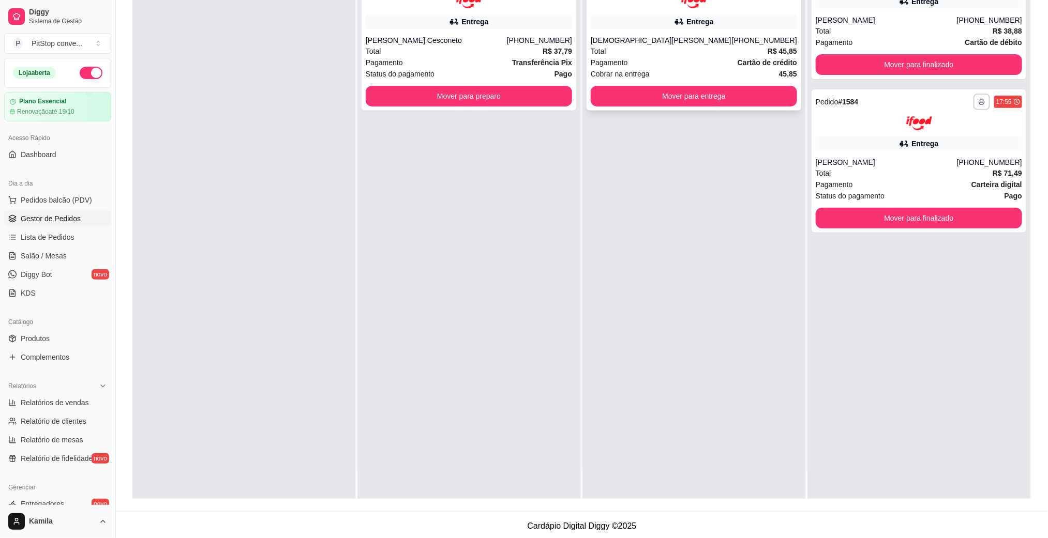
click at [677, 93] on button "Mover para entrega" at bounding box center [694, 96] width 206 height 21
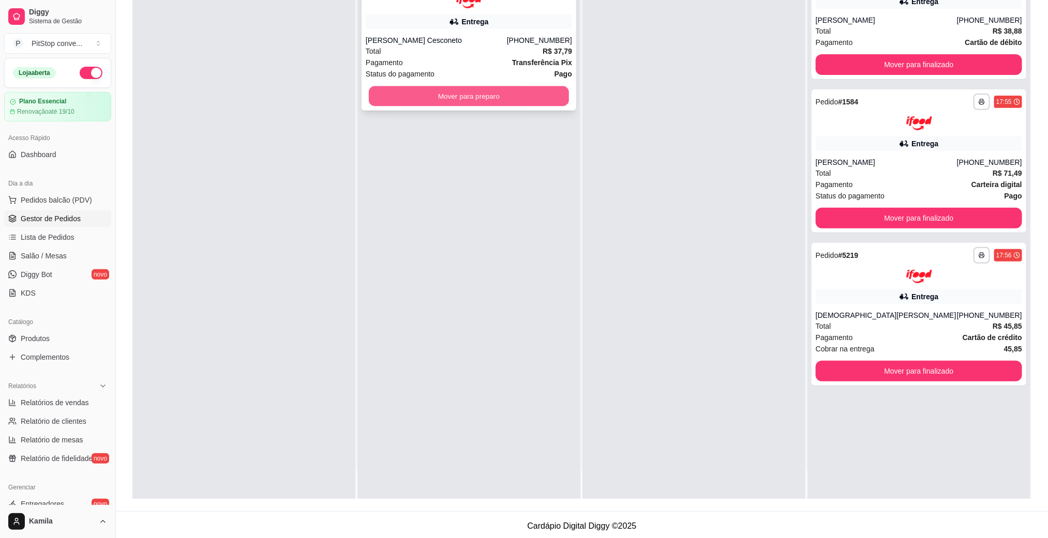
click at [541, 100] on button "Mover para preparo" at bounding box center [469, 96] width 200 height 20
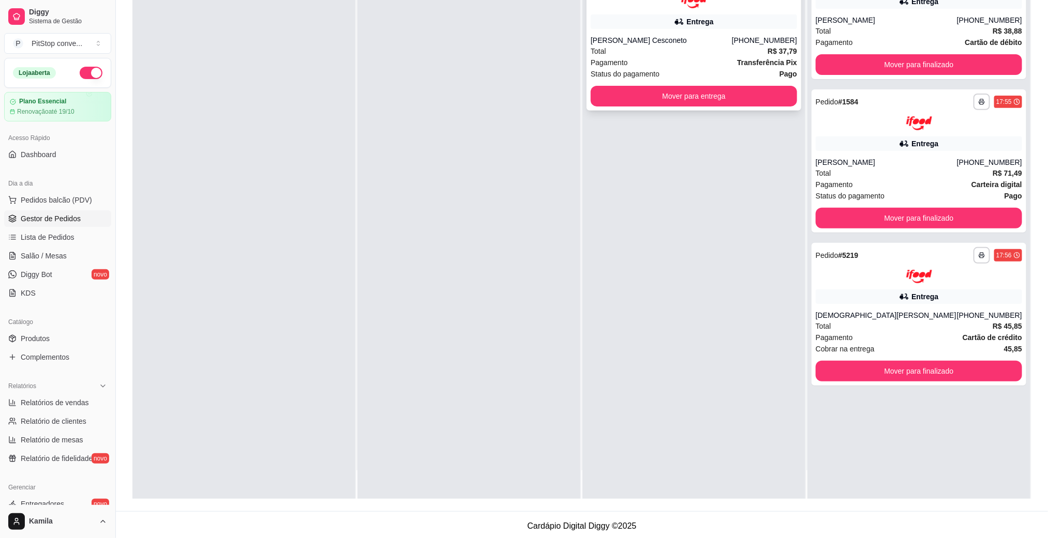
click at [665, 98] on button "Mover para entrega" at bounding box center [694, 96] width 206 height 21
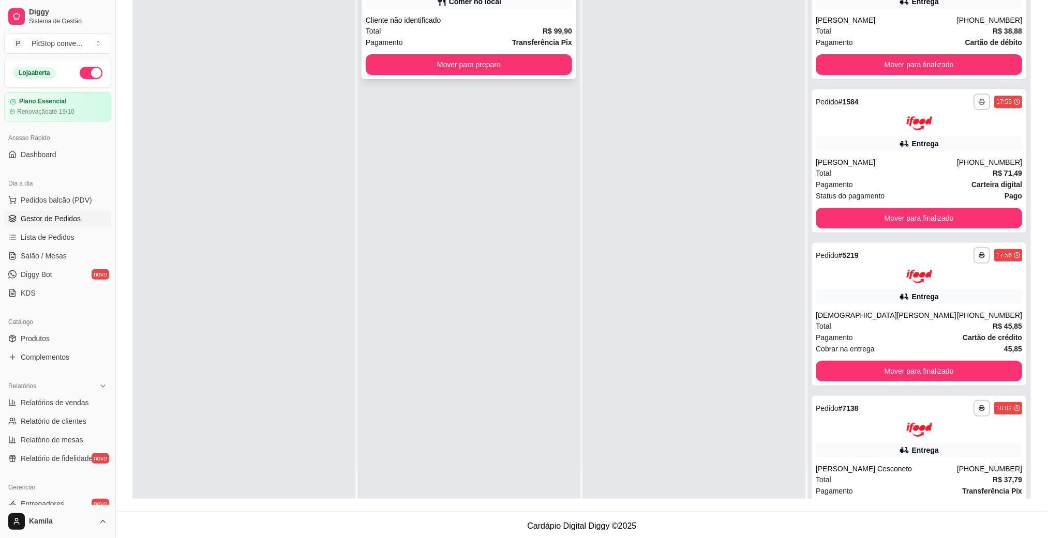
click at [528, 40] on strong "Transferência Pix" at bounding box center [542, 42] width 60 height 8
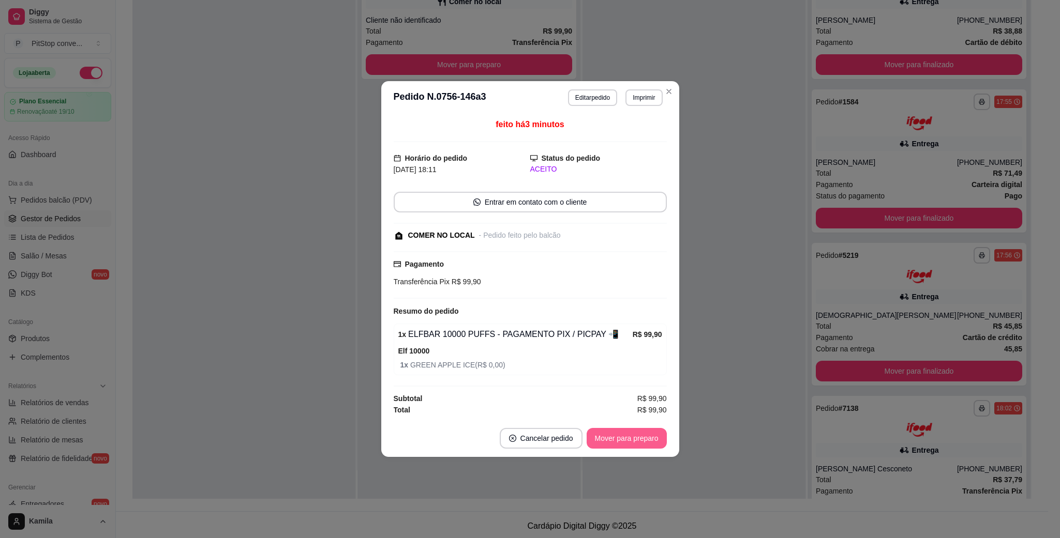
click at [631, 445] on button "Mover para preparo" at bounding box center [627, 438] width 80 height 21
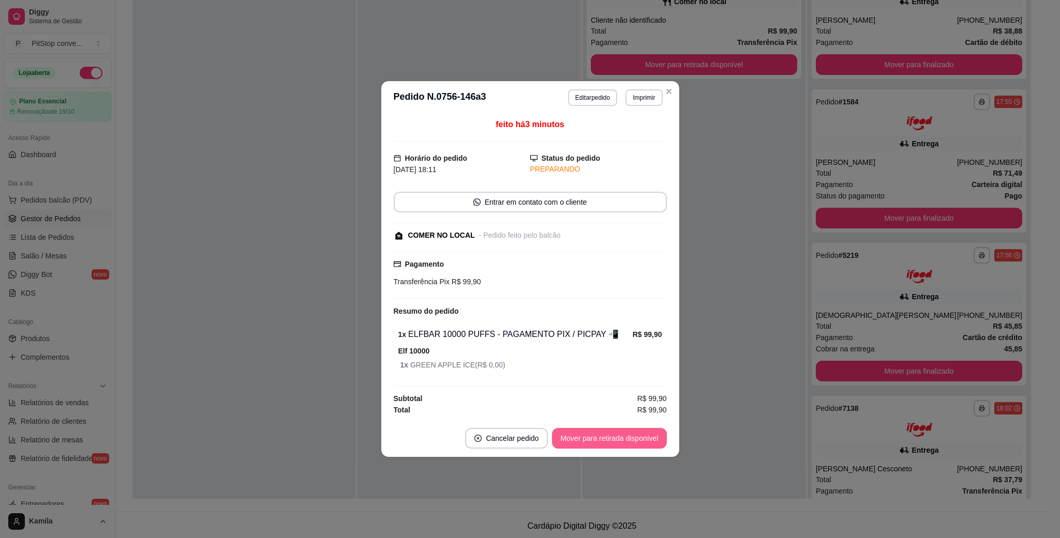
click at [624, 441] on button "Mover para retirada disponível" at bounding box center [609, 438] width 114 height 21
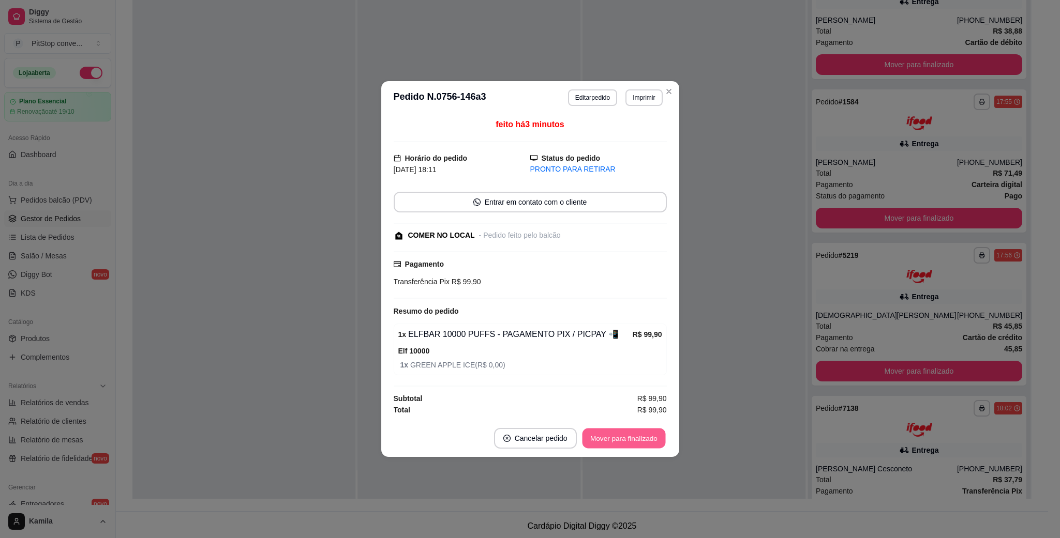
click at [625, 442] on button "Mover para finalizado" at bounding box center [623, 439] width 83 height 20
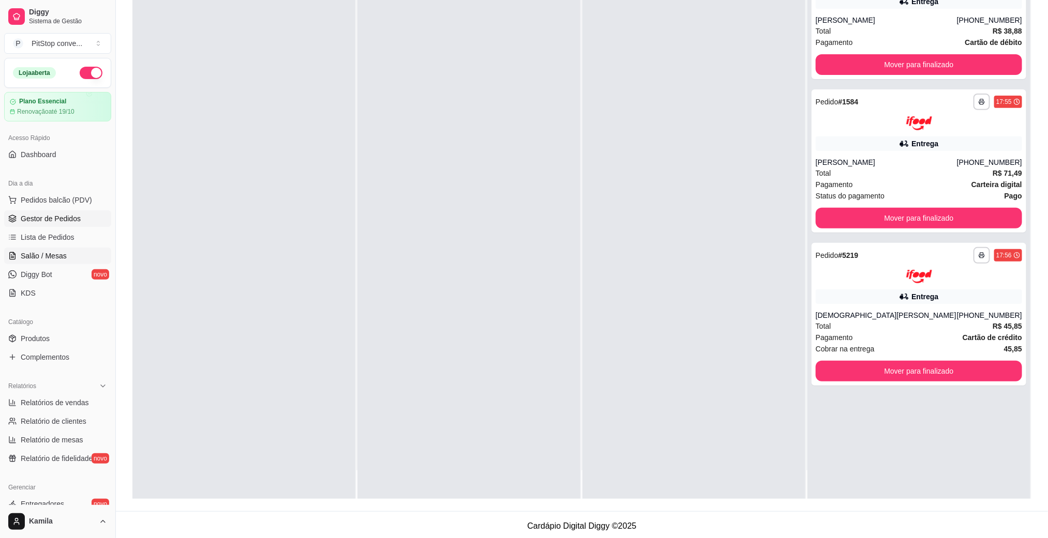
click at [55, 258] on span "Salão / Mesas" at bounding box center [44, 256] width 46 height 10
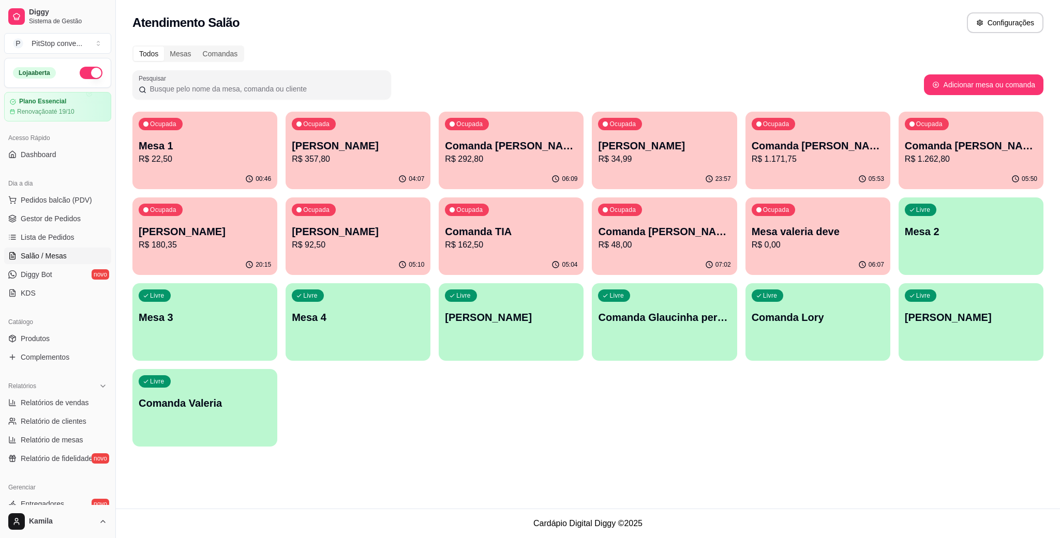
click at [222, 151] on p "Mesa 1" at bounding box center [205, 146] width 132 height 14
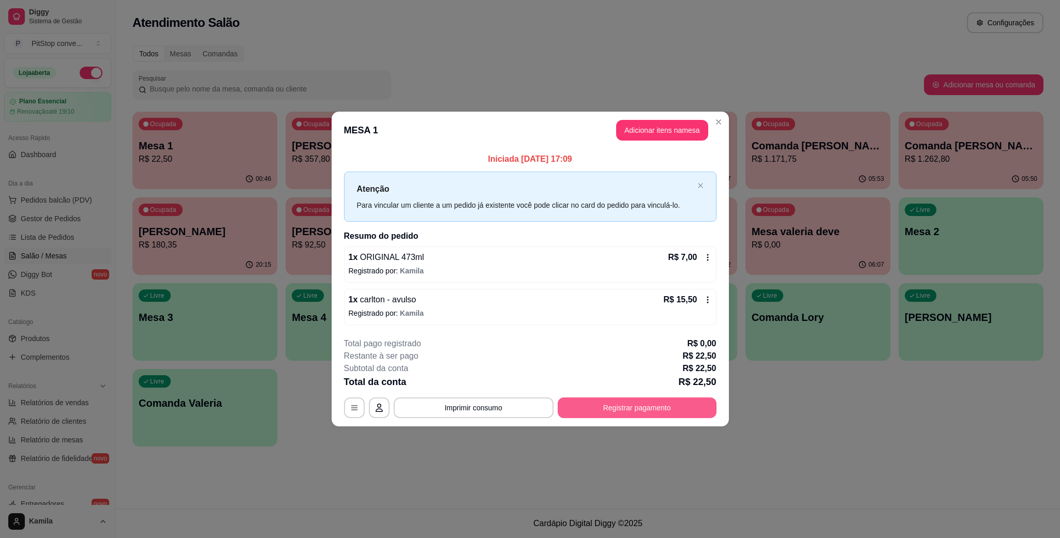
click at [692, 399] on button "Registrar pagamento" at bounding box center [637, 408] width 159 height 21
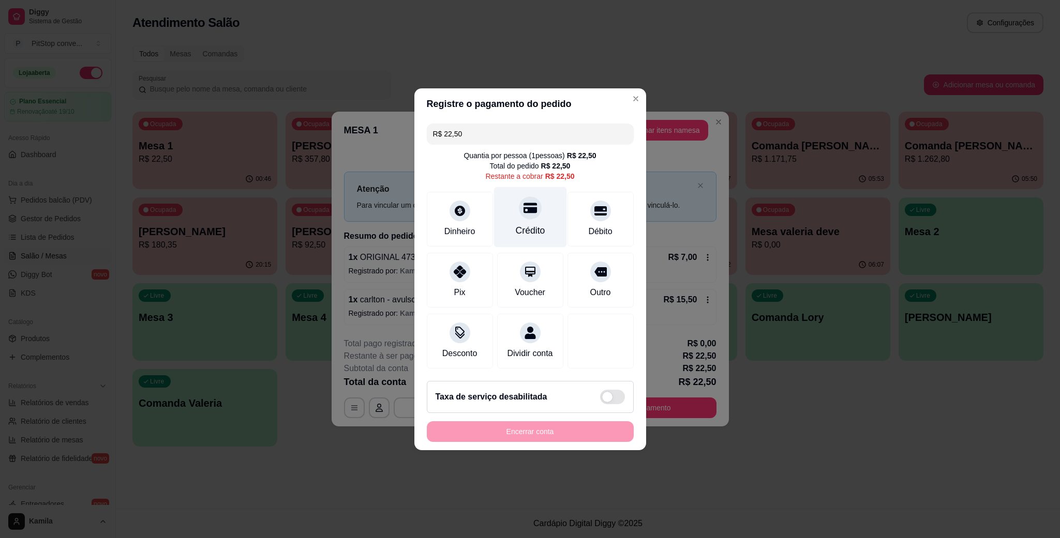
click at [528, 201] on icon at bounding box center [529, 207] width 13 height 13
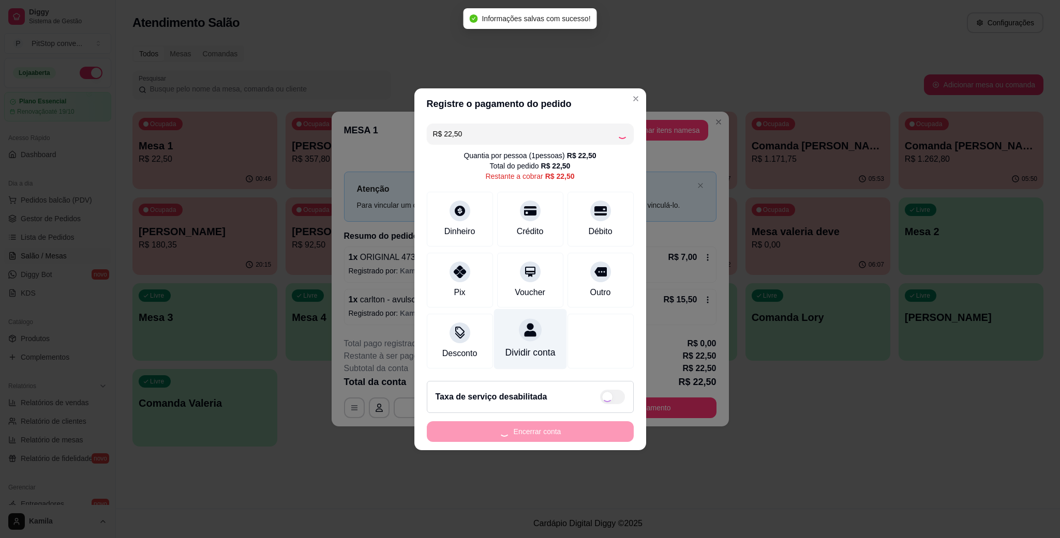
type input "R$ 0,00"
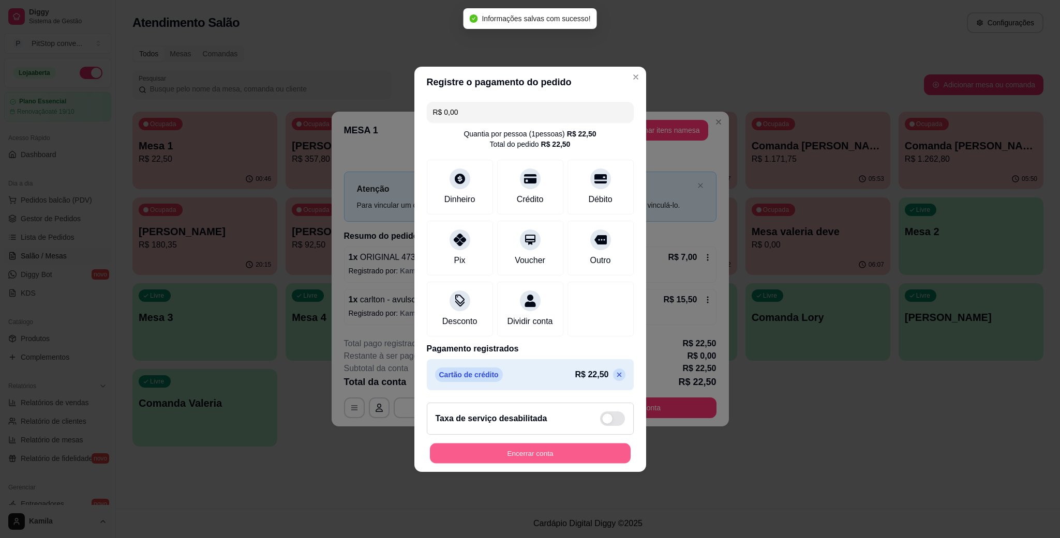
click at [537, 453] on button "Encerrar conta" at bounding box center [530, 453] width 201 height 20
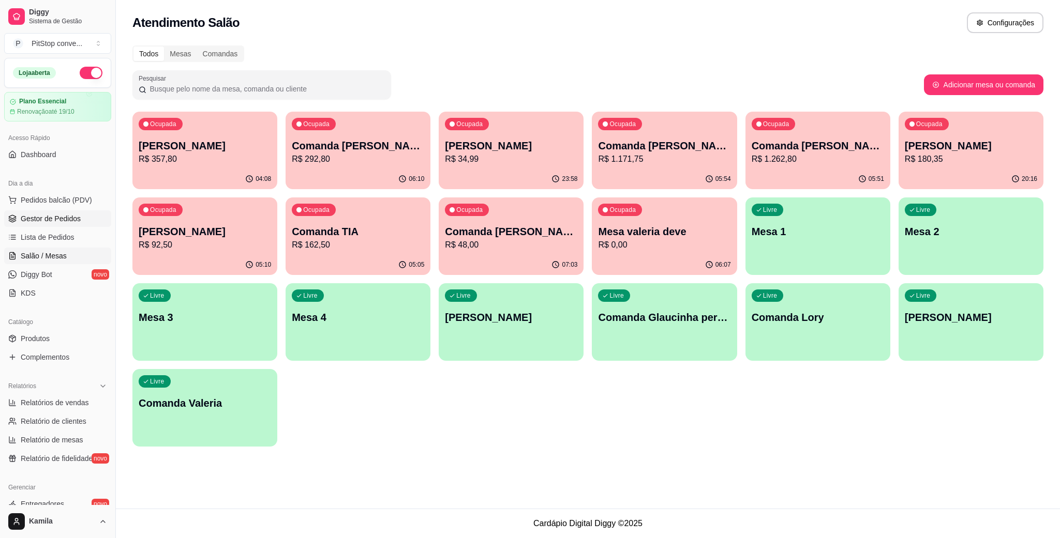
click at [67, 221] on span "Gestor de Pedidos" at bounding box center [51, 219] width 60 height 10
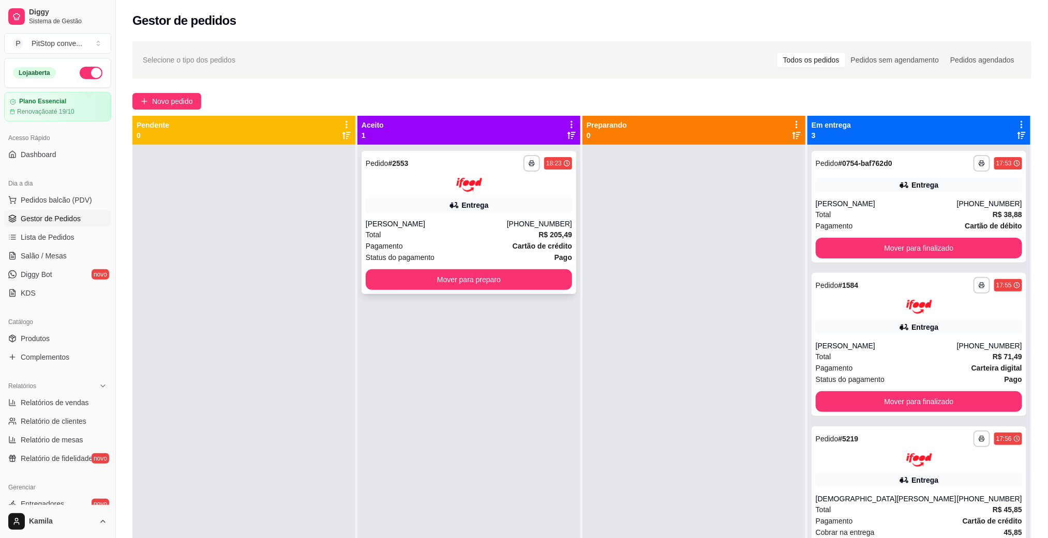
click at [484, 216] on div "**********" at bounding box center [469, 222] width 215 height 143
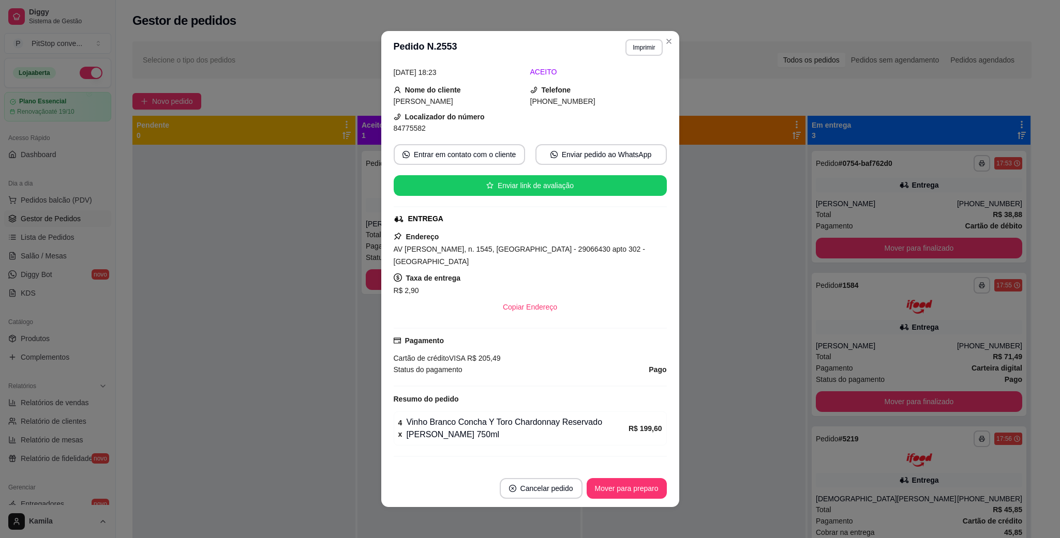
scroll to position [72, 0]
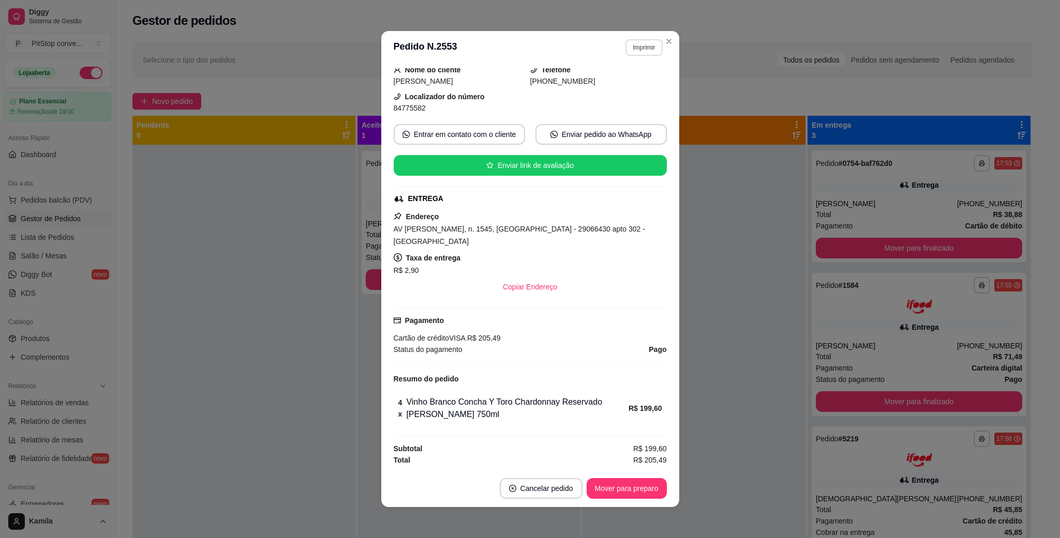
click at [645, 44] on button "Imprimir" at bounding box center [643, 47] width 37 height 17
click at [634, 83] on button "IMPRESSORA" at bounding box center [620, 84] width 75 height 17
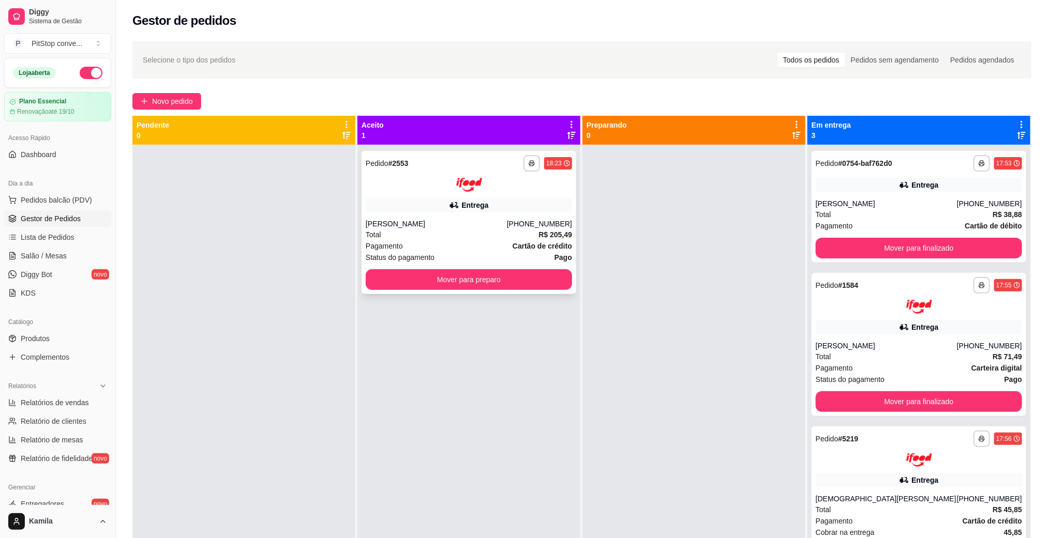
click at [495, 187] on div at bounding box center [469, 185] width 206 height 14
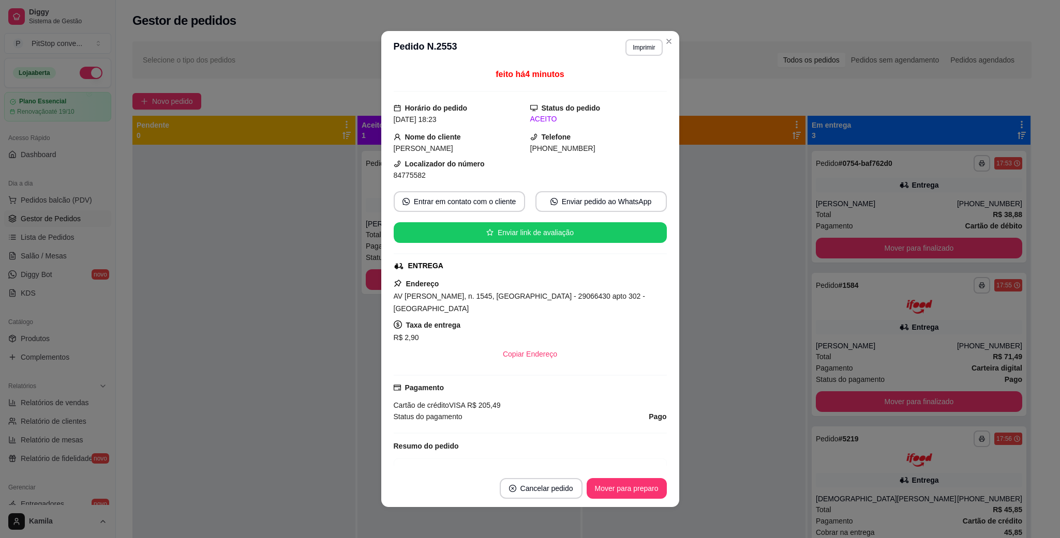
click at [511, 300] on span "AV [PERSON_NAME], n. 1545, [GEOGRAPHIC_DATA] - 29066430 apto 302 - [GEOGRAPHIC_…" at bounding box center [519, 302] width 251 height 21
click at [511, 302] on span "AV [PERSON_NAME], n. 1545, [GEOGRAPHIC_DATA] - 29066430 apto 302 - [GEOGRAPHIC_…" at bounding box center [519, 302] width 251 height 21
click at [511, 303] on span "AV [PERSON_NAME], n. 1545, [GEOGRAPHIC_DATA] - 29066430 apto 302 - [GEOGRAPHIC_…" at bounding box center [519, 302] width 251 height 21
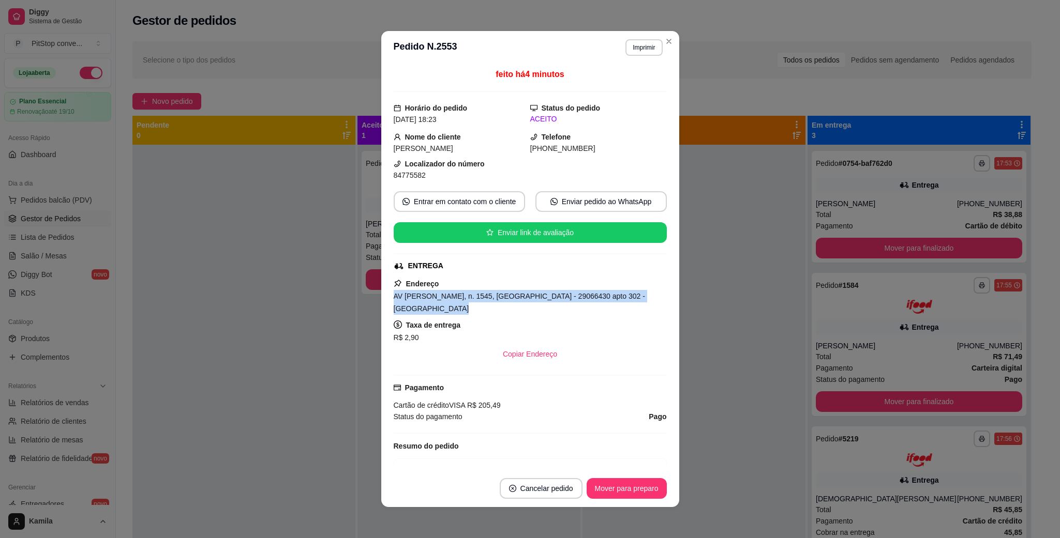
click at [511, 303] on span "AV [PERSON_NAME], n. 1545, [GEOGRAPHIC_DATA] - 29066430 apto 302 - [GEOGRAPHIC_…" at bounding box center [519, 302] width 251 height 21
click at [415, 177] on span "84775582" at bounding box center [410, 175] width 32 height 8
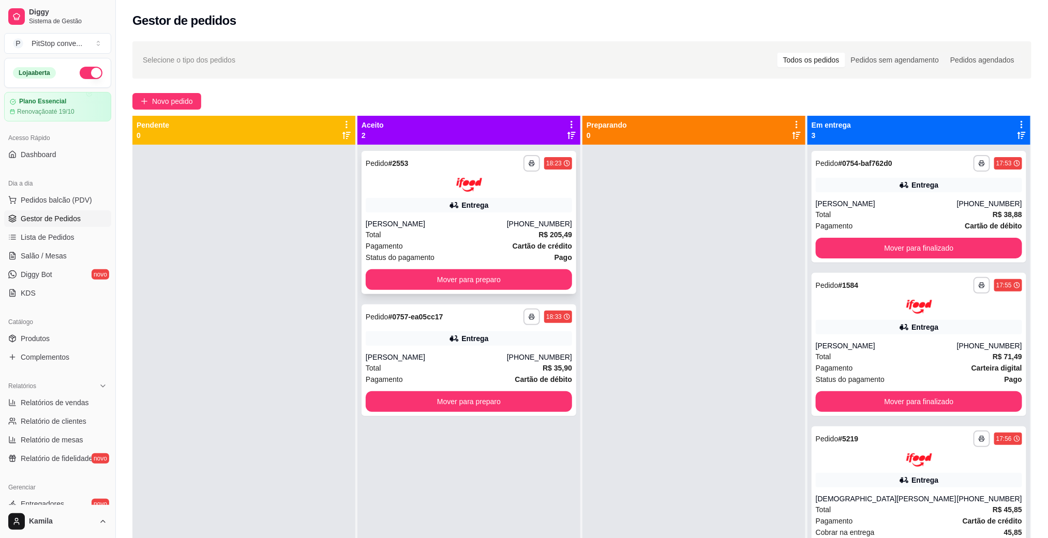
click at [505, 232] on div "Total R$ 205,49" at bounding box center [469, 234] width 206 height 11
click at [394, 345] on div "Entrega" at bounding box center [469, 339] width 206 height 14
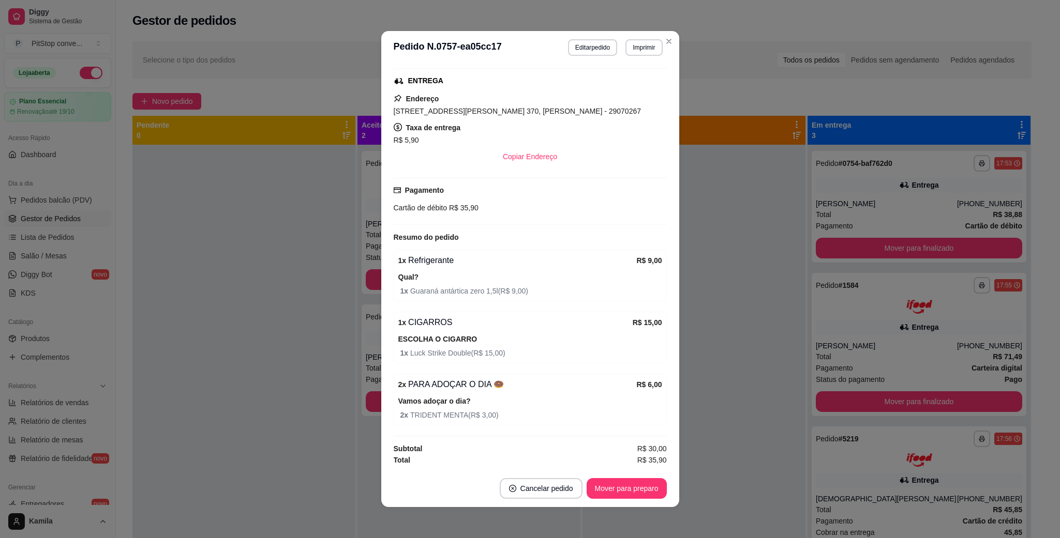
scroll to position [215, 0]
click at [640, 34] on header "**********" at bounding box center [530, 47] width 298 height 33
click at [641, 44] on button "Imprimir" at bounding box center [643, 47] width 37 height 17
click at [633, 85] on button "IMPRESSORA" at bounding box center [620, 84] width 75 height 17
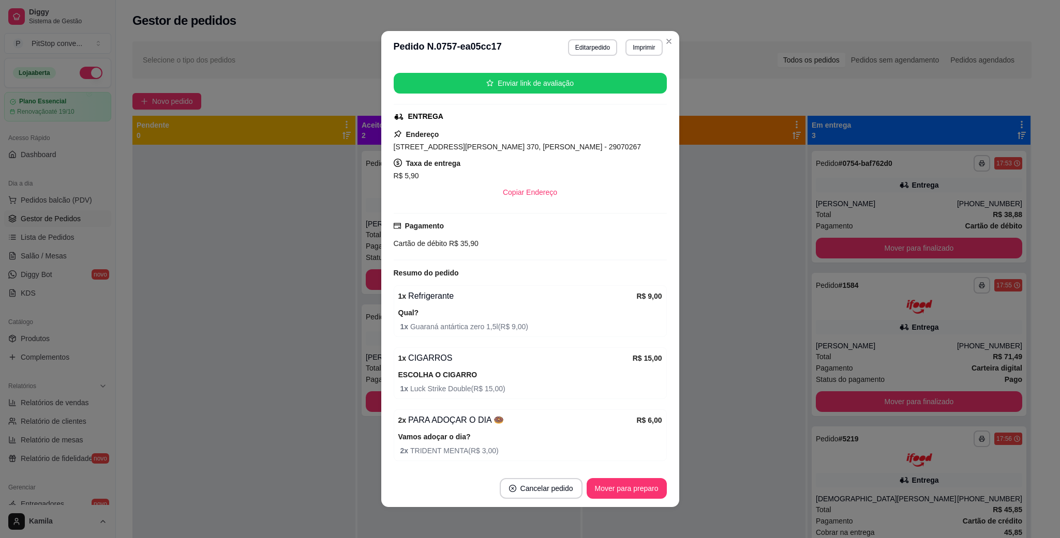
scroll to position [86, 0]
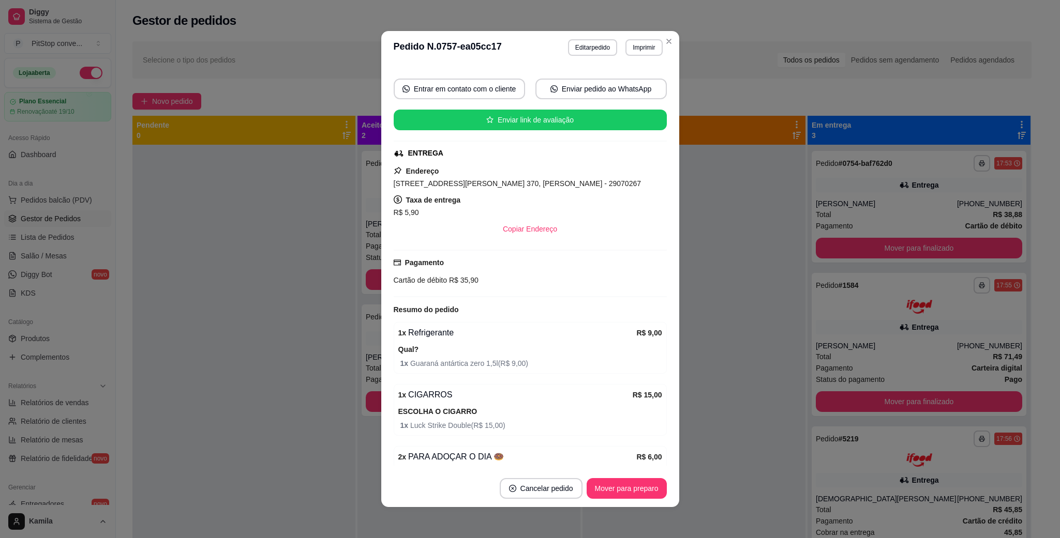
click at [526, 183] on span "[STREET_ADDRESS][PERSON_NAME] 370, [PERSON_NAME] - 29070267" at bounding box center [518, 183] width 248 height 8
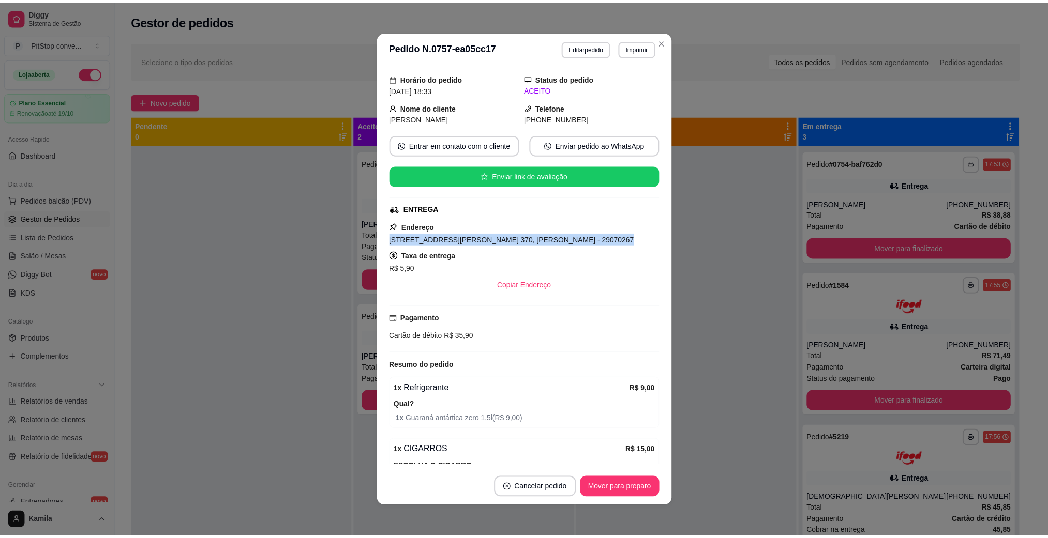
scroll to position [0, 0]
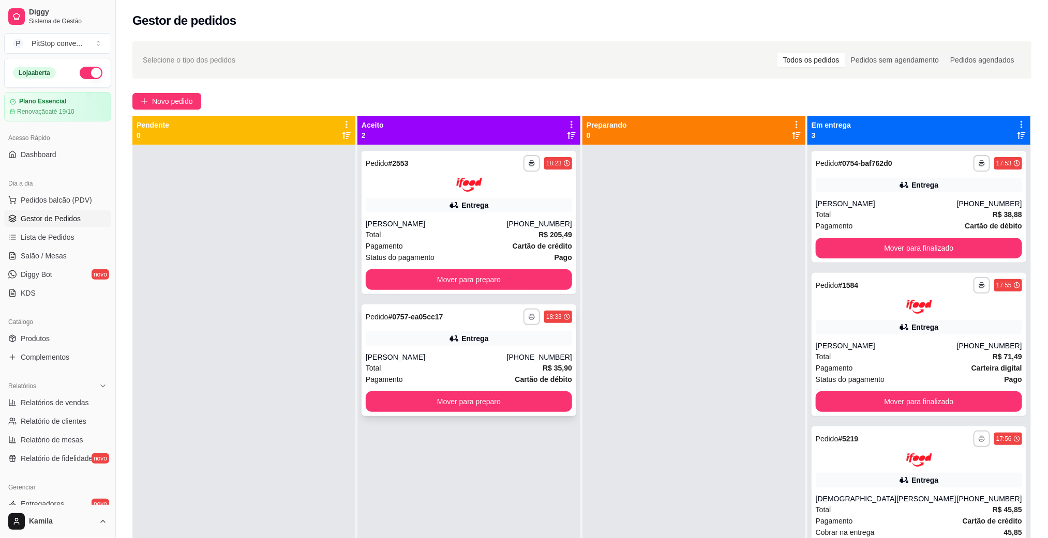
click at [403, 343] on div "Entrega" at bounding box center [469, 339] width 206 height 14
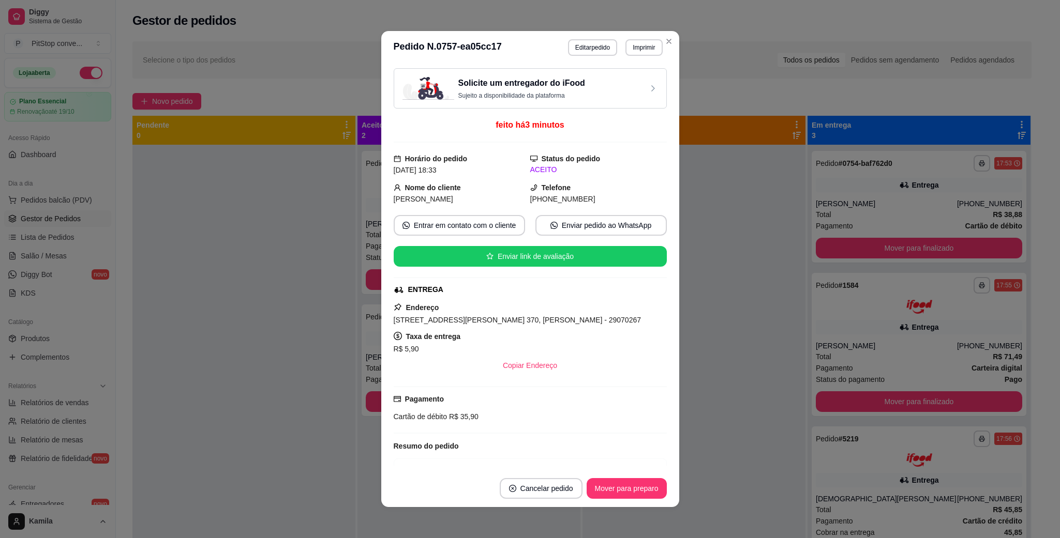
click at [455, 416] on span "R$ 35,90" at bounding box center [463, 417] width 32 height 8
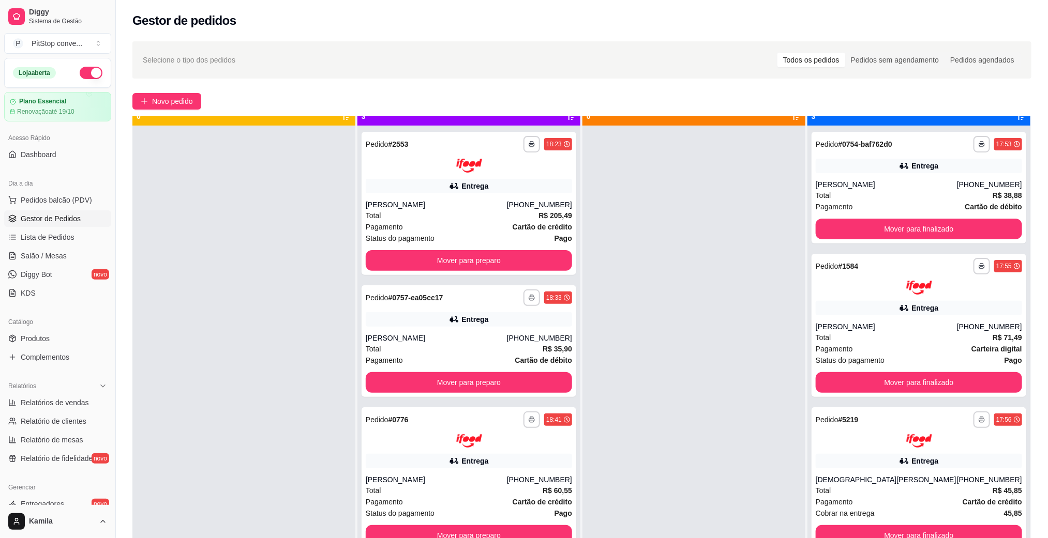
scroll to position [28, 0]
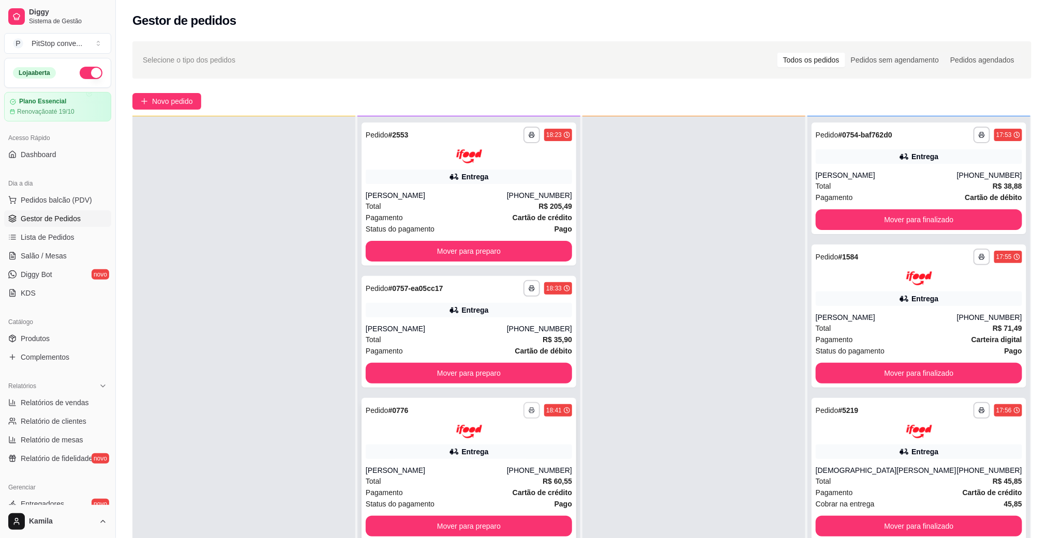
click at [527, 403] on button "button" at bounding box center [531, 410] width 17 height 17
click at [500, 446] on button "IMPRESSORA" at bounding box center [499, 446] width 75 height 17
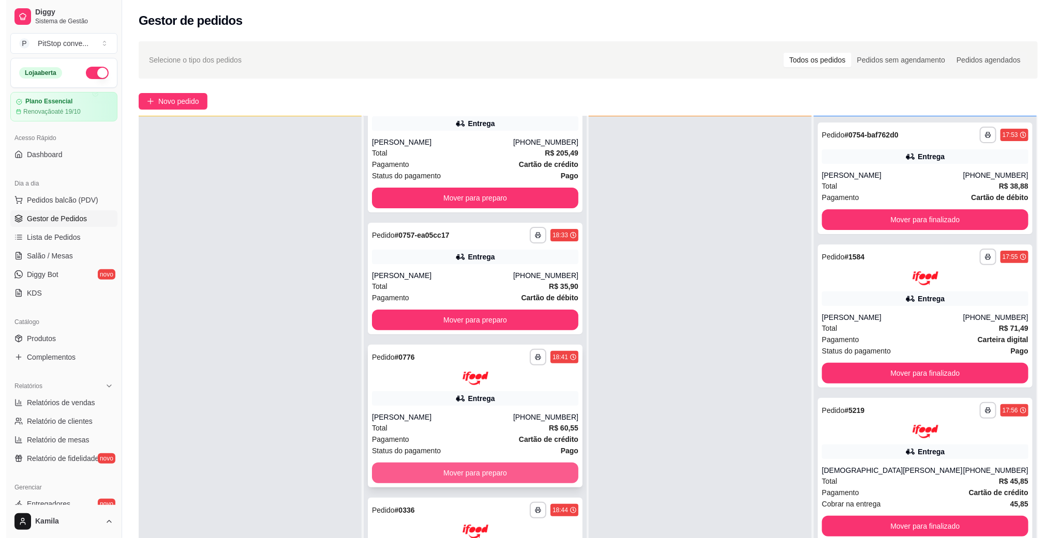
scroll to position [158, 0]
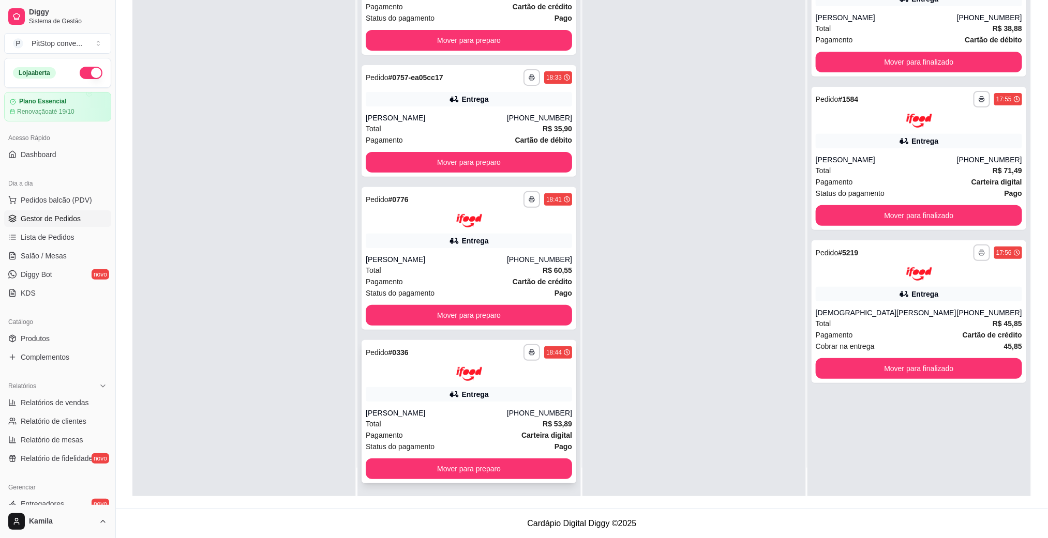
click at [501, 431] on div "Pagamento Carteira digital" at bounding box center [469, 435] width 206 height 11
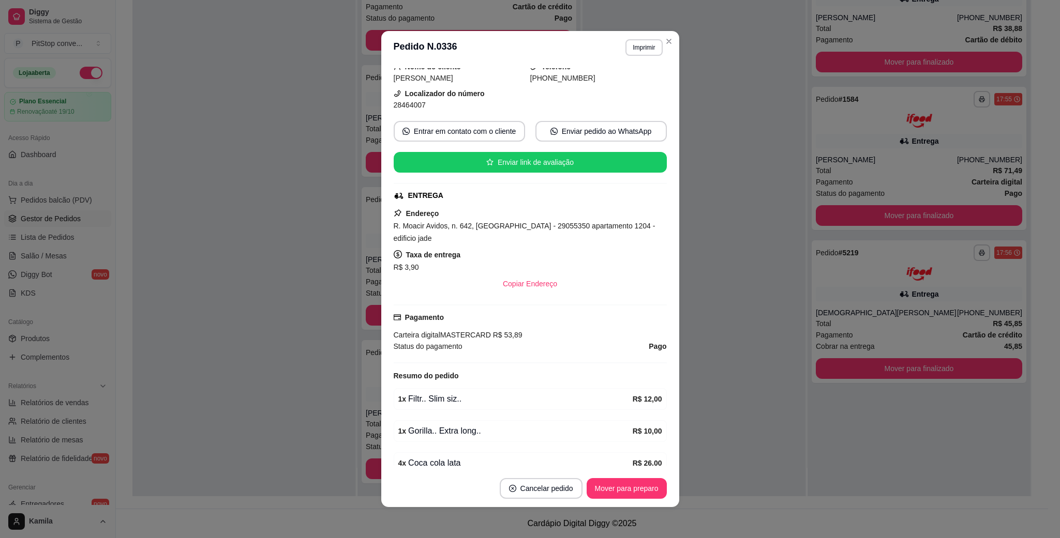
scroll to position [125, 0]
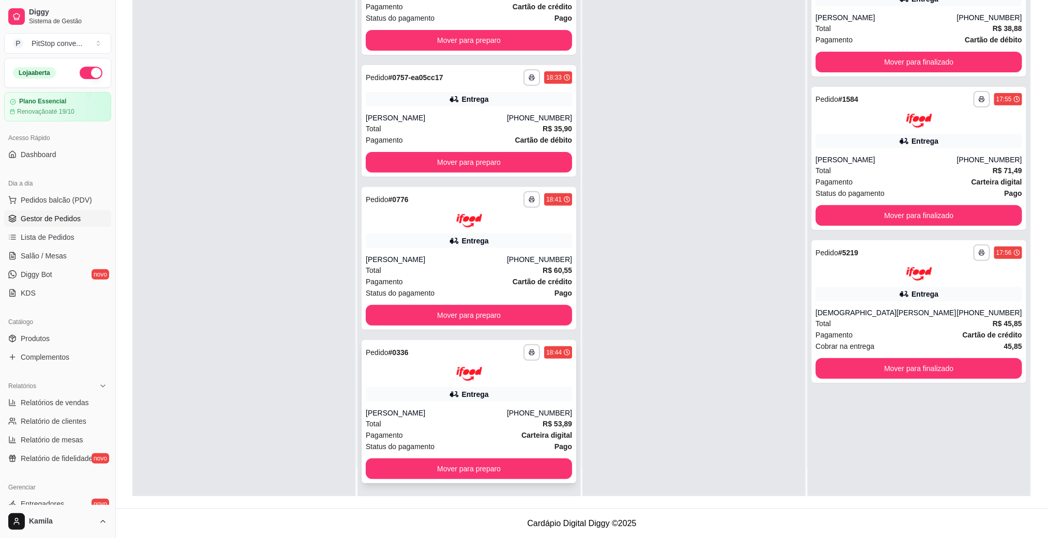
click at [475, 402] on div "**********" at bounding box center [469, 411] width 215 height 143
click at [443, 191] on div "**********" at bounding box center [469, 199] width 206 height 17
click at [496, 412] on div "[PERSON_NAME]" at bounding box center [436, 413] width 141 height 10
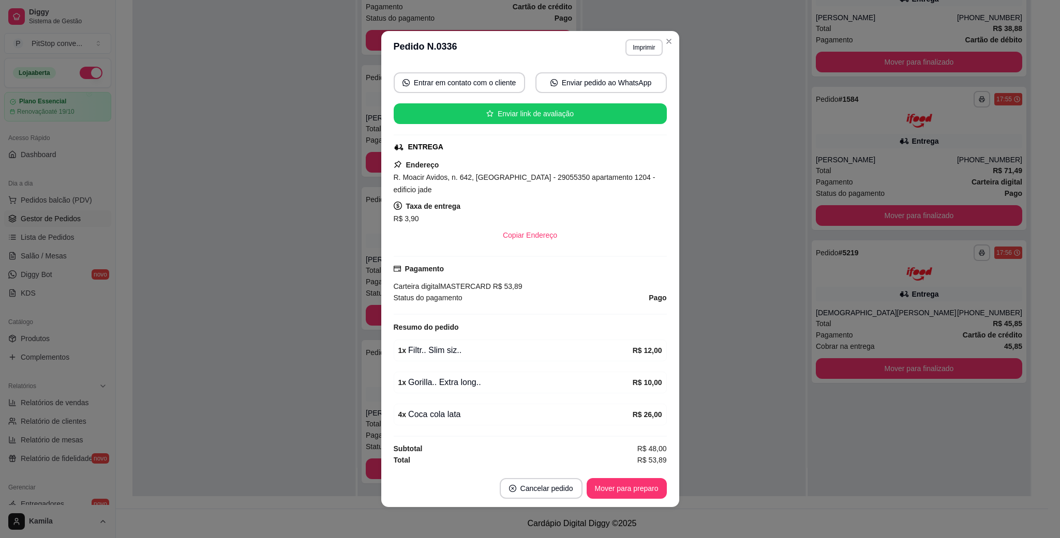
click at [593, 213] on div "R$ 3,90" at bounding box center [530, 219] width 273 height 12
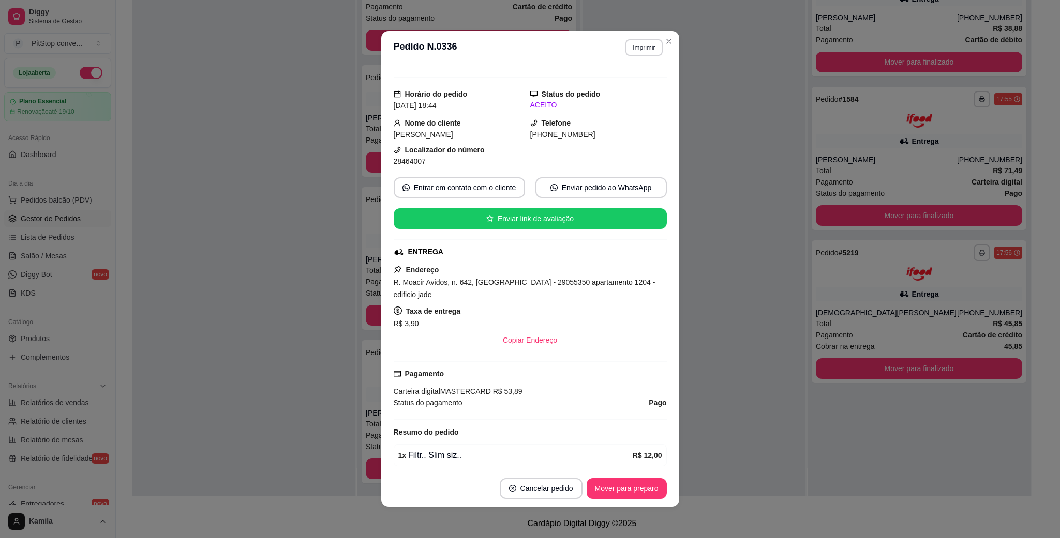
scroll to position [0, 0]
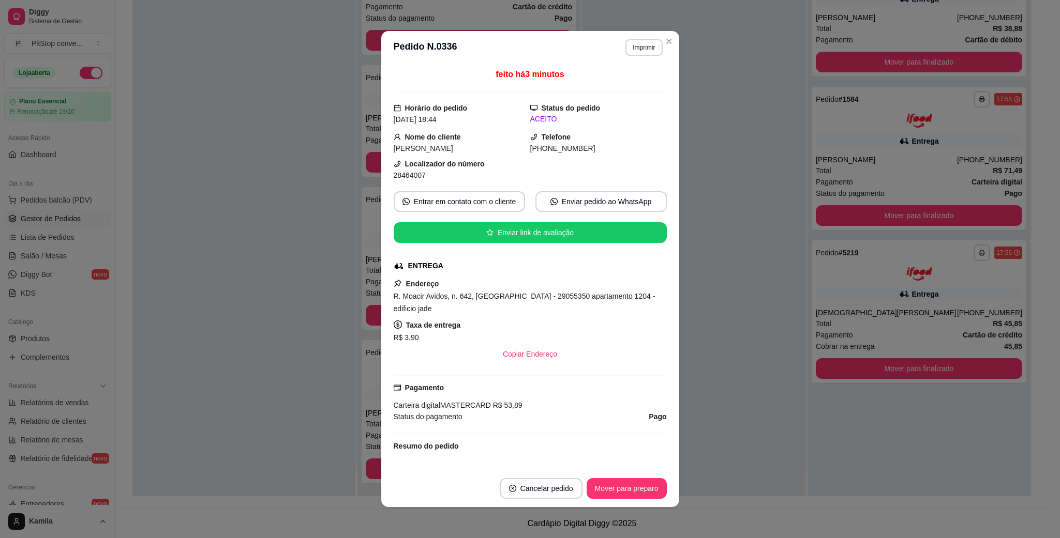
click at [647, 47] on button "Imprimir" at bounding box center [643, 47] width 37 height 17
click at [636, 84] on button "IMPRESSORA" at bounding box center [620, 85] width 75 height 17
click at [522, 306] on div "R. Moacir Avidos, n. 642, [GEOGRAPHIC_DATA] - 29055350 apartamento 1204 - edifi…" at bounding box center [530, 302] width 273 height 25
click at [522, 303] on span "R. Moacir Avidos, n. 642, [GEOGRAPHIC_DATA] - 29055350 apartamento 1204 - edifi…" at bounding box center [525, 302] width 262 height 21
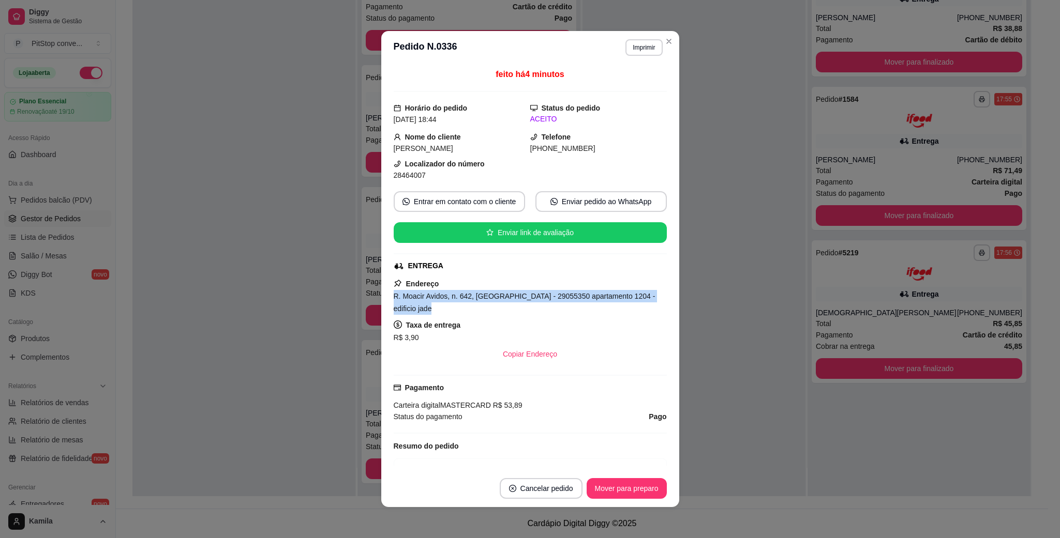
click at [522, 303] on span "R. Moacir Avidos, n. 642, [GEOGRAPHIC_DATA] - 29055350 apartamento 1204 - edifi…" at bounding box center [525, 302] width 262 height 21
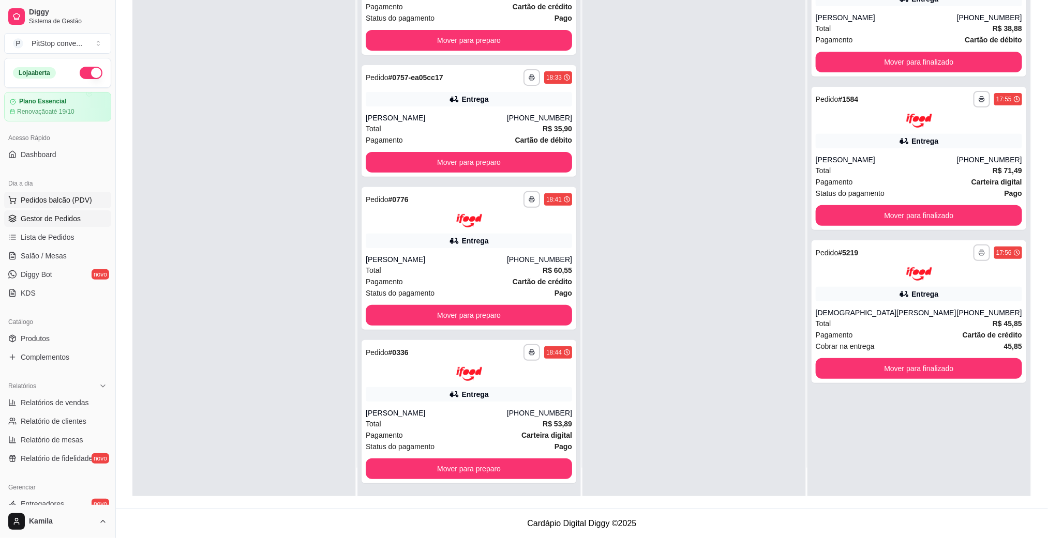
click at [53, 202] on span "Pedidos balcão (PDV)" at bounding box center [56, 200] width 71 height 10
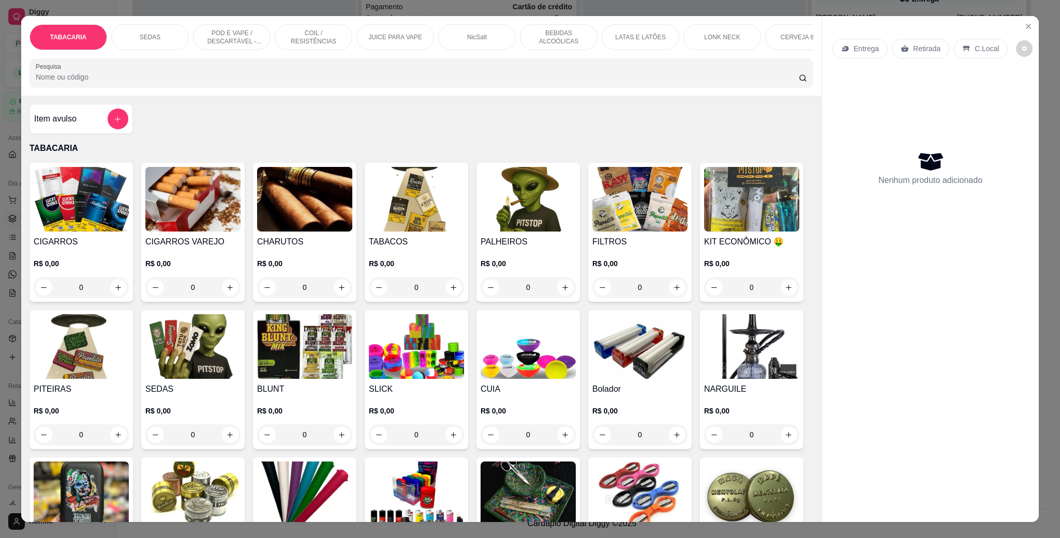
click at [236, 32] on p "POD E VAPE / DESCARTÁVEL - RECARREGAVEL" at bounding box center [232, 37] width 60 height 17
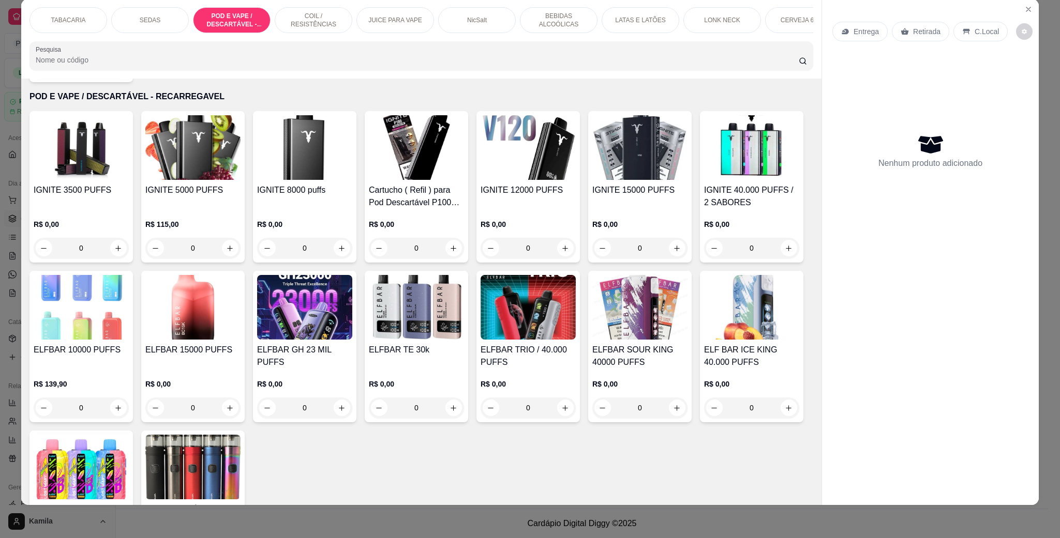
click at [241, 336] on img at bounding box center [192, 307] width 95 height 65
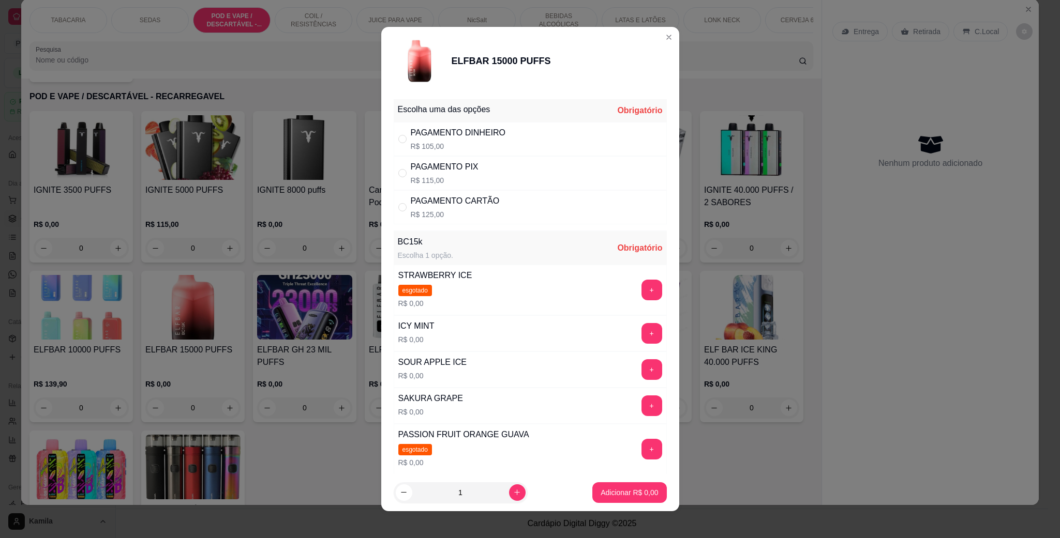
click at [489, 154] on div "PAGAMENTO DINHEIRO R$ 105,00" at bounding box center [530, 139] width 273 height 34
radio input "true"
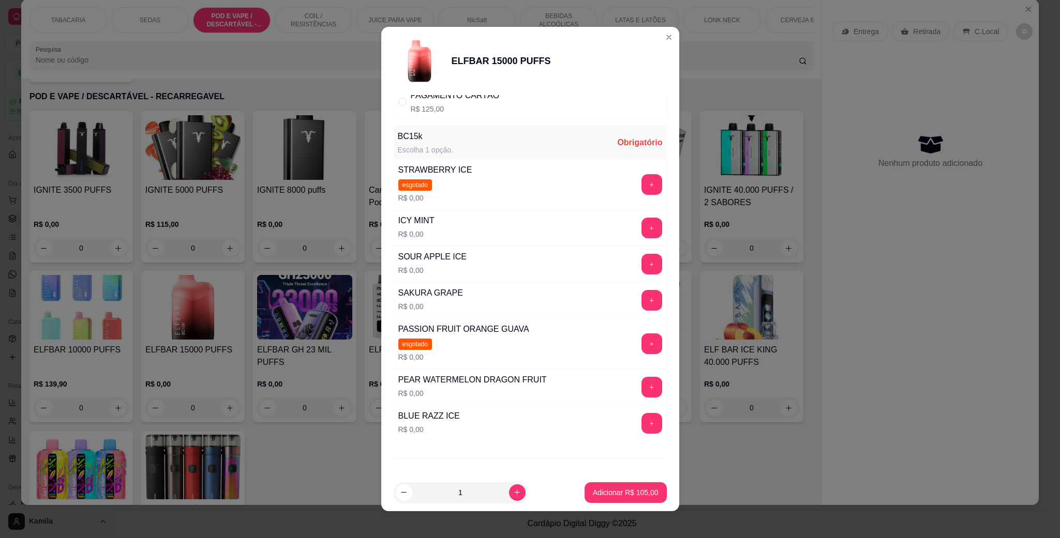
scroll to position [157, 0]
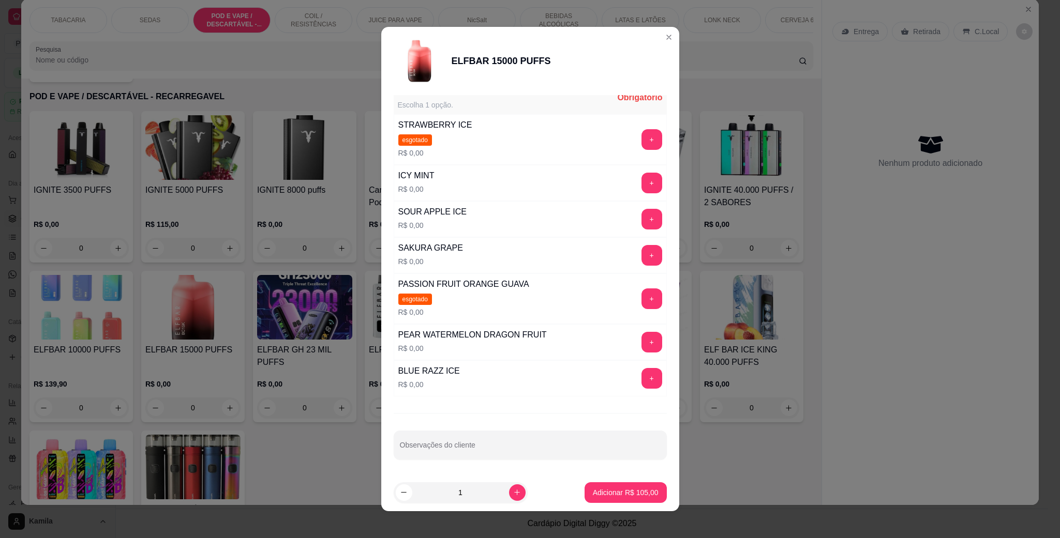
click at [626, 393] on div "BLUE RAZZ ICE R$ 0,00 +" at bounding box center [530, 379] width 273 height 36
click at [641, 379] on button "+" at bounding box center [651, 378] width 21 height 21
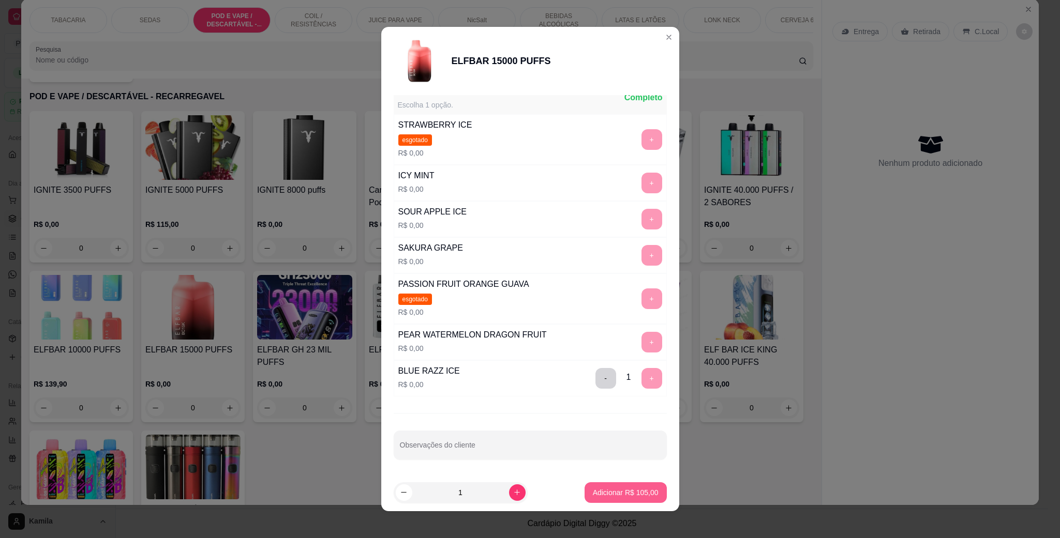
click at [618, 494] on p "Adicionar R$ 105,00" at bounding box center [626, 493] width 66 height 10
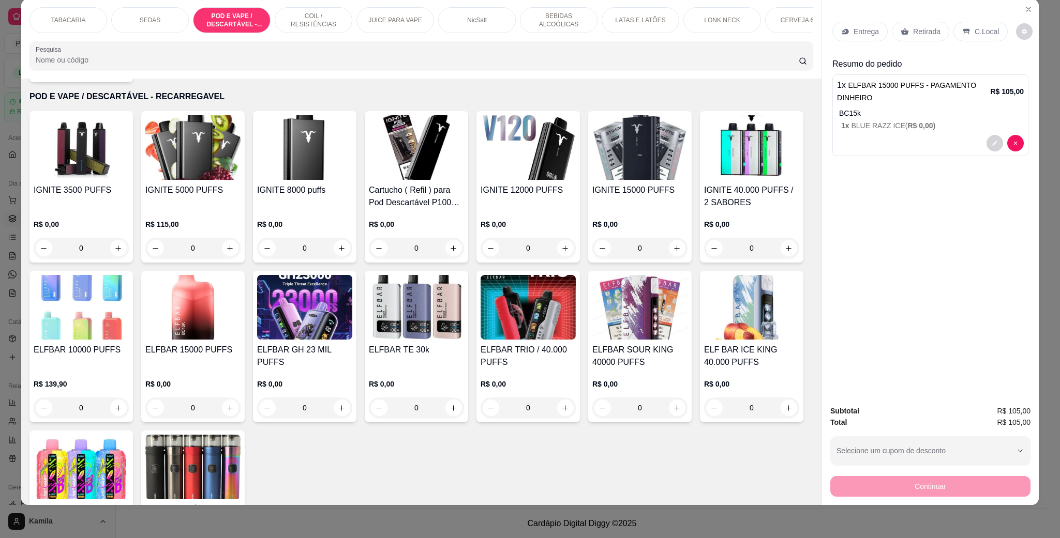
click at [849, 117] on p "BC15k" at bounding box center [931, 113] width 185 height 10
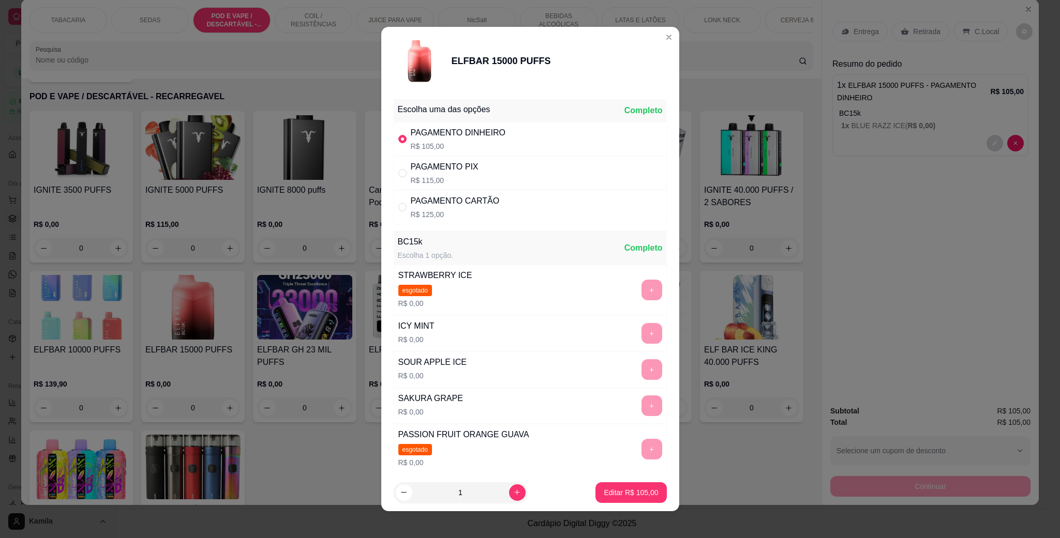
click at [441, 167] on div "PAGAMENTO PIX" at bounding box center [445, 167] width 68 height 12
radio input "false"
radio input "true"
click at [613, 492] on p "Editar R$ 115,00" at bounding box center [631, 493] width 53 height 10
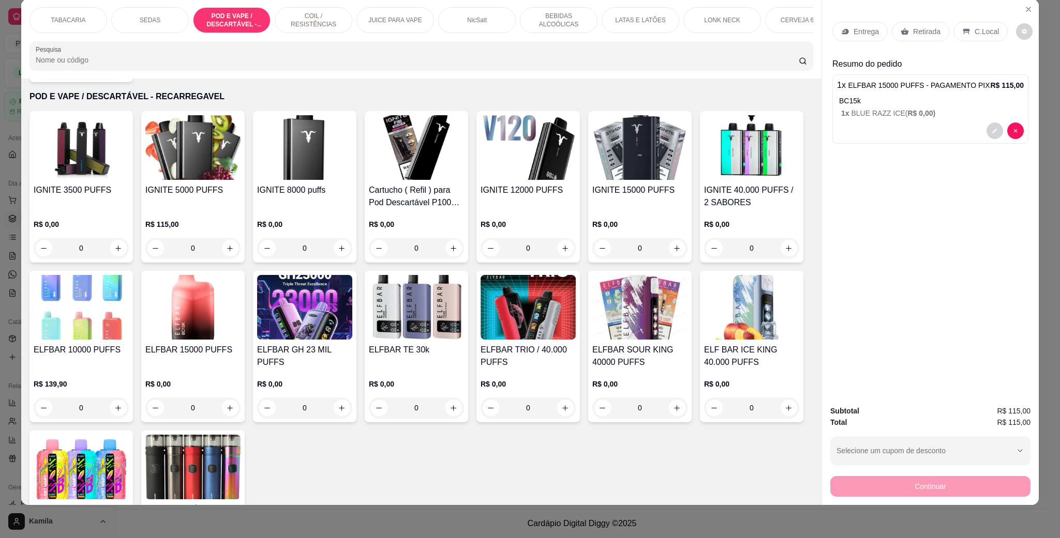
click at [979, 36] on p "C.Local" at bounding box center [987, 31] width 24 height 10
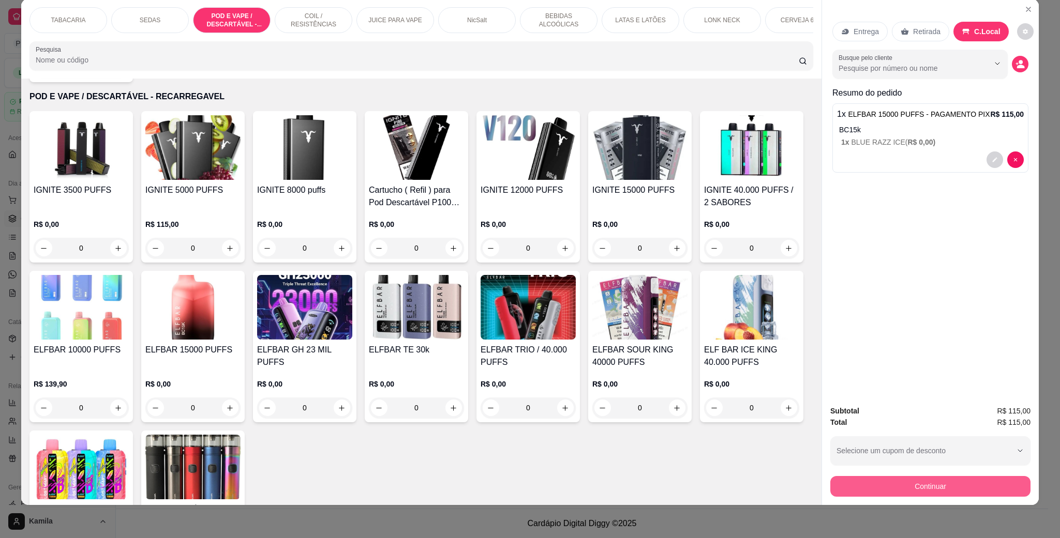
click at [886, 491] on button "Continuar" at bounding box center [930, 486] width 200 height 21
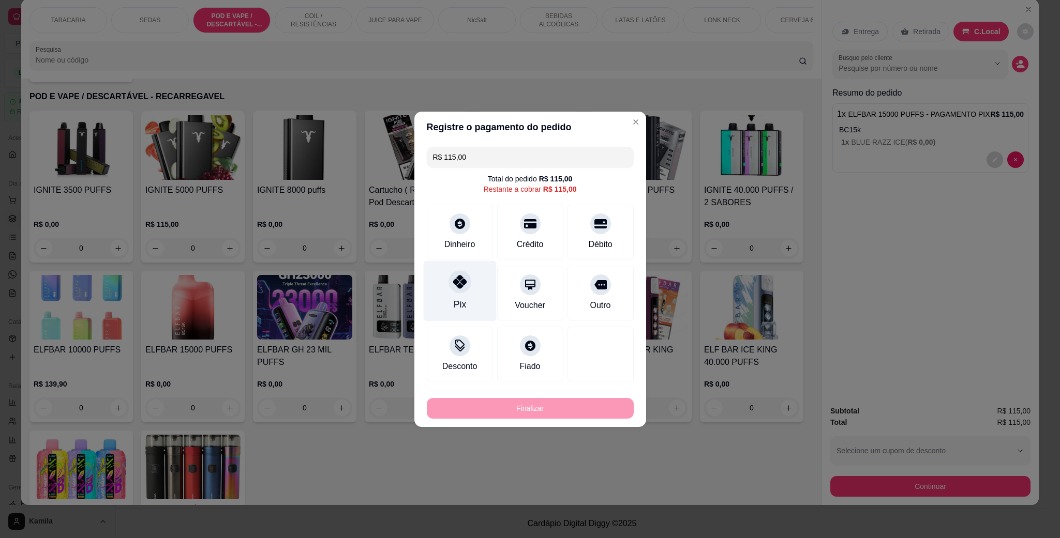
click at [465, 289] on div at bounding box center [459, 282] width 23 height 23
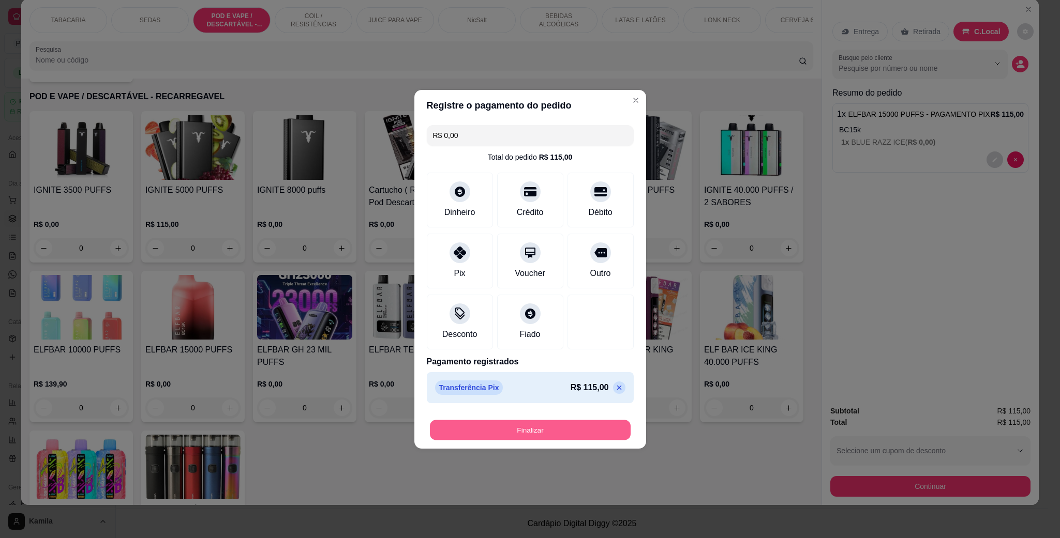
click at [553, 428] on button "Finalizar" at bounding box center [530, 430] width 201 height 20
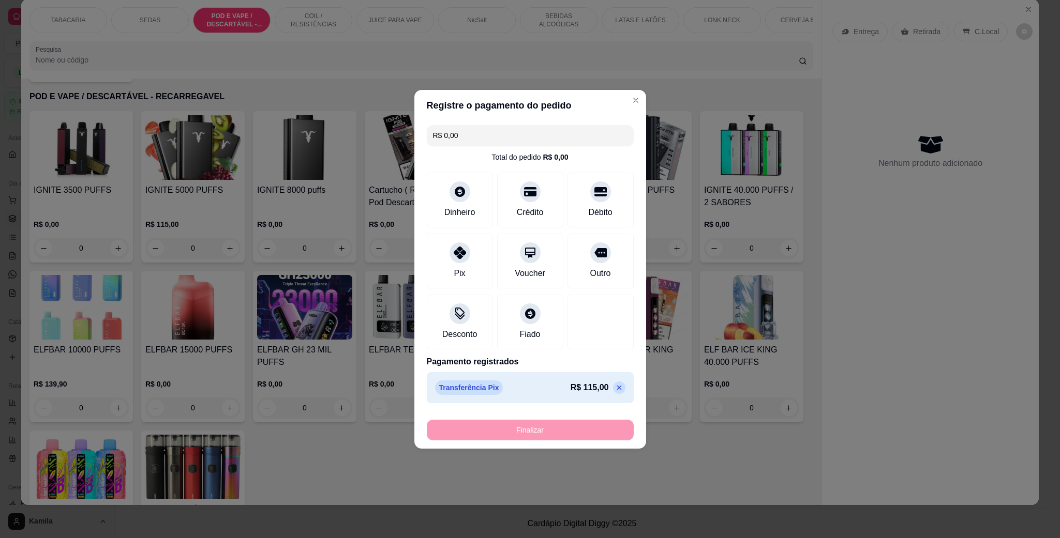
type input "-R$ 115,00"
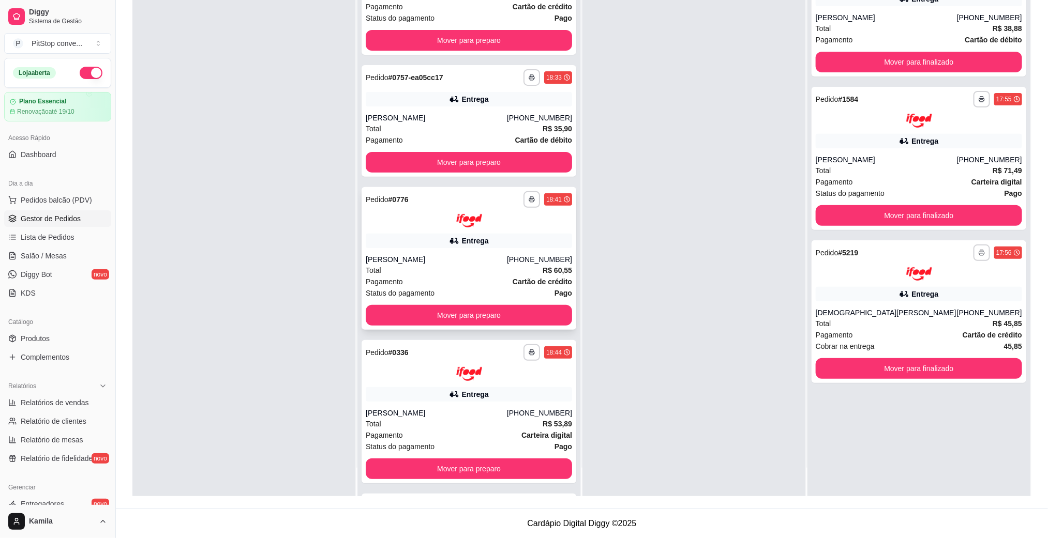
click at [510, 267] on div "Total R$ 60,55" at bounding box center [469, 270] width 206 height 11
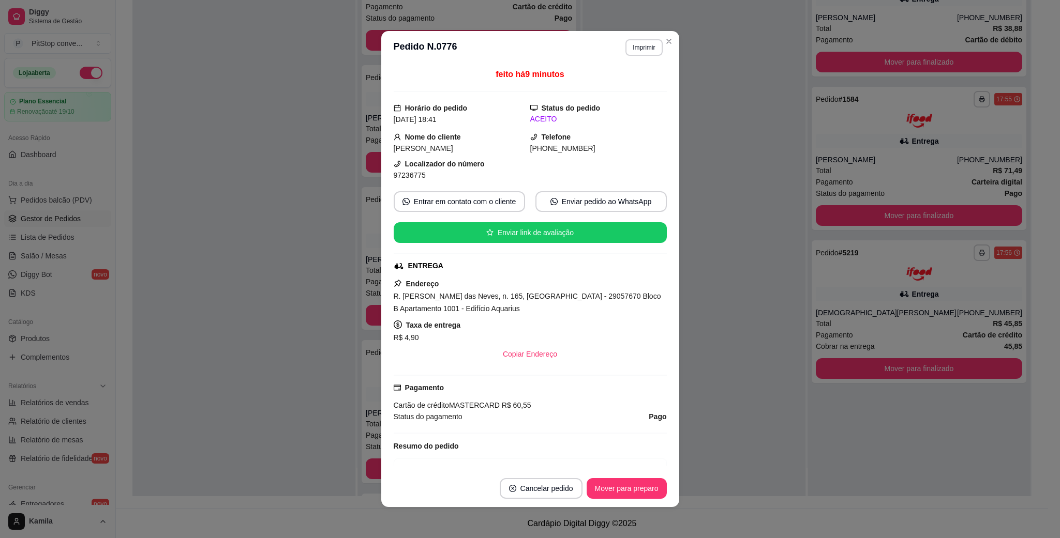
click at [538, 298] on span "R. [PERSON_NAME] das Neves, n. 165, [GEOGRAPHIC_DATA] - 29057670 Bloco B Aparta…" at bounding box center [527, 302] width 267 height 21
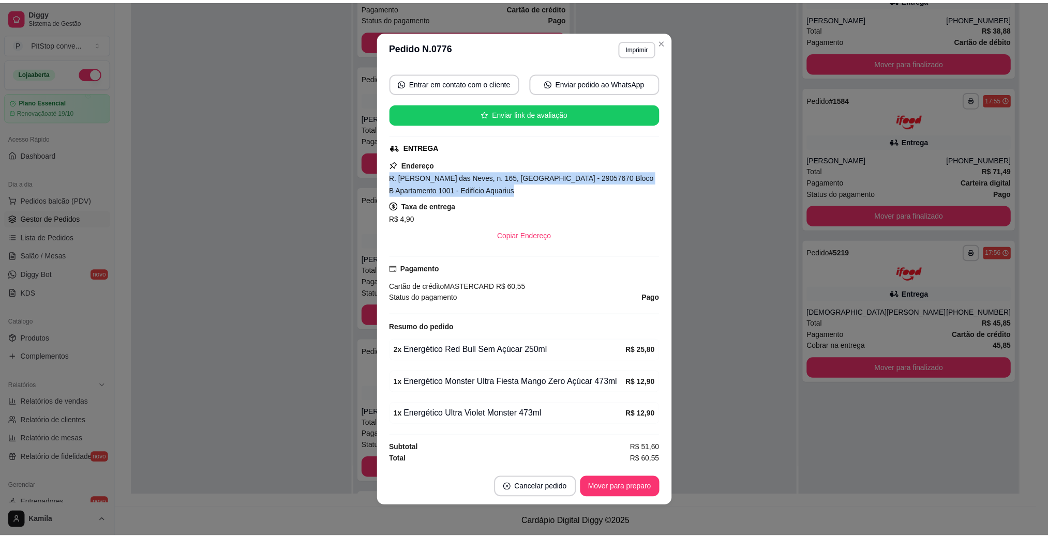
scroll to position [47, 0]
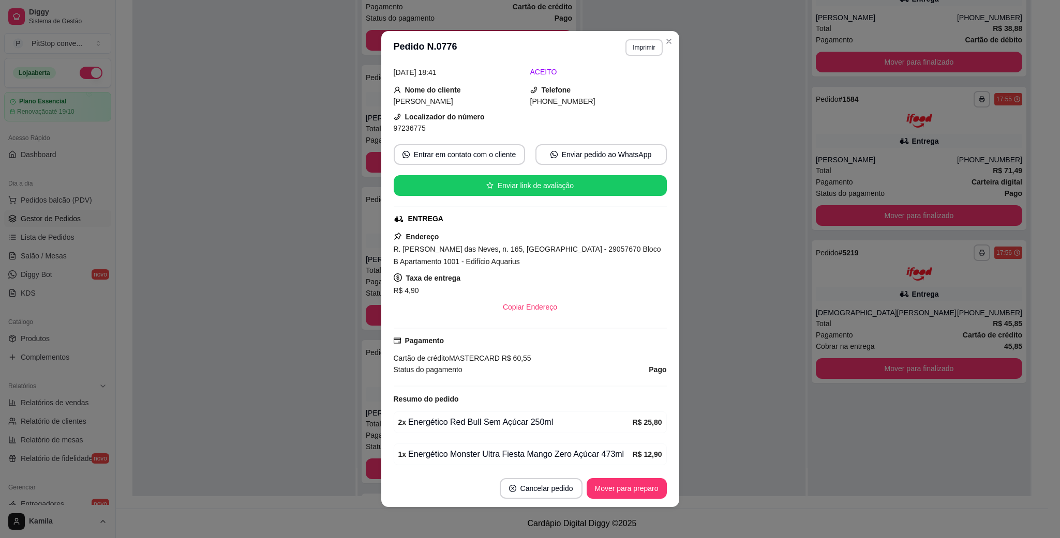
click at [407, 132] on span "97236775" at bounding box center [410, 128] width 32 height 8
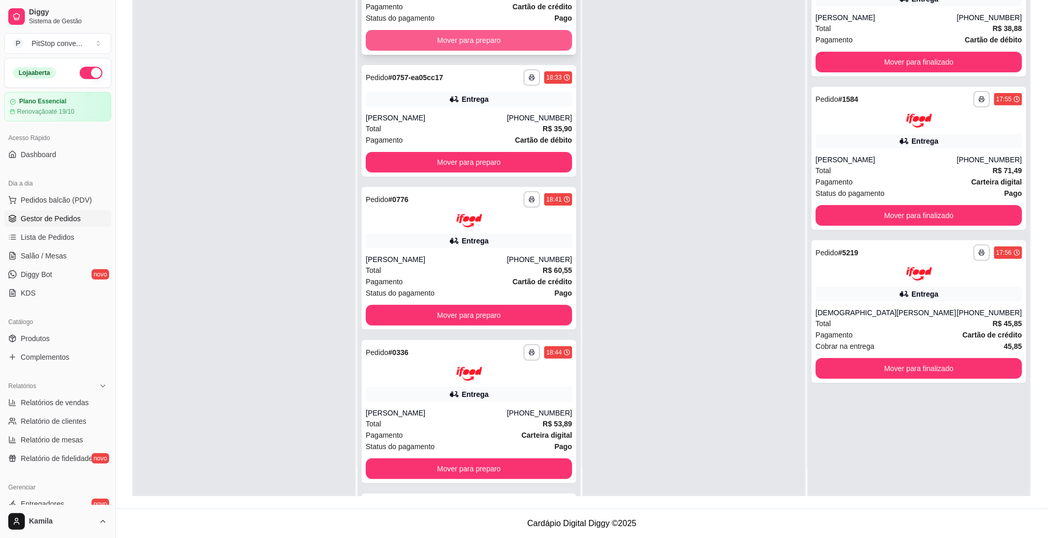
click at [474, 33] on button "Mover para preparo" at bounding box center [469, 40] width 206 height 21
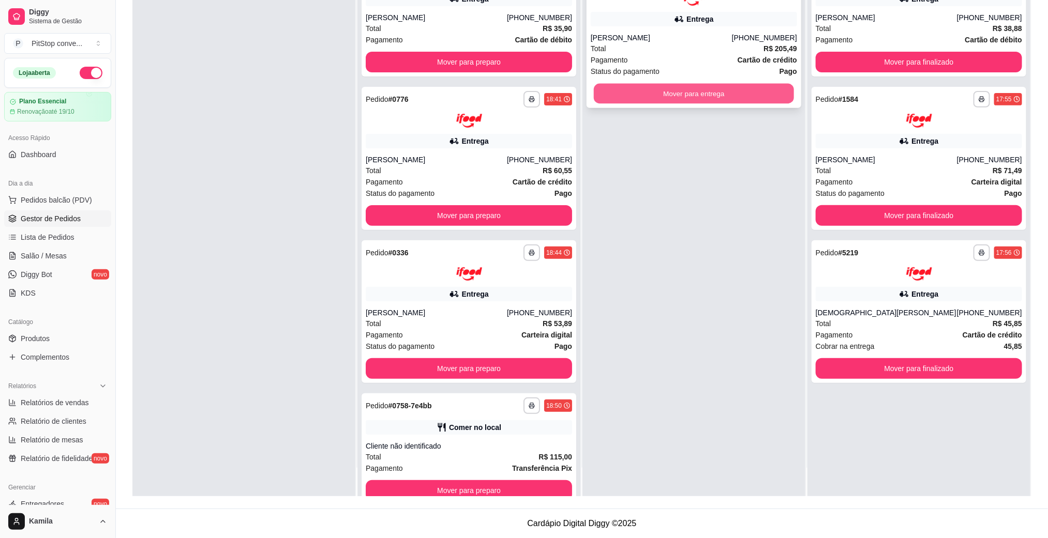
click at [686, 92] on button "Mover para entrega" at bounding box center [694, 93] width 200 height 20
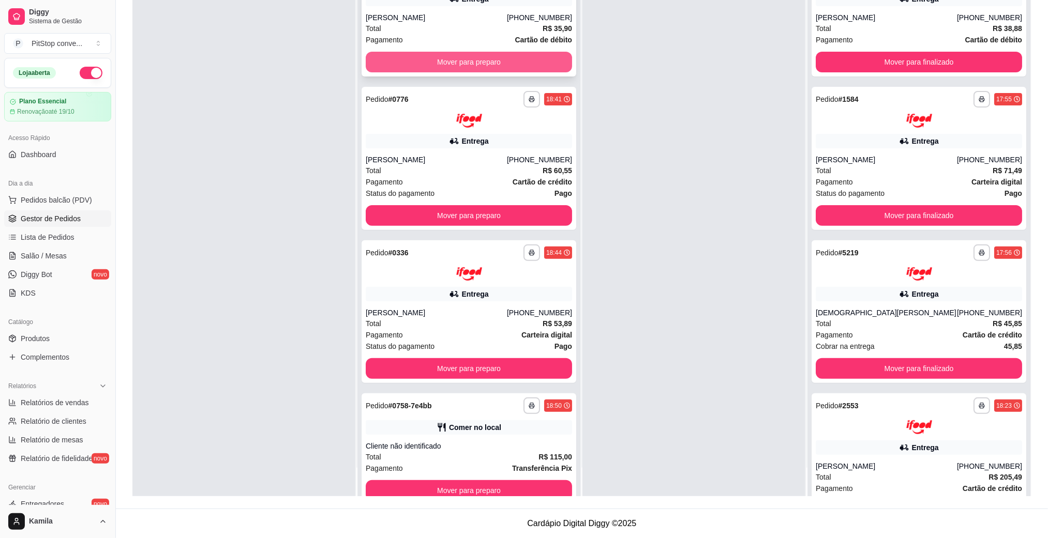
click at [533, 66] on button "Mover para preparo" at bounding box center [469, 62] width 206 height 21
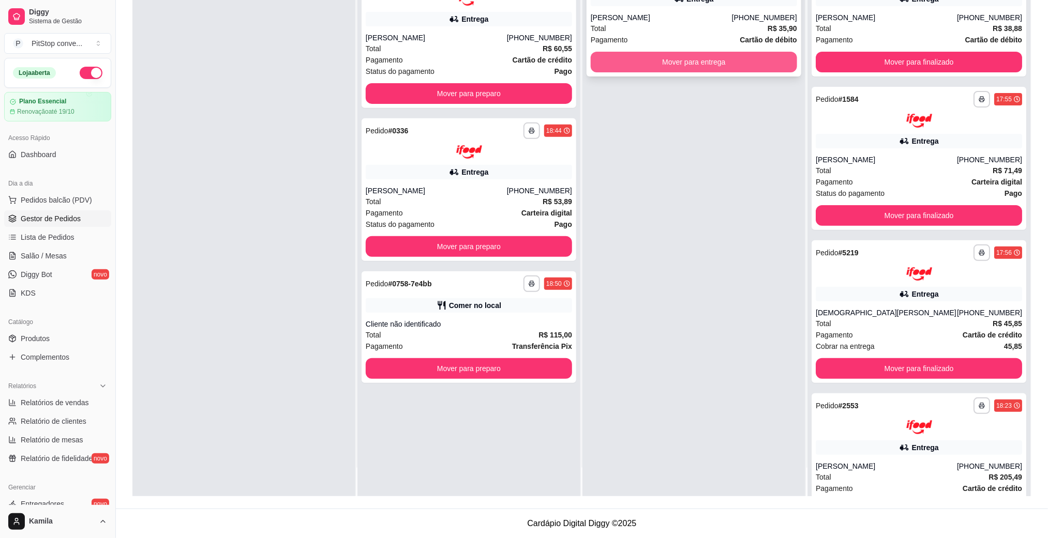
click at [680, 67] on button "Mover para entrega" at bounding box center [694, 62] width 206 height 21
click at [678, 55] on button "Mover para entrega" at bounding box center [694, 62] width 206 height 21
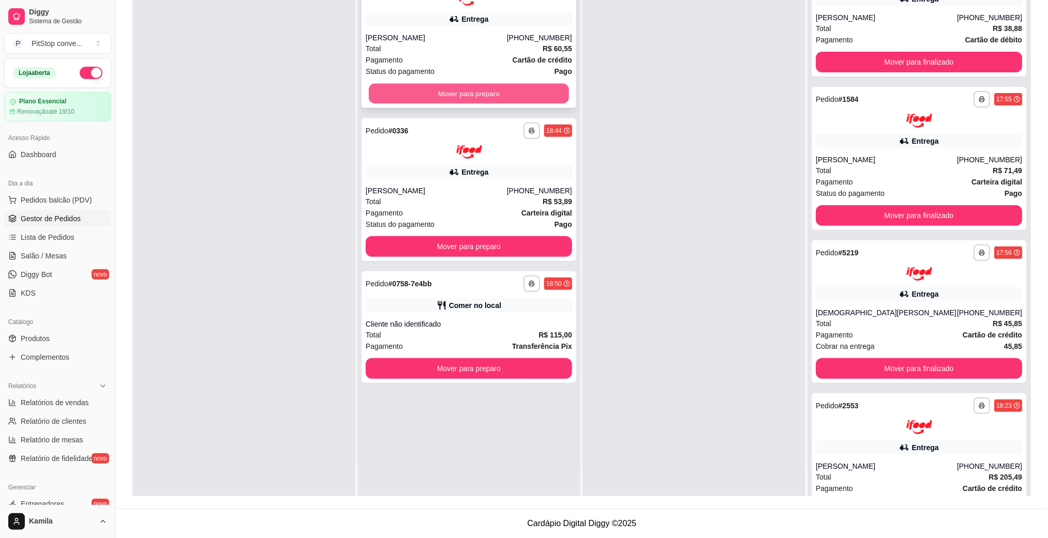
click at [518, 85] on button "Mover para preparo" at bounding box center [469, 93] width 200 height 20
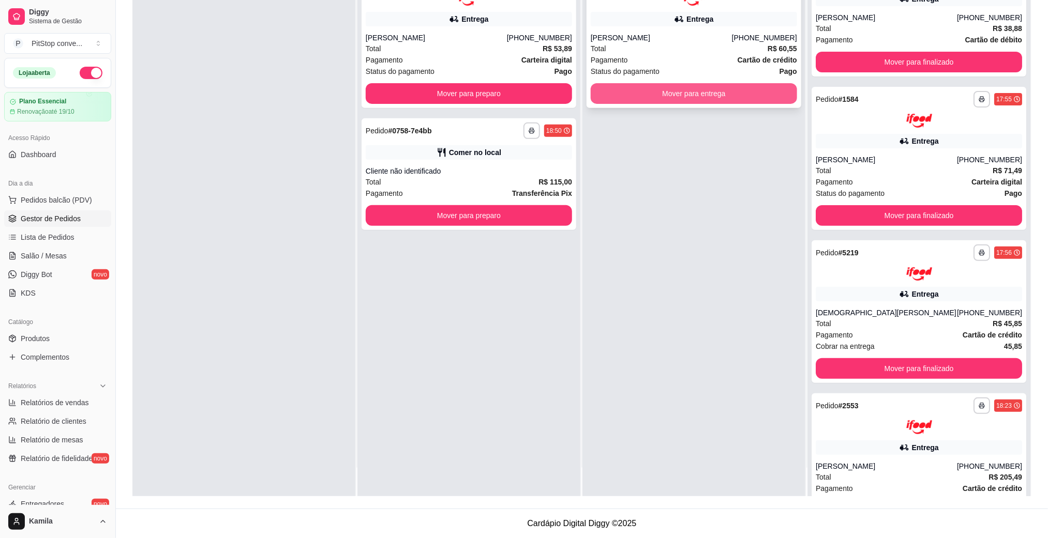
click at [669, 100] on button "Mover para entrega" at bounding box center [694, 93] width 206 height 21
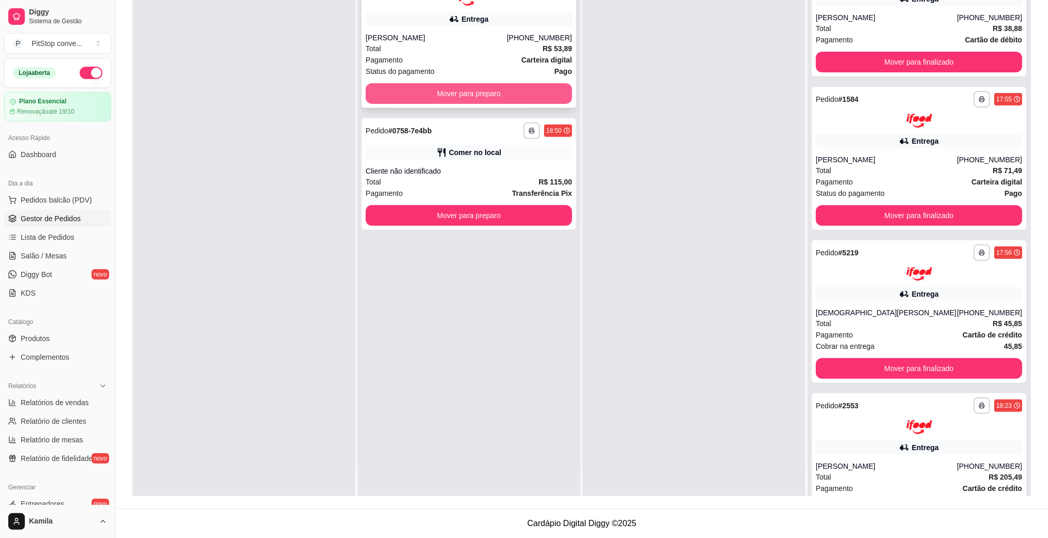
click at [540, 98] on button "Mover para preparo" at bounding box center [469, 93] width 206 height 21
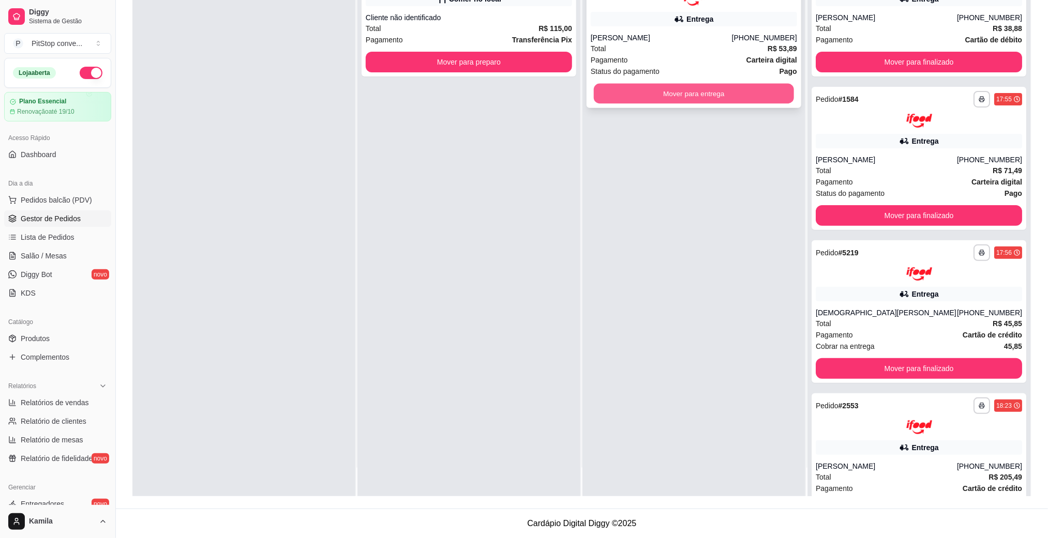
click at [681, 100] on button "Mover para entrega" at bounding box center [694, 93] width 200 height 20
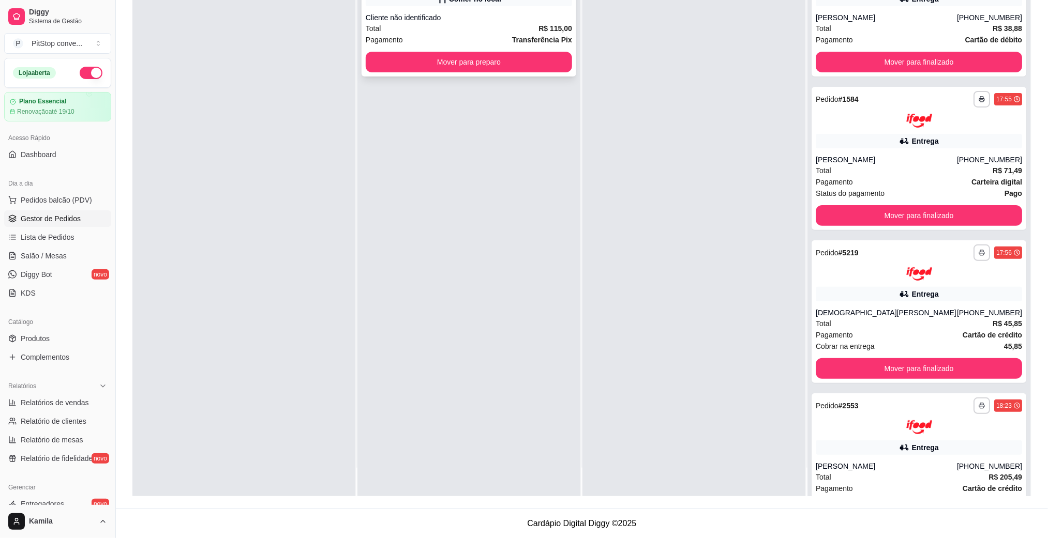
click at [507, 28] on div "Total R$ 115,00" at bounding box center [469, 28] width 206 height 11
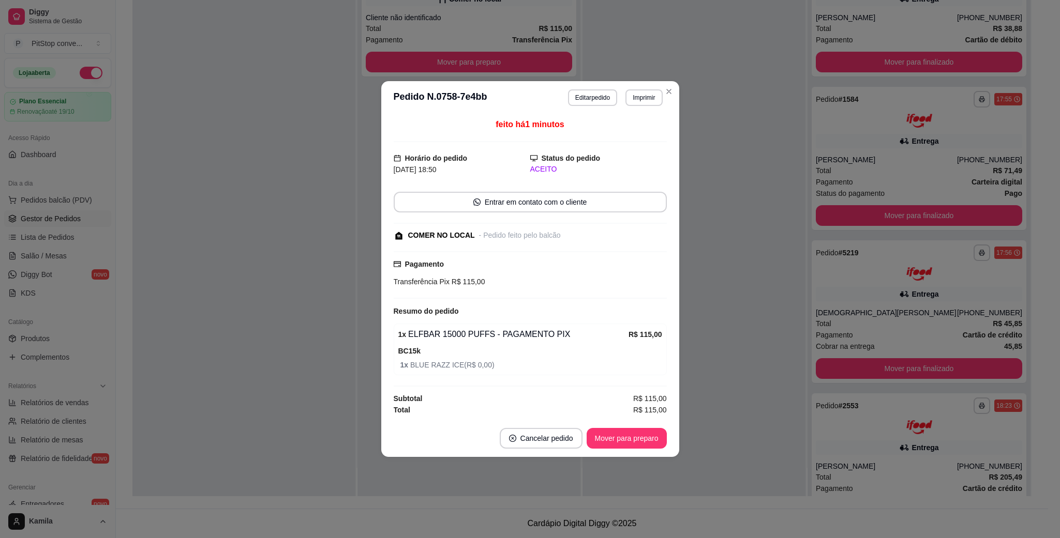
click at [651, 426] on footer "Cancelar pedido Mover para preparo" at bounding box center [530, 438] width 298 height 37
click at [649, 444] on button "Mover para preparo" at bounding box center [627, 438] width 80 height 21
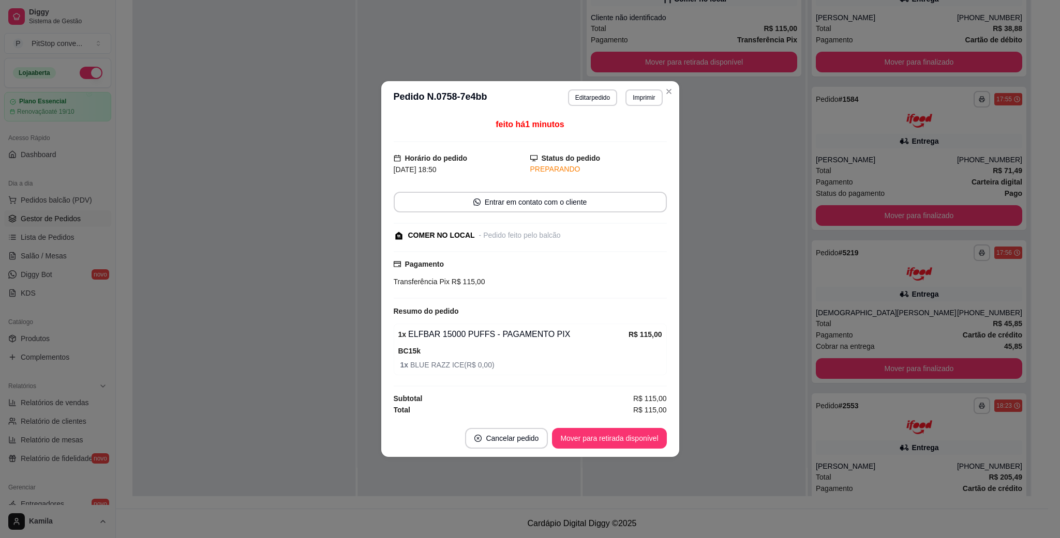
click at [643, 453] on footer "Cancelar pedido Mover para retirada disponível" at bounding box center [530, 438] width 298 height 37
click at [641, 447] on button "Mover para retirada disponível" at bounding box center [609, 438] width 114 height 21
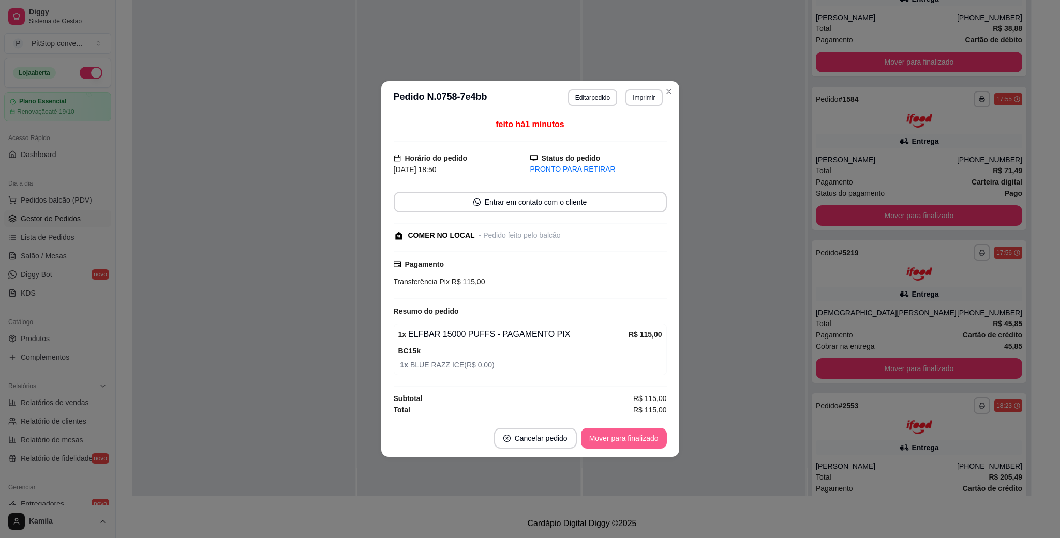
click at [641, 445] on button "Mover para finalizado" at bounding box center [624, 438] width 86 height 21
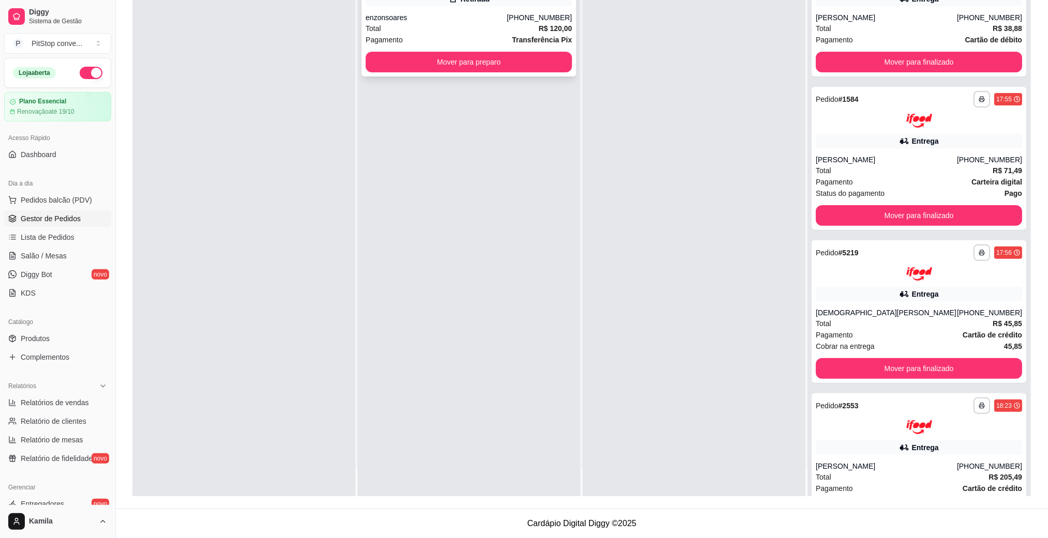
click at [523, 27] on div "Total R$ 120,00" at bounding box center [469, 28] width 206 height 11
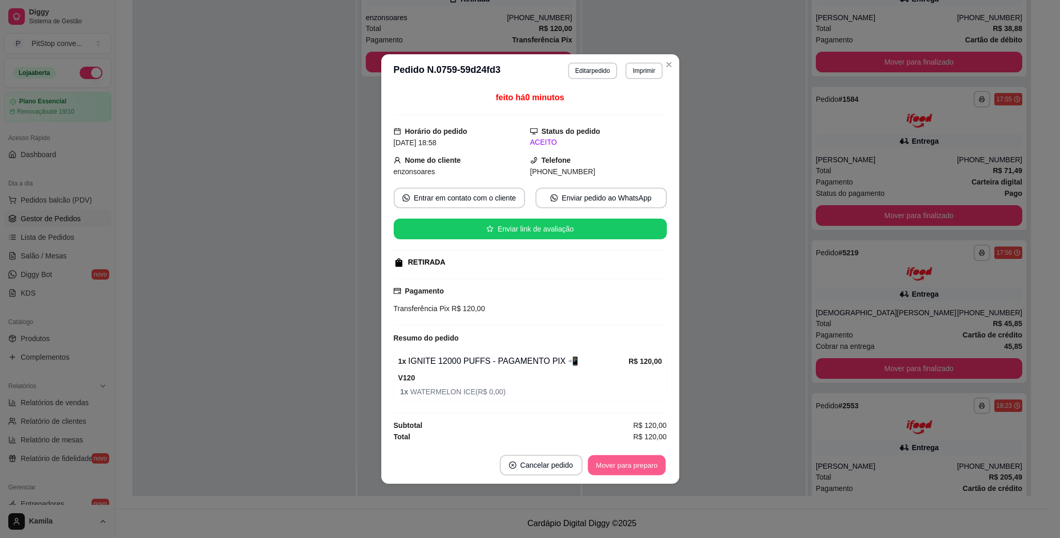
click at [640, 461] on button "Mover para preparo" at bounding box center [627, 466] width 78 height 20
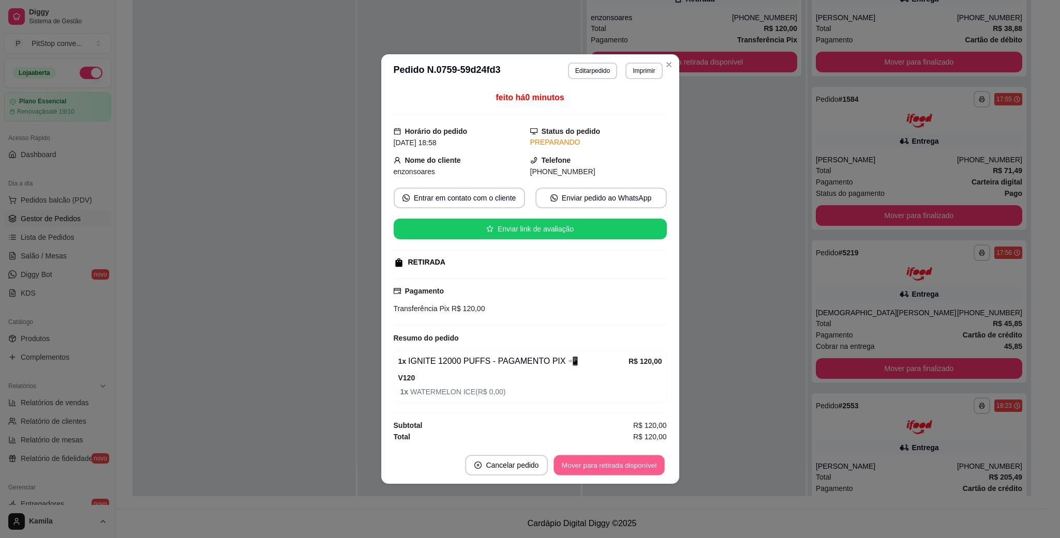
click at [631, 470] on button "Mover para retirada disponível" at bounding box center [609, 466] width 111 height 20
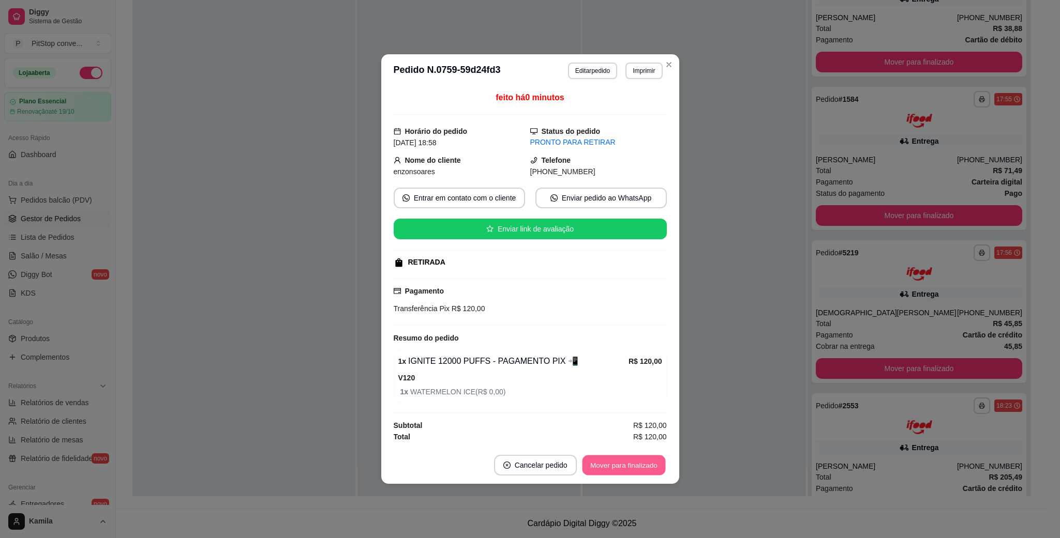
click at [627, 470] on button "Mover para finalizado" at bounding box center [623, 466] width 83 height 20
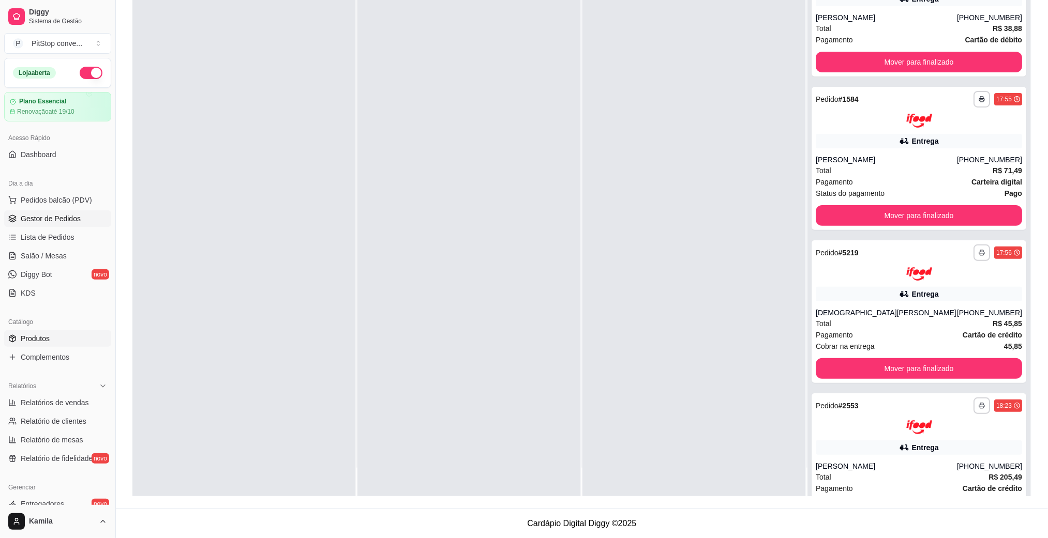
click at [61, 337] on link "Produtos" at bounding box center [57, 339] width 107 height 17
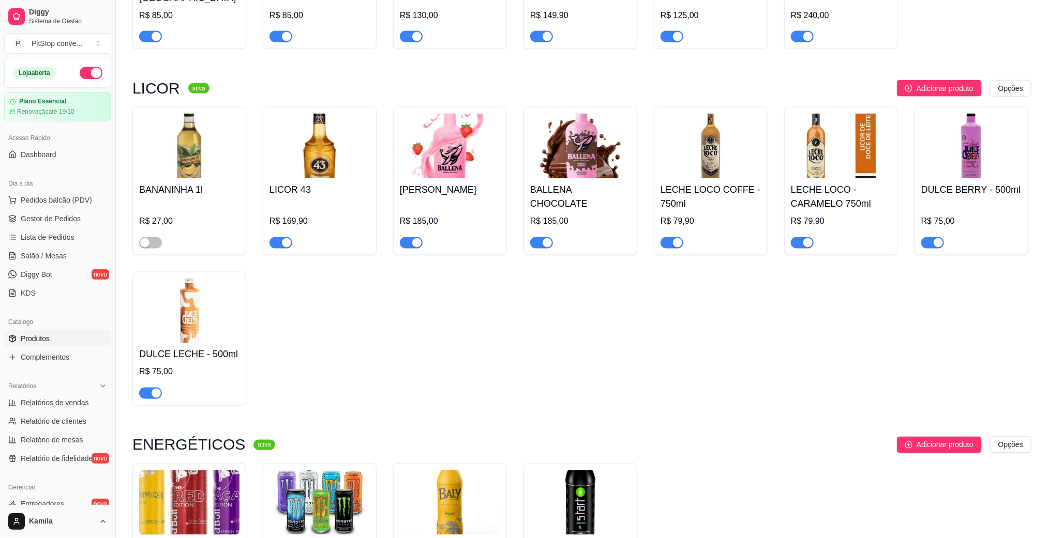
scroll to position [5354, 0]
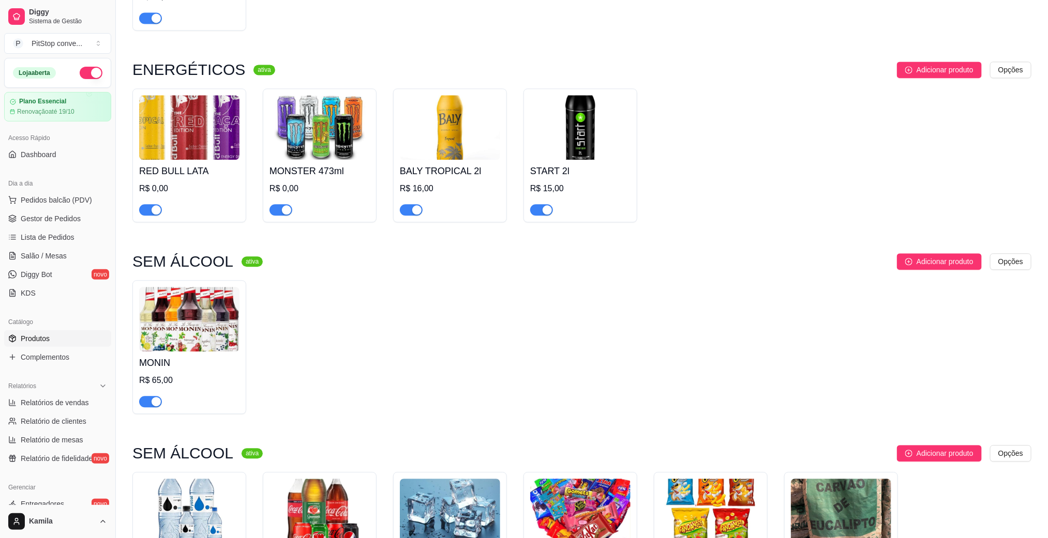
click at [700, 205] on div "ENERGÉTICOS ativa Adicionar produto Opções RED BULL LATA R$ 0,00 MONSTER 473ml …" at bounding box center [581, 147] width 899 height 171
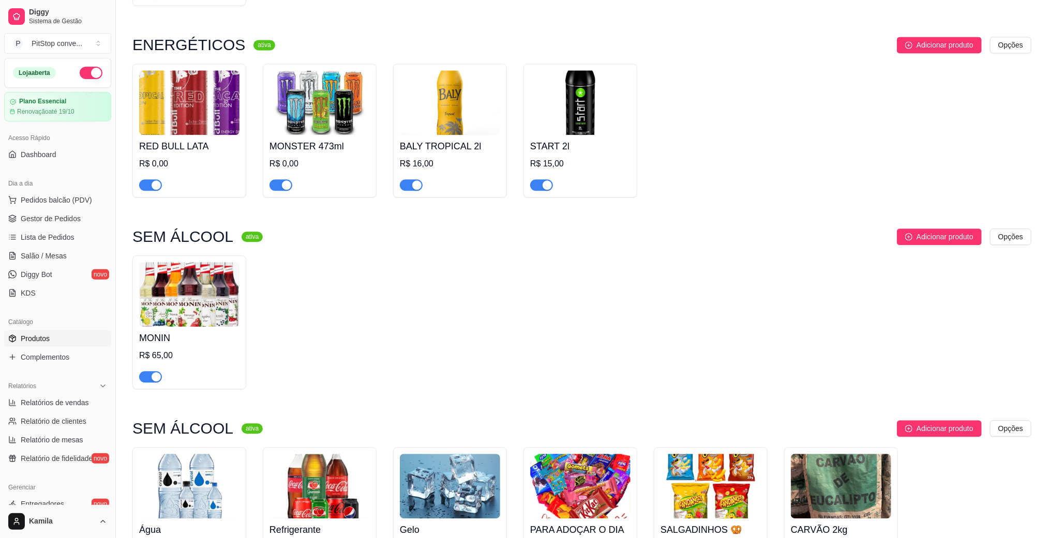
click at [700, 229] on div "SEM ÁLCOOL ativa Adicionar produto Opções MONIN R$ 65,00" at bounding box center [581, 309] width 899 height 161
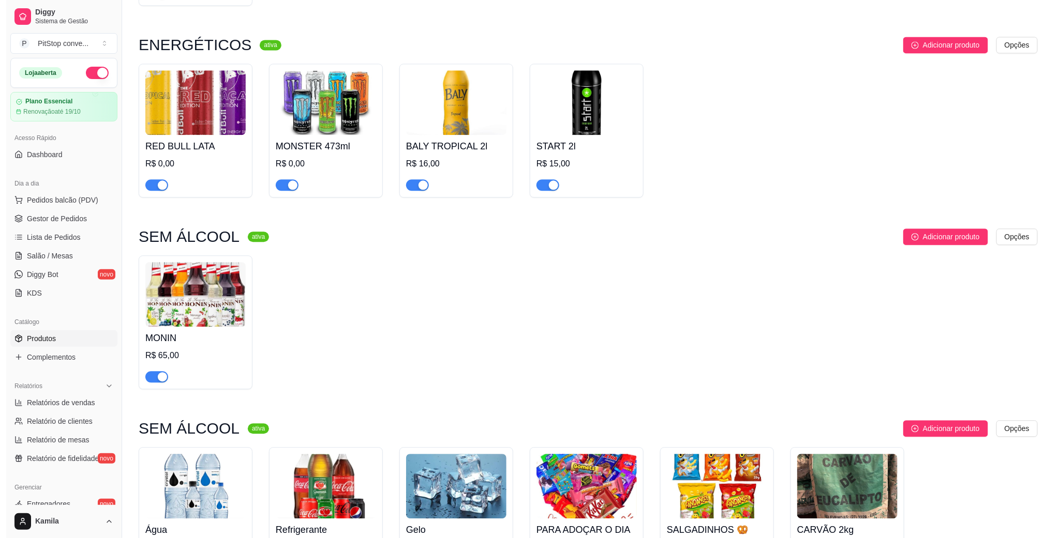
scroll to position [5509, 0]
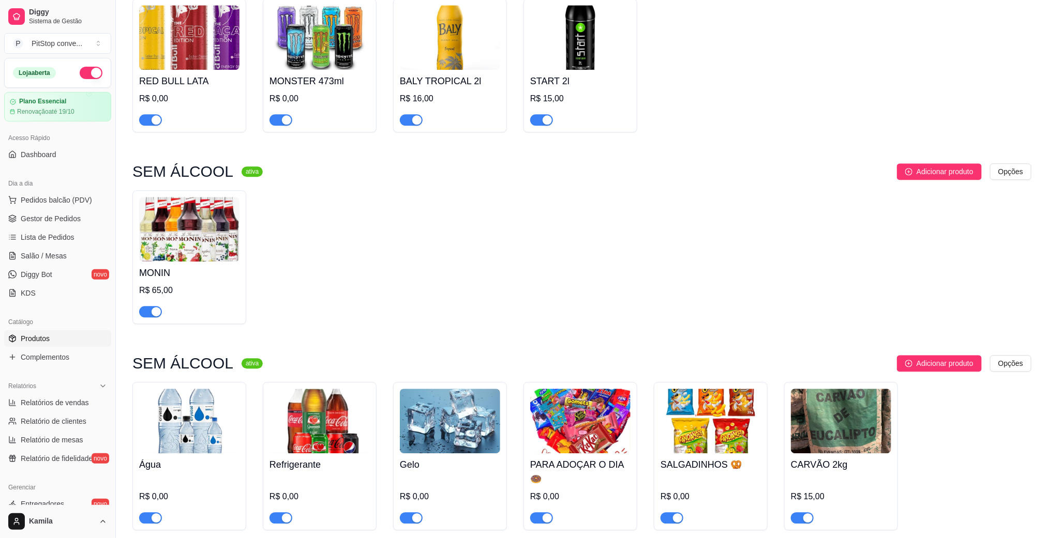
click at [612, 390] on img at bounding box center [580, 421] width 100 height 65
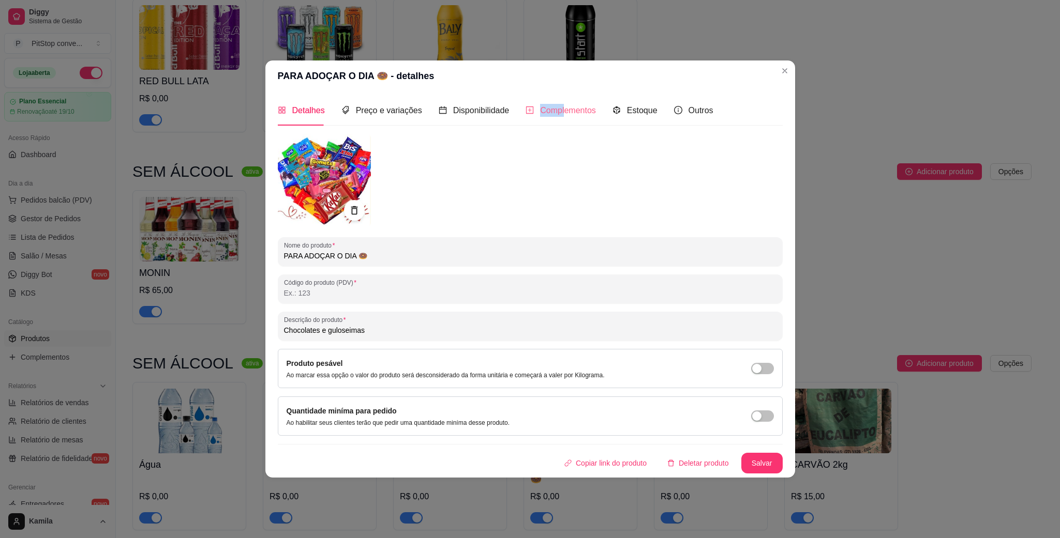
drag, startPoint x: 539, startPoint y: 95, endPoint x: 562, endPoint y: 115, distance: 30.8
click at [562, 115] on div "Detalhes Preço e variações Disponibilidade Complementos Estoque Outros Nome do …" at bounding box center [530, 285] width 530 height 386
click at [562, 115] on div "Complementos" at bounding box center [561, 110] width 70 height 13
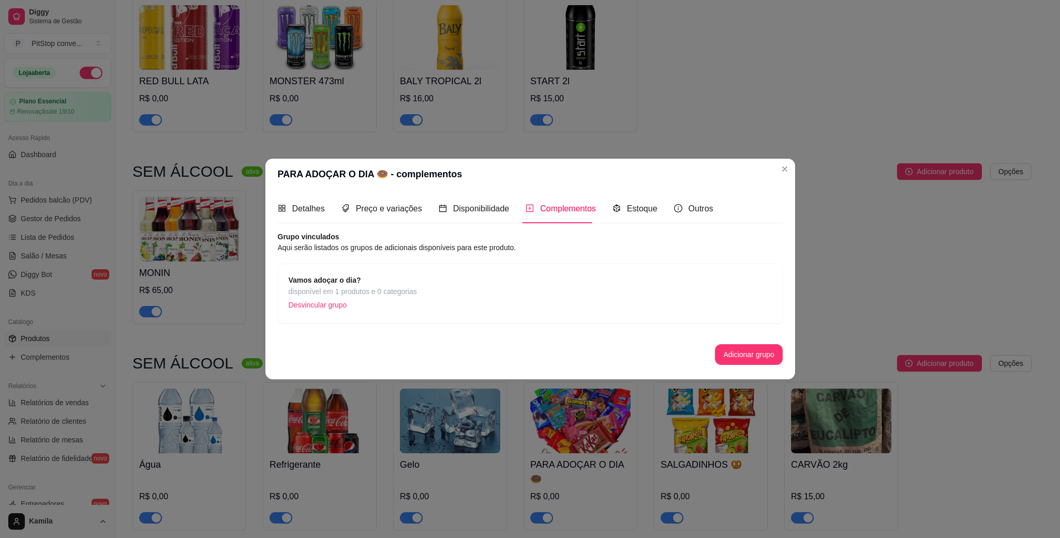
click at [312, 269] on div "Vamos adoçar o dia? disponível em 1 produtos e 0 categorias Desvincular grupo" at bounding box center [530, 294] width 505 height 60
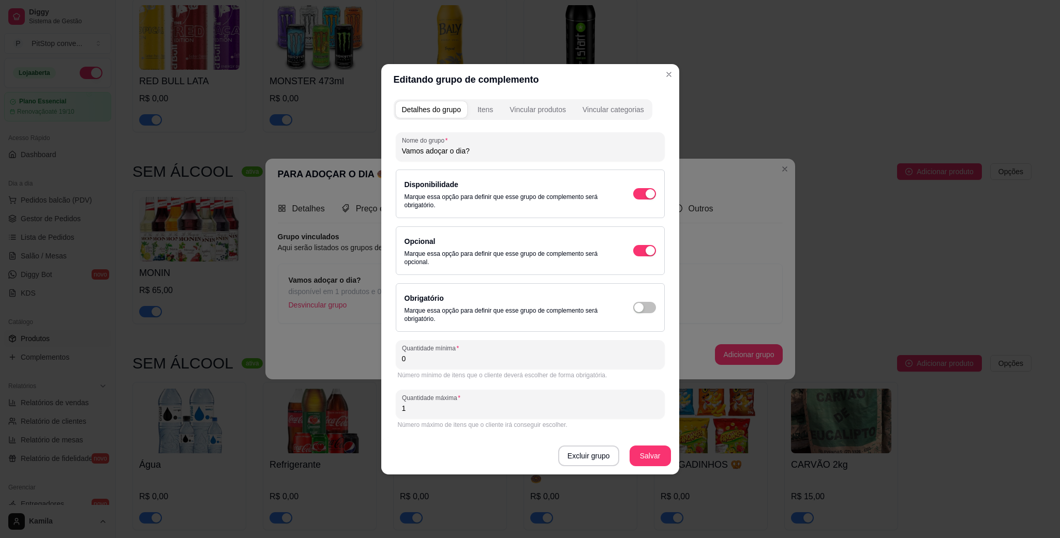
click at [485, 112] on div "Itens" at bounding box center [485, 109] width 16 height 10
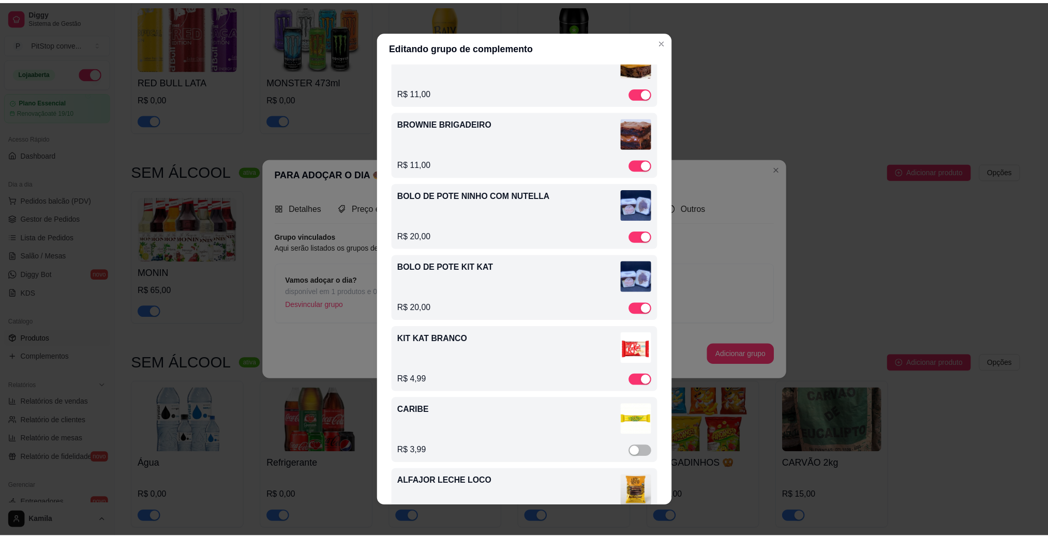
scroll to position [621, 0]
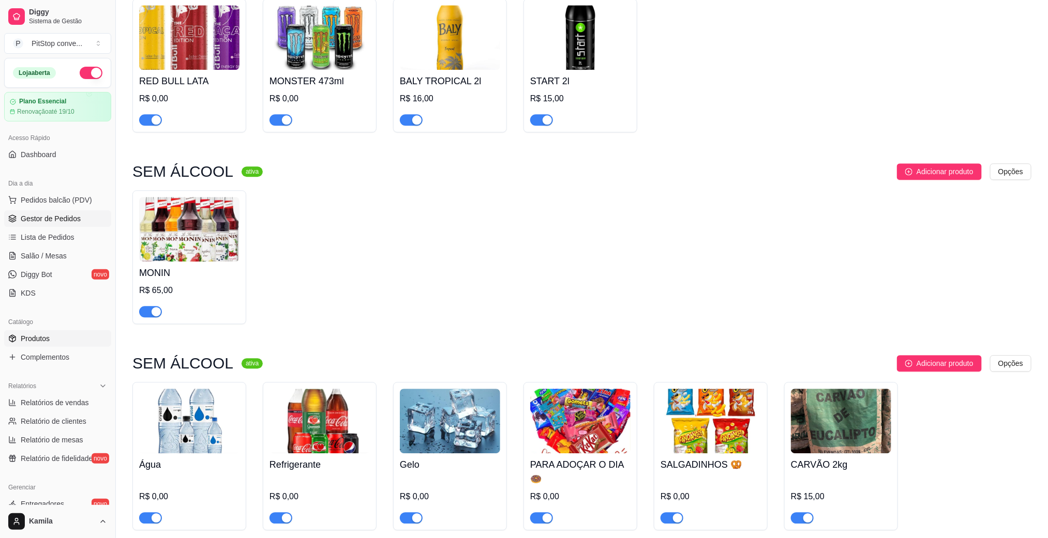
click at [65, 217] on span "Gestor de Pedidos" at bounding box center [51, 219] width 60 height 10
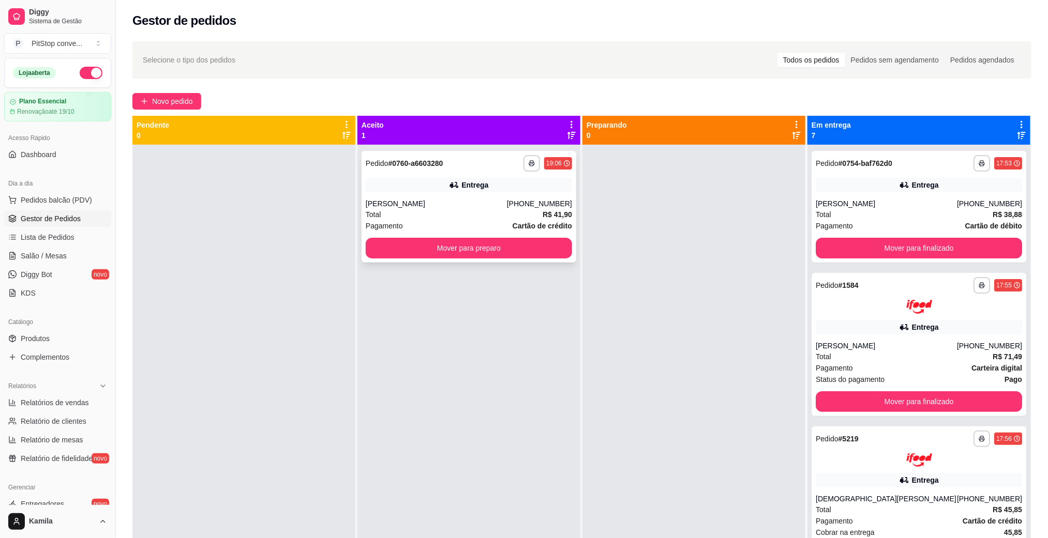
click at [527, 216] on div "Total R$ 41,90" at bounding box center [469, 214] width 206 height 11
click at [430, 197] on div "**********" at bounding box center [469, 207] width 215 height 112
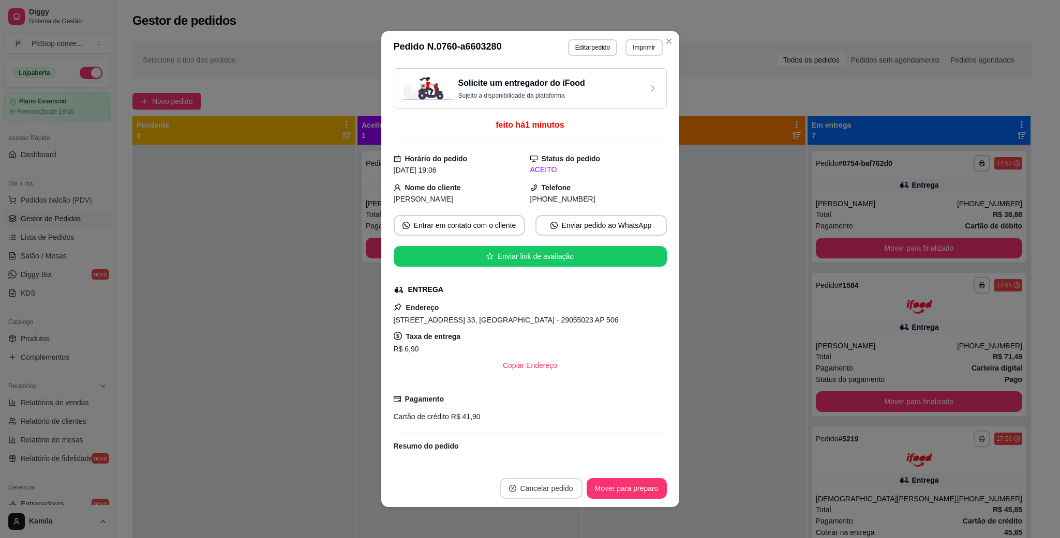
click at [528, 493] on button "Cancelar pedido" at bounding box center [541, 488] width 83 height 21
click at [562, 468] on button "Sim" at bounding box center [563, 463] width 41 height 21
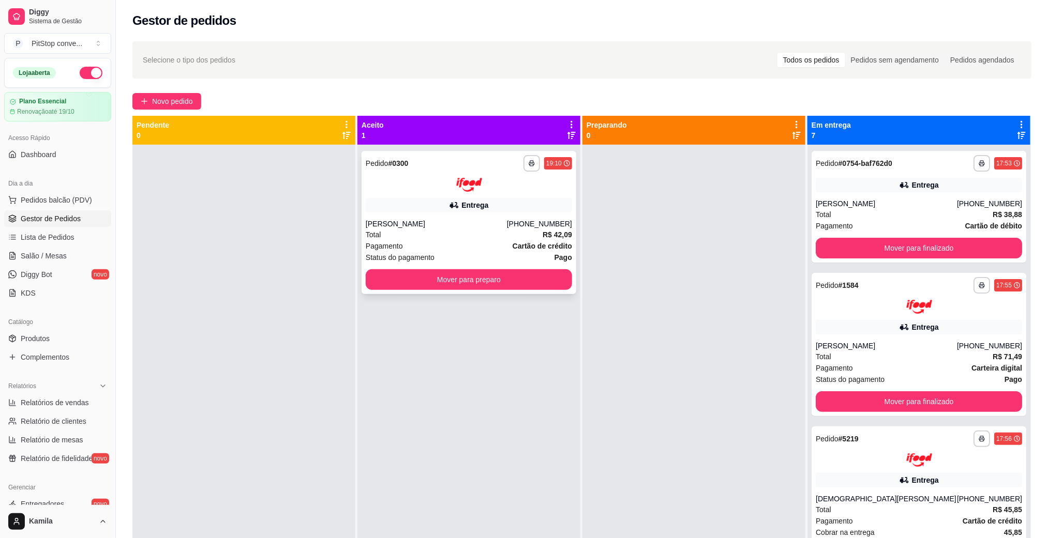
click at [398, 222] on div "[PERSON_NAME]" at bounding box center [436, 224] width 141 height 10
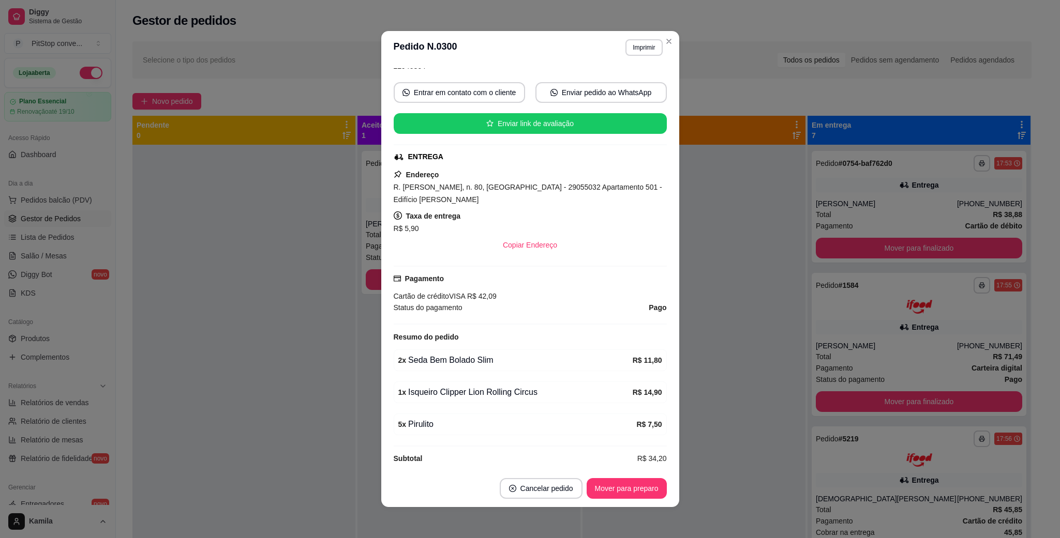
scroll to position [125, 0]
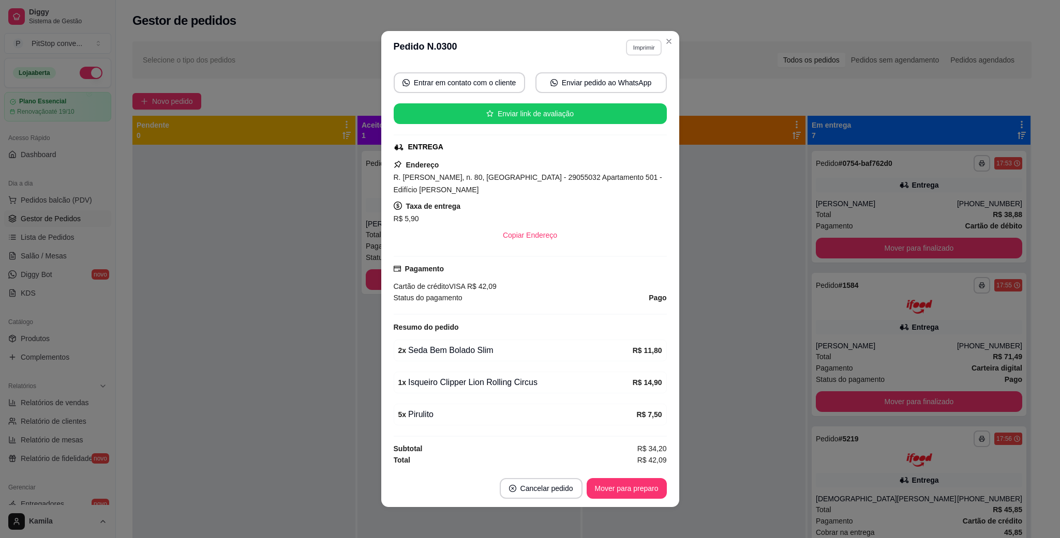
click at [632, 56] on div "**********" at bounding box center [639, 47] width 45 height 17
click at [623, 80] on button "IMPRESSORA" at bounding box center [620, 84] width 75 height 17
click at [688, 301] on div at bounding box center [693, 414] width 223 height 538
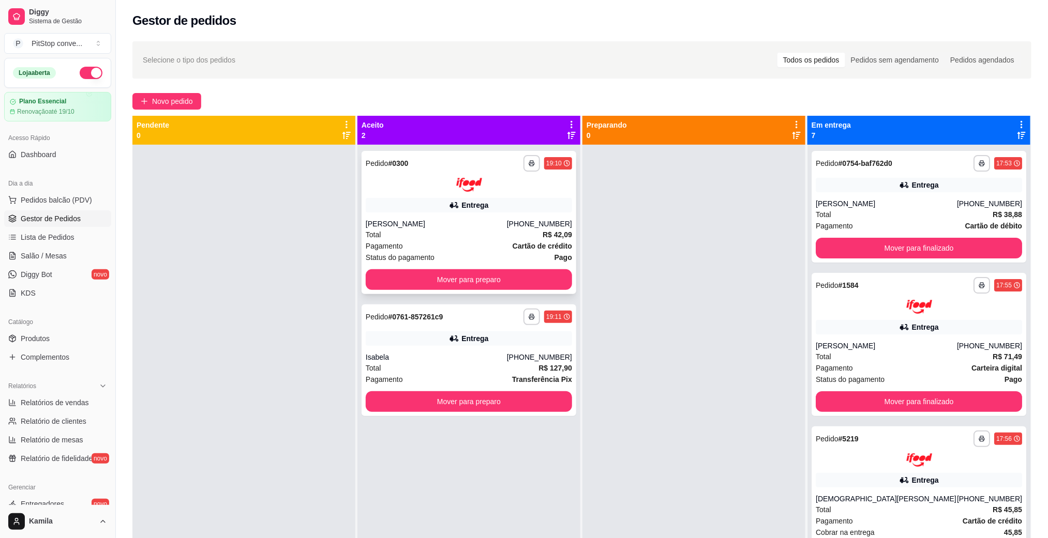
click at [514, 231] on div "Total R$ 42,09" at bounding box center [469, 234] width 206 height 11
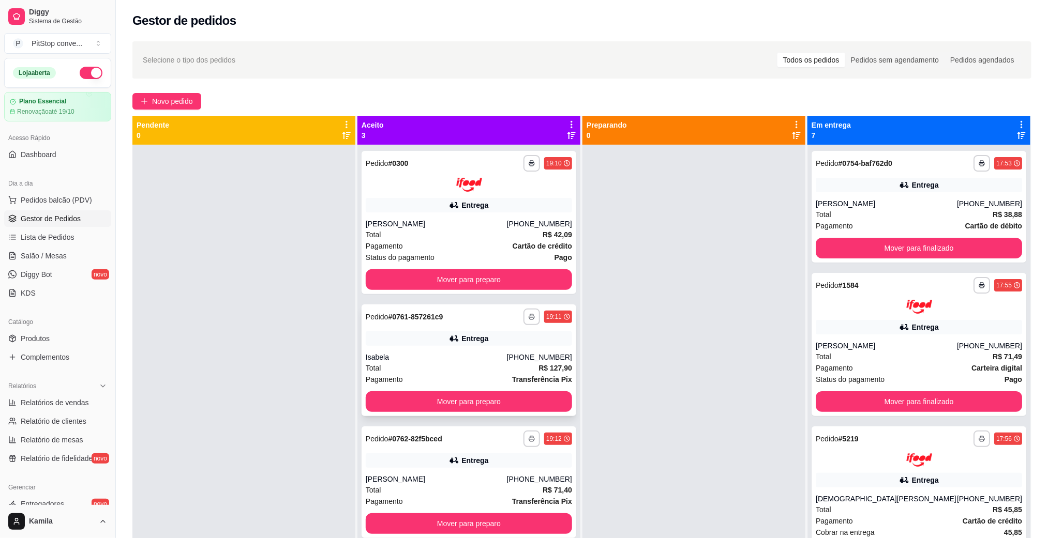
click at [492, 358] on div "Isabela" at bounding box center [436, 357] width 141 height 10
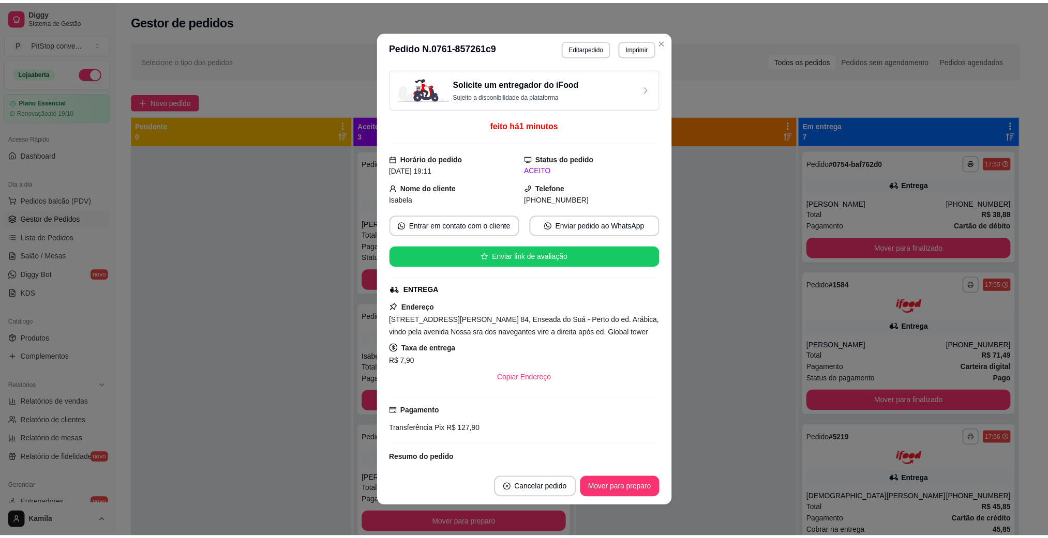
scroll to position [102, 0]
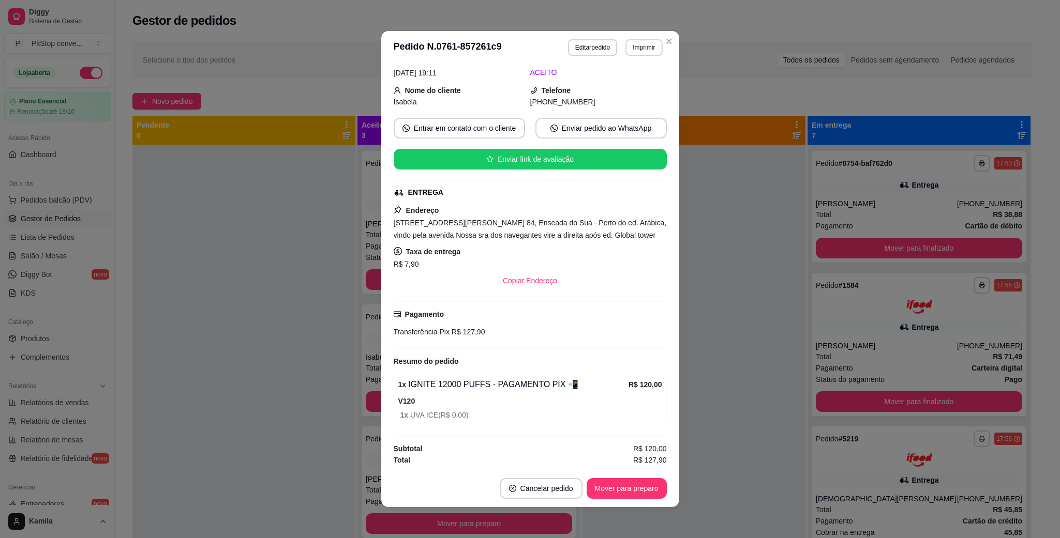
click at [641, 44] on button "Imprimir" at bounding box center [643, 47] width 37 height 17
click at [635, 79] on button "IMPRESSORA" at bounding box center [619, 84] width 75 height 17
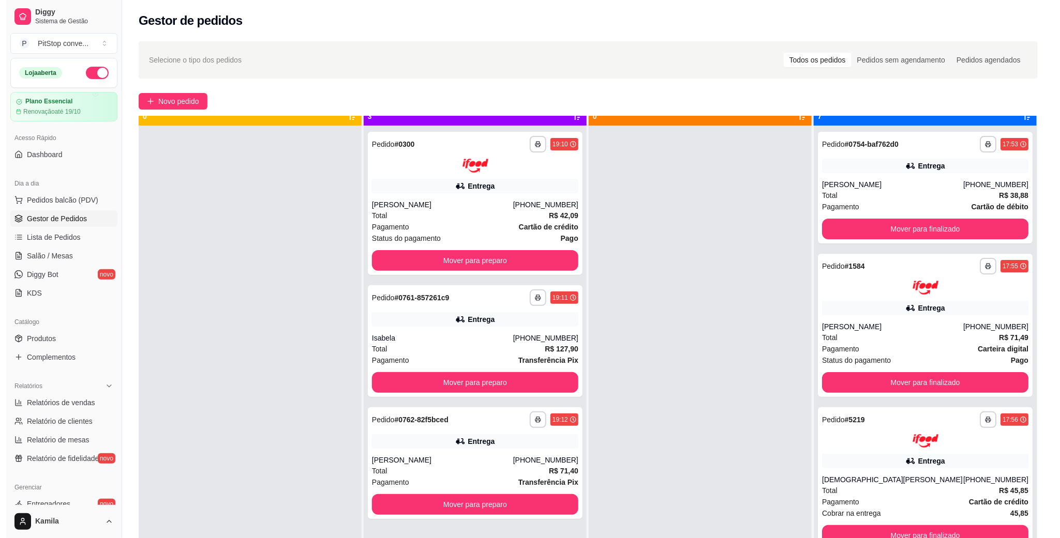
scroll to position [28, 0]
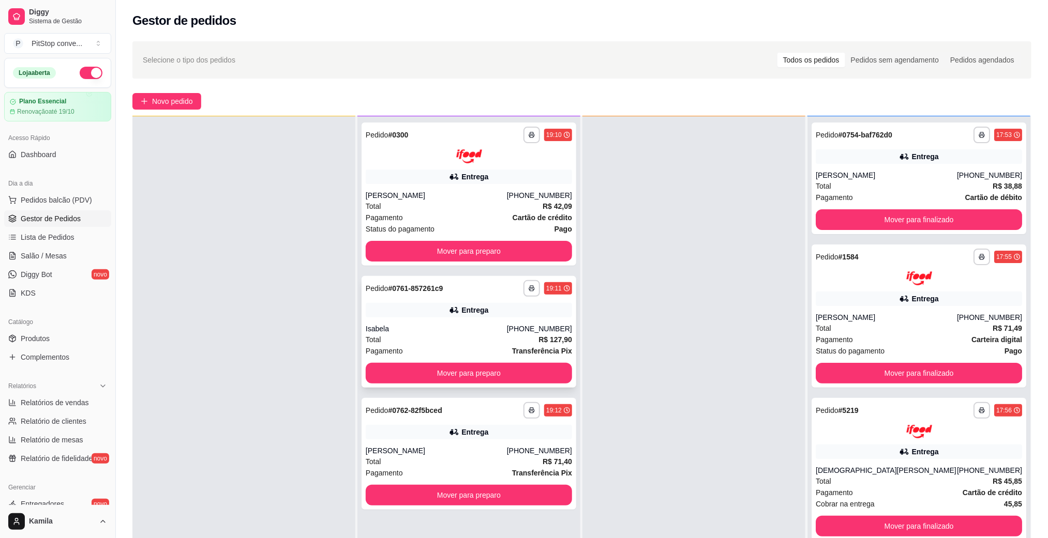
click at [463, 341] on div "Total R$ 127,90" at bounding box center [469, 339] width 206 height 11
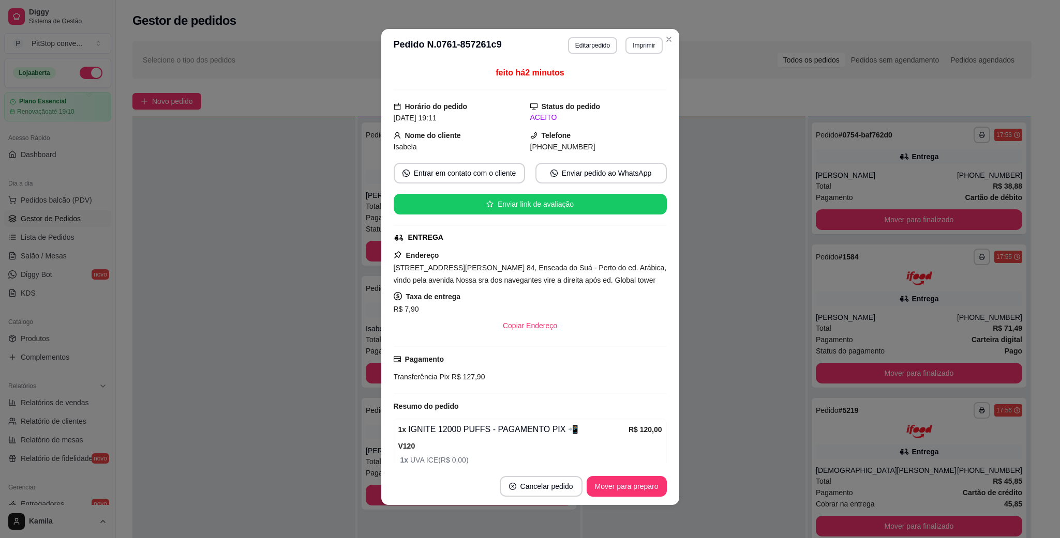
scroll to position [78, 0]
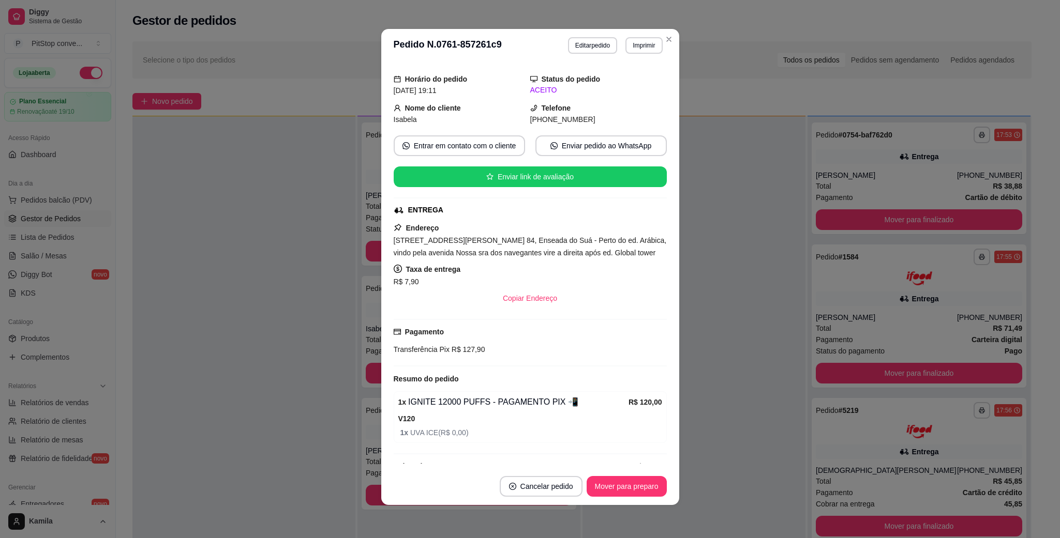
click at [578, 243] on span "[STREET_ADDRESS][PERSON_NAME] 84, Enseada do Suá - Perto do ed. Arábica, vindo …" at bounding box center [530, 246] width 273 height 21
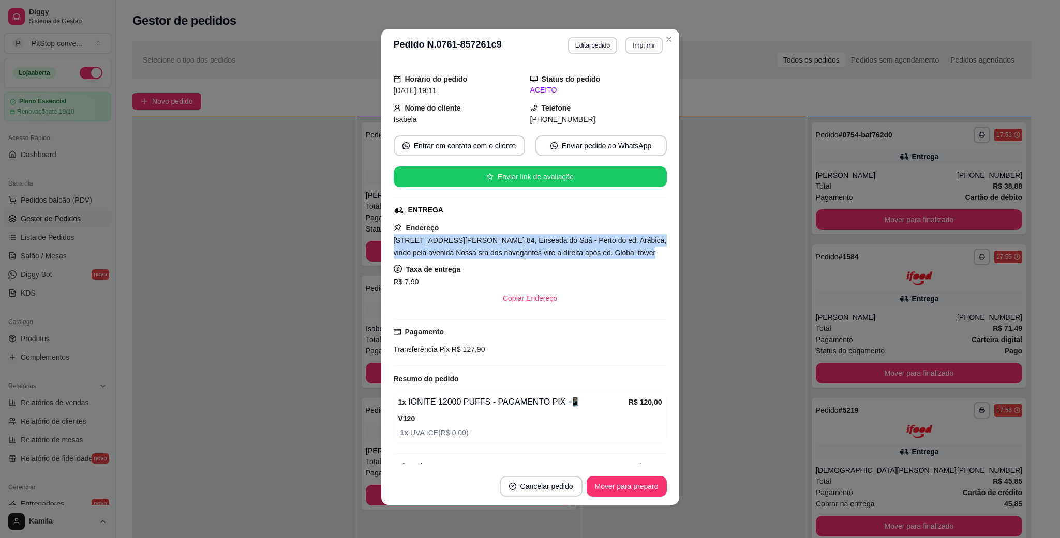
click at [578, 243] on span "[STREET_ADDRESS][PERSON_NAME] 84, Enseada do Suá - Perto do ed. Arábica, vindo …" at bounding box center [530, 246] width 273 height 21
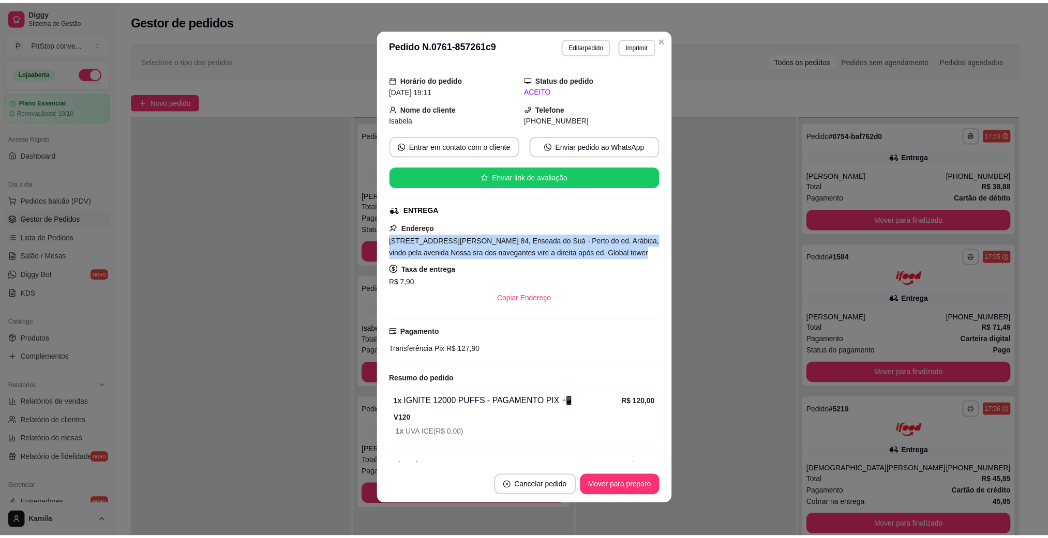
scroll to position [26, 0]
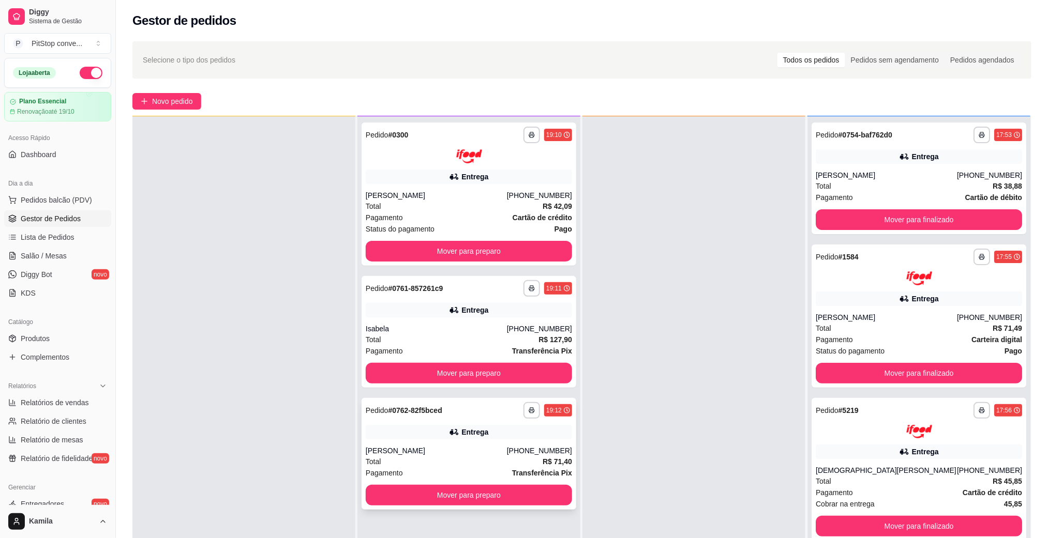
click at [482, 455] on div "[PERSON_NAME]" at bounding box center [436, 451] width 141 height 10
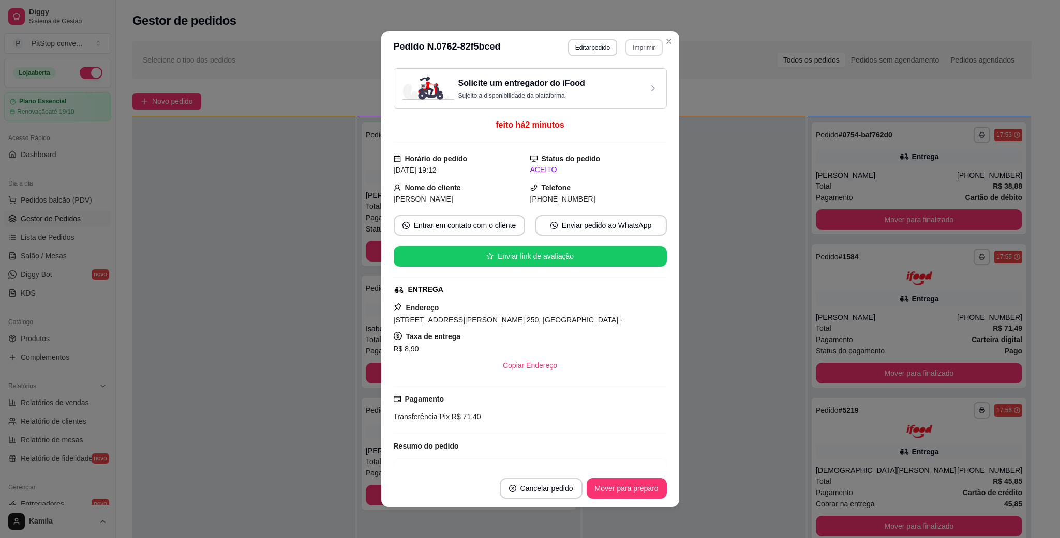
click at [629, 54] on button "Imprimir" at bounding box center [643, 47] width 37 height 17
click at [620, 82] on button "IMPRESSORA" at bounding box center [620, 84] width 75 height 17
click at [483, 321] on span "[STREET_ADDRESS][PERSON_NAME] 250, [GEOGRAPHIC_DATA] -" at bounding box center [508, 320] width 229 height 8
click at [483, 324] on span "[STREET_ADDRESS][PERSON_NAME] 250, [GEOGRAPHIC_DATA] -" at bounding box center [508, 320] width 229 height 8
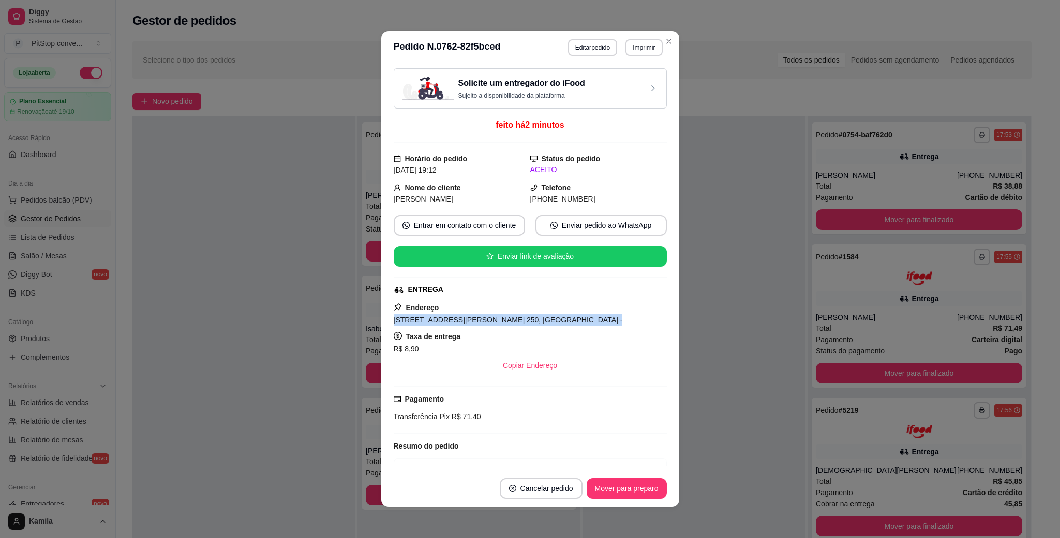
click at [483, 324] on span "[STREET_ADDRESS][PERSON_NAME] 250, [GEOGRAPHIC_DATA] -" at bounding box center [508, 320] width 229 height 8
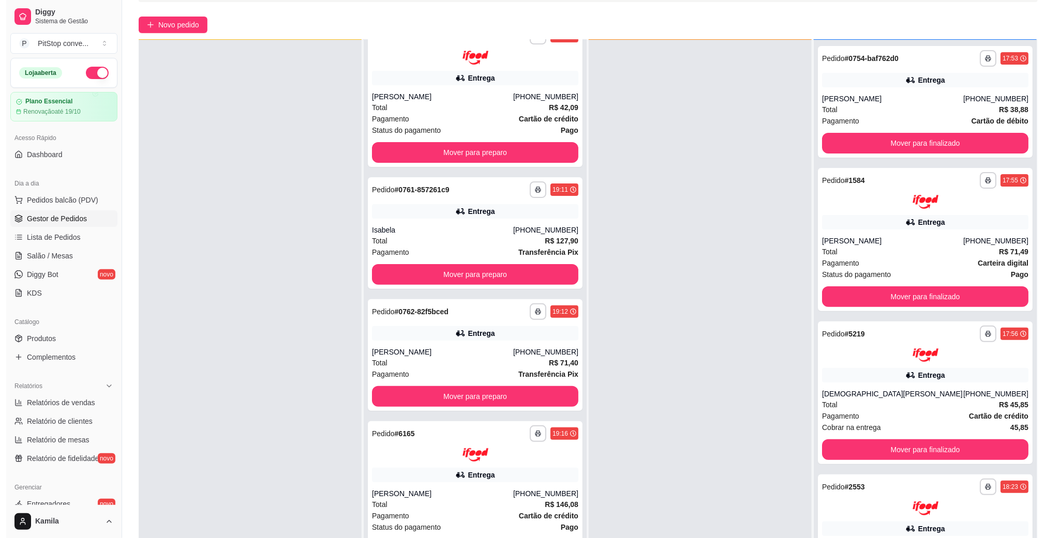
scroll to position [158, 0]
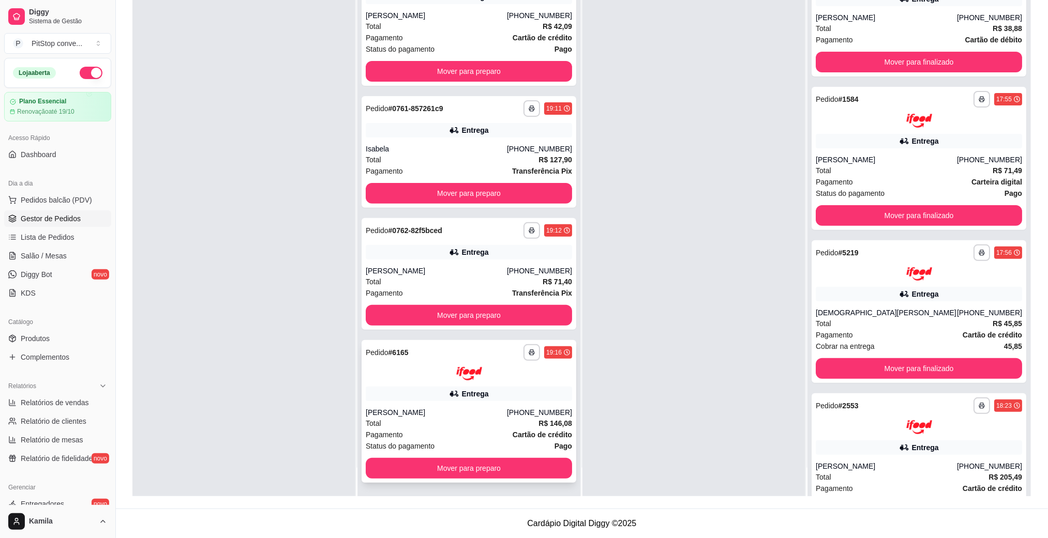
click at [496, 413] on div "[PERSON_NAME]" at bounding box center [436, 413] width 141 height 10
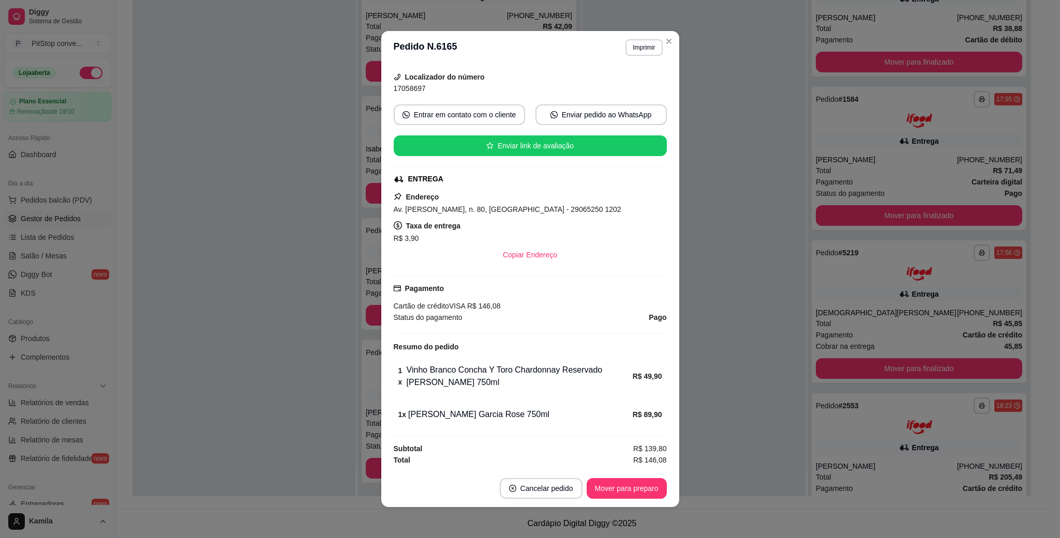
scroll to position [2, 0]
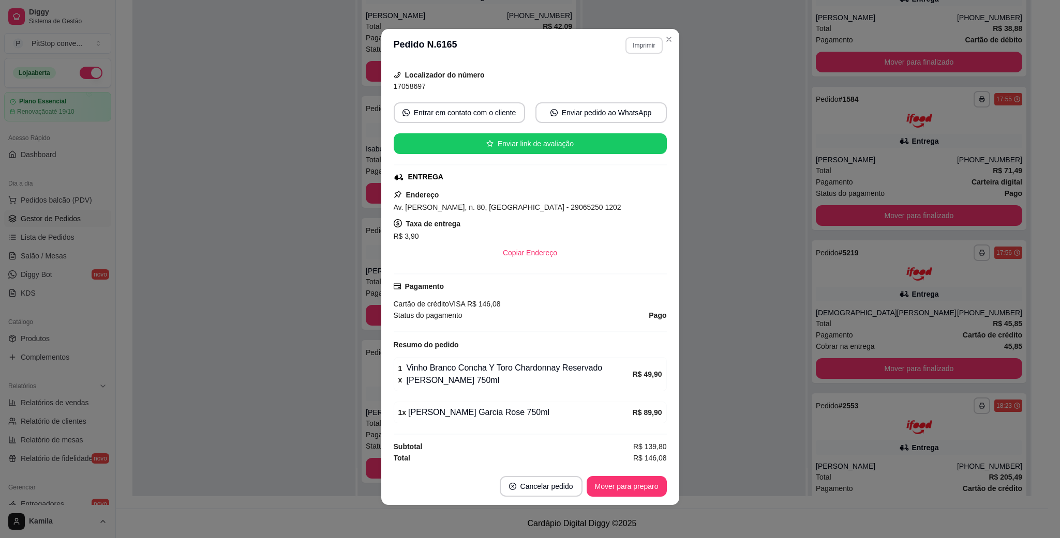
click at [654, 48] on button "Imprimir" at bounding box center [643, 45] width 37 height 17
click at [628, 82] on button "IMPRESSORA" at bounding box center [620, 82] width 75 height 17
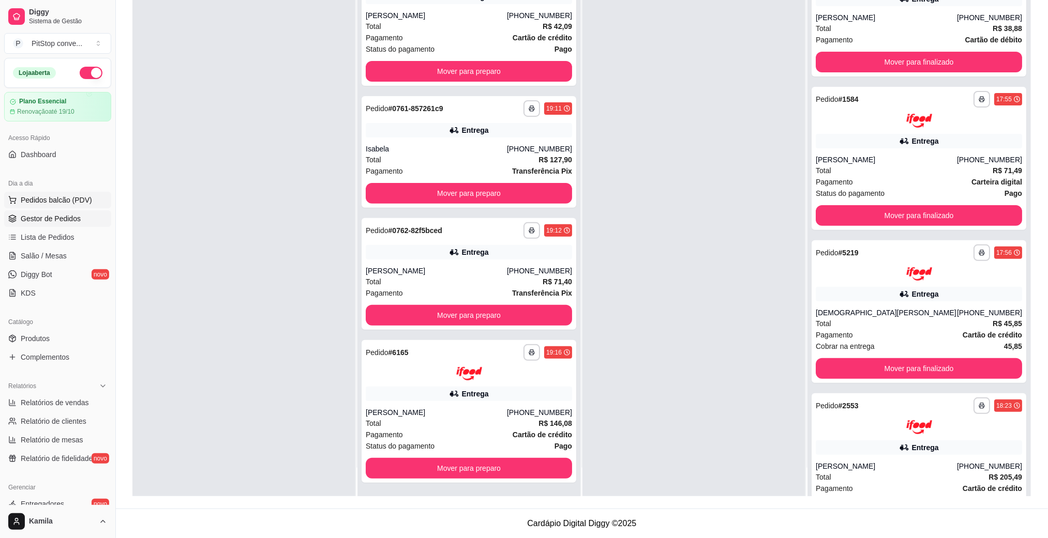
click at [33, 205] on span "Pedidos balcão (PDV)" at bounding box center [56, 200] width 71 height 10
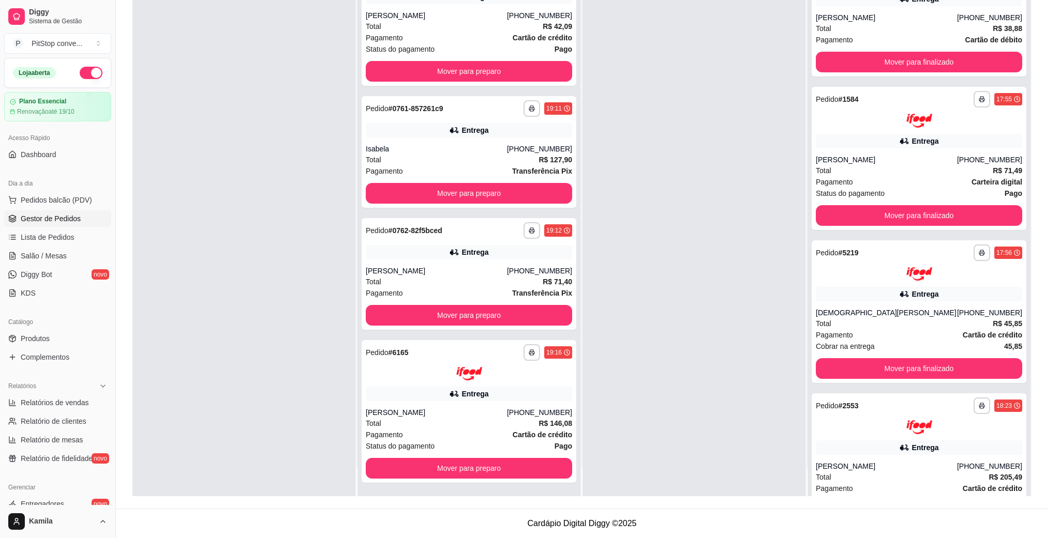
click at [171, 41] on div "SEDAS" at bounding box center [150, 37] width 78 height 26
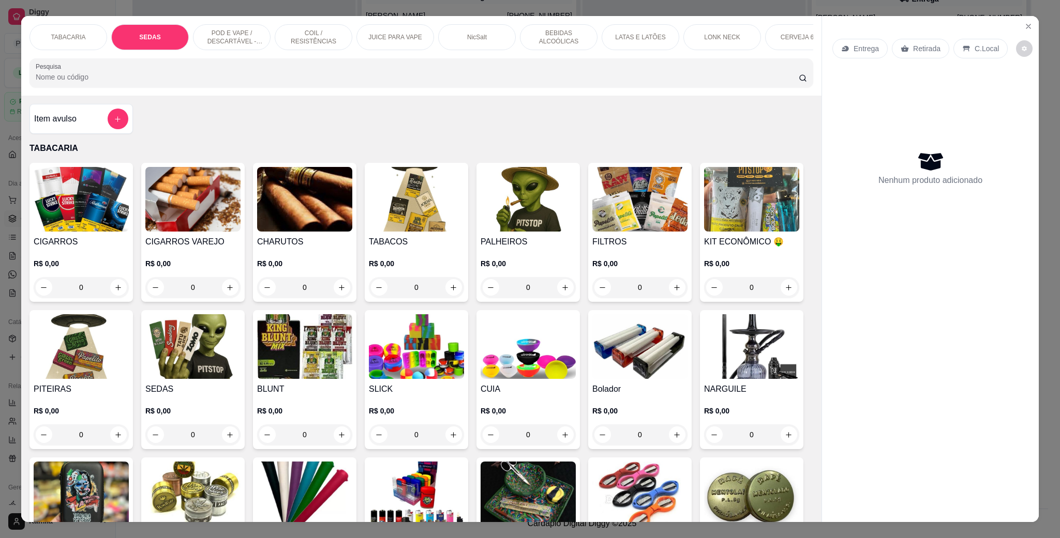
scroll to position [17, 0]
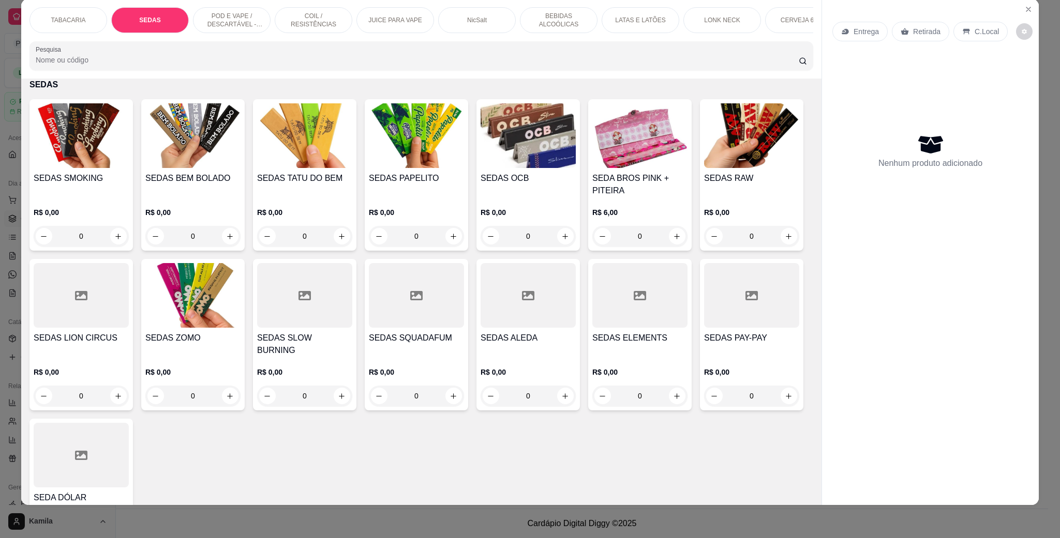
click at [312, 17] on p "COIL / RESISTÊNCIAS" at bounding box center [313, 20] width 60 height 17
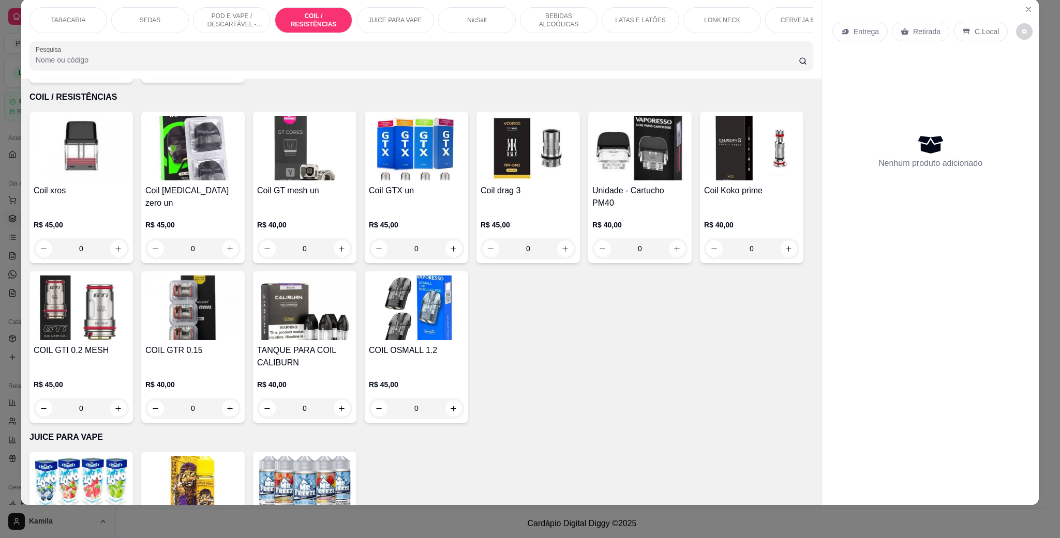
click at [100, 170] on img at bounding box center [81, 148] width 95 height 65
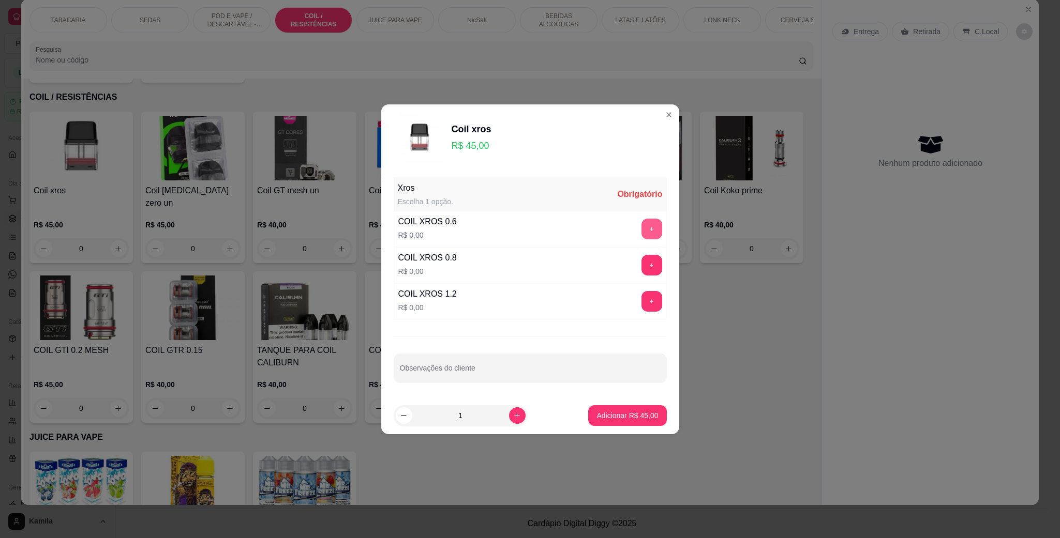
click at [641, 230] on button "+" at bounding box center [651, 229] width 21 height 21
click at [635, 415] on p "Adicionar R$ 45,00" at bounding box center [627, 416] width 62 height 10
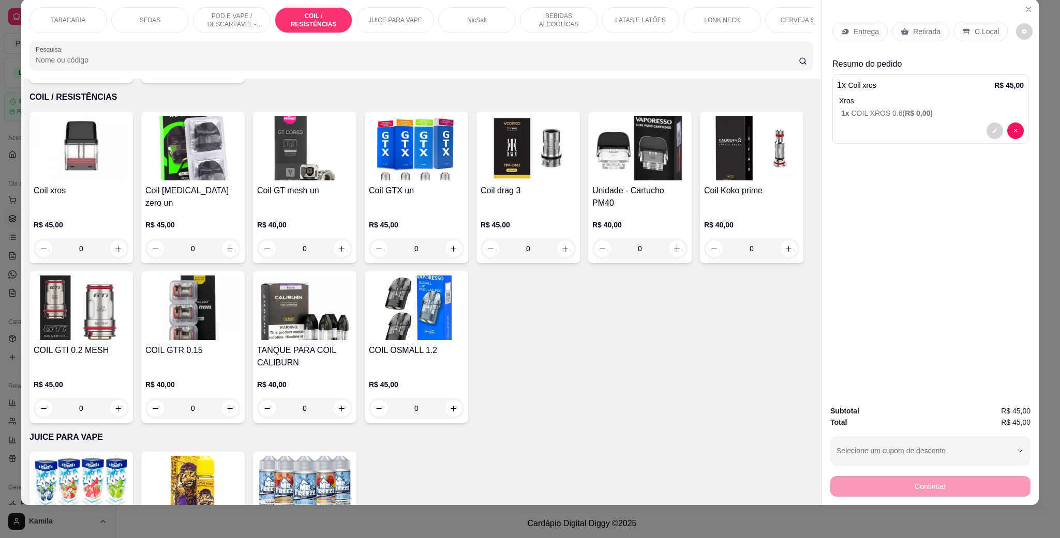
click at [398, 25] on div "JUICE PARA VAPE" at bounding box center [395, 20] width 78 height 26
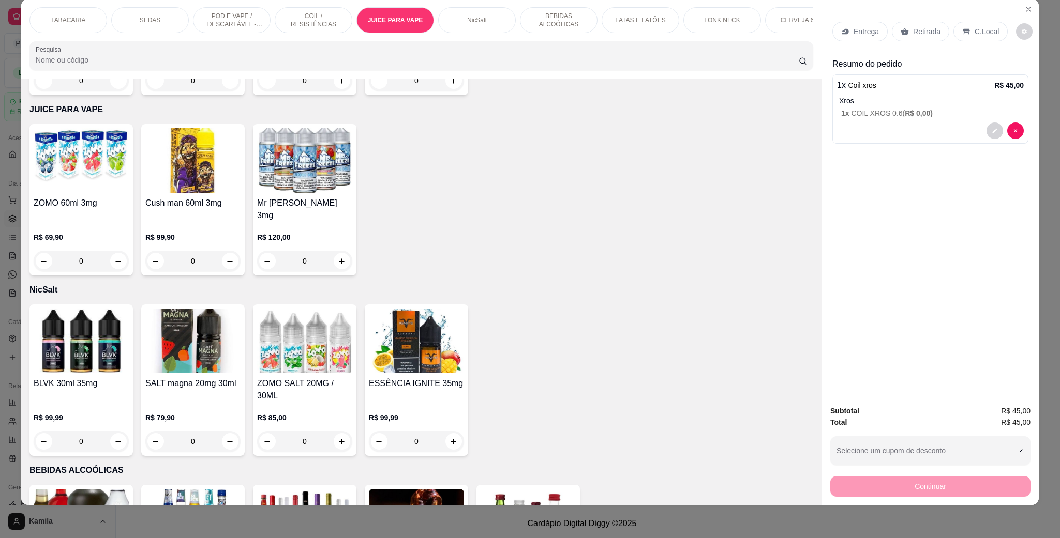
click at [384, 309] on img at bounding box center [416, 341] width 95 height 65
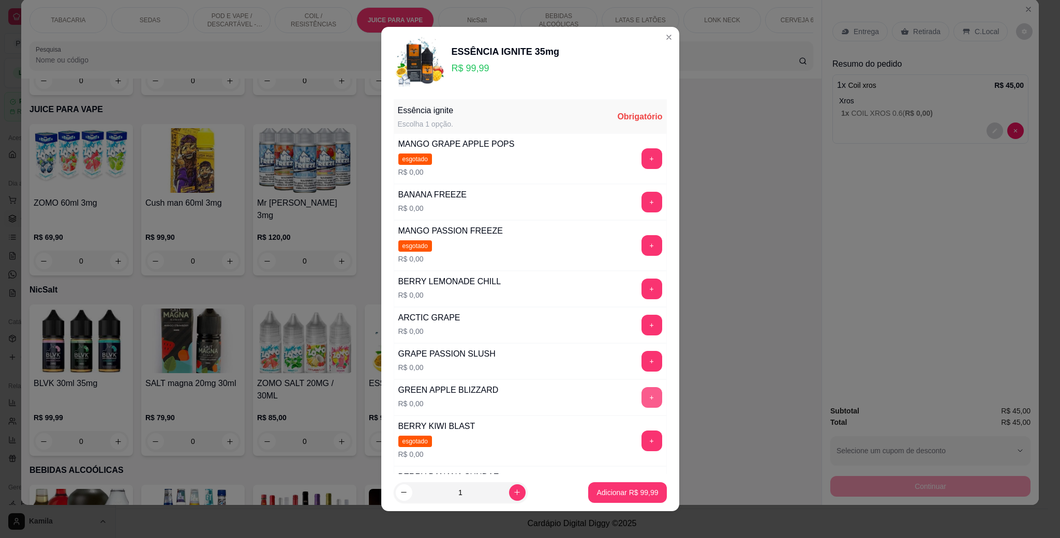
click at [641, 404] on button "+" at bounding box center [651, 397] width 21 height 21
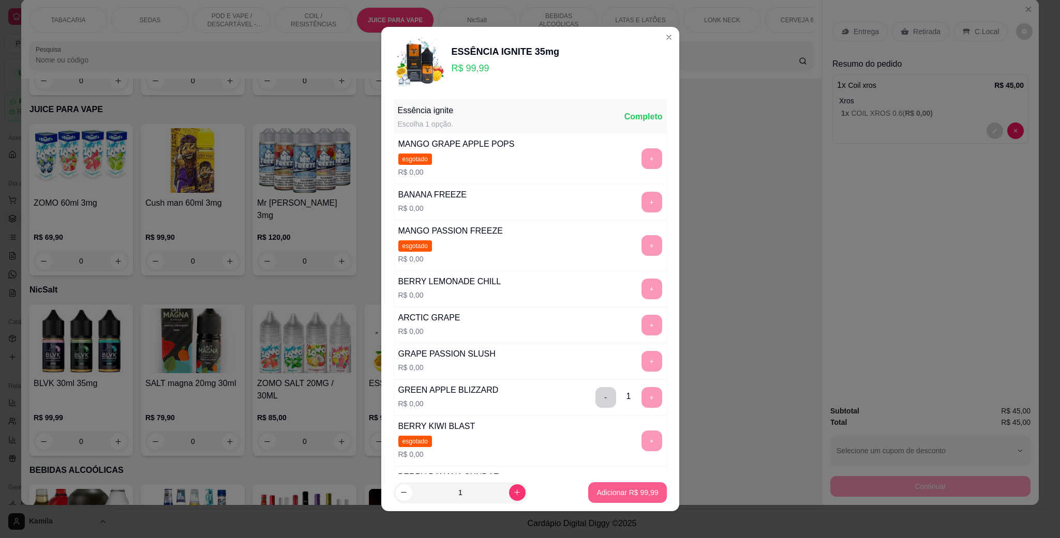
click at [625, 501] on button "Adicionar R$ 99,99" at bounding box center [627, 493] width 78 height 21
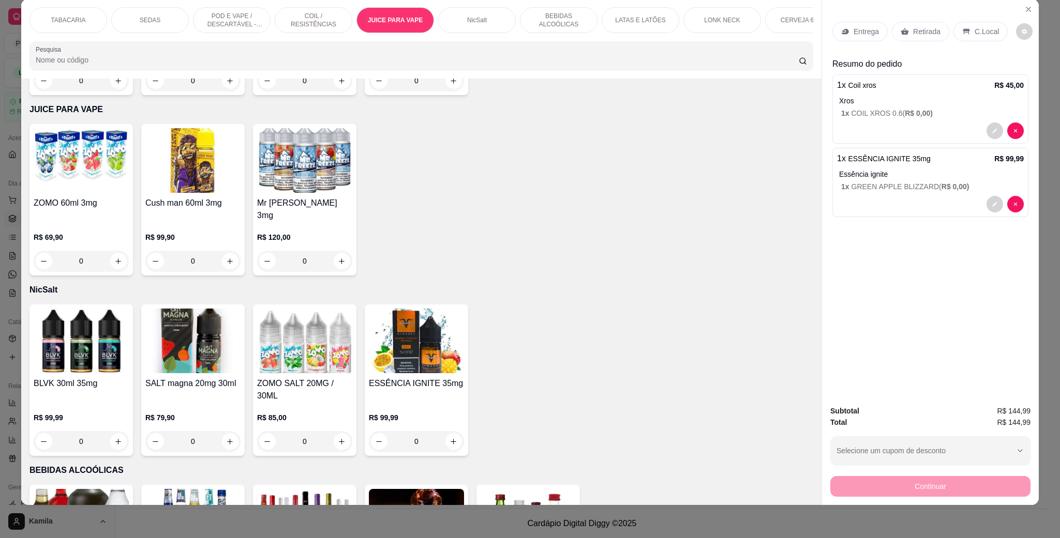
click at [989, 36] on p "C.Local" at bounding box center [987, 31] width 24 height 10
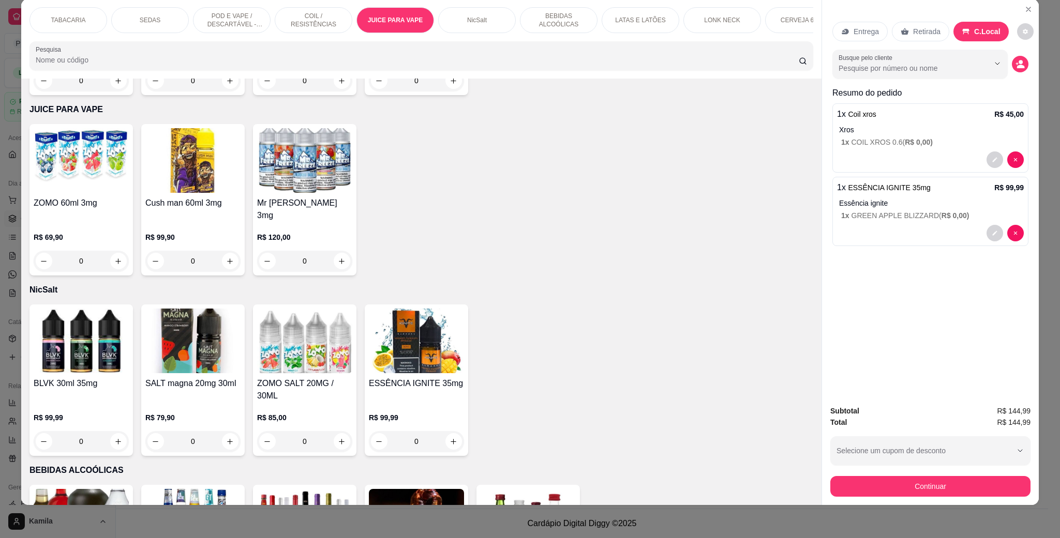
click at [239, 14] on p "POD E VAPE / DESCARTÁVEL - RECARREGAVEL" at bounding box center [232, 20] width 60 height 17
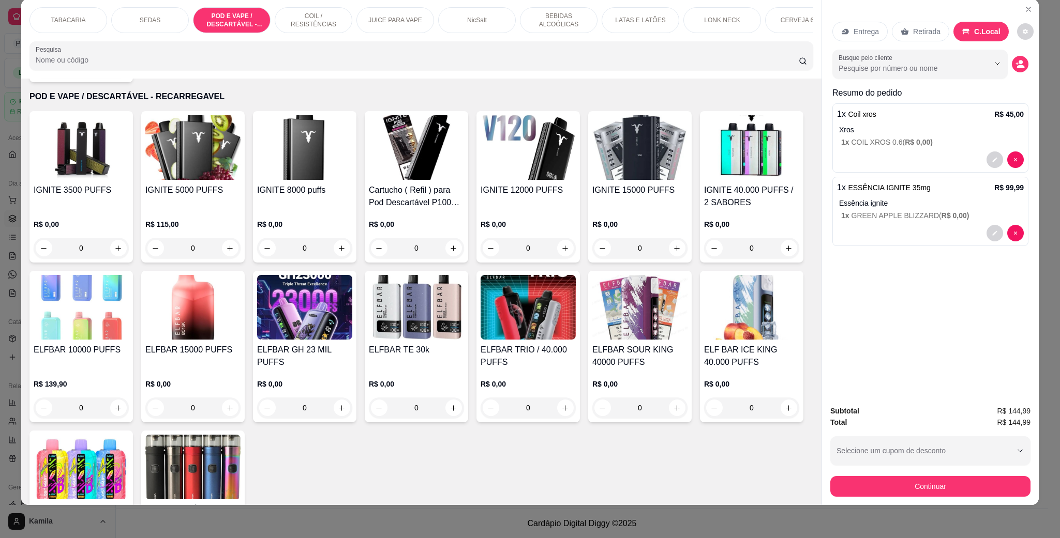
click at [409, 161] on img at bounding box center [416, 147] width 95 height 65
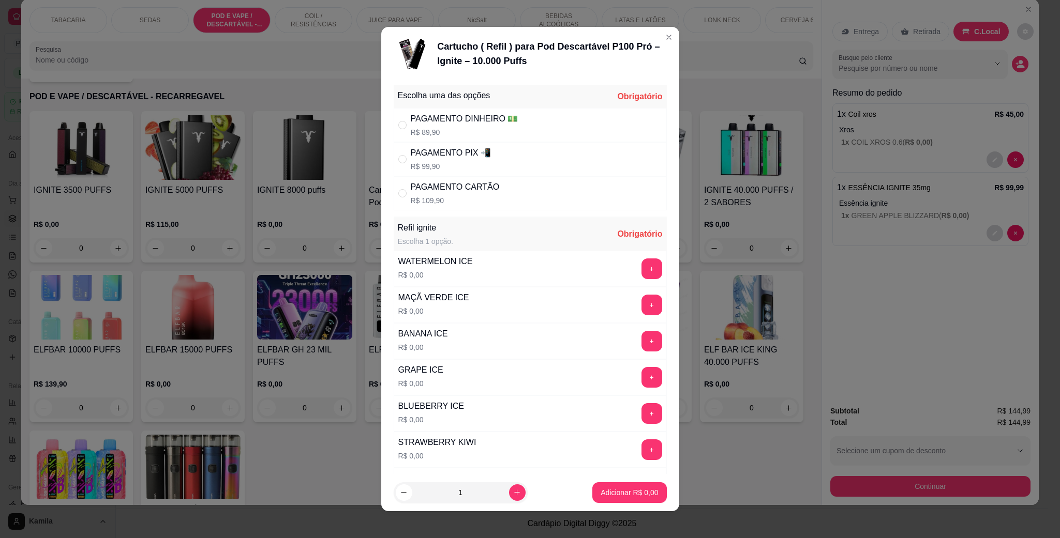
click at [492, 160] on div "PAGAMENTO PIX 📲 R$ 99,90" at bounding box center [530, 159] width 273 height 34
radio input "true"
click at [641, 315] on button "+" at bounding box center [651, 305] width 20 height 20
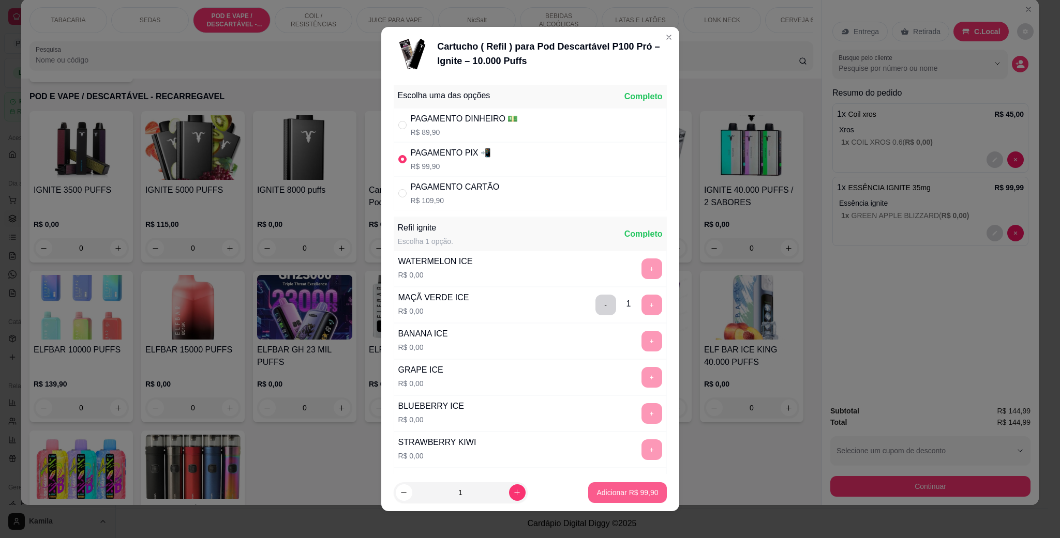
click at [629, 489] on p "Adicionar R$ 99,90" at bounding box center [627, 493] width 62 height 10
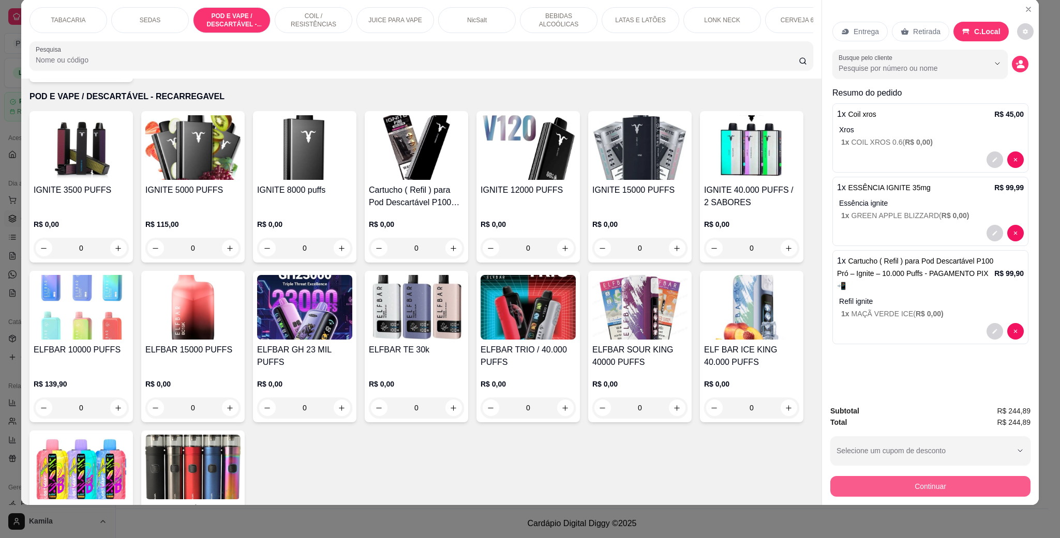
click at [964, 485] on button "Continuar" at bounding box center [930, 486] width 200 height 21
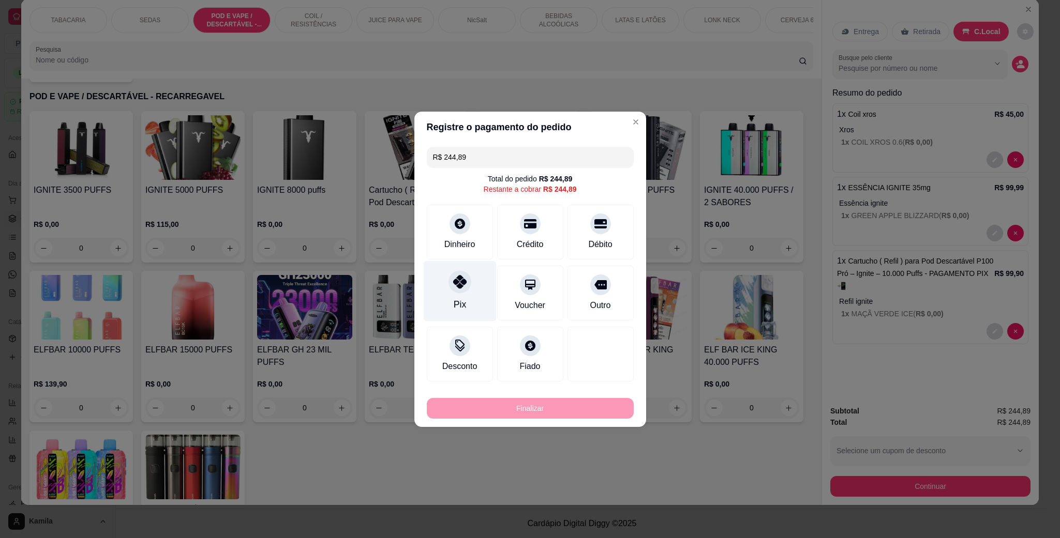
click at [444, 289] on div "Pix" at bounding box center [459, 291] width 73 height 61
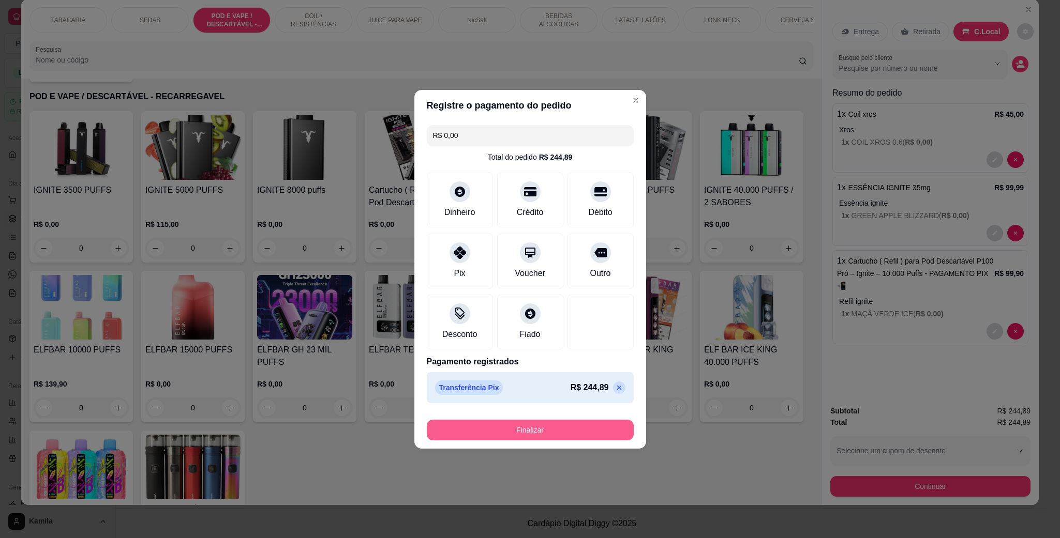
click at [566, 436] on button "Finalizar" at bounding box center [530, 430] width 207 height 21
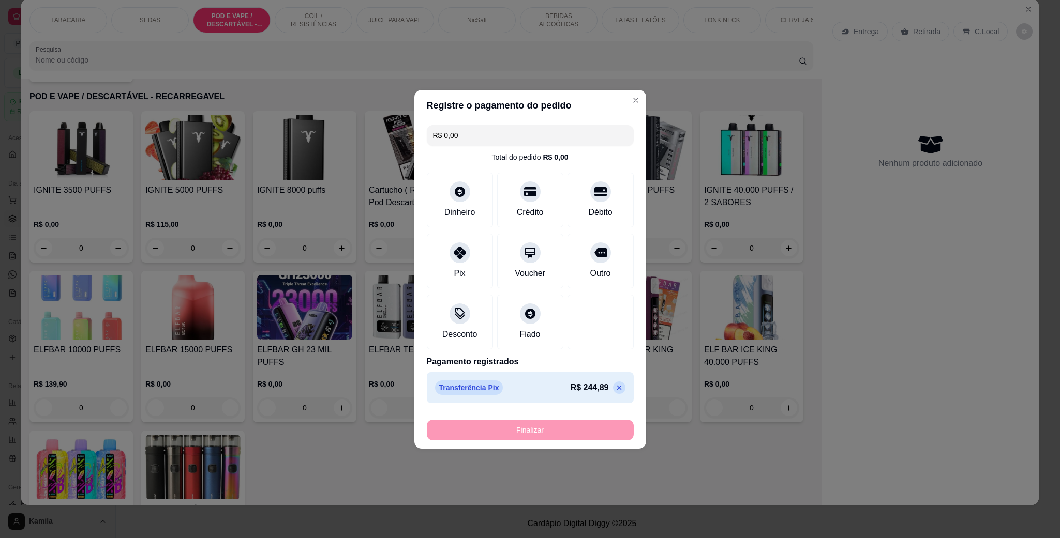
type input "-R$ 244,89"
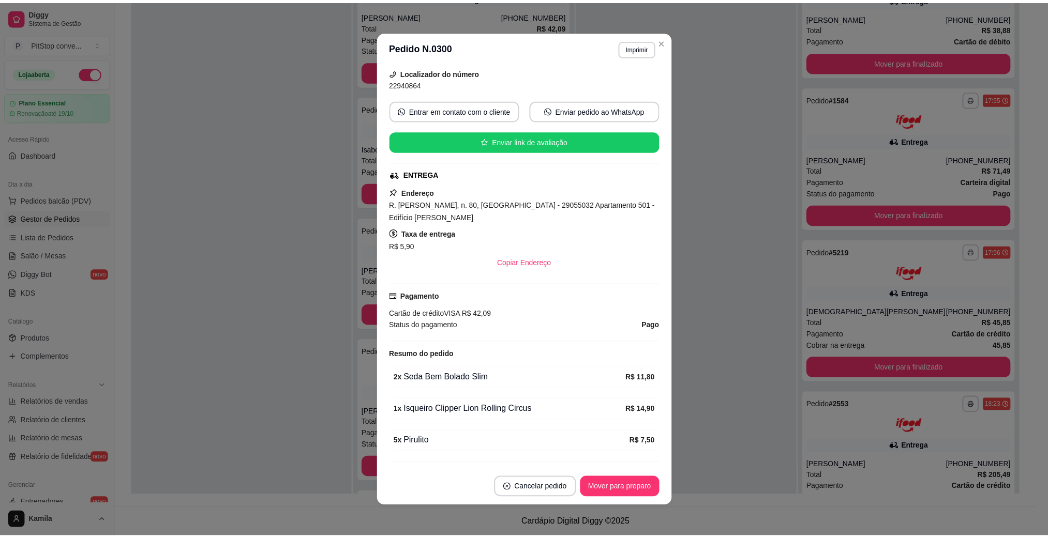
scroll to position [84, 0]
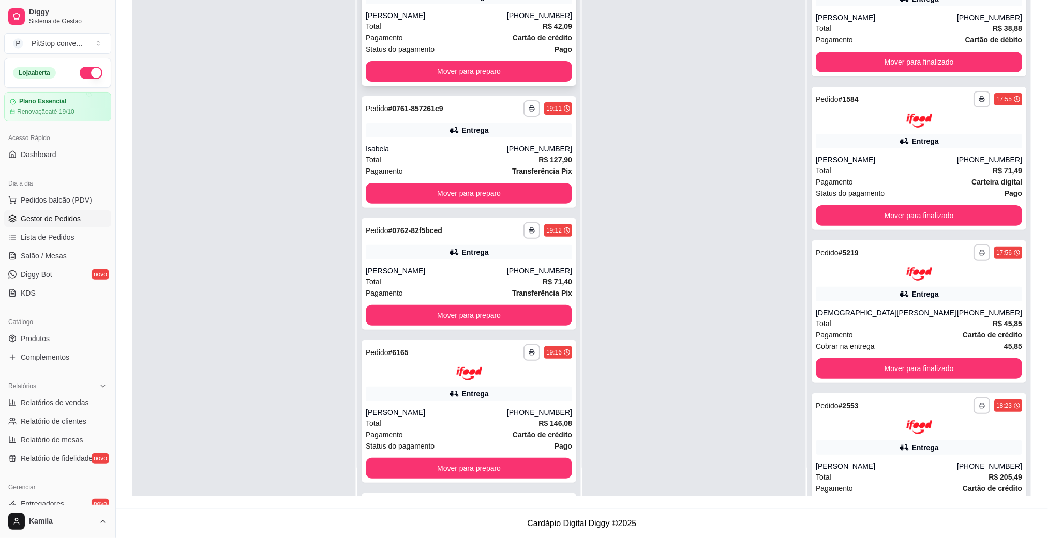
click at [467, 35] on div "Pagamento Cartão de crédito" at bounding box center [469, 37] width 206 height 11
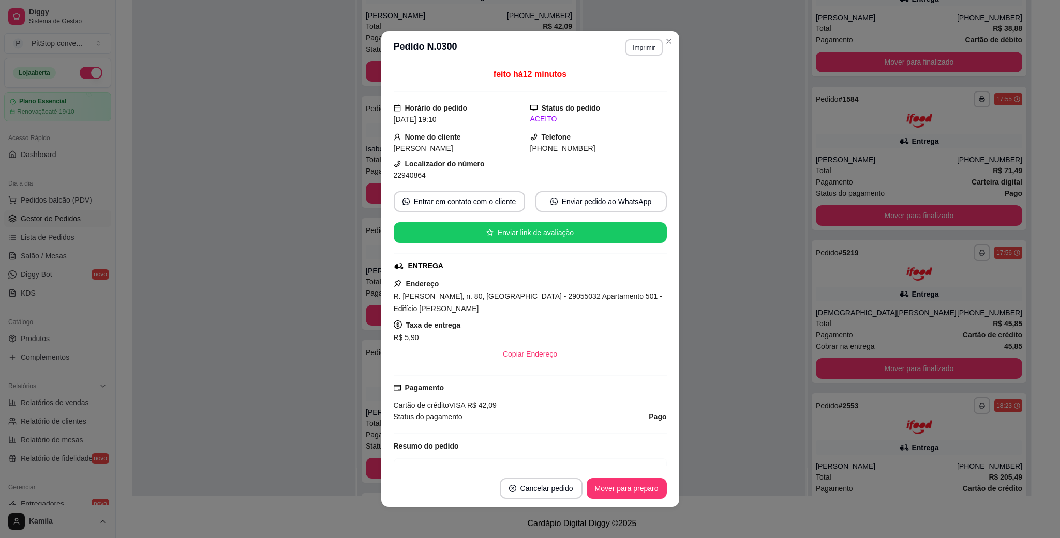
click at [464, 294] on span "R. [PERSON_NAME], n. 80, [GEOGRAPHIC_DATA] - 29055032 Apartamento 501 - Edifíci…" at bounding box center [528, 302] width 268 height 21
click at [413, 181] on div "22940864" at bounding box center [462, 175] width 137 height 11
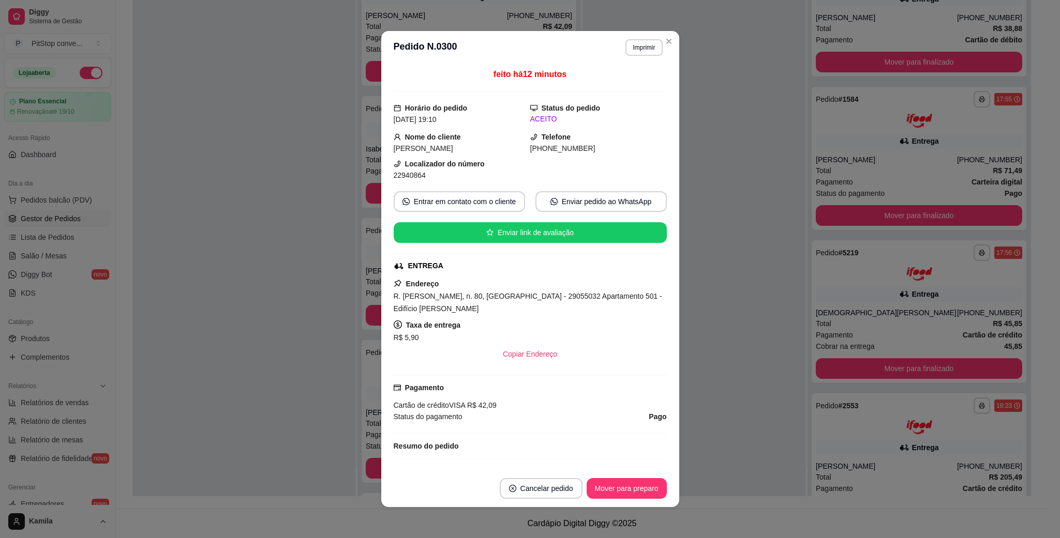
click at [413, 181] on div "22940864" at bounding box center [462, 175] width 137 height 11
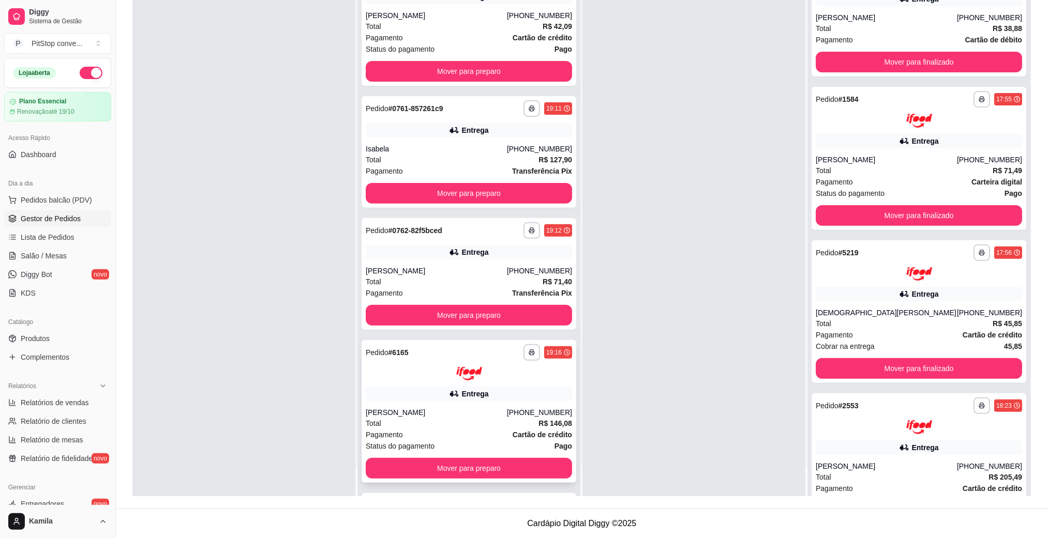
click at [435, 412] on div "[PERSON_NAME]" at bounding box center [436, 413] width 141 height 10
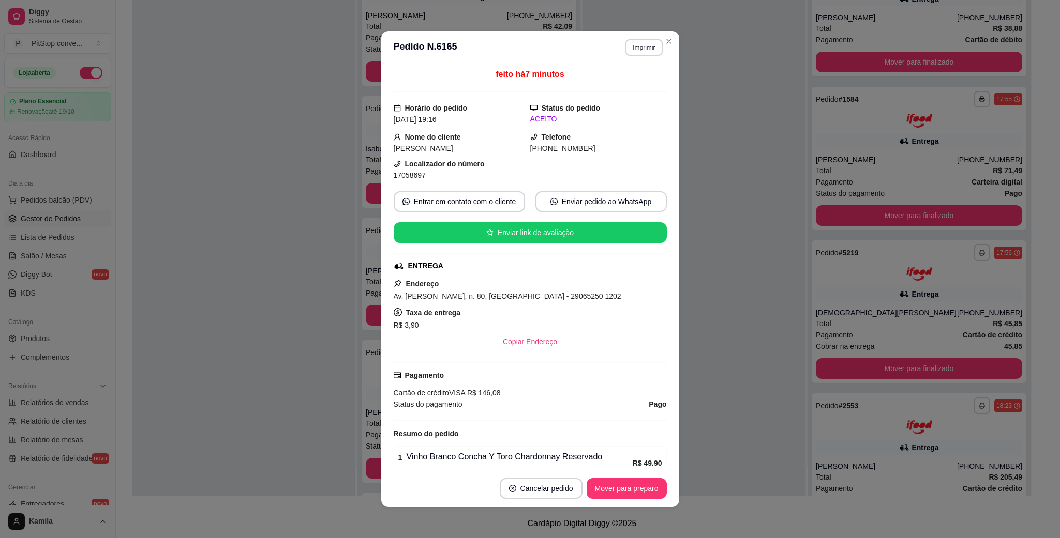
click at [489, 294] on span "Av. [PERSON_NAME], n. 80, [GEOGRAPHIC_DATA] - 29065250 1202" at bounding box center [508, 296] width 228 height 8
click at [486, 301] on span "Av. [PERSON_NAME], n. 80, [GEOGRAPHIC_DATA] - 29065250 1202" at bounding box center [508, 296] width 228 height 8
click at [400, 179] on span "17058697" at bounding box center [410, 175] width 32 height 8
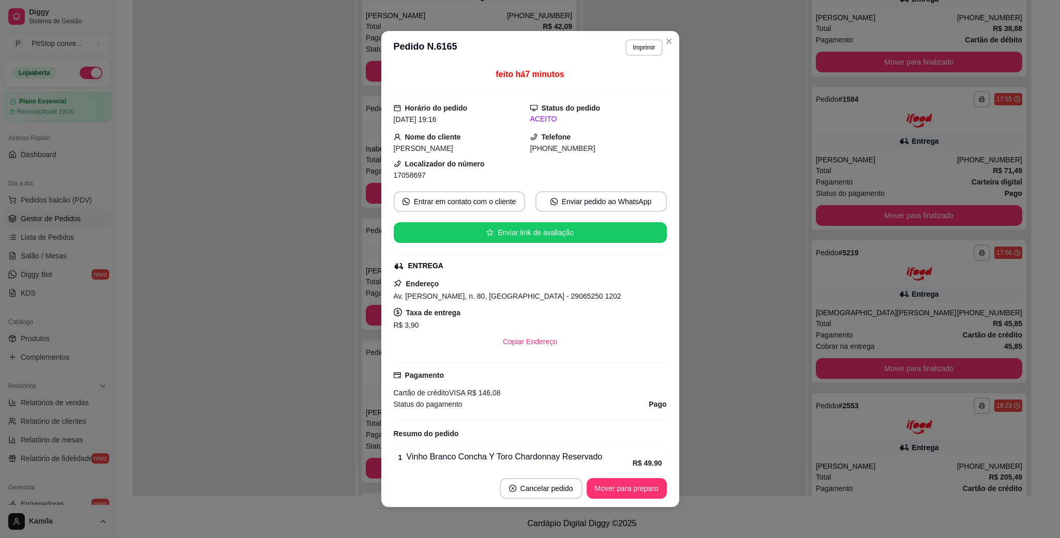
click at [400, 179] on span "17058697" at bounding box center [410, 175] width 32 height 8
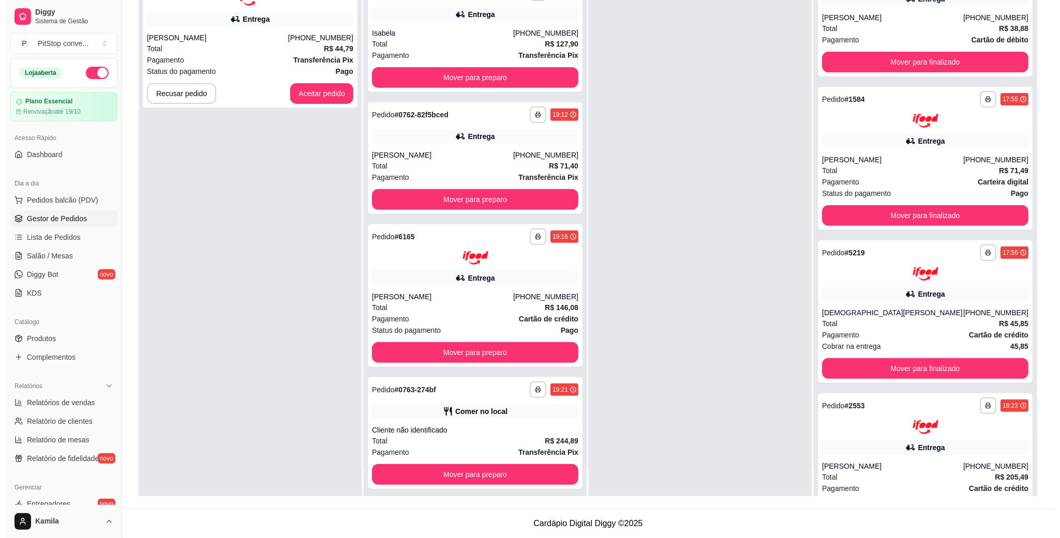
scroll to position [144, 0]
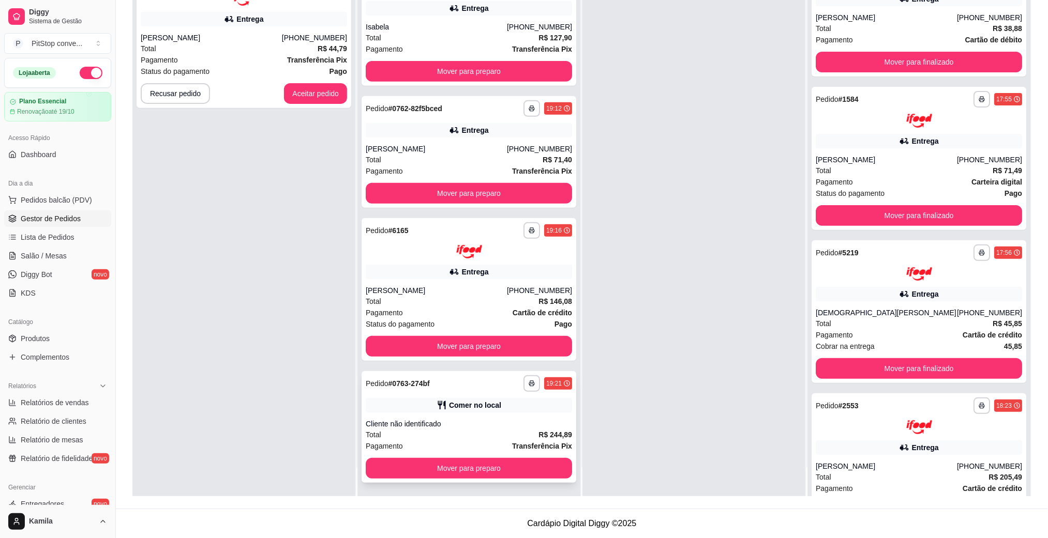
click at [535, 442] on strong "Transferência Pix" at bounding box center [542, 446] width 60 height 8
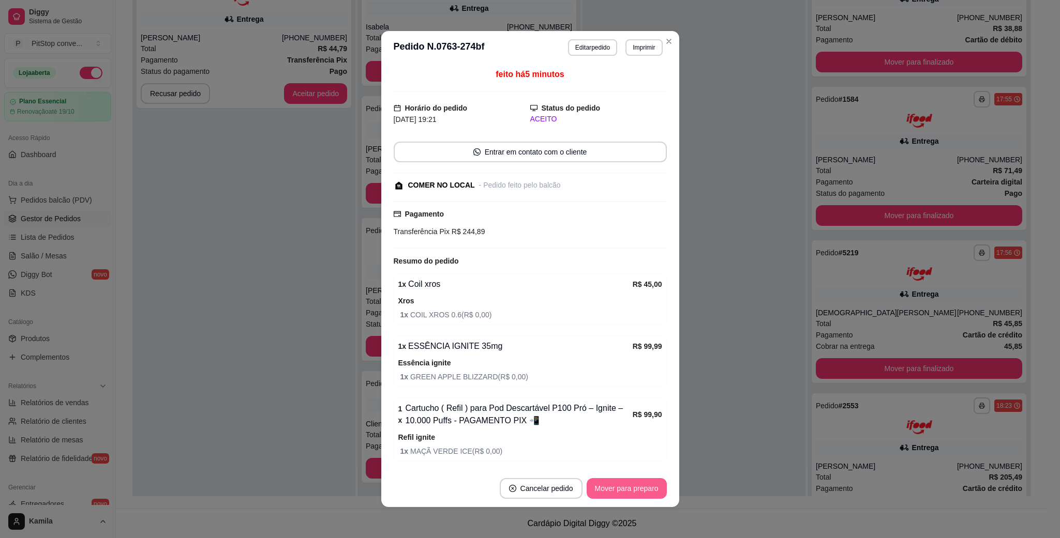
click at [618, 481] on button "Mover para preparo" at bounding box center [627, 488] width 80 height 21
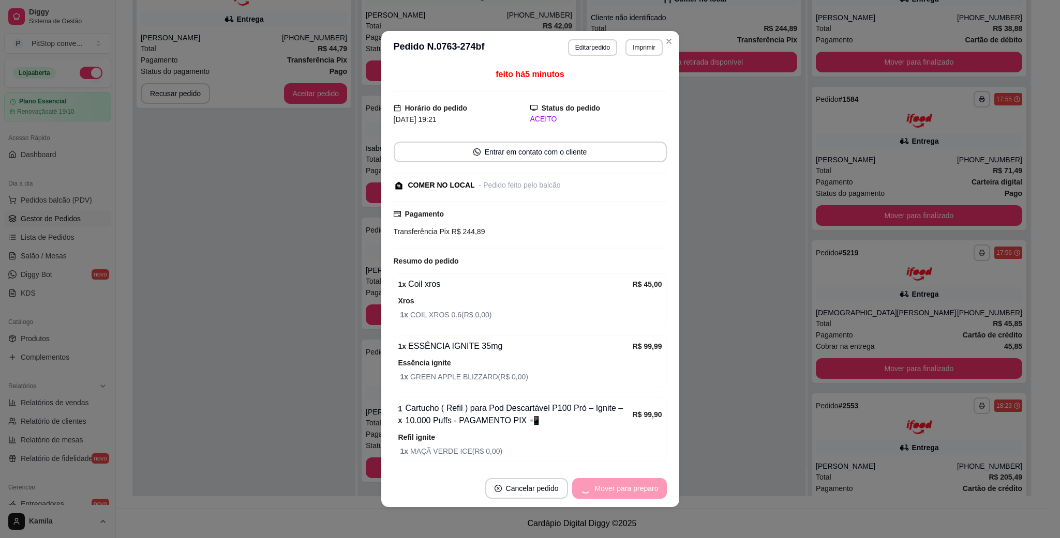
scroll to position [22, 0]
click at [626, 488] on button "Mover para retirada disponível" at bounding box center [609, 488] width 114 height 21
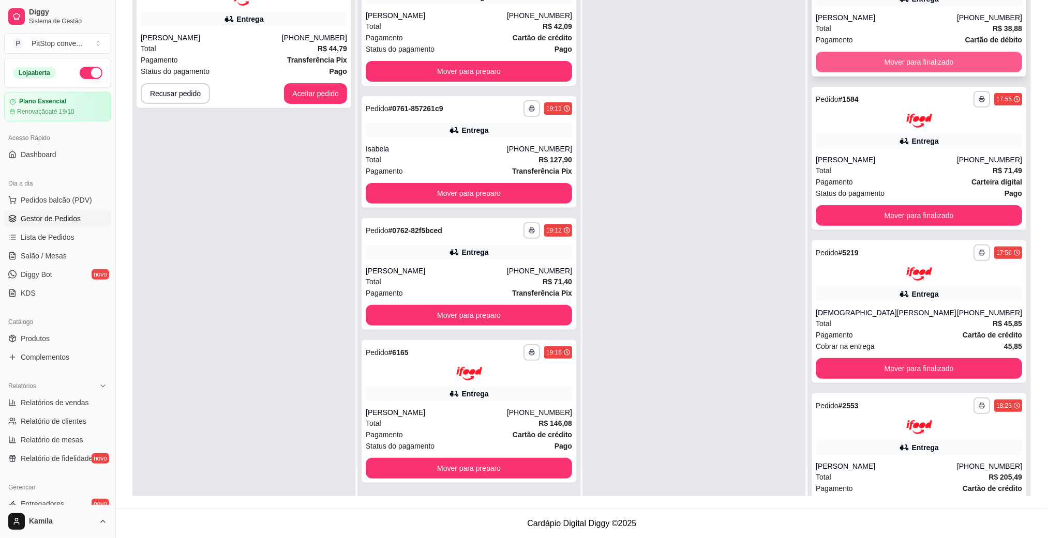
click at [930, 64] on button "Mover para finalizado" at bounding box center [919, 62] width 206 height 21
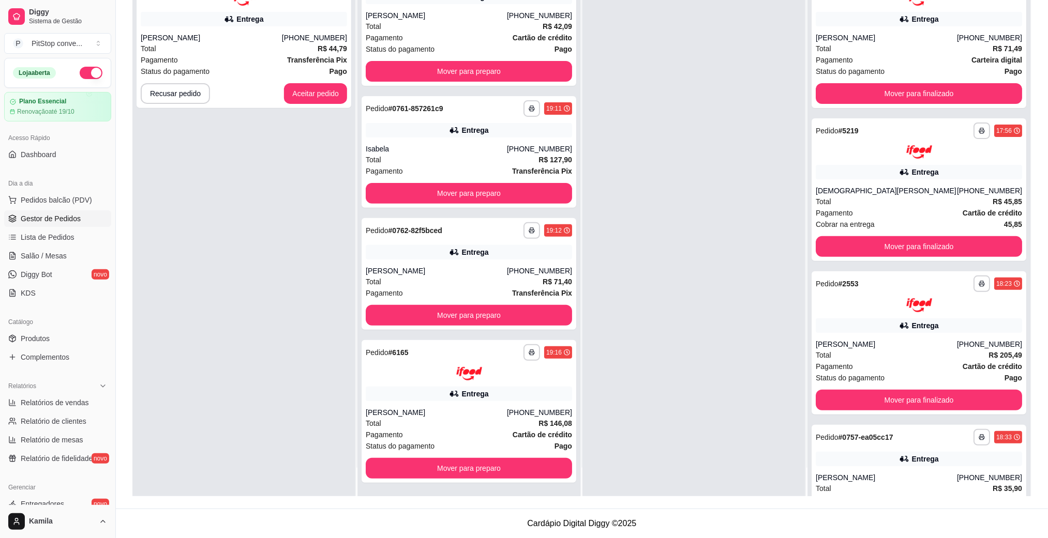
click at [930, 66] on div "Status do pagamento Pago" at bounding box center [919, 71] width 206 height 11
click at [917, 95] on button "Mover para finalizado" at bounding box center [919, 93] width 206 height 21
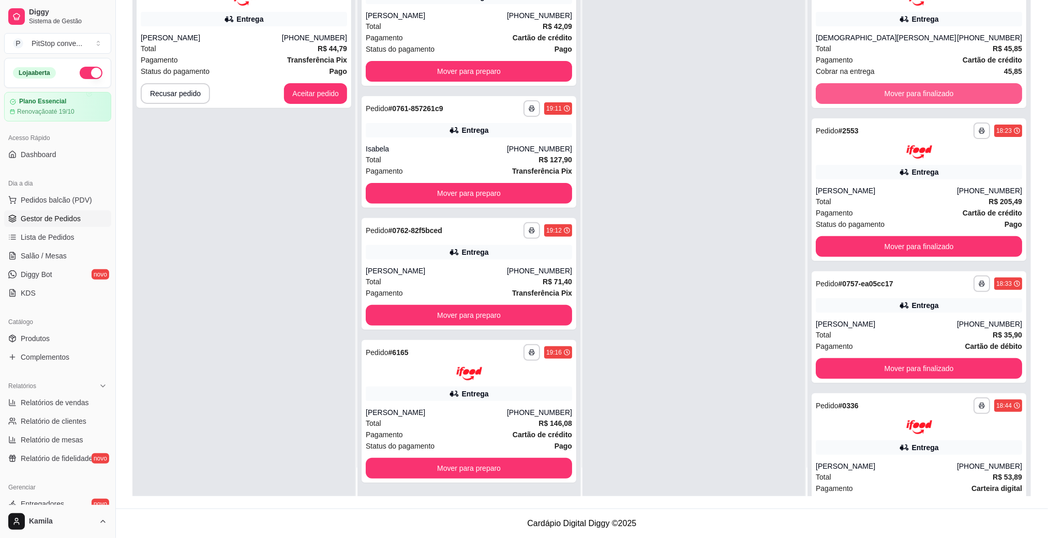
click at [917, 96] on button "Mover para finalizado" at bounding box center [919, 93] width 206 height 21
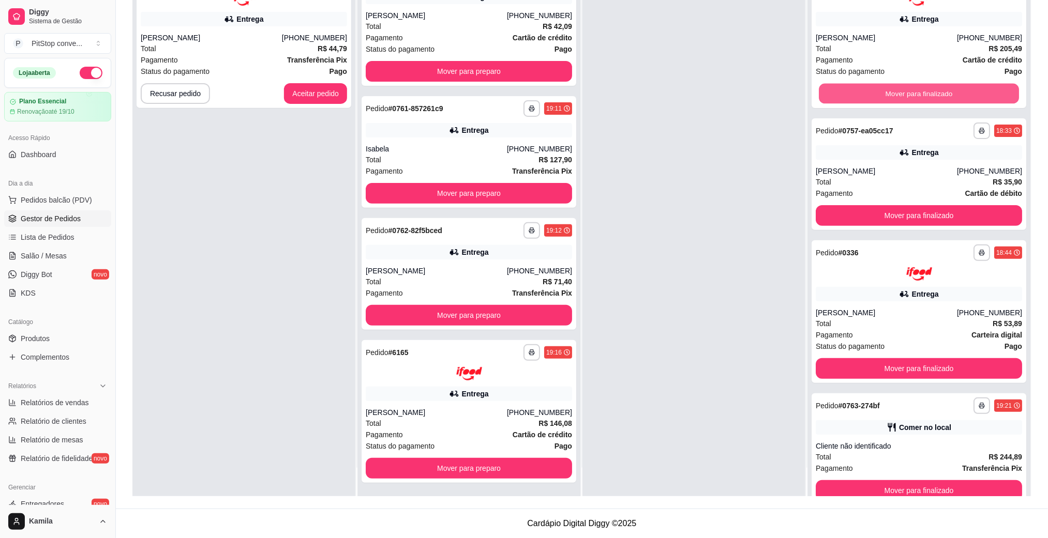
click at [917, 96] on button "Mover para finalizado" at bounding box center [919, 93] width 200 height 20
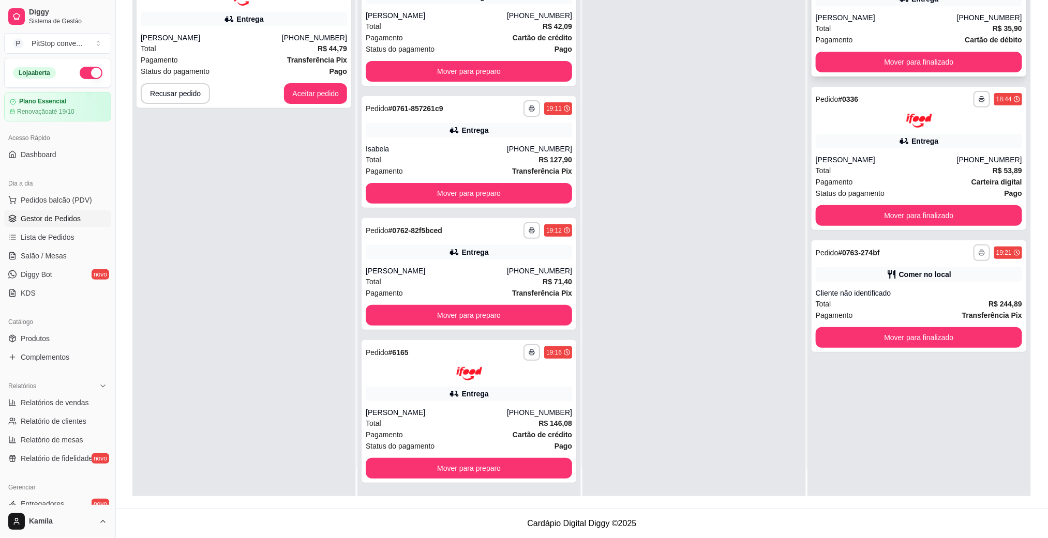
click at [925, 64] on button "Mover para finalizado" at bounding box center [919, 62] width 206 height 21
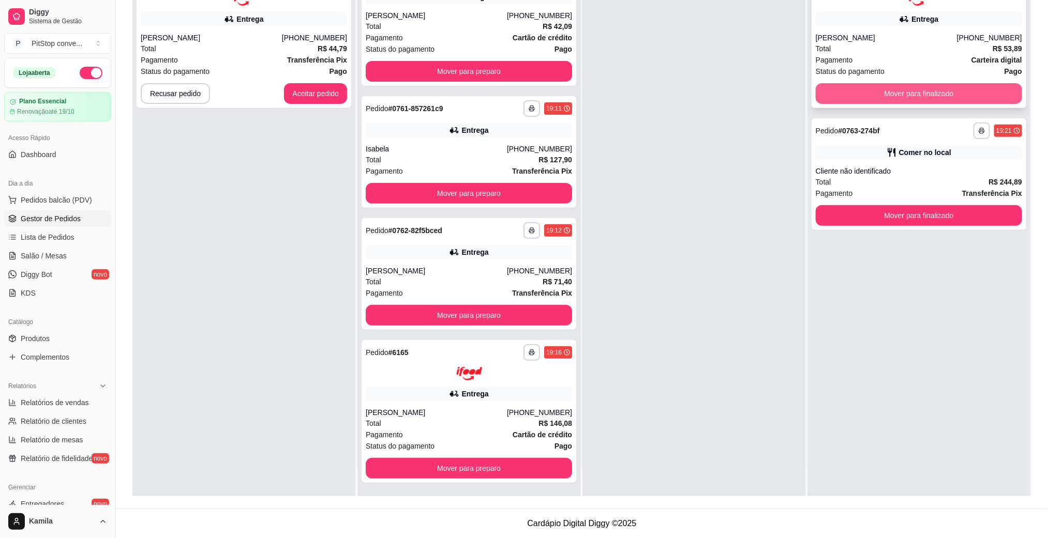
click at [922, 97] on button "Mover para finalizado" at bounding box center [919, 93] width 206 height 21
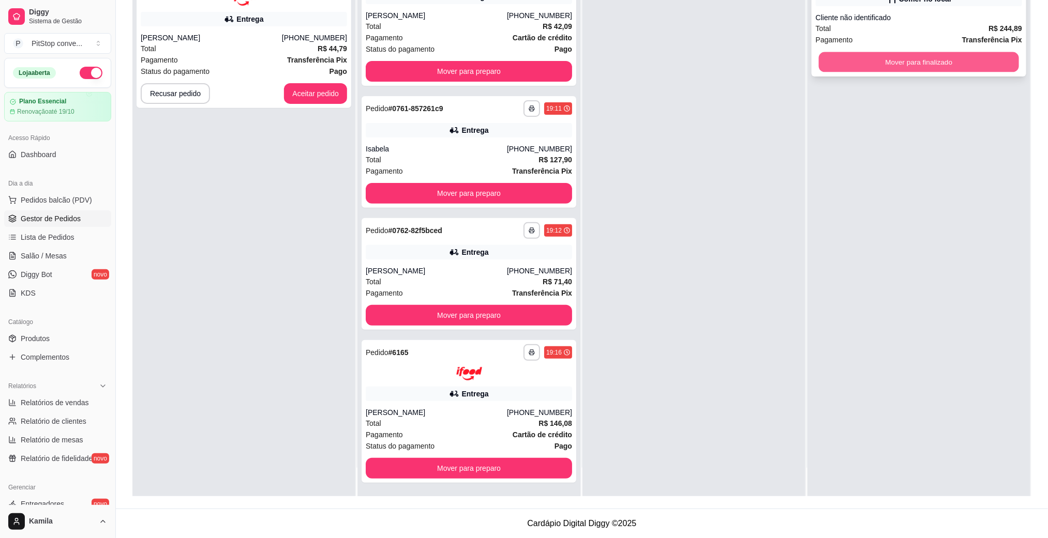
click at [921, 66] on button "Mover para finalizado" at bounding box center [919, 62] width 200 height 20
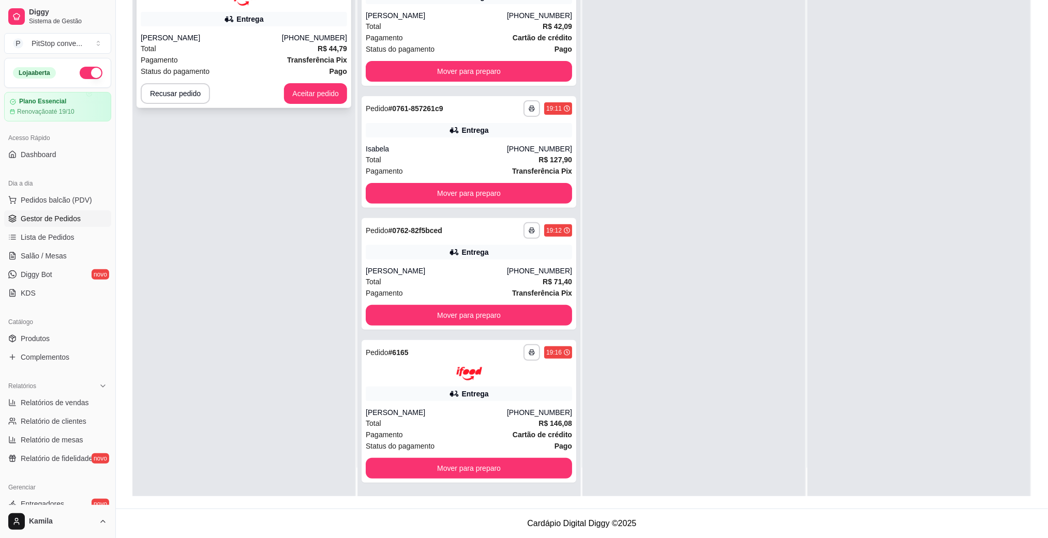
click at [267, 51] on div "Total R$ 44,79" at bounding box center [244, 48] width 206 height 11
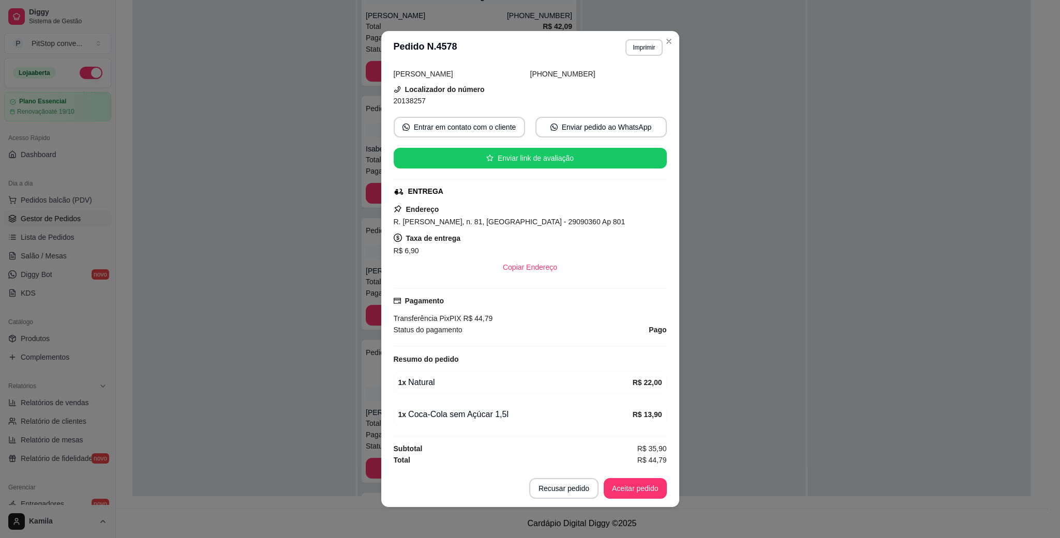
scroll to position [144, 0]
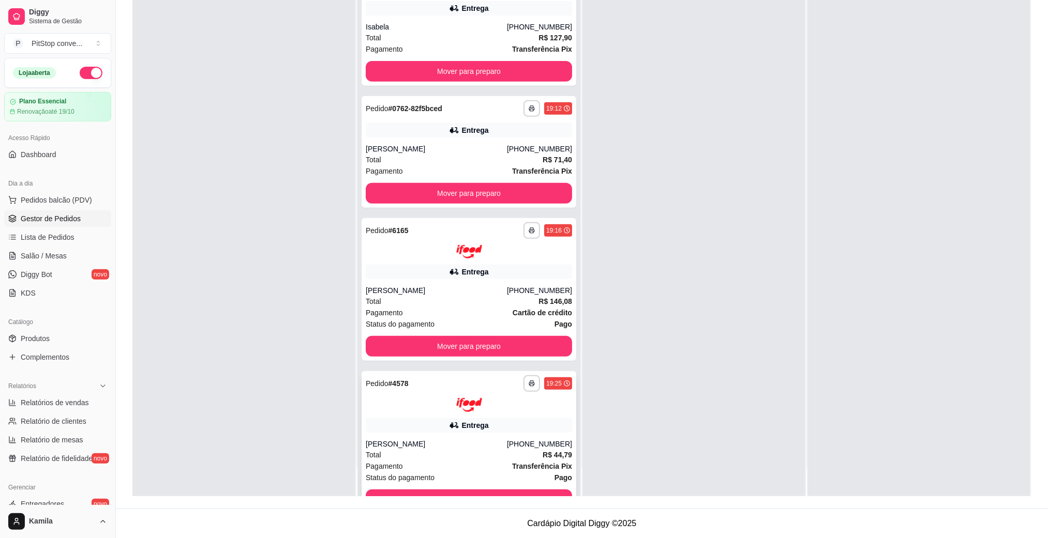
click at [457, 439] on div "[PERSON_NAME]" at bounding box center [436, 444] width 141 height 10
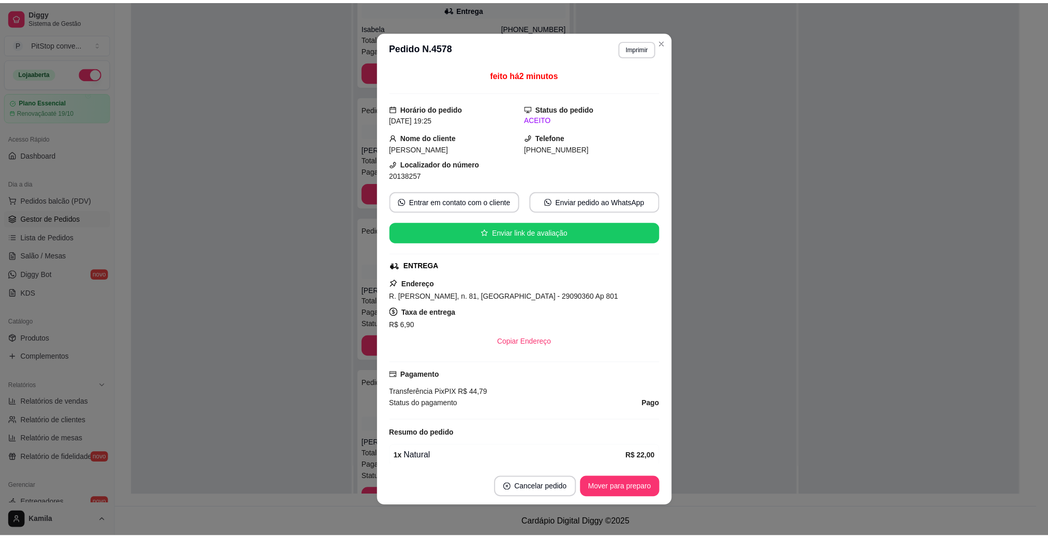
scroll to position [80, 0]
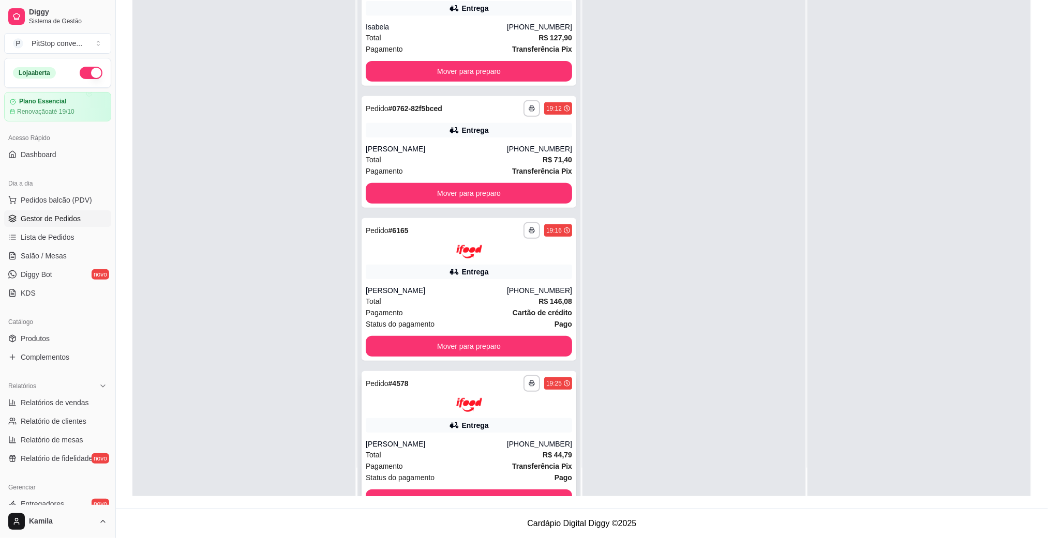
click at [428, 435] on div "**********" at bounding box center [469, 442] width 215 height 143
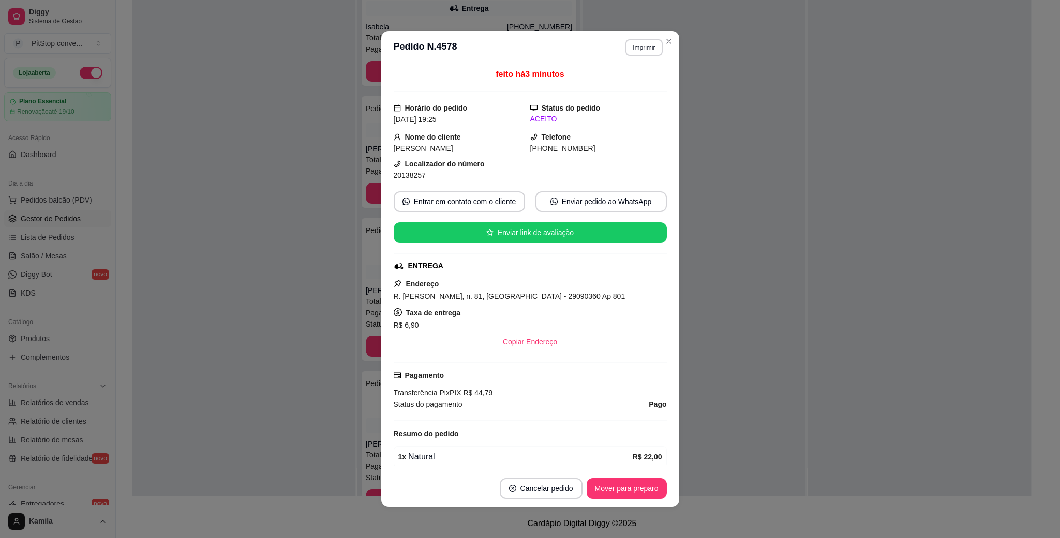
click at [576, 294] on span "R. [PERSON_NAME], n. 81, [GEOGRAPHIC_DATA] - 29090360 Ap 801" at bounding box center [510, 296] width 232 height 8
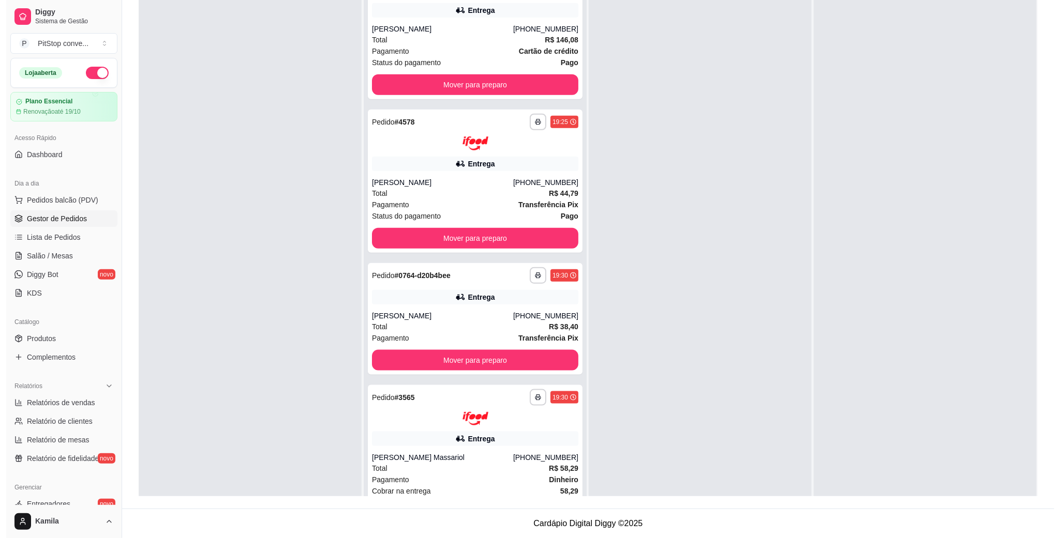
scroll to position [451, 0]
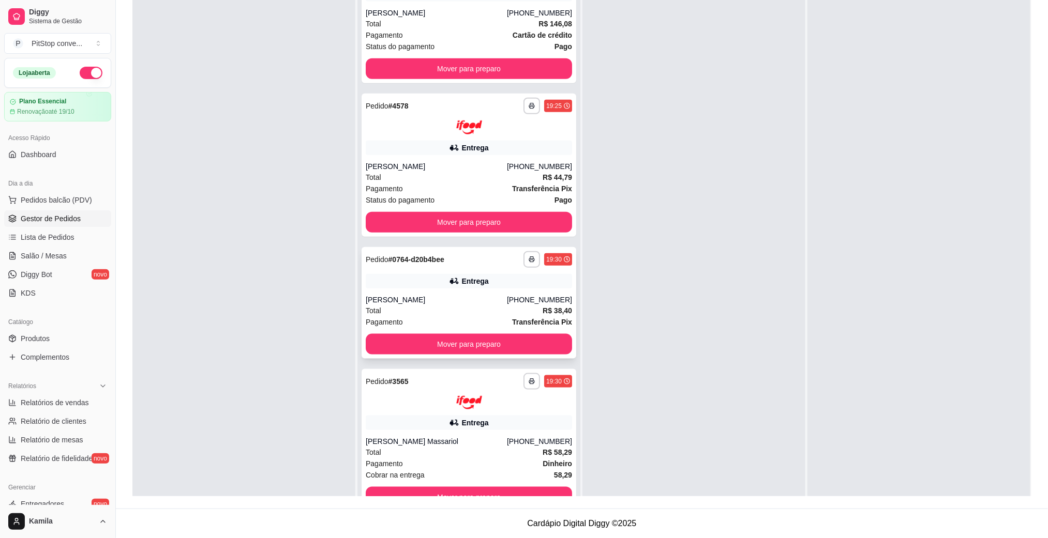
click at [445, 305] on div "Total R$ 38,40" at bounding box center [469, 310] width 206 height 11
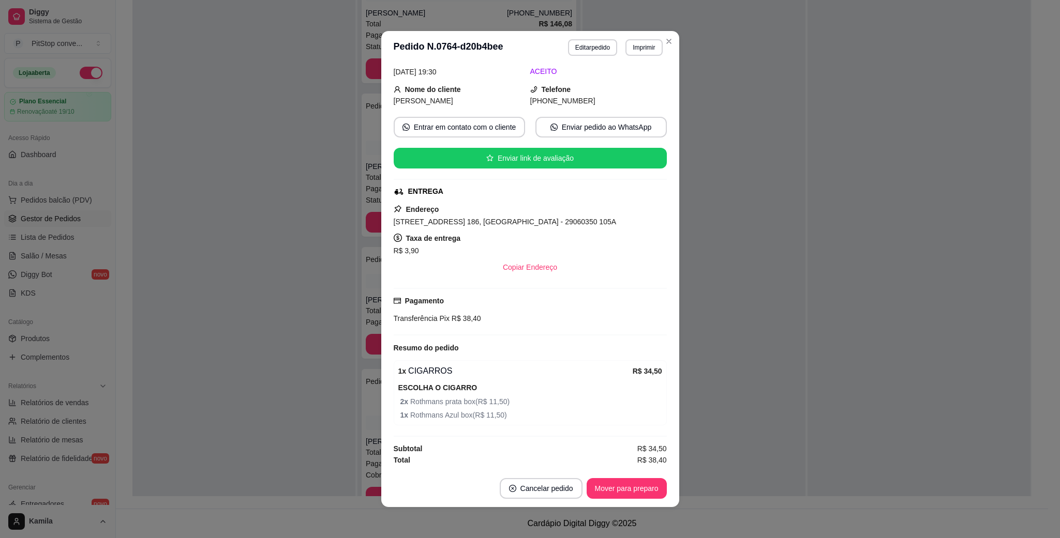
scroll to position [2, 0]
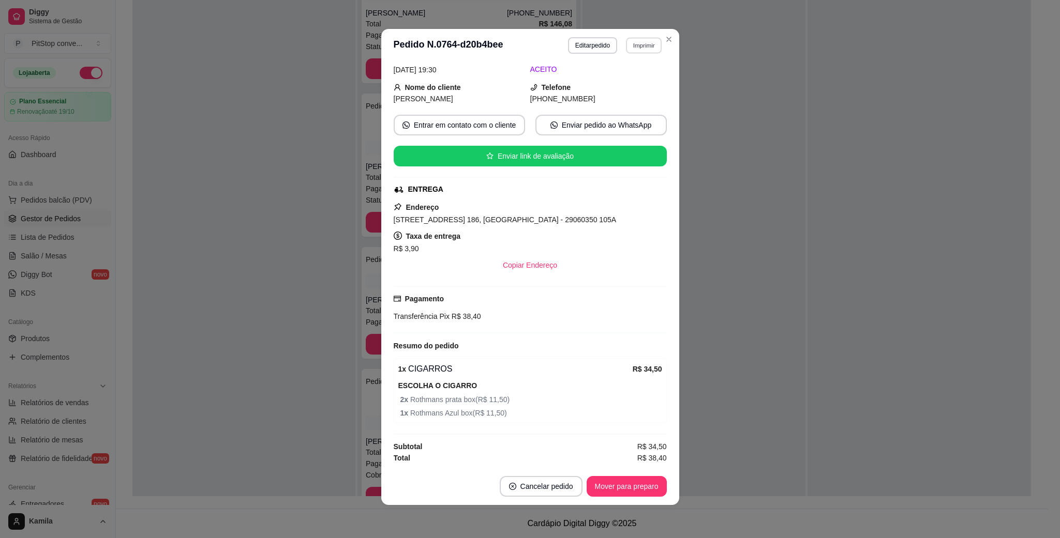
click at [642, 49] on button "Imprimir" at bounding box center [644, 45] width 36 height 16
click at [626, 74] on button "IMPRESSORA" at bounding box center [620, 82] width 75 height 17
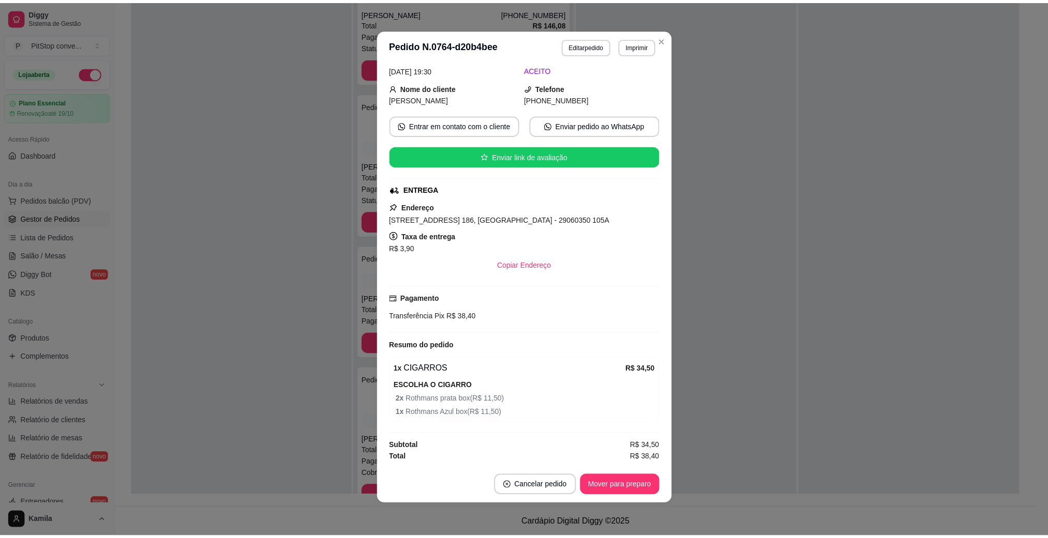
scroll to position [52, 0]
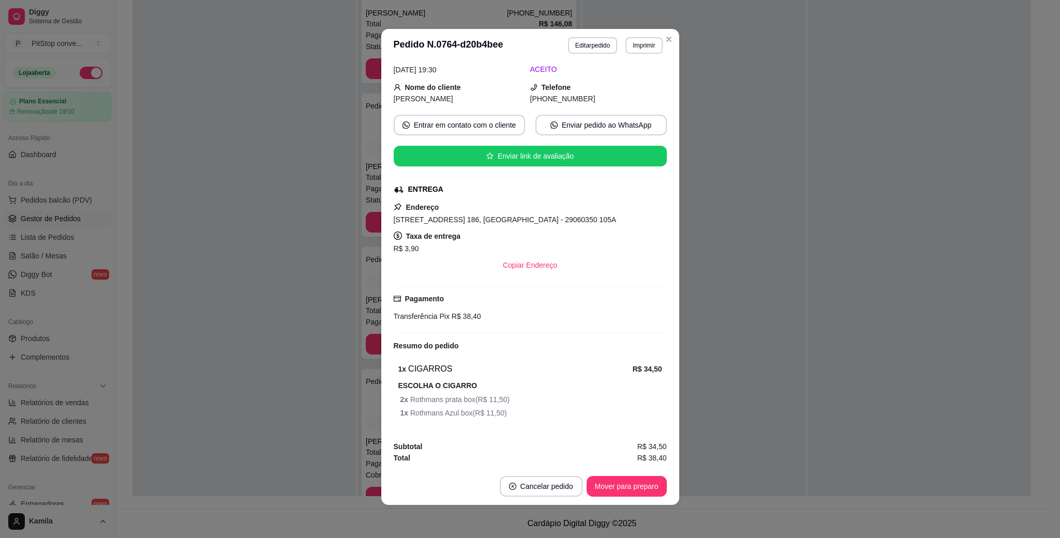
click at [565, 218] on span "[STREET_ADDRESS] 186, [GEOGRAPHIC_DATA] - 29060350 105A" at bounding box center [505, 220] width 223 height 8
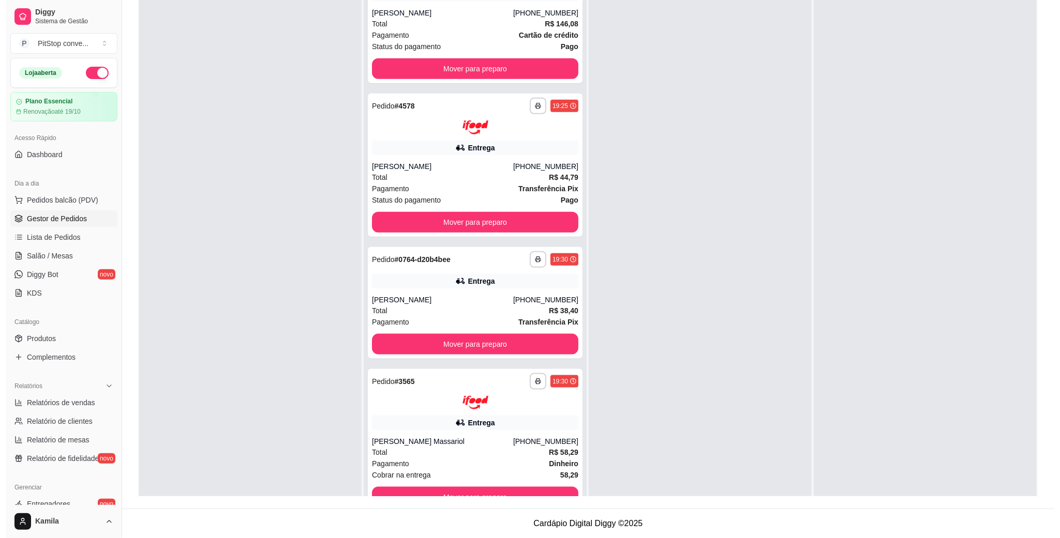
scroll to position [28, 0]
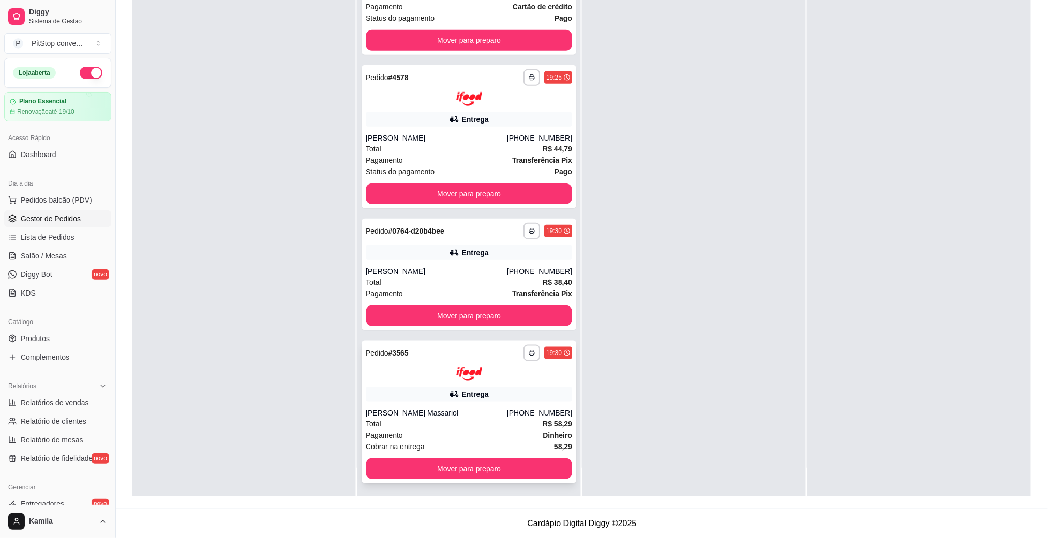
click at [494, 433] on div "Pagamento Dinheiro" at bounding box center [469, 435] width 206 height 11
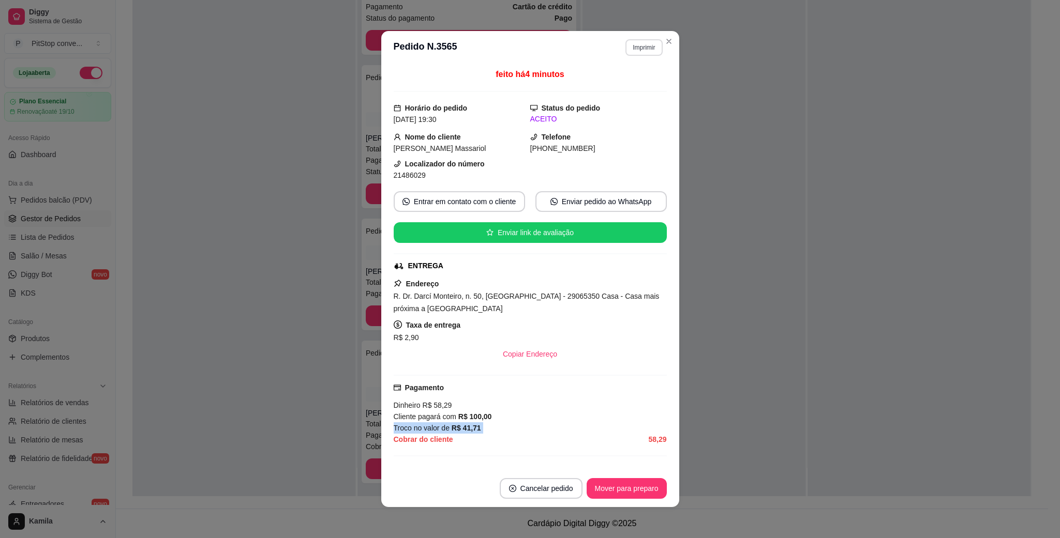
click at [644, 47] on button "Imprimir" at bounding box center [643, 47] width 37 height 17
click at [635, 109] on body "**********" at bounding box center [524, 111] width 1048 height 538
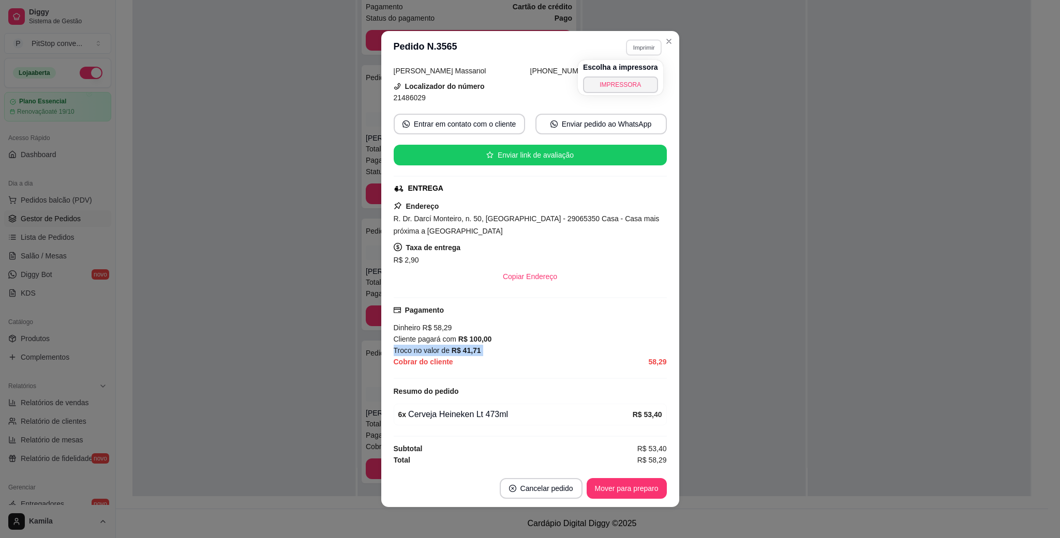
scroll to position [0, 0]
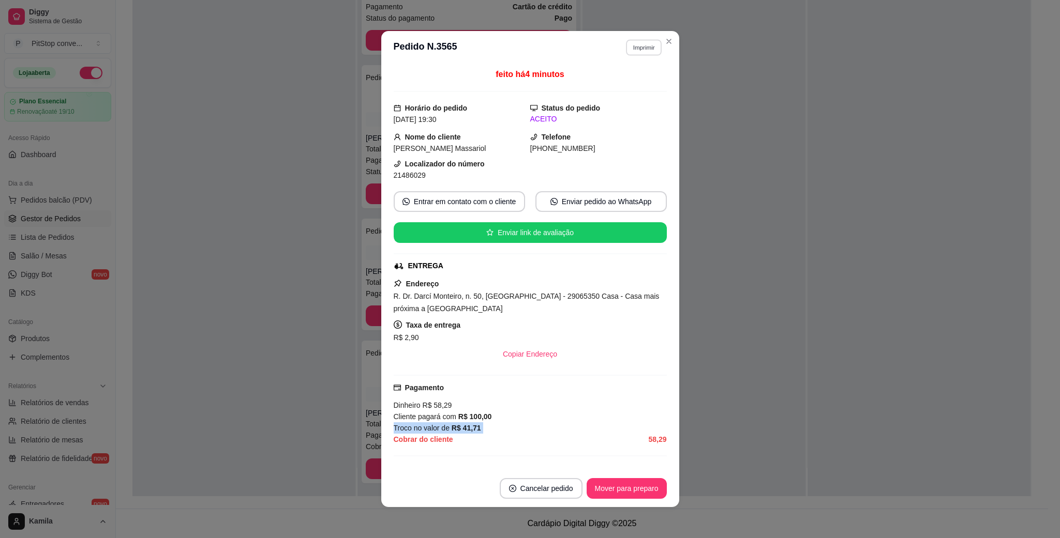
click at [632, 49] on button "Imprimir" at bounding box center [644, 47] width 36 height 16
click at [632, 48] on button "Imprimir" at bounding box center [644, 47] width 36 height 16
click at [632, 56] on header "**********" at bounding box center [530, 47] width 298 height 33
click at [634, 48] on button "Imprimir" at bounding box center [643, 47] width 37 height 17
click at [617, 89] on button "IMPRESSORA" at bounding box center [620, 85] width 75 height 17
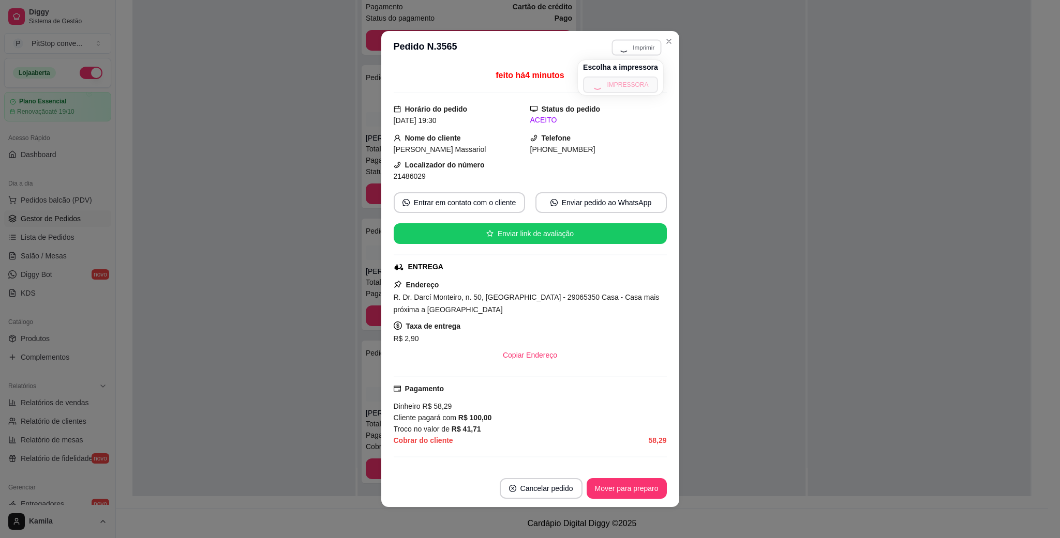
click at [617, 89] on div "Escolha a impressora IMPRESSORA" at bounding box center [620, 77] width 85 height 35
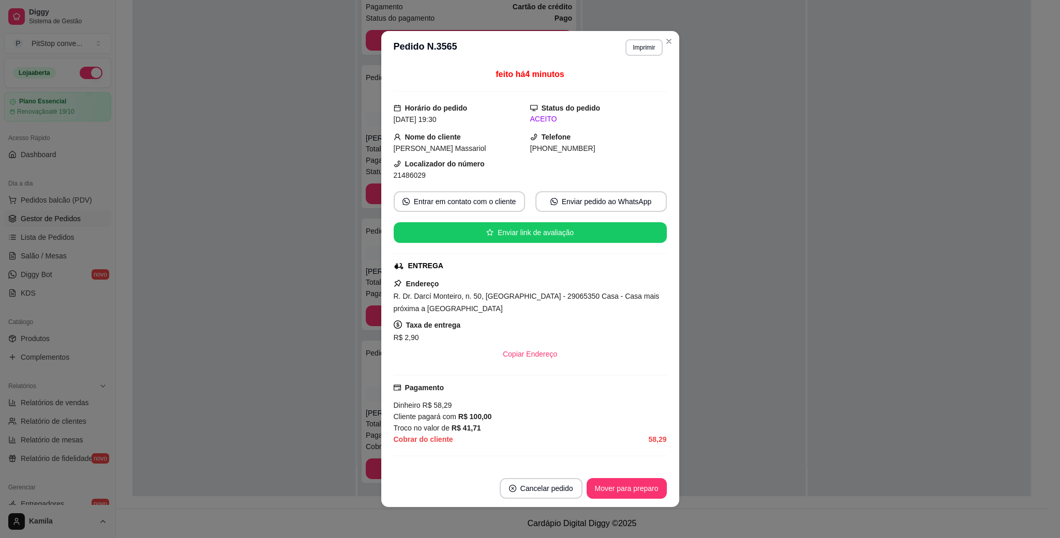
click at [571, 297] on span "R. Dr. Darcí Monteiro, n. 50, [GEOGRAPHIC_DATA] - 29065350 Casa - Casa mais pró…" at bounding box center [527, 302] width 266 height 21
drag, startPoint x: 571, startPoint y: 297, endPoint x: 592, endPoint y: 311, distance: 25.0
click at [571, 298] on span "R. Dr. Darcí Monteiro, n. 50, [GEOGRAPHIC_DATA] - 29065350 Casa - Casa mais pró…" at bounding box center [527, 302] width 266 height 21
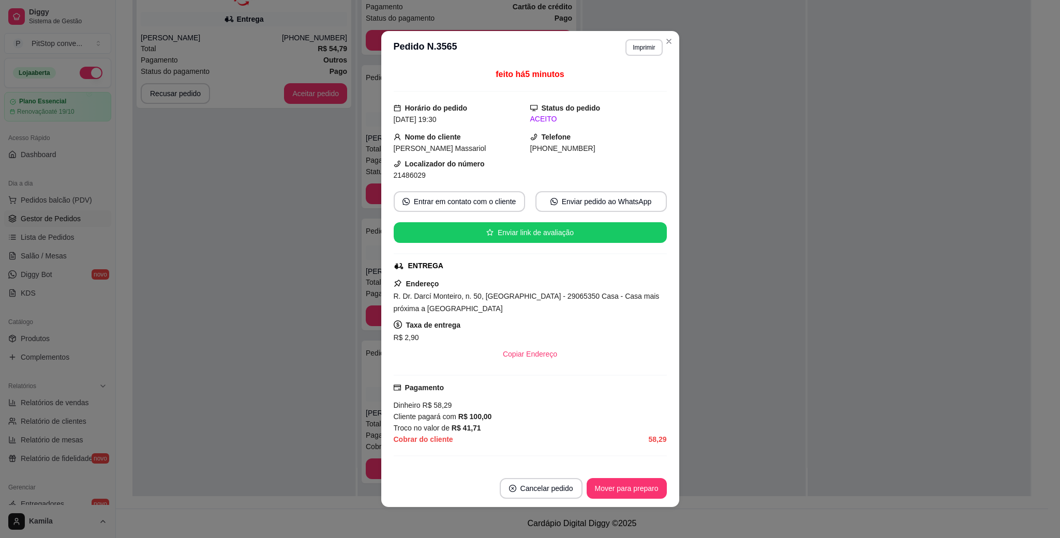
click at [458, 417] on strong "R$ 100,00" at bounding box center [475, 417] width 34 height 8
click at [460, 418] on strong "R$ 100,00" at bounding box center [475, 417] width 34 height 8
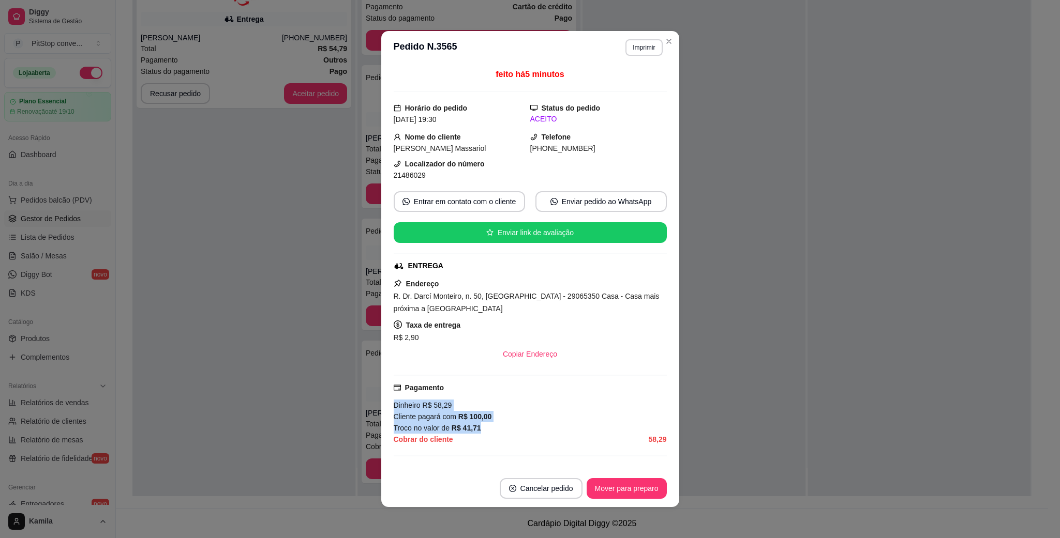
drag, startPoint x: 489, startPoint y: 438, endPoint x: 375, endPoint y: 408, distance: 118.1
click at [381, 408] on div "feito há 5 minutos Horário do pedido [DATE] 19:30 Status do pedido ACEITO Nome …" at bounding box center [530, 267] width 298 height 406
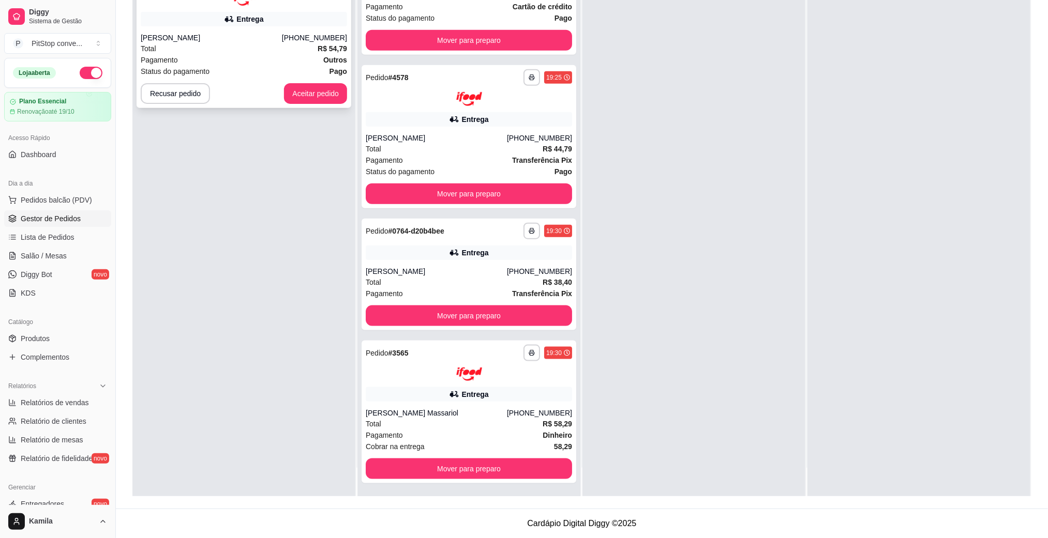
click at [268, 16] on div "Entrega" at bounding box center [244, 19] width 206 height 14
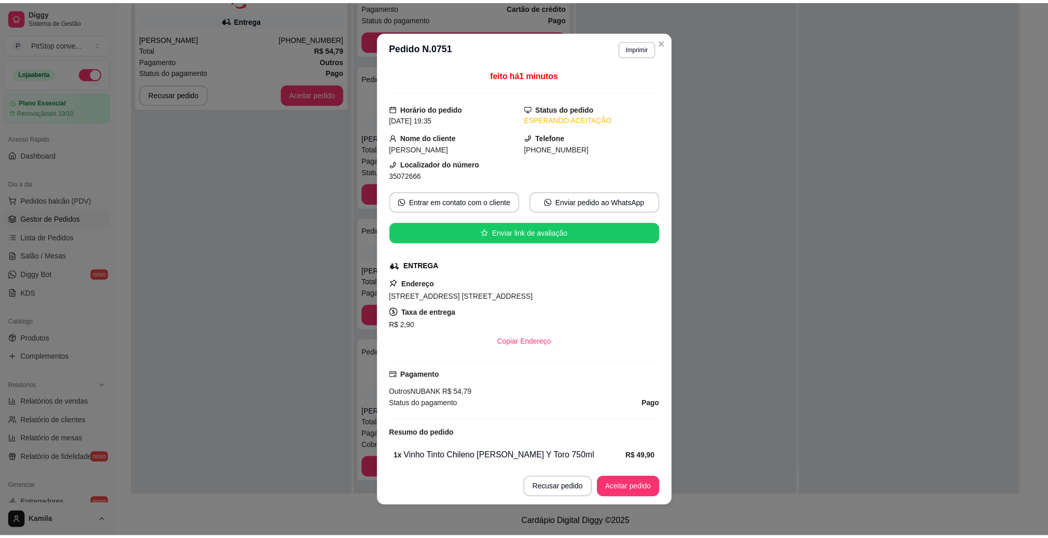
scroll to position [47, 0]
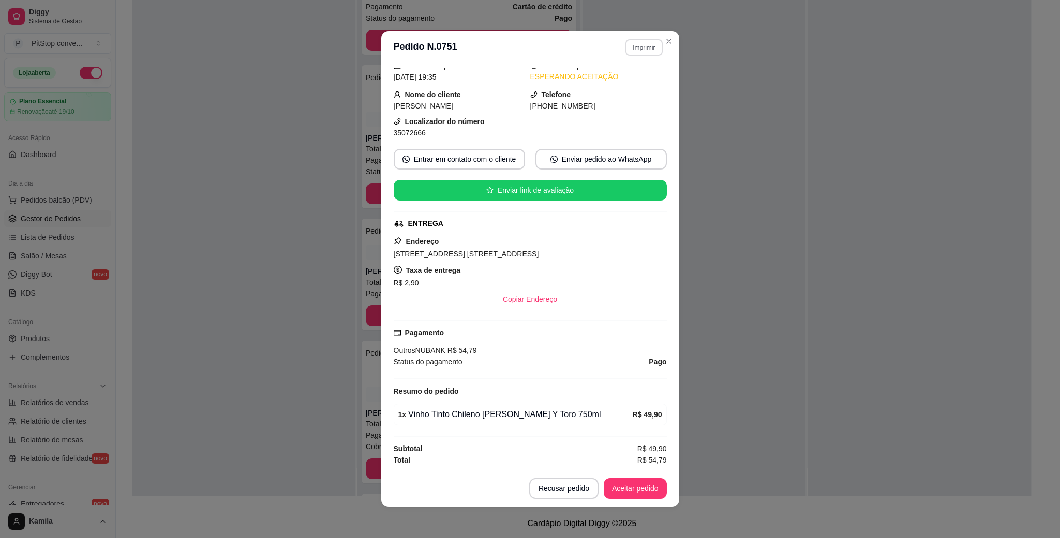
click at [650, 54] on button "Imprimir" at bounding box center [643, 47] width 37 height 17
click at [631, 84] on button "IMPRESSORA" at bounding box center [620, 85] width 75 height 17
click at [539, 250] on span "[STREET_ADDRESS] [STREET_ADDRESS]" at bounding box center [466, 254] width 145 height 8
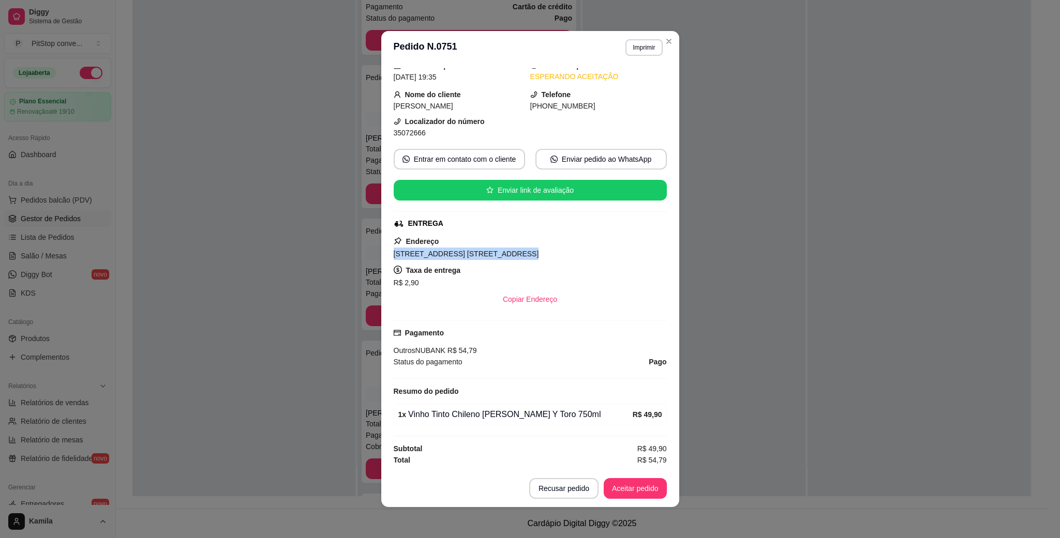
click at [407, 129] on span "35072666" at bounding box center [410, 133] width 32 height 8
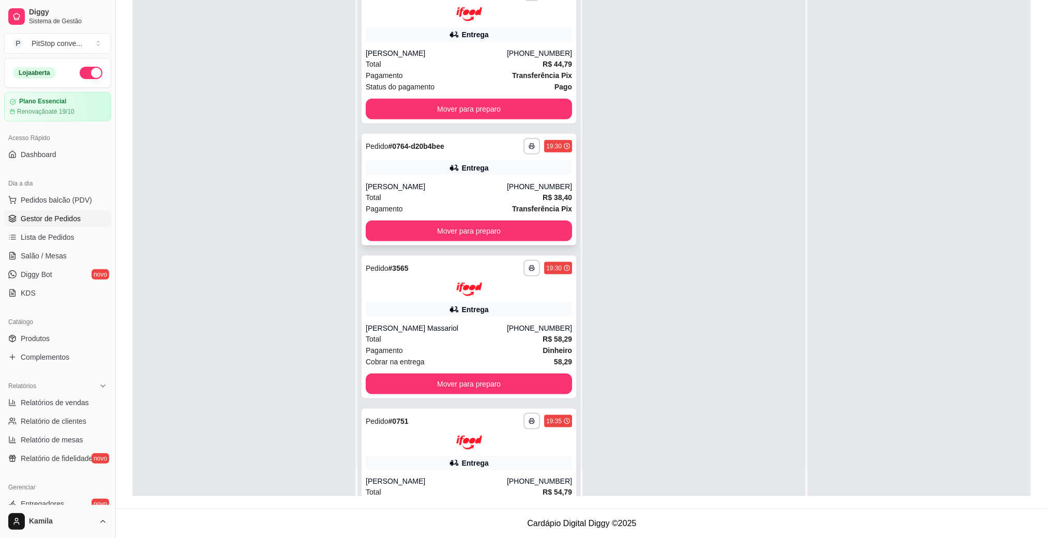
scroll to position [604, 0]
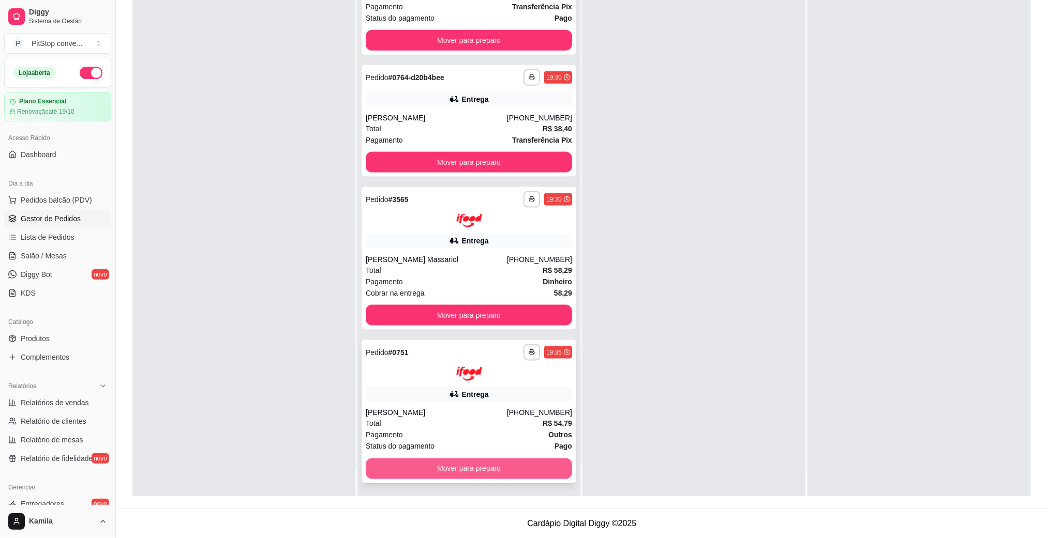
click at [446, 464] on button "Mover para preparo" at bounding box center [469, 469] width 206 height 21
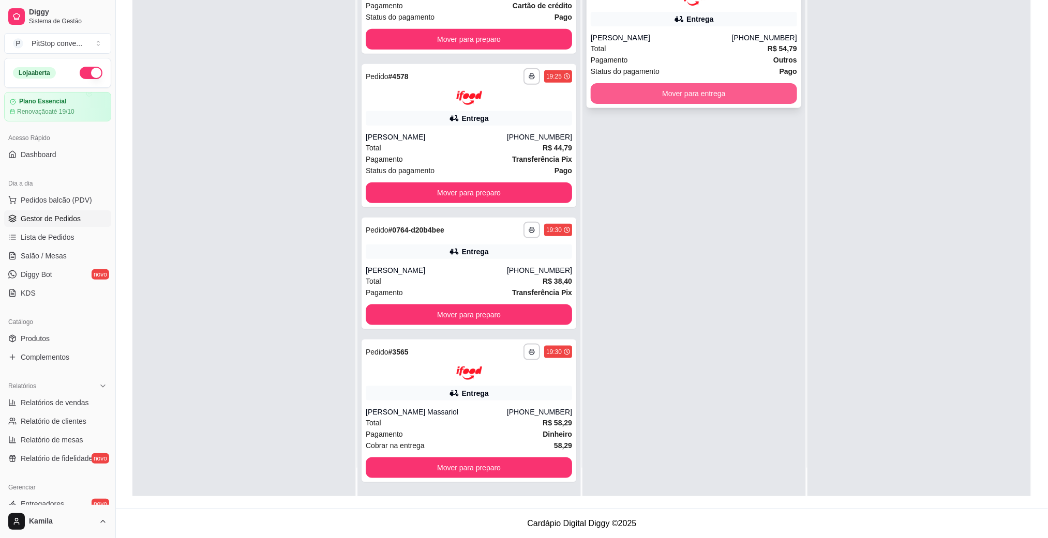
click at [721, 92] on button "Mover para entrega" at bounding box center [694, 93] width 206 height 21
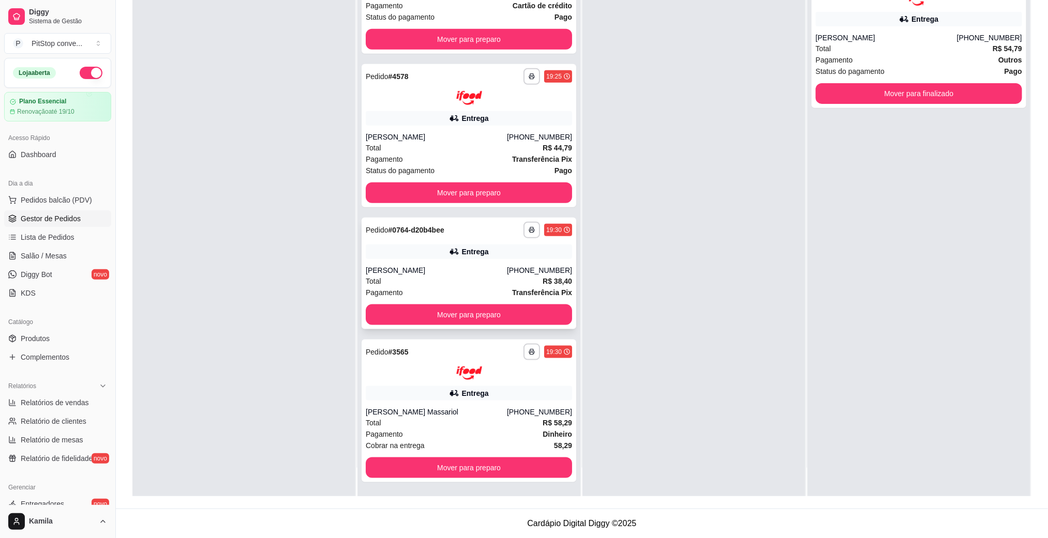
scroll to position [451, 0]
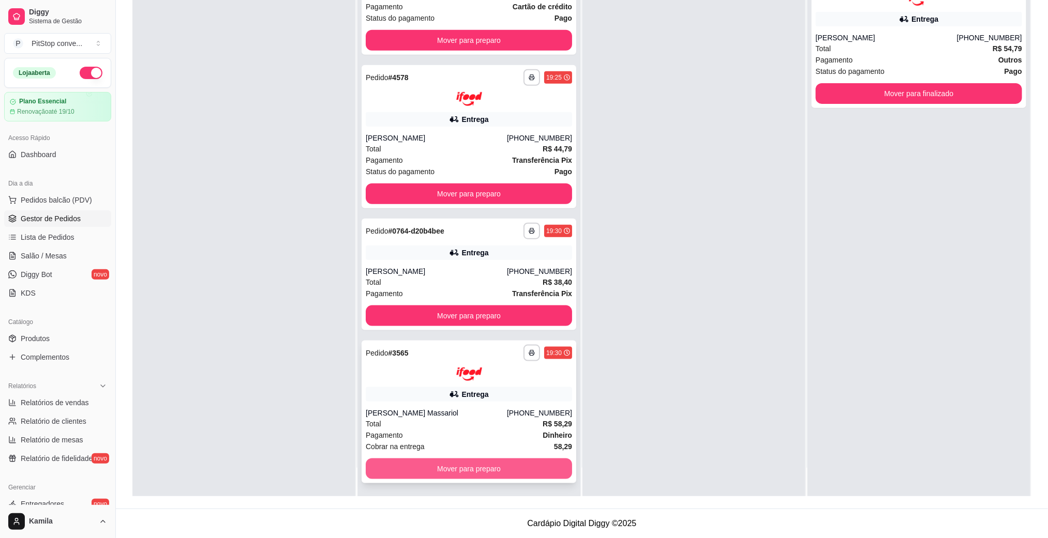
click at [486, 469] on button "Mover para preparo" at bounding box center [469, 469] width 206 height 21
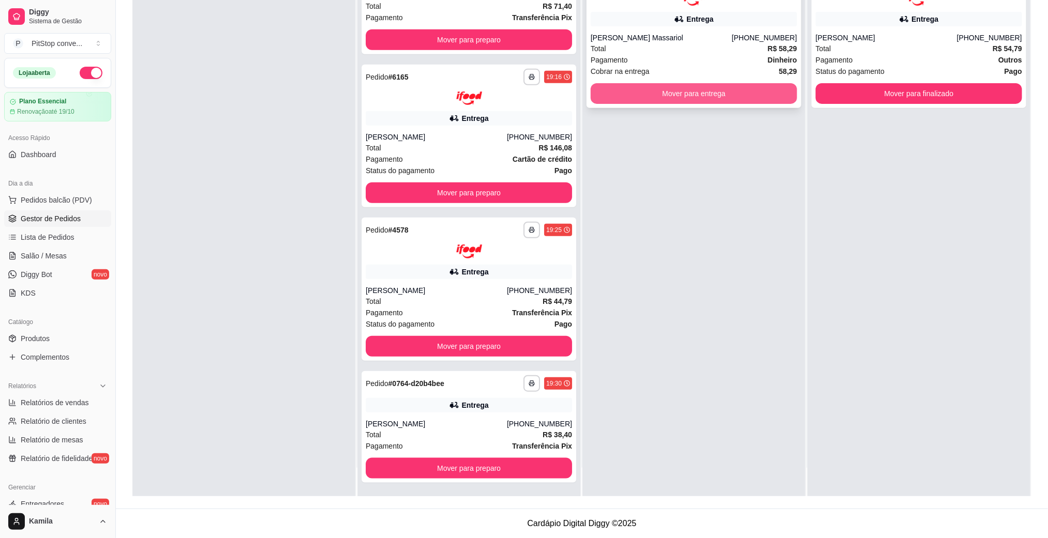
click at [713, 96] on button "Mover para entrega" at bounding box center [694, 93] width 206 height 21
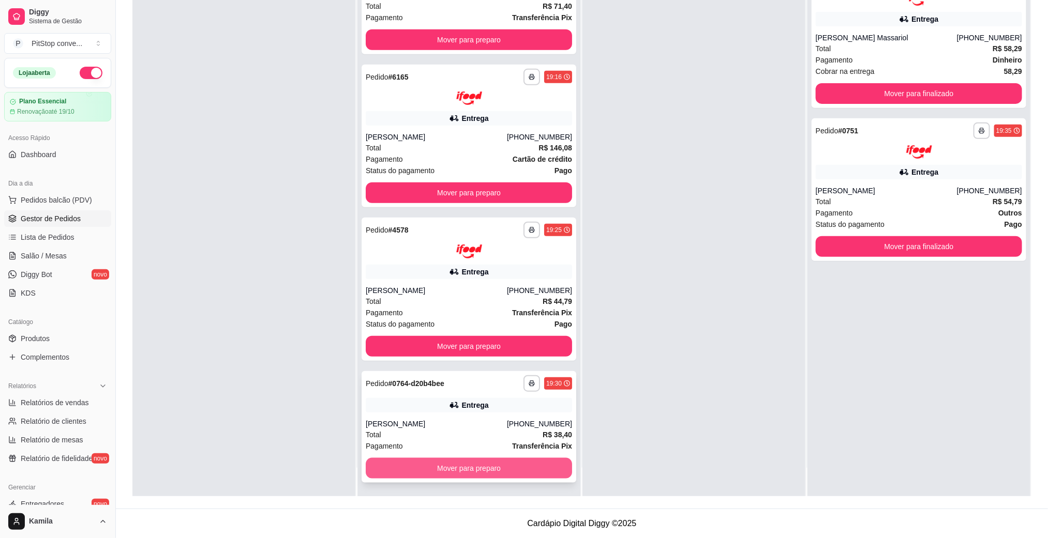
click at [439, 471] on button "Mover para preparo" at bounding box center [469, 468] width 206 height 21
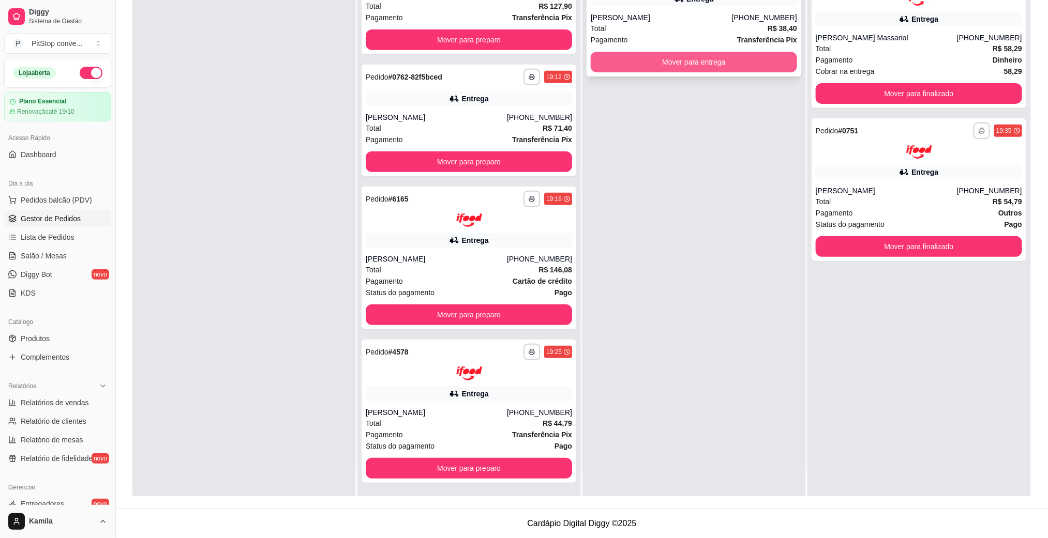
click at [703, 64] on button "Mover para entrega" at bounding box center [694, 62] width 206 height 21
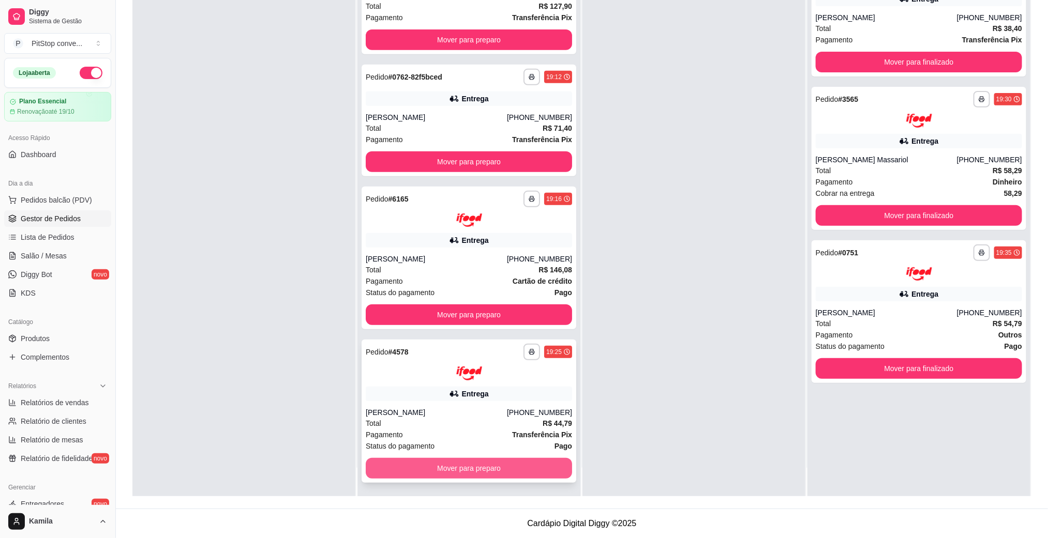
click at [463, 464] on button "Mover para preparo" at bounding box center [469, 468] width 206 height 21
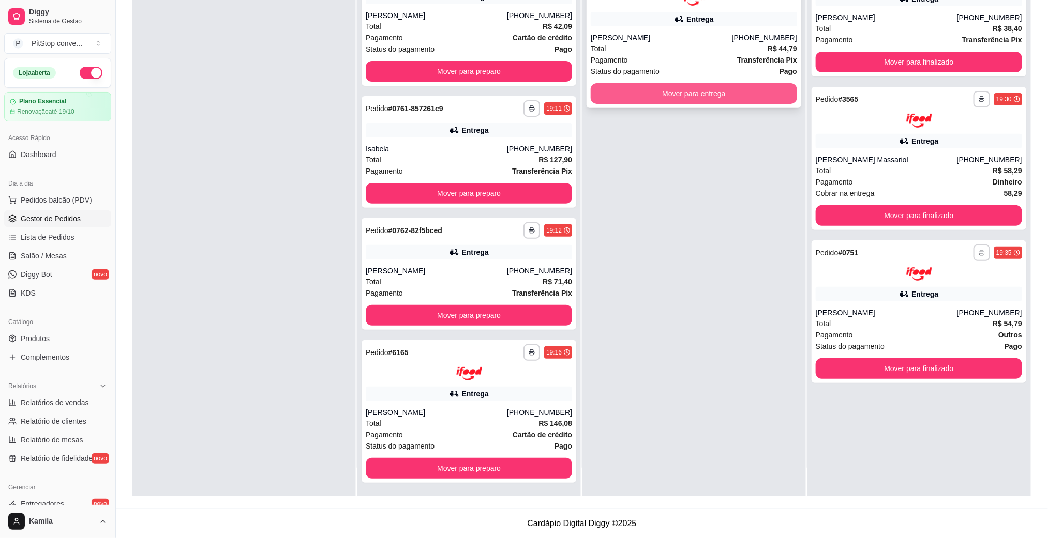
click at [706, 98] on button "Mover para entrega" at bounding box center [694, 93] width 206 height 21
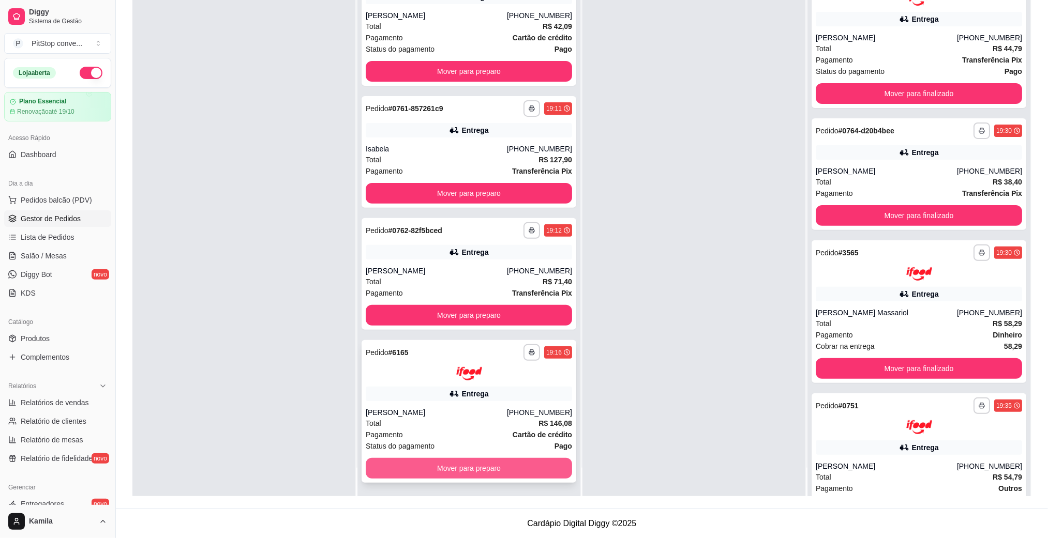
click at [472, 475] on button "Mover para preparo" at bounding box center [469, 468] width 206 height 21
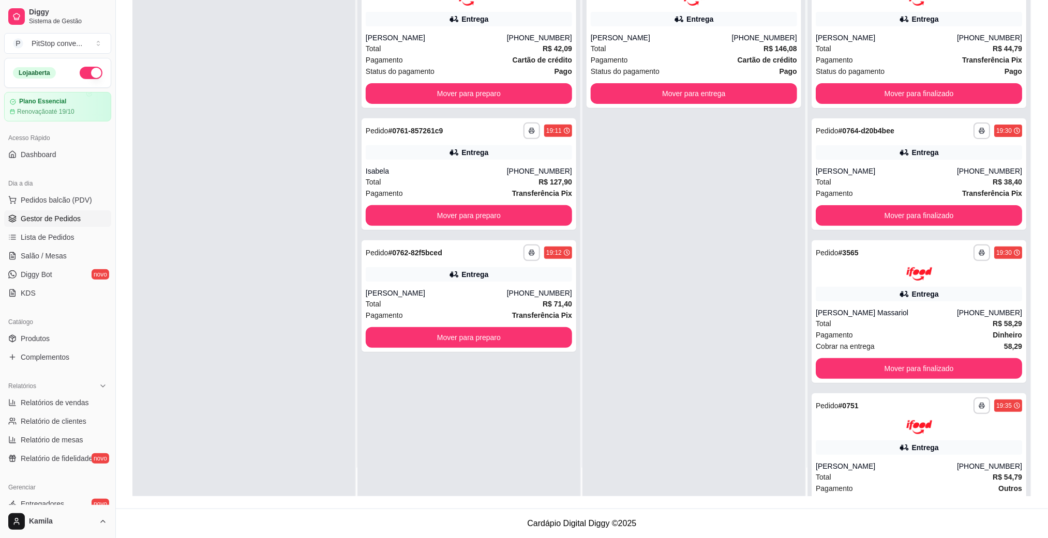
scroll to position [0, 0]
click at [705, 98] on button "Mover para entrega" at bounding box center [694, 93] width 206 height 21
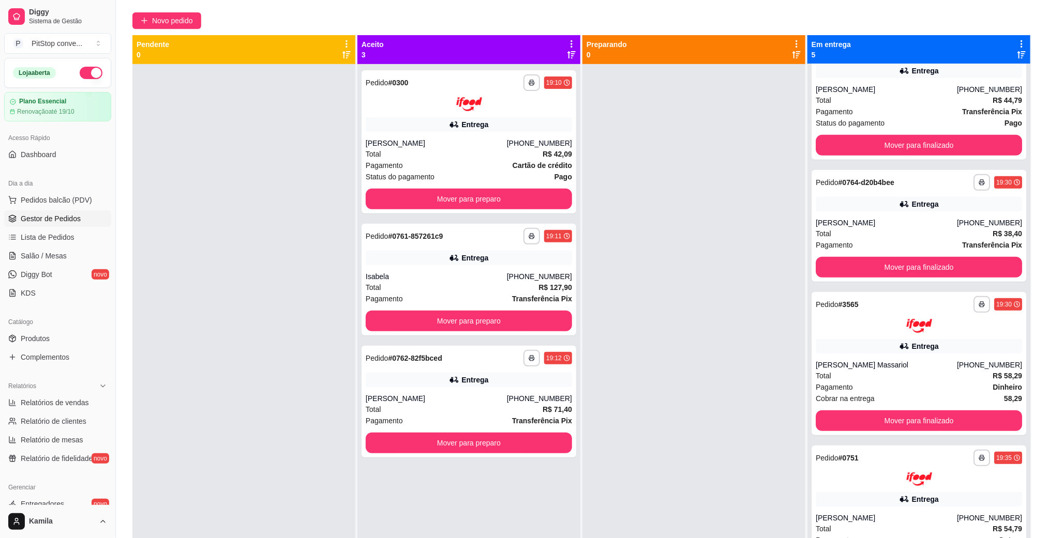
click at [89, 70] on button "button" at bounding box center [91, 73] width 23 height 12
click at [544, 209] on div "**********" at bounding box center [469, 141] width 215 height 143
click at [459, 191] on button "Mover para preparo" at bounding box center [469, 199] width 206 height 21
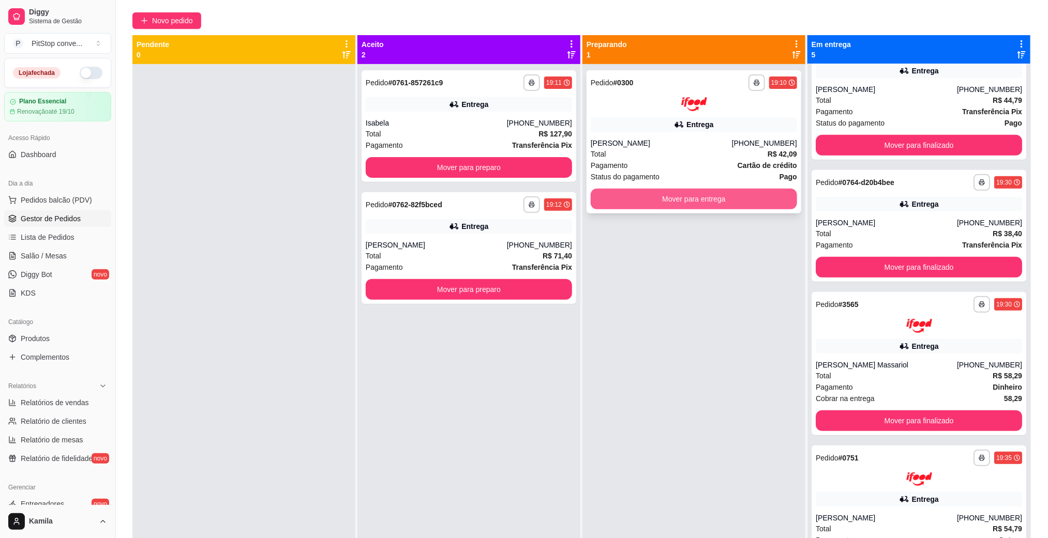
click at [643, 200] on button "Mover para entrega" at bounding box center [694, 199] width 206 height 21
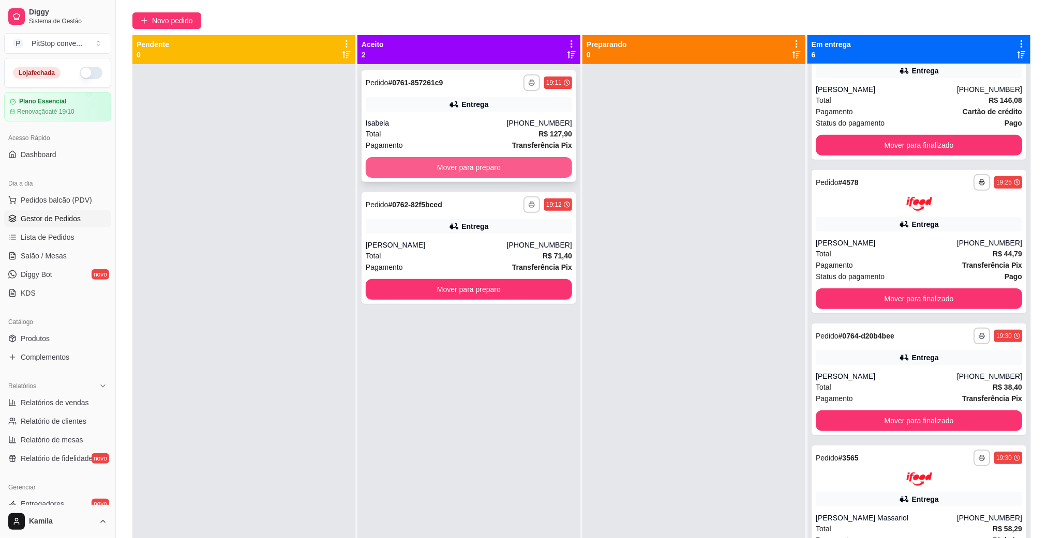
scroll to position [360, 0]
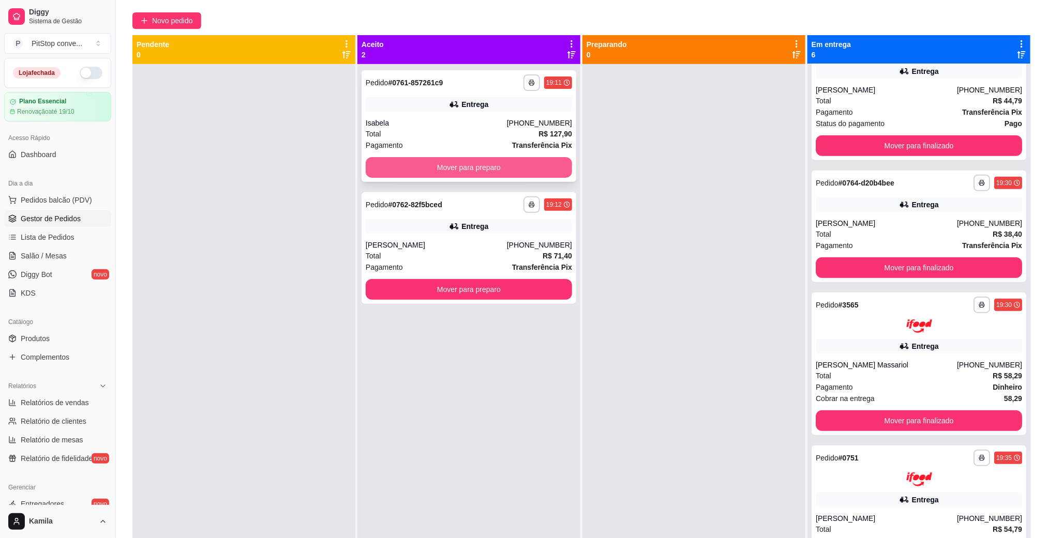
click at [510, 164] on button "Mover para preparo" at bounding box center [469, 167] width 206 height 21
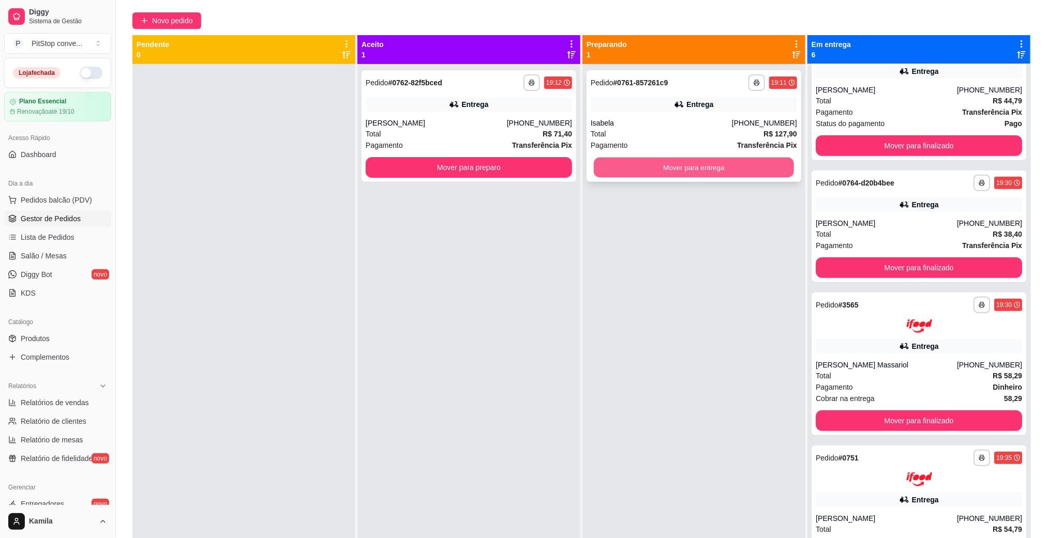
click at [616, 177] on button "Mover para entrega" at bounding box center [694, 168] width 200 height 20
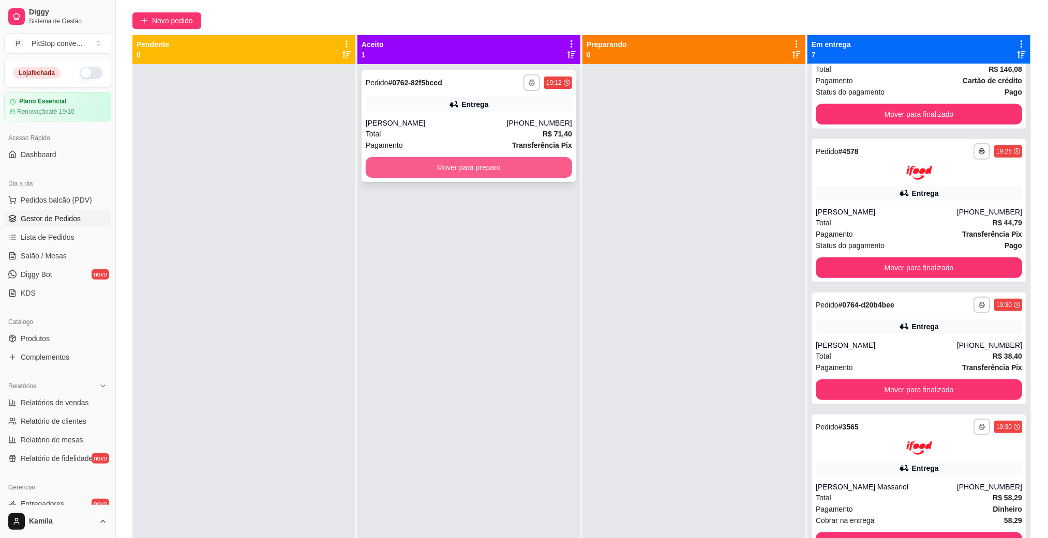
scroll to position [483, 0]
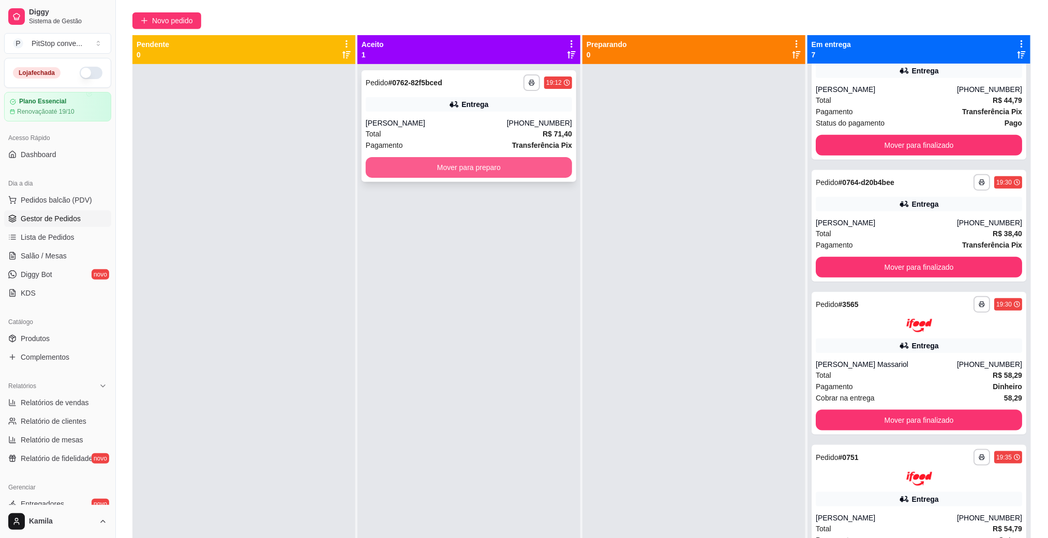
click at [548, 171] on button "Mover para preparo" at bounding box center [469, 167] width 206 height 21
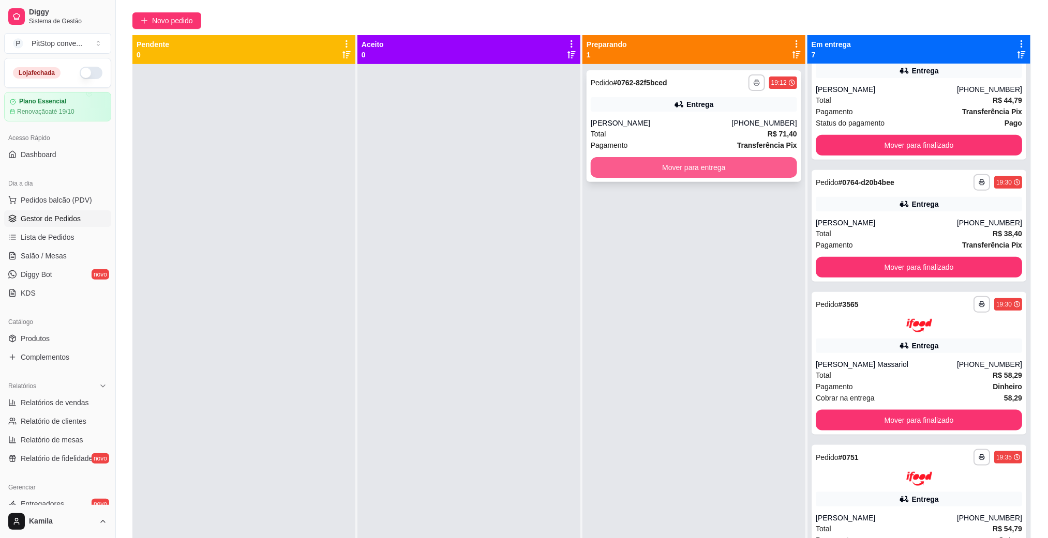
click at [625, 171] on button "Mover para entrega" at bounding box center [694, 167] width 206 height 21
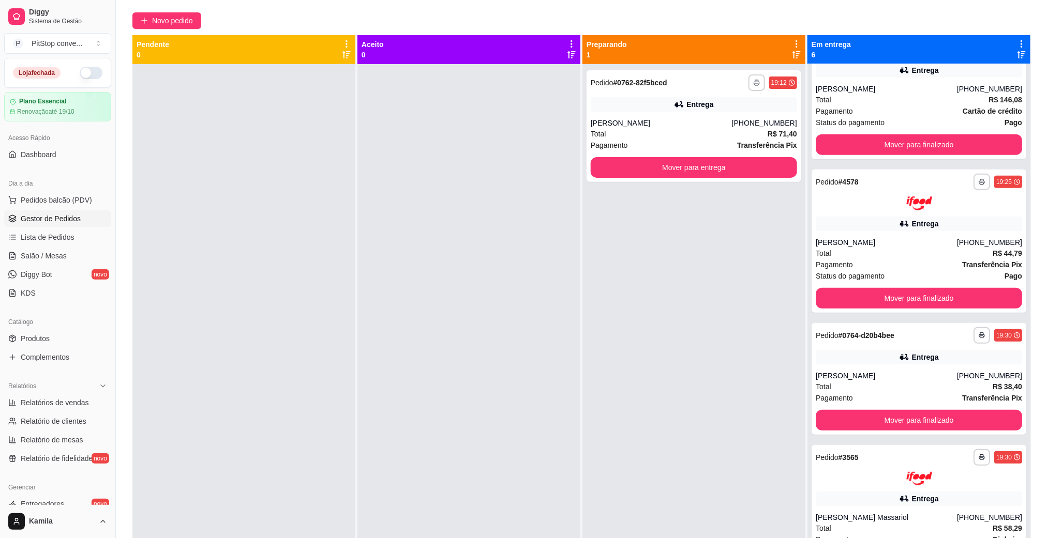
scroll to position [329, 0]
